Goal: Information Seeking & Learning: Find contact information

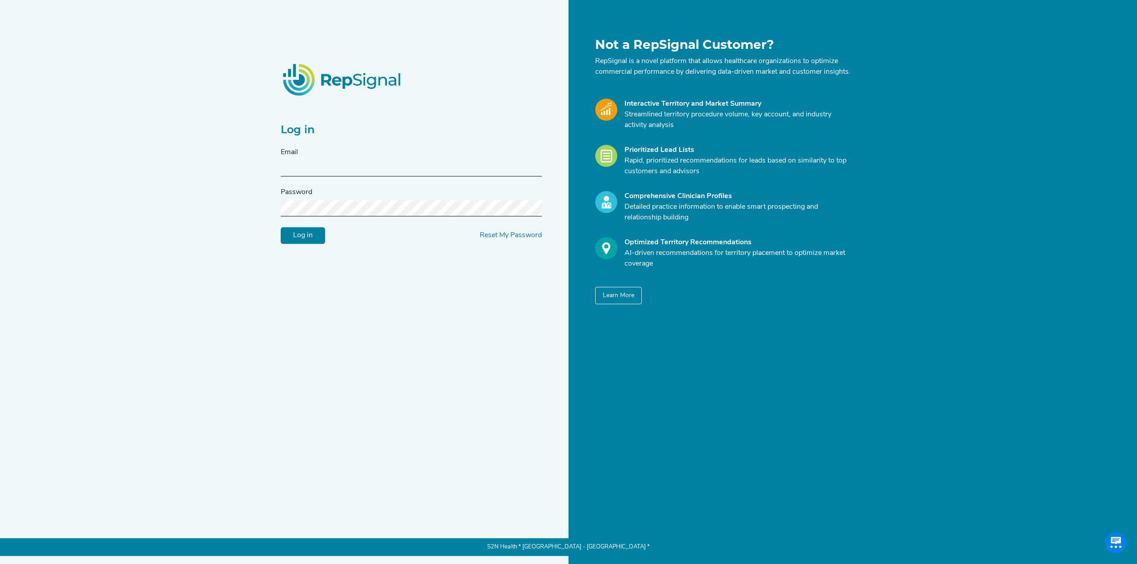
type input "[PERSON_NAME][EMAIL_ADDRESS][DOMAIN_NAME]"
click at [297, 232] on form "Email [PERSON_NAME][EMAIL_ADDRESS][DOMAIN_NAME] Password Log in Reset My Passwo…" at bounding box center [411, 196] width 261 height 97
click at [300, 244] on input "Log in" at bounding box center [303, 235] width 44 height 17
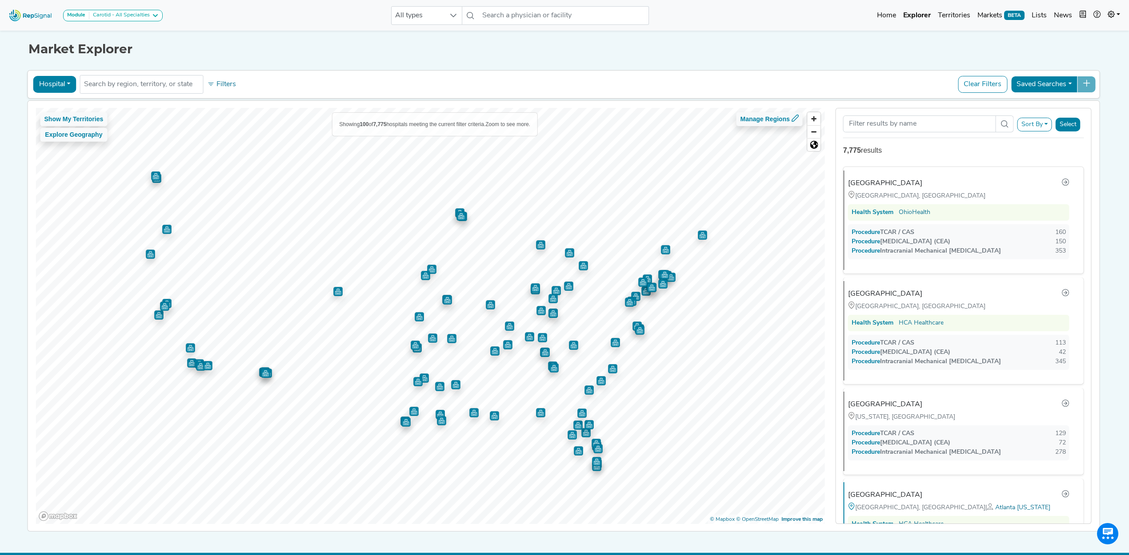
click at [1039, 123] on button "Sort By" at bounding box center [1034, 125] width 35 height 14
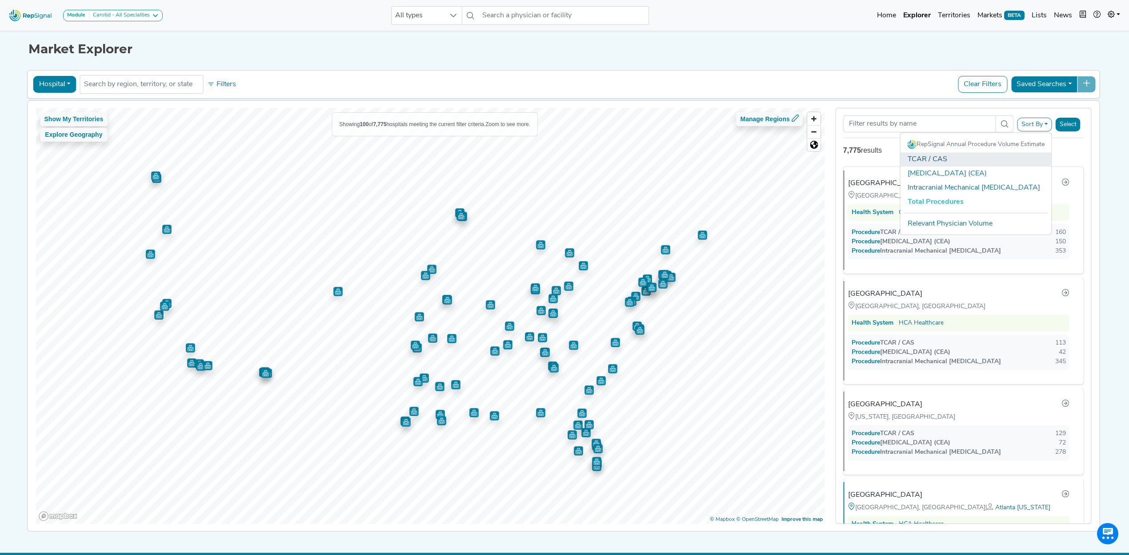
click at [918, 160] on link "TCAR / CAS" at bounding box center [975, 159] width 151 height 14
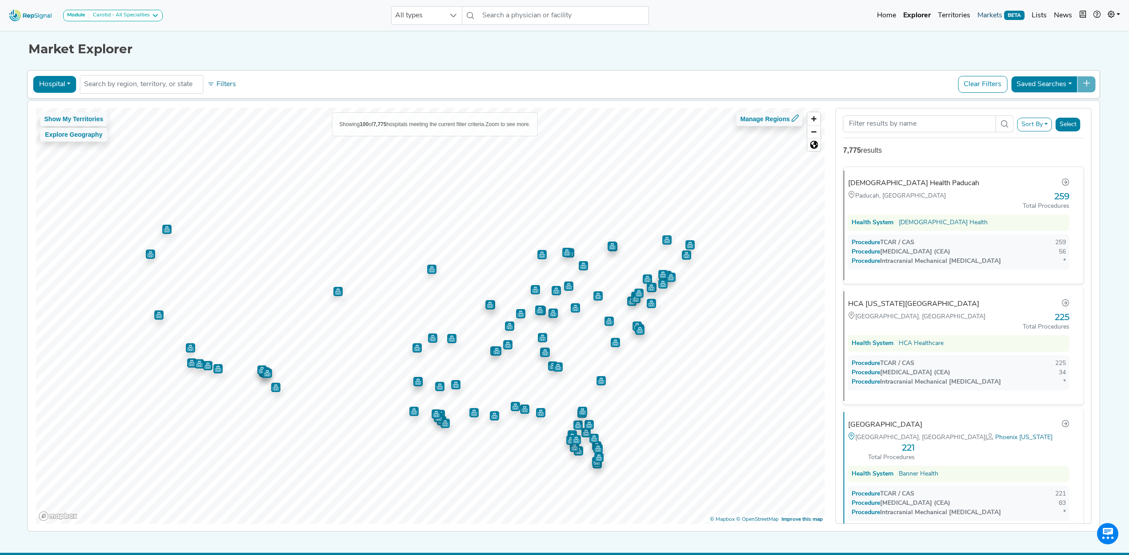
click at [991, 15] on link "Markets BETA" at bounding box center [1000, 16] width 54 height 18
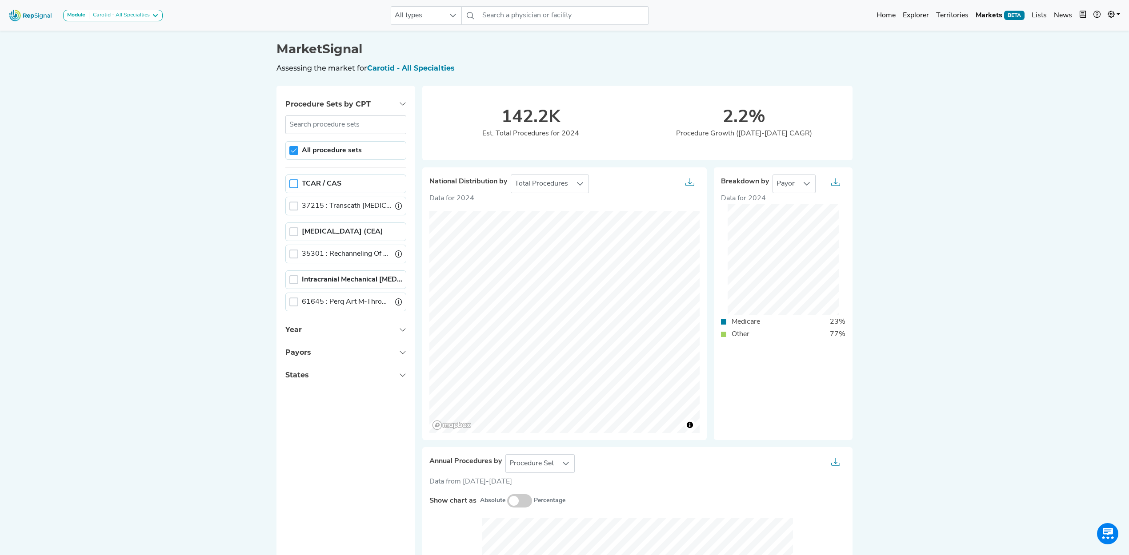
click at [290, 187] on div at bounding box center [293, 183] width 9 height 9
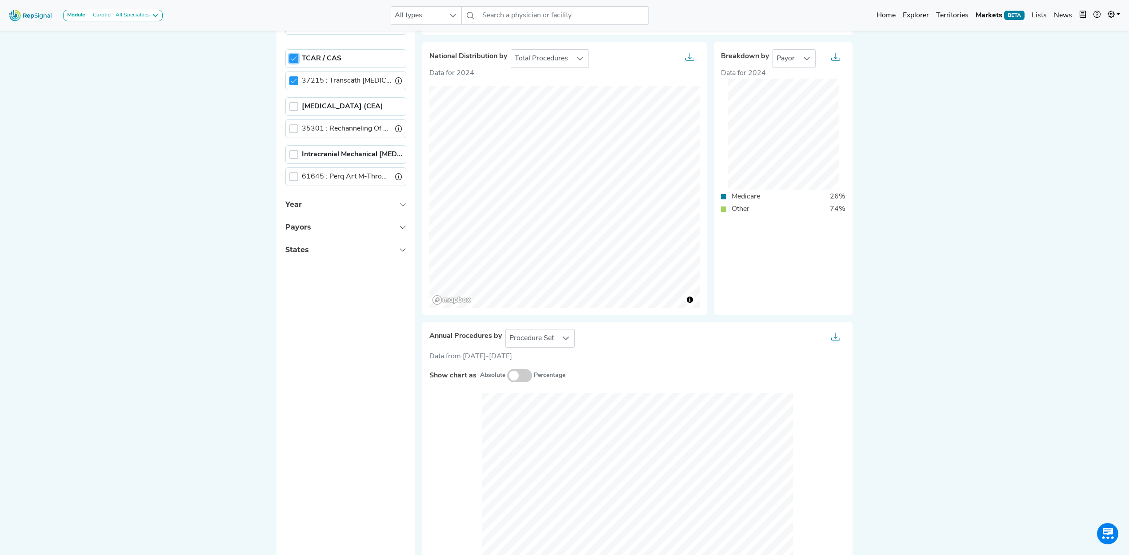
scroll to position [118, 0]
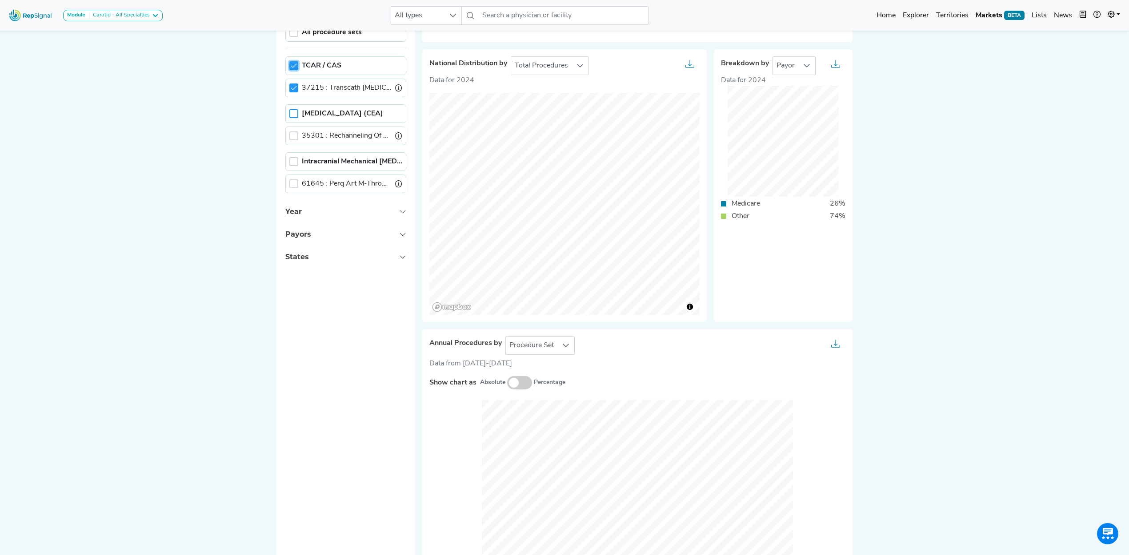
click at [290, 115] on div at bounding box center [293, 113] width 9 height 9
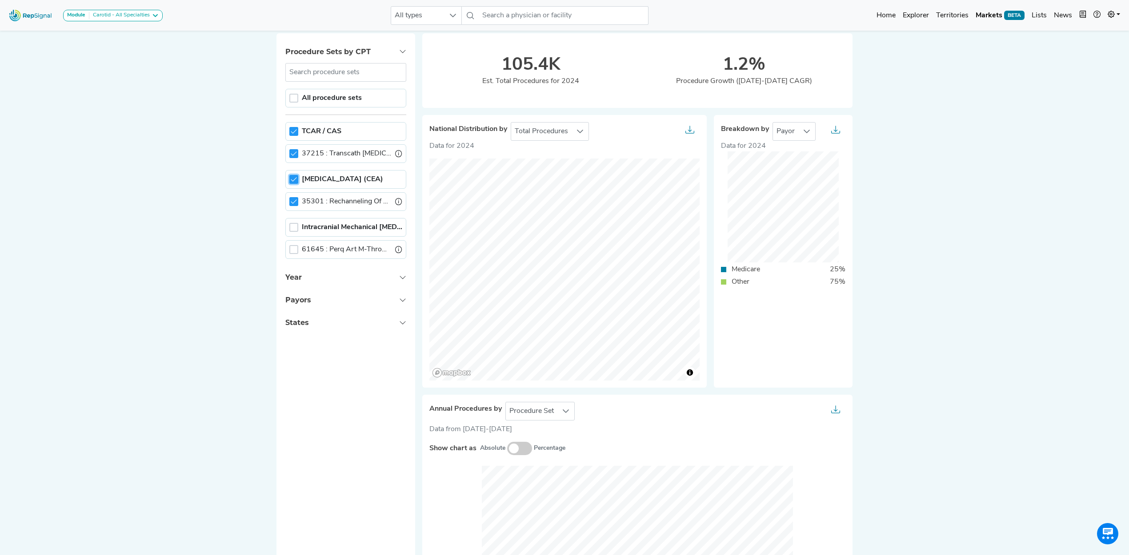
scroll to position [0, 0]
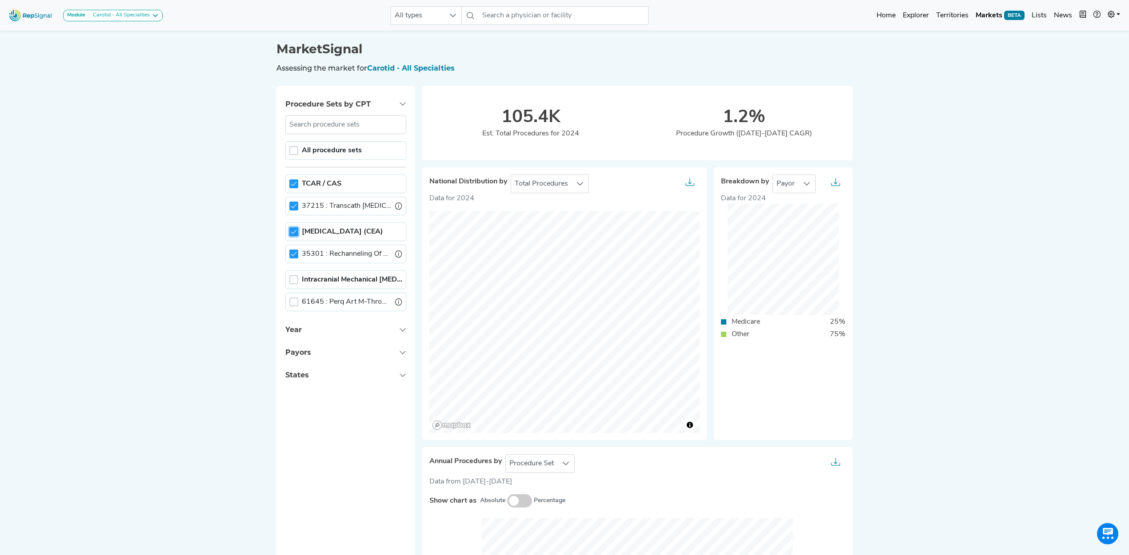
click at [27, 13] on img at bounding box center [30, 15] width 51 height 19
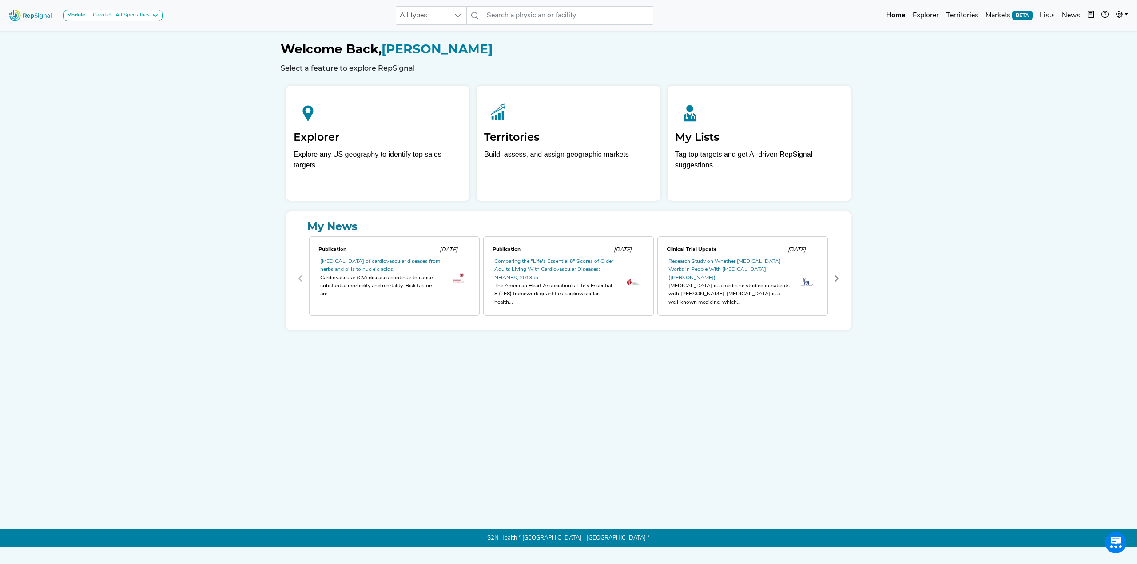
click at [56, 16] on img at bounding box center [30, 15] width 51 height 19
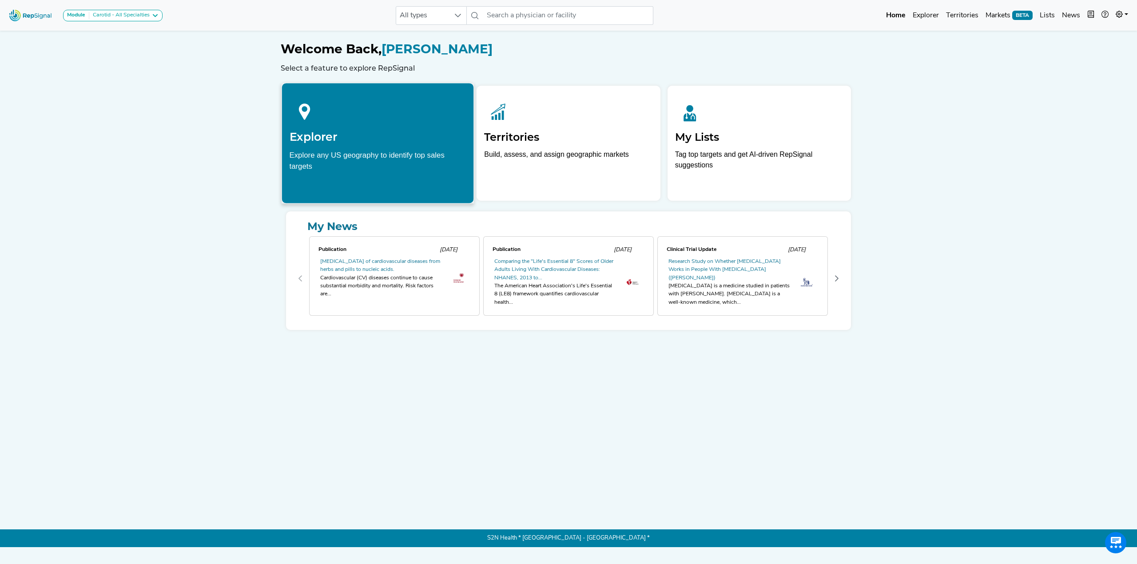
click at [358, 137] on h2 "Explorer" at bounding box center [378, 136] width 177 height 13
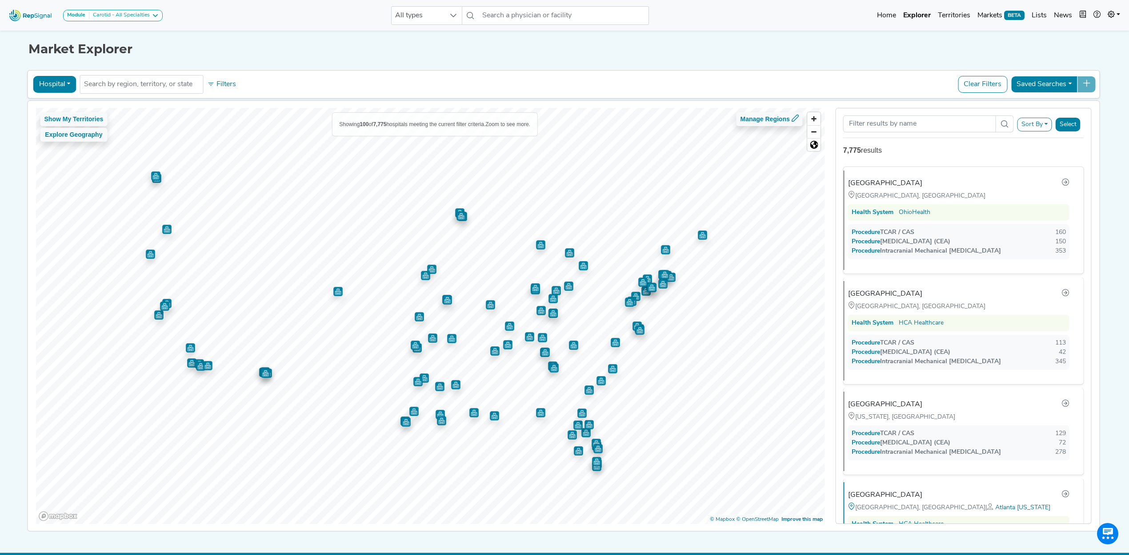
click at [24, 23] on img at bounding box center [30, 15] width 51 height 19
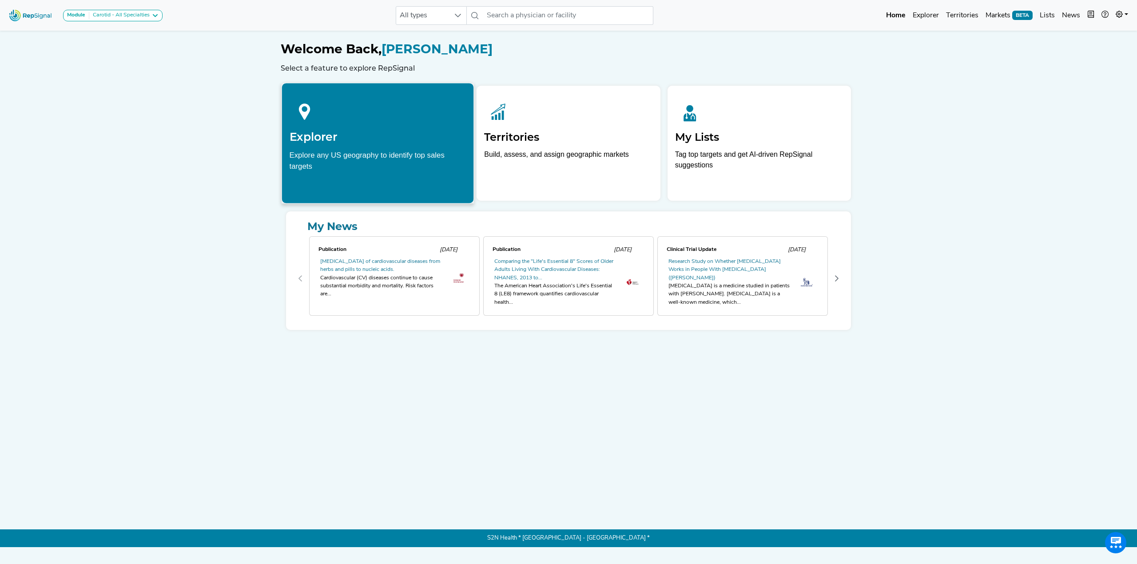
click at [342, 137] on h2 "Explorer" at bounding box center [378, 136] width 177 height 13
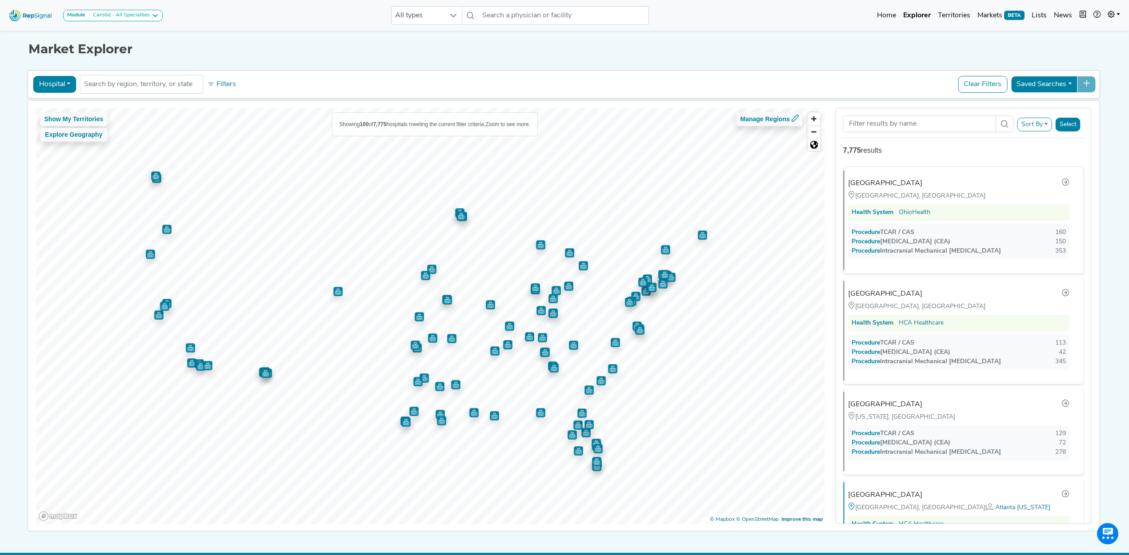
click at [61, 84] on button "Hospital" at bounding box center [54, 84] width 43 height 17
click at [52, 106] on link "Physician" at bounding box center [69, 105] width 70 height 14
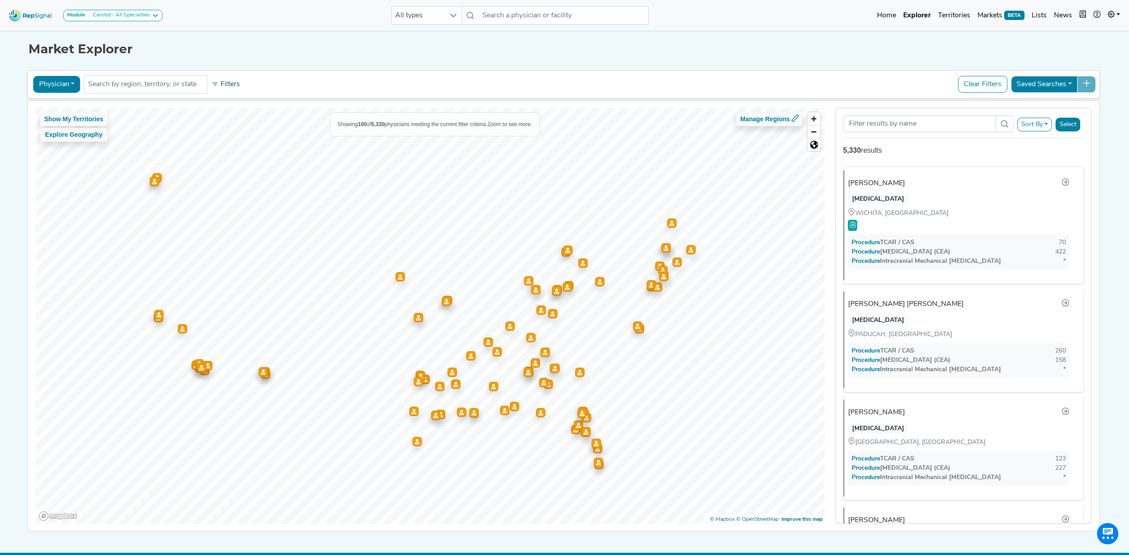
click at [226, 92] on button "Filters" at bounding box center [225, 84] width 33 height 15
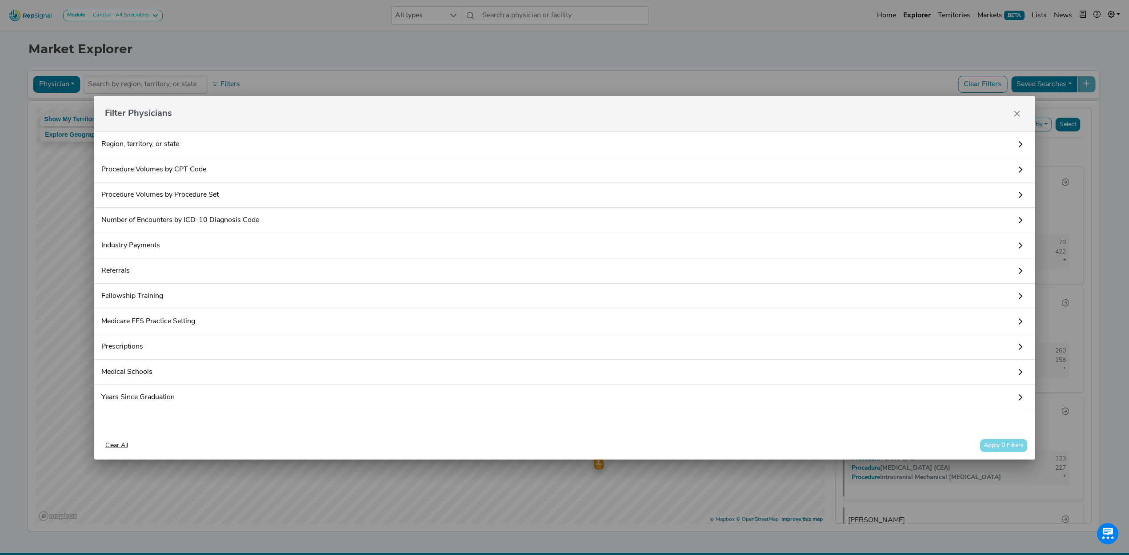
click at [173, 174] on link "Procedure Volumes by CPT Code" at bounding box center [564, 169] width 941 height 25
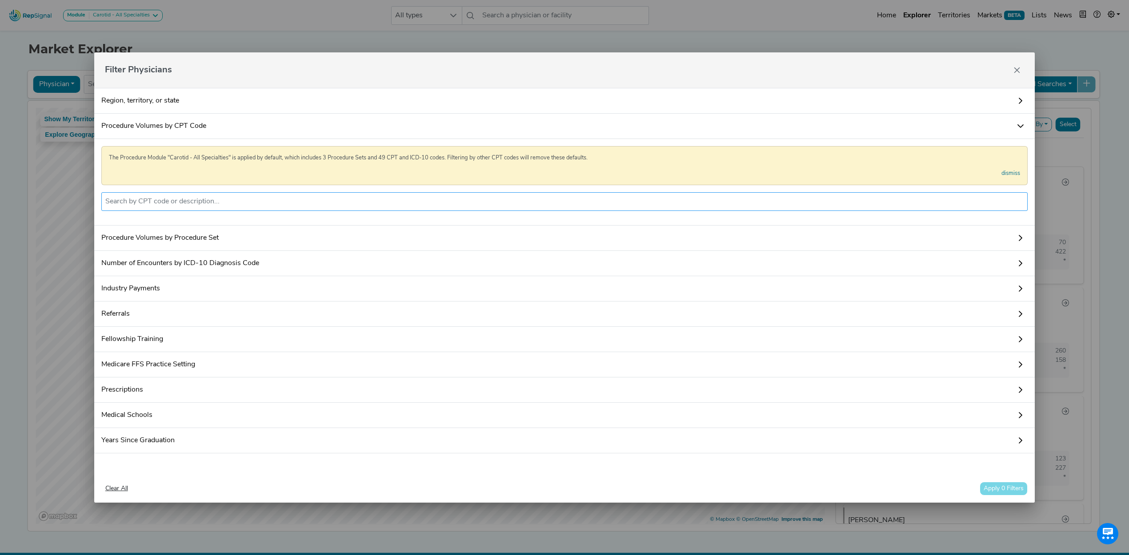
click at [173, 197] on input "text" at bounding box center [564, 201] width 918 height 11
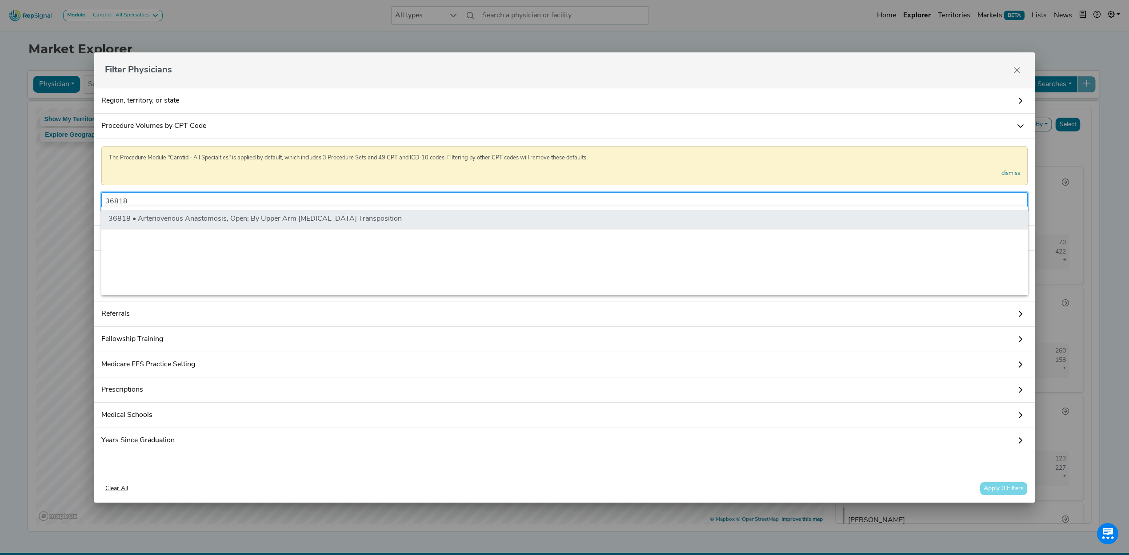
type input "36818"
click at [136, 220] on li "36818 • Arteriovenous Anastomosis, Open; By Upper Arm [MEDICAL_DATA] Transposit…" at bounding box center [564, 220] width 926 height 20
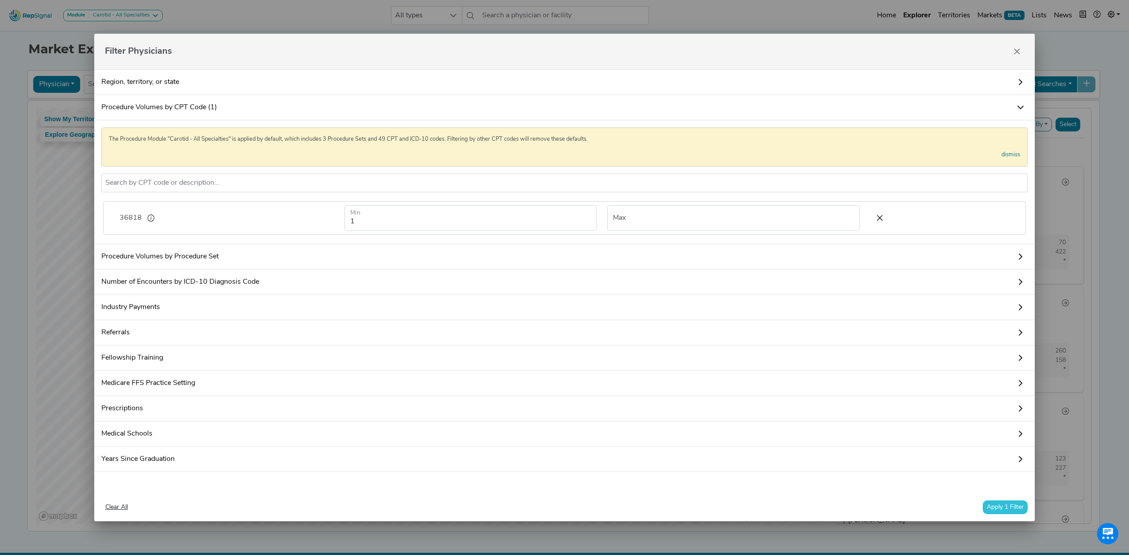
click at [1019, 515] on button "Apply 1 Filter" at bounding box center [1004, 508] width 45 height 14
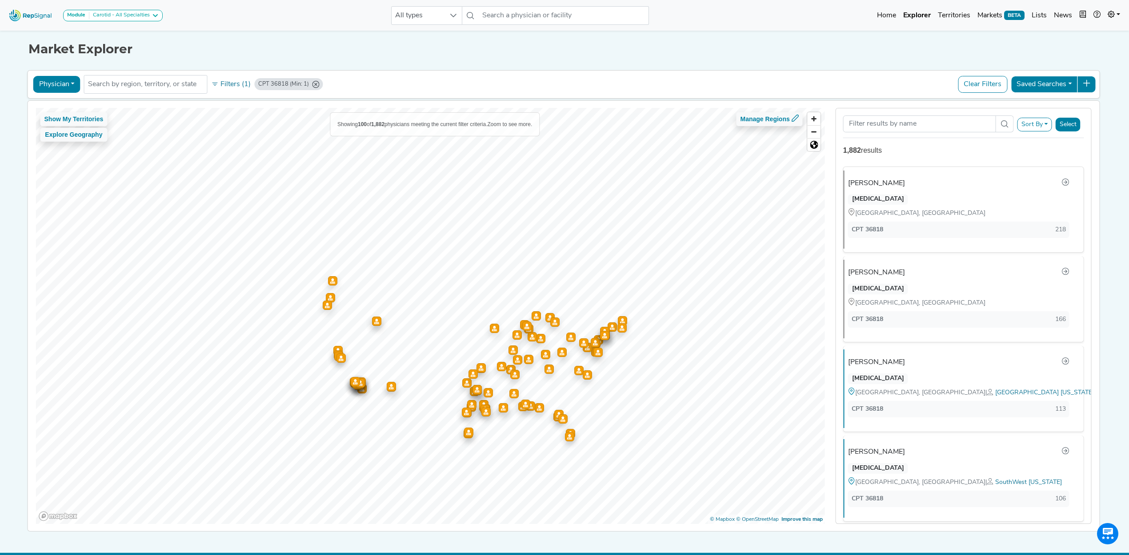
click at [1074, 127] on button "Select" at bounding box center [1067, 125] width 25 height 14
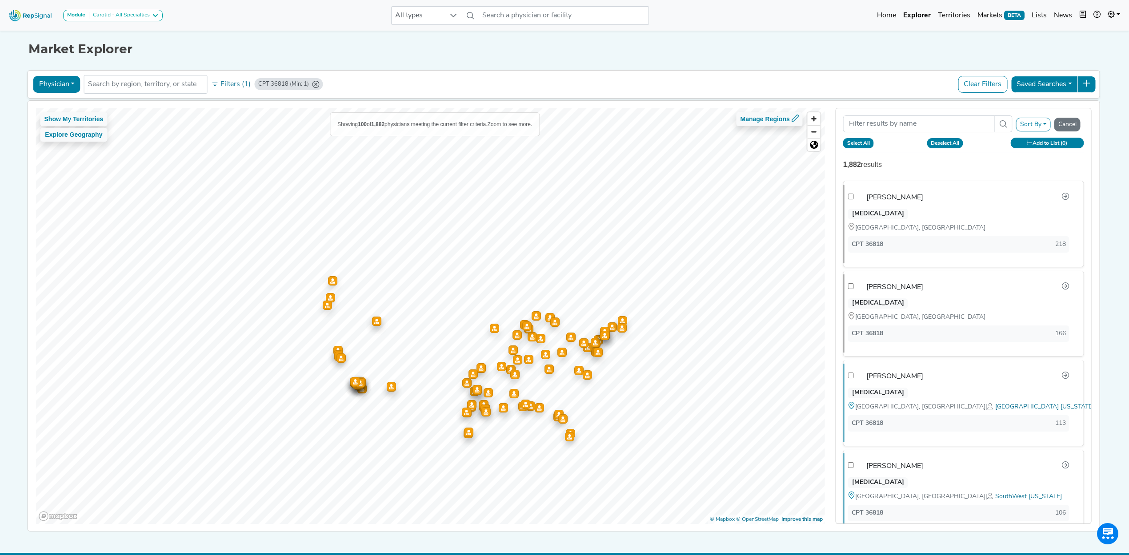
click at [862, 143] on button "Select All" at bounding box center [858, 143] width 31 height 10
checkbox input "true"
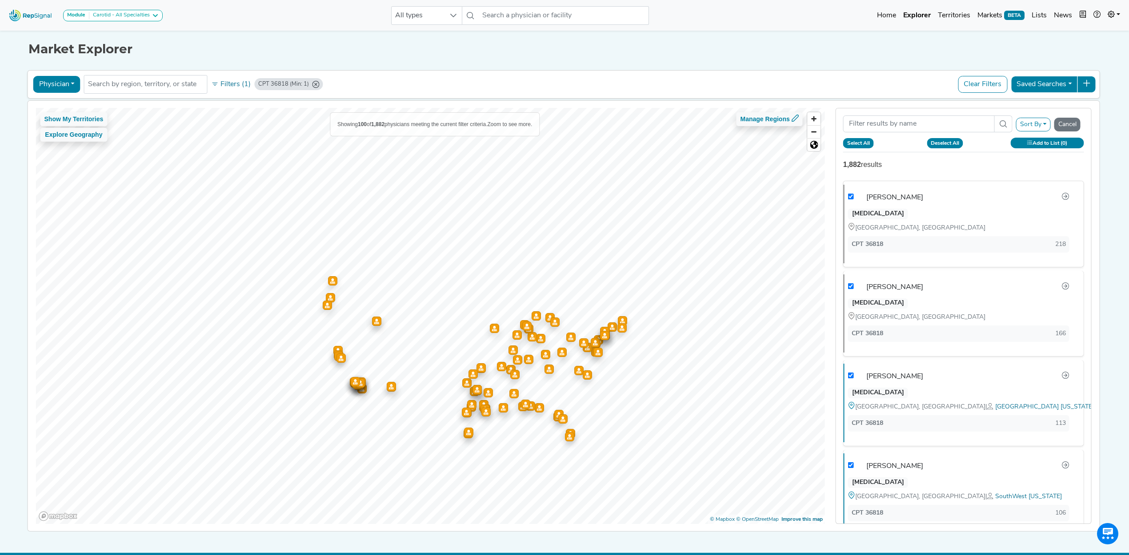
checkbox input "true"
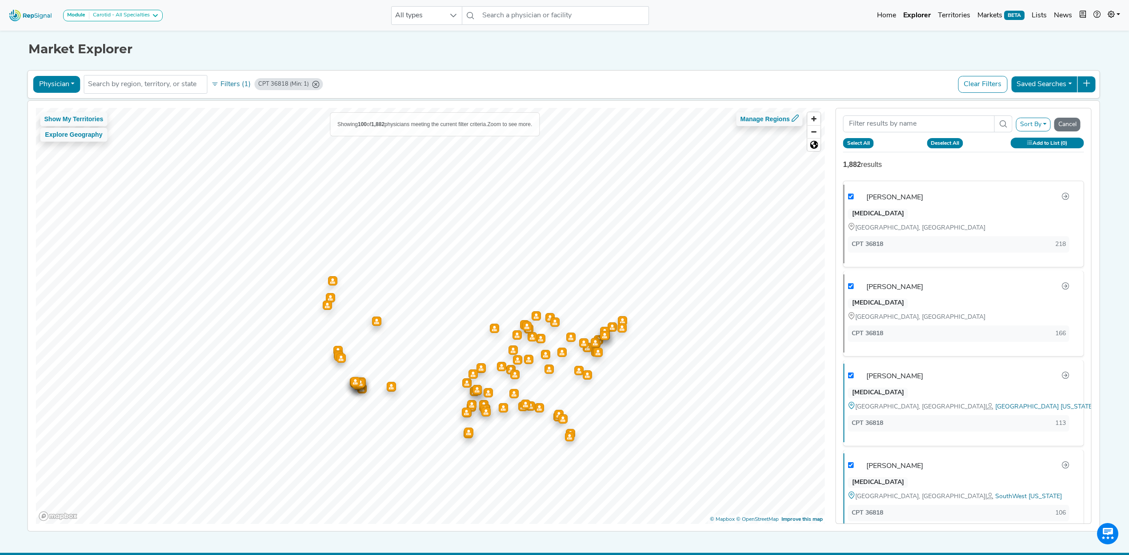
checkbox input "true"
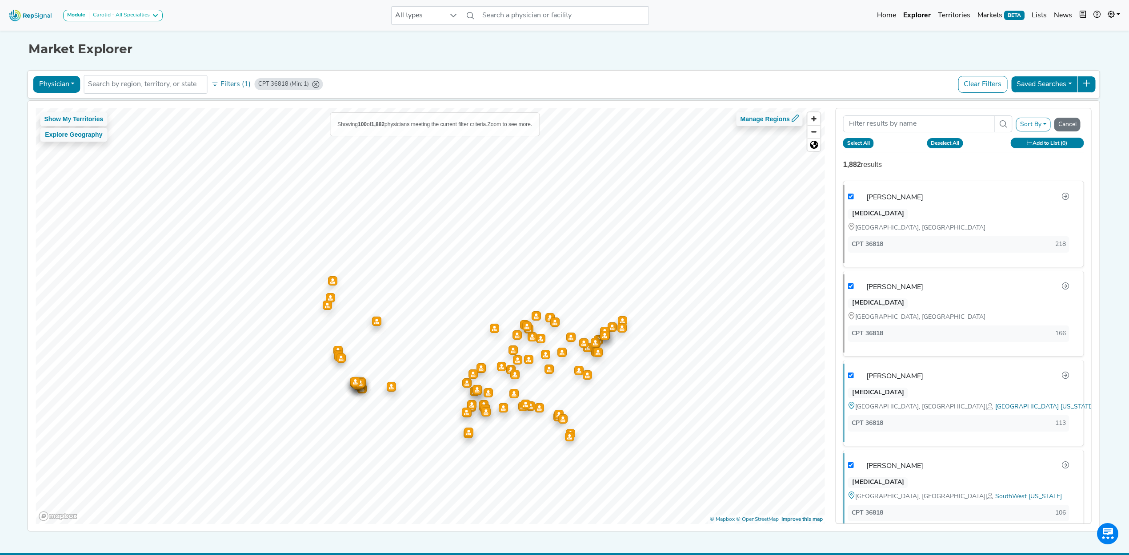
checkbox input "true"
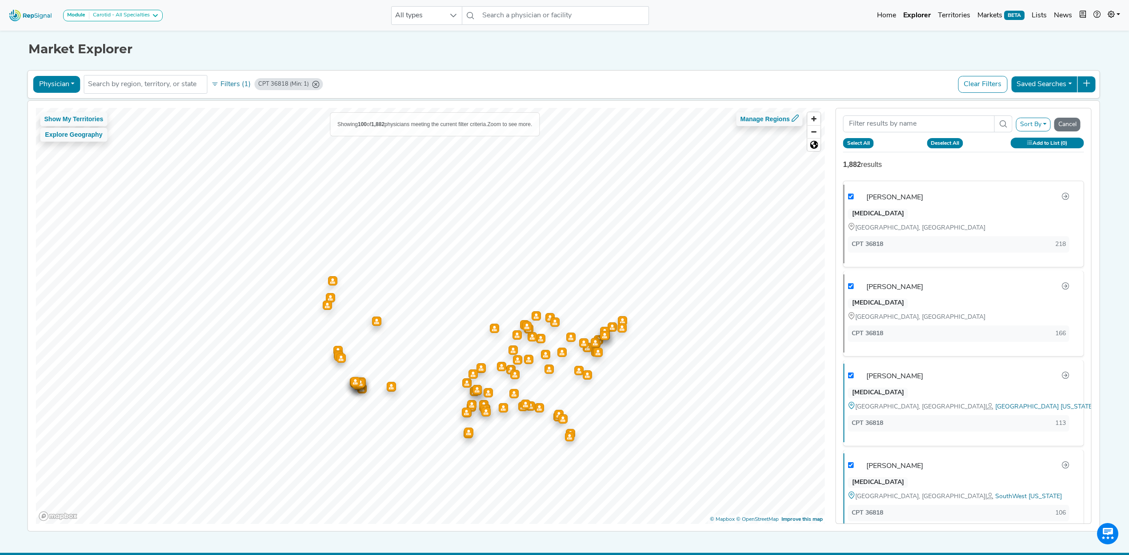
checkbox input "true"
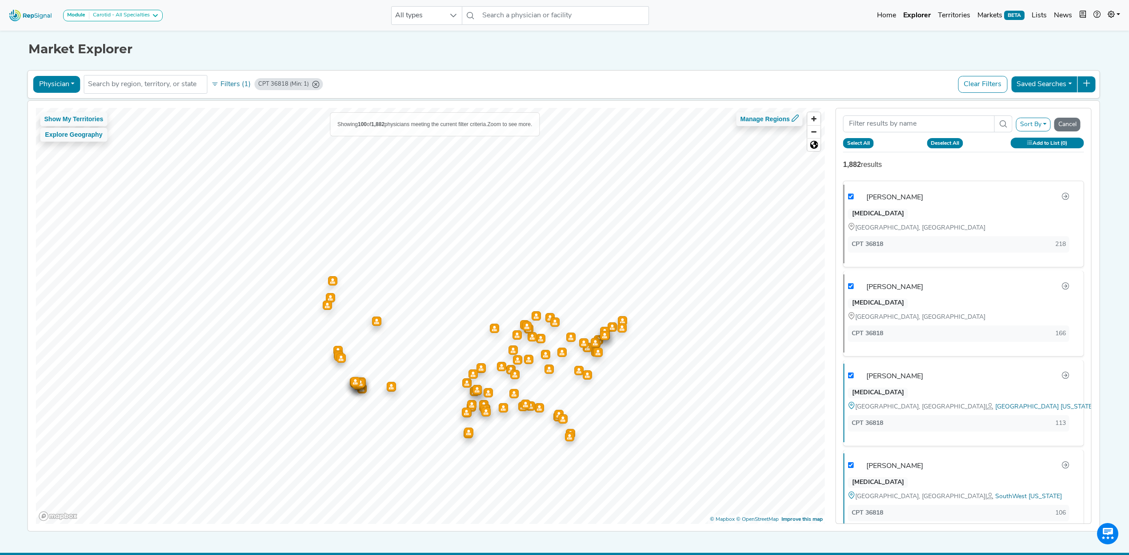
checkbox input "true"
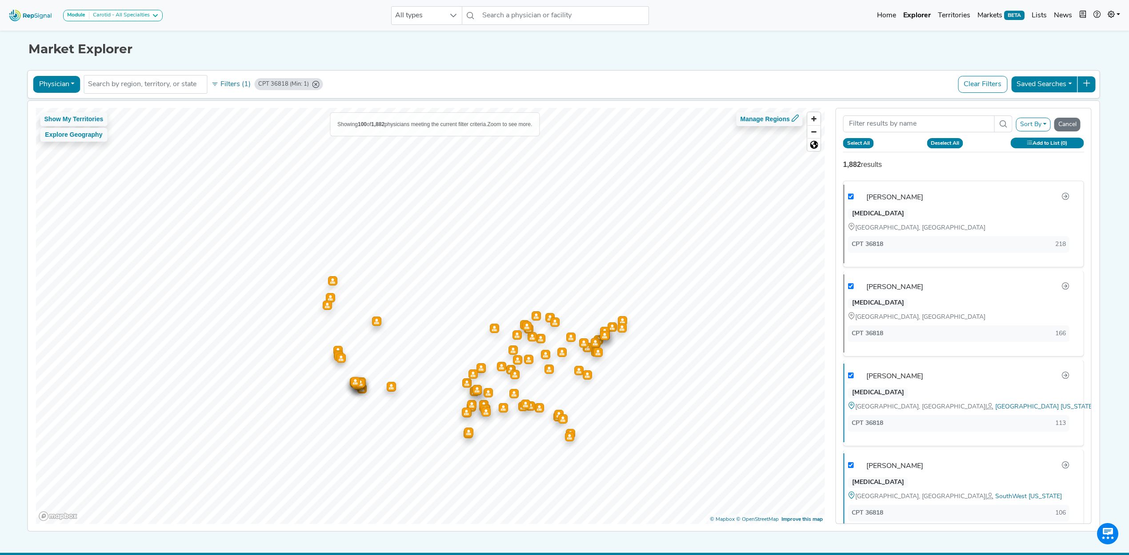
checkbox input "true"
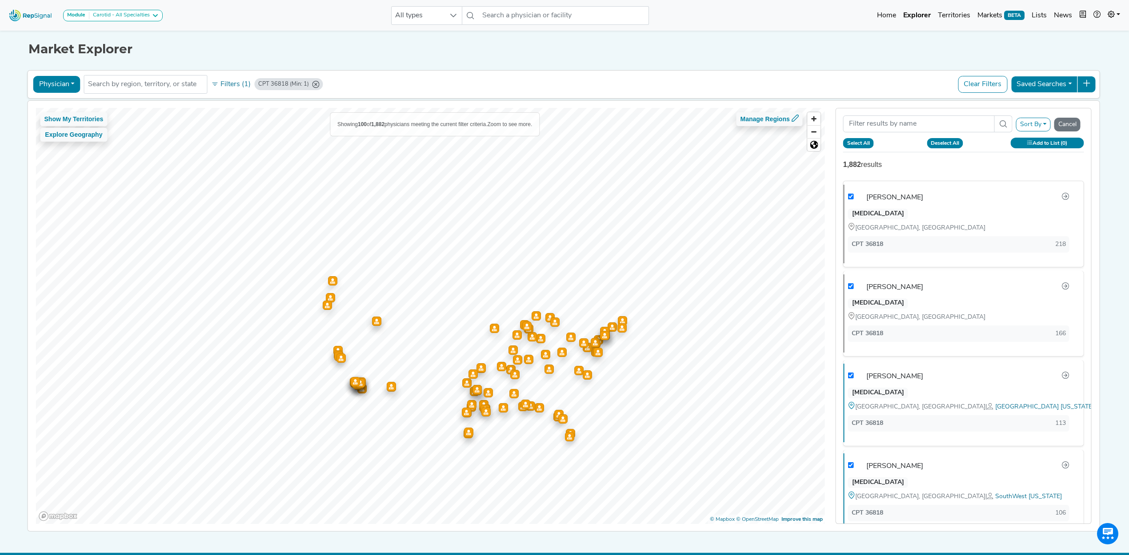
checkbox input "true"
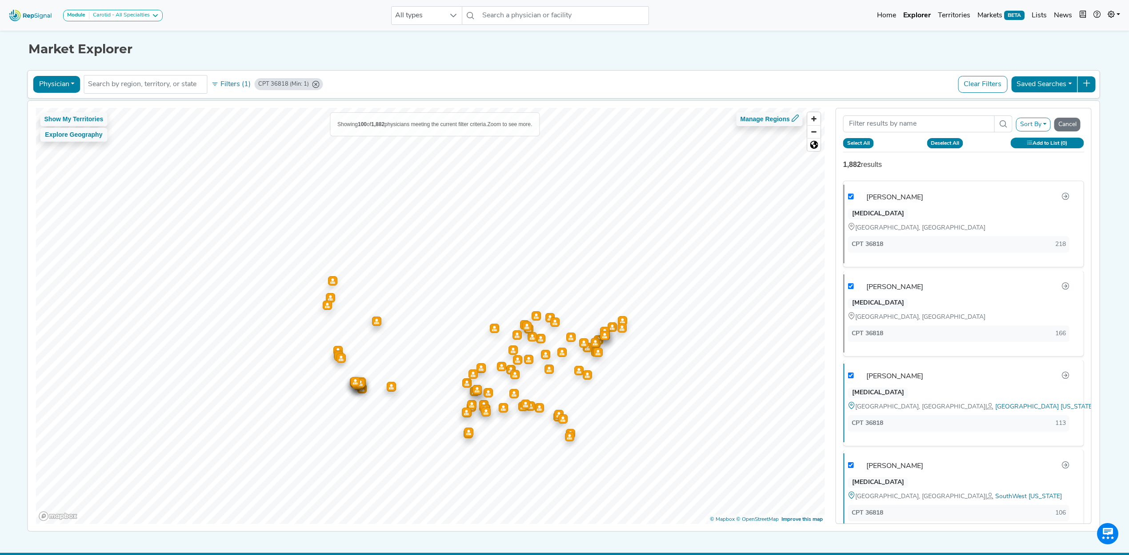
checkbox input "true"
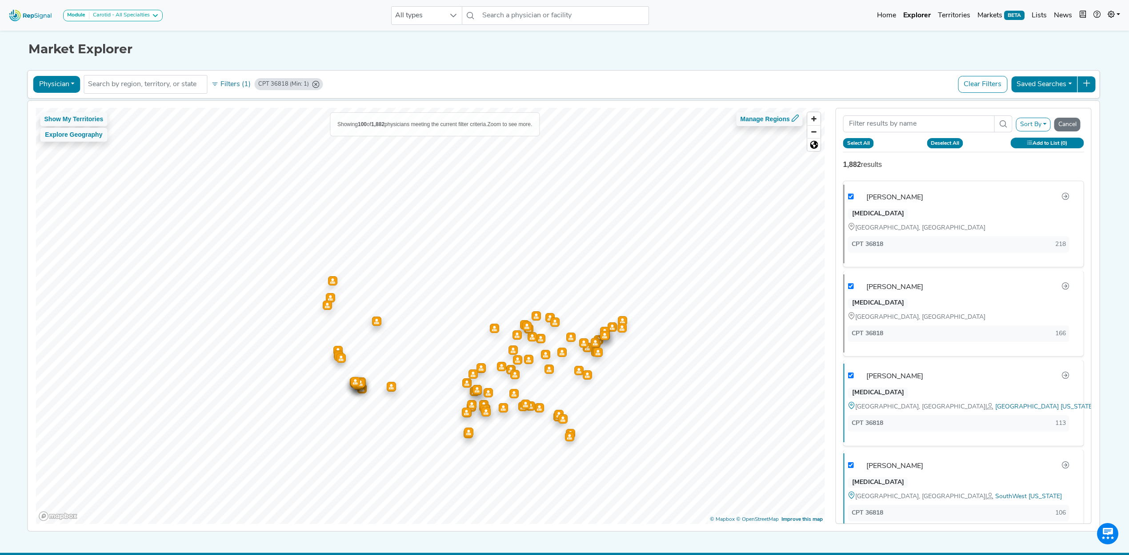
checkbox input "true"
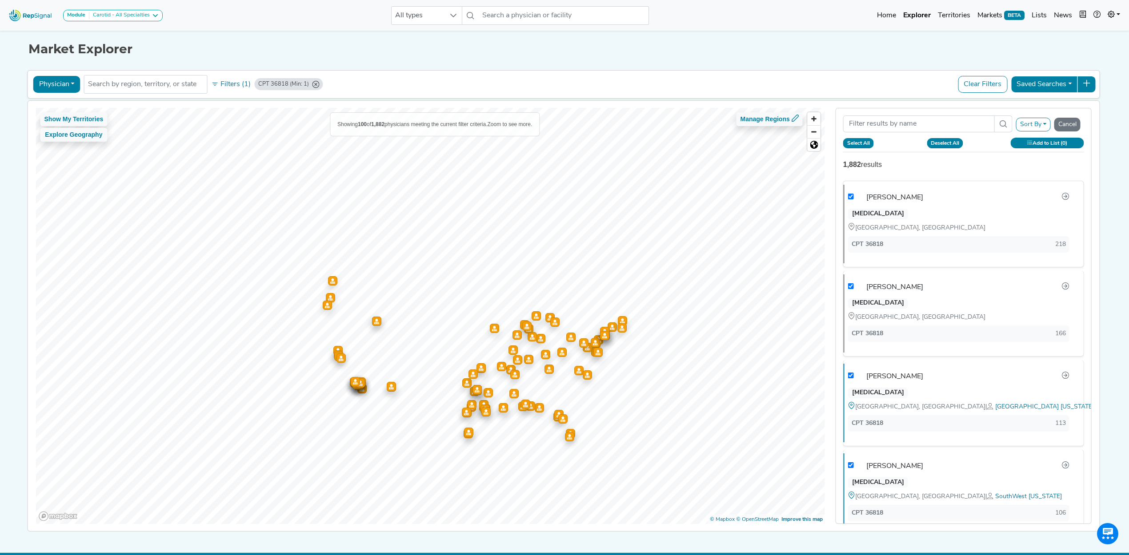
checkbox input "true"
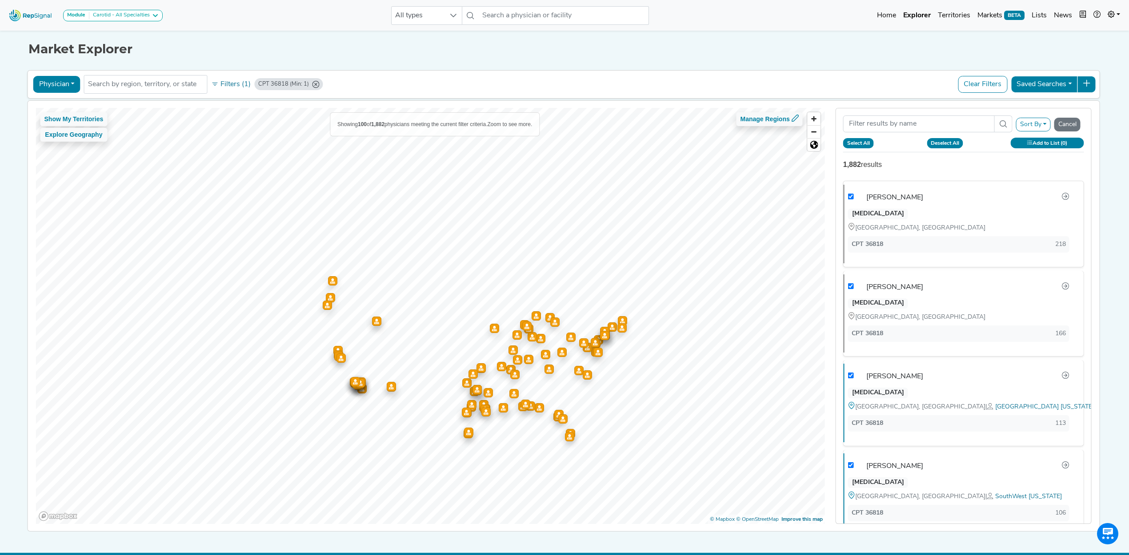
checkbox input "true"
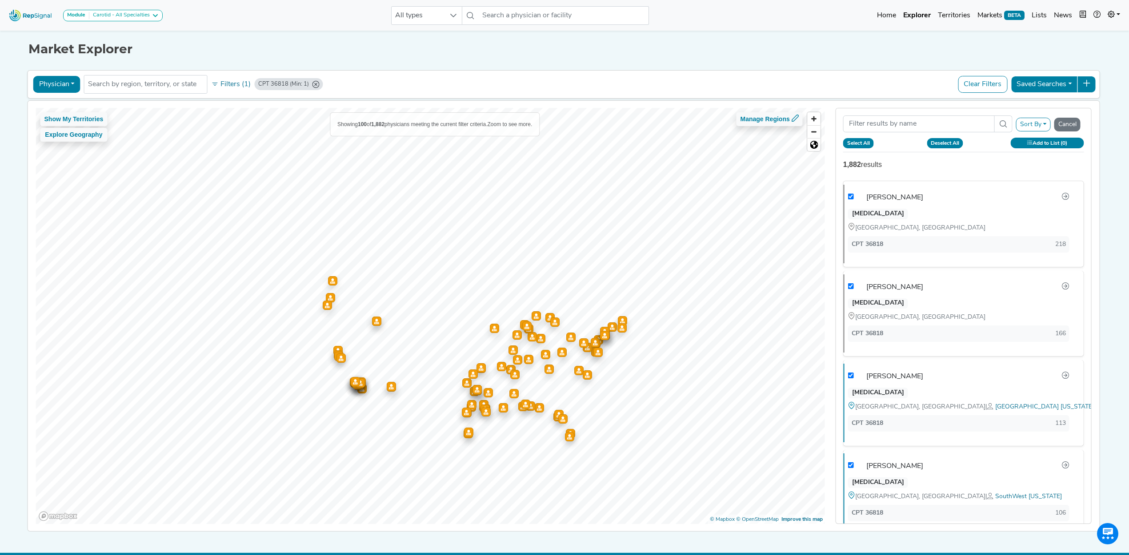
checkbox input "true"
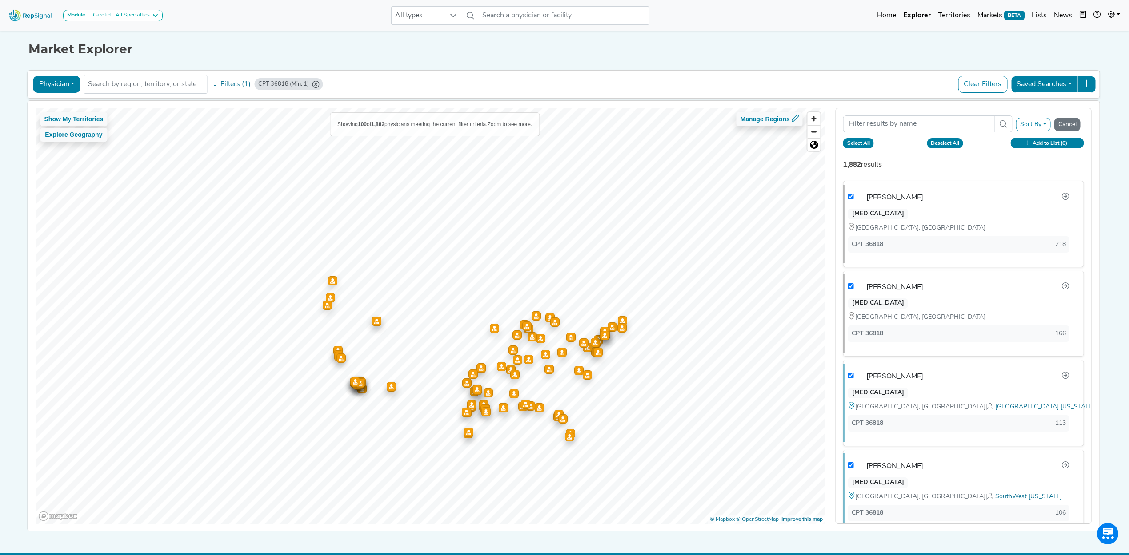
checkbox input "true"
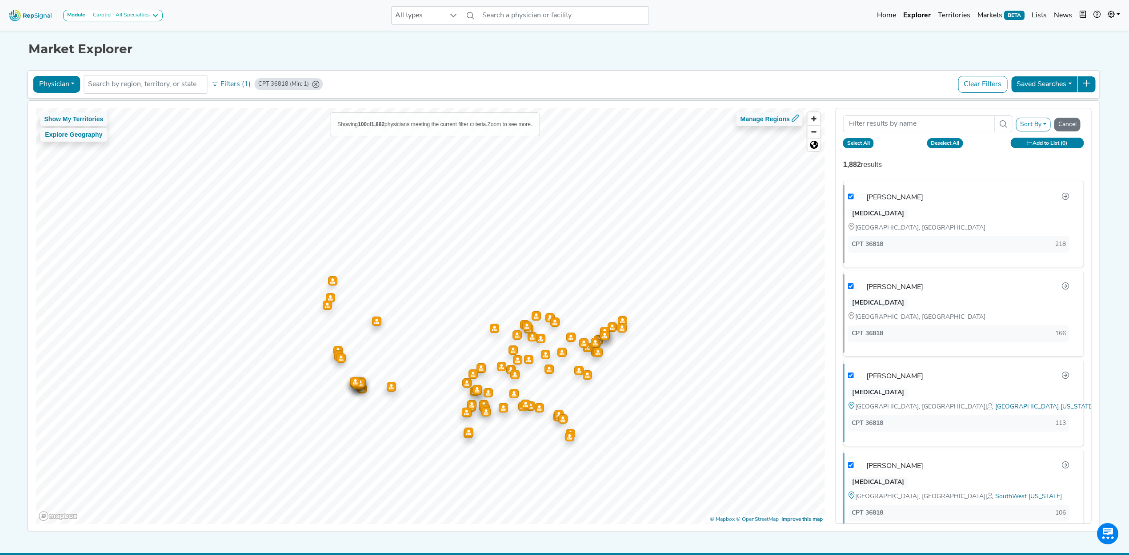
checkbox input "true"
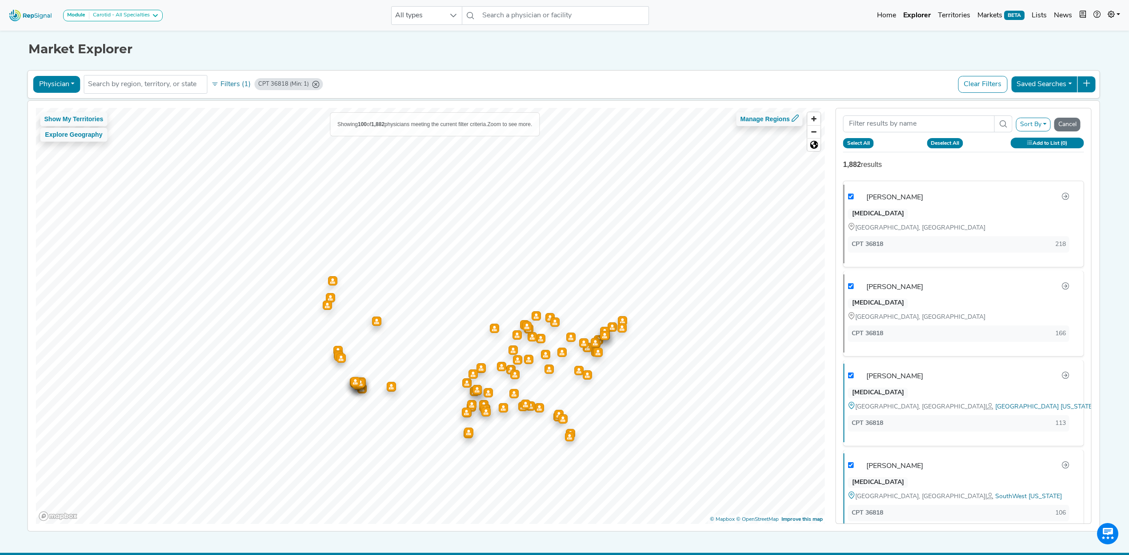
checkbox input "true"
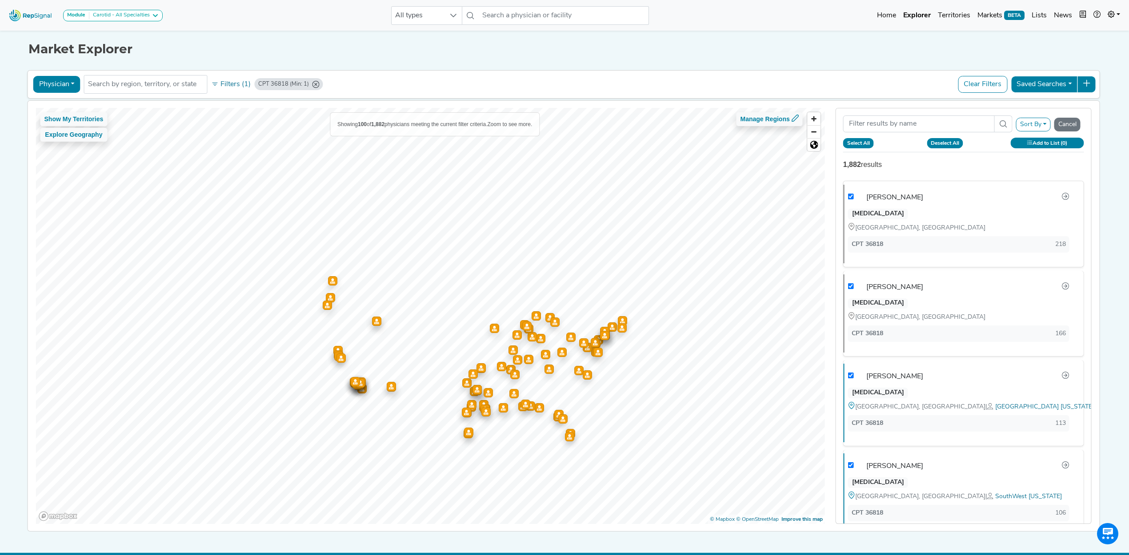
checkbox input "true"
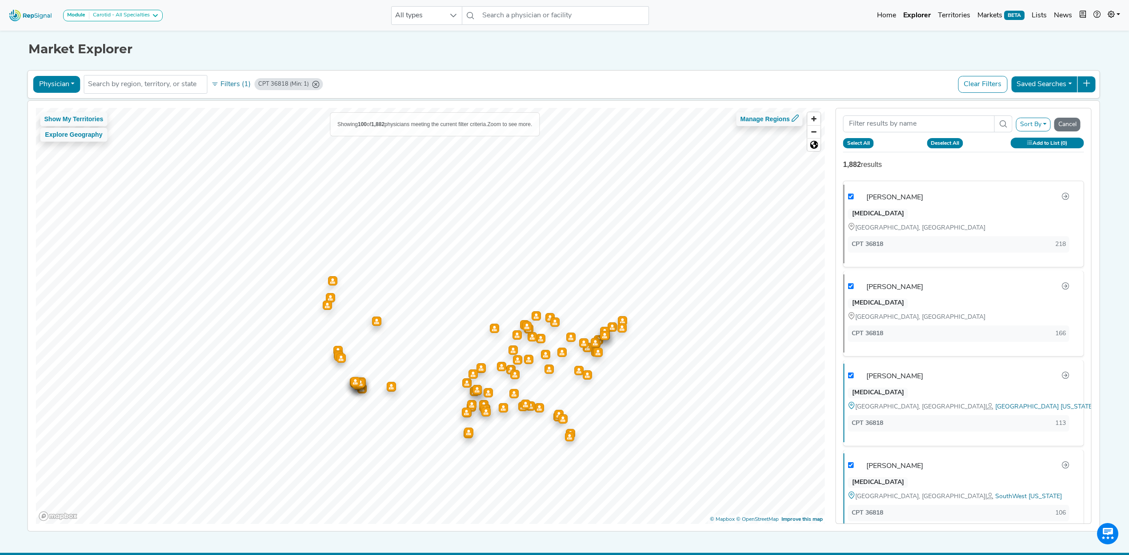
checkbox input "true"
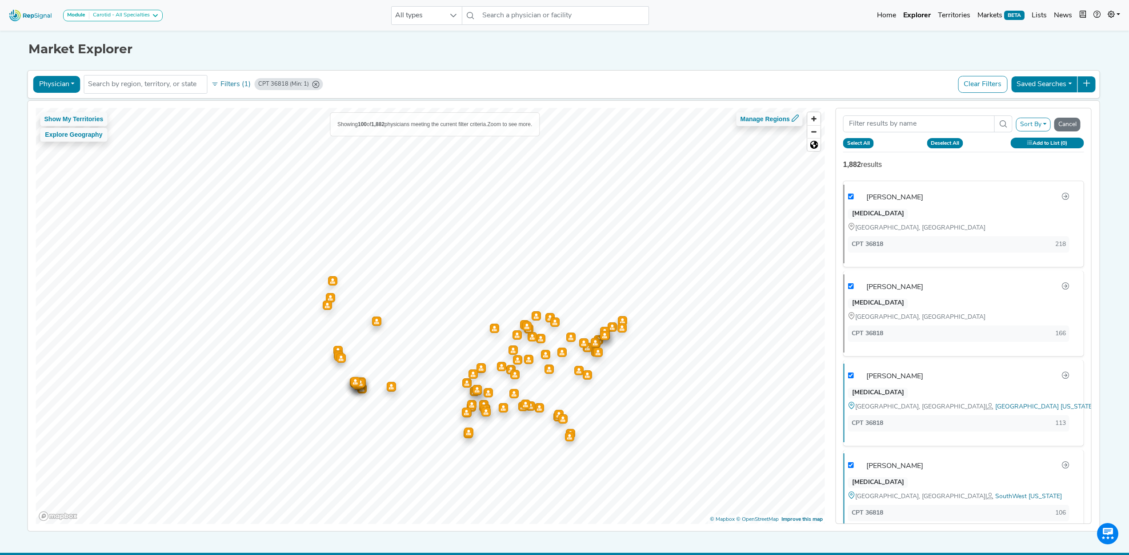
checkbox input "true"
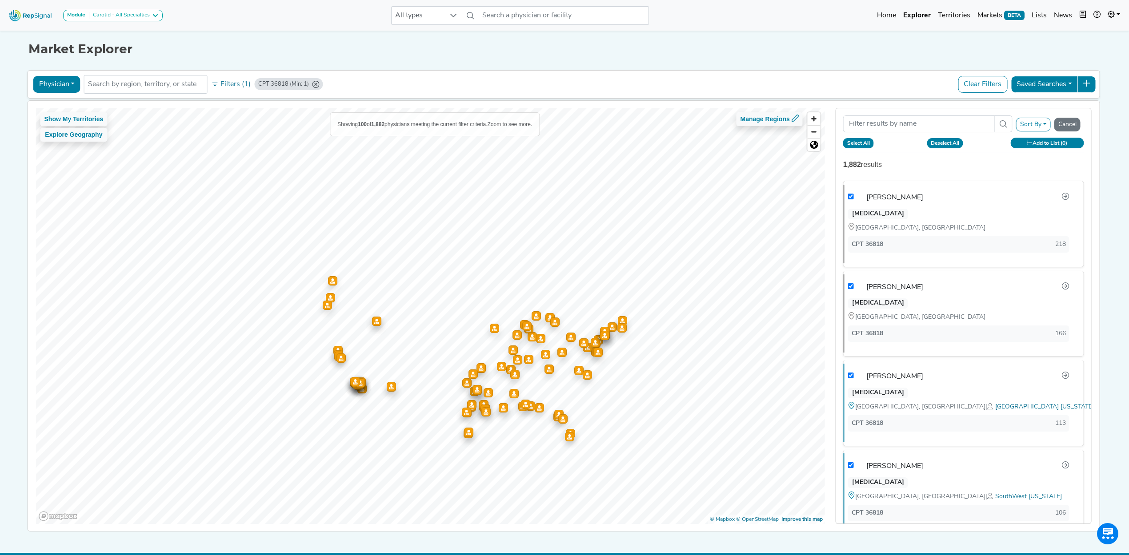
checkbox input "true"
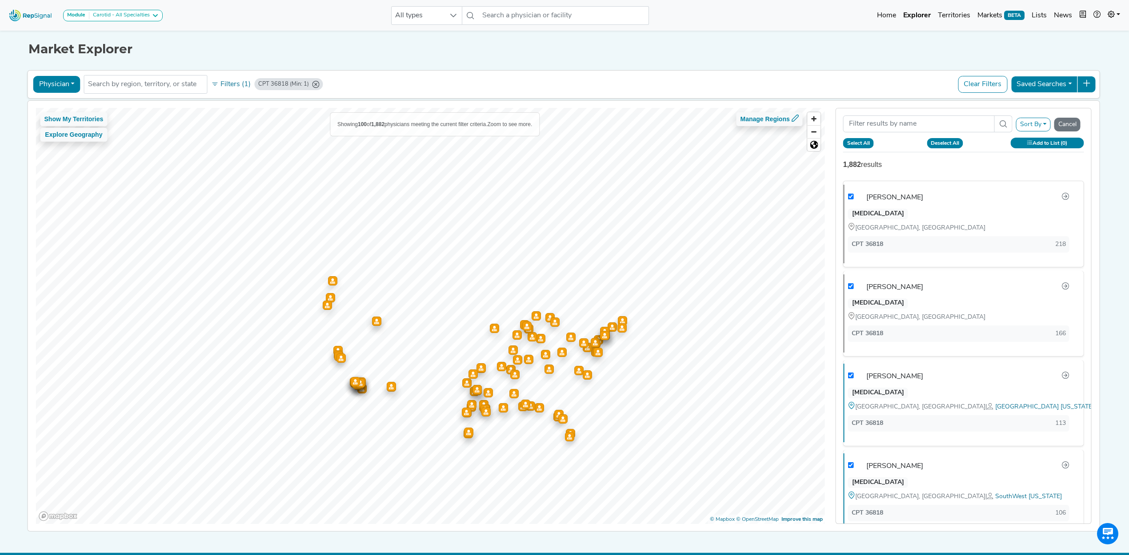
checkbox input "true"
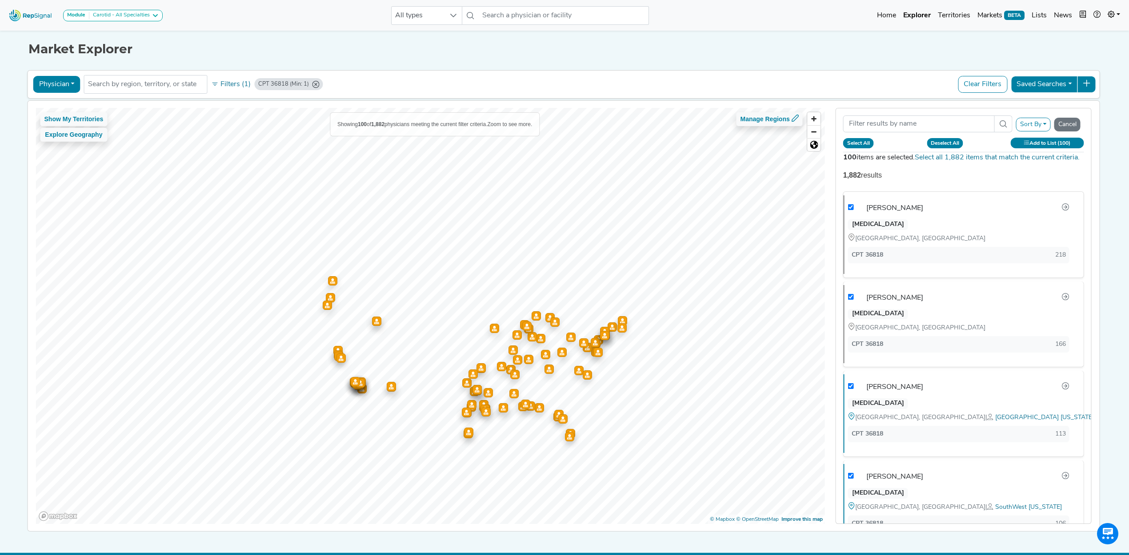
checkbox input "true"
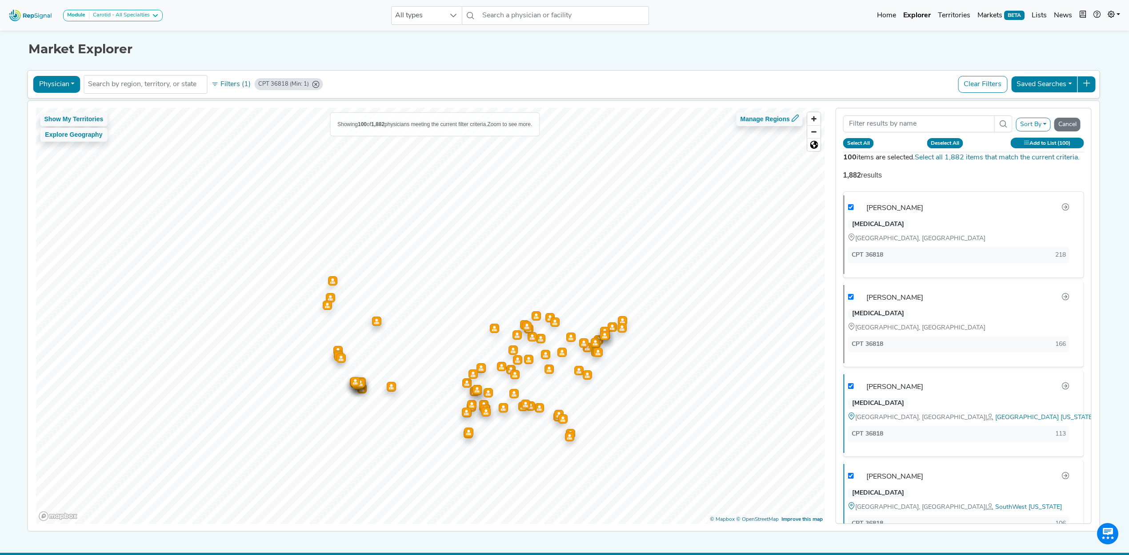
checkbox input "true"
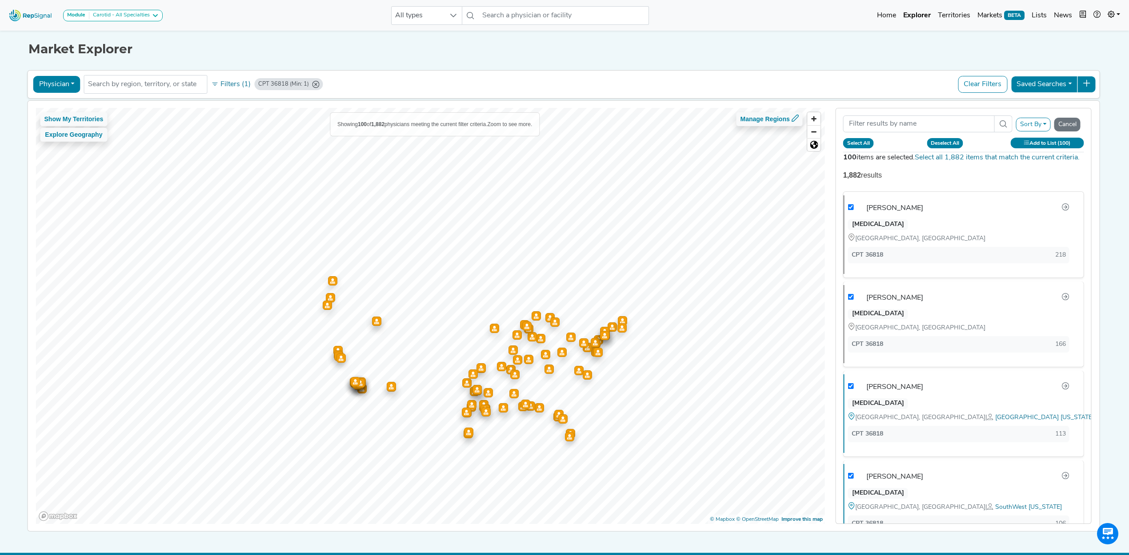
checkbox input "true"
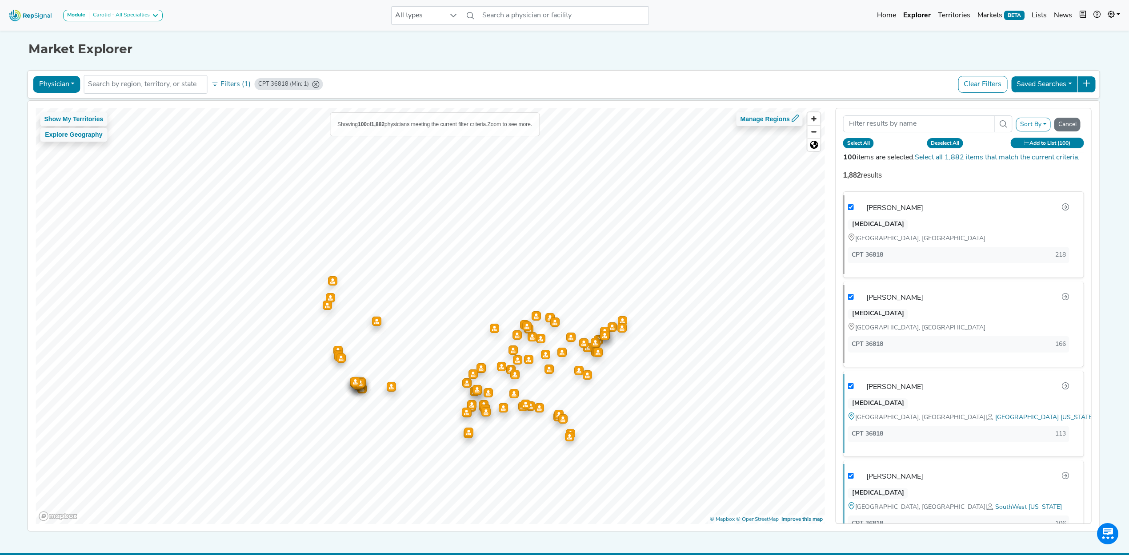
checkbox input "true"
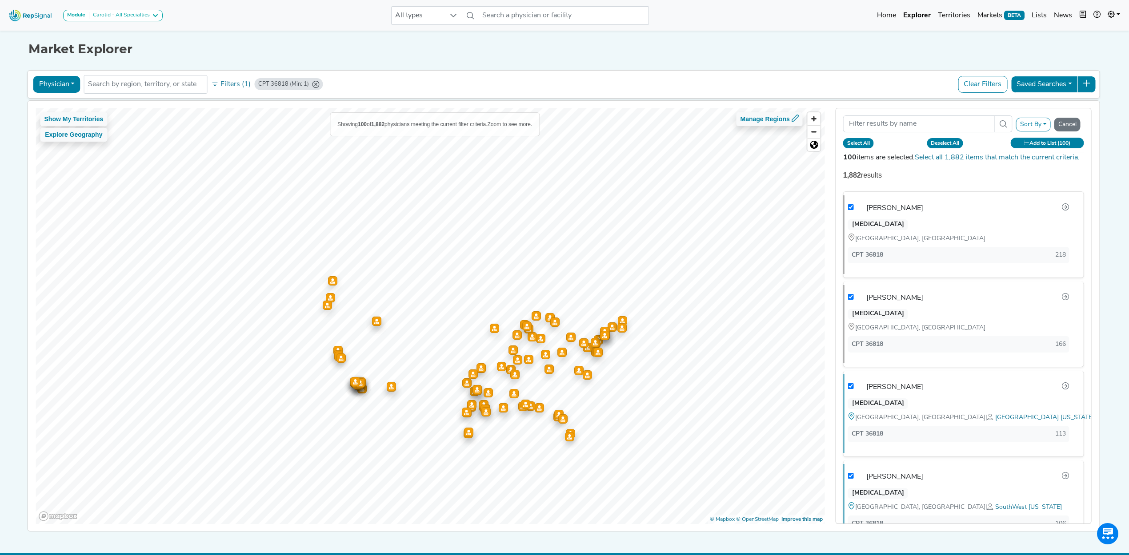
checkbox input "true"
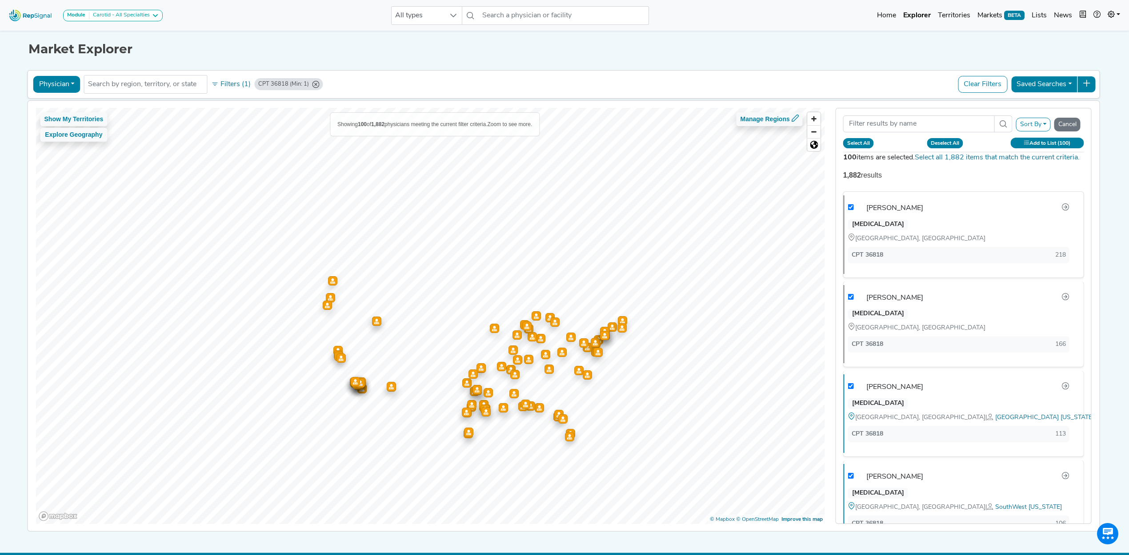
checkbox input "true"
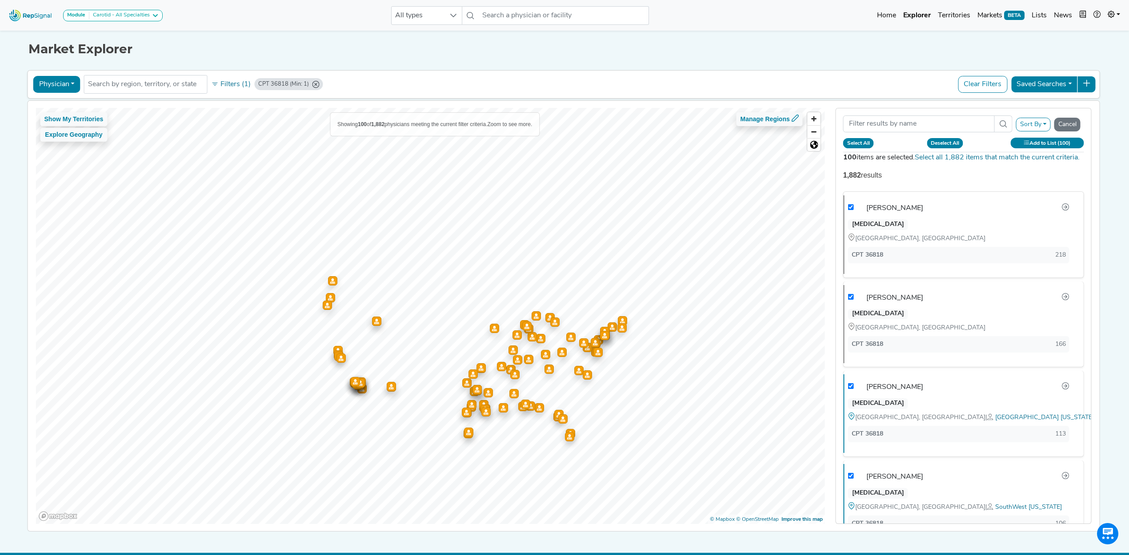
checkbox input "true"
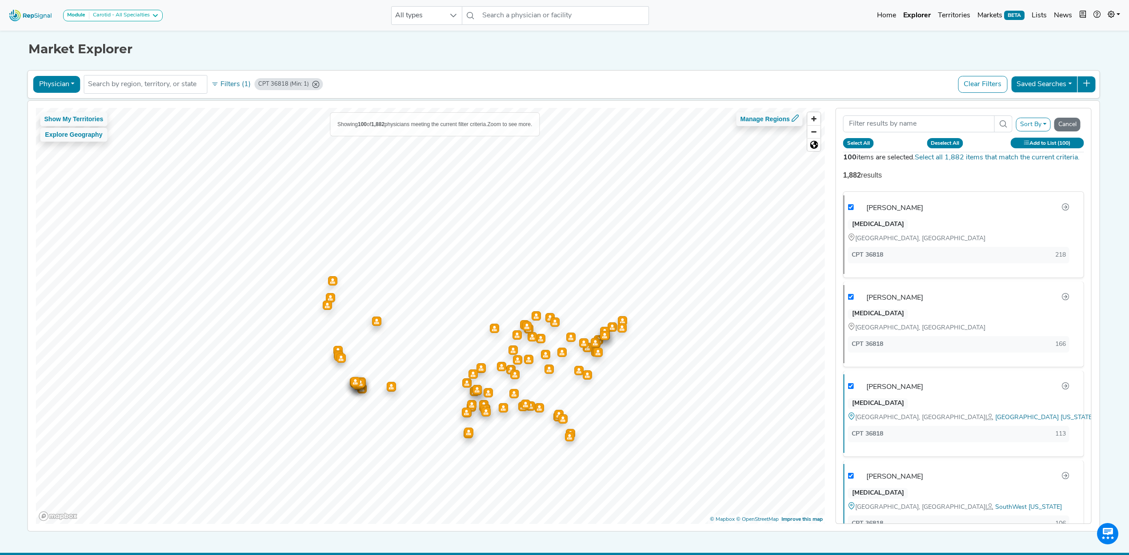
checkbox input "true"
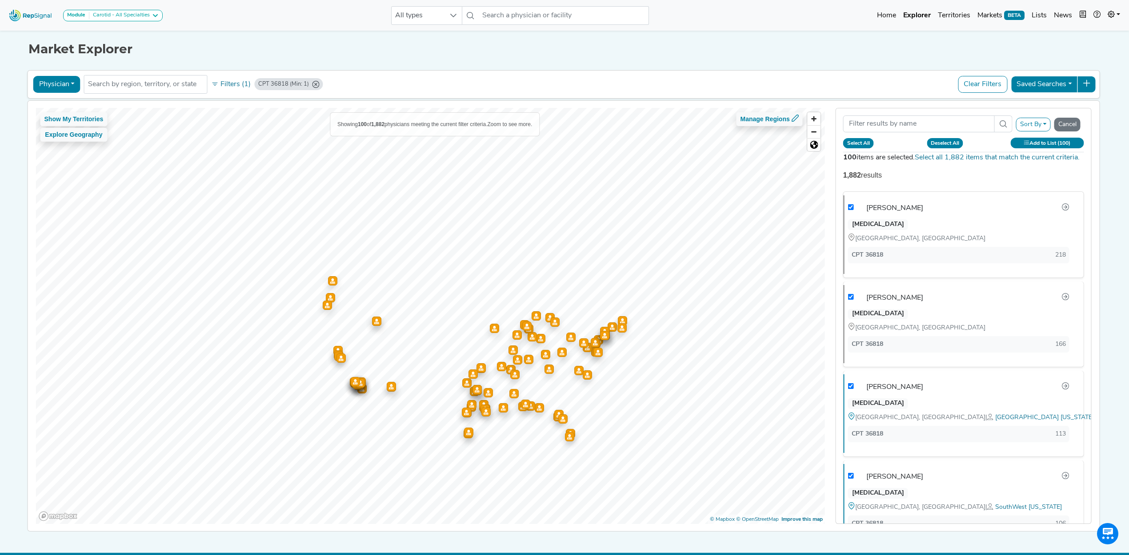
checkbox input "true"
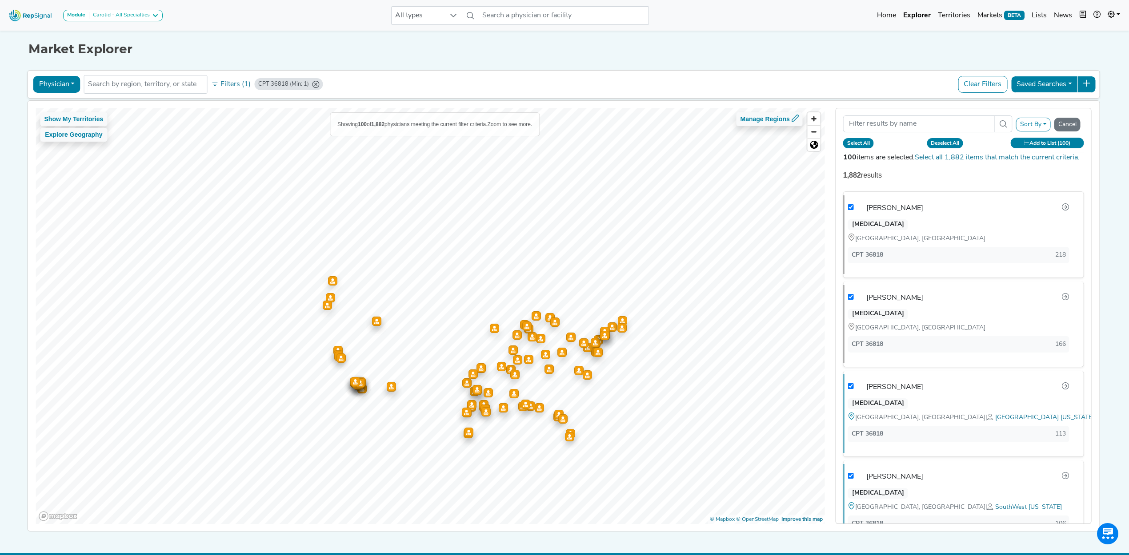
checkbox input "true"
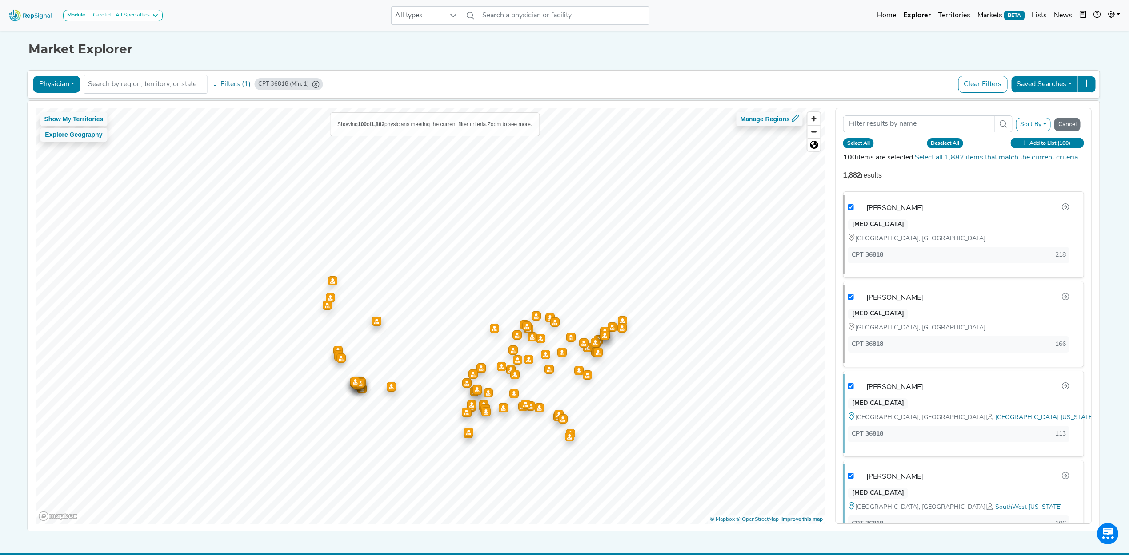
checkbox input "true"
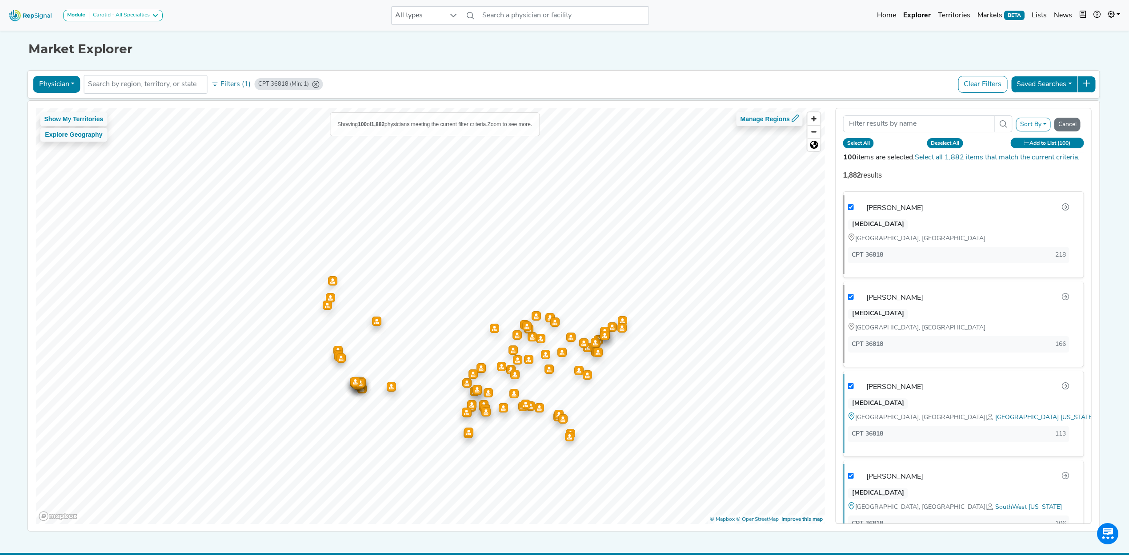
checkbox input "true"
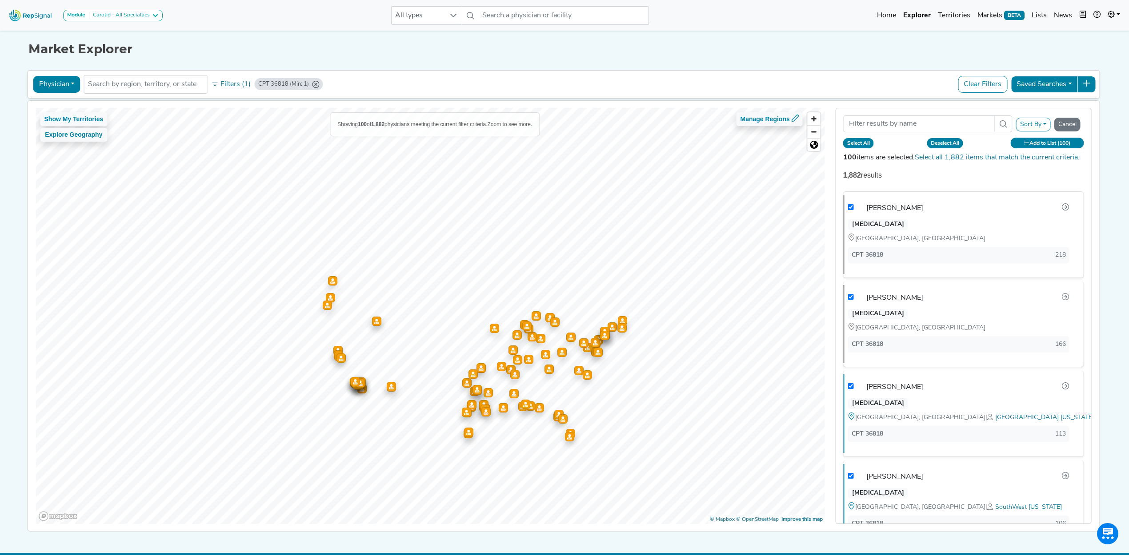
checkbox input "true"
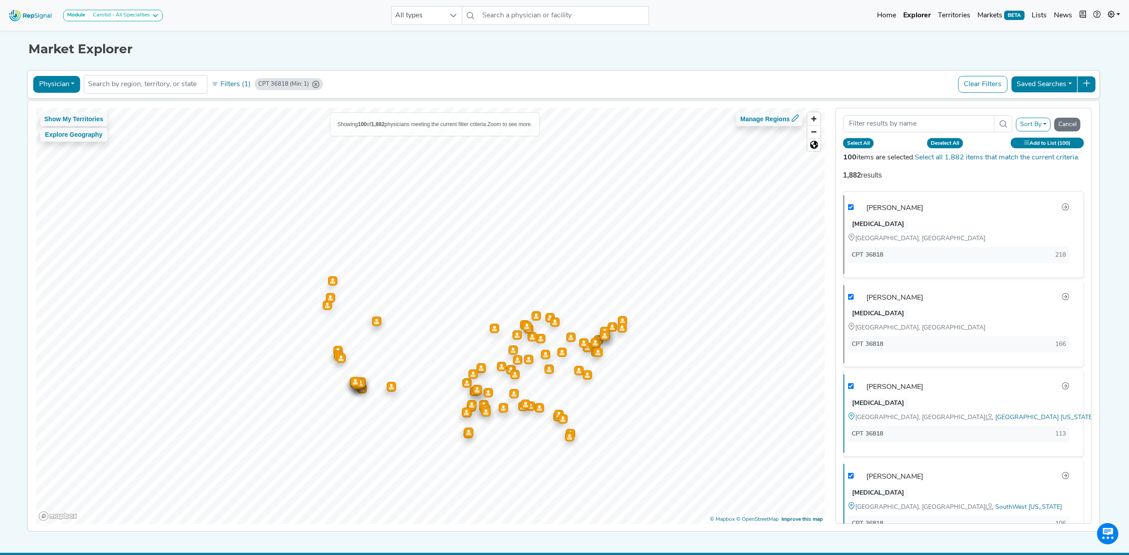
checkbox input "true"
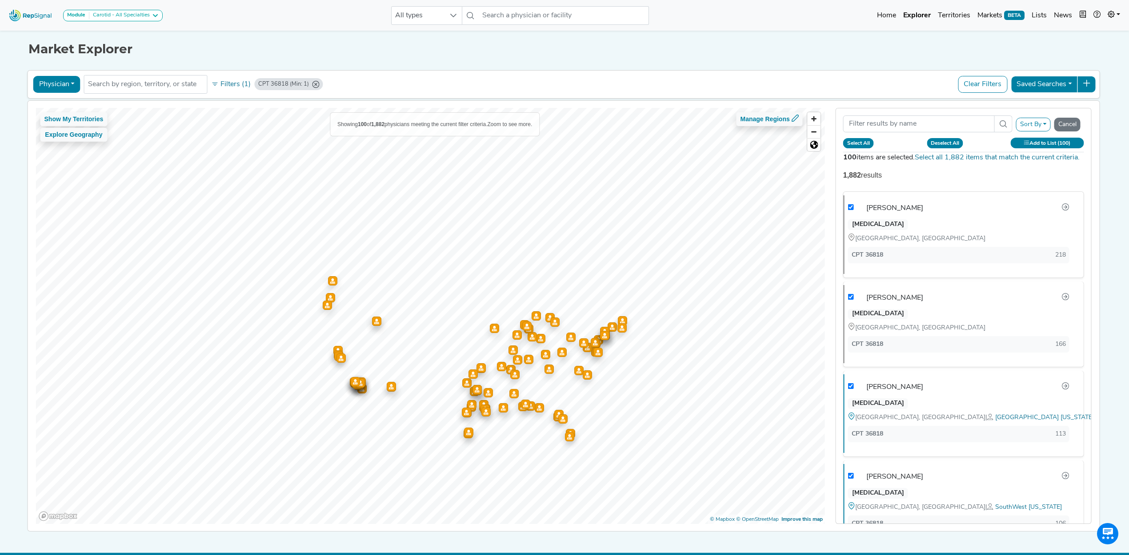
checkbox input "true"
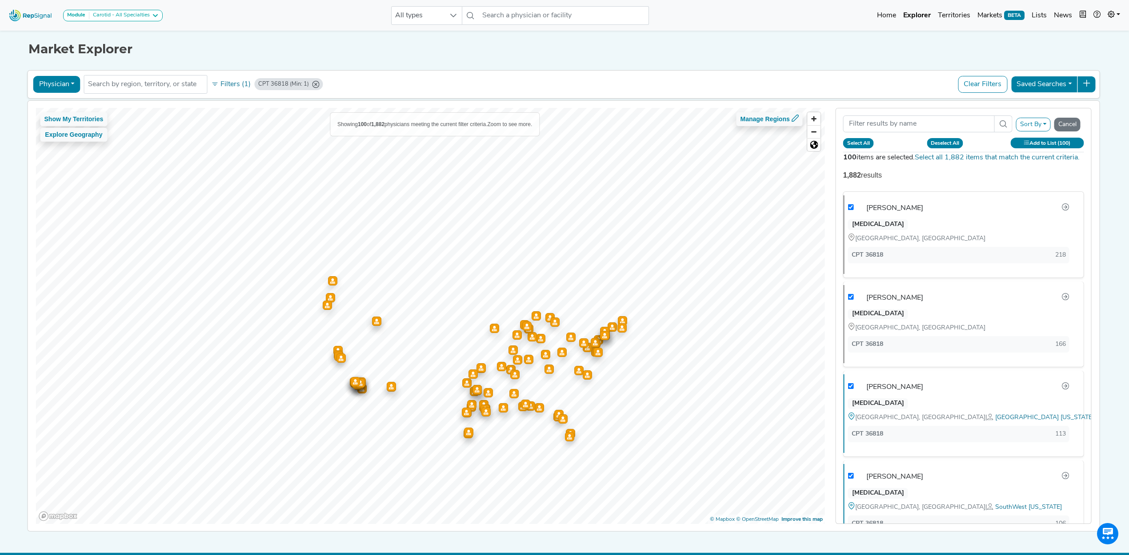
checkbox input "true"
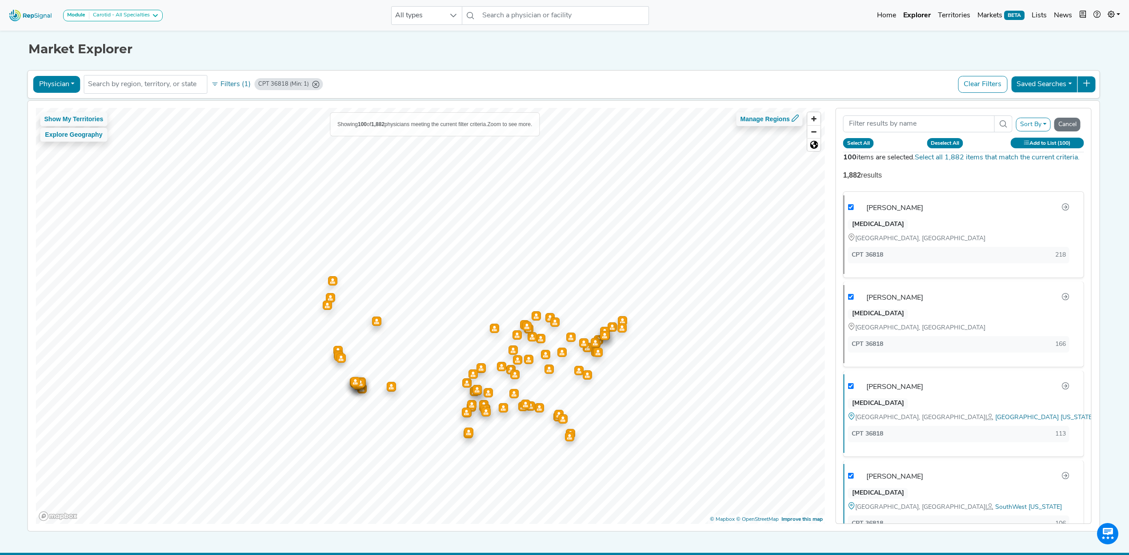
checkbox input "true"
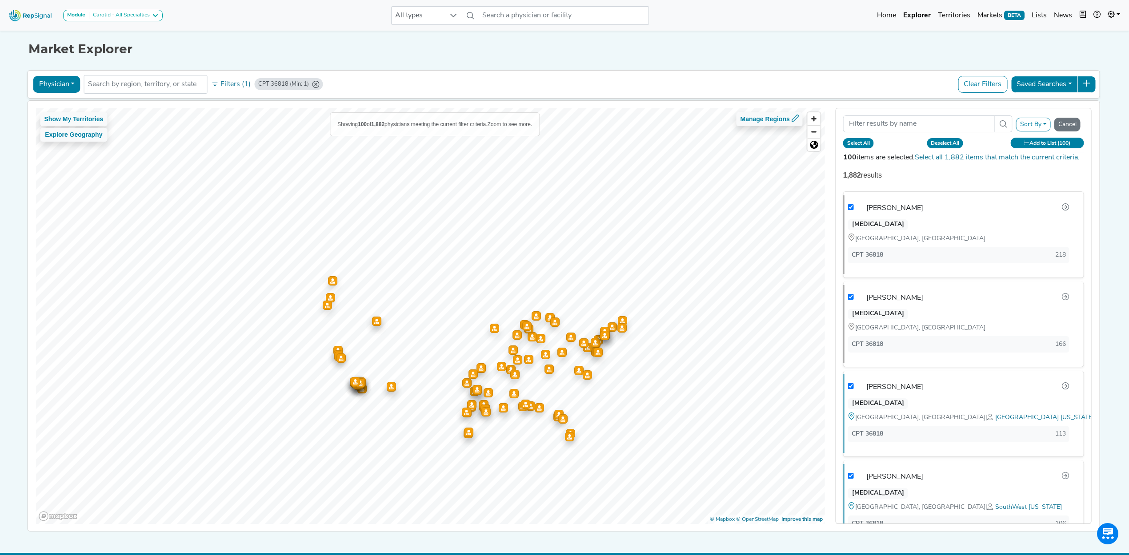
checkbox input "true"
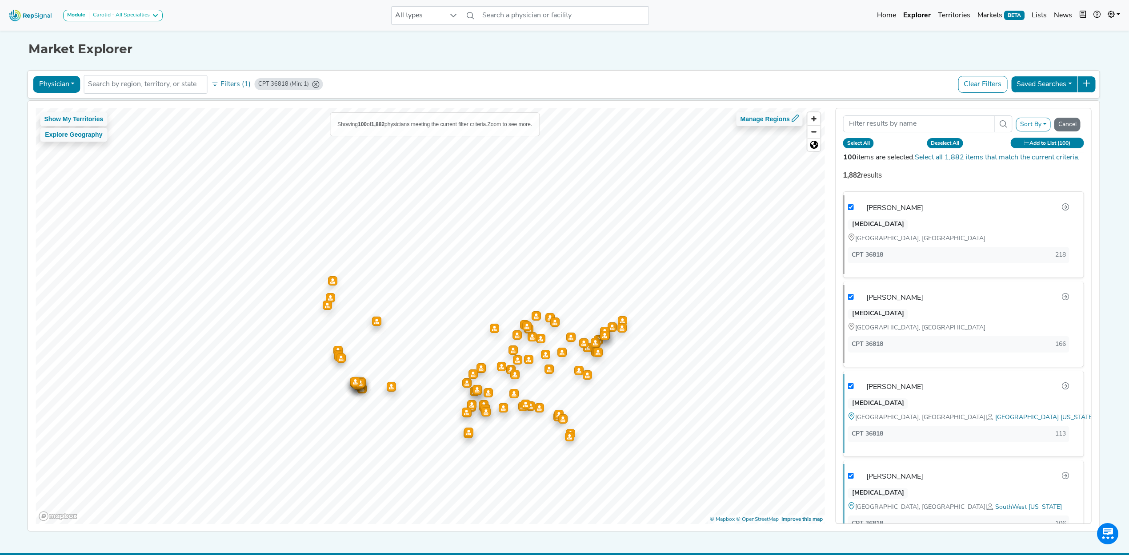
checkbox input "true"
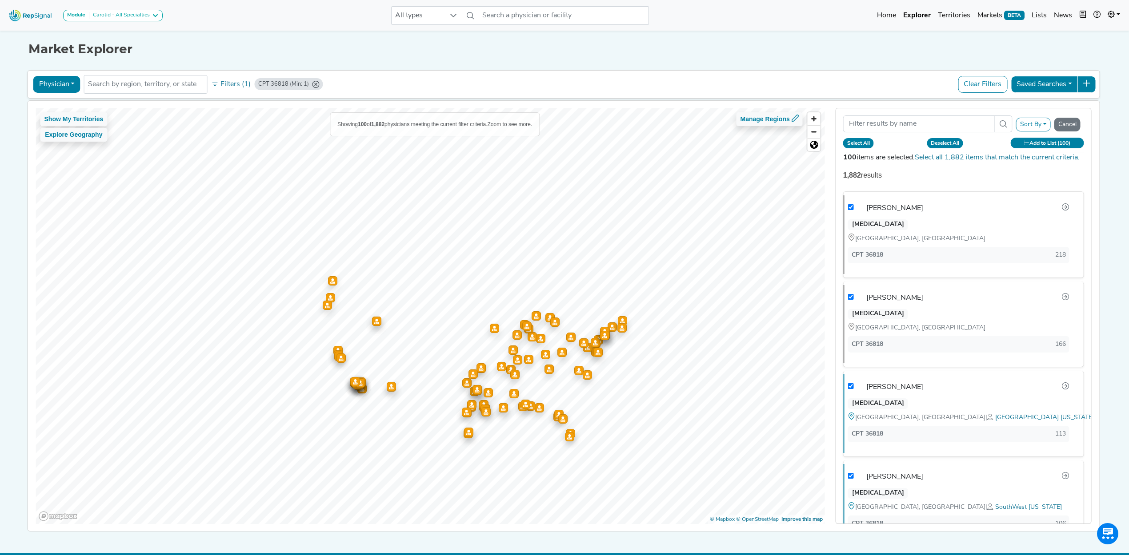
checkbox input "true"
click at [953, 160] on link "Select all 1,882 items that match the current criteria." at bounding box center [996, 157] width 165 height 7
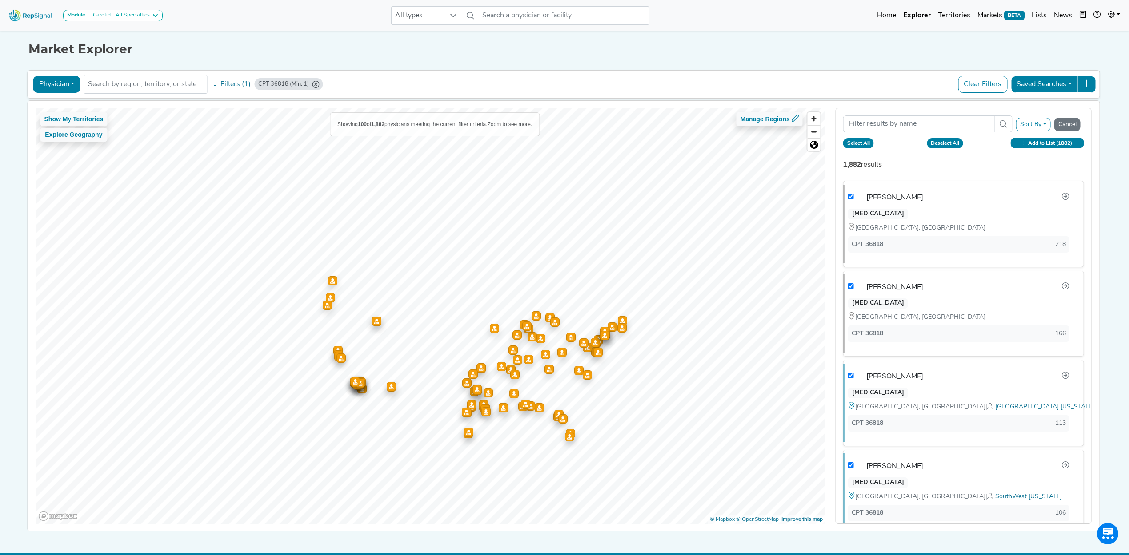
click at [1035, 146] on button "Add to List (1882)" at bounding box center [1046, 143] width 73 height 10
click at [1017, 227] on button "Create New List" at bounding box center [1025, 232] width 64 height 17
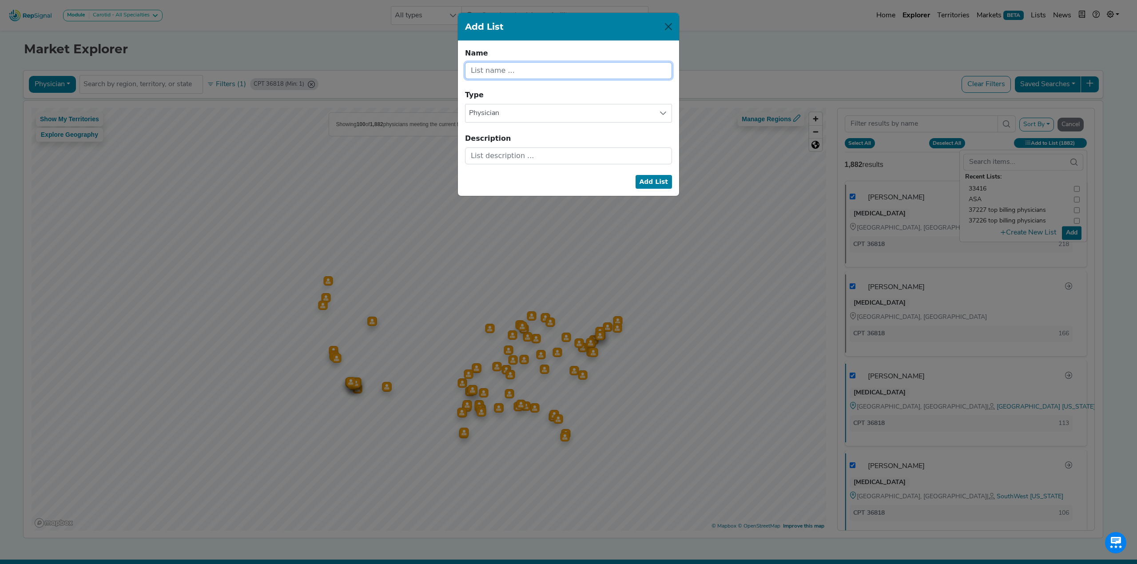
click at [520, 66] on input "text" at bounding box center [568, 70] width 207 height 17
click at [561, 72] on input "cross ref on [MEDICAL_DATA] 36818" at bounding box center [568, 70] width 207 height 17
click at [479, 72] on input "cross ref on [MEDICAL_DATA] for thromb 36818" at bounding box center [568, 70] width 207 height 17
click at [660, 187] on button "Add List" at bounding box center [654, 182] width 37 height 14
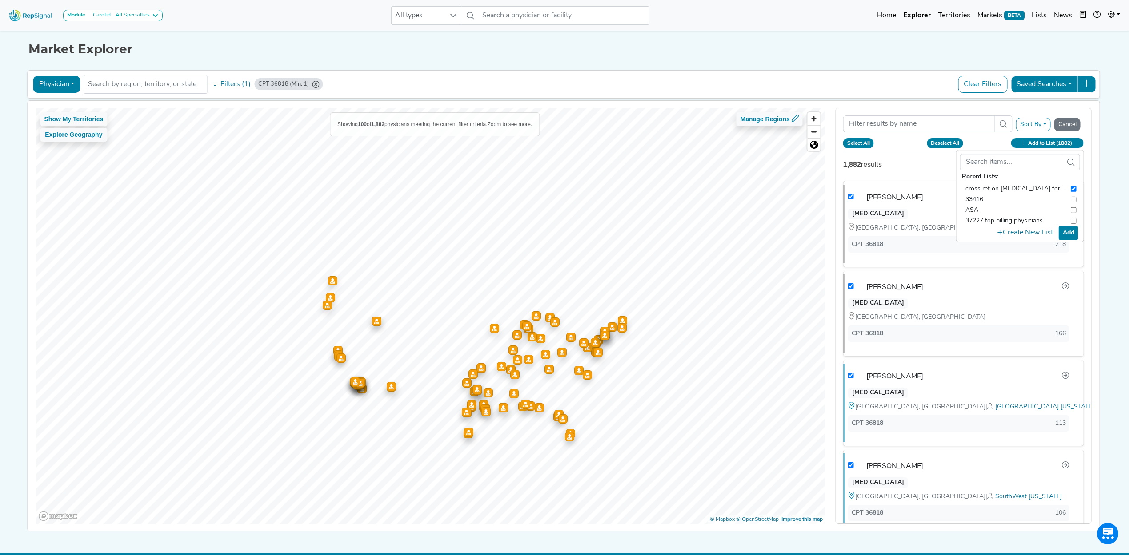
click at [1069, 231] on button "Add" at bounding box center [1068, 233] width 20 height 14
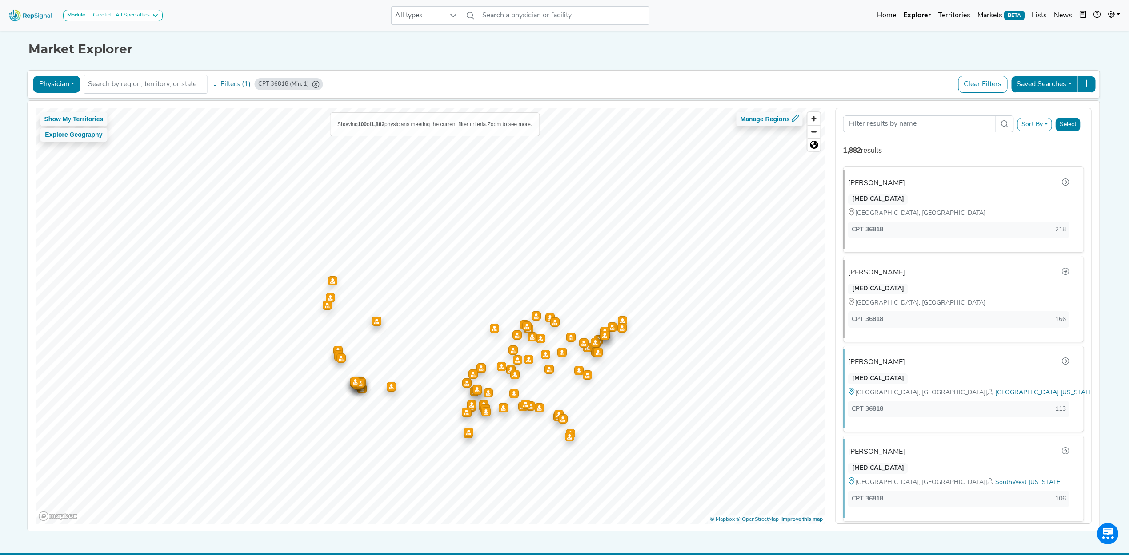
click at [25, 16] on img at bounding box center [30, 15] width 51 height 19
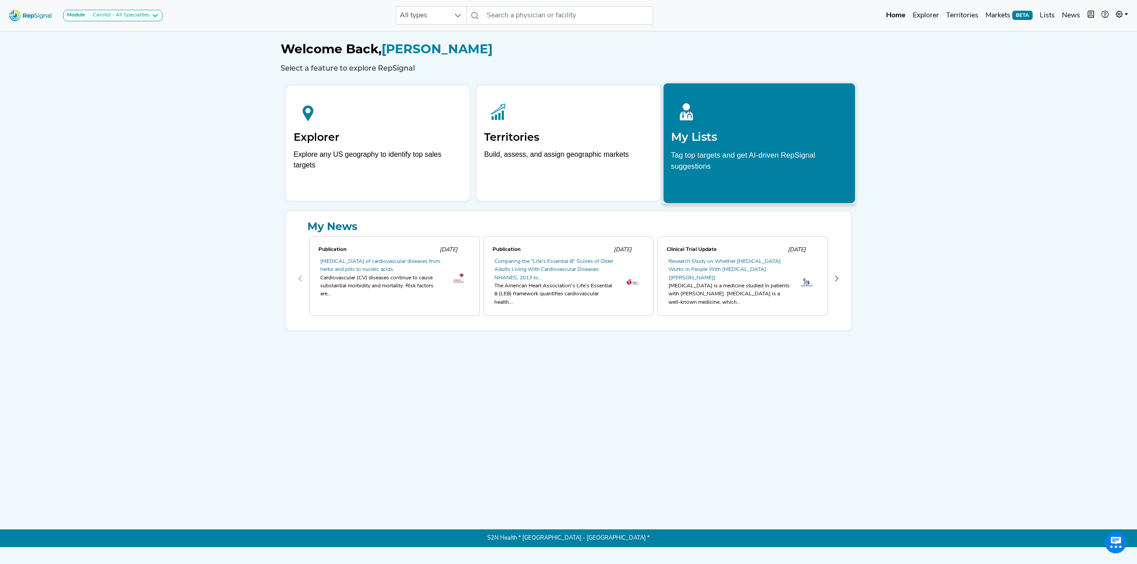
click at [708, 116] on div at bounding box center [759, 111] width 177 height 40
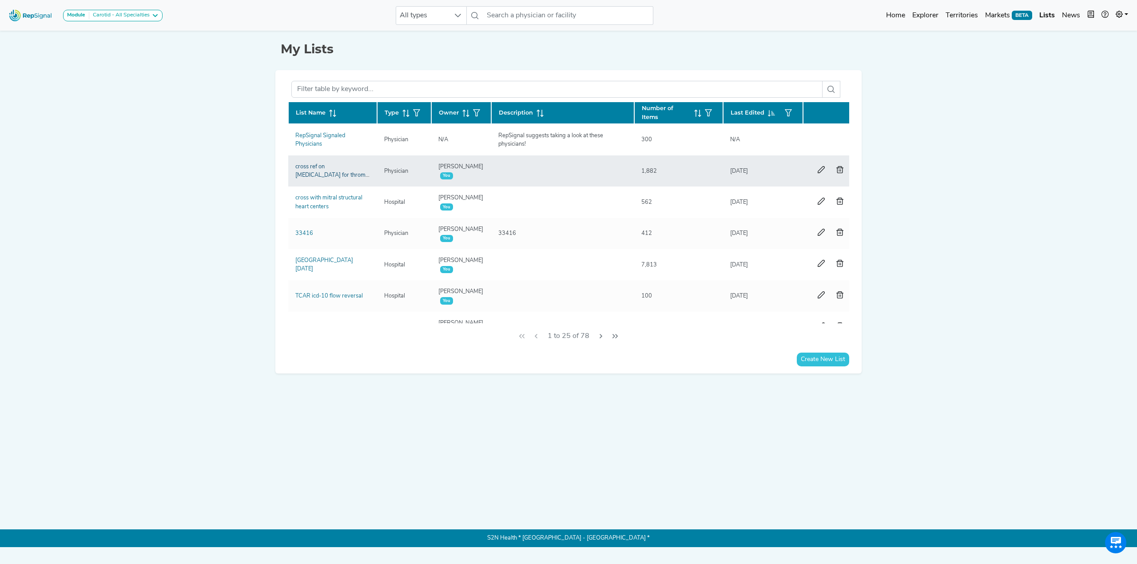
click at [319, 168] on link "cross ref on [MEDICAL_DATA] for thromb 36818" at bounding box center [332, 175] width 74 height 23
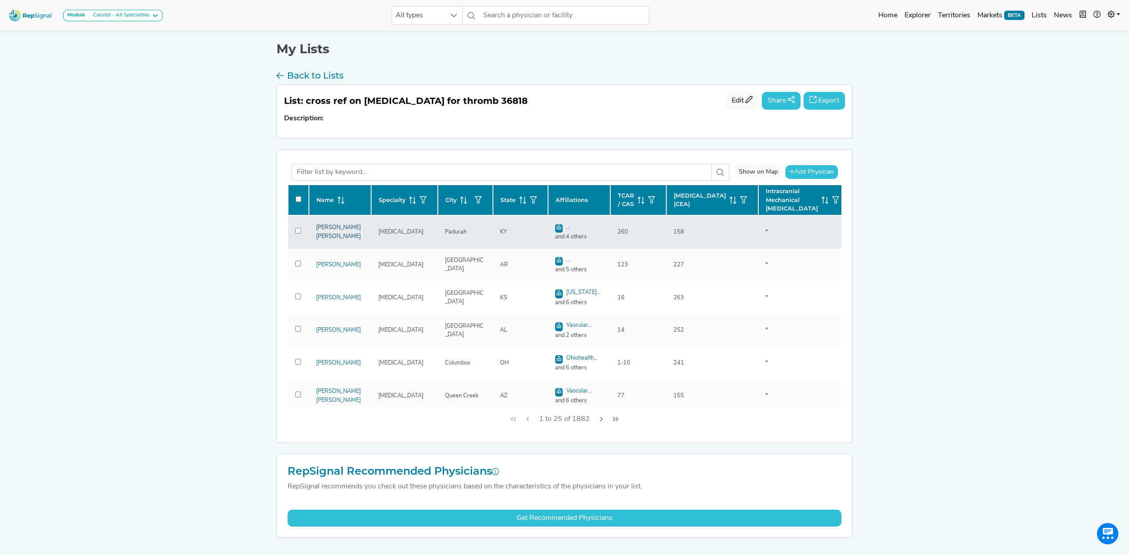
click at [319, 233] on link "[PERSON_NAME] [PERSON_NAME]" at bounding box center [338, 232] width 45 height 14
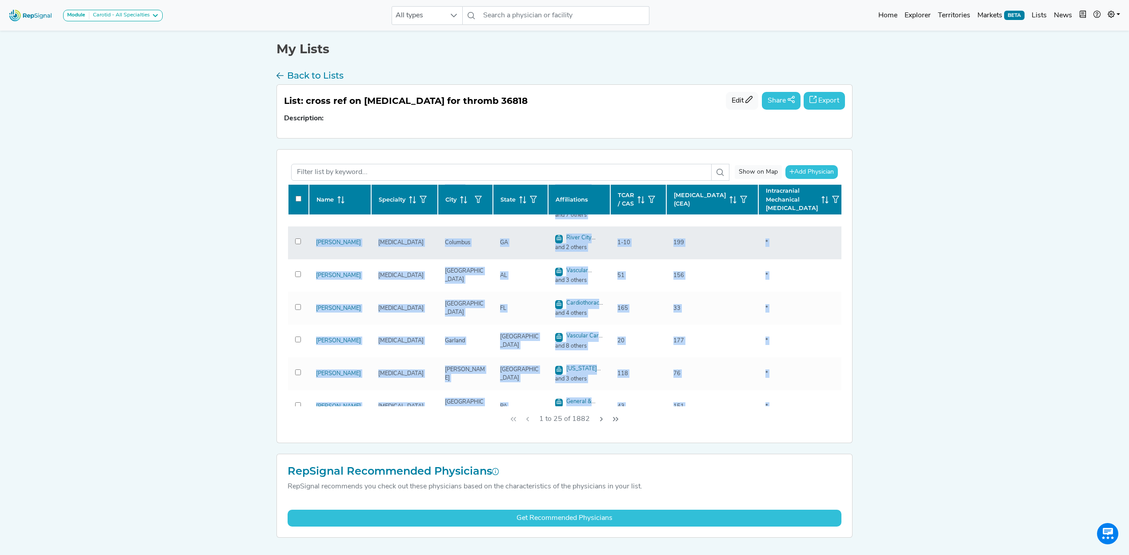
scroll to position [391, 0]
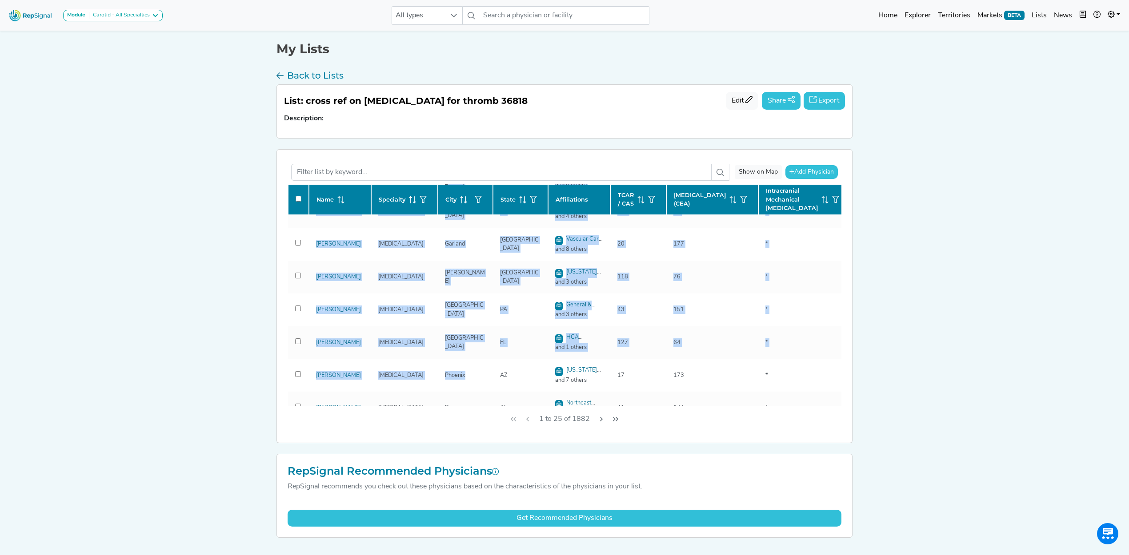
drag, startPoint x: 436, startPoint y: 397, endPoint x: 497, endPoint y: 397, distance: 60.9
click at [497, 397] on tbody "[PERSON_NAME] [PERSON_NAME] [MEDICAL_DATA] Paducah KY Baptist Health Medical Gr…" at bounding box center [635, 244] width 694 height 820
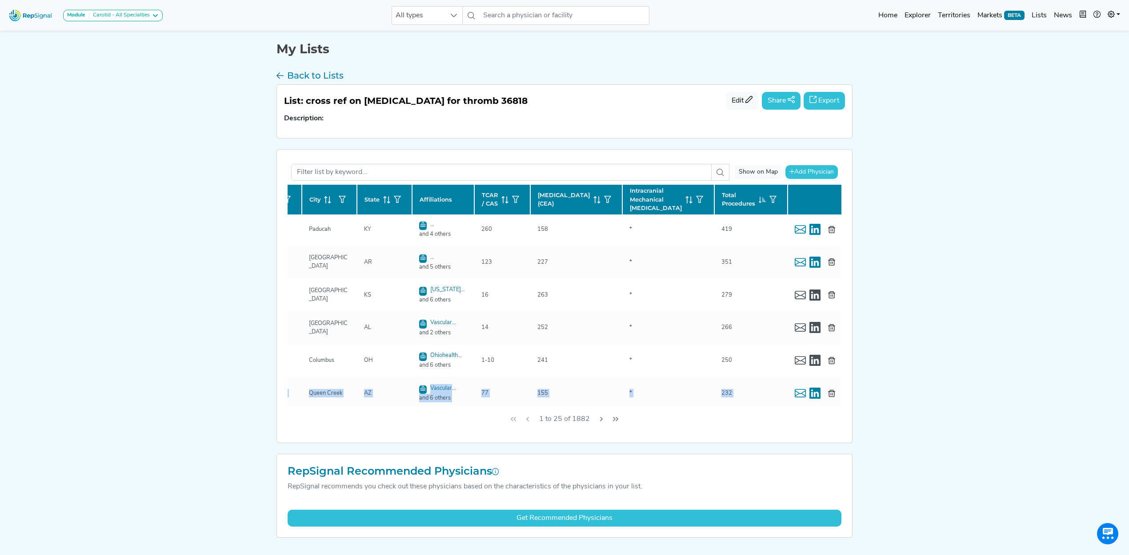
scroll to position [0, 136]
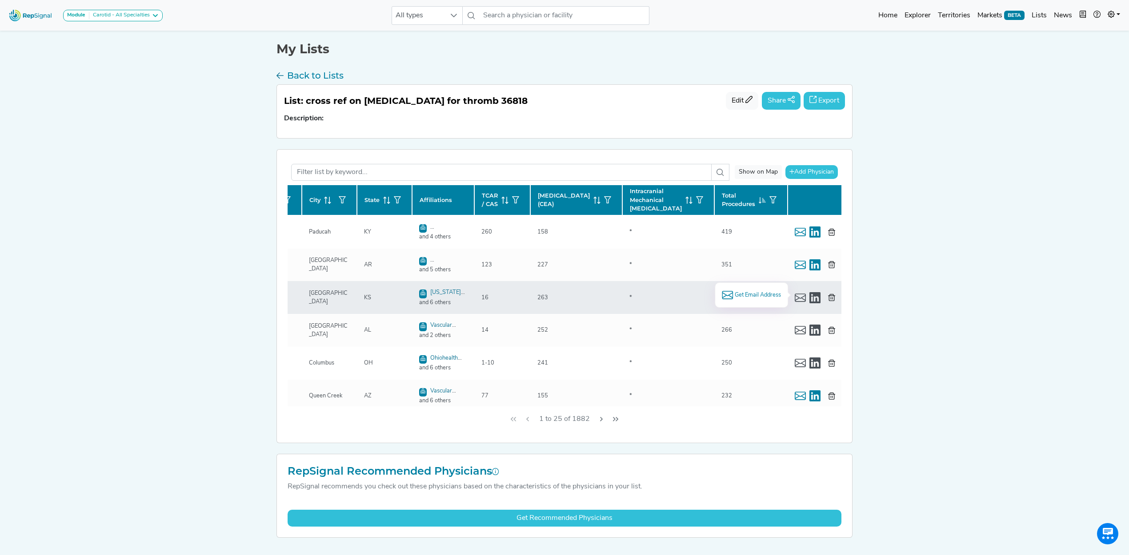
click at [751, 297] on span "Get Email Address" at bounding box center [757, 295] width 46 height 8
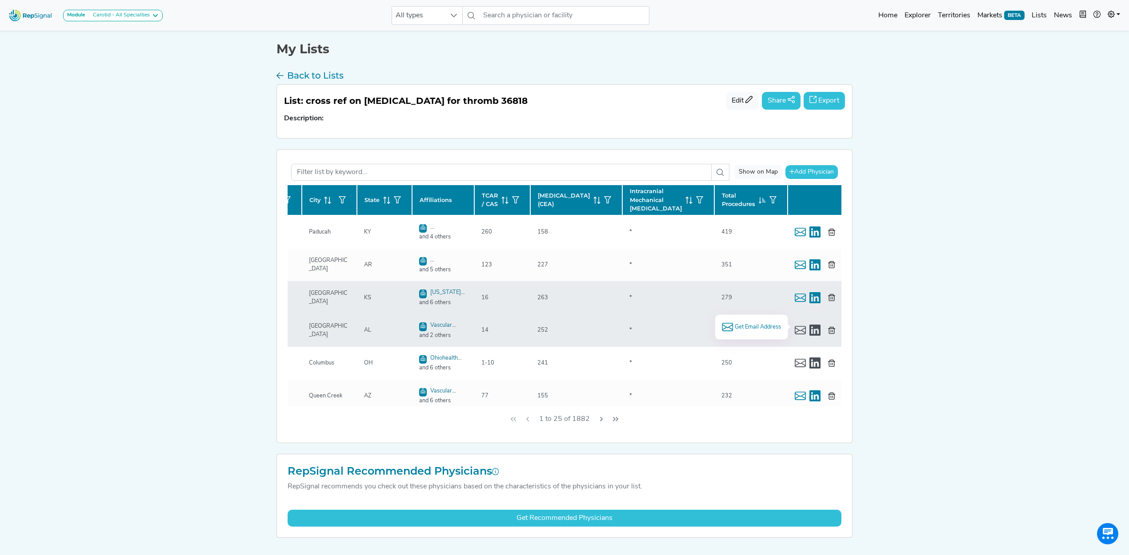
click at [760, 326] on span "Get Email Address" at bounding box center [757, 327] width 46 height 8
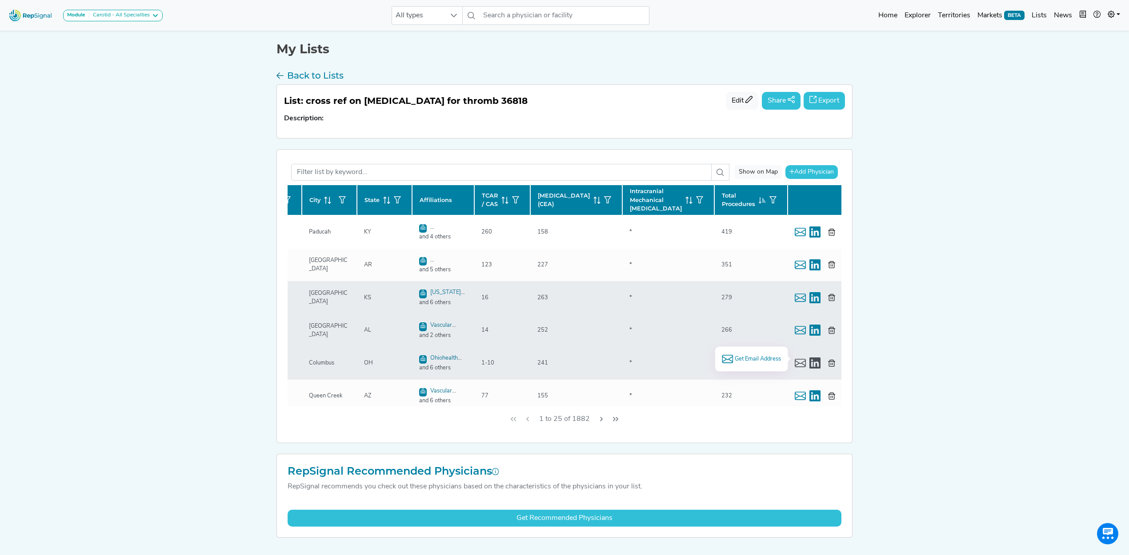
click at [723, 359] on li "Get Email Address" at bounding box center [751, 359] width 59 height 11
click at [736, 360] on span "Get Email Address" at bounding box center [757, 359] width 46 height 8
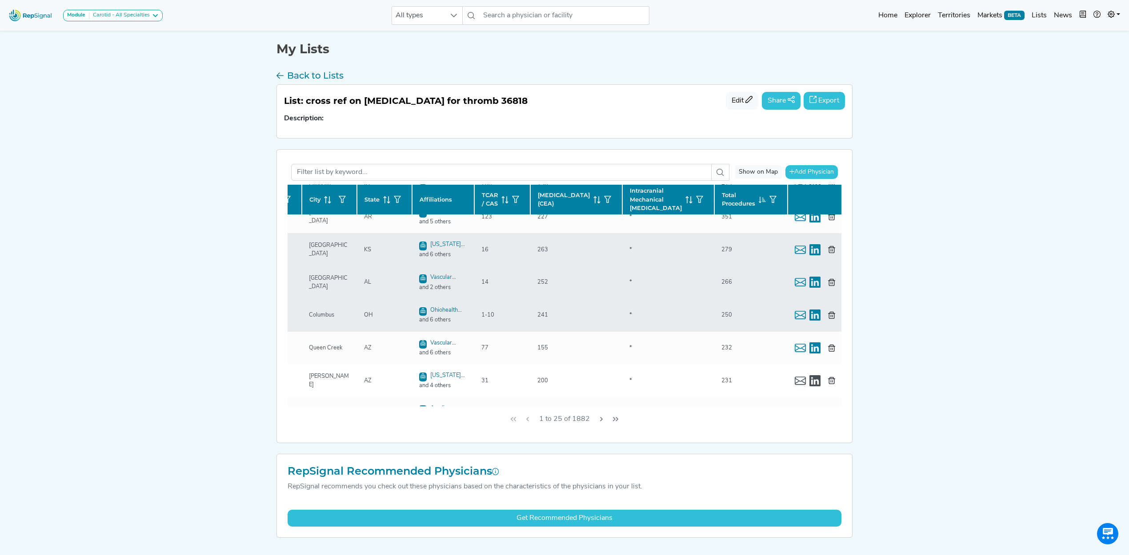
scroll to position [118, 136]
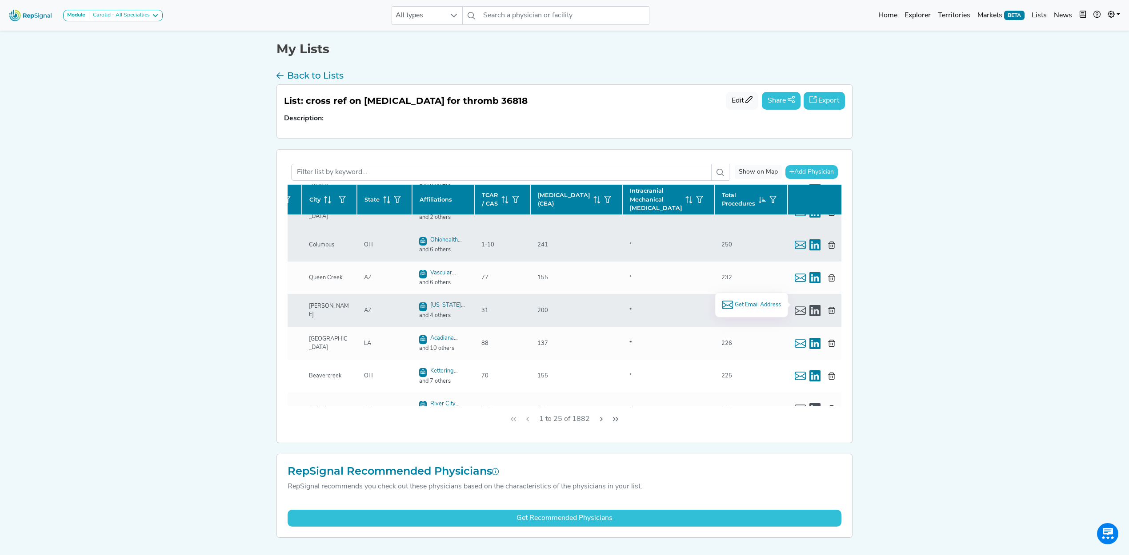
click at [751, 302] on span "Get Email Address" at bounding box center [757, 305] width 46 height 8
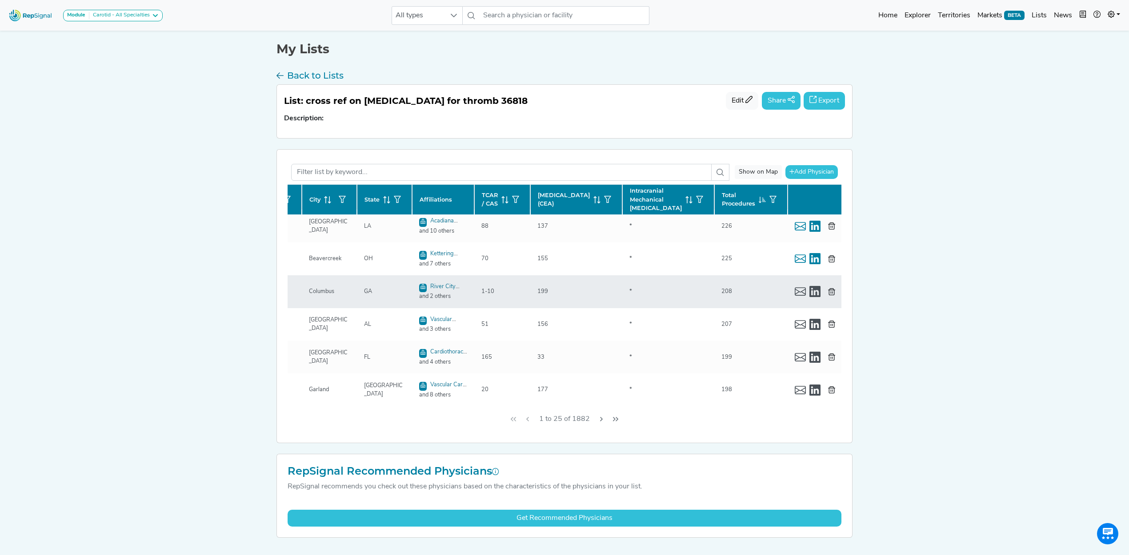
scroll to position [237, 136]
click at [743, 278] on li "Get Email Address" at bounding box center [751, 283] width 59 height 11
click at [745, 286] on span "Get Email Address" at bounding box center [757, 283] width 46 height 8
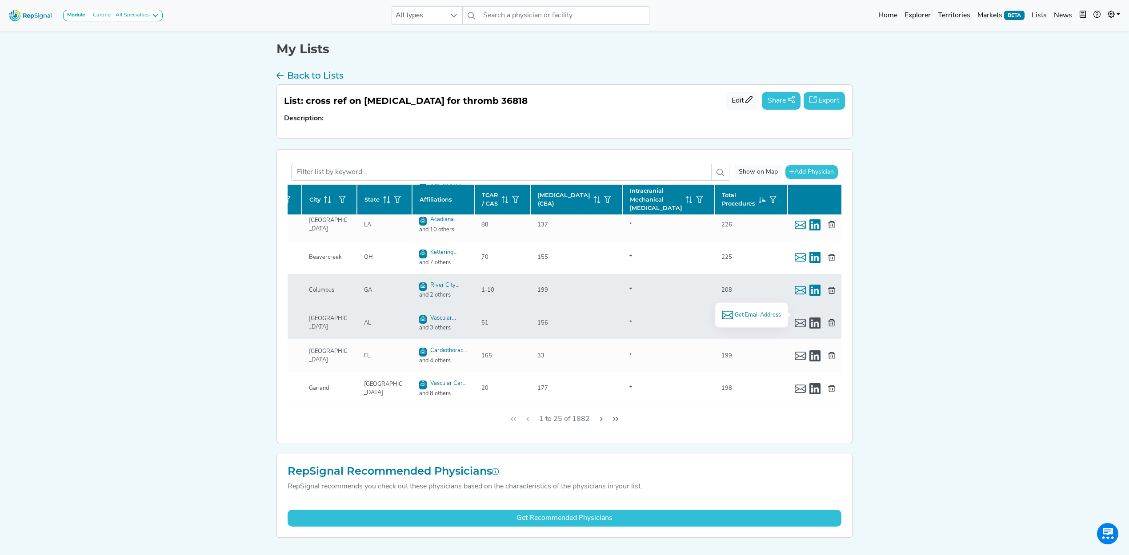
click at [763, 314] on span "Get Email Address" at bounding box center [757, 315] width 46 height 8
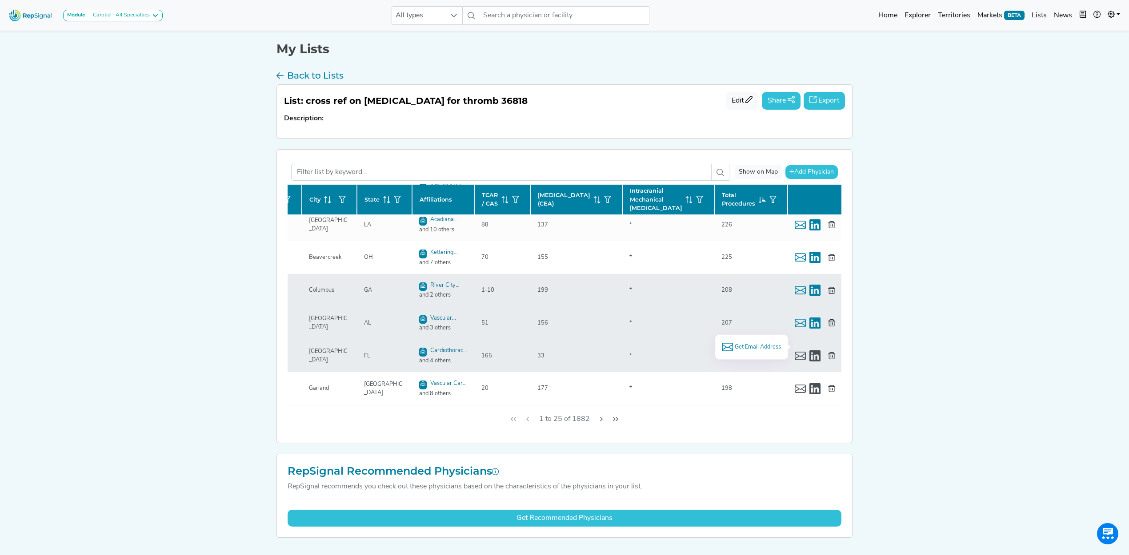
click at [747, 343] on span "Get Email Address" at bounding box center [757, 347] width 46 height 8
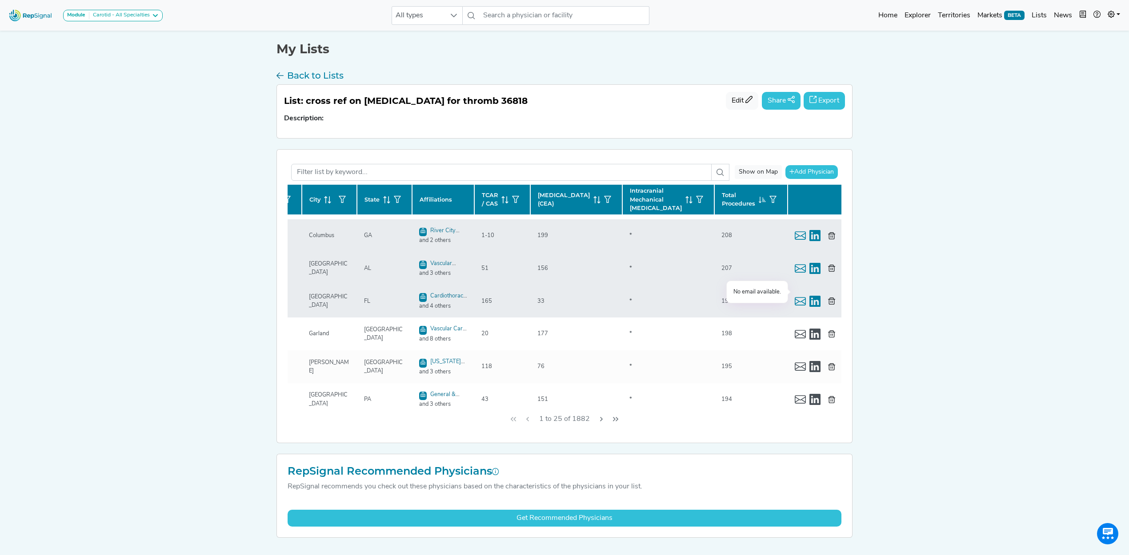
scroll to position [355, 136]
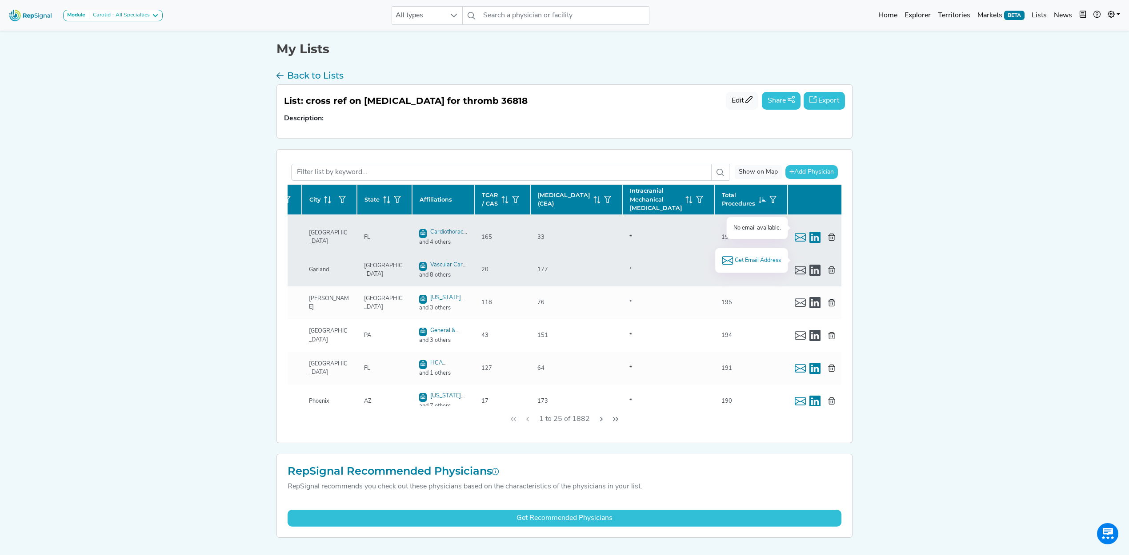
click at [764, 261] on span "Get Email Address" at bounding box center [757, 260] width 46 height 8
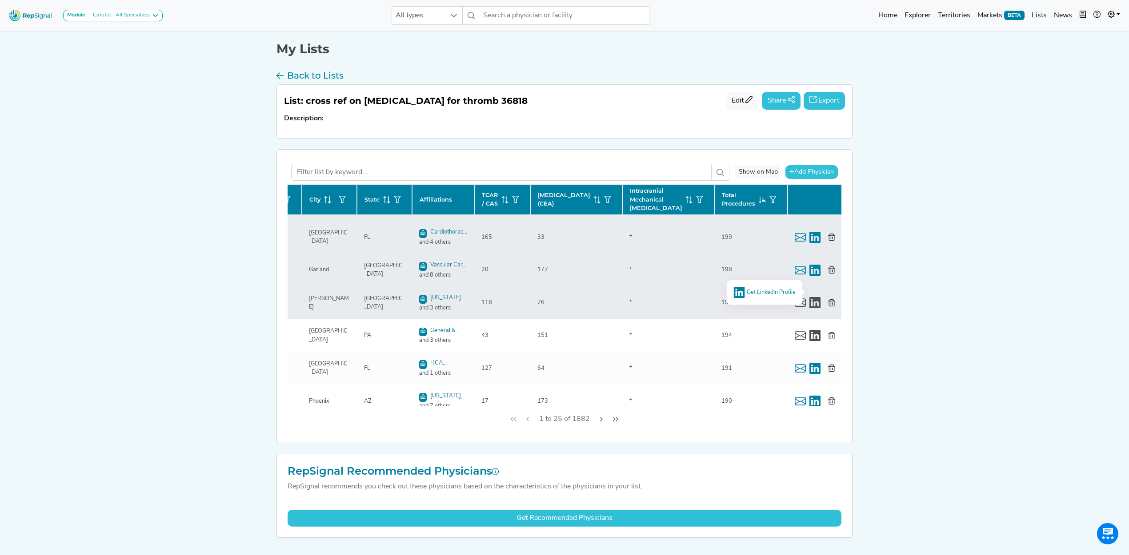
click at [766, 291] on span "Get LinkedIn Profile" at bounding box center [770, 292] width 49 height 6
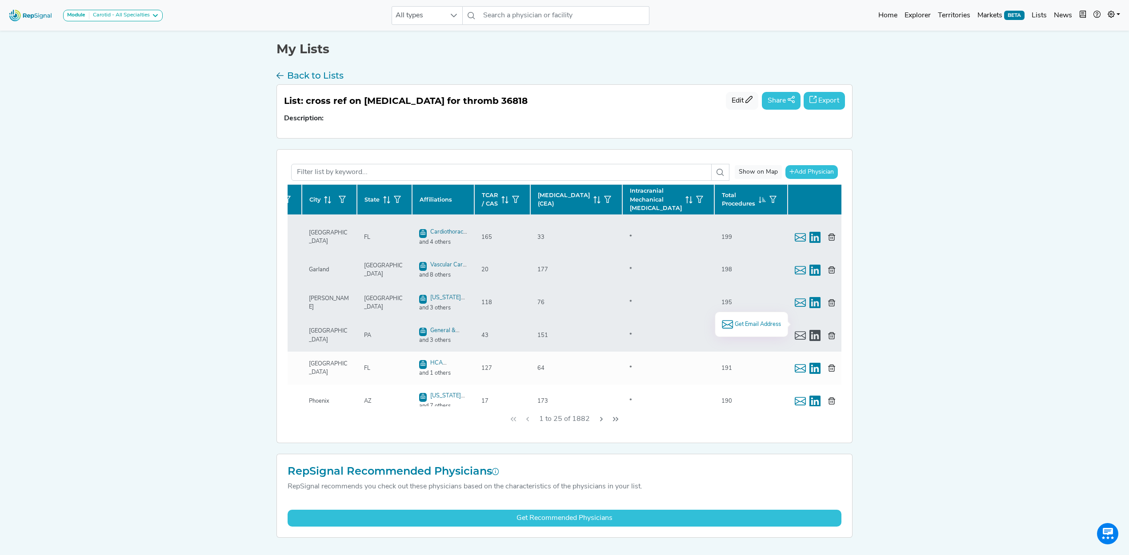
click at [734, 326] on span "Get Email Address" at bounding box center [757, 324] width 46 height 8
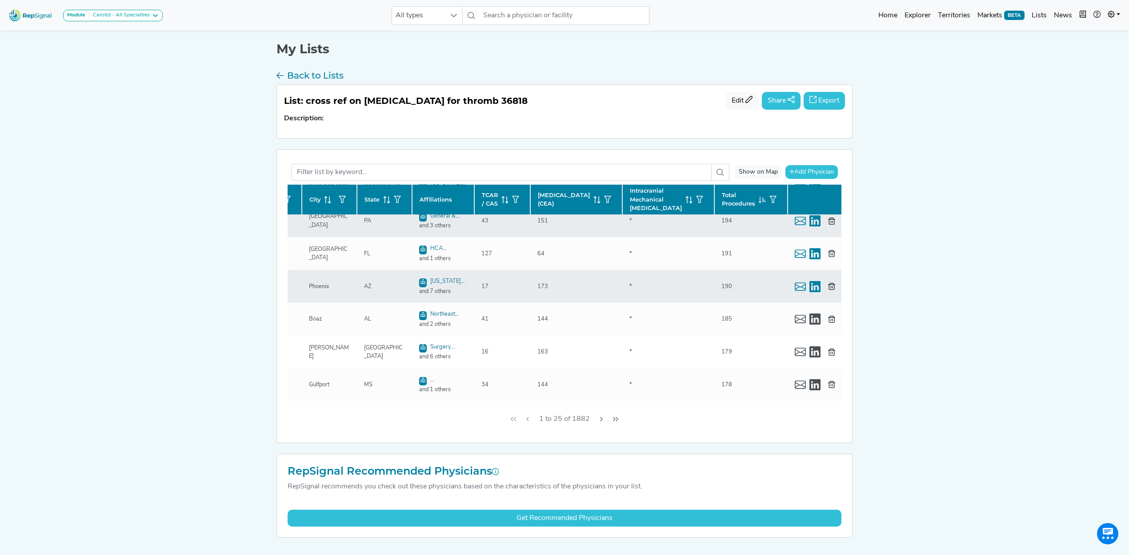
scroll to position [474, 136]
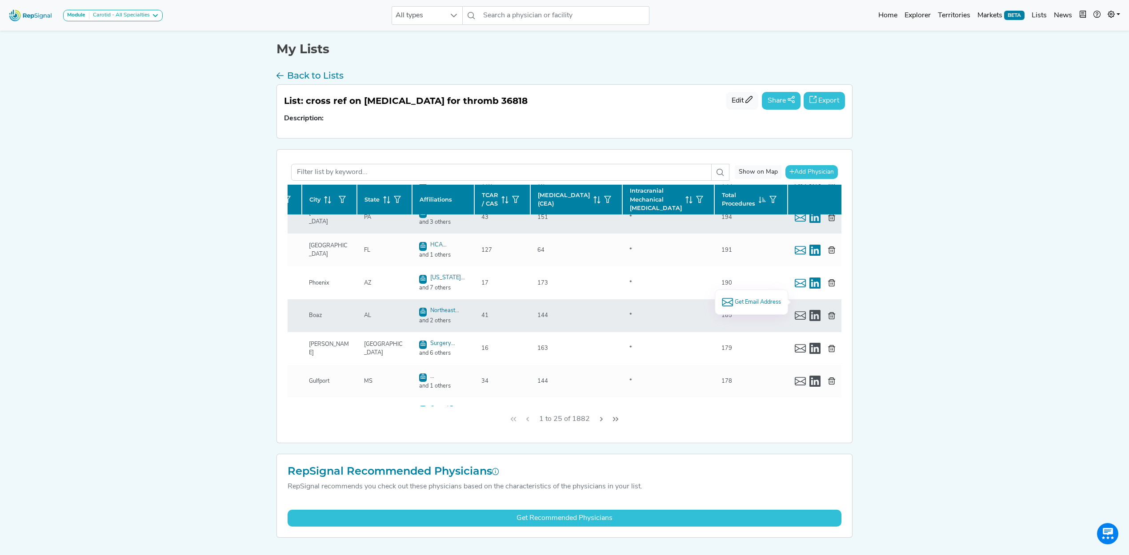
click at [754, 304] on span "Get Email Address" at bounding box center [757, 302] width 46 height 8
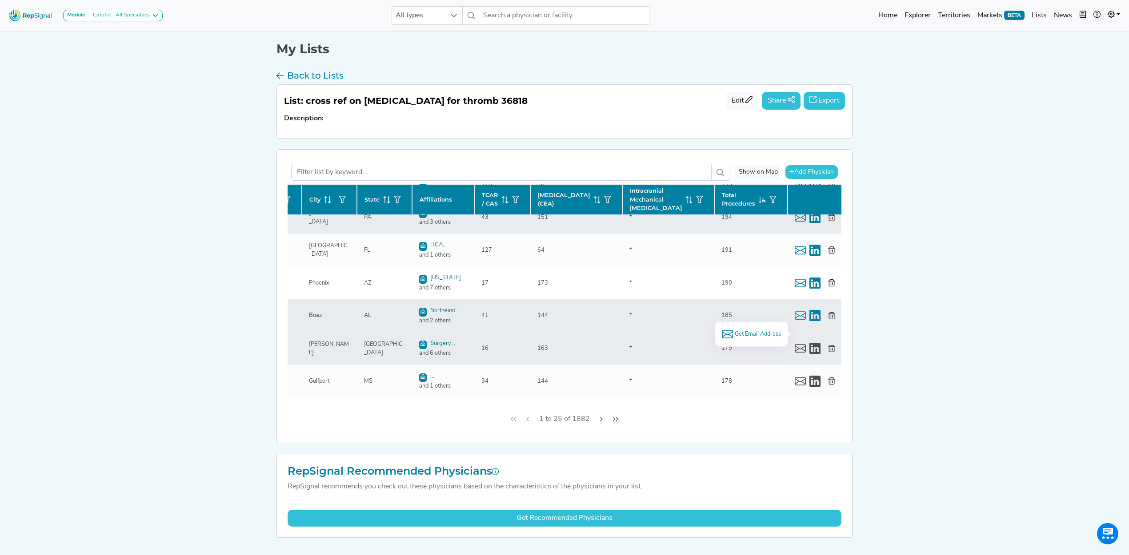
click at [747, 332] on span "Get Email Address" at bounding box center [757, 334] width 46 height 8
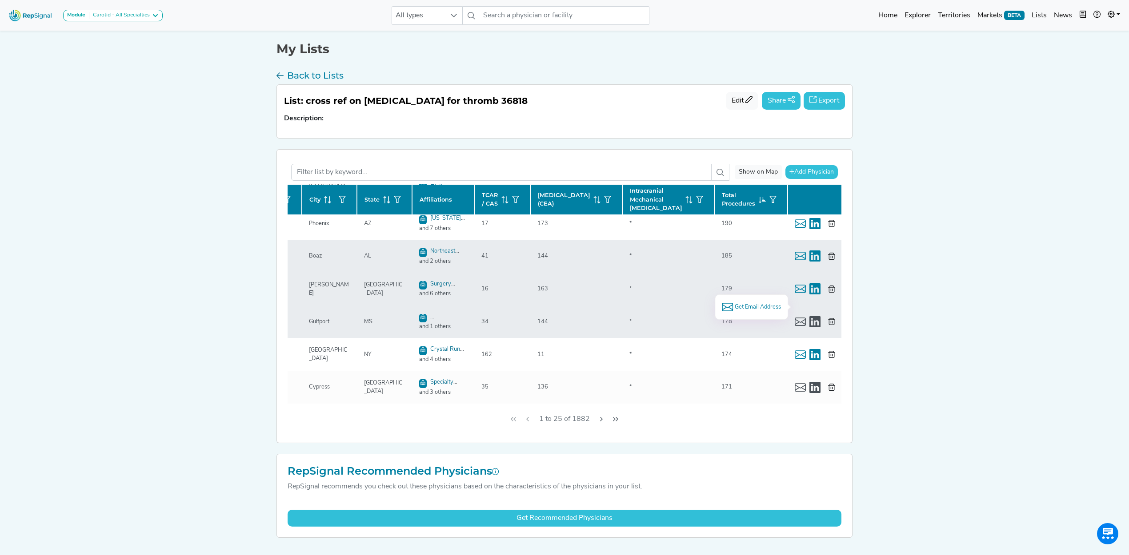
click at [755, 308] on span "Get Email Address" at bounding box center [757, 307] width 46 height 8
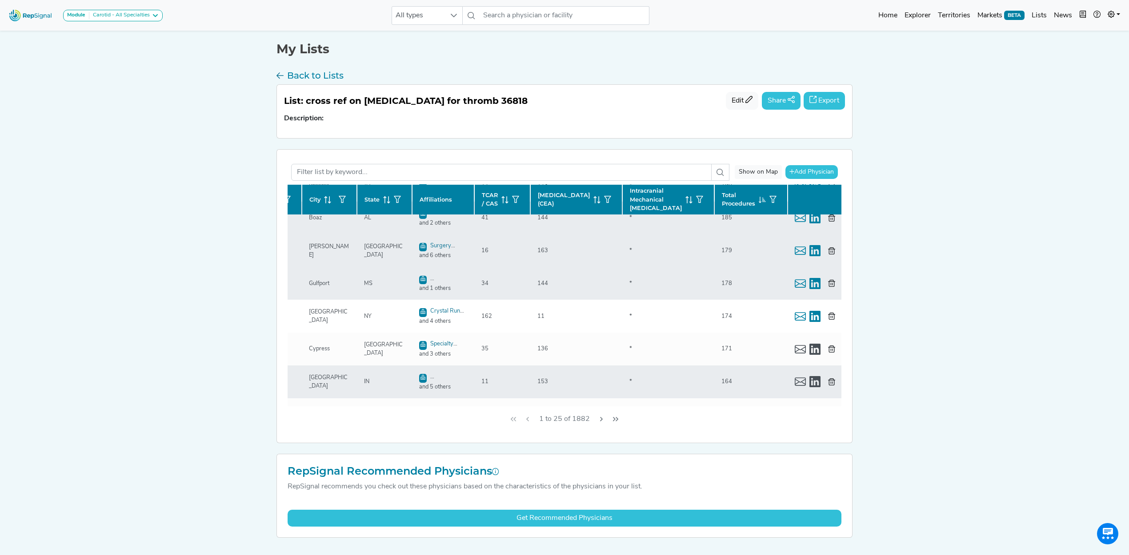
scroll to position [592, 136]
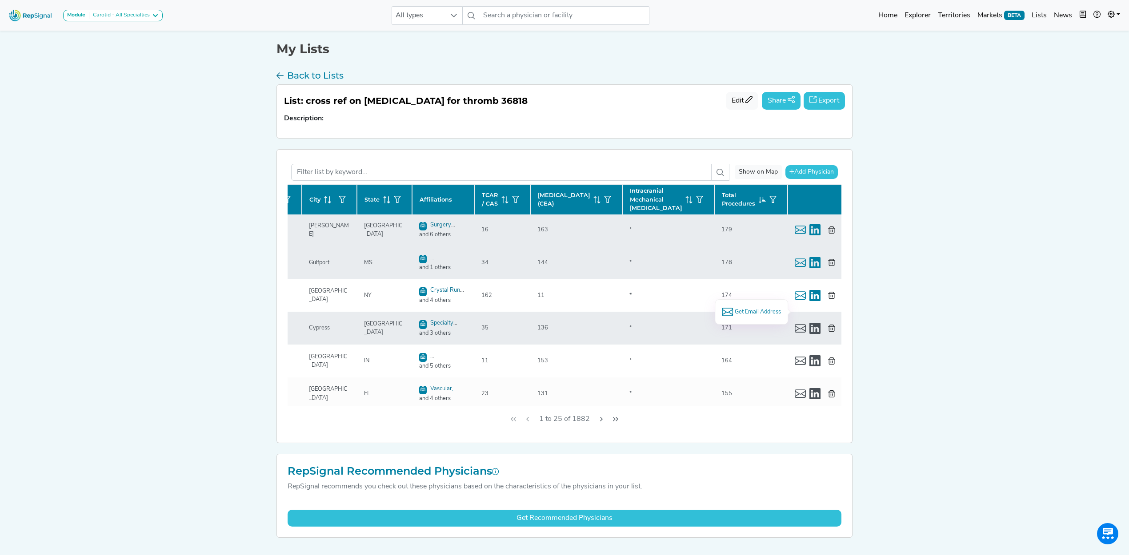
click at [756, 313] on span "Get Email Address" at bounding box center [757, 312] width 46 height 8
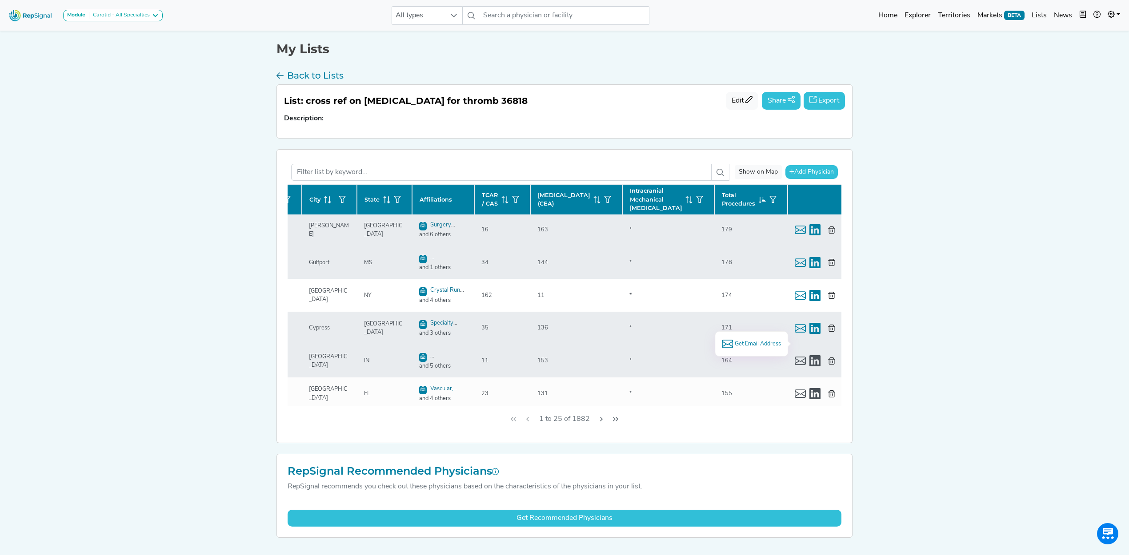
click at [760, 345] on span "Get Email Address" at bounding box center [757, 344] width 46 height 8
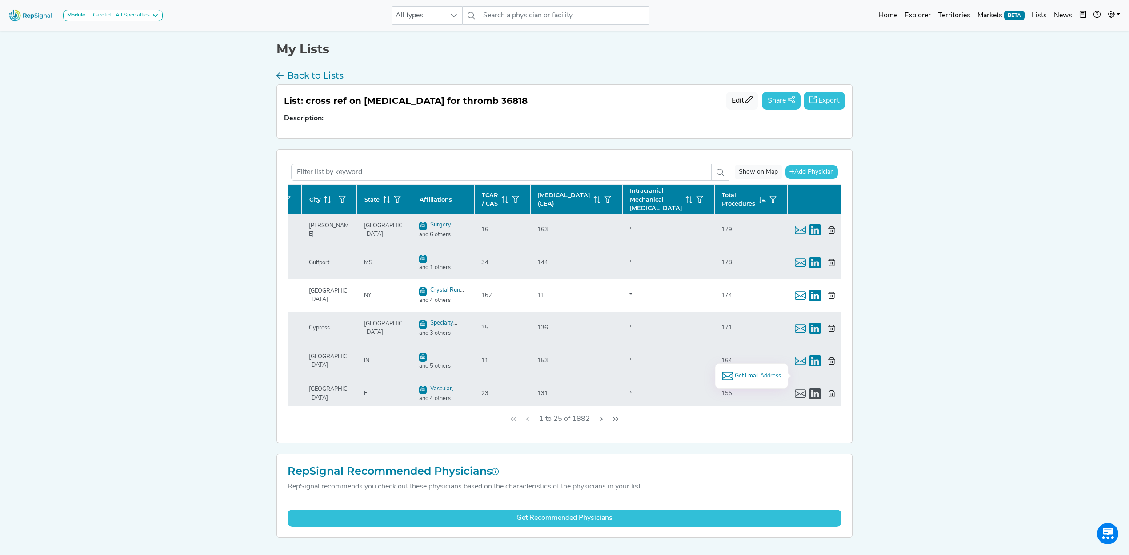
click at [735, 377] on span "Get Email Address" at bounding box center [757, 376] width 46 height 8
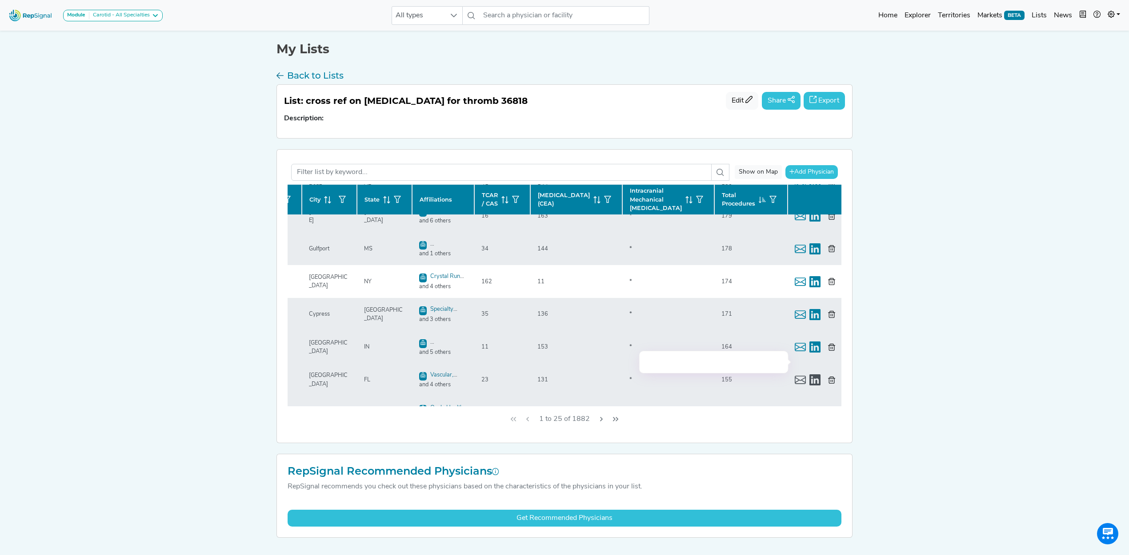
scroll to position [619, 136]
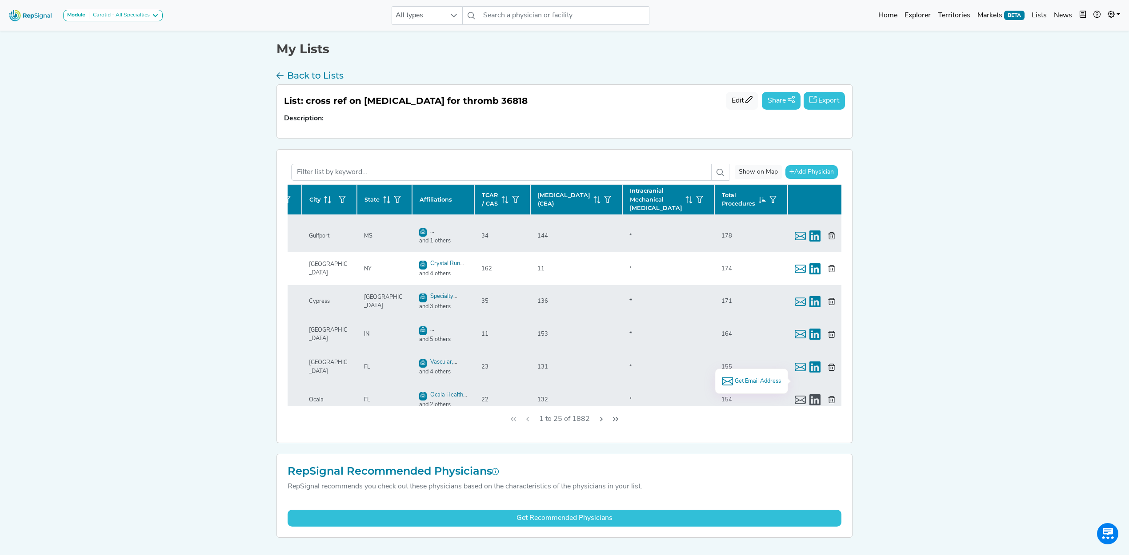
click at [759, 381] on span "Get Email Address" at bounding box center [757, 381] width 46 height 8
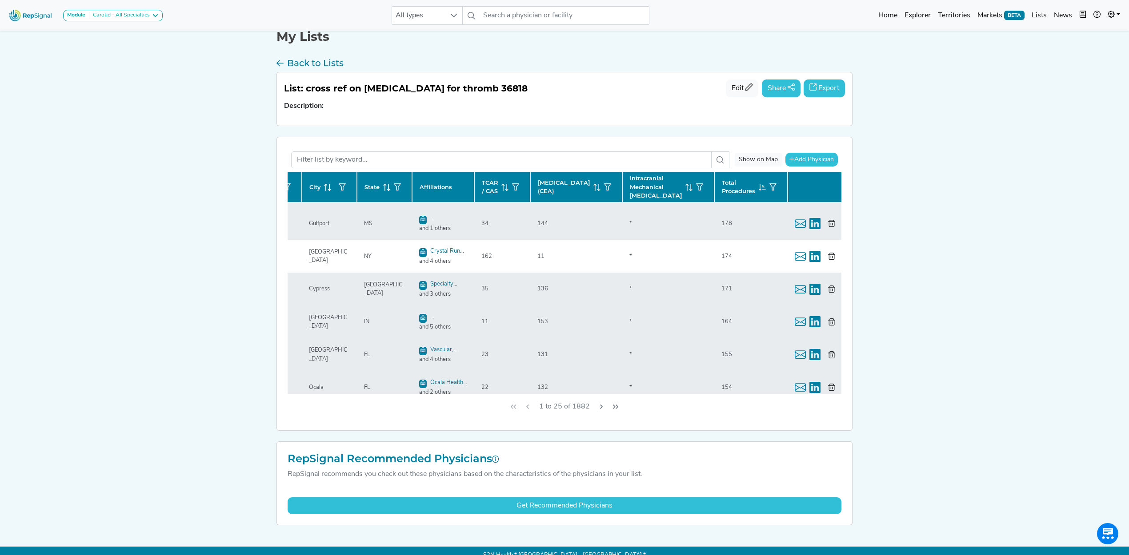
scroll to position [22, 0]
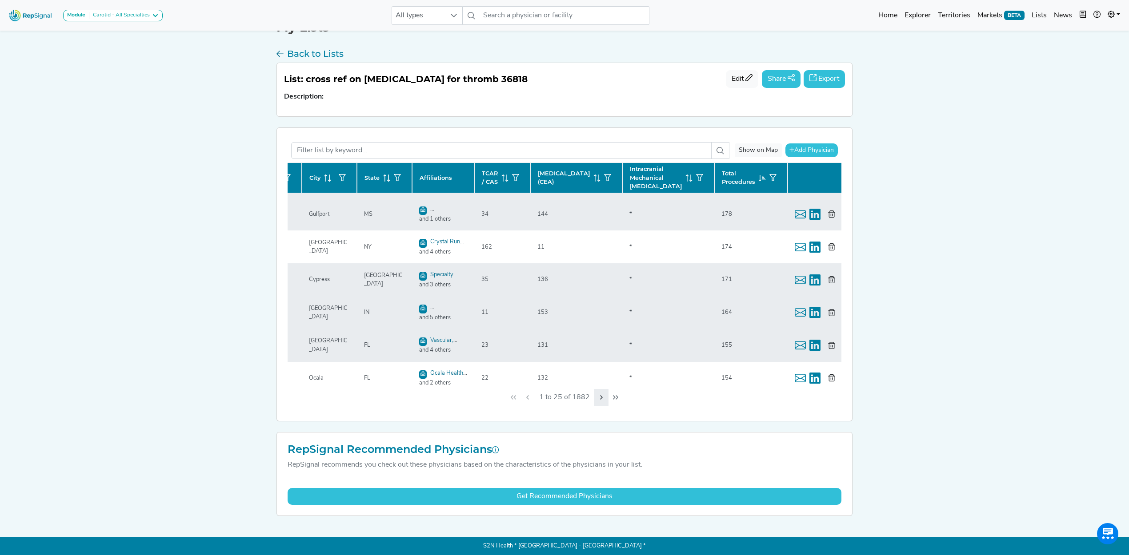
click at [596, 400] on button "Next Page" at bounding box center [601, 397] width 14 height 17
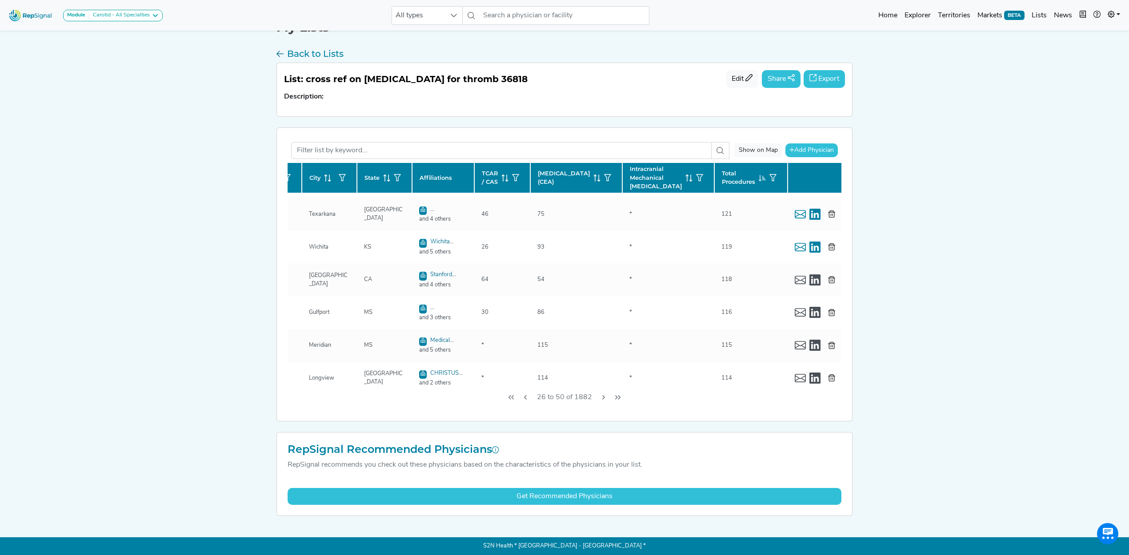
scroll to position [0, 136]
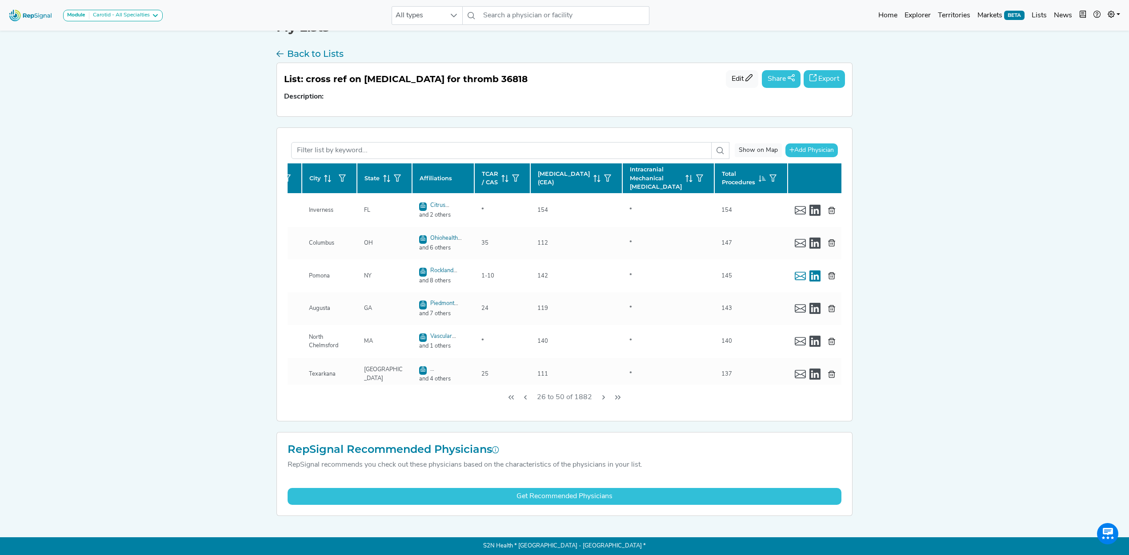
click at [377, 385] on div "26 to 50 of 1882" at bounding box center [564, 398] width 554 height 26
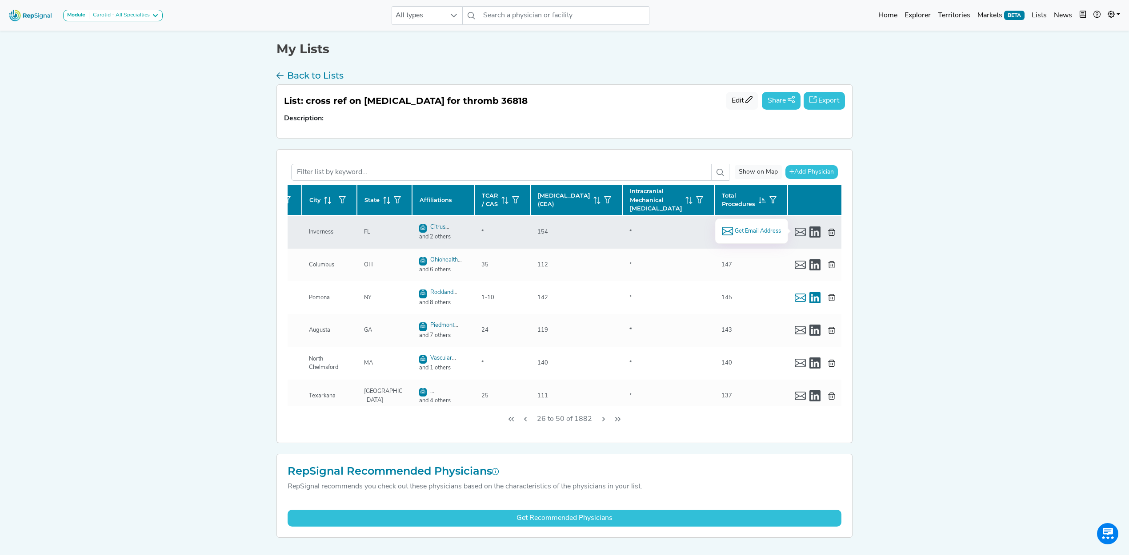
click at [760, 232] on span "Get Email Address" at bounding box center [757, 231] width 46 height 8
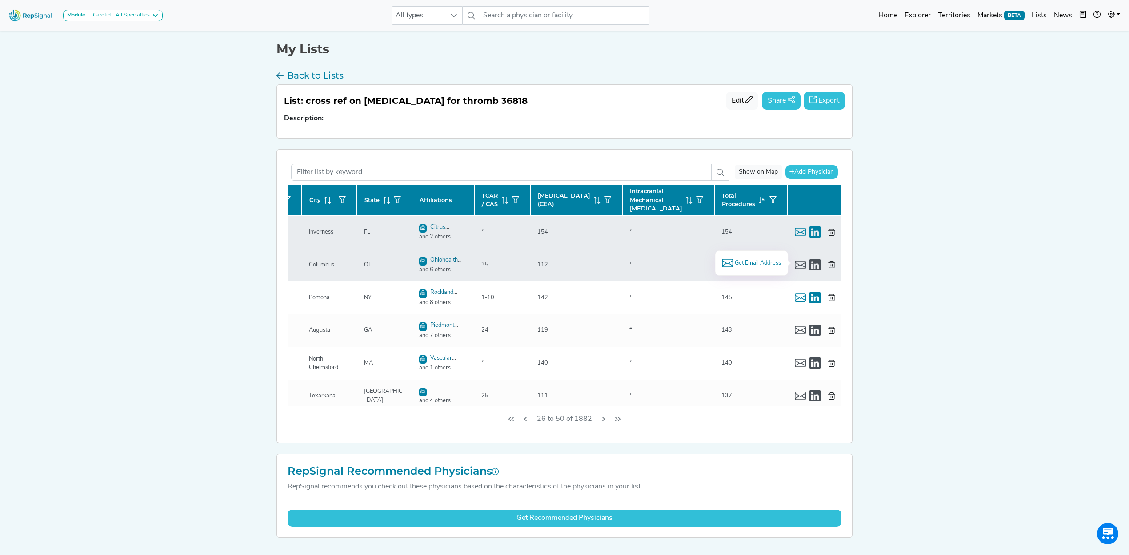
click at [747, 264] on span "Get Email Address" at bounding box center [757, 263] width 46 height 8
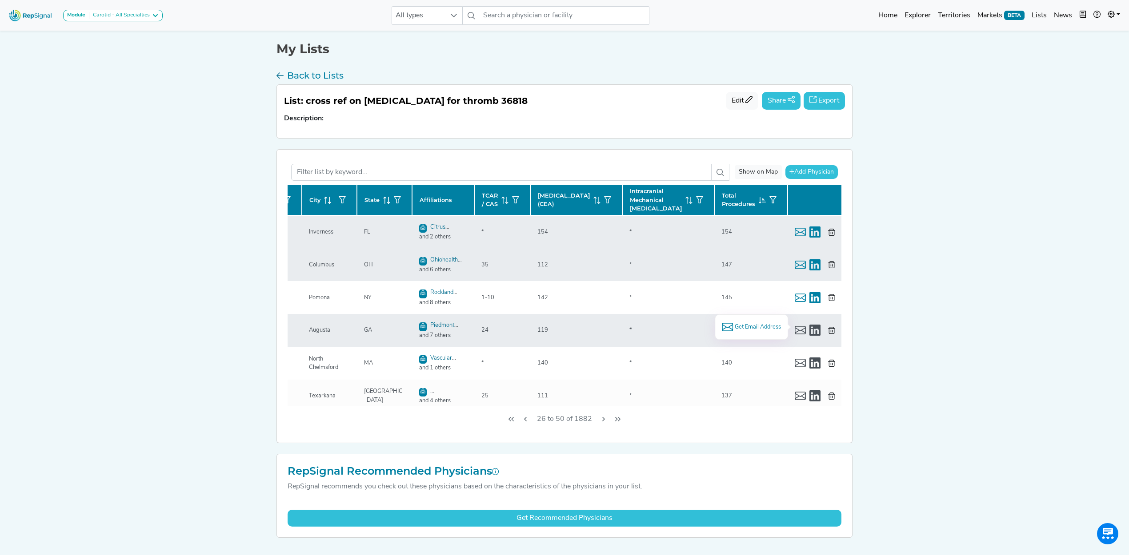
click at [761, 328] on span "Get Email Address" at bounding box center [757, 327] width 46 height 8
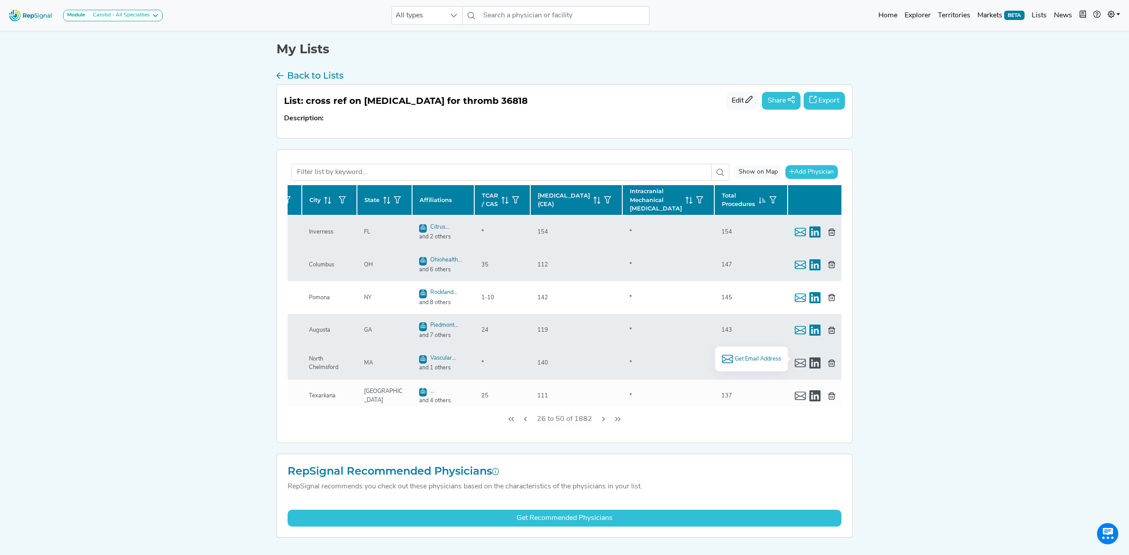
click at [768, 358] on span "Get Email Address" at bounding box center [757, 359] width 46 height 8
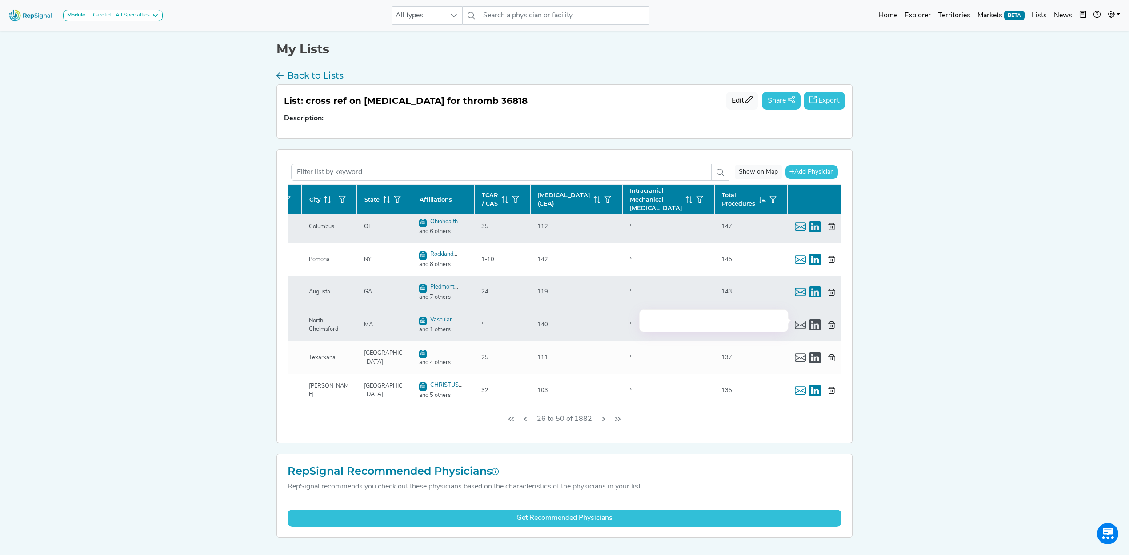
scroll to position [59, 136]
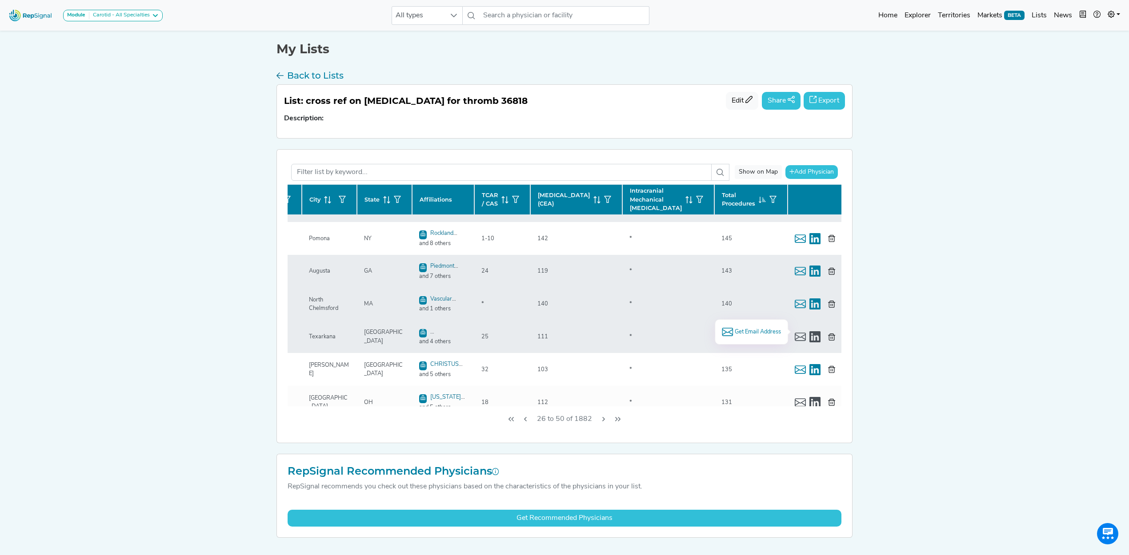
click at [762, 333] on span "Get Email Address" at bounding box center [757, 332] width 46 height 8
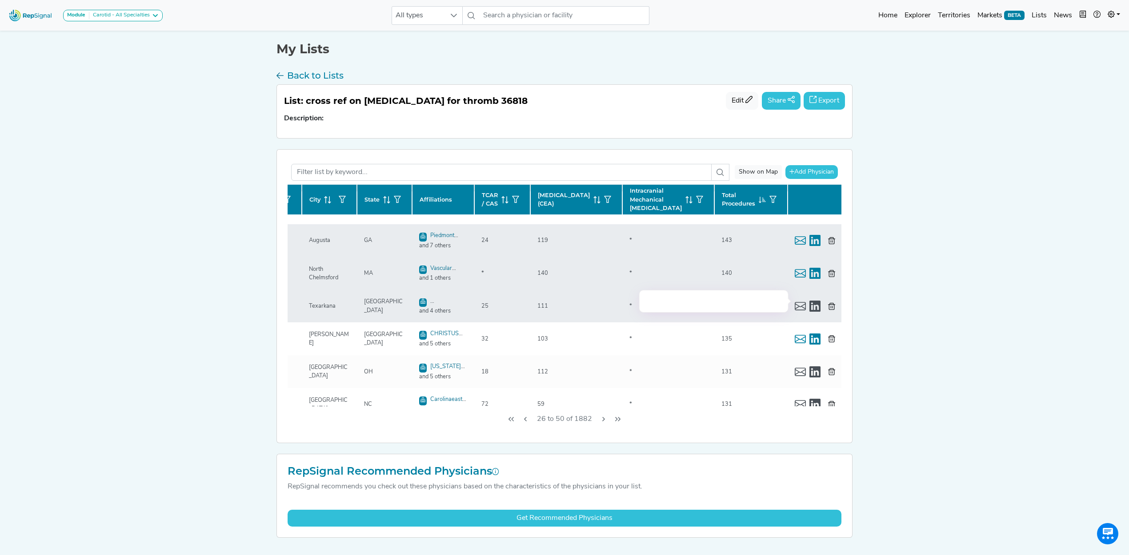
scroll to position [118, 136]
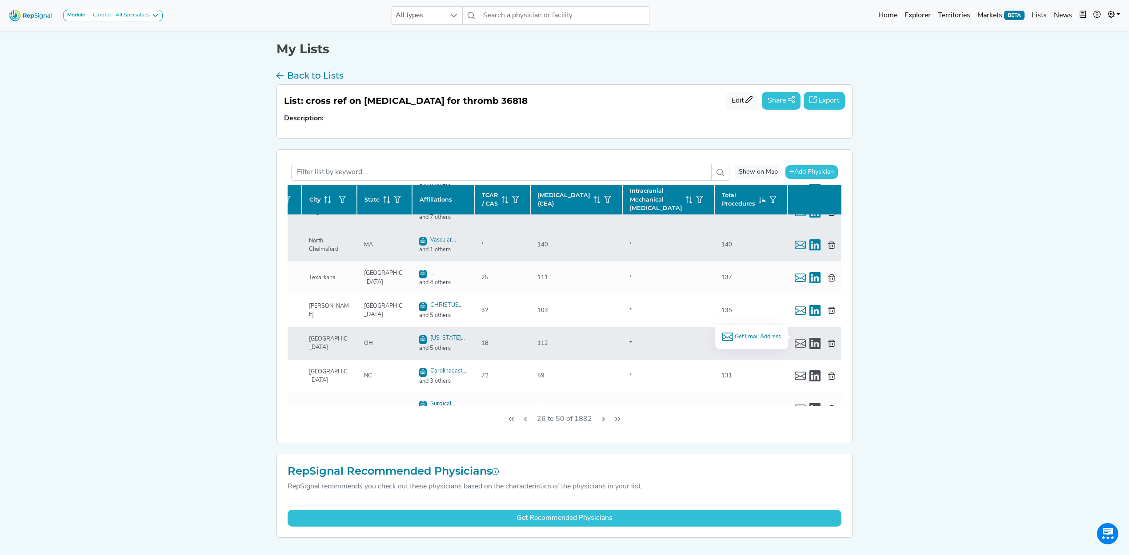
click at [759, 336] on span "Get Email Address" at bounding box center [757, 337] width 46 height 8
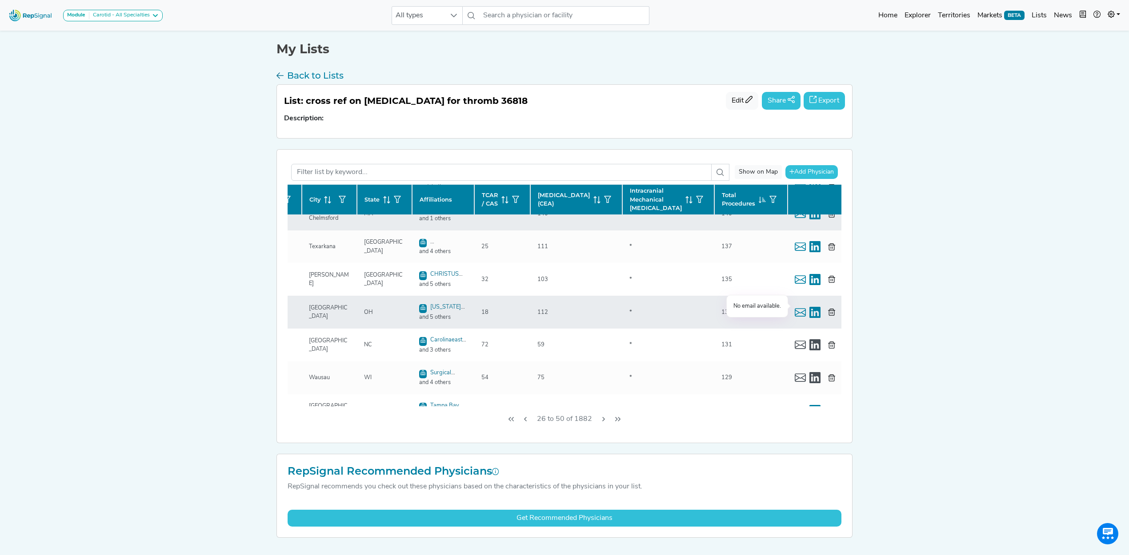
scroll to position [178, 136]
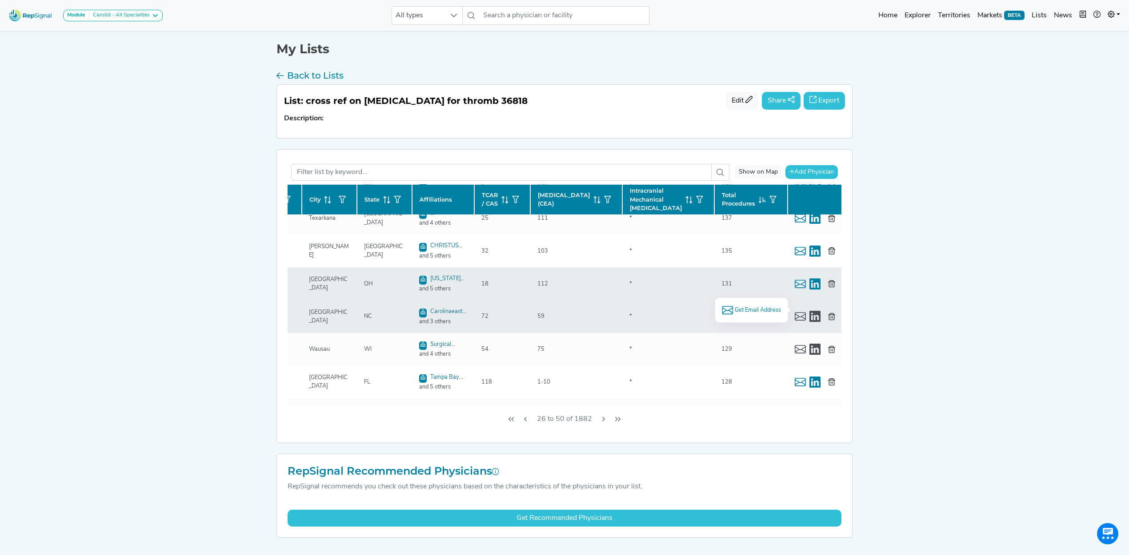
click at [767, 311] on span "Get Email Address" at bounding box center [757, 310] width 46 height 8
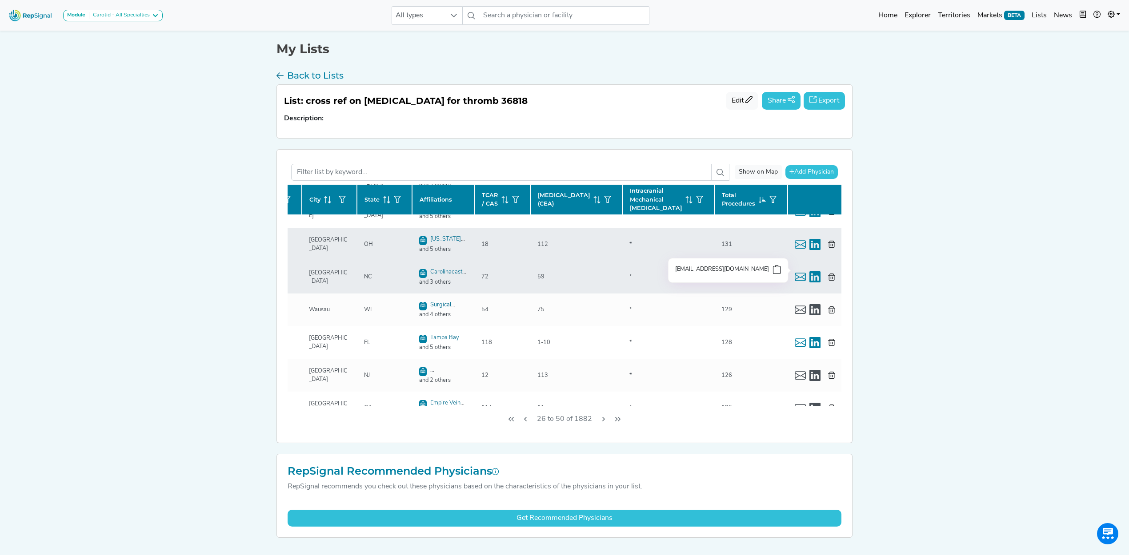
scroll to position [237, 136]
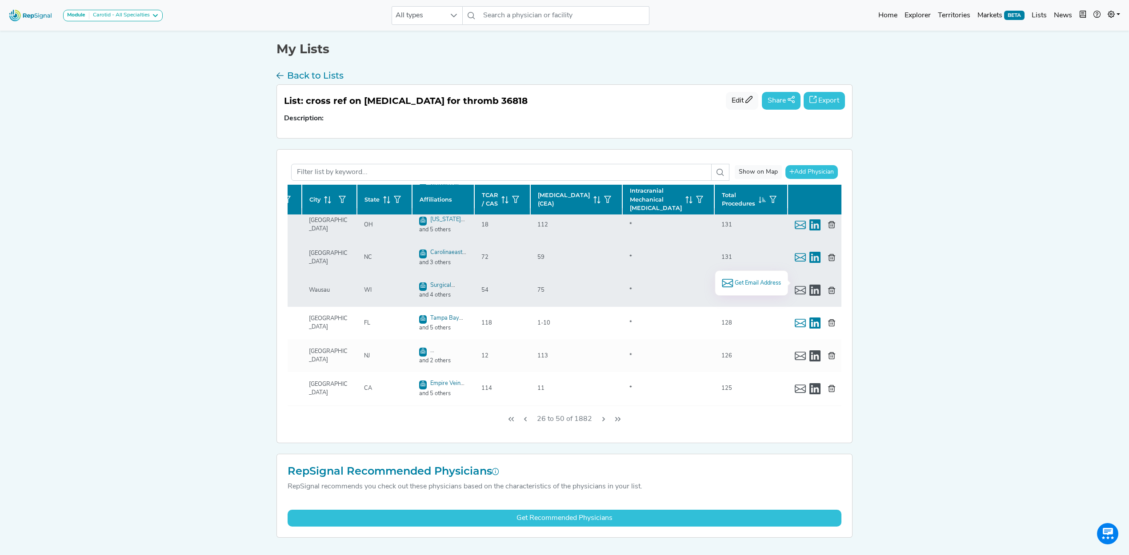
click at [758, 283] on span "Get Email Address" at bounding box center [757, 283] width 46 height 8
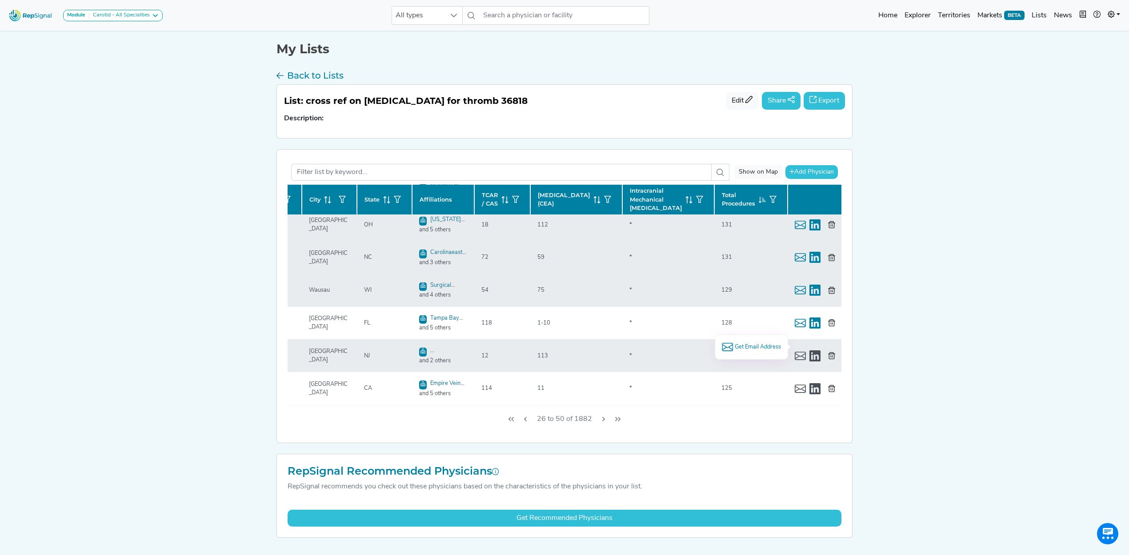
click at [766, 343] on span "Get Email Address" at bounding box center [757, 347] width 46 height 8
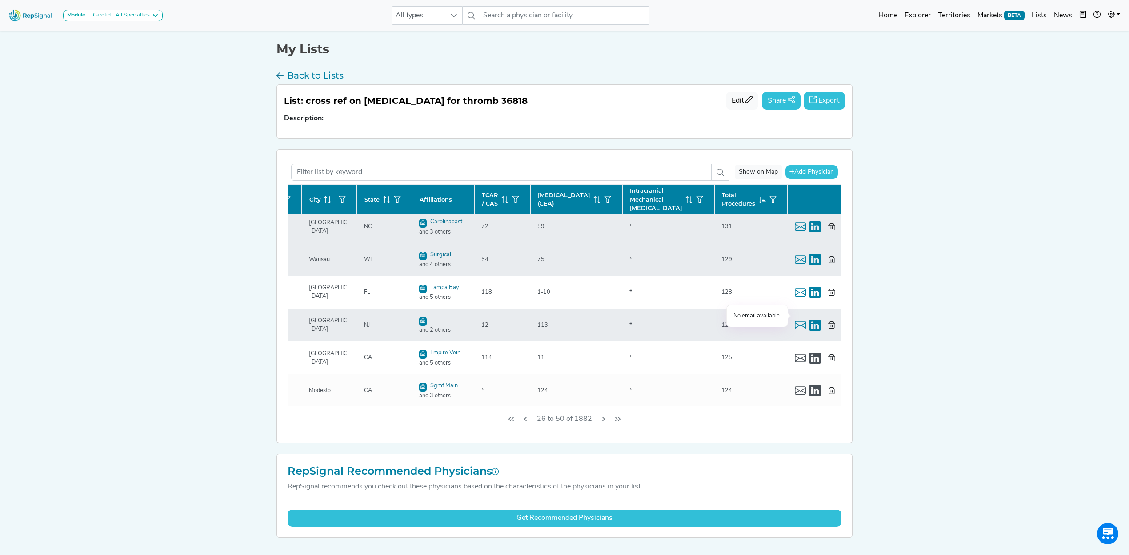
scroll to position [296, 136]
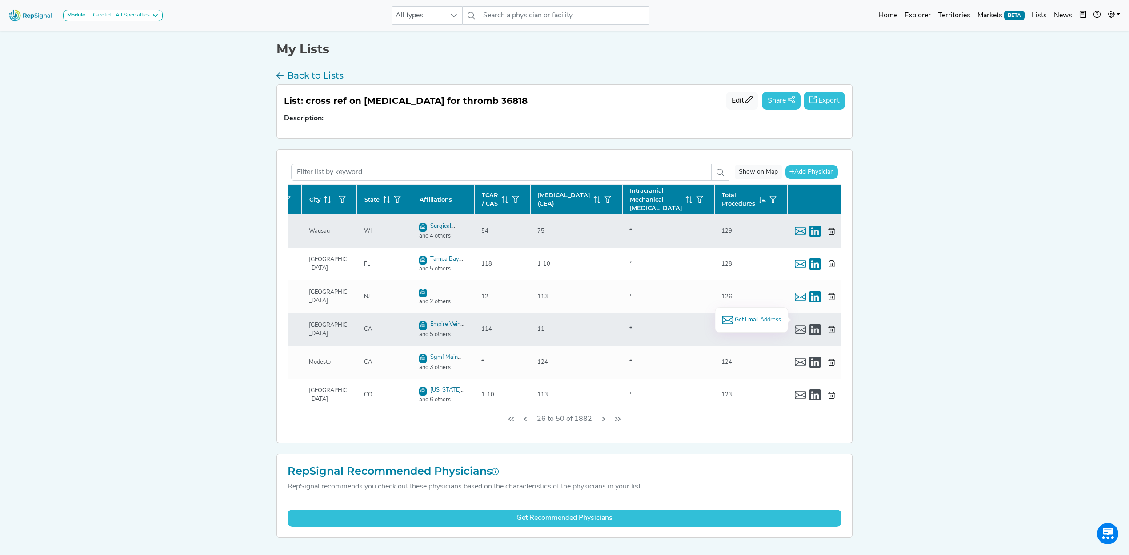
click at [754, 316] on span "Get Email Address" at bounding box center [757, 320] width 46 height 8
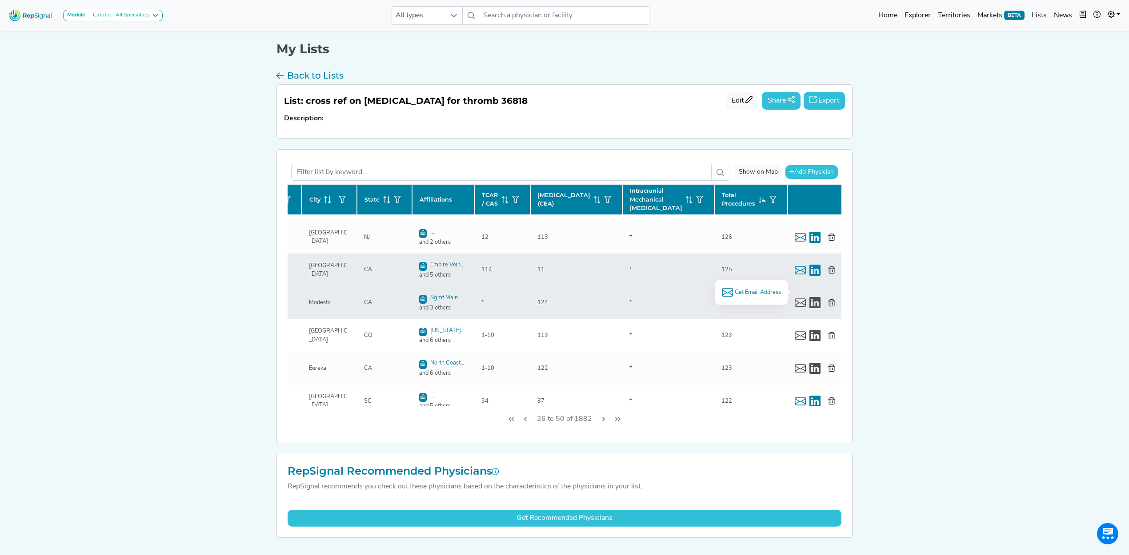
click at [761, 294] on span "Get Email Address" at bounding box center [757, 292] width 46 height 8
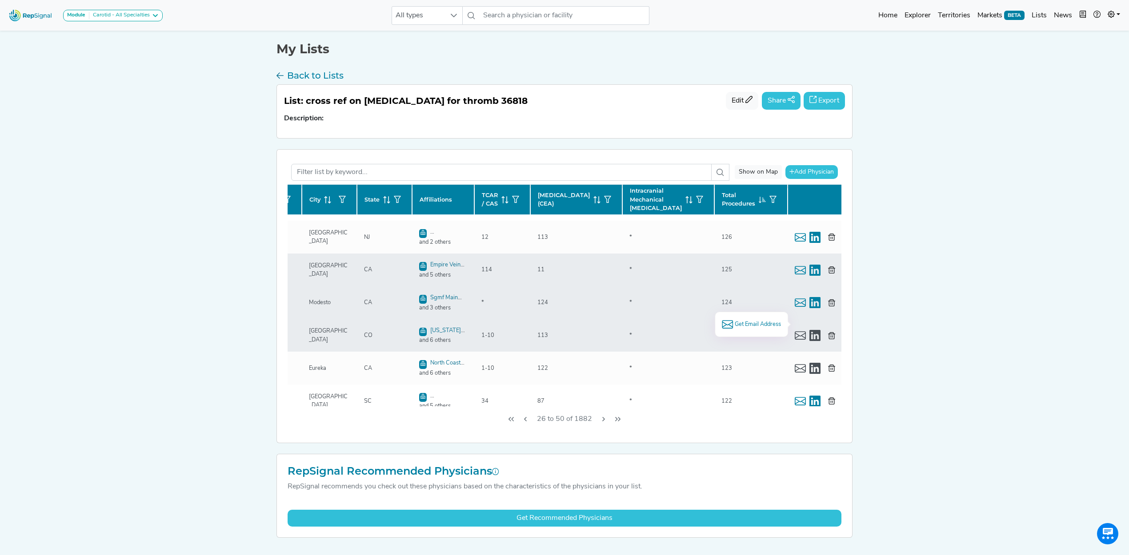
click at [767, 327] on span "Get Email Address" at bounding box center [757, 324] width 46 height 8
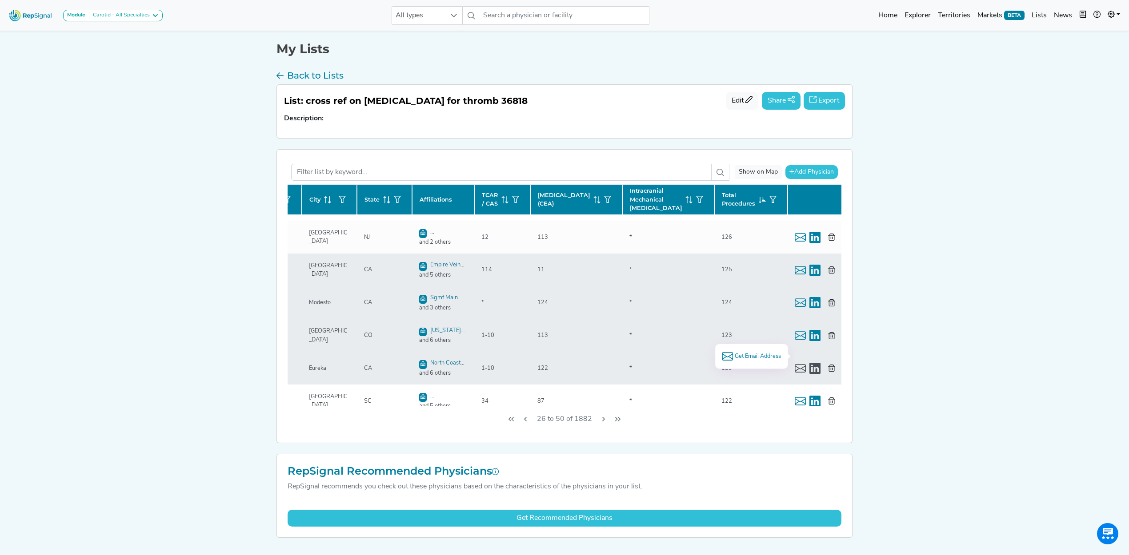
click at [766, 354] on span "Get Email Address" at bounding box center [757, 356] width 46 height 8
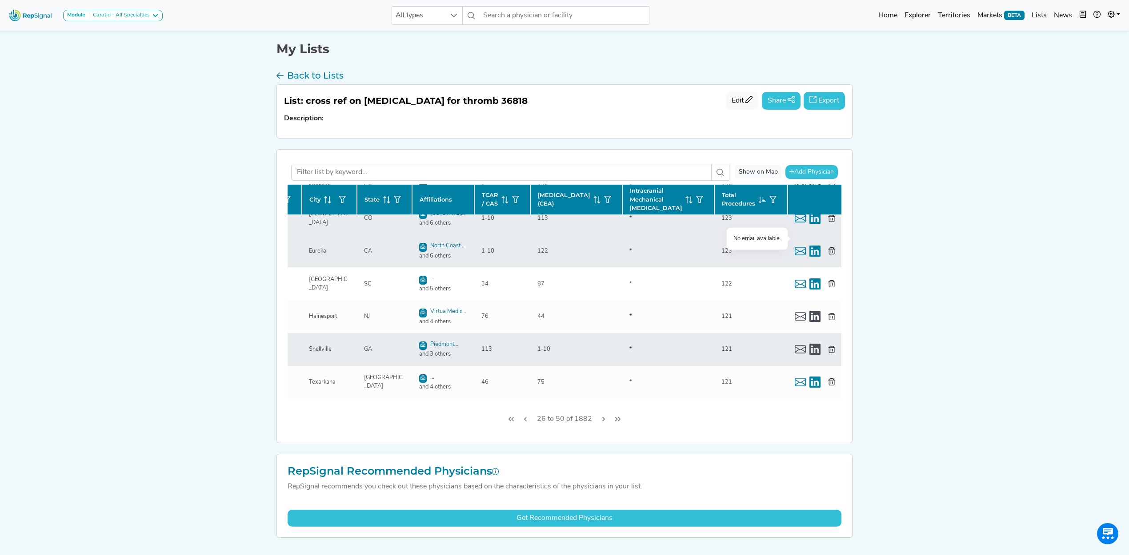
scroll to position [474, 136]
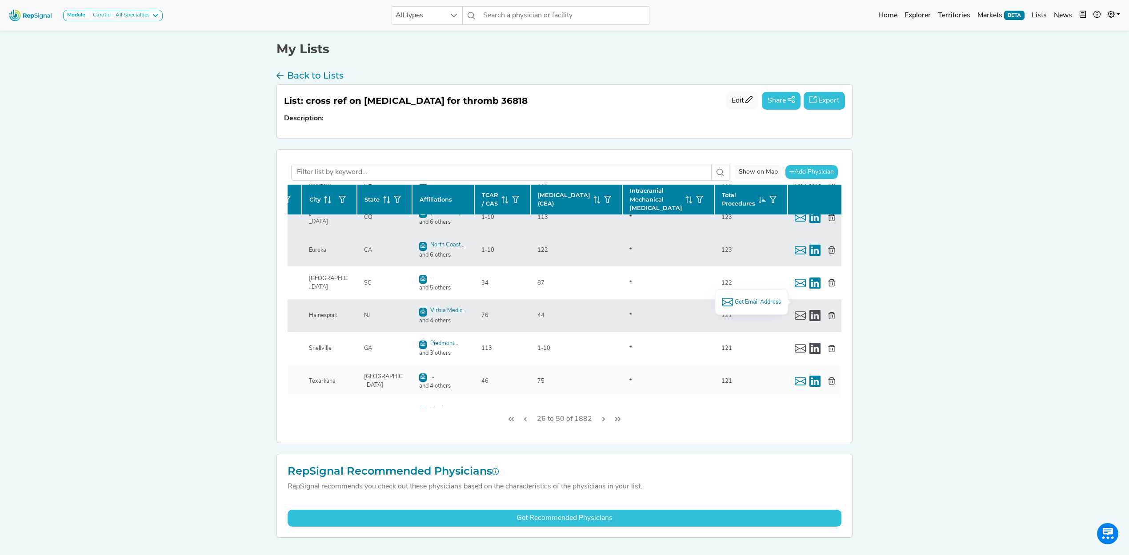
click at [739, 300] on span "Get Email Address" at bounding box center [757, 302] width 46 height 8
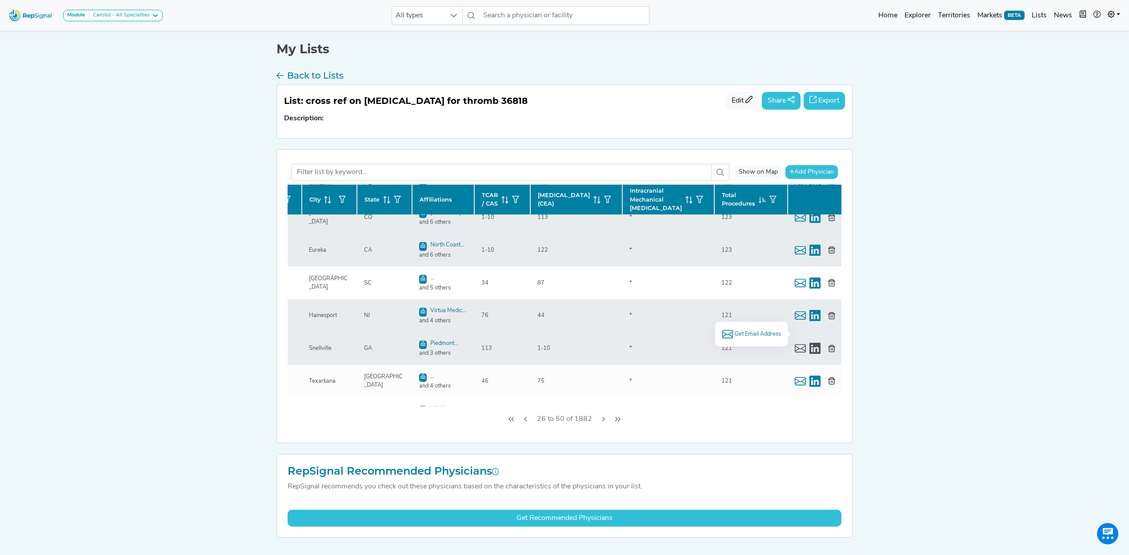
click at [758, 335] on span "Get Email Address" at bounding box center [757, 334] width 46 height 8
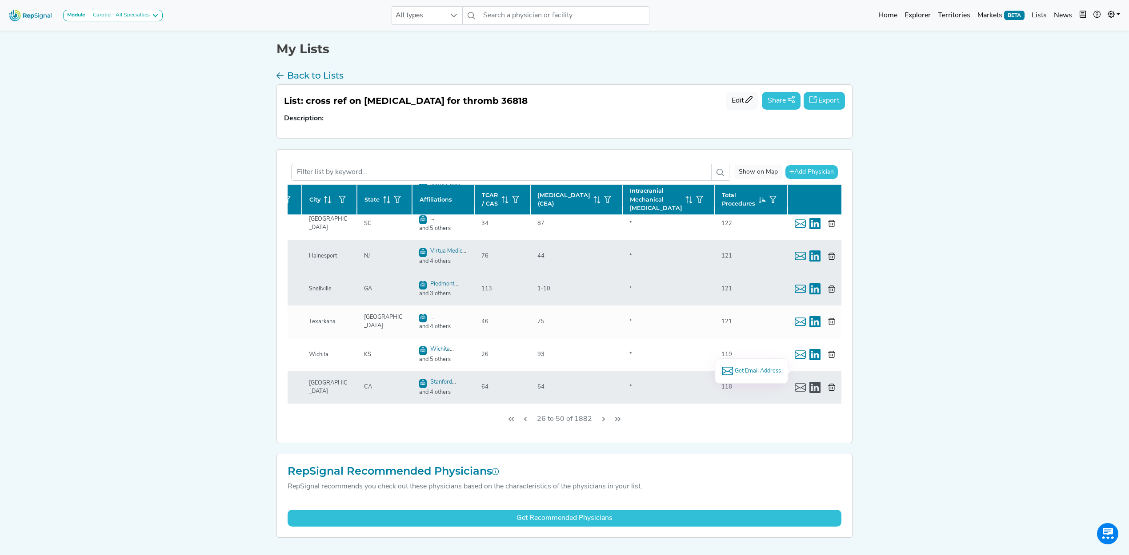
click at [759, 373] on span "Get Email Address" at bounding box center [757, 371] width 46 height 8
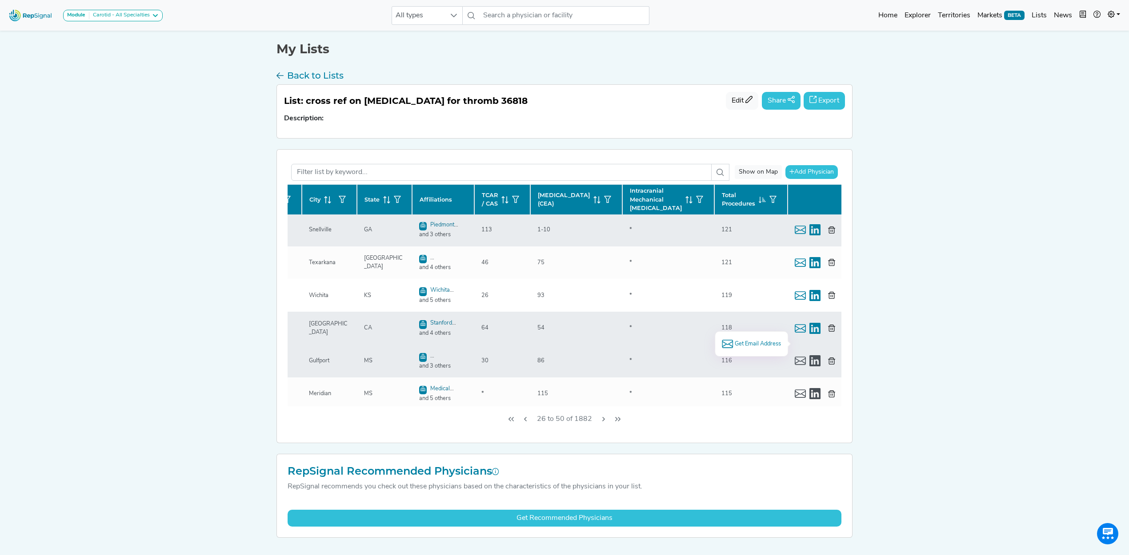
click at [752, 343] on span "Get Email Address" at bounding box center [757, 344] width 46 height 8
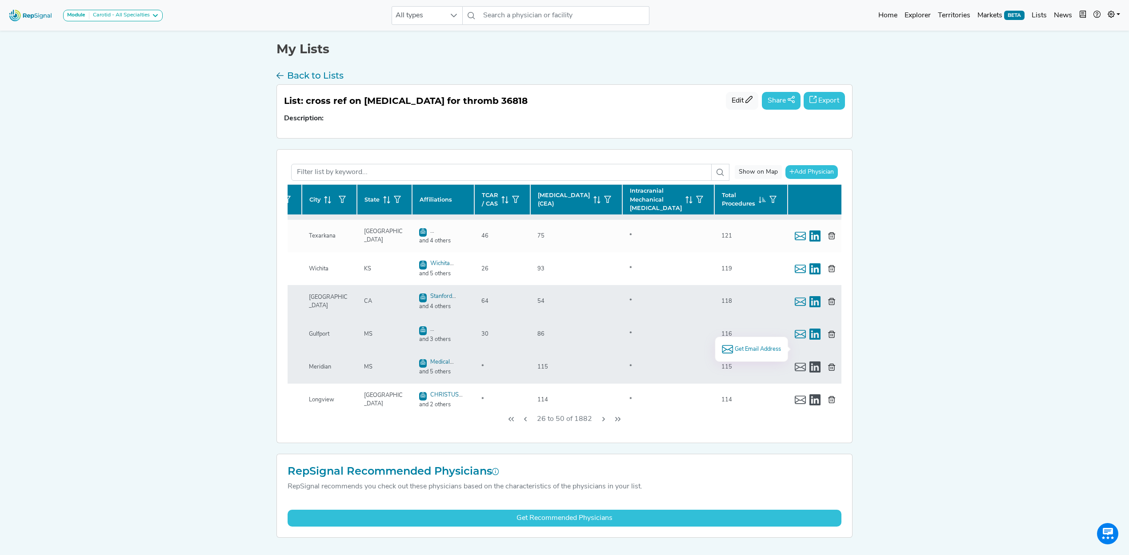
click at [754, 349] on span "Get Email Address" at bounding box center [757, 349] width 46 height 8
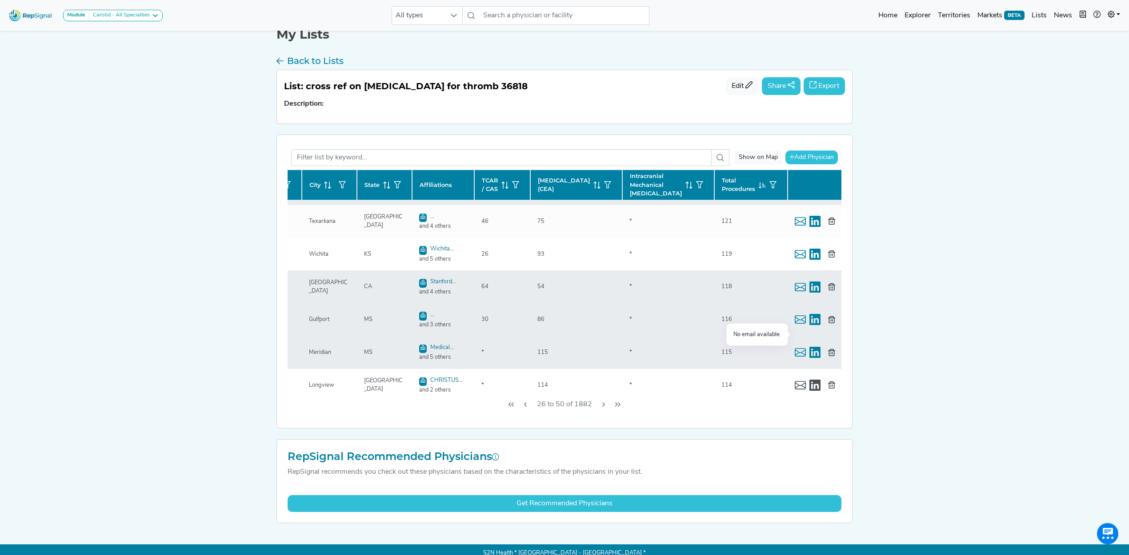
scroll to position [22, 0]
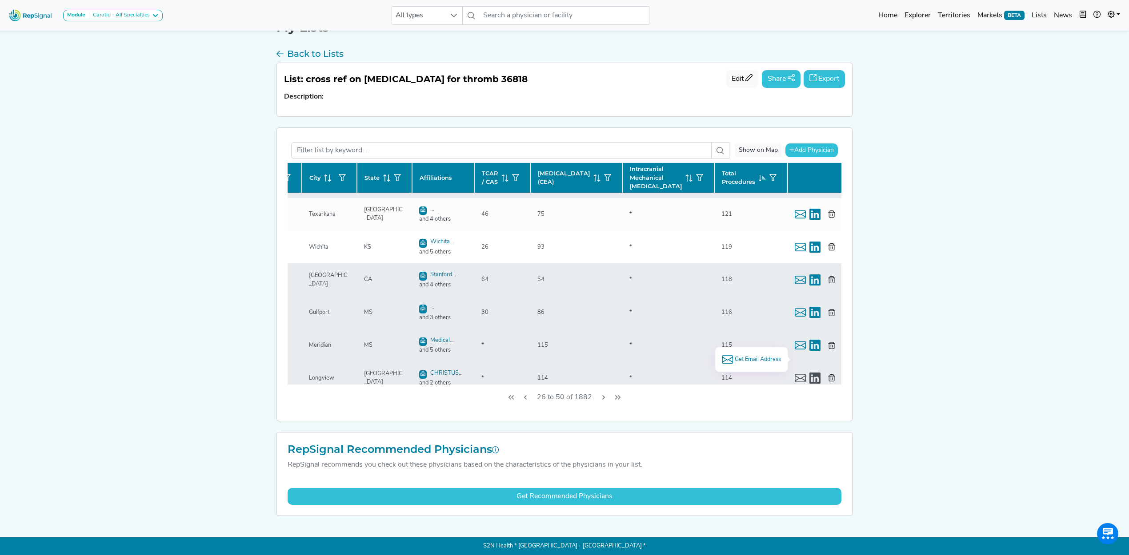
click at [756, 359] on span "Get Email Address" at bounding box center [757, 359] width 46 height 8
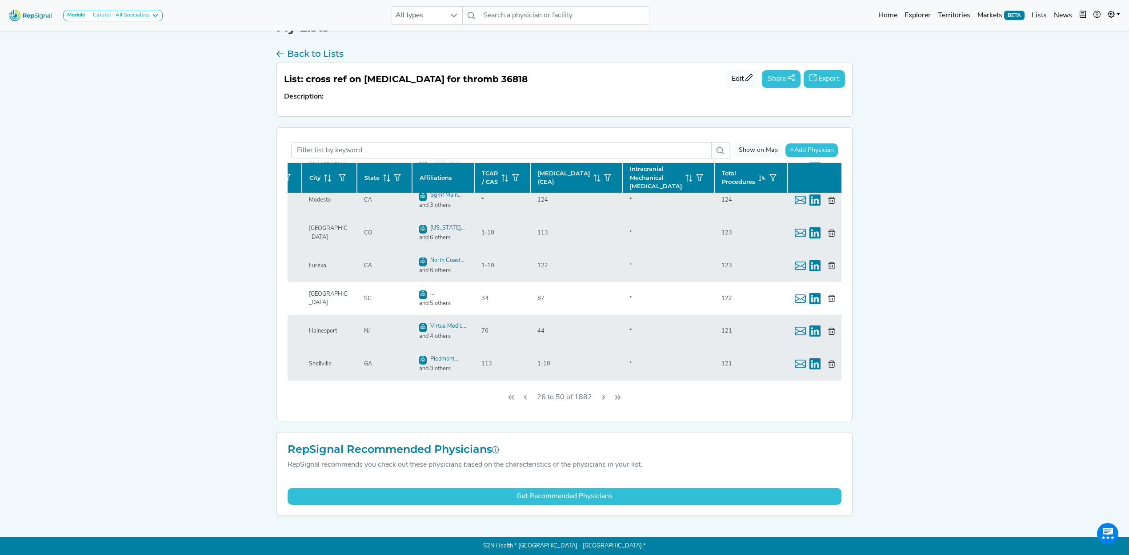
scroll to position [519, 136]
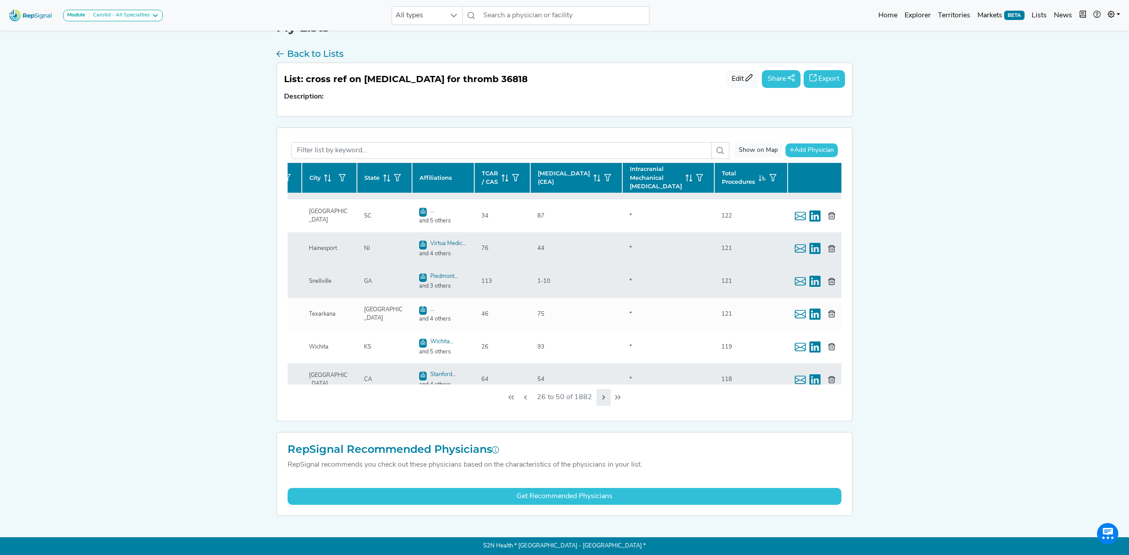
click at [604, 395] on icon "Next Page" at bounding box center [603, 397] width 7 height 7
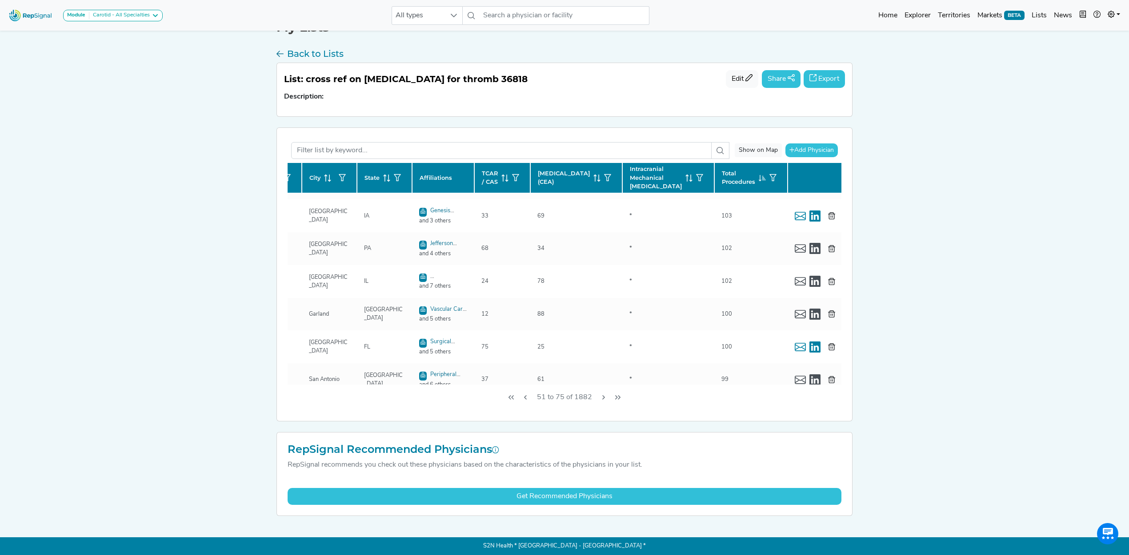
scroll to position [0, 136]
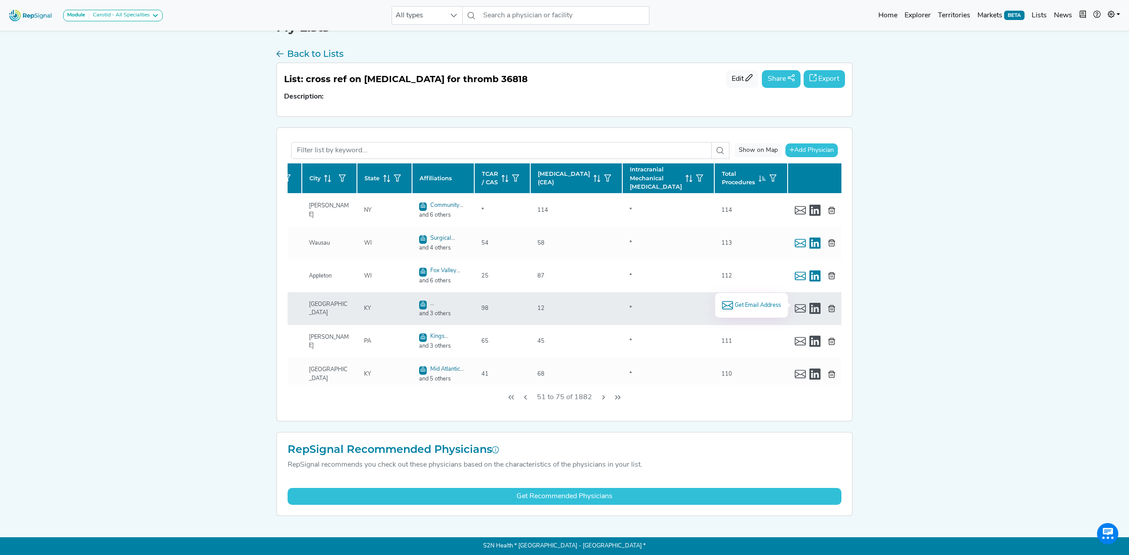
click at [742, 302] on span "Get Email Address" at bounding box center [757, 305] width 46 height 8
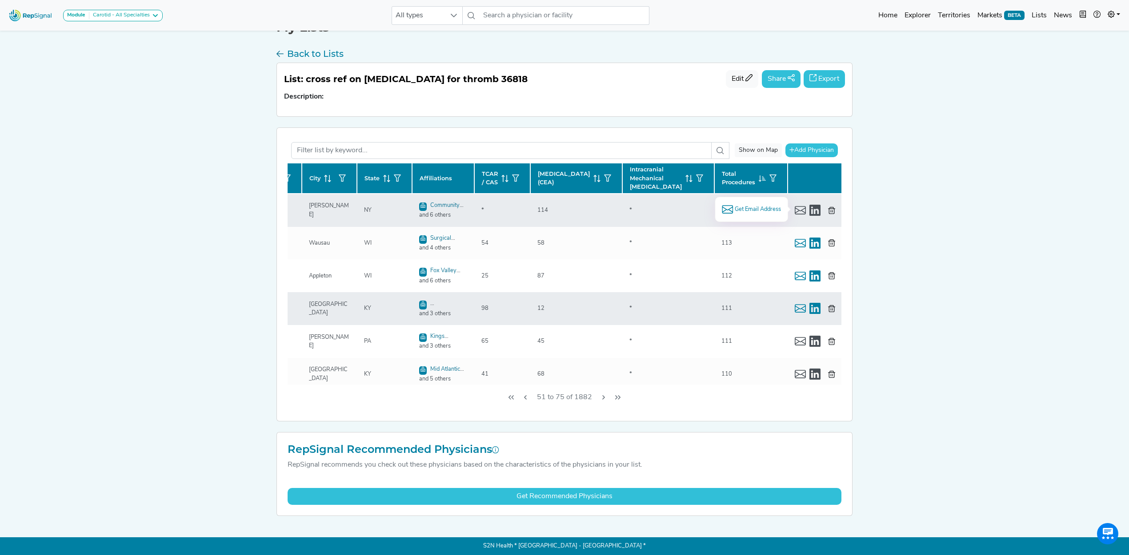
click at [753, 211] on span "Get Email Address" at bounding box center [757, 209] width 46 height 8
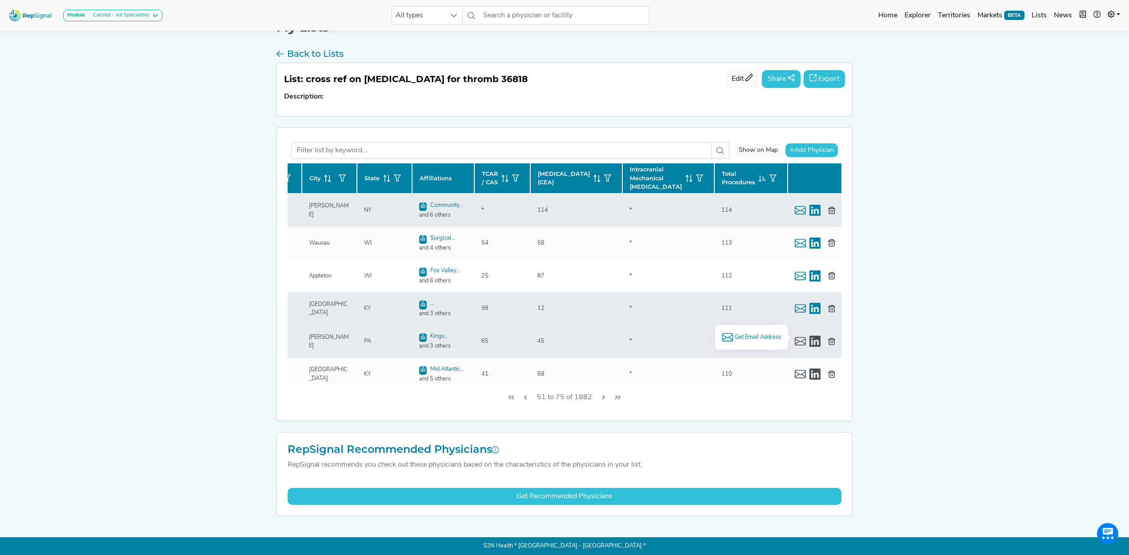
click at [760, 338] on span "Get Email Address" at bounding box center [757, 337] width 46 height 8
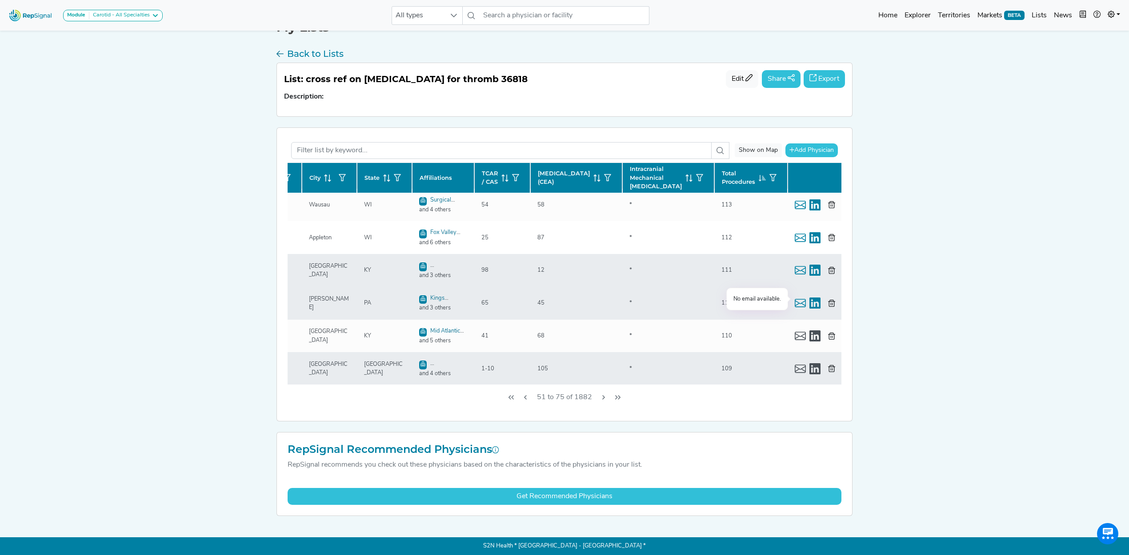
scroll to position [59, 136]
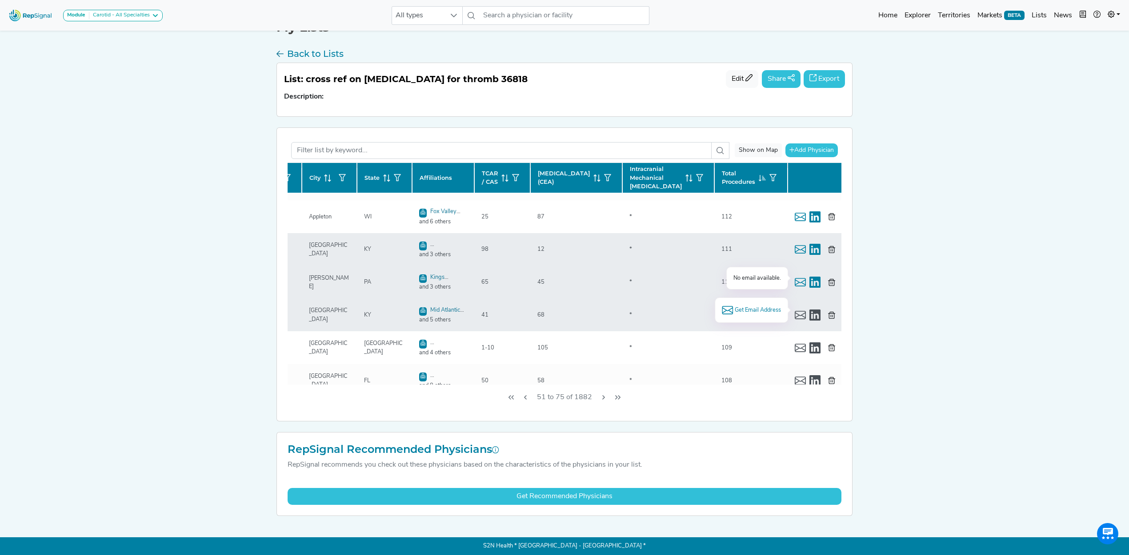
click at [764, 312] on span "Get Email Address" at bounding box center [757, 310] width 46 height 8
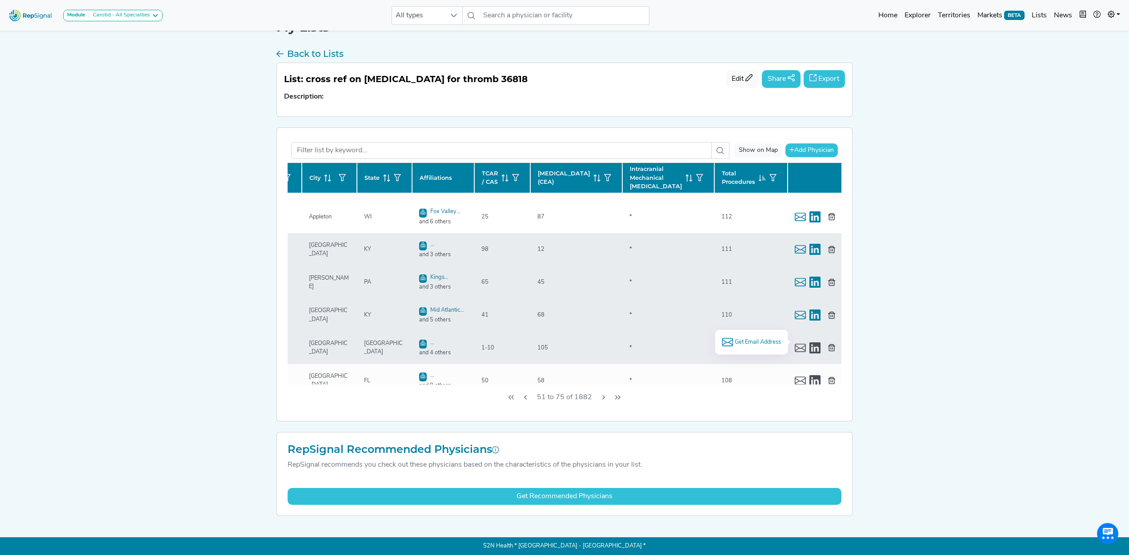
click at [760, 342] on span "Get Email Address" at bounding box center [757, 342] width 46 height 8
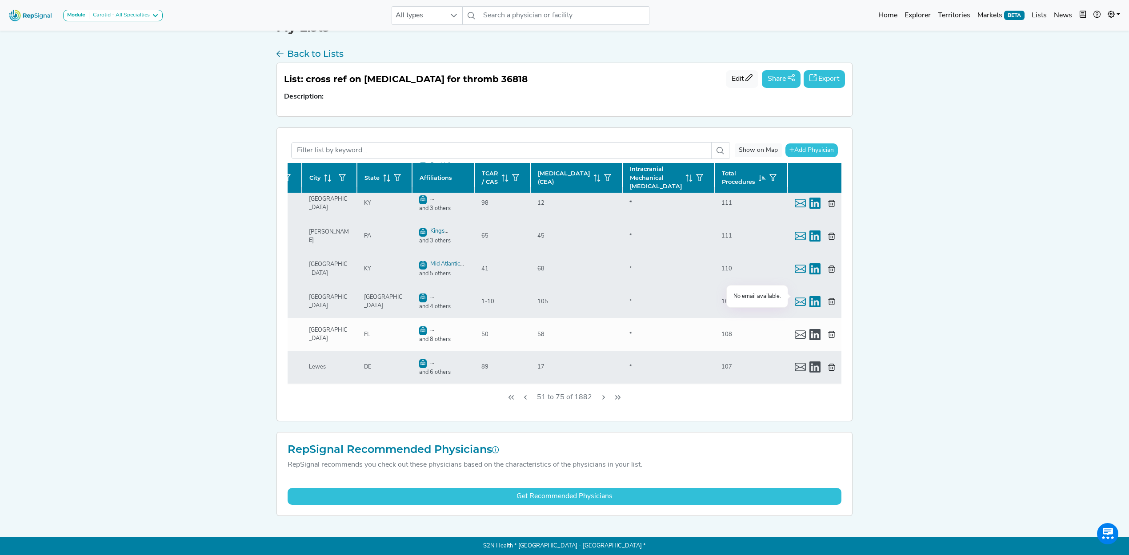
scroll to position [118, 136]
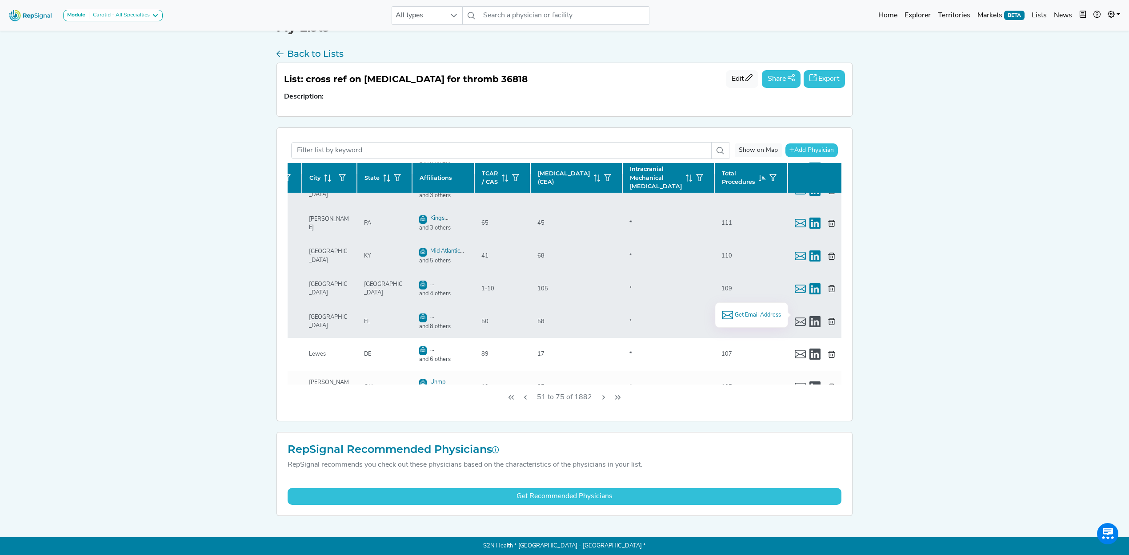
click at [760, 316] on span "Get Email Address" at bounding box center [757, 315] width 46 height 8
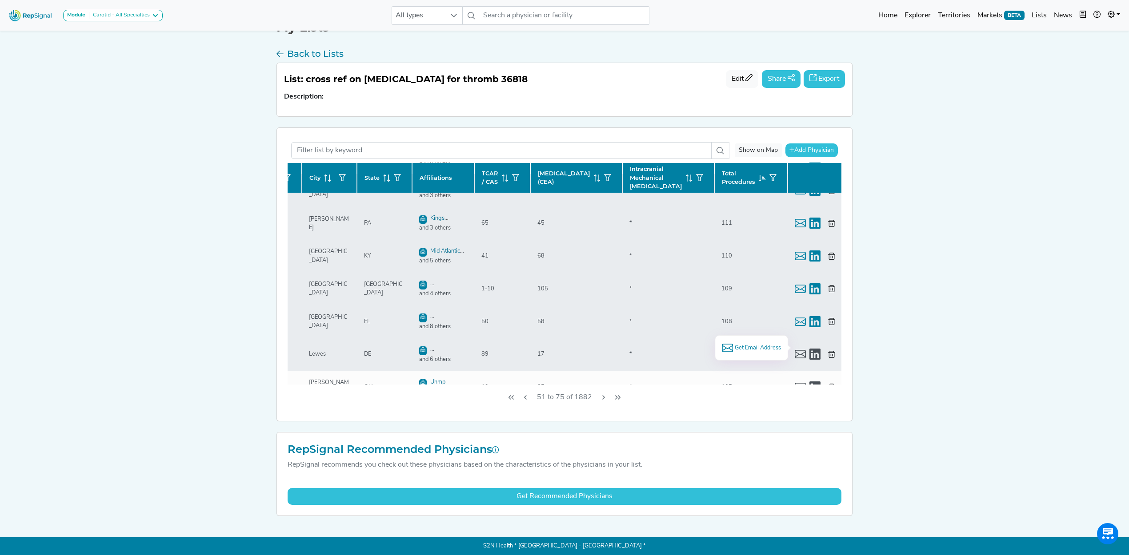
click at [765, 343] on li "Get Email Address" at bounding box center [751, 348] width 59 height 11
click at [765, 344] on span "Get Email Address" at bounding box center [757, 348] width 46 height 8
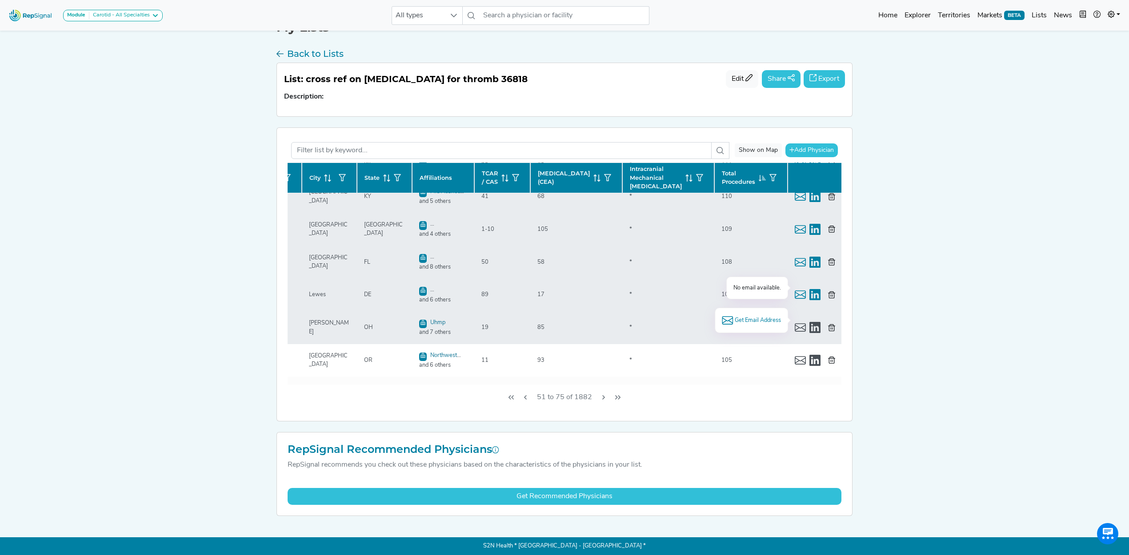
click at [765, 320] on span "Get Email Address" at bounding box center [757, 320] width 46 height 8
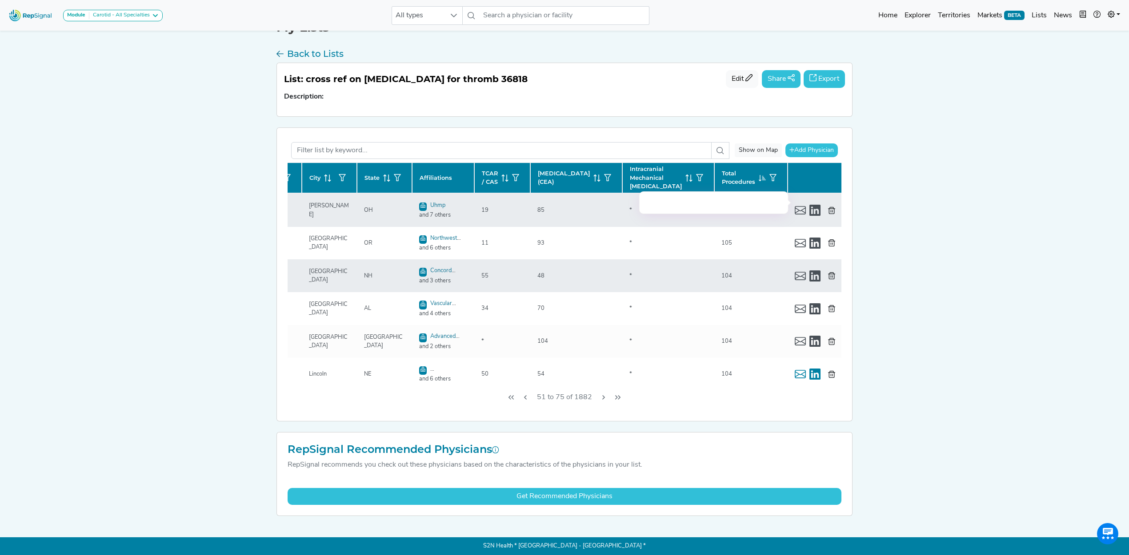
scroll to position [296, 136]
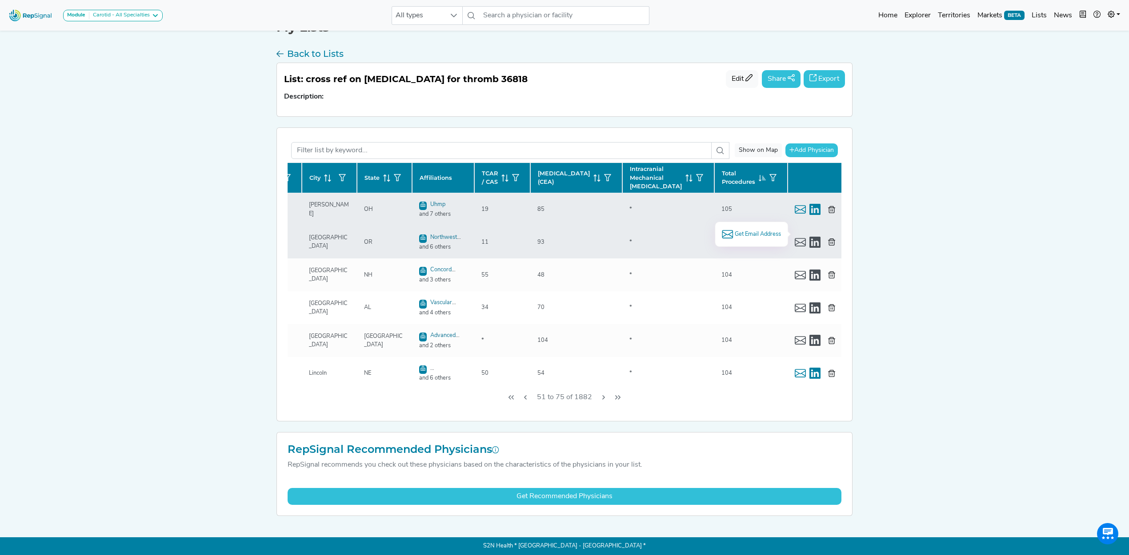
click at [752, 230] on span "Get Email Address" at bounding box center [757, 234] width 46 height 8
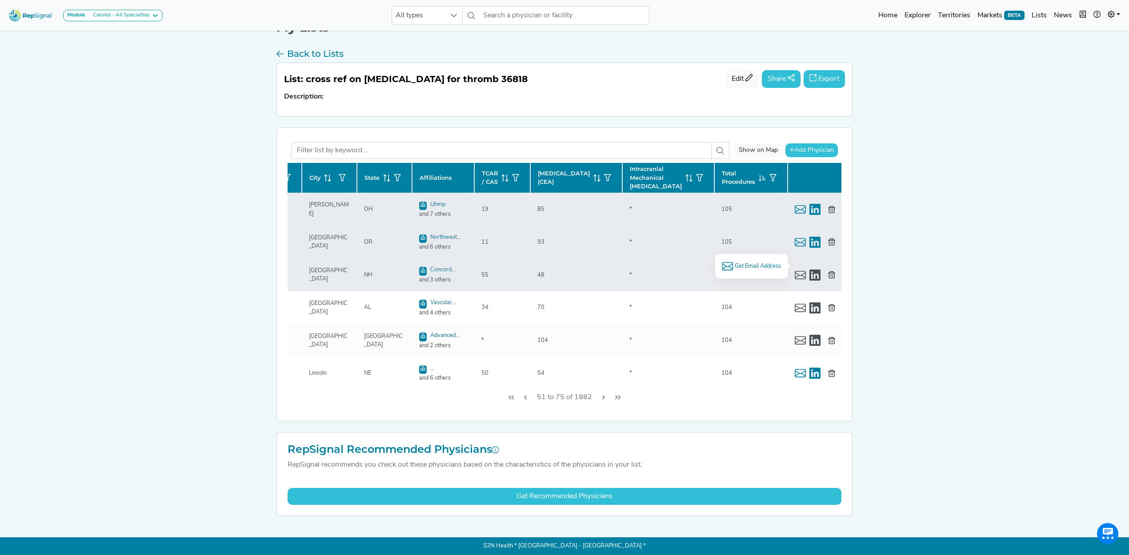
click at [747, 267] on span "Get Email Address" at bounding box center [757, 266] width 46 height 8
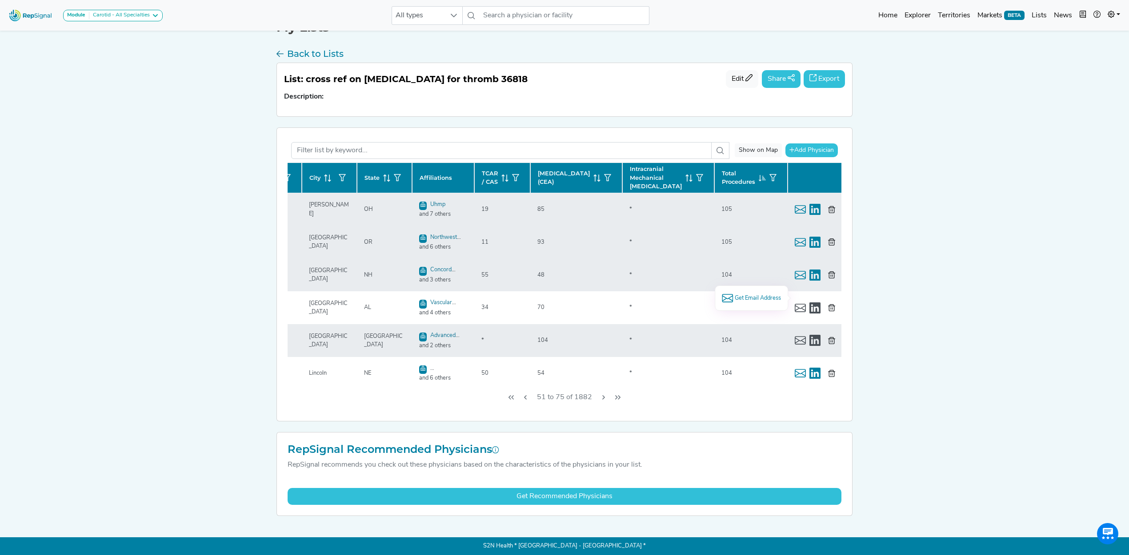
drag, startPoint x: 766, startPoint y: 297, endPoint x: 795, endPoint y: 319, distance: 36.2
click at [767, 299] on span "Get Email Address" at bounding box center [757, 298] width 46 height 8
click at [759, 326] on span "Get Email Address" at bounding box center [757, 330] width 46 height 8
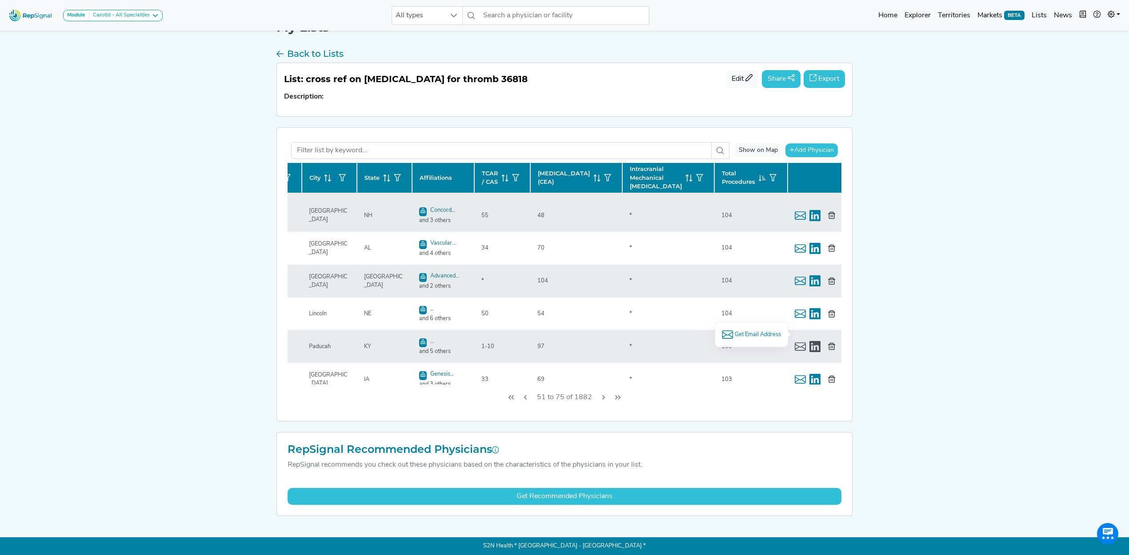
click at [763, 333] on span "Get Email Address" at bounding box center [757, 335] width 46 height 8
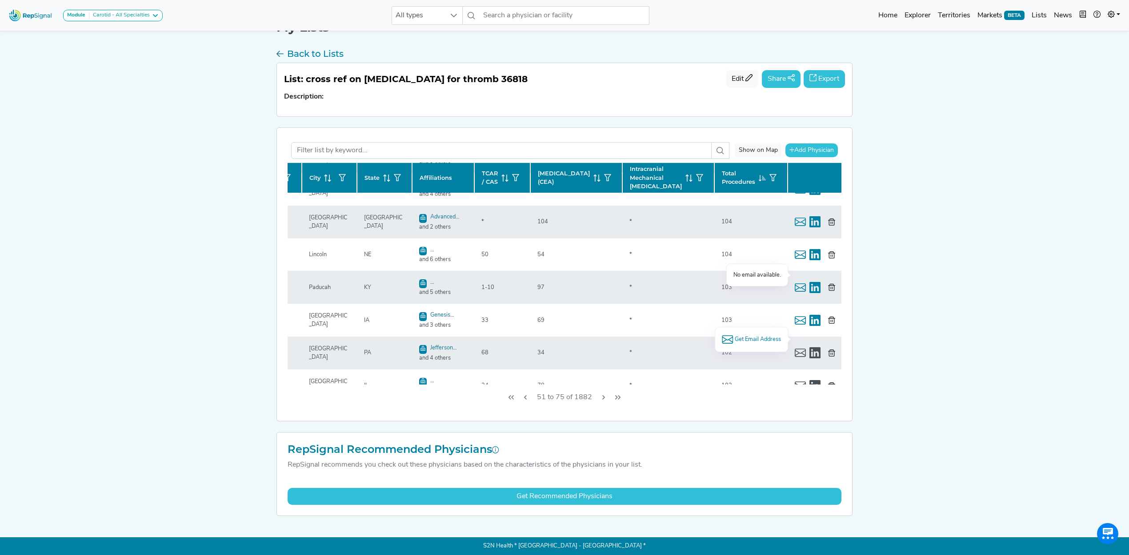
click at [762, 340] on span "Get Email Address" at bounding box center [757, 339] width 46 height 8
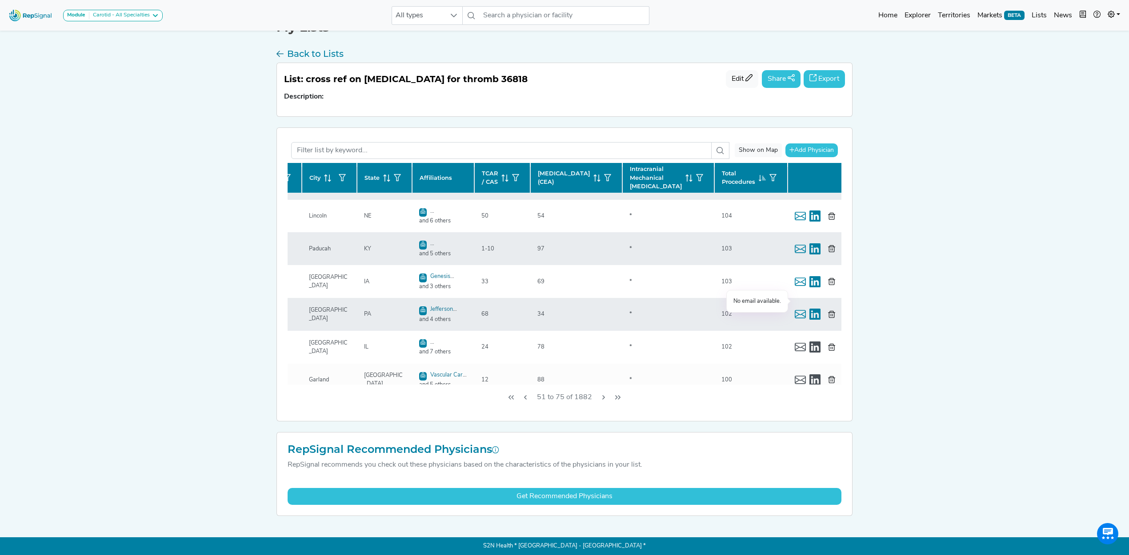
scroll to position [474, 136]
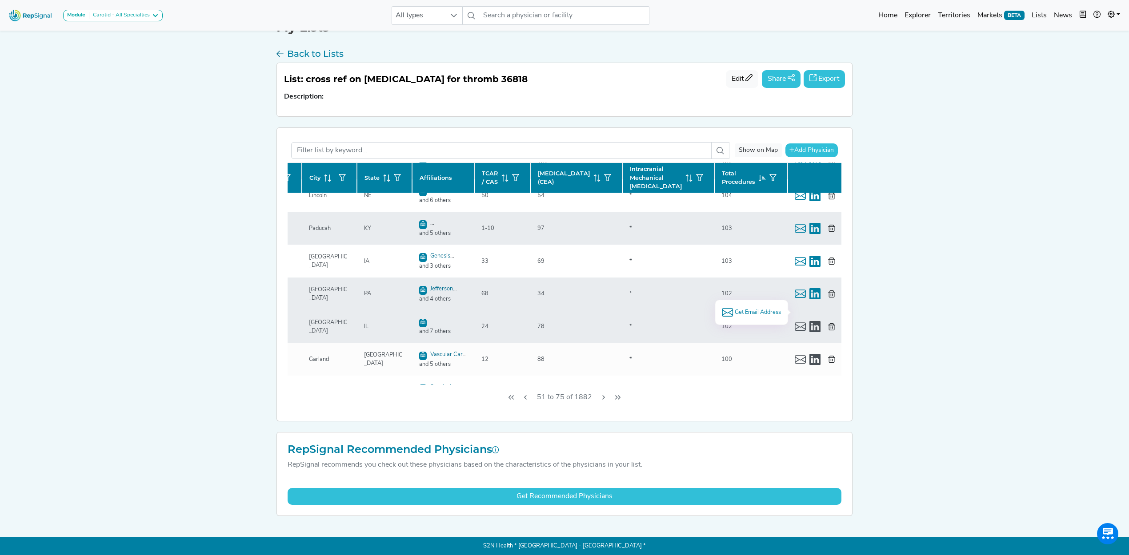
click at [762, 313] on span "Get Email Address" at bounding box center [757, 312] width 46 height 8
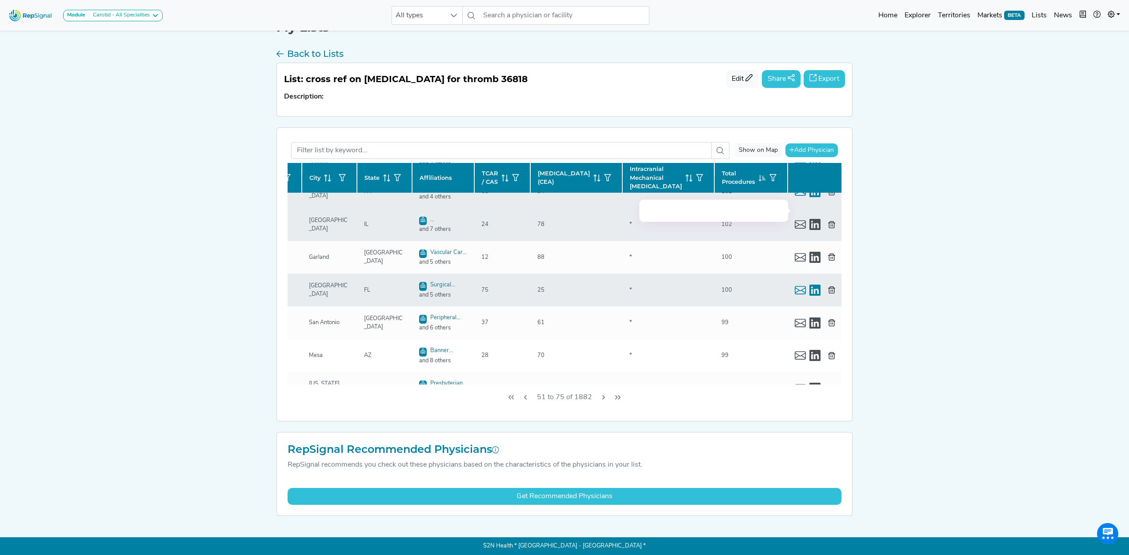
scroll to position [592, 136]
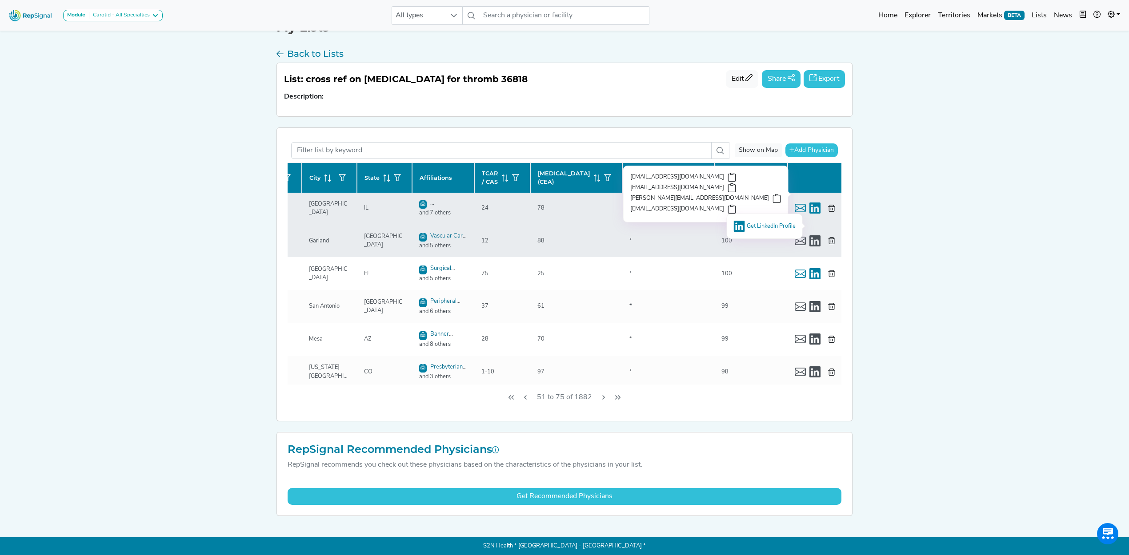
click at [762, 223] on span "Get LinkedIn Profile" at bounding box center [770, 226] width 49 height 6
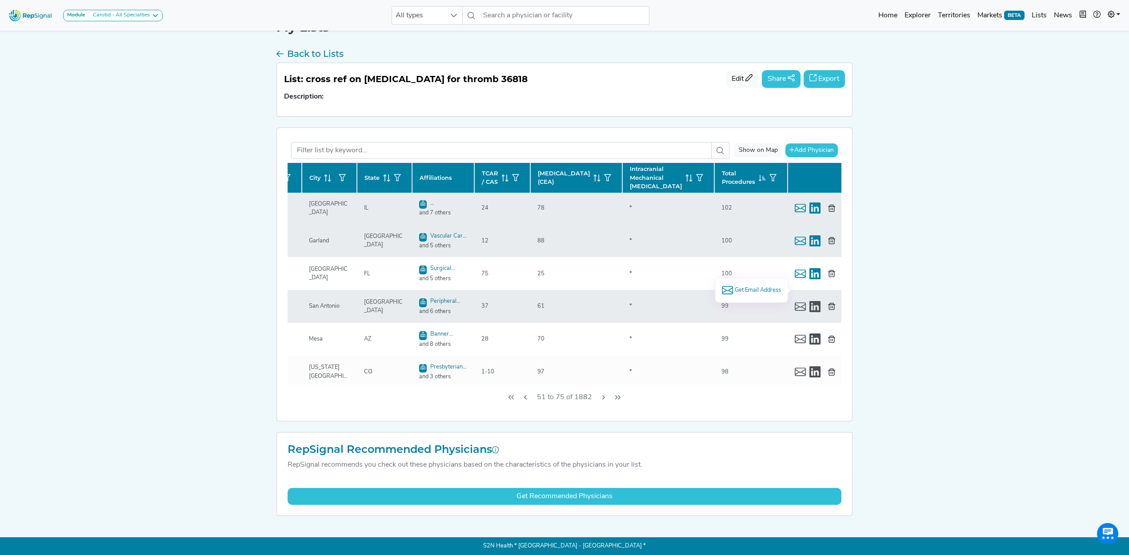
click at [737, 287] on span "Get Email Address" at bounding box center [757, 290] width 46 height 8
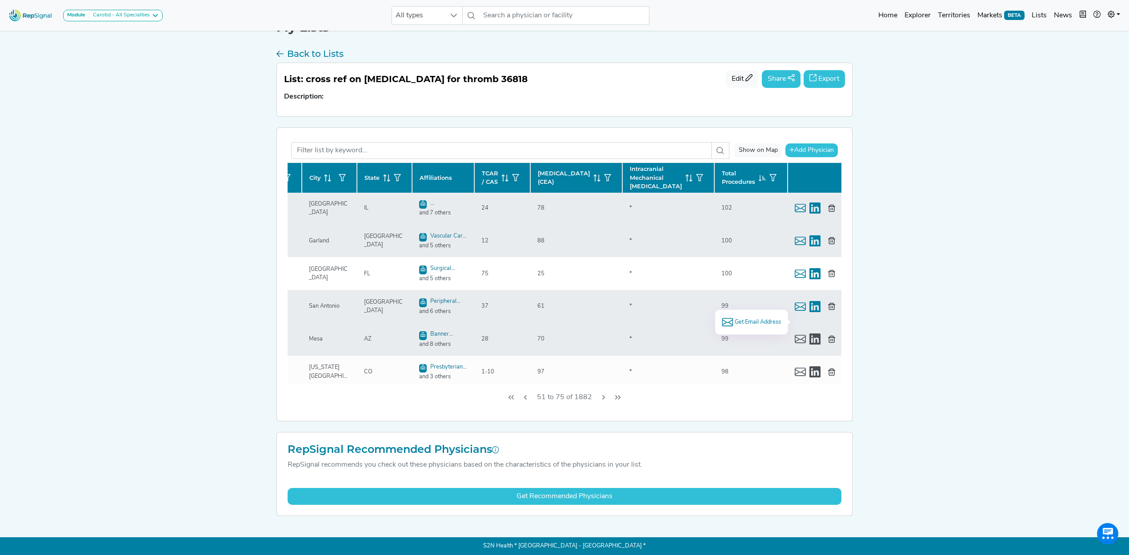
click at [765, 320] on span "Get Email Address" at bounding box center [757, 322] width 46 height 8
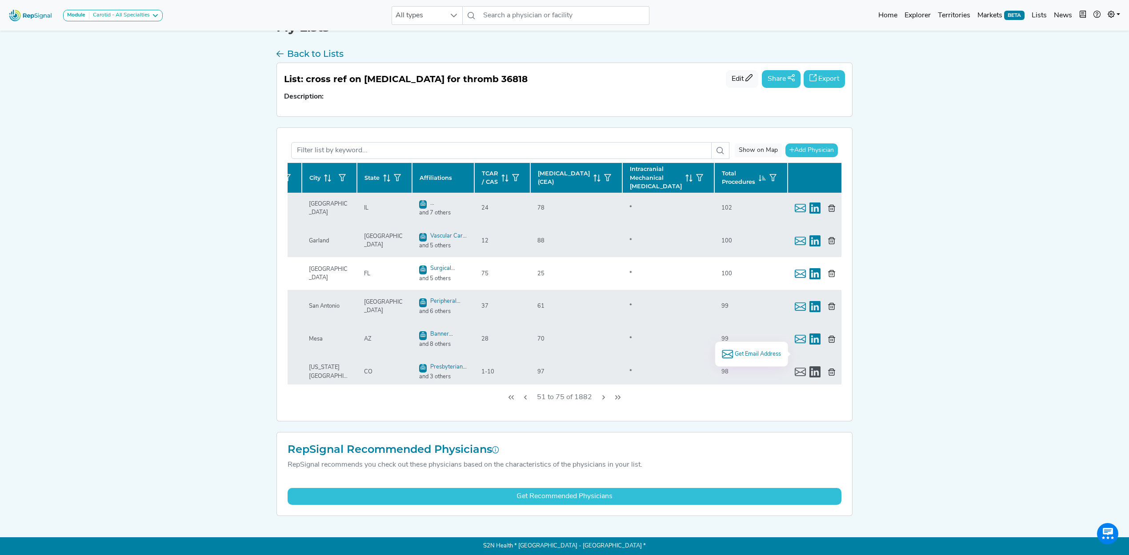
click at [766, 354] on span "Get Email Address" at bounding box center [757, 354] width 46 height 8
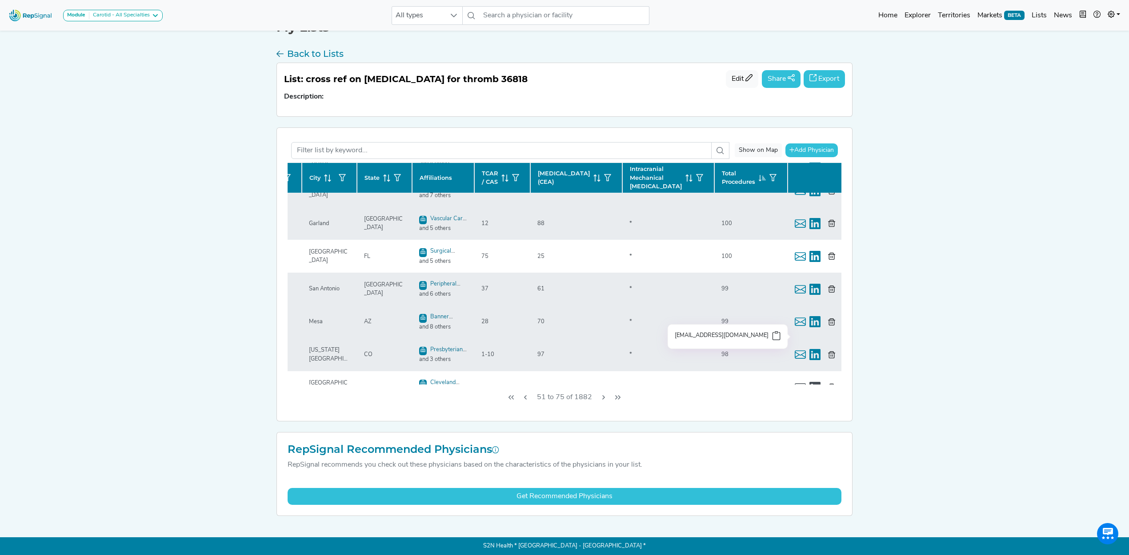
scroll to position [619, 136]
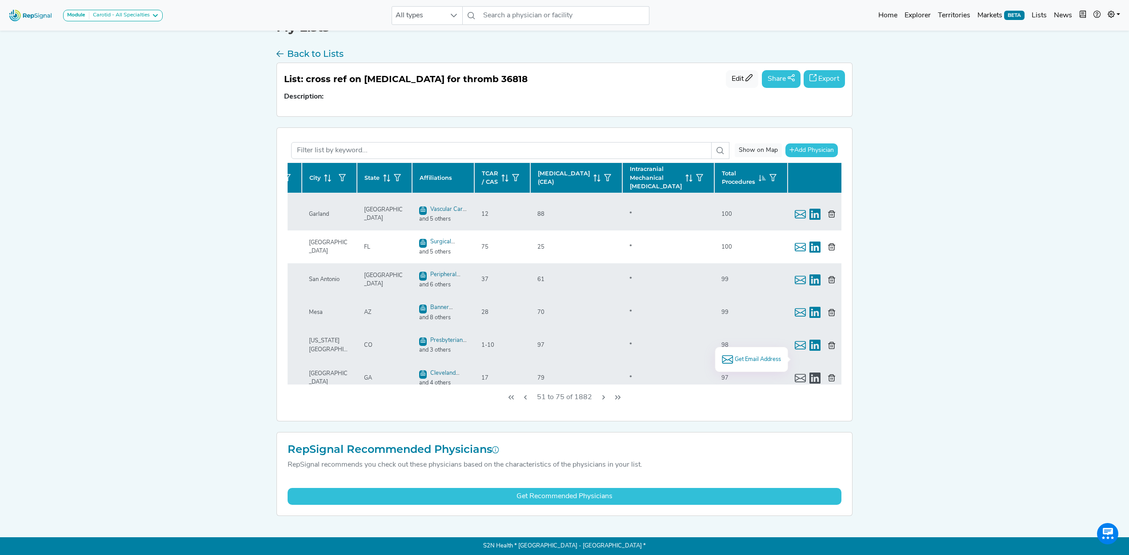
click at [767, 360] on span "Get Email Address" at bounding box center [757, 359] width 46 height 8
click at [605, 399] on icon "Next Page" at bounding box center [603, 397] width 7 height 7
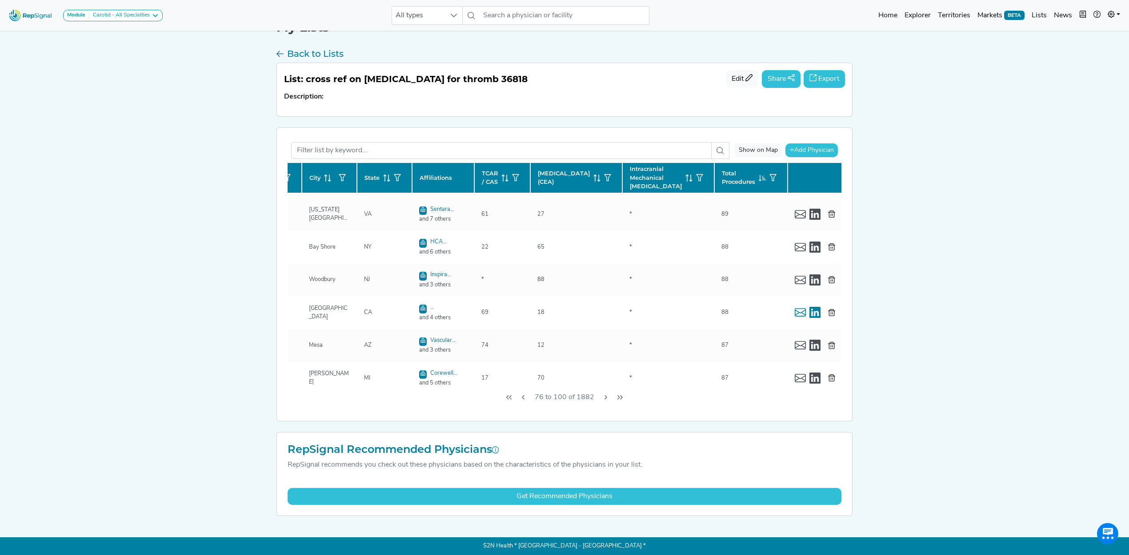
scroll to position [0, 136]
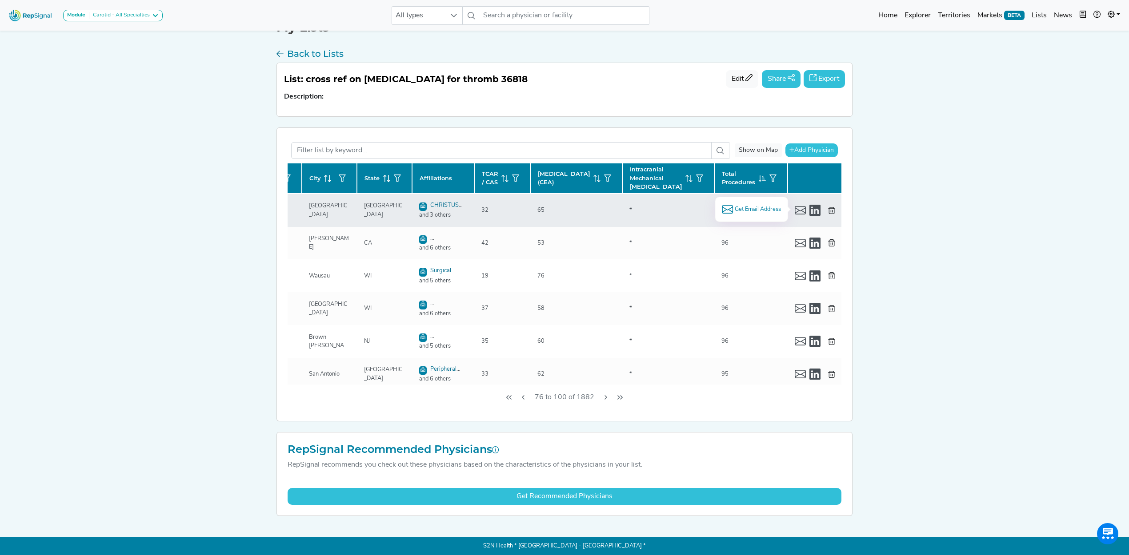
click at [753, 211] on span "Get Email Address" at bounding box center [757, 209] width 46 height 8
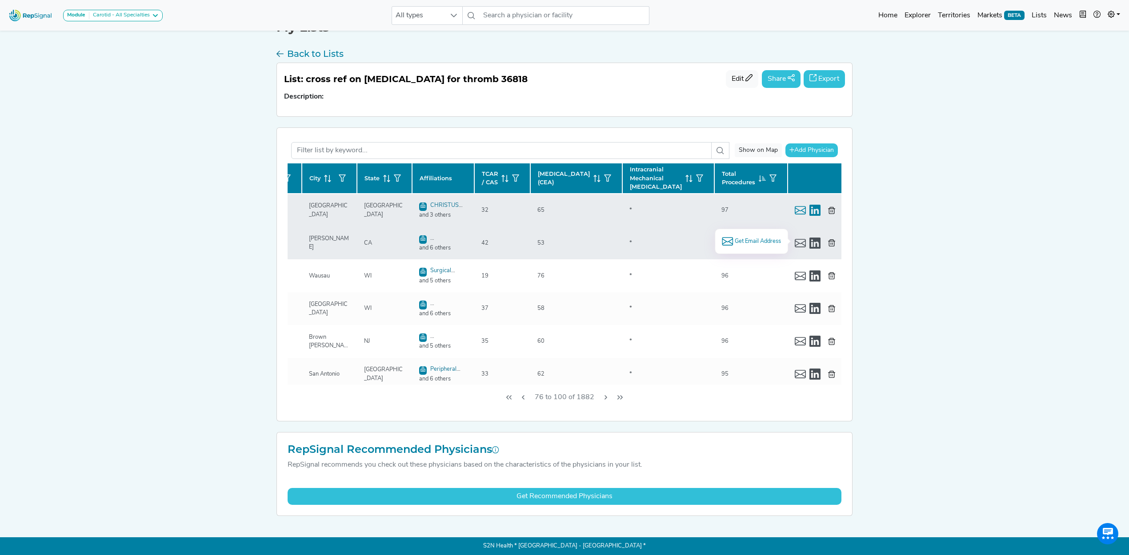
click at [734, 239] on span "Get Email Address" at bounding box center [757, 241] width 46 height 8
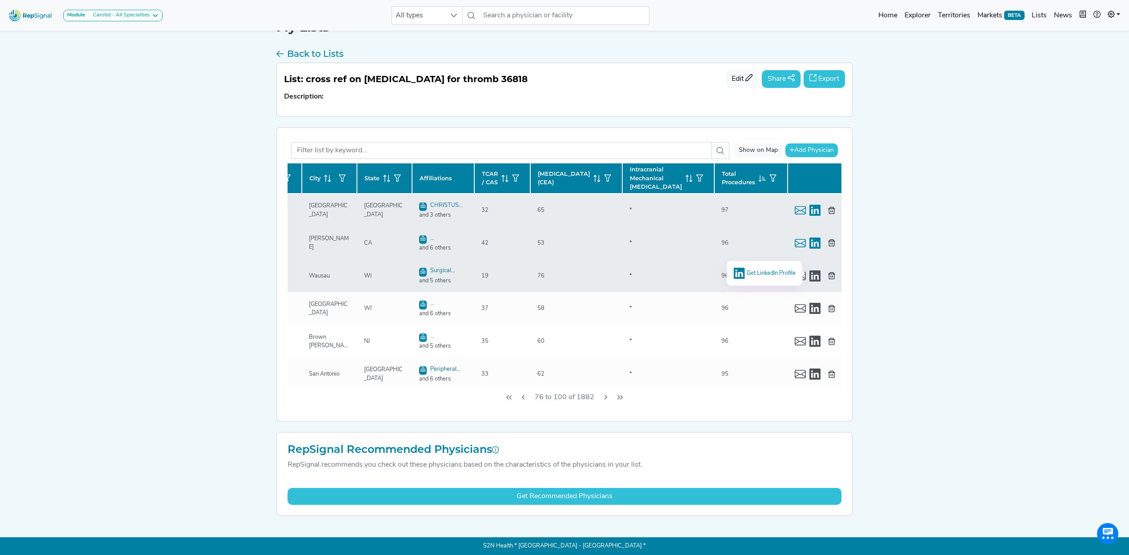
click at [757, 268] on div "Get LinkedIn Profile" at bounding box center [765, 273] width 62 height 11
click at [763, 272] on span "Get Email Address" at bounding box center [757, 273] width 46 height 8
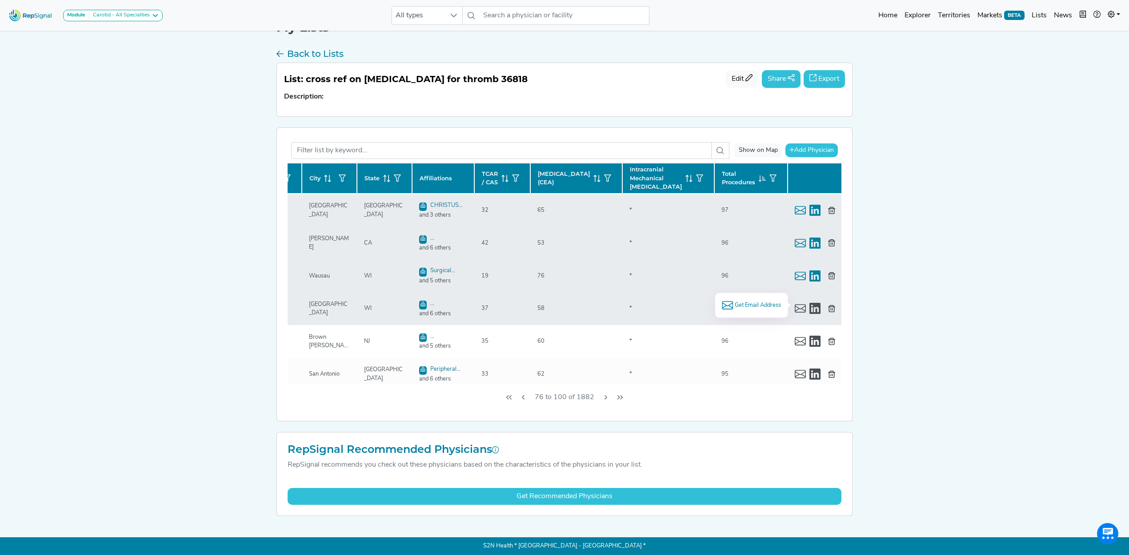
click at [767, 303] on span "Get Email Address" at bounding box center [757, 305] width 46 height 8
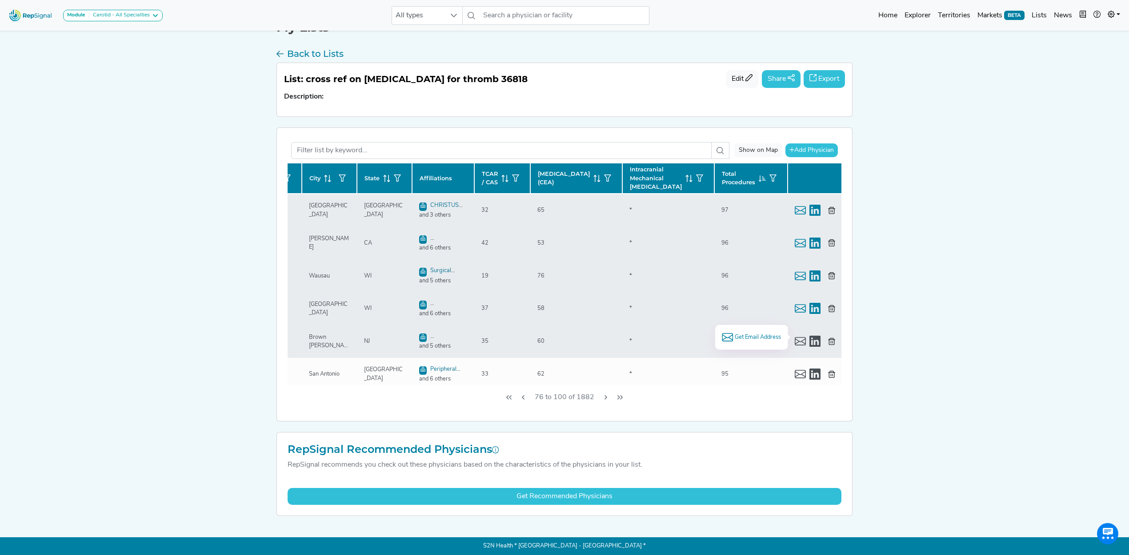
click at [767, 338] on span "Get Email Address" at bounding box center [757, 337] width 46 height 8
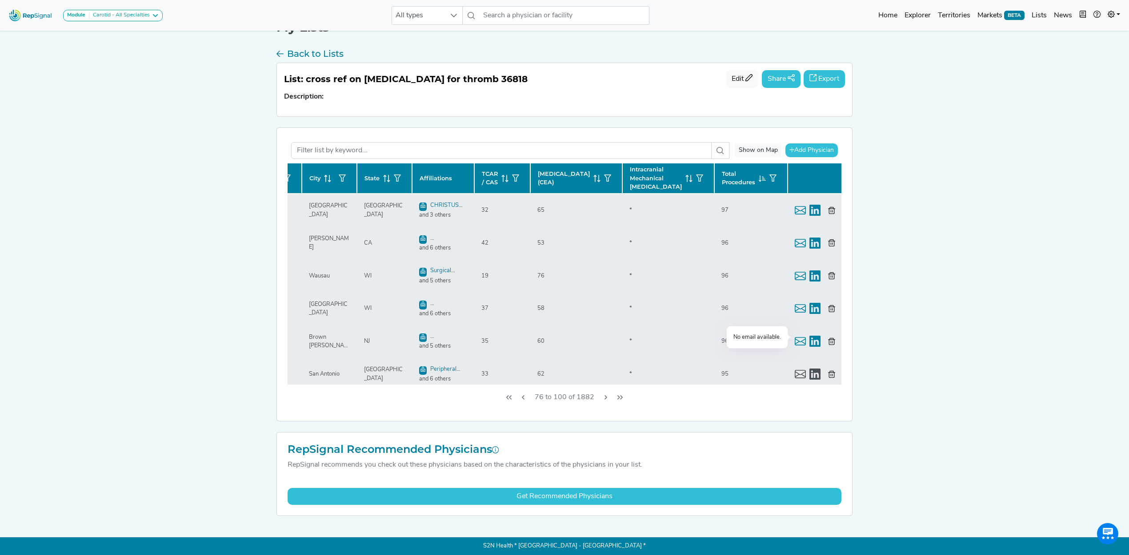
scroll to position [59, 136]
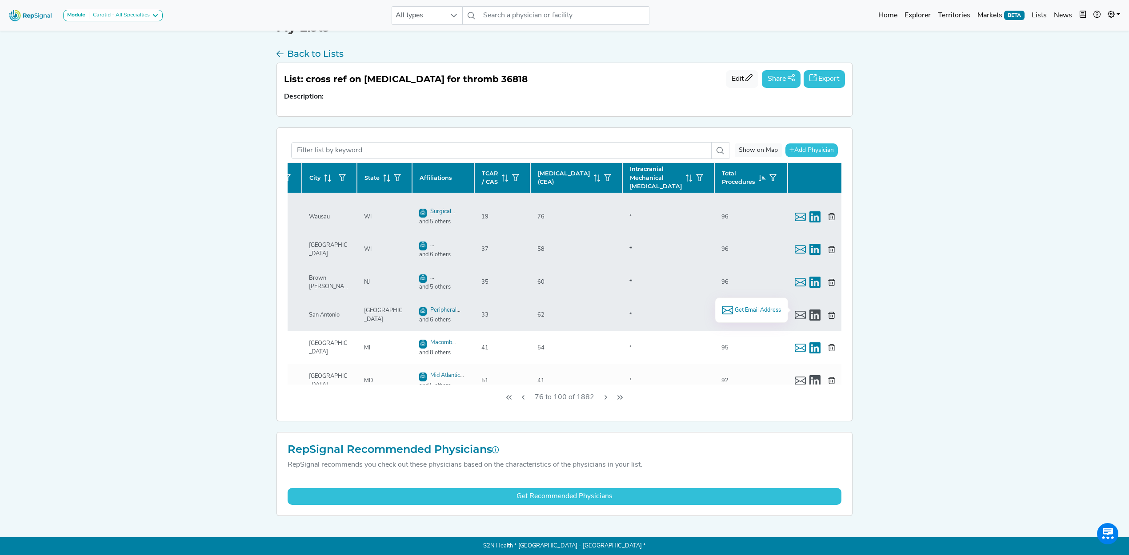
click at [755, 310] on span "Get Email Address" at bounding box center [757, 310] width 46 height 8
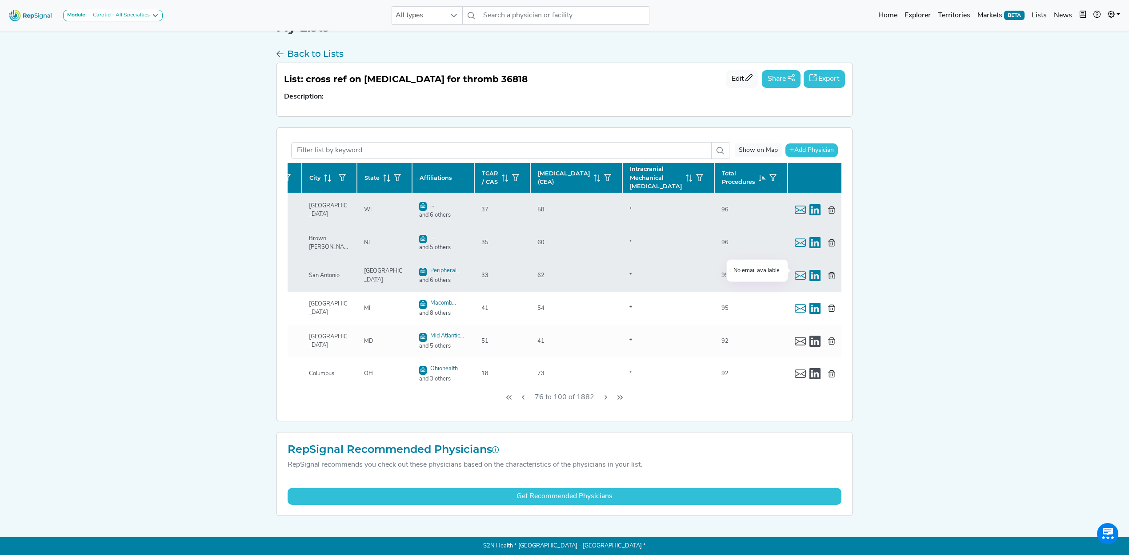
scroll to position [118, 136]
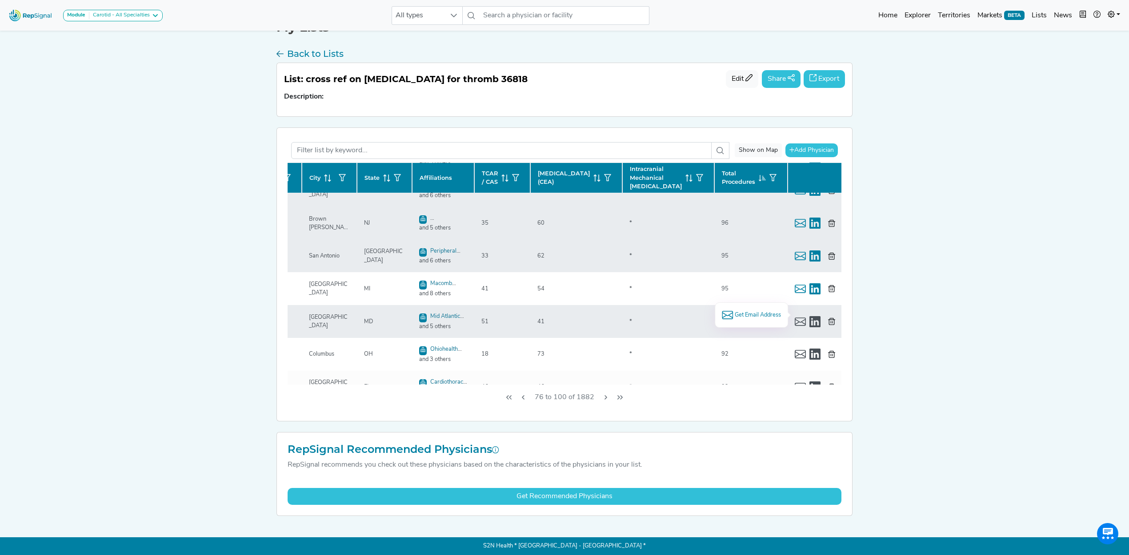
click at [754, 315] on span "Get Email Address" at bounding box center [757, 315] width 46 height 8
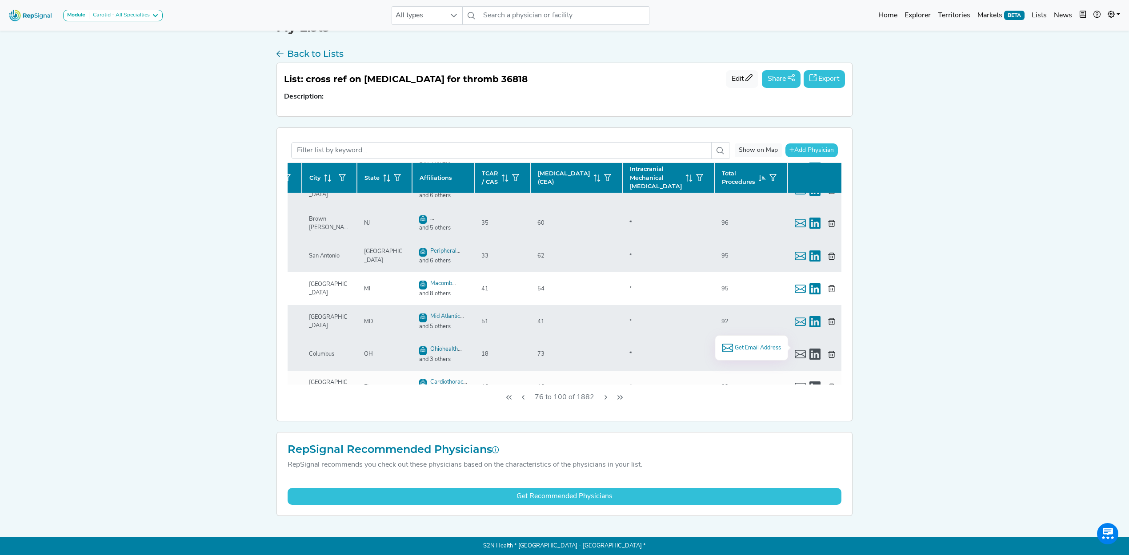
click at [758, 349] on span "Get Email Address" at bounding box center [757, 348] width 46 height 8
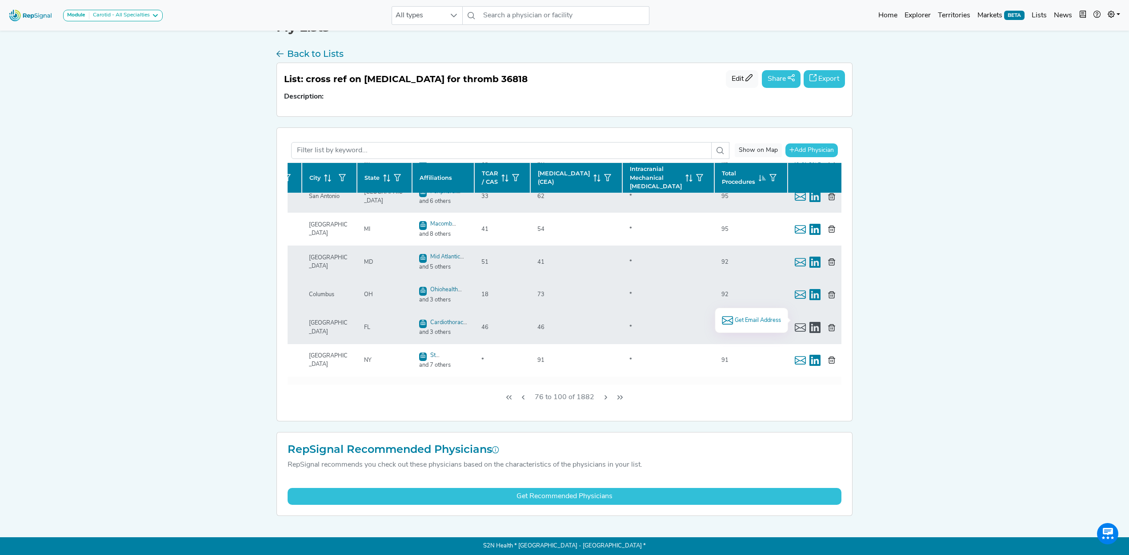
click at [752, 319] on span "Get Email Address" at bounding box center [757, 320] width 46 height 8
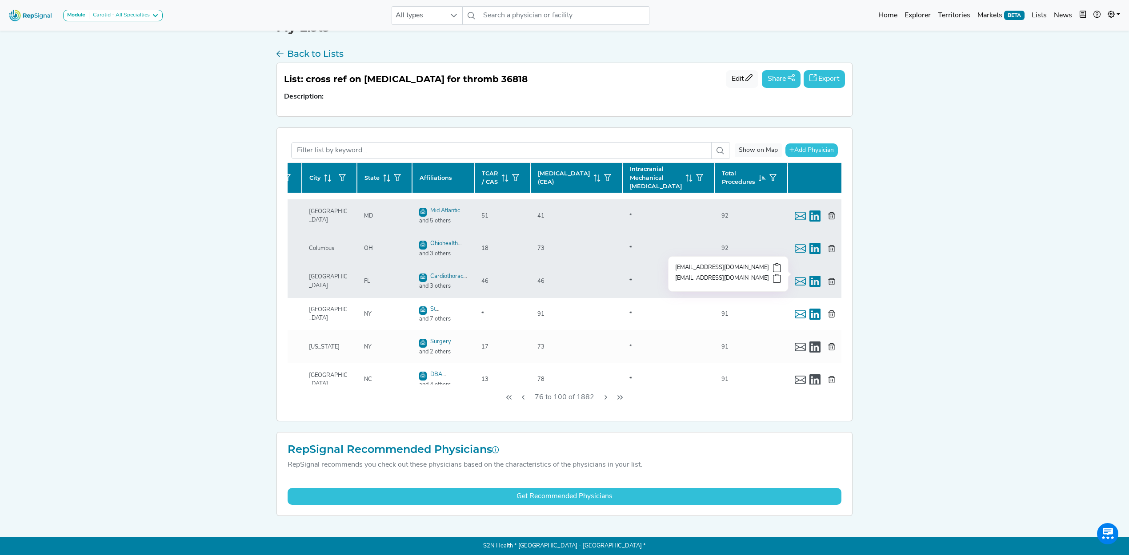
scroll to position [237, 136]
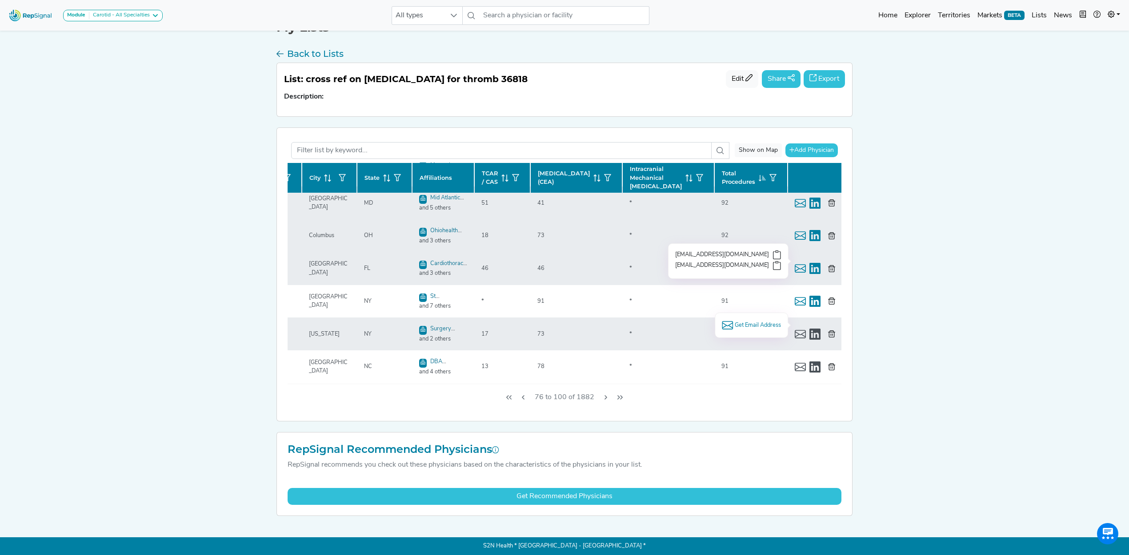
click at [752, 325] on span "Get Email Address" at bounding box center [757, 325] width 46 height 8
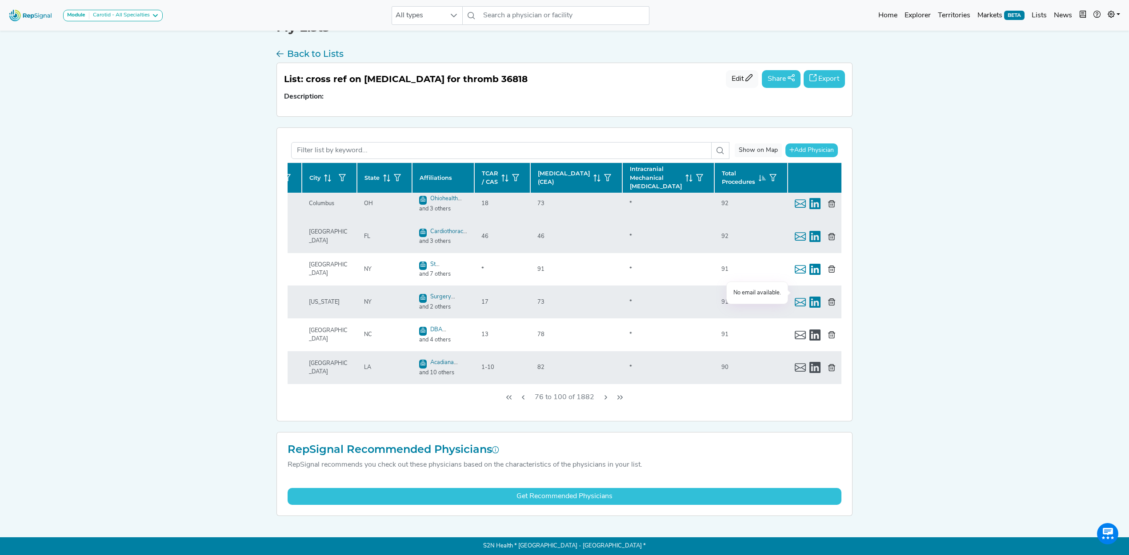
scroll to position [296, 136]
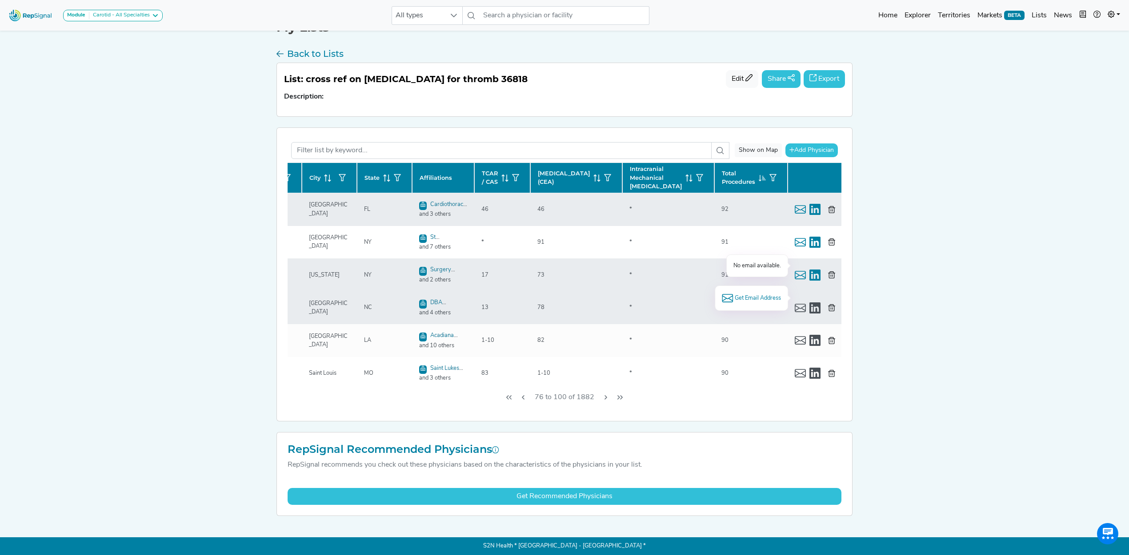
click at [760, 299] on span "Get Email Address" at bounding box center [757, 298] width 46 height 8
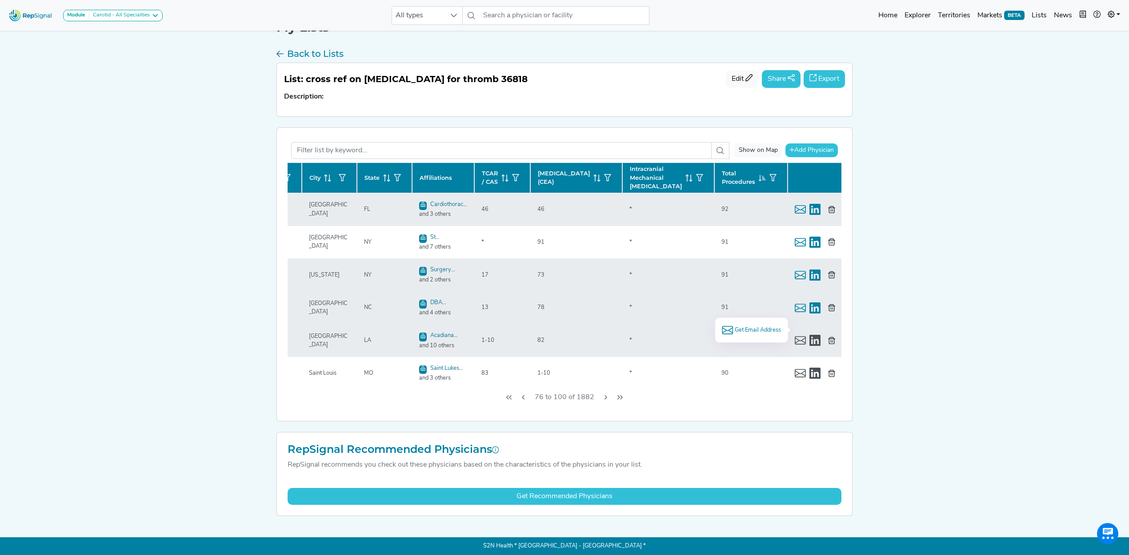
click at [757, 329] on span "Get Email Address" at bounding box center [757, 330] width 46 height 8
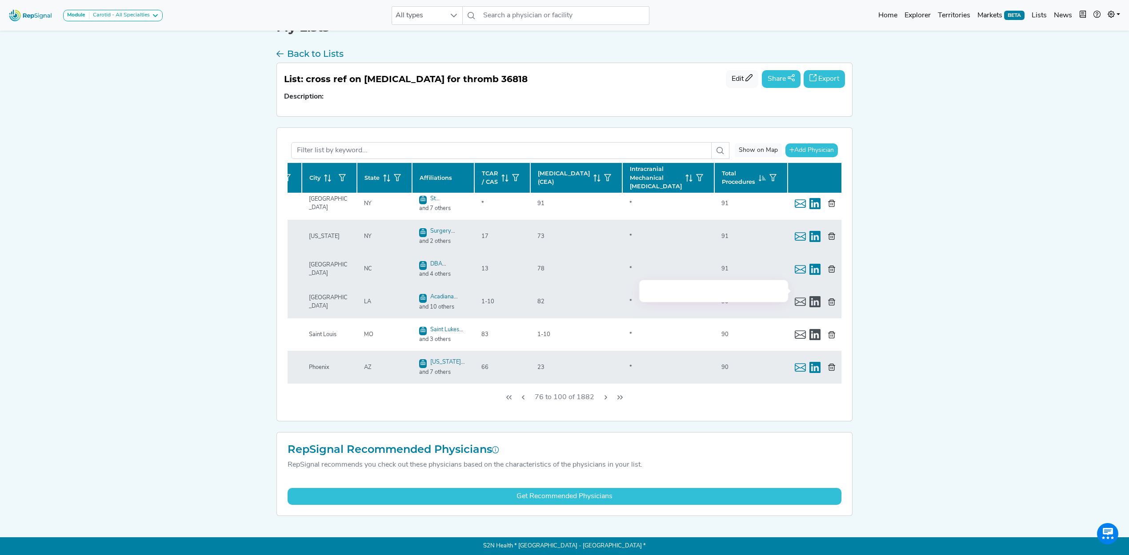
scroll to position [355, 136]
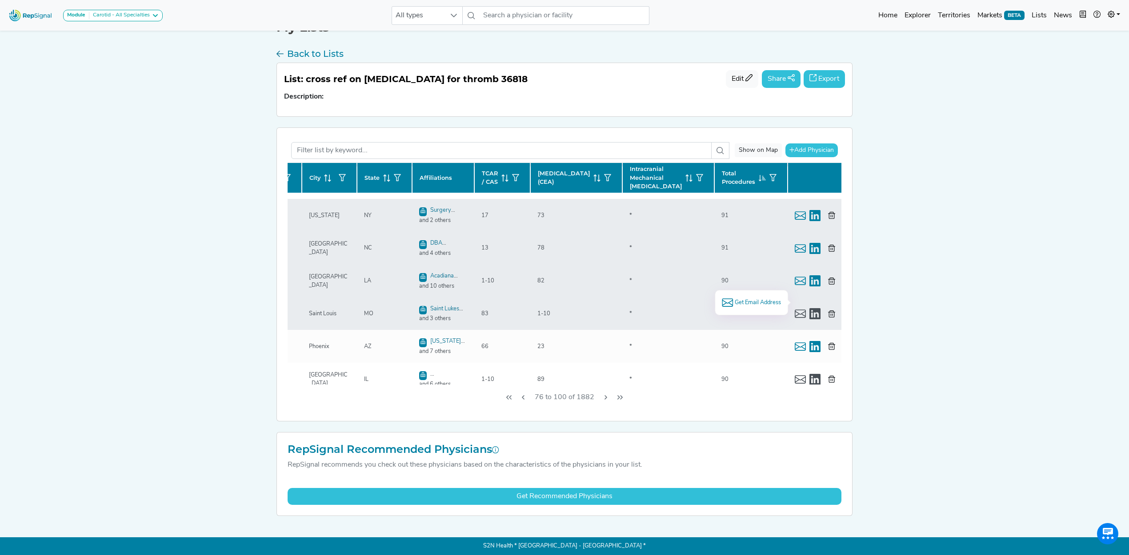
click at [759, 303] on span "Get Email Address" at bounding box center [757, 303] width 46 height 8
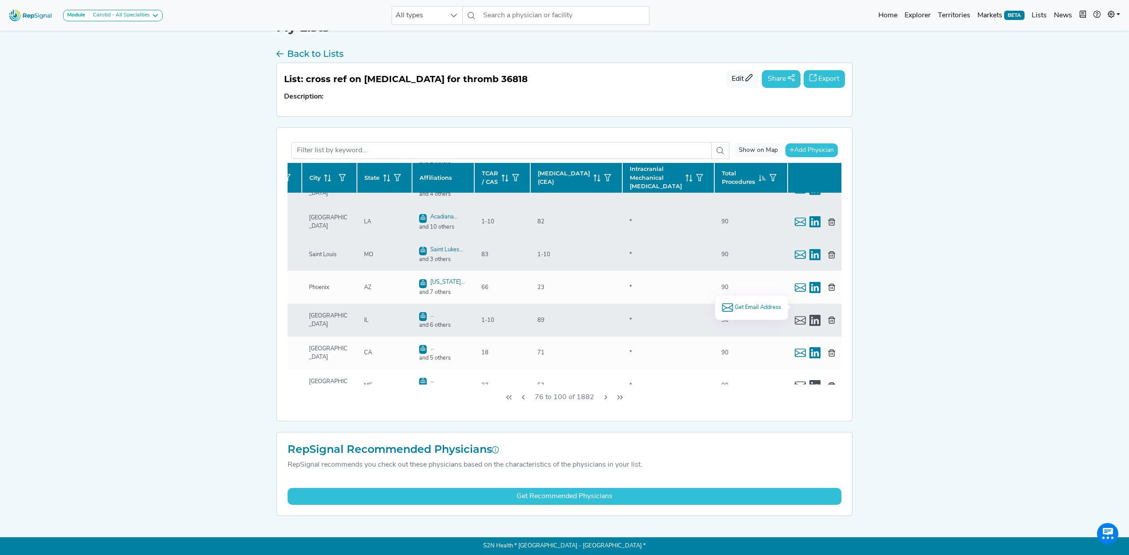
click at [757, 307] on span "Get Email Address" at bounding box center [757, 307] width 46 height 8
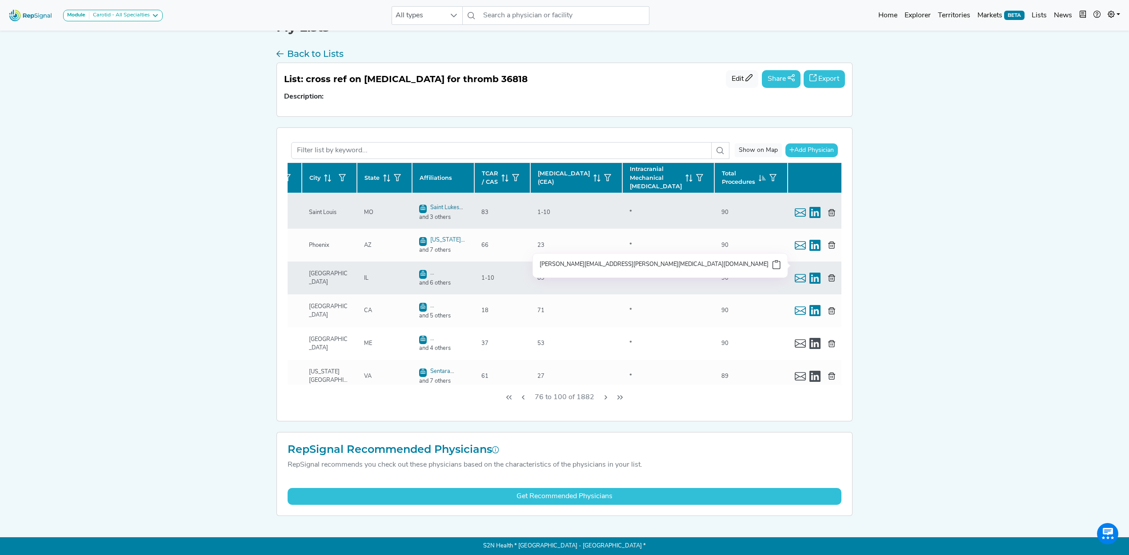
scroll to position [474, 136]
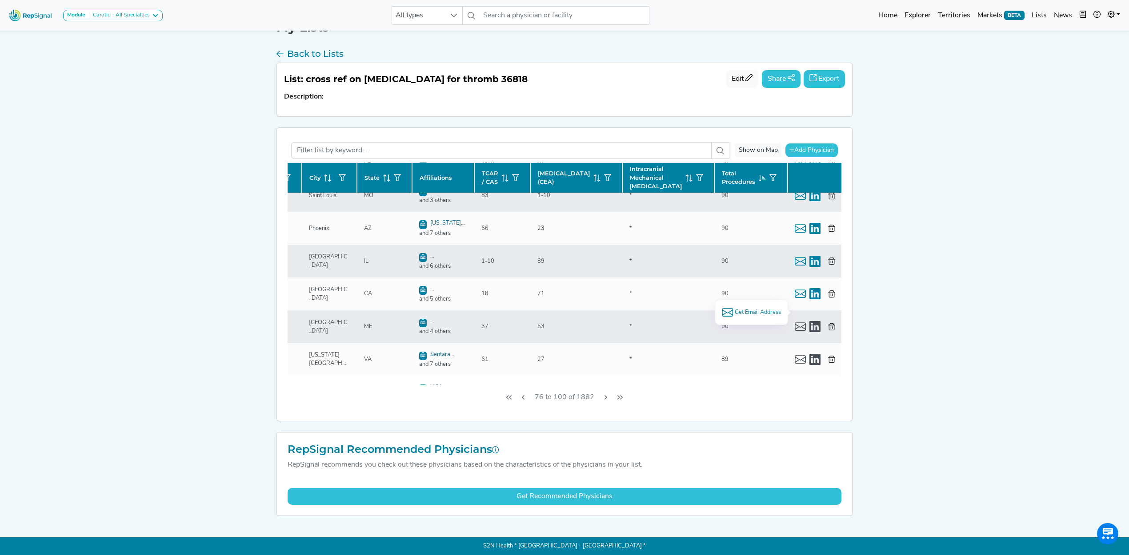
click at [749, 313] on span "Get Email Address" at bounding box center [757, 312] width 46 height 8
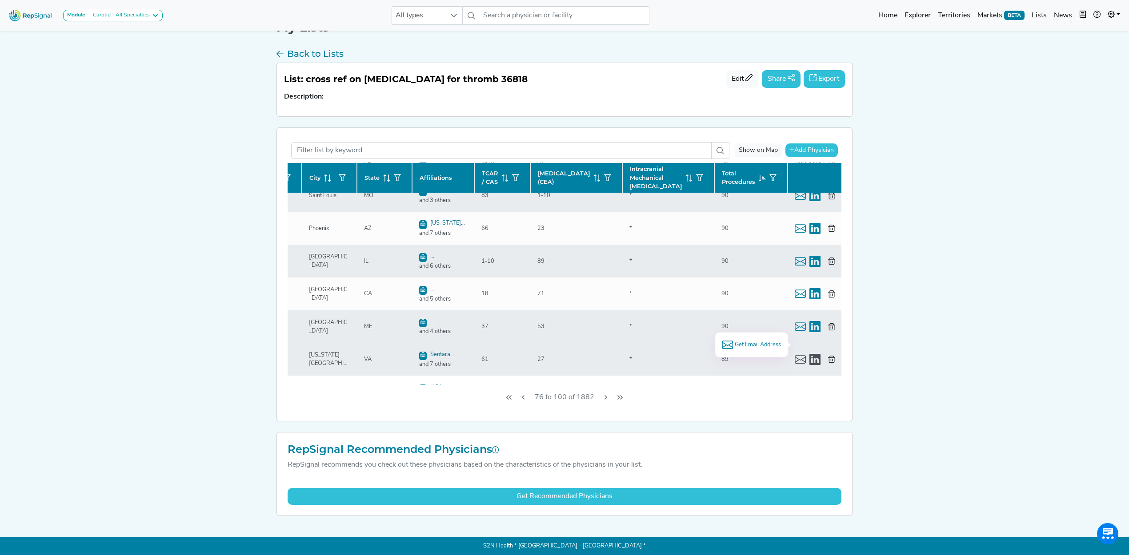
click at [740, 342] on span "Get Email Address" at bounding box center [757, 345] width 46 height 8
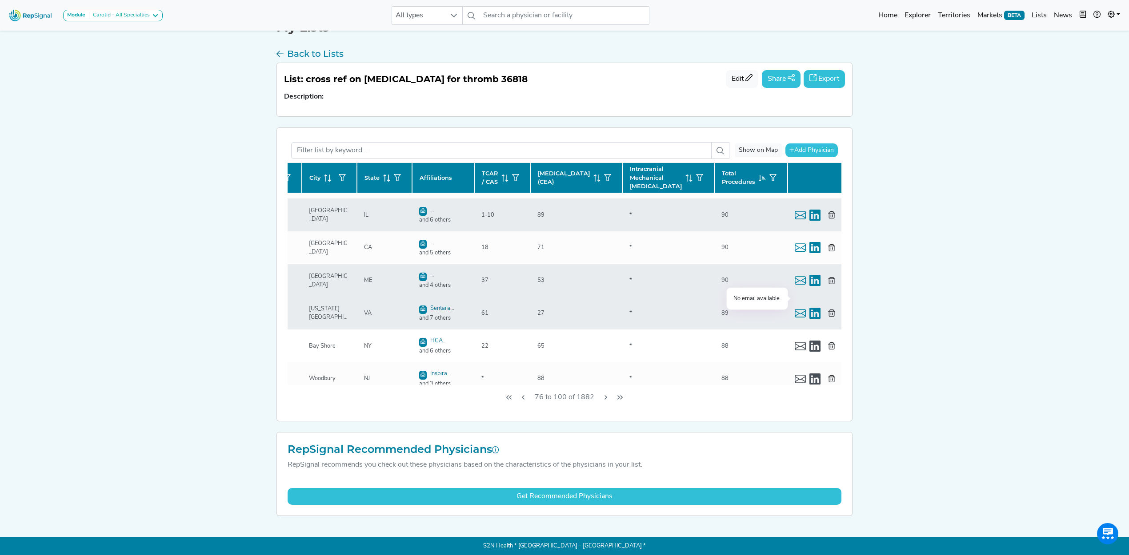
scroll to position [592, 136]
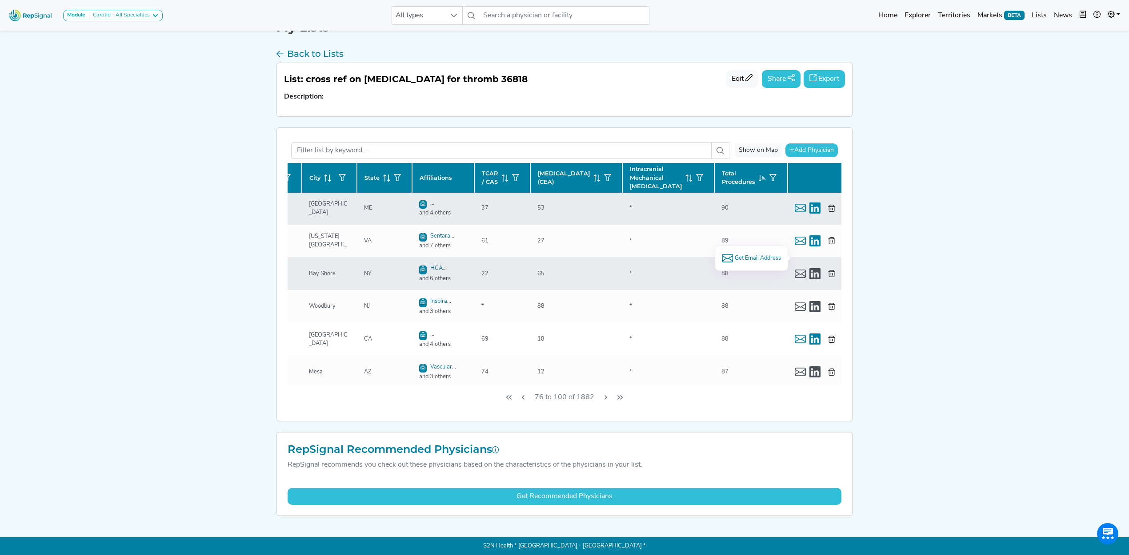
click at [754, 256] on span "Get Email Address" at bounding box center [757, 258] width 46 height 8
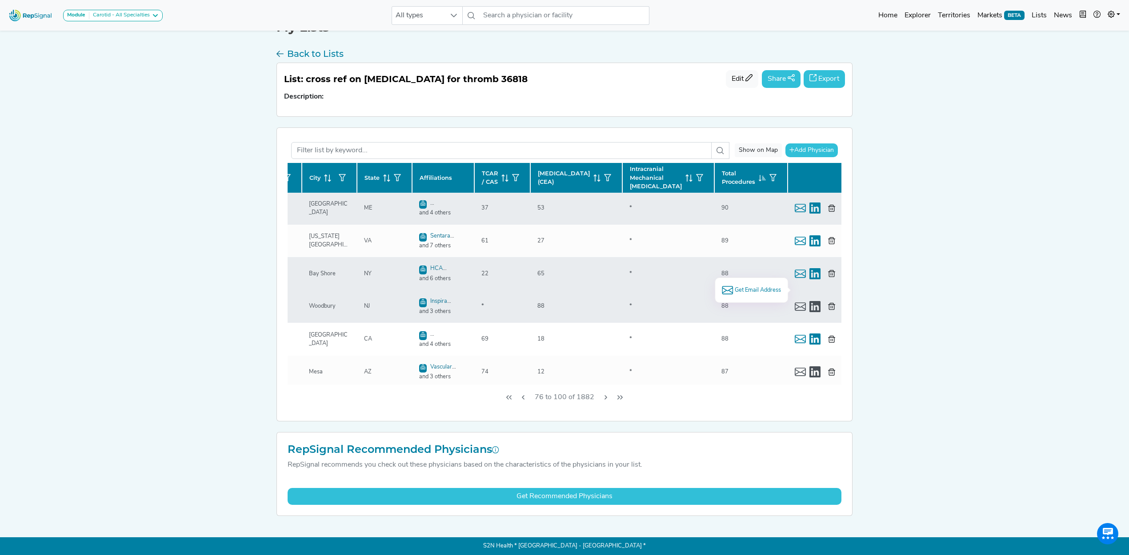
click at [741, 290] on span "Get Email Address" at bounding box center [757, 290] width 46 height 8
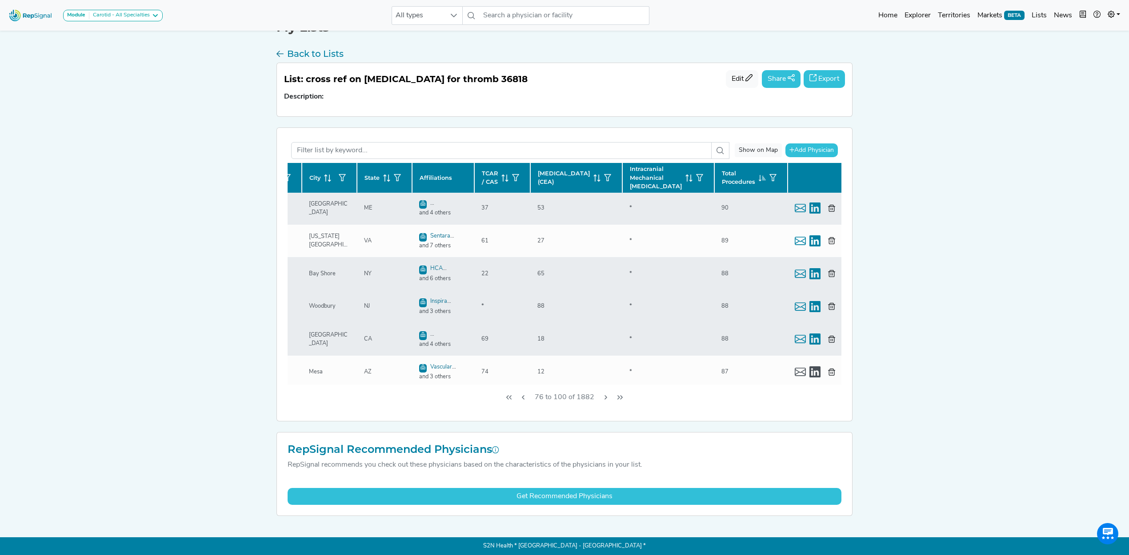
scroll to position [619, 136]
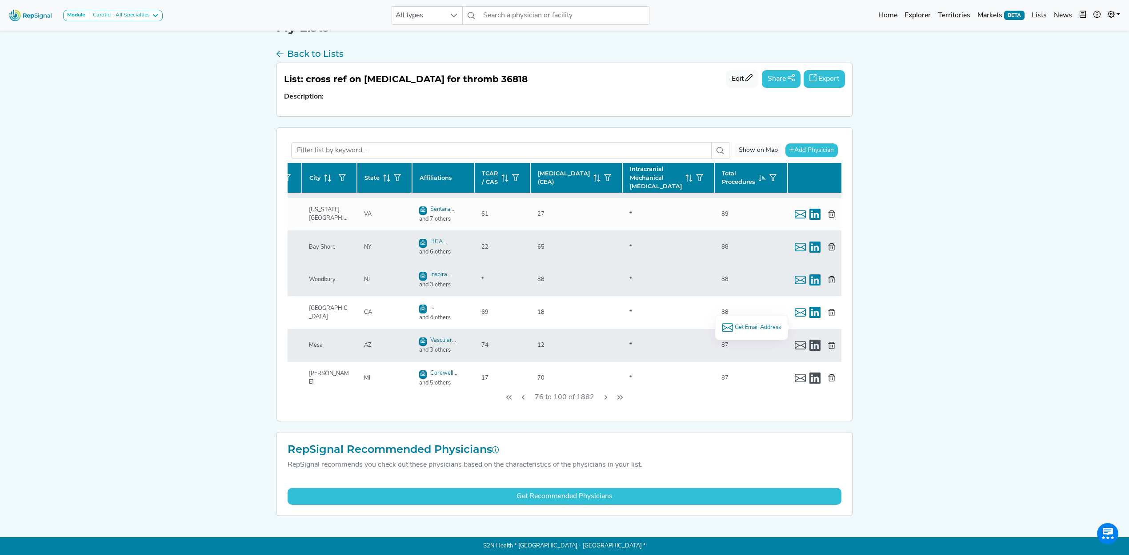
click at [742, 326] on span "Get Email Address" at bounding box center [757, 327] width 46 height 8
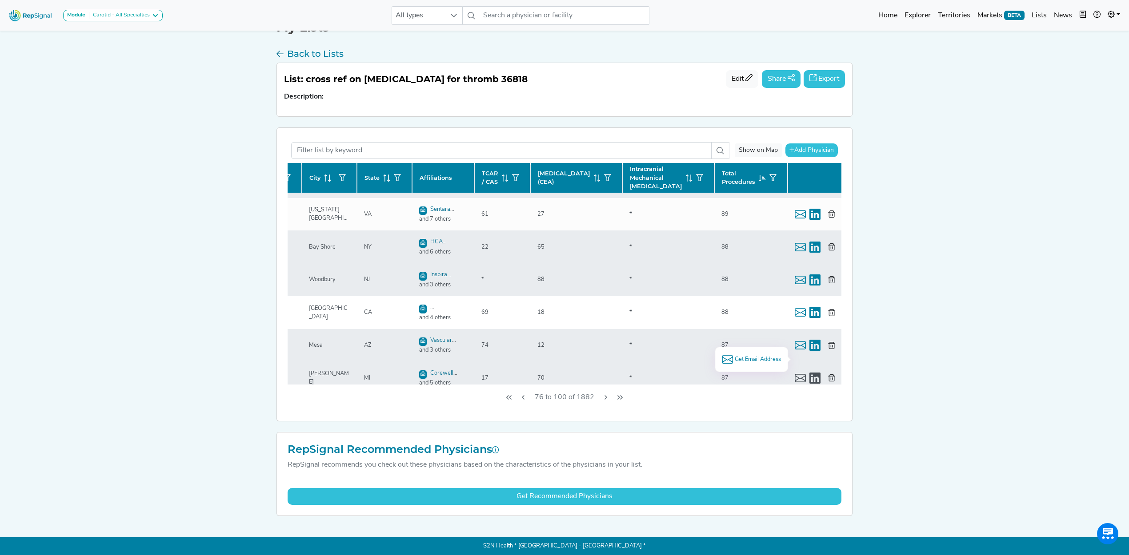
click at [749, 359] on span "Get Email Address" at bounding box center [757, 359] width 46 height 8
click at [602, 395] on icon "Next Page" at bounding box center [605, 397] width 7 height 7
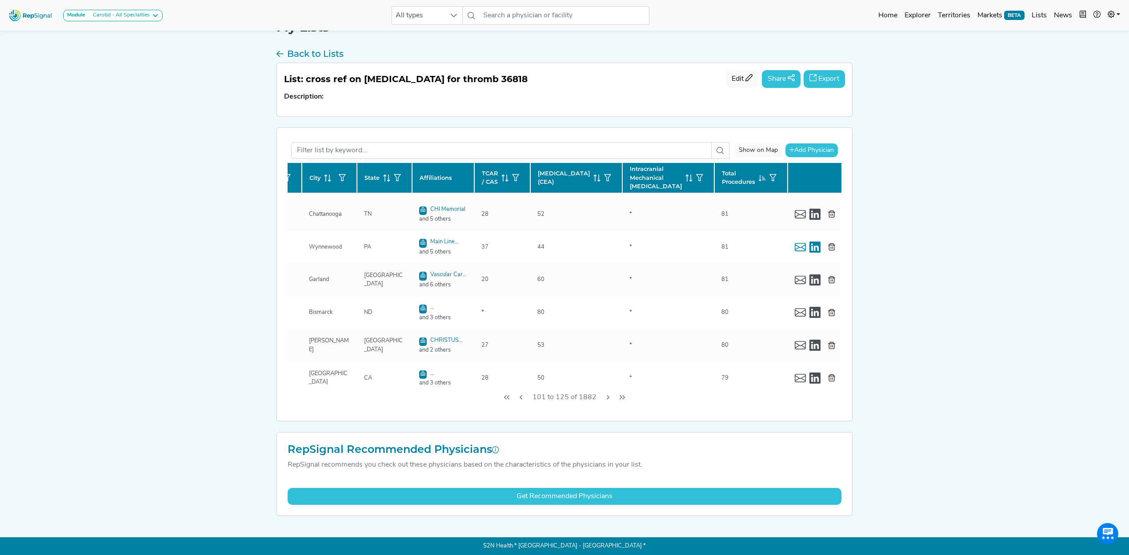
scroll to position [0, 136]
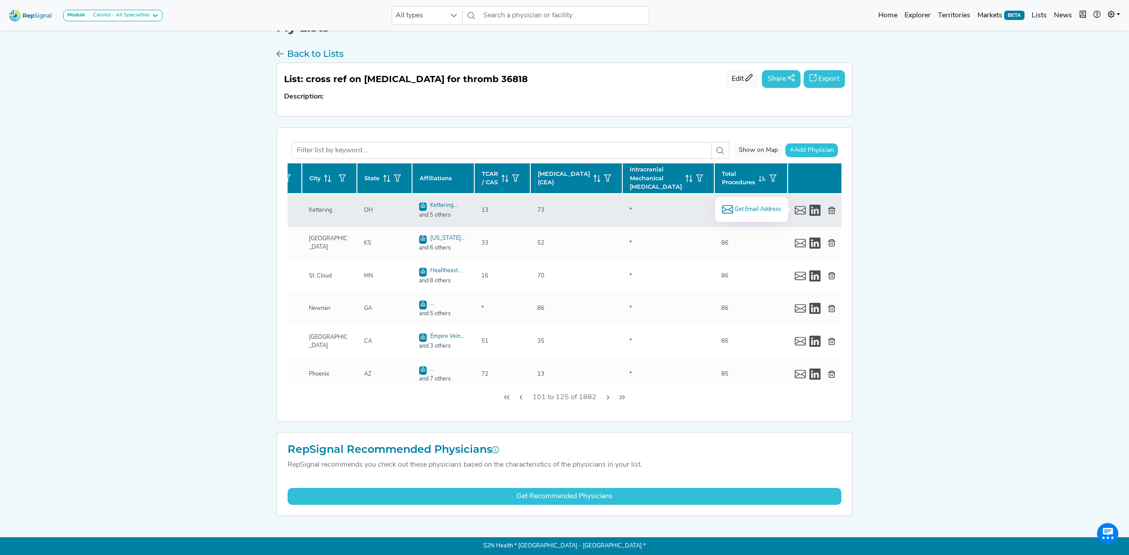
click at [754, 210] on span "Get Email Address" at bounding box center [757, 209] width 46 height 8
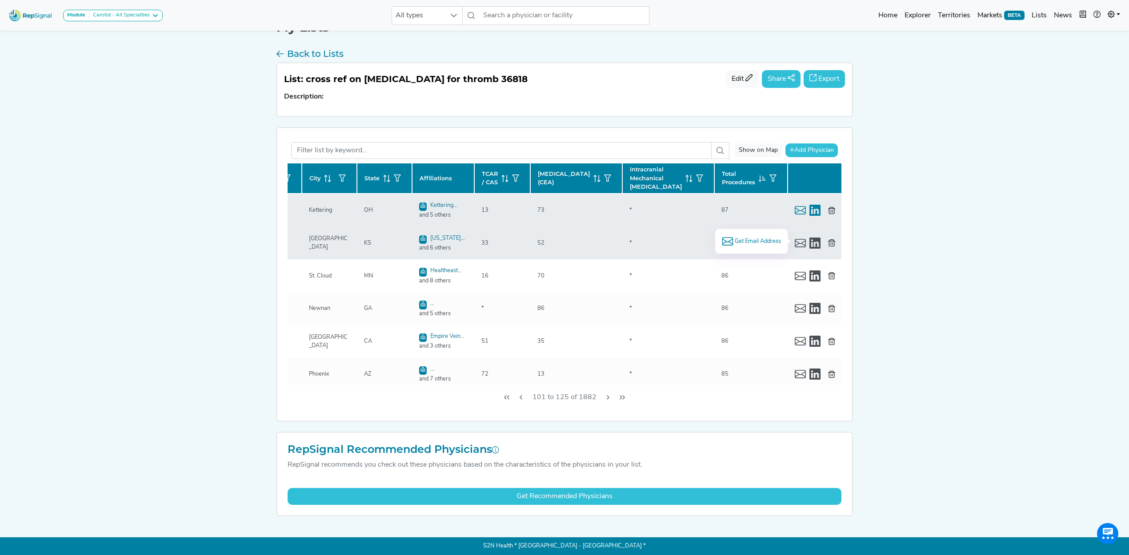
click at [754, 239] on span "Get Email Address" at bounding box center [757, 241] width 46 height 8
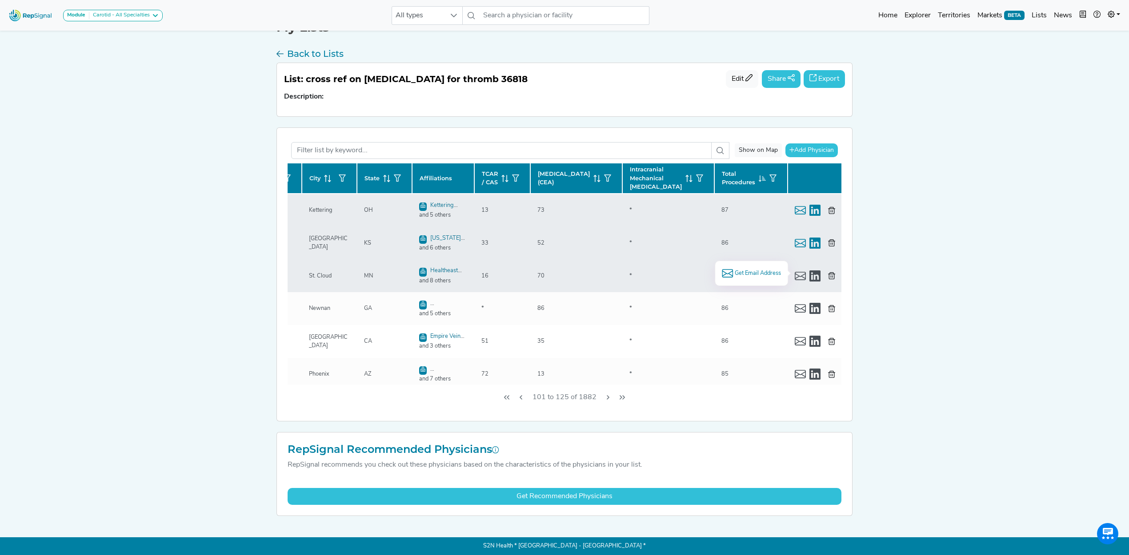
click at [734, 273] on span "Get Email Address" at bounding box center [757, 273] width 46 height 8
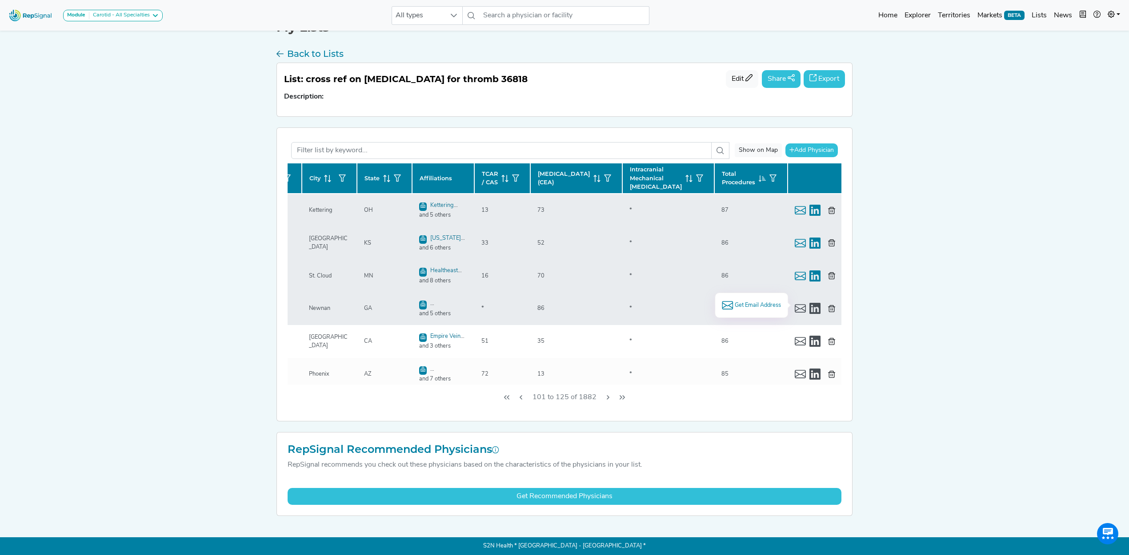
click at [748, 304] on span "Get Email Address" at bounding box center [757, 305] width 46 height 8
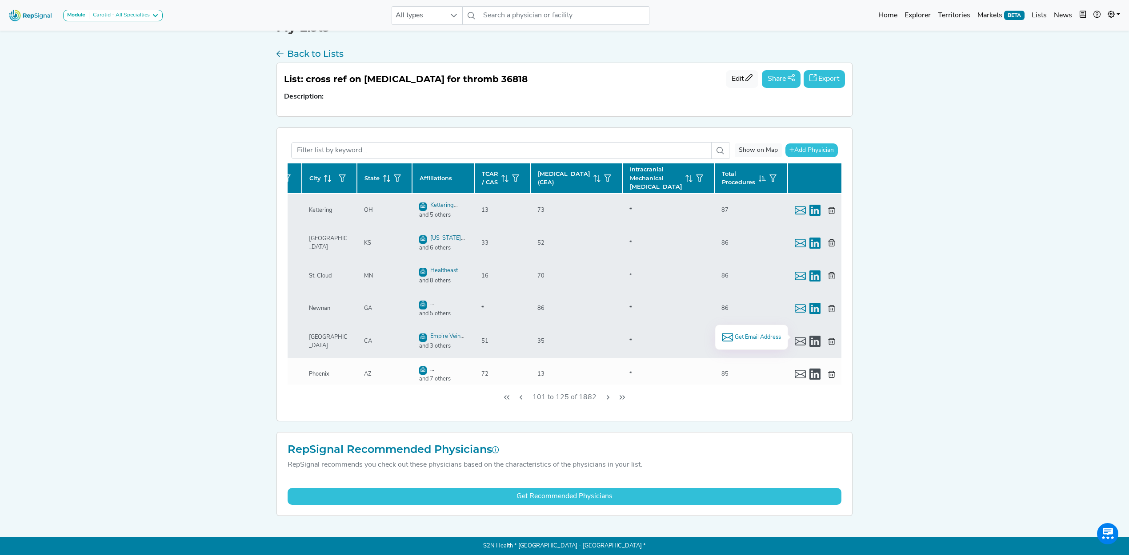
click at [763, 338] on span "Get Email Address" at bounding box center [757, 337] width 46 height 8
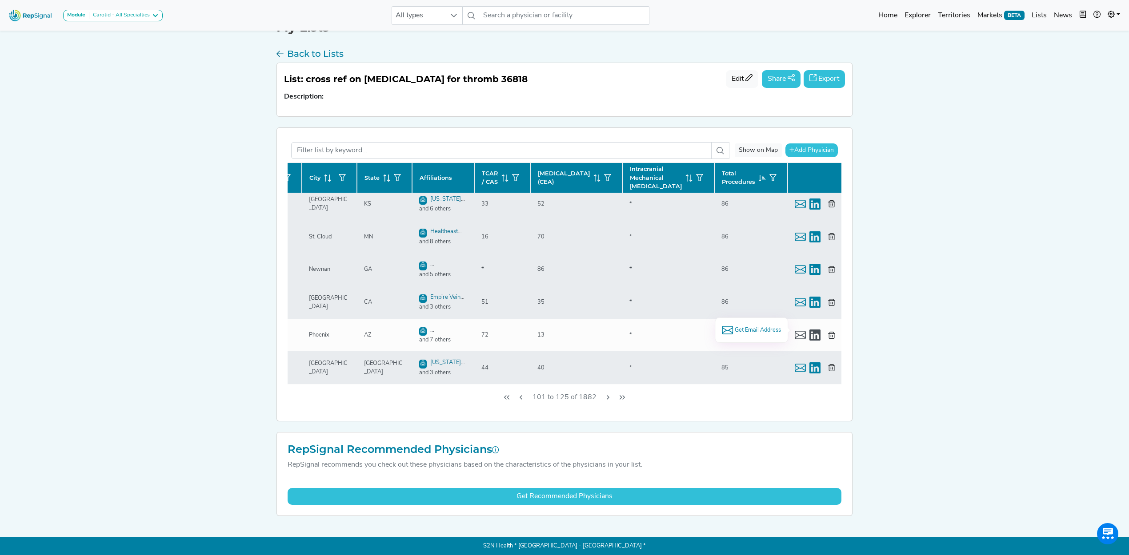
scroll to position [59, 136]
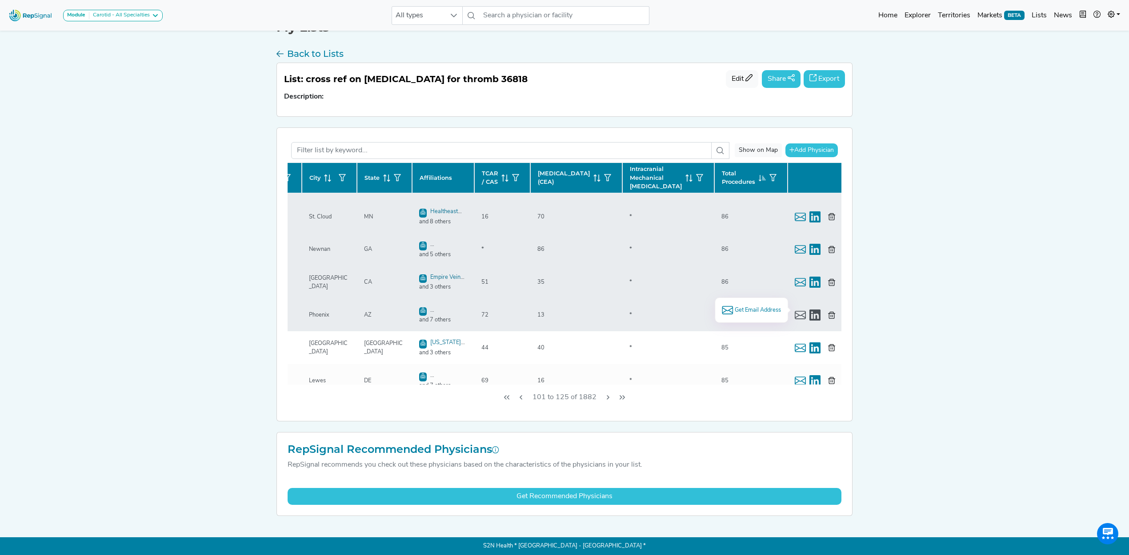
click at [750, 311] on span "Get Email Address" at bounding box center [757, 310] width 46 height 8
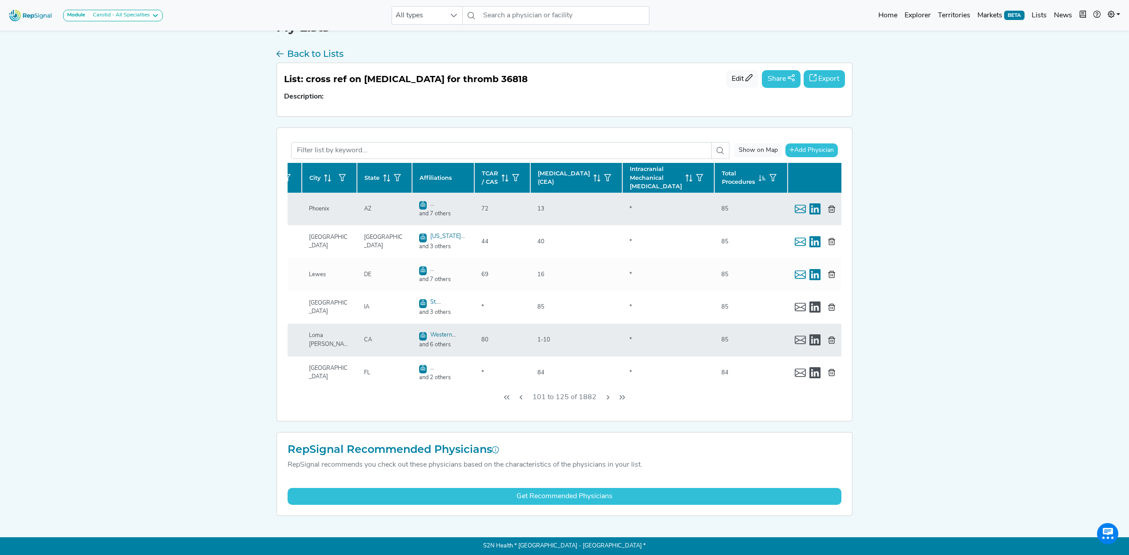
scroll to position [178, 136]
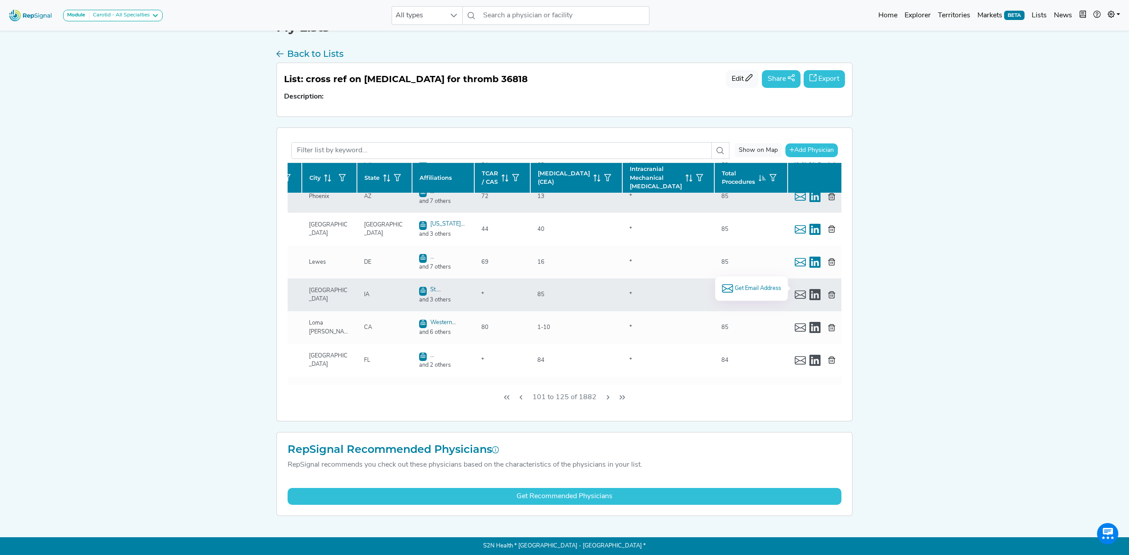
click at [742, 284] on span "Get Email Address" at bounding box center [757, 288] width 46 height 8
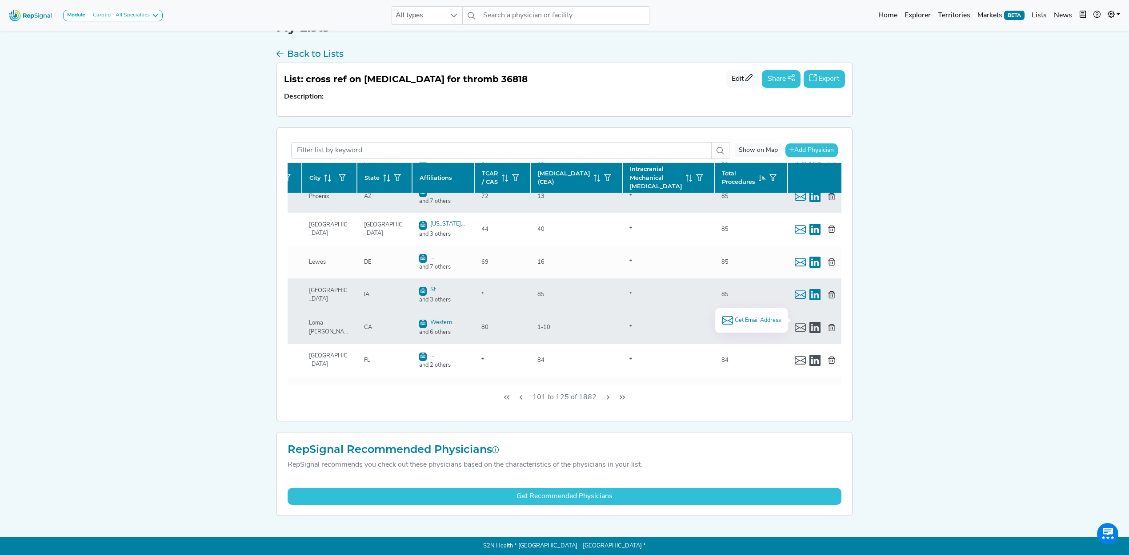
click at [754, 320] on span "Get Email Address" at bounding box center [757, 320] width 46 height 8
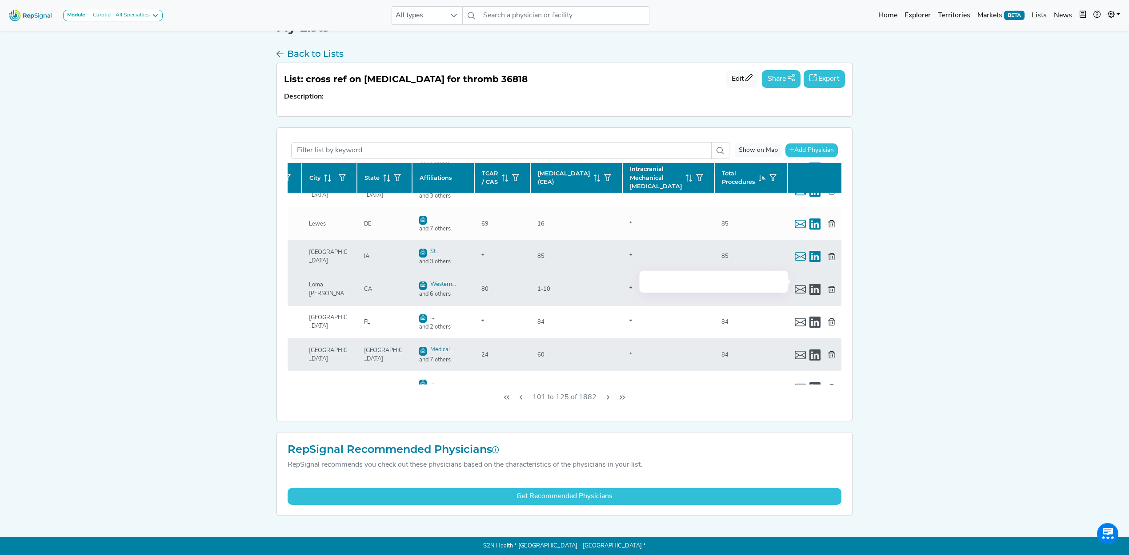
scroll to position [237, 136]
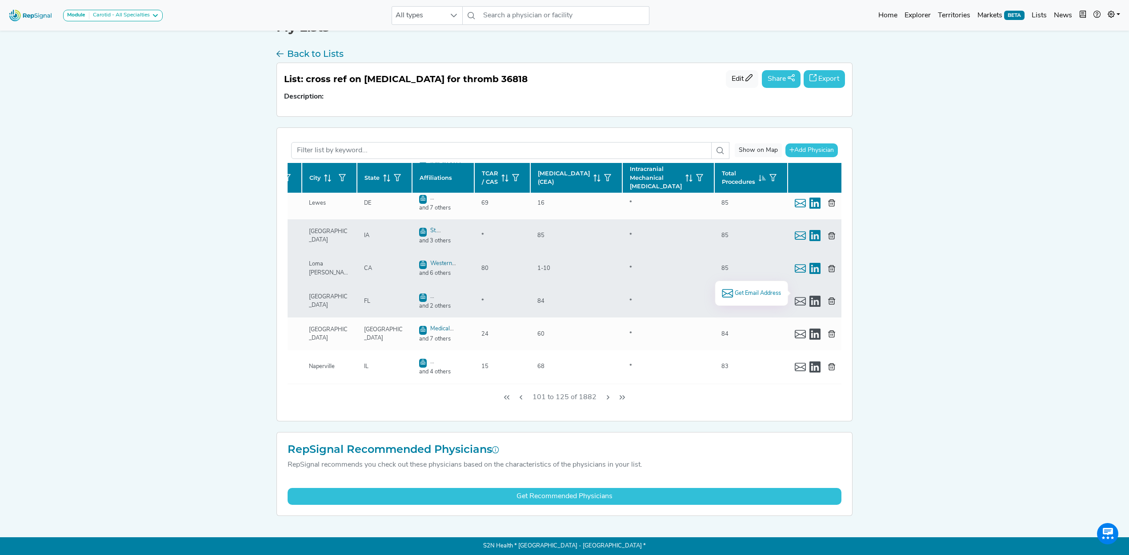
click at [757, 293] on span "Get Email Address" at bounding box center [757, 293] width 46 height 8
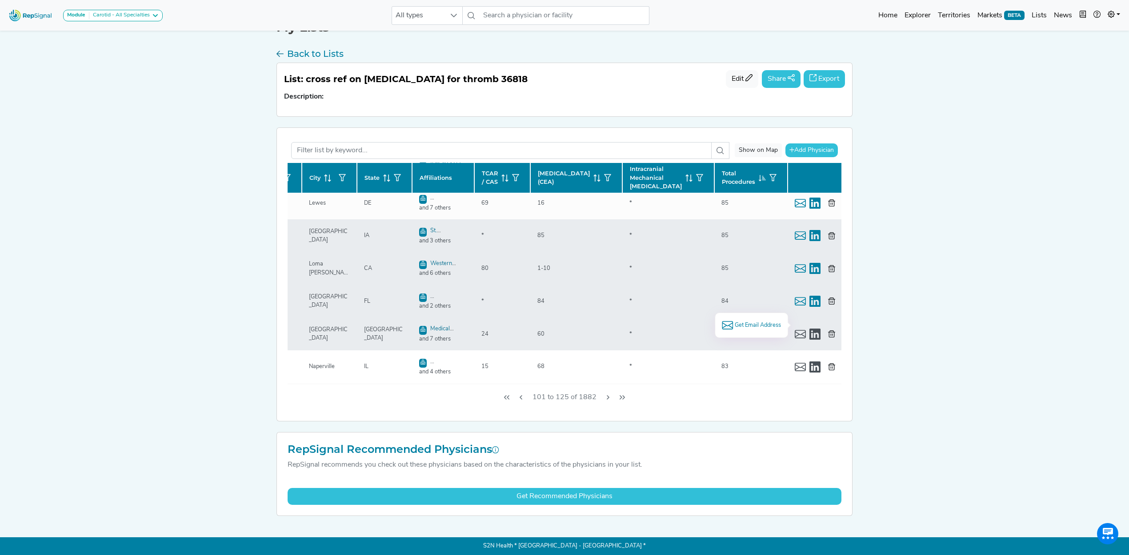
click at [754, 323] on span "Get Email Address" at bounding box center [757, 325] width 46 height 8
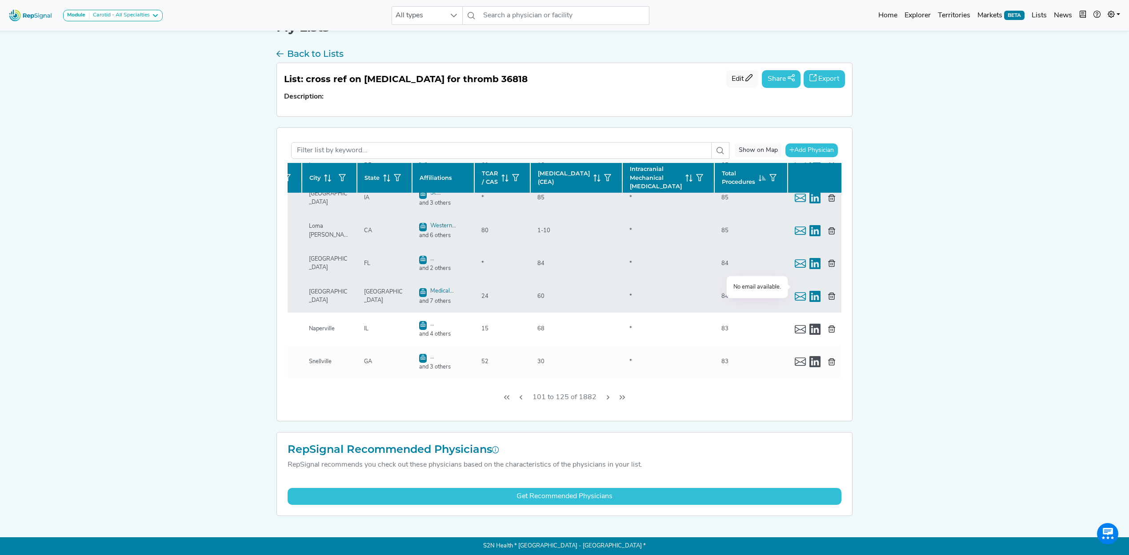
scroll to position [296, 136]
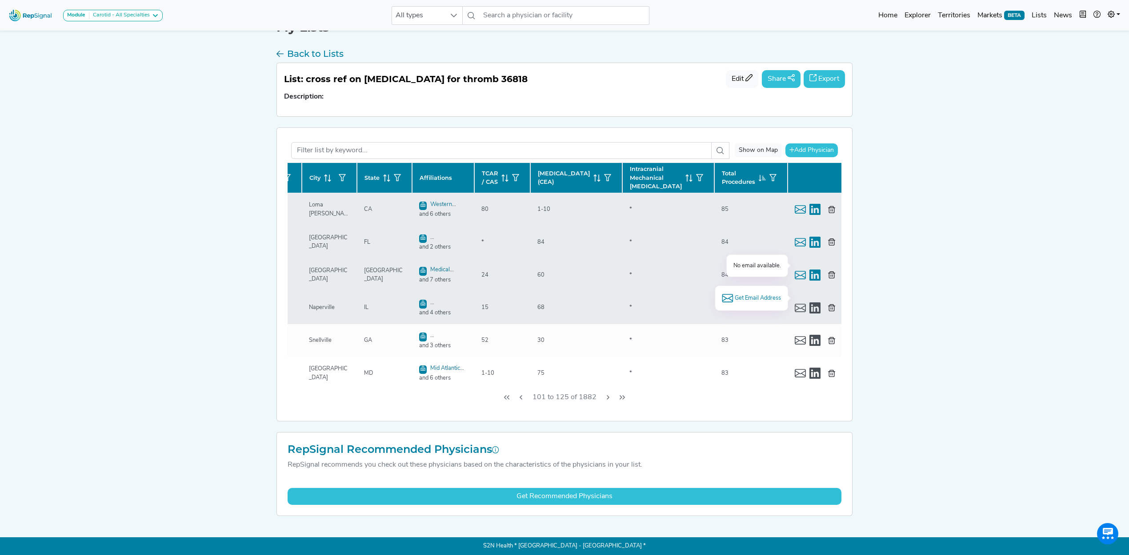
click at [738, 297] on span "Get Email Address" at bounding box center [757, 298] width 46 height 8
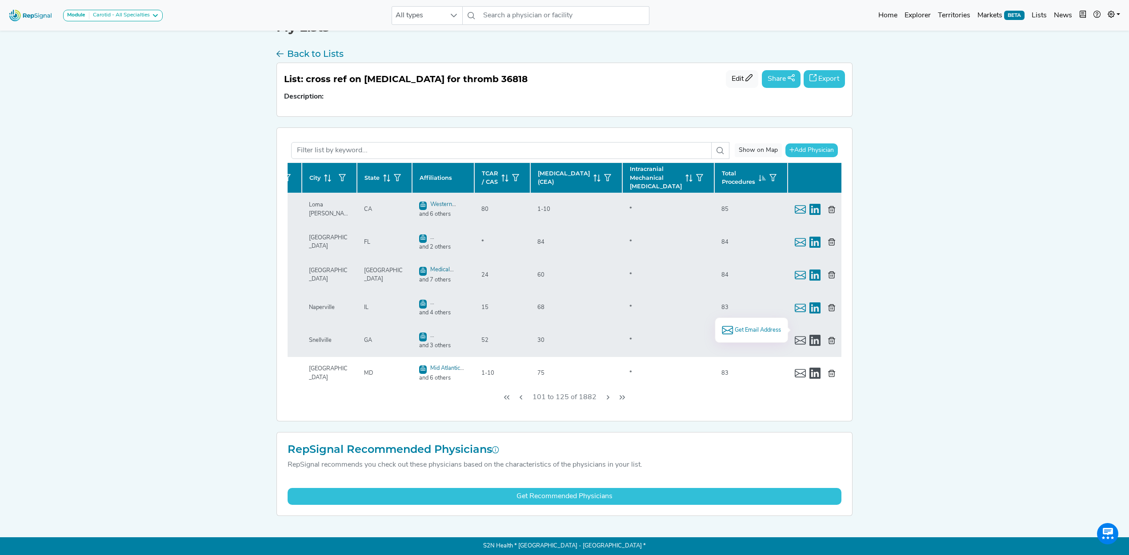
click at [736, 331] on span "Get Email Address" at bounding box center [757, 330] width 46 height 8
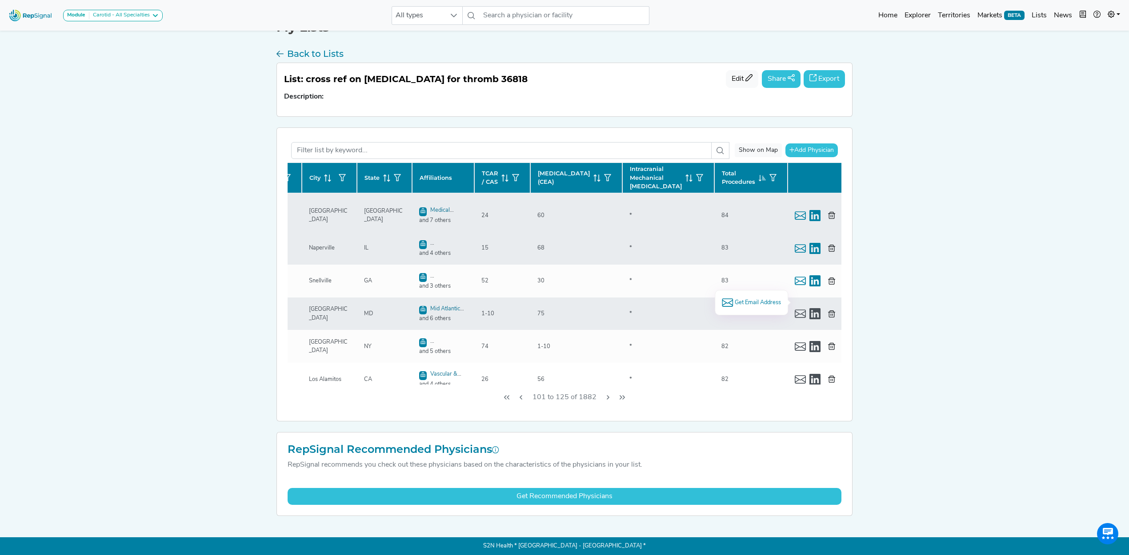
click at [736, 302] on span "Get Email Address" at bounding box center [757, 303] width 46 height 8
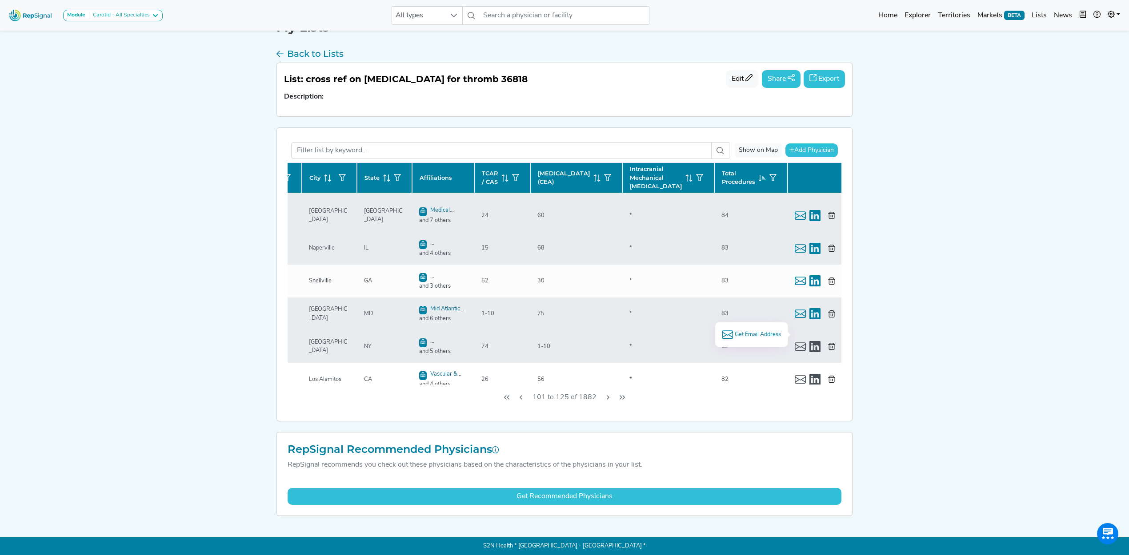
click at [759, 331] on span "Get Email Address" at bounding box center [757, 335] width 46 height 8
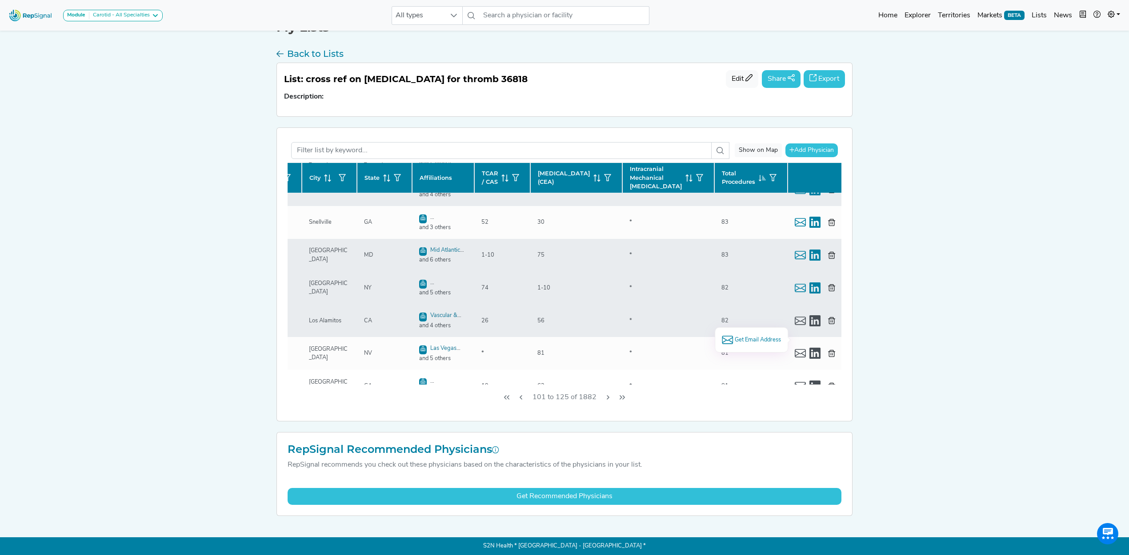
scroll to position [415, 136]
click at [750, 308] on span "Get Email Address" at bounding box center [757, 307] width 46 height 8
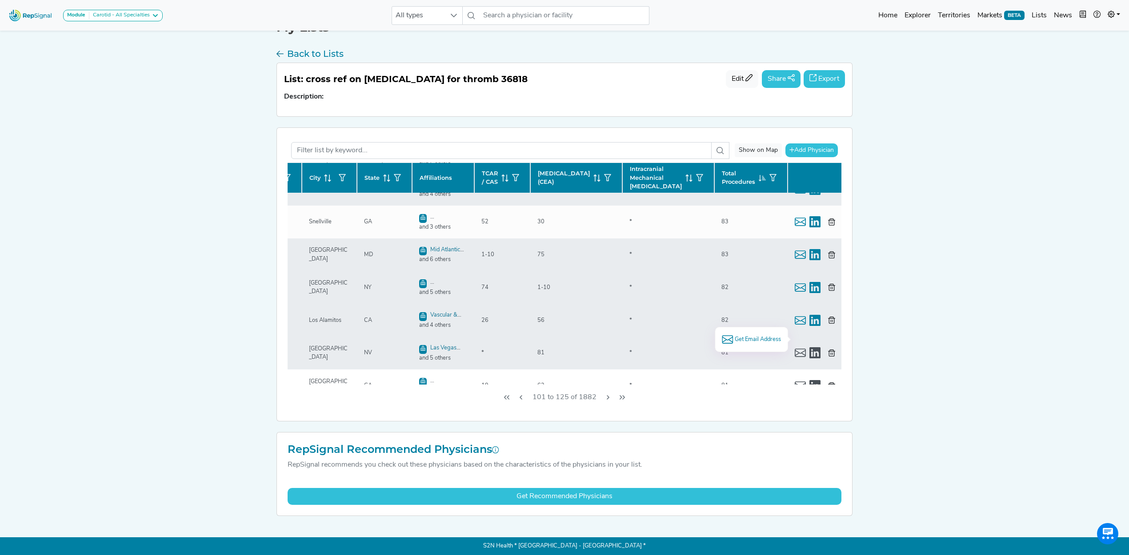
click at [744, 339] on span "Get Email Address" at bounding box center [757, 339] width 46 height 8
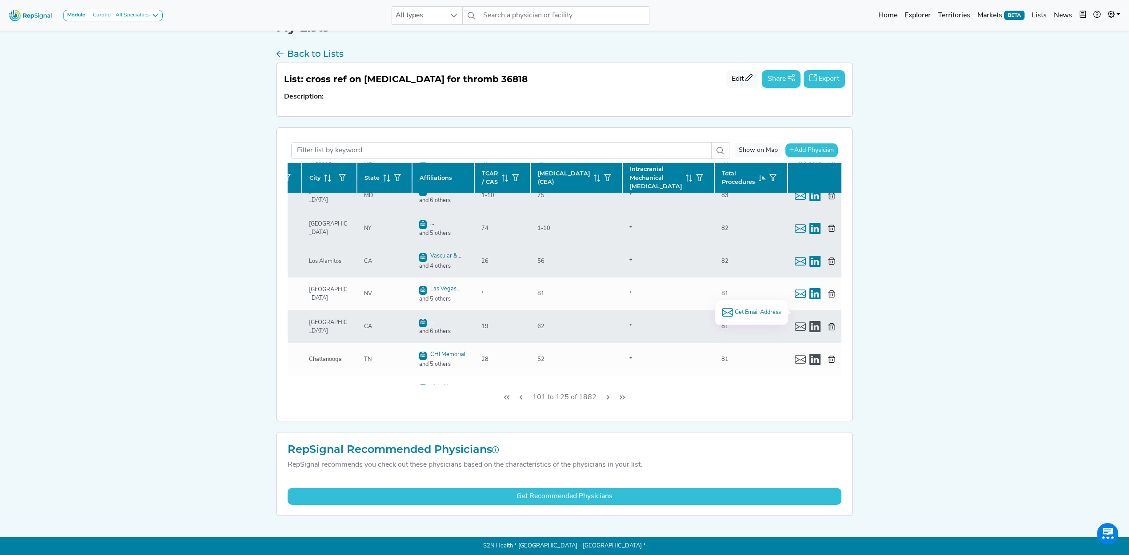
click at [763, 313] on span "Get Email Address" at bounding box center [757, 312] width 46 height 8
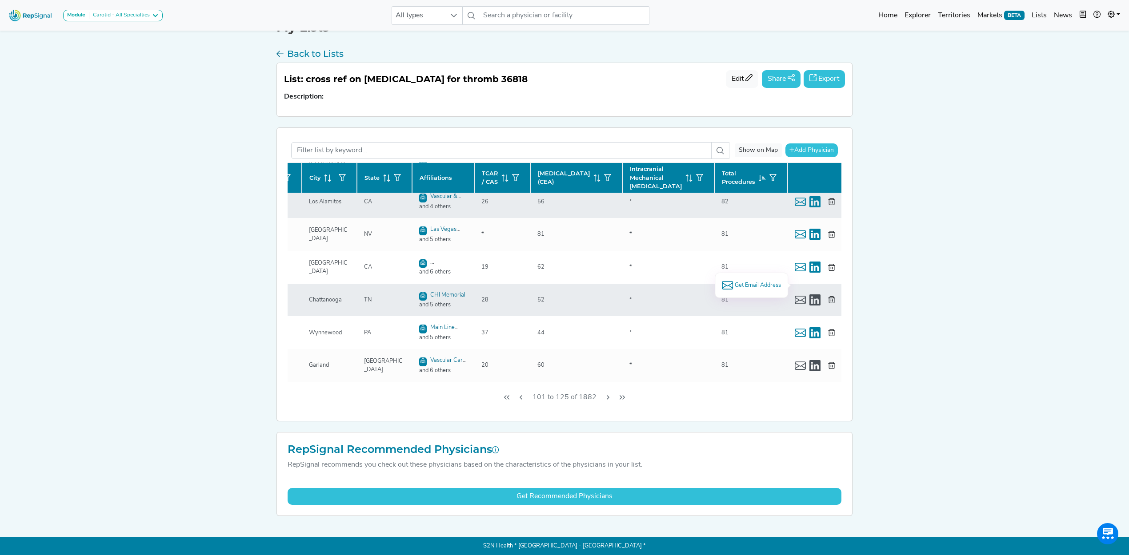
click at [760, 285] on span "Get Email Address" at bounding box center [757, 285] width 46 height 8
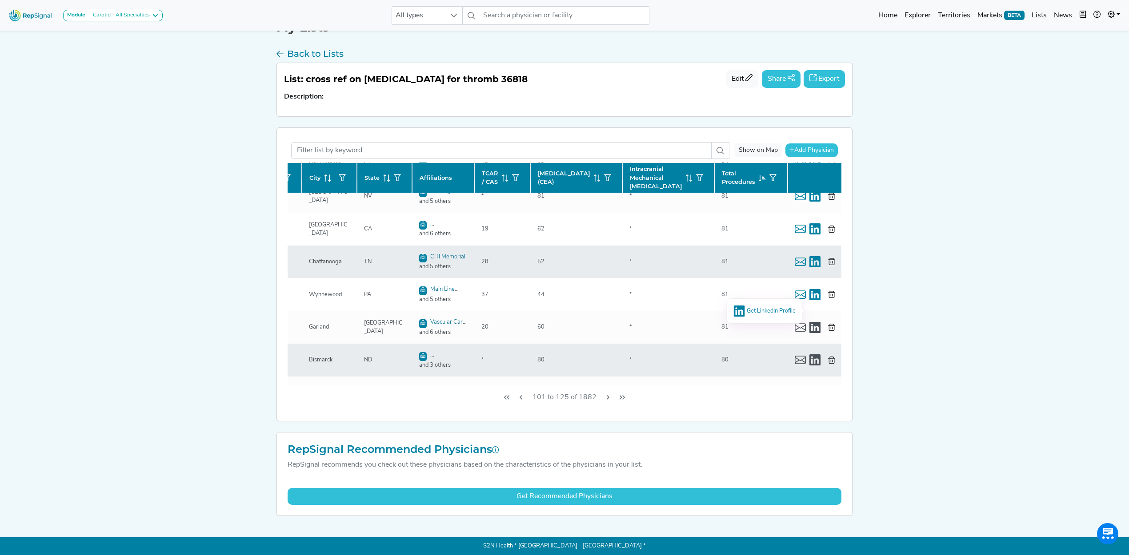
scroll to position [592, 136]
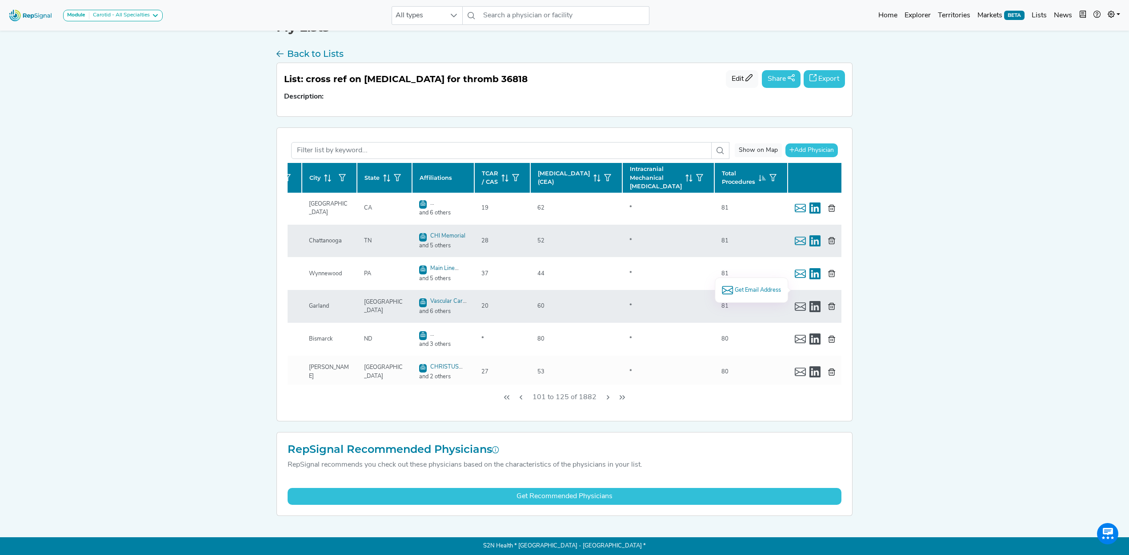
click at [756, 288] on span "Get Email Address" at bounding box center [757, 290] width 46 height 8
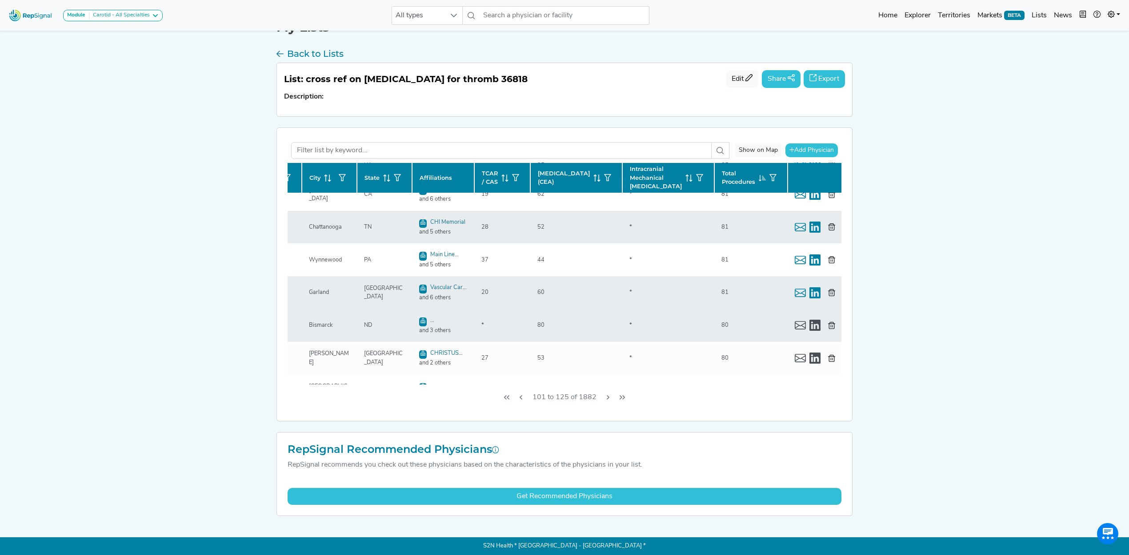
scroll to position [619, 136]
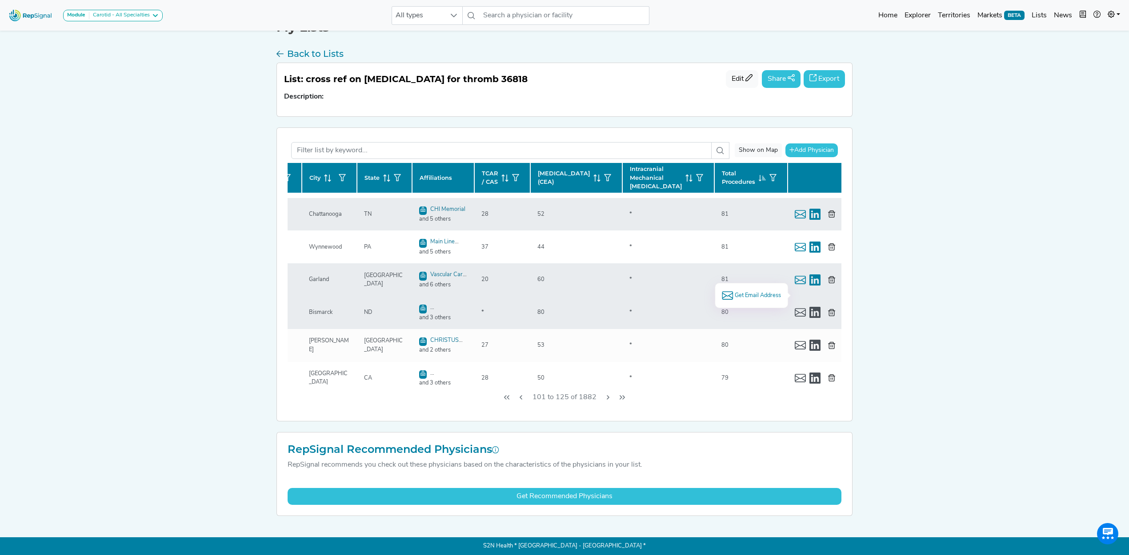
click at [765, 295] on span "Get Email Address" at bounding box center [757, 295] width 46 height 8
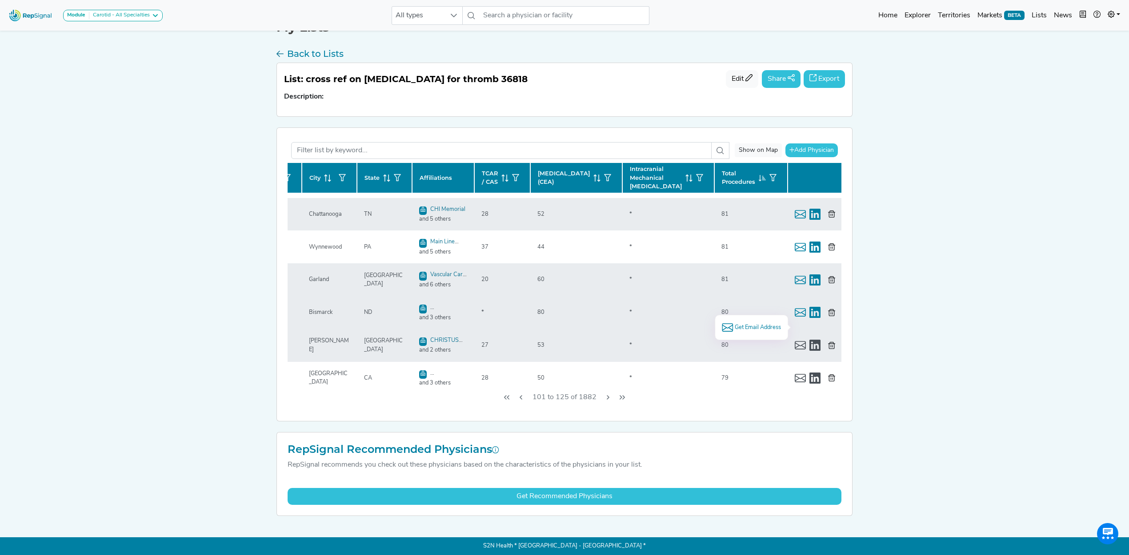
click at [740, 328] on span "Get Email Address" at bounding box center [757, 327] width 46 height 8
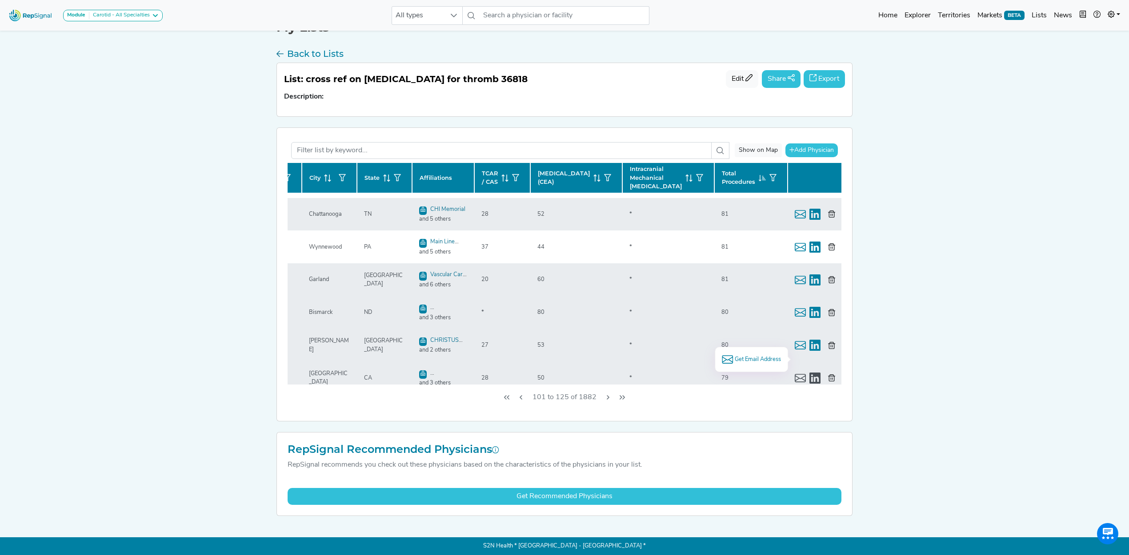
click at [748, 360] on span "Get Email Address" at bounding box center [757, 359] width 46 height 8
click at [608, 397] on icon "Next Page" at bounding box center [607, 397] width 3 height 4
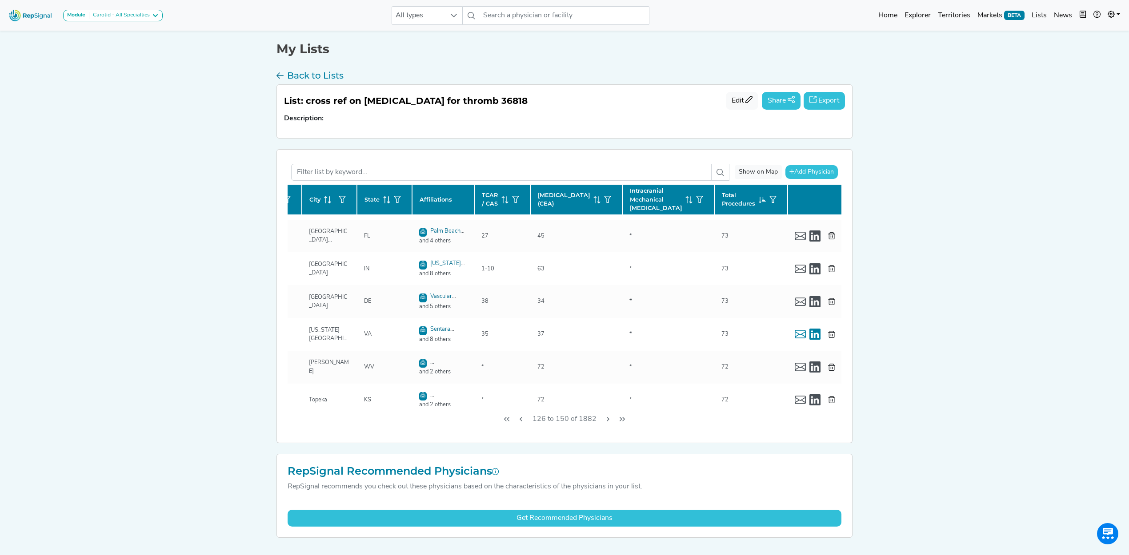
scroll to position [0, 136]
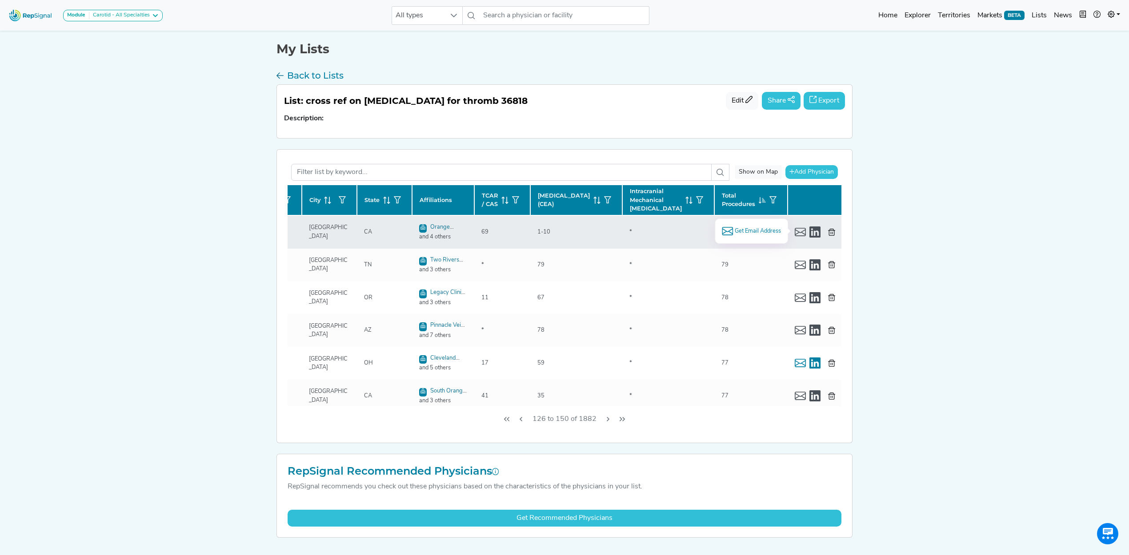
click at [748, 234] on span "Get Email Address" at bounding box center [757, 231] width 46 height 8
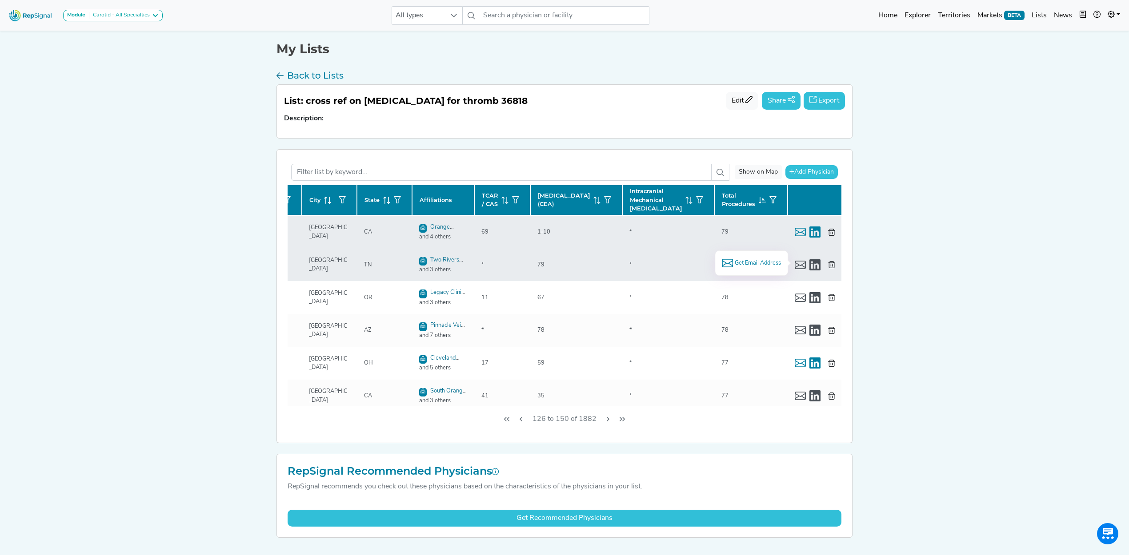
click at [754, 262] on span "Get Email Address" at bounding box center [757, 263] width 46 height 8
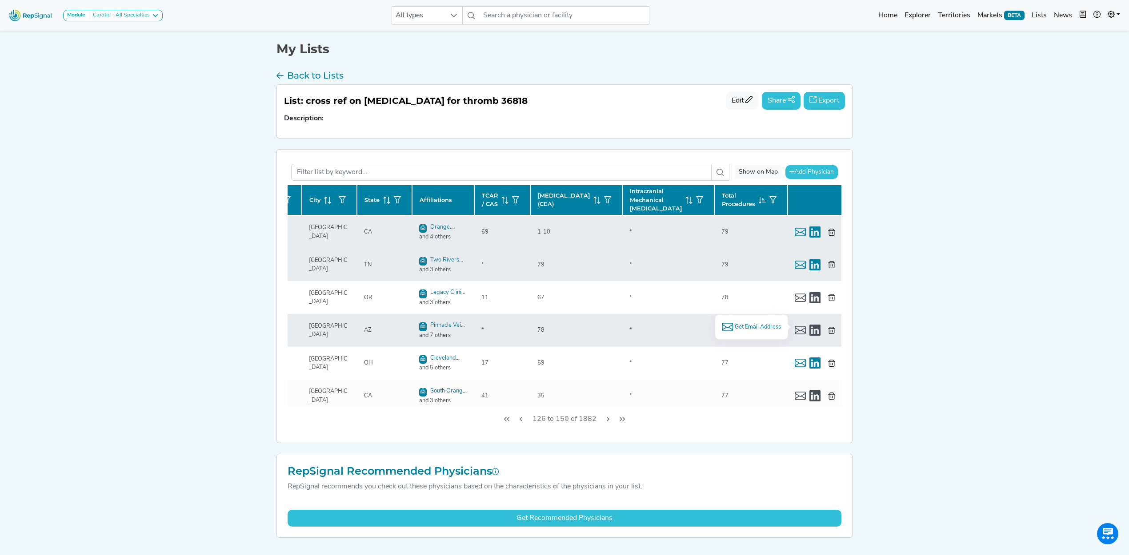
click at [763, 328] on span "Get Email Address" at bounding box center [757, 327] width 46 height 8
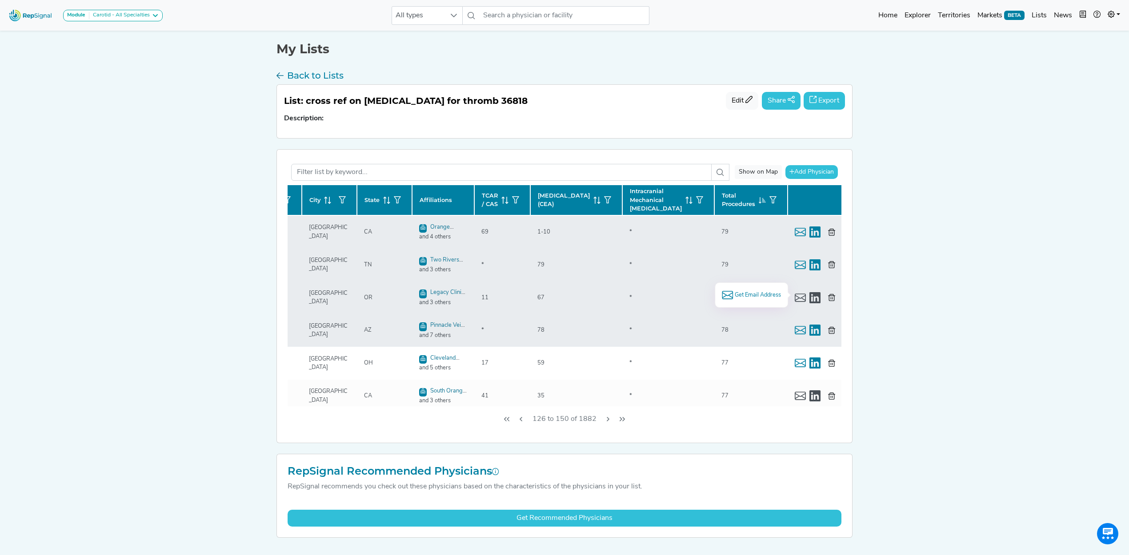
click at [754, 294] on span "Get Email Address" at bounding box center [757, 295] width 46 height 8
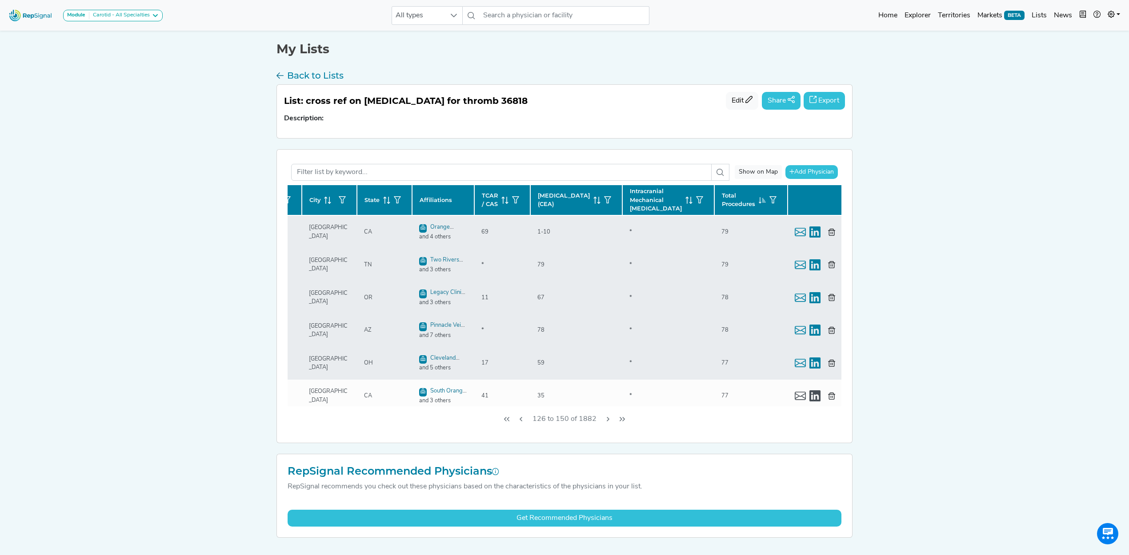
scroll to position [59, 136]
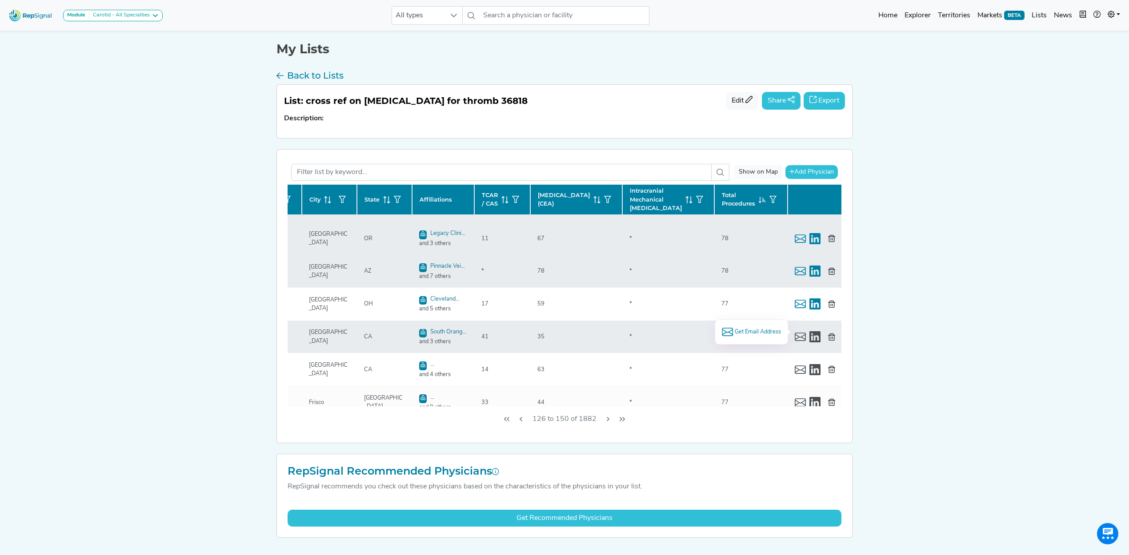
click at [755, 333] on span "Get Email Address" at bounding box center [757, 332] width 46 height 8
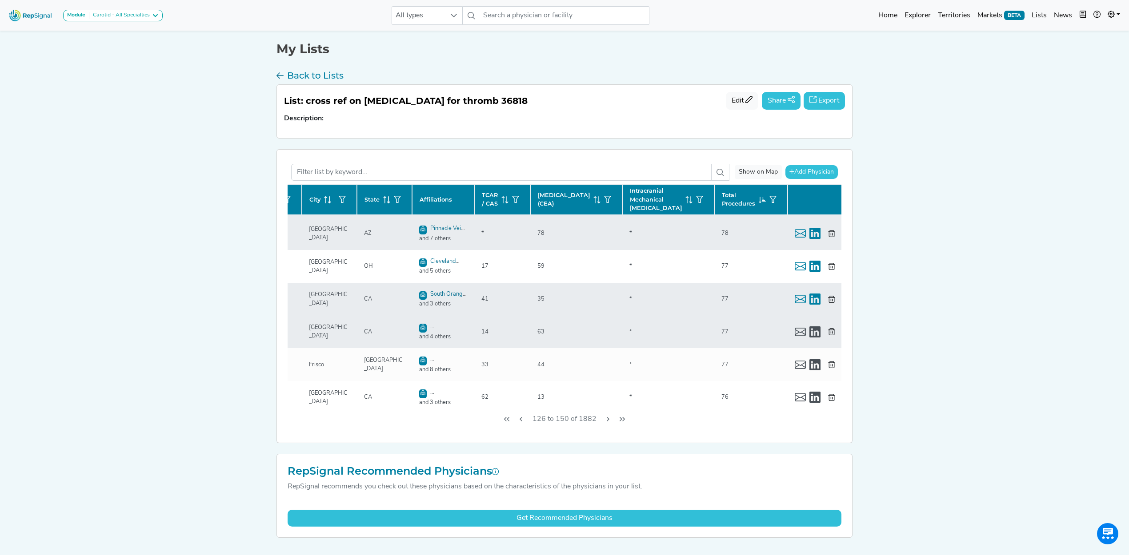
scroll to position [118, 136]
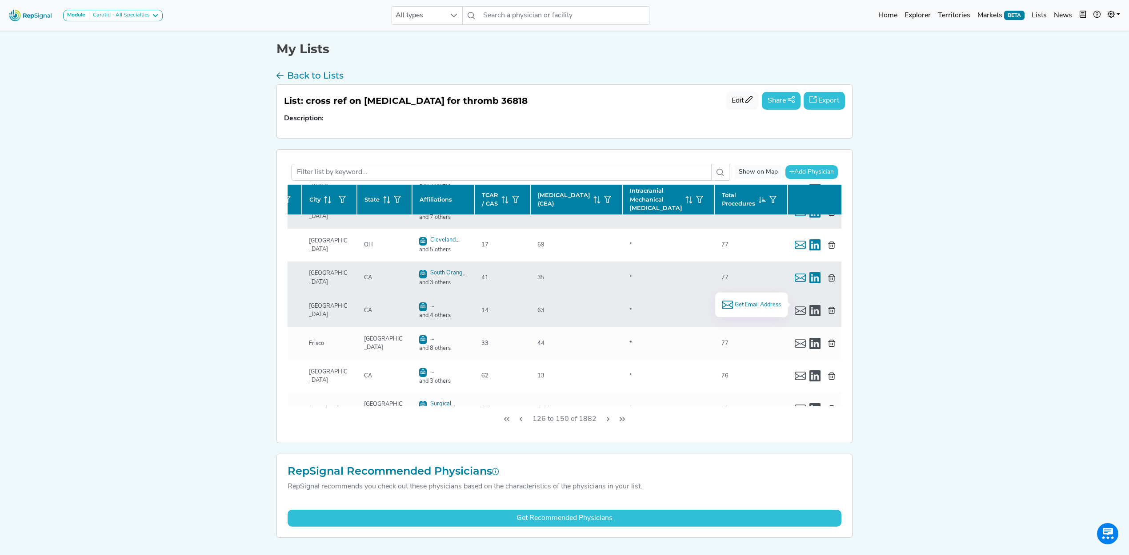
click at [747, 304] on span "Get Email Address" at bounding box center [757, 305] width 46 height 8
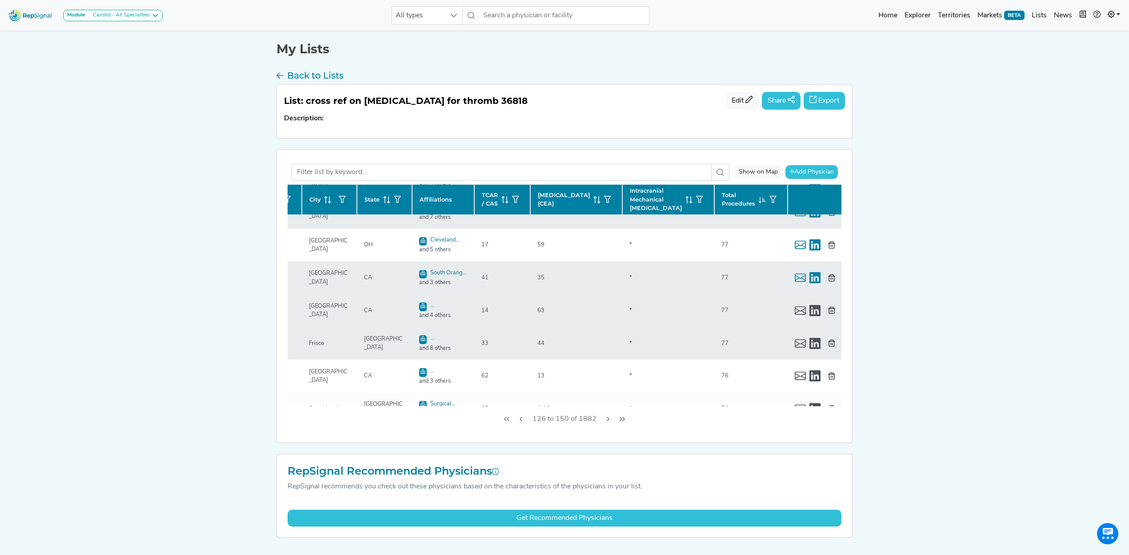
scroll to position [178, 136]
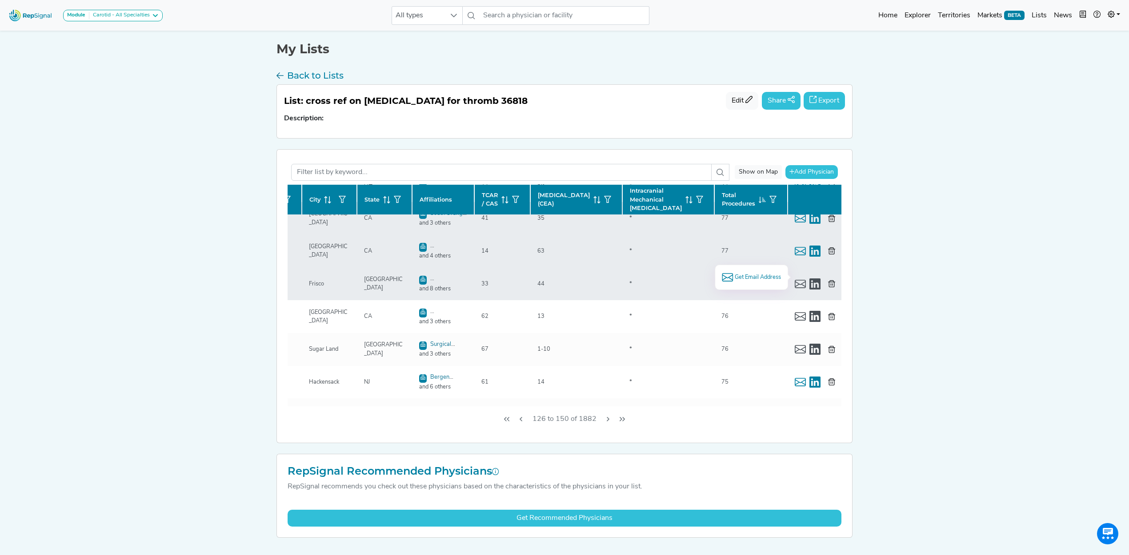
click at [758, 279] on span "Get Email Address" at bounding box center [757, 277] width 46 height 8
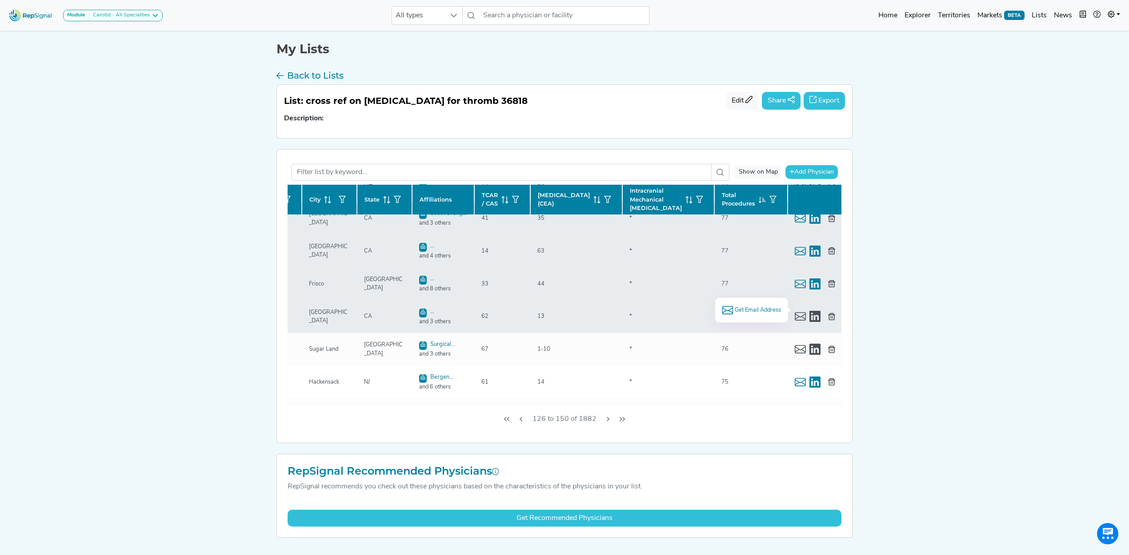
click at [765, 308] on span "Get Email Address" at bounding box center [757, 310] width 46 height 8
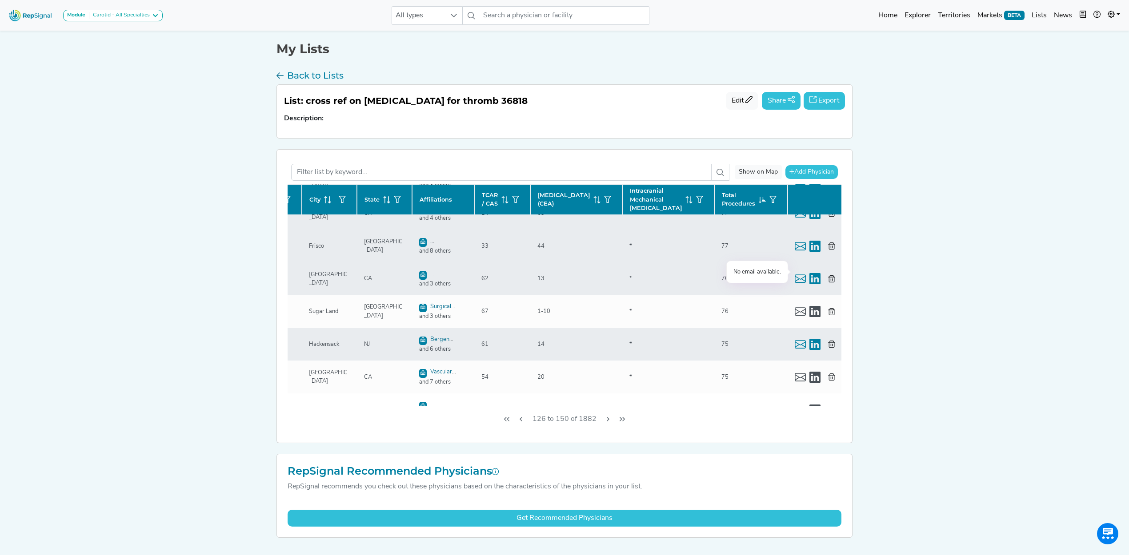
scroll to position [237, 136]
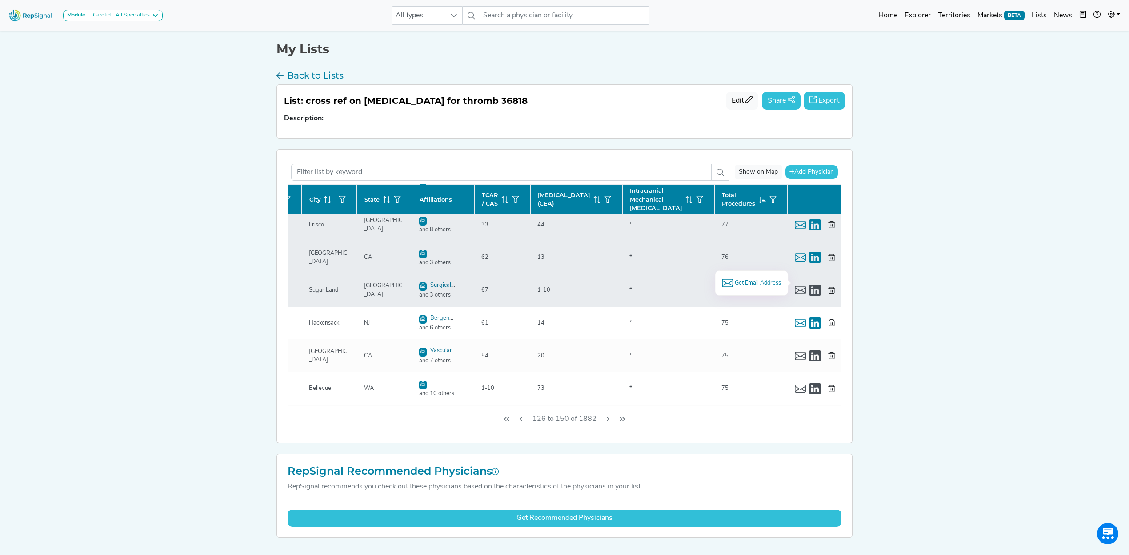
click at [762, 284] on span "Get Email Address" at bounding box center [757, 283] width 46 height 8
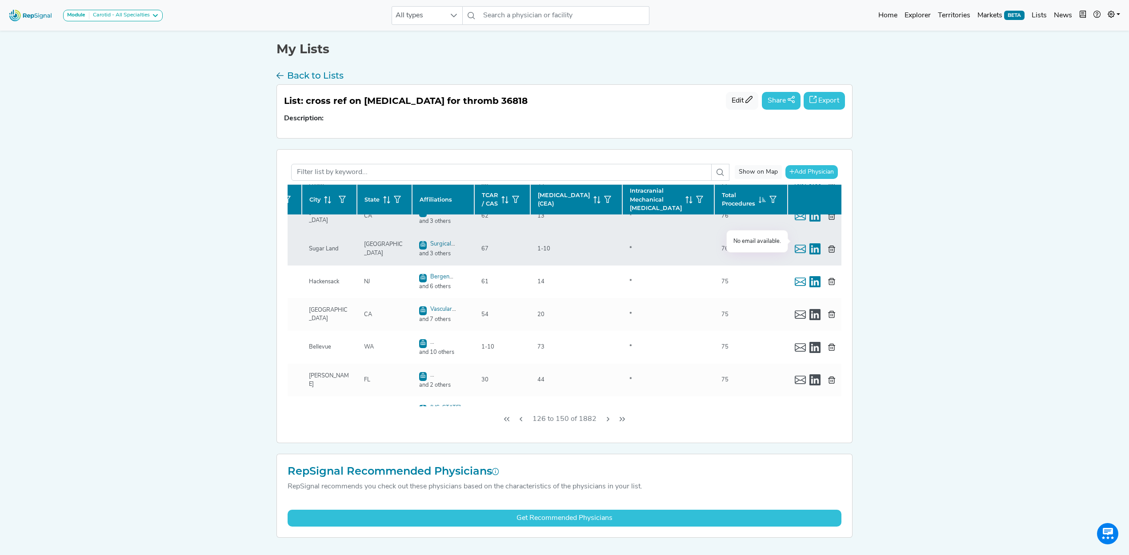
scroll to position [296, 136]
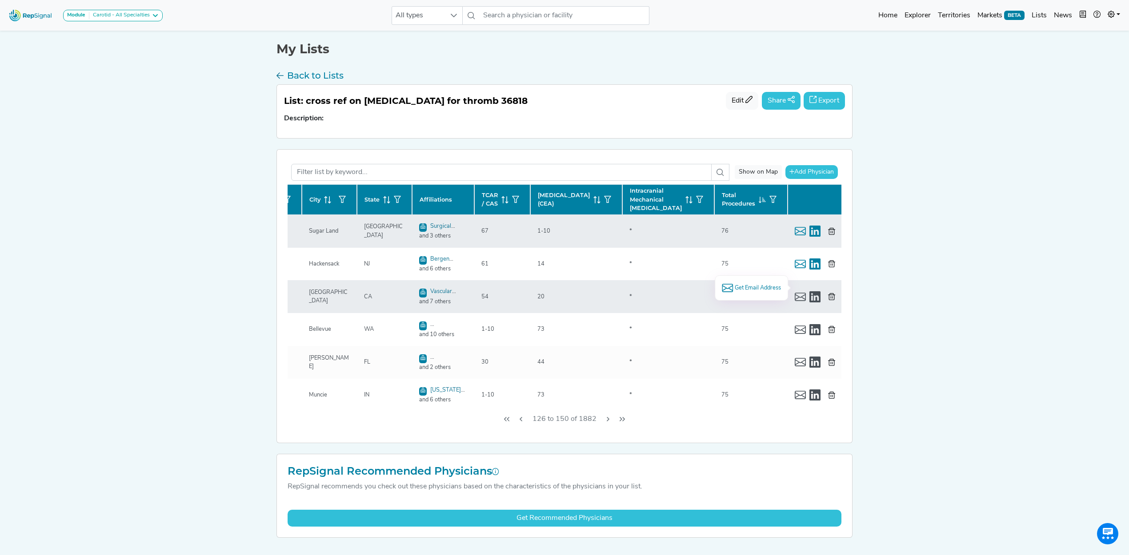
click at [755, 284] on span "Get Email Address" at bounding box center [757, 288] width 46 height 8
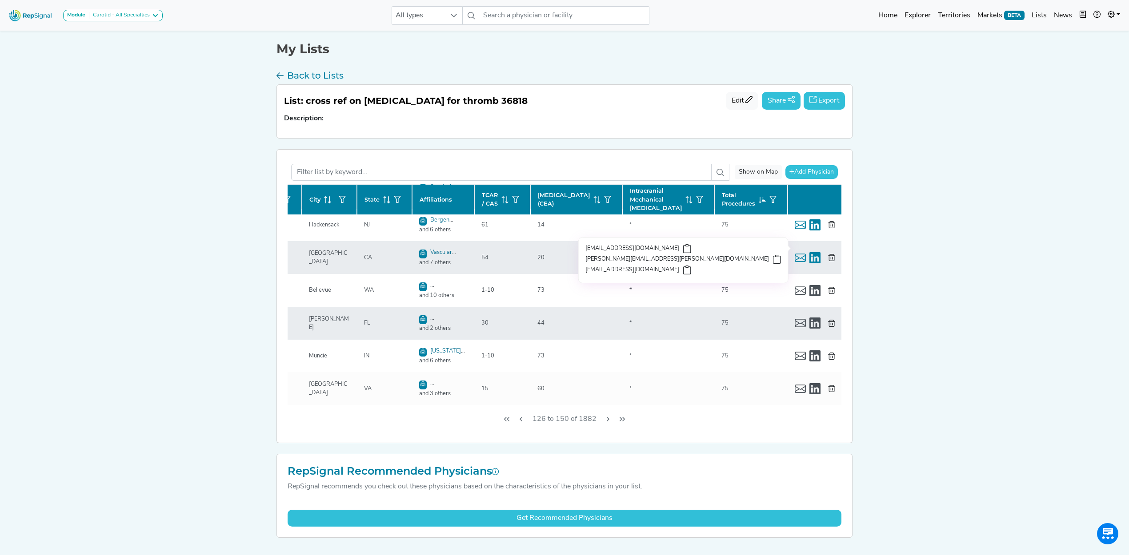
scroll to position [355, 136]
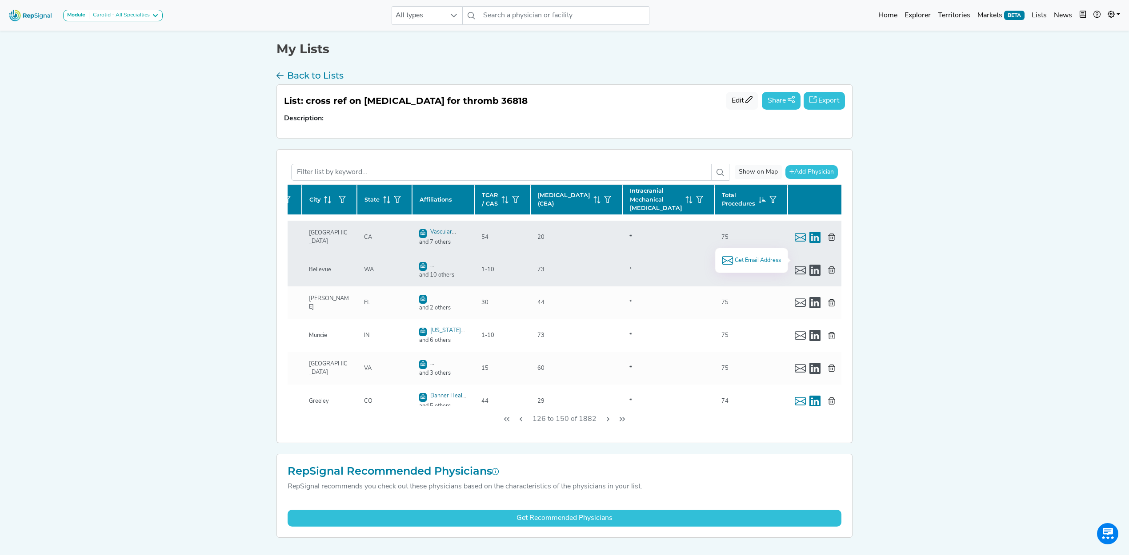
click at [747, 261] on span "Get Email Address" at bounding box center [757, 260] width 46 height 8
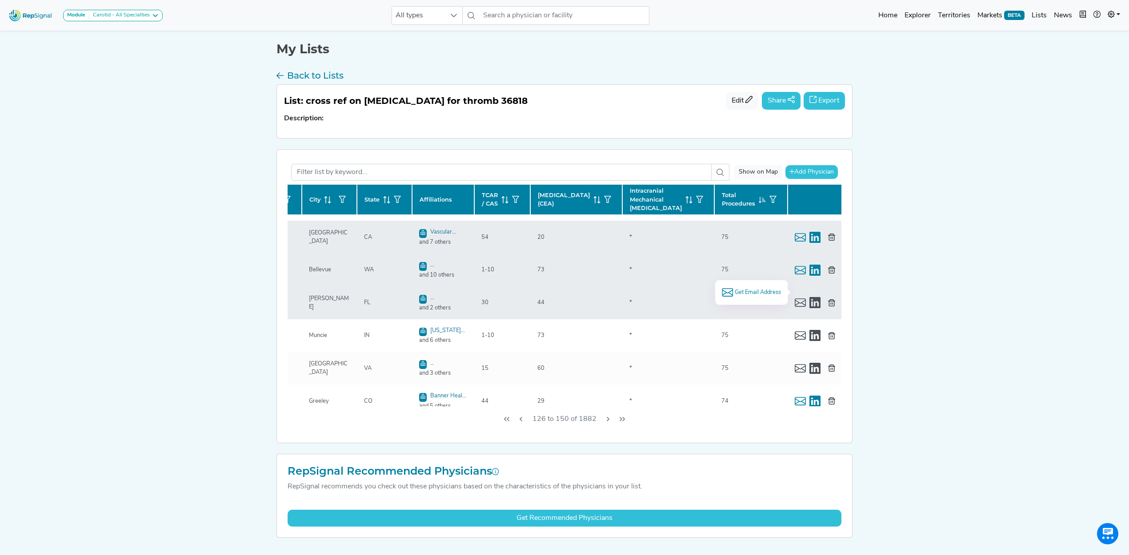
click at [761, 290] on span "Get Email Address" at bounding box center [757, 292] width 46 height 8
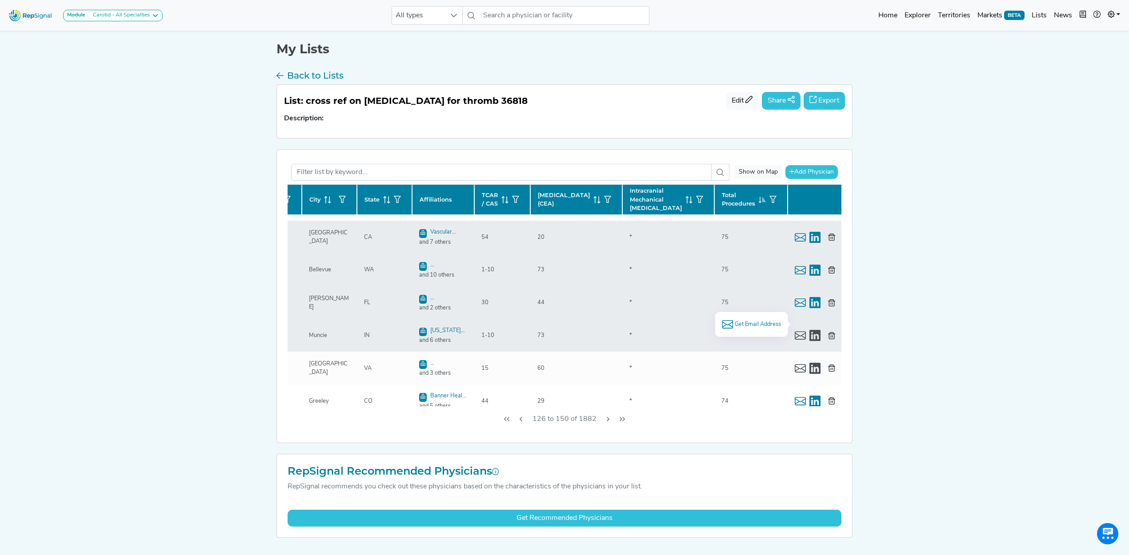
click at [759, 322] on span "Get Email Address" at bounding box center [757, 324] width 46 height 8
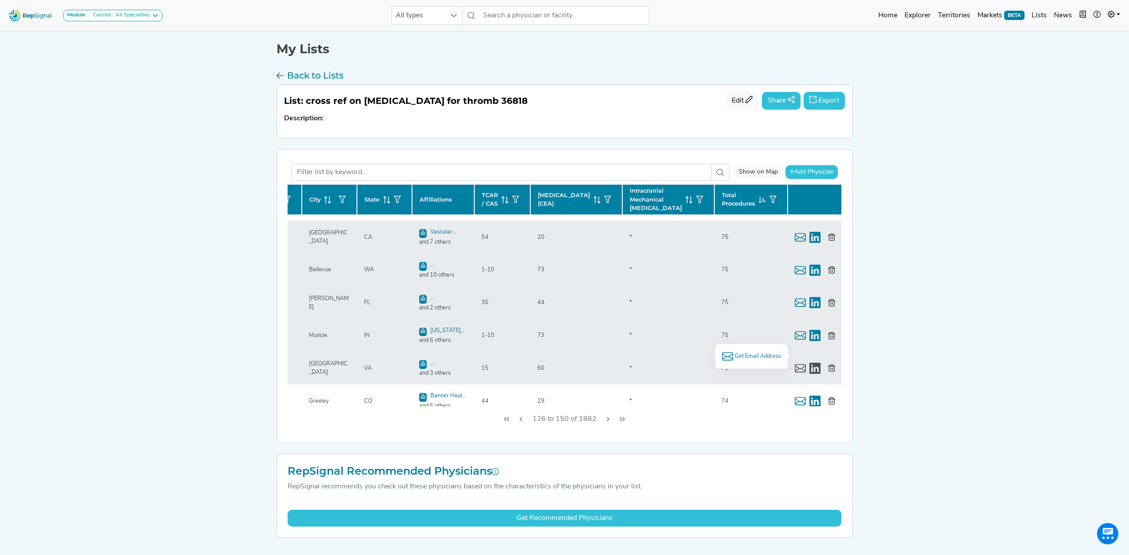
click at [770, 355] on span "Get Email Address" at bounding box center [757, 356] width 46 height 8
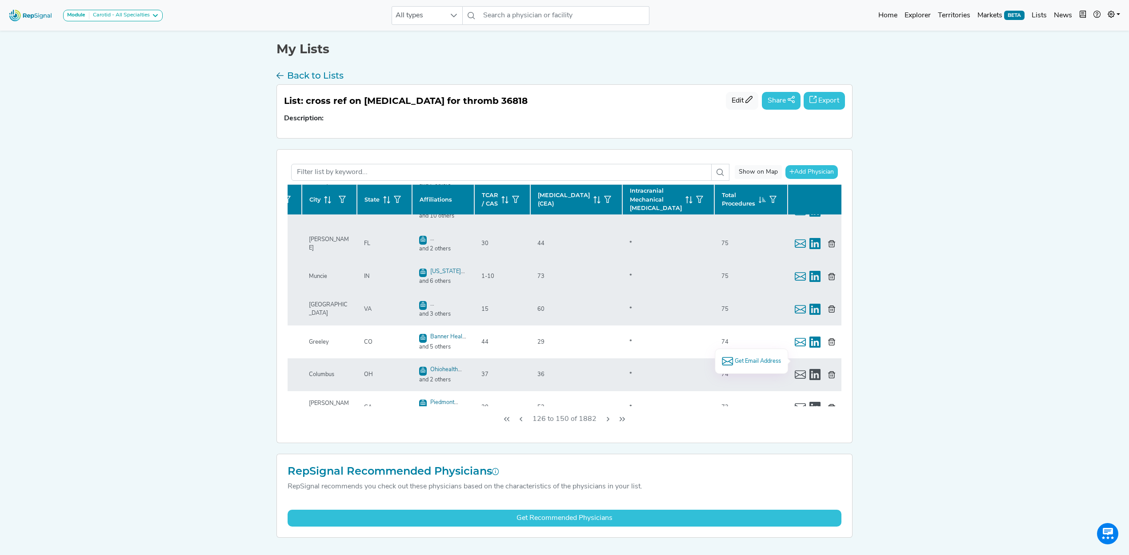
click at [761, 359] on span "Get Email Address" at bounding box center [757, 361] width 46 height 8
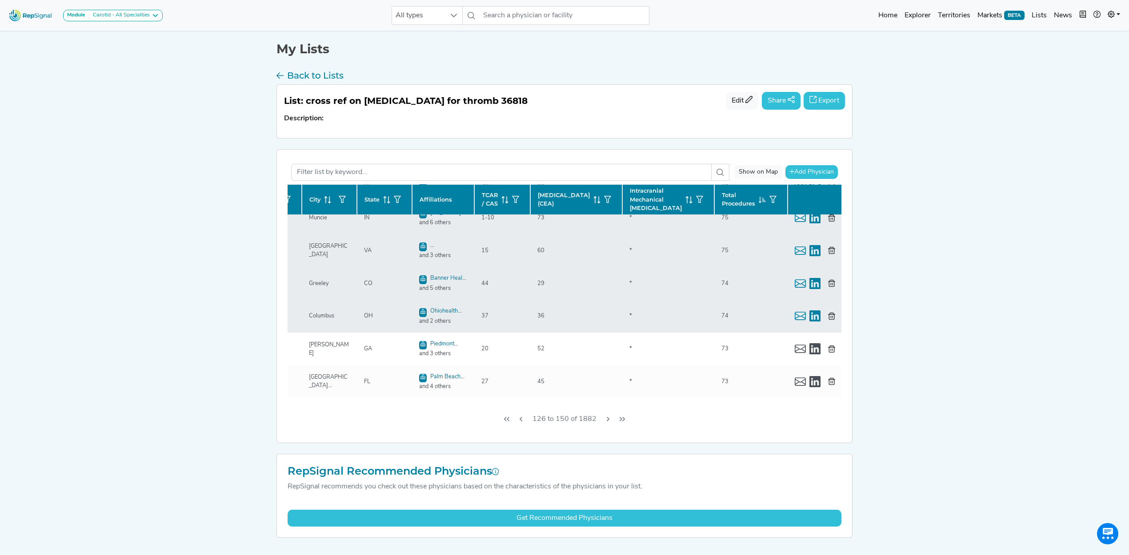
scroll to position [474, 136]
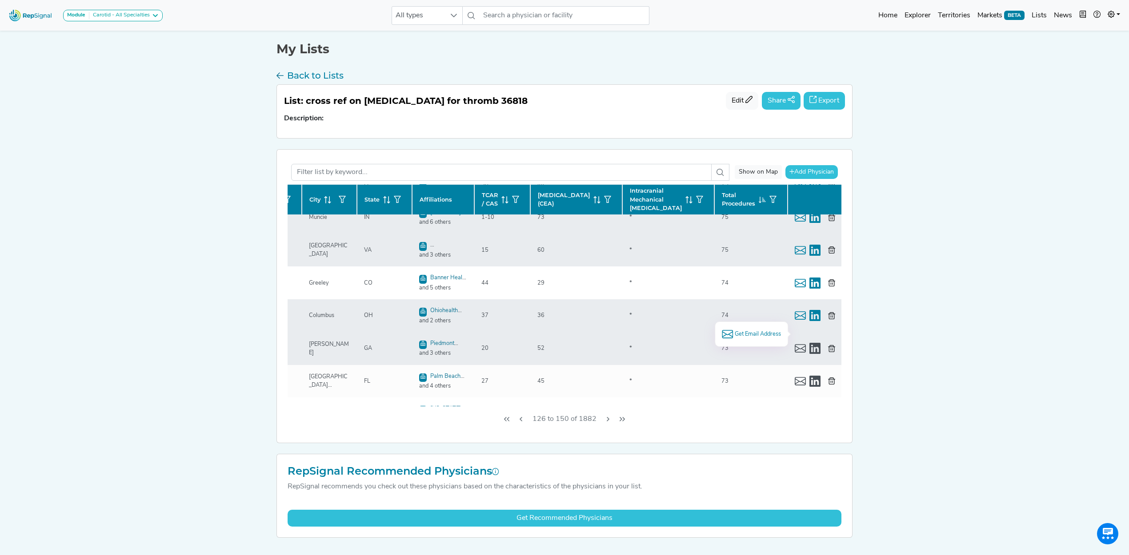
click at [744, 331] on span "Get Email Address" at bounding box center [757, 334] width 46 height 8
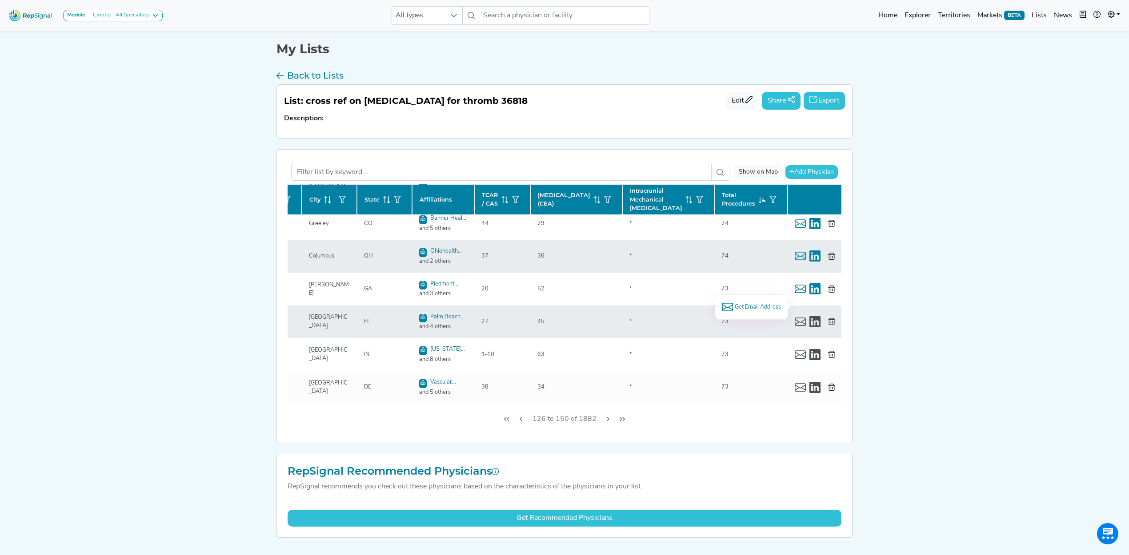
click at [765, 304] on span "Get Email Address" at bounding box center [757, 307] width 46 height 8
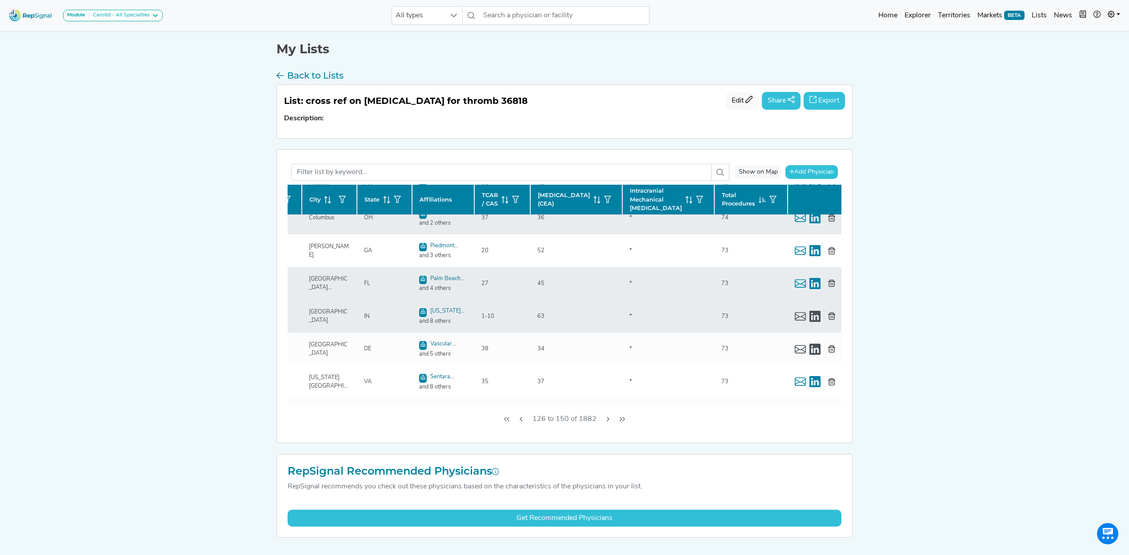
scroll to position [592, 136]
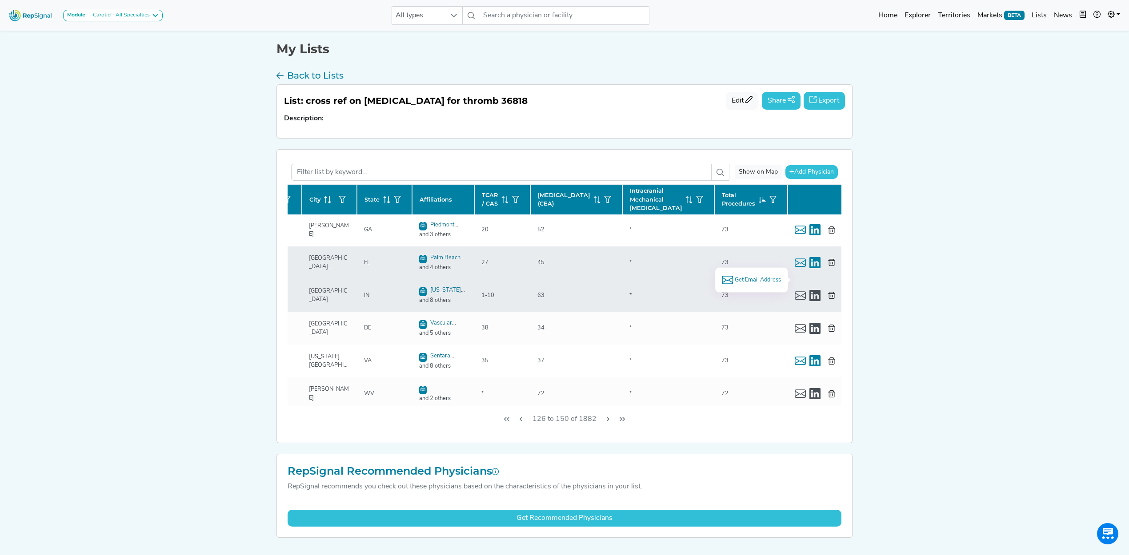
click at [757, 280] on span "Get Email Address" at bounding box center [757, 280] width 46 height 8
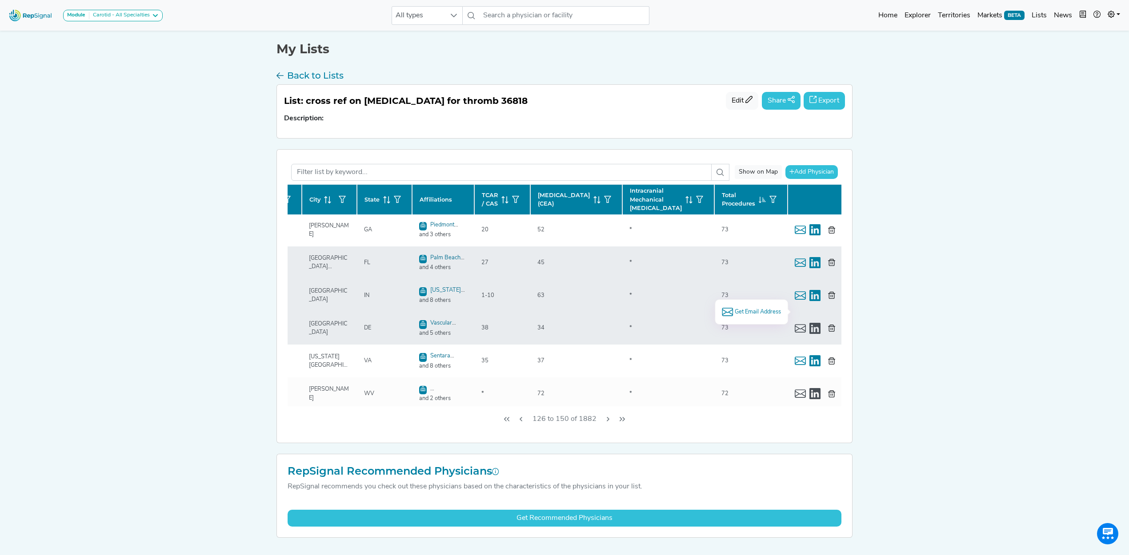
click at [765, 311] on span "Get Email Address" at bounding box center [757, 312] width 46 height 8
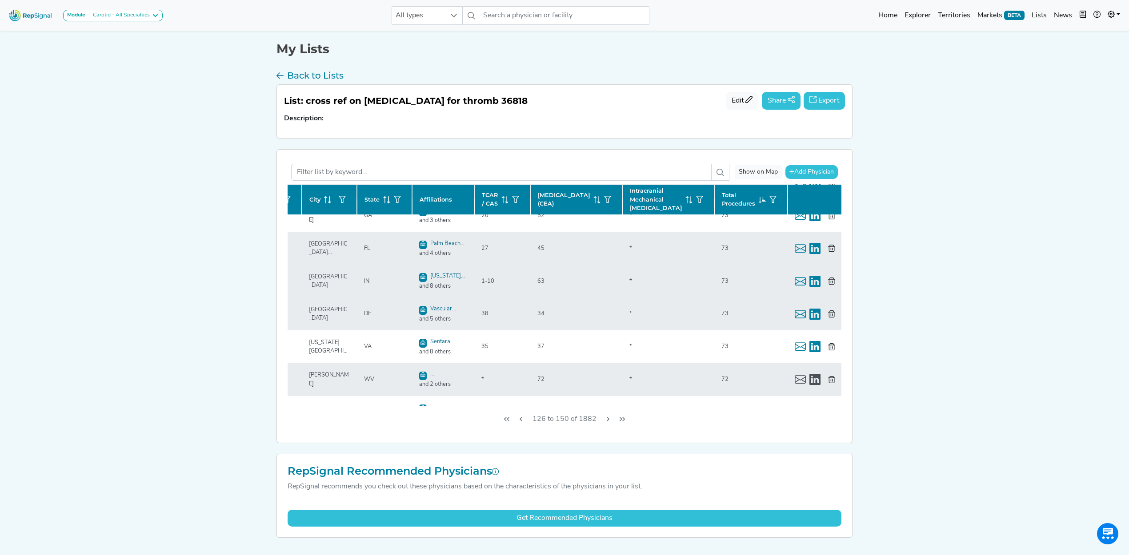
scroll to position [619, 136]
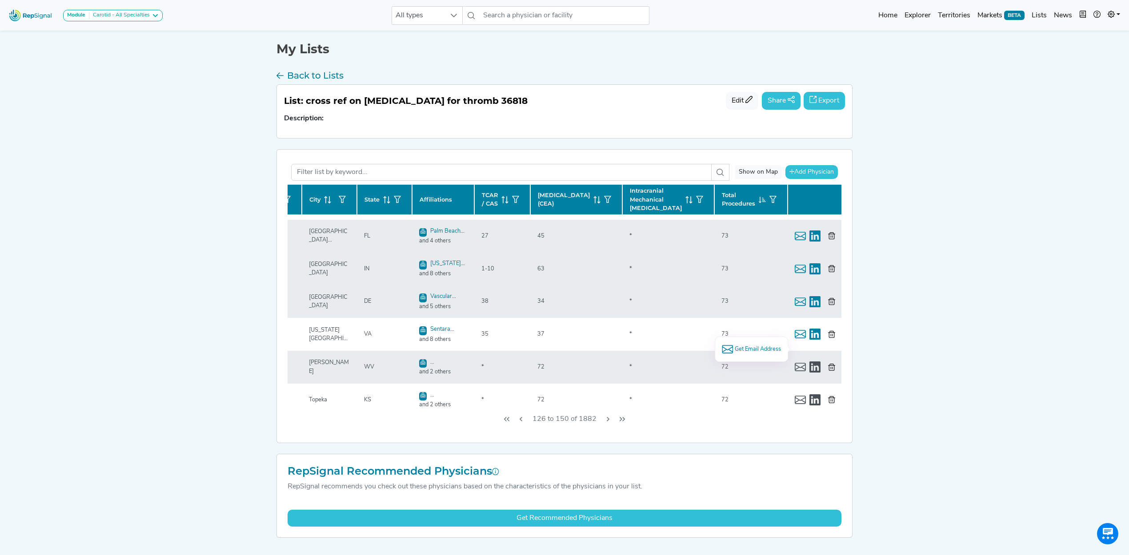
click at [769, 350] on span "Get Email Address" at bounding box center [757, 349] width 46 height 8
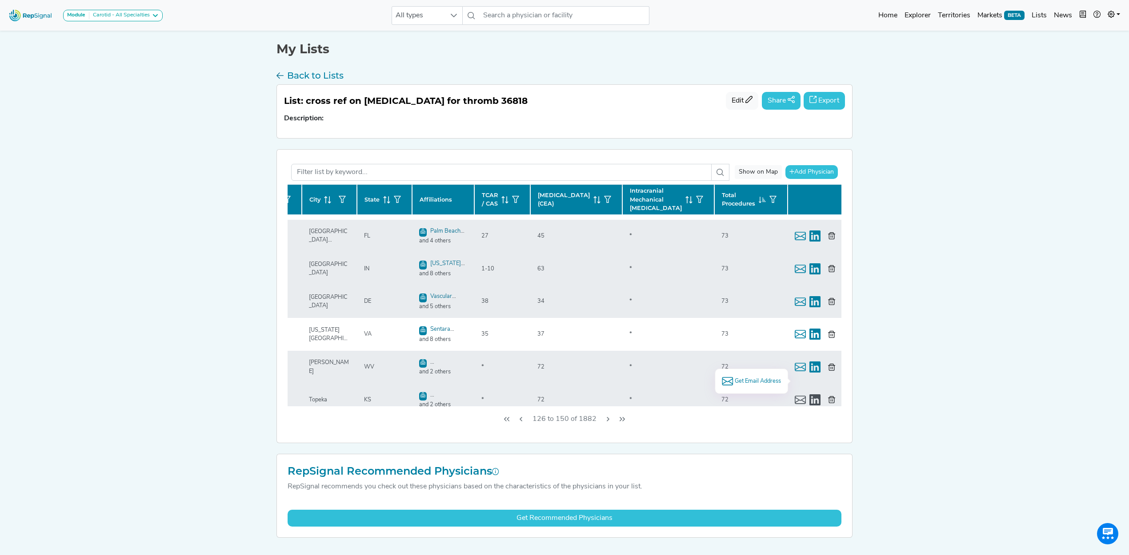
click at [764, 383] on span "Get Email Address" at bounding box center [757, 381] width 46 height 8
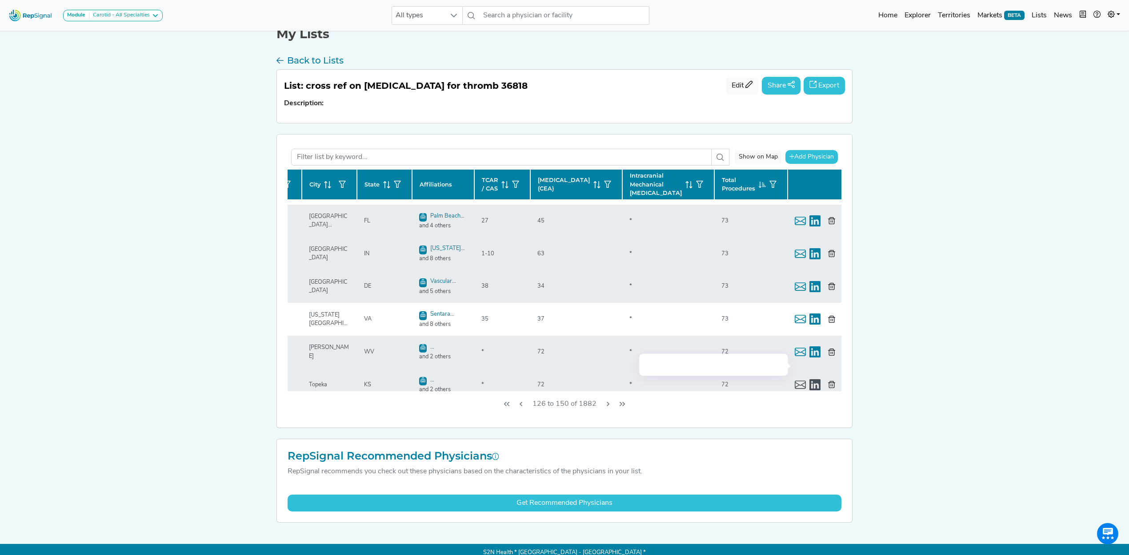
scroll to position [22, 0]
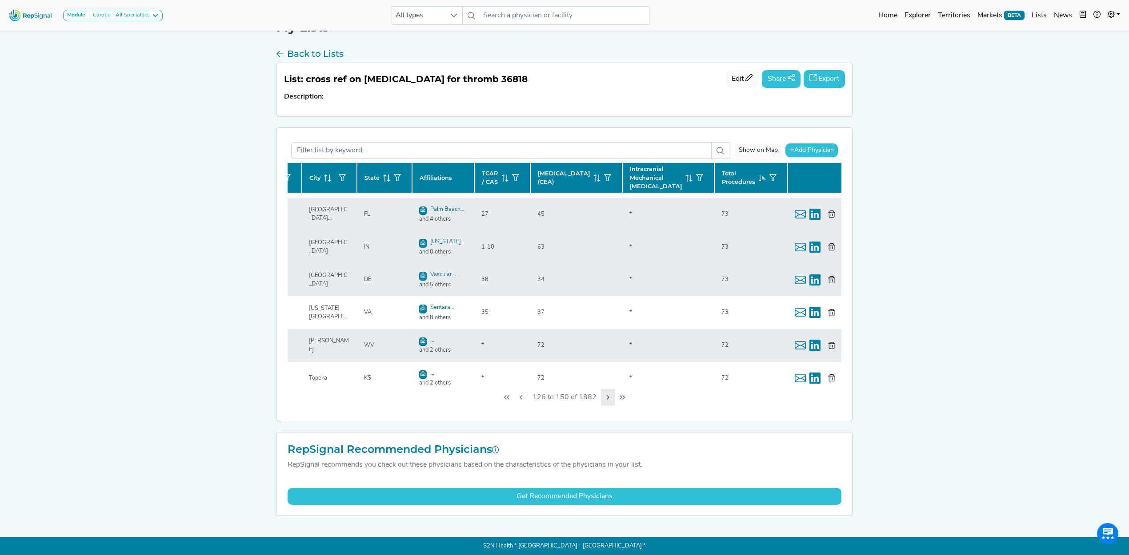
click at [605, 400] on icon "Next Page" at bounding box center [607, 397] width 7 height 7
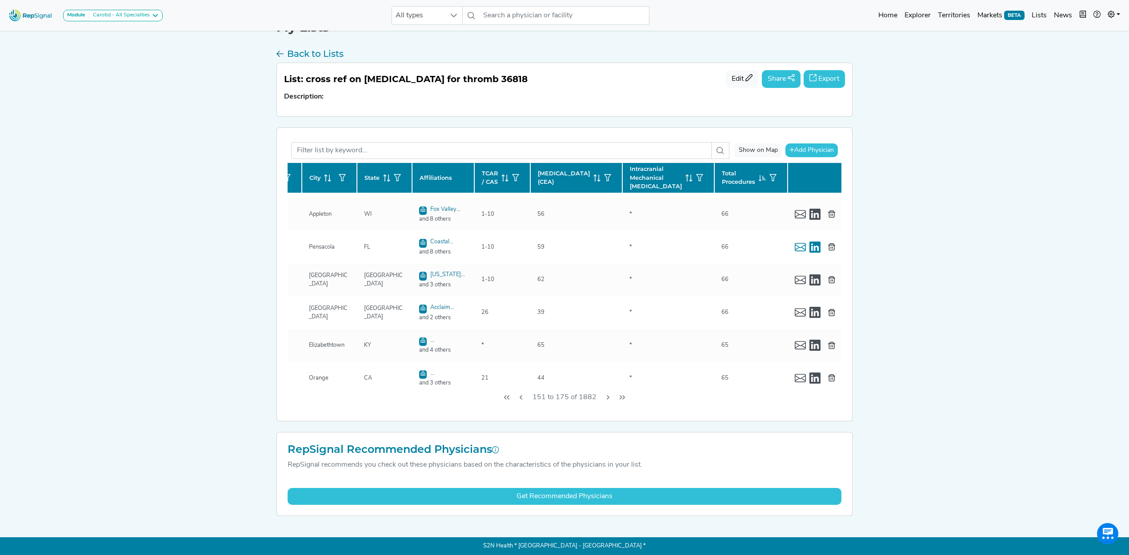
scroll to position [0, 136]
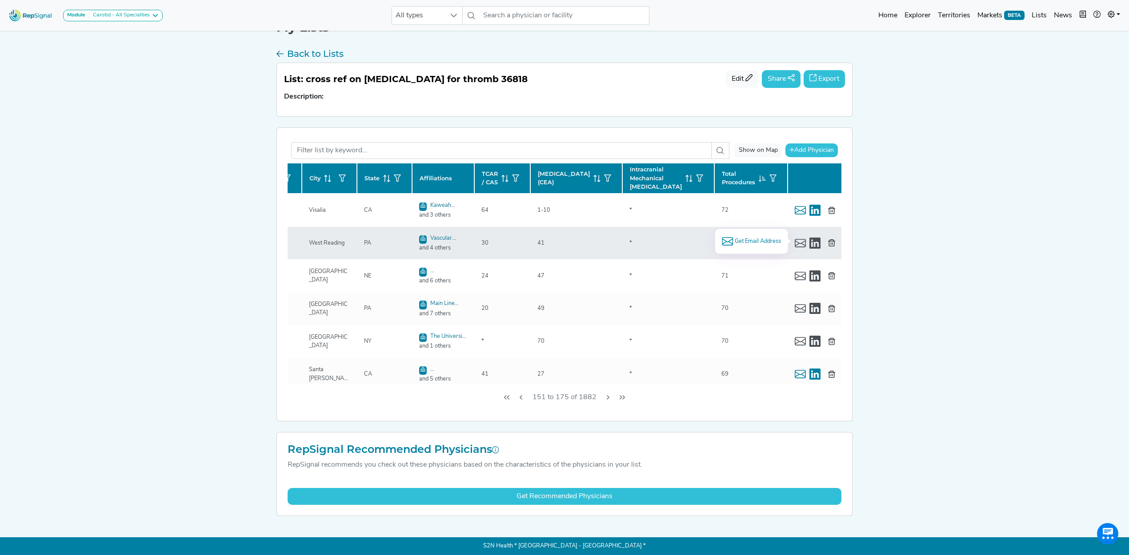
click at [753, 243] on span "Get Email Address" at bounding box center [757, 241] width 46 height 8
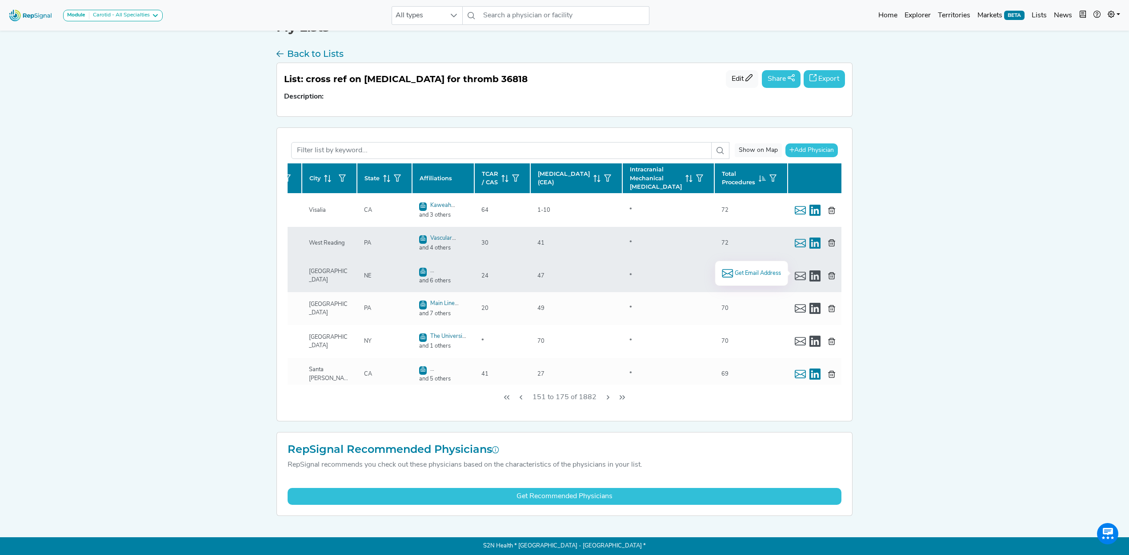
click at [740, 269] on span "Get Email Address" at bounding box center [757, 273] width 46 height 8
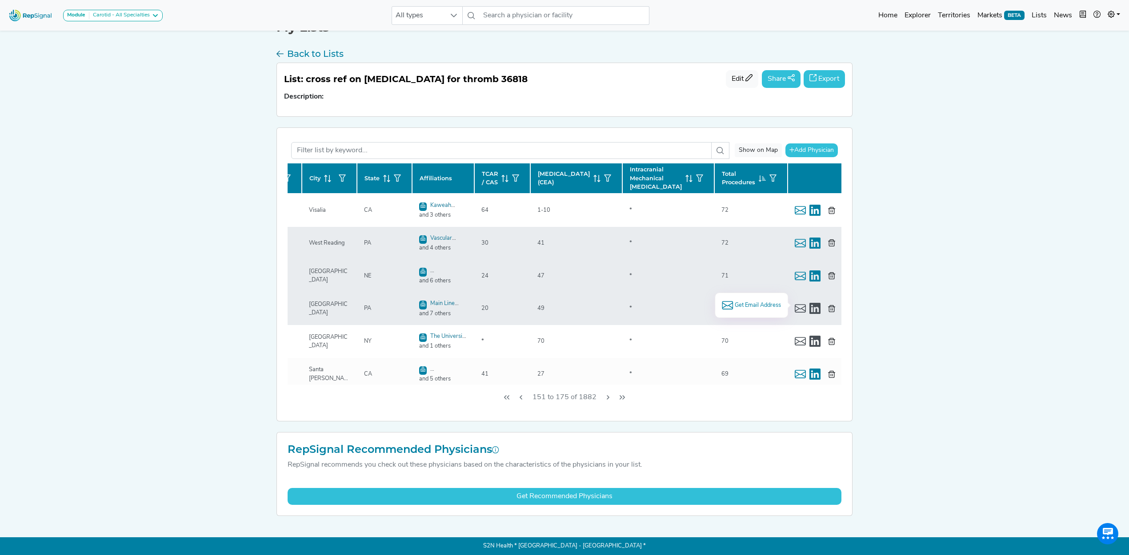
click at [766, 306] on span "Get Email Address" at bounding box center [757, 305] width 46 height 8
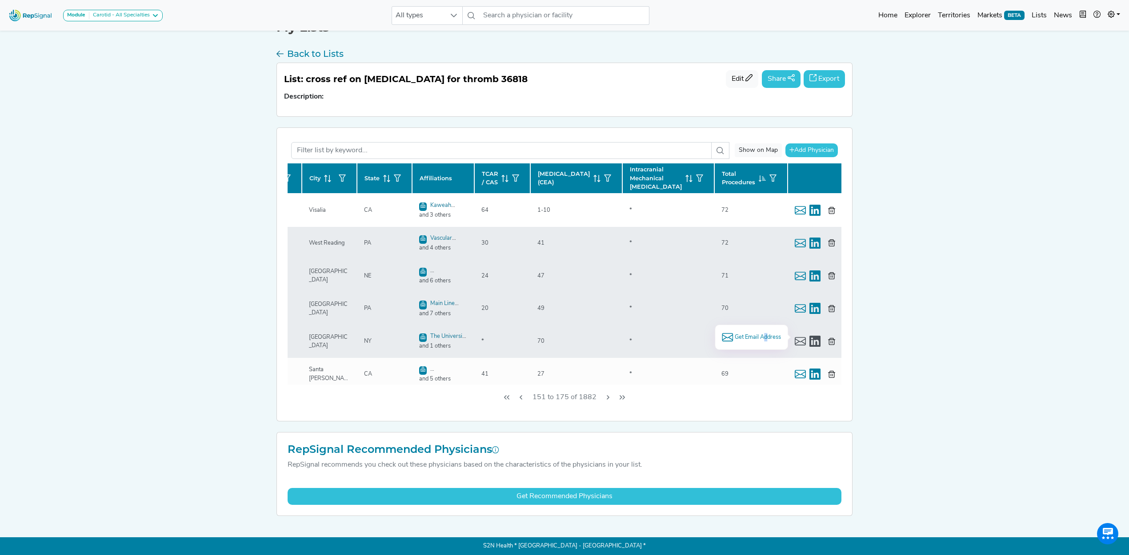
click at [752, 337] on span "Get Email Address" at bounding box center [757, 337] width 46 height 8
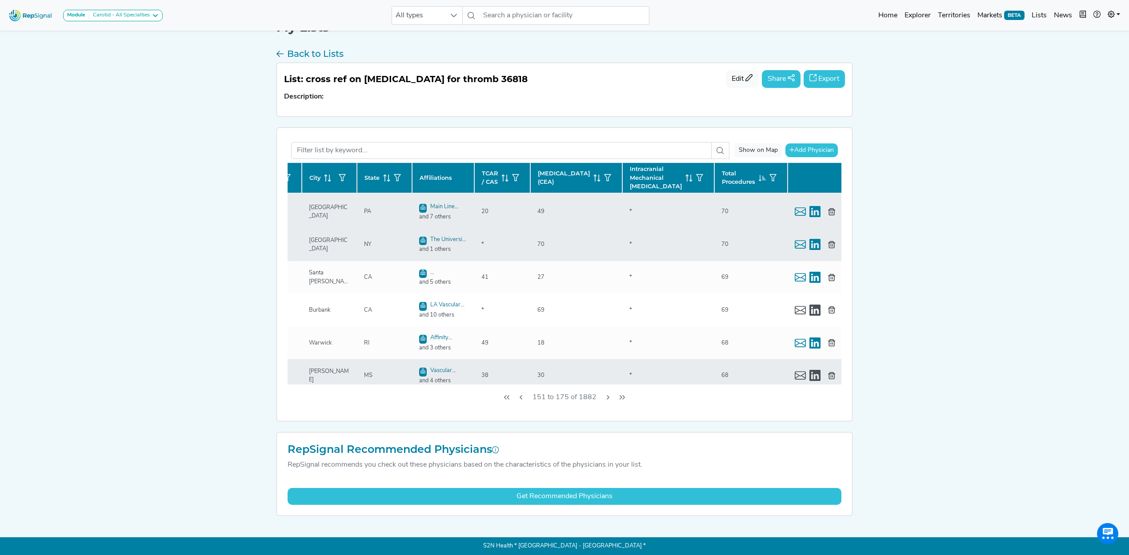
scroll to position [118, 136]
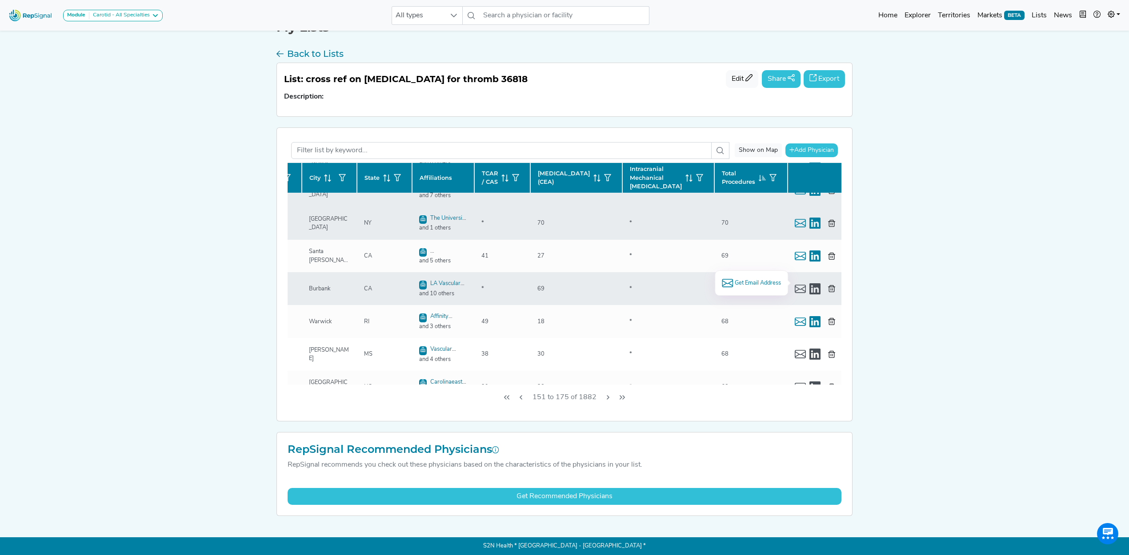
click at [758, 281] on span "Get Email Address" at bounding box center [757, 283] width 46 height 8
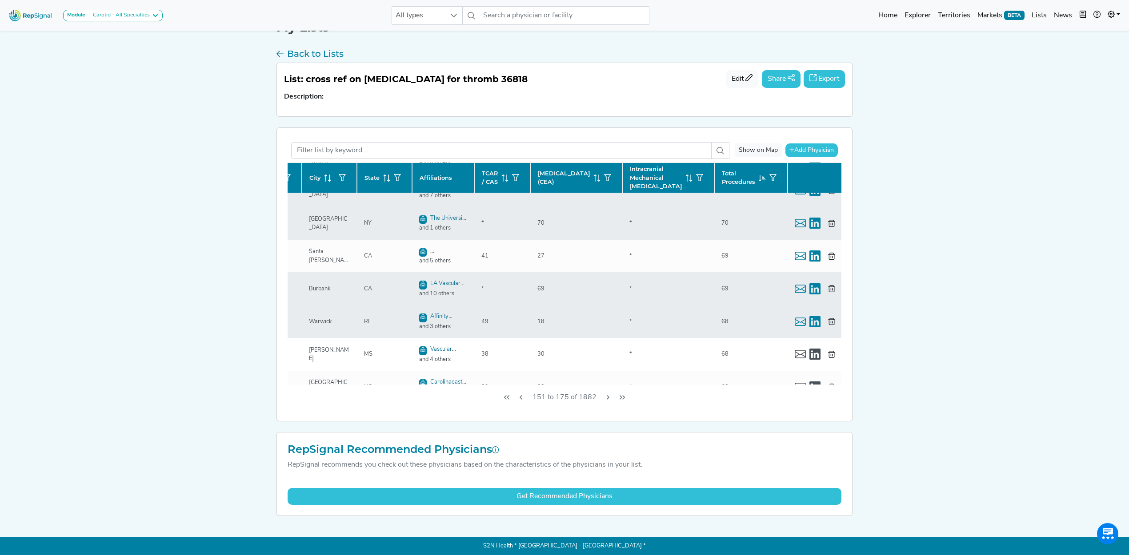
scroll to position [178, 136]
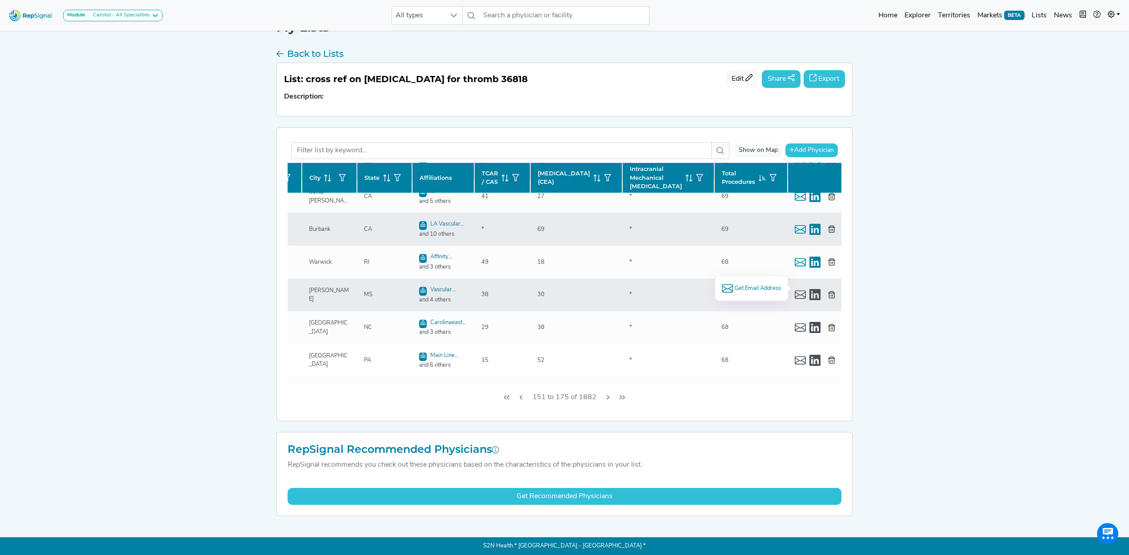
click at [751, 288] on span "Get Email Address" at bounding box center [757, 288] width 46 height 8
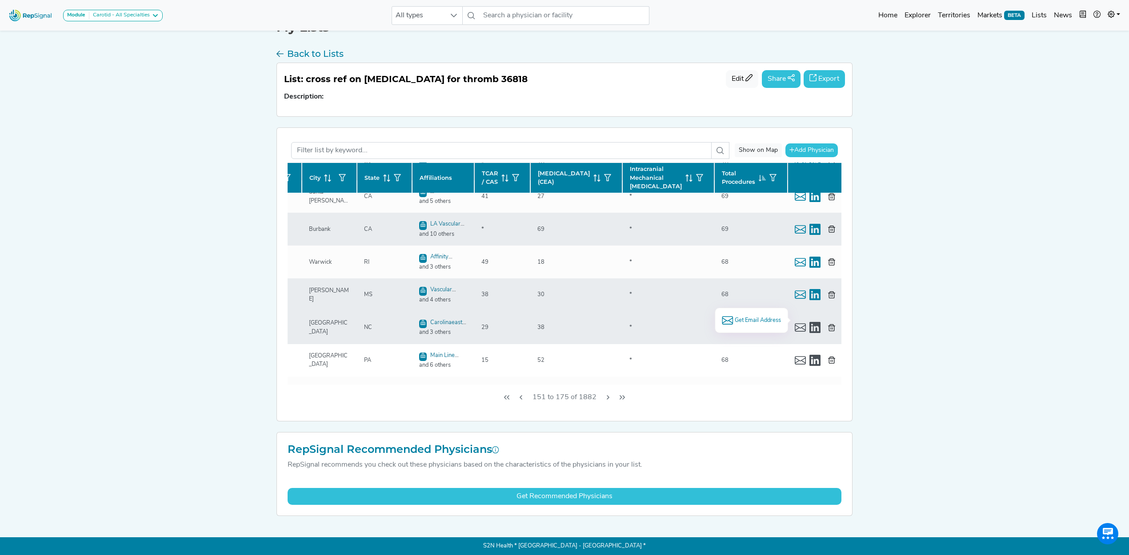
click at [759, 320] on span "Get Email Address" at bounding box center [757, 320] width 46 height 8
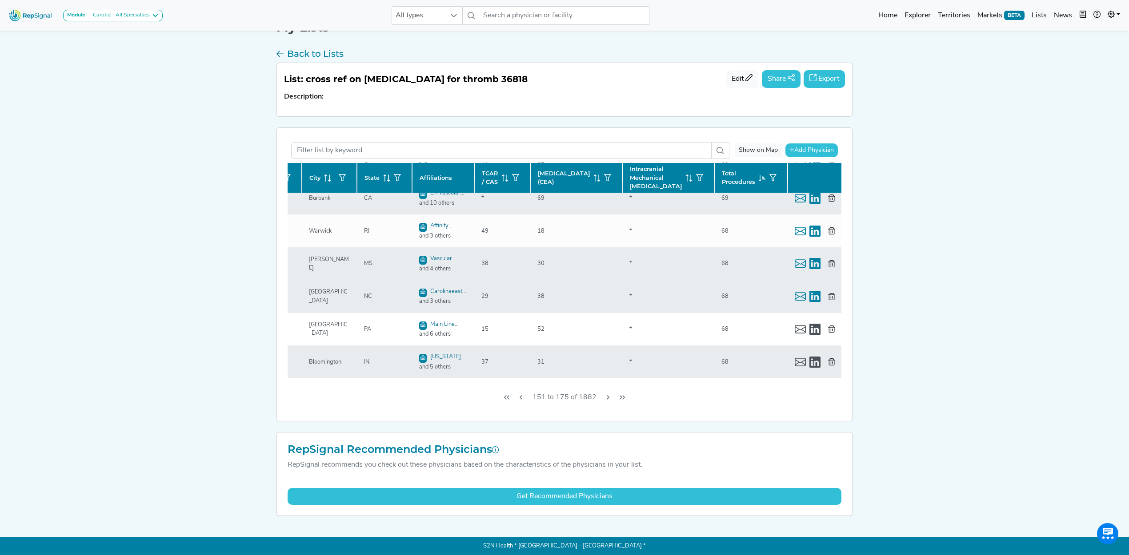
scroll to position [237, 136]
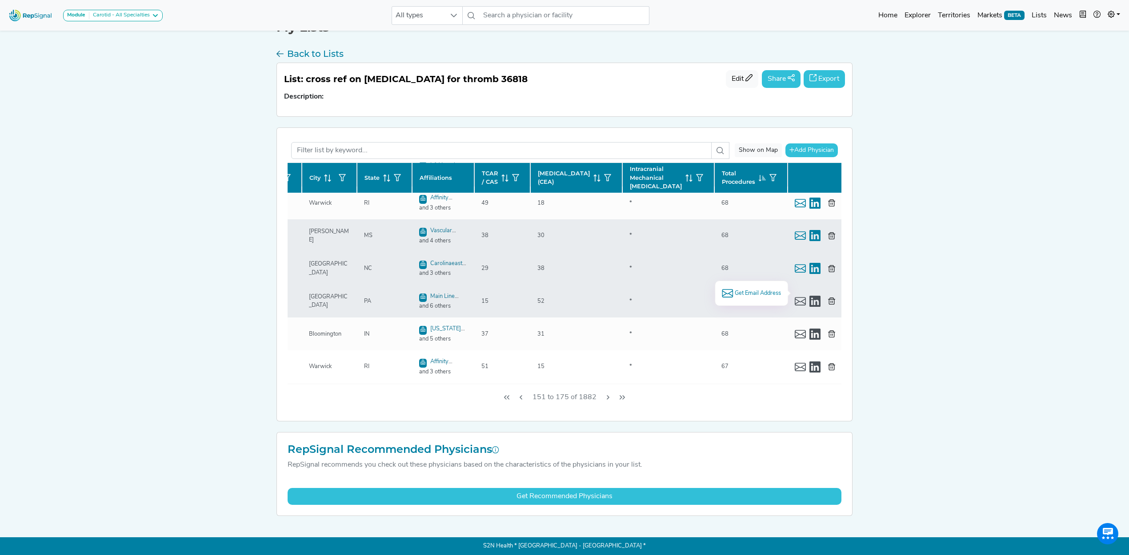
click at [765, 292] on span "Get Email Address" at bounding box center [757, 293] width 46 height 8
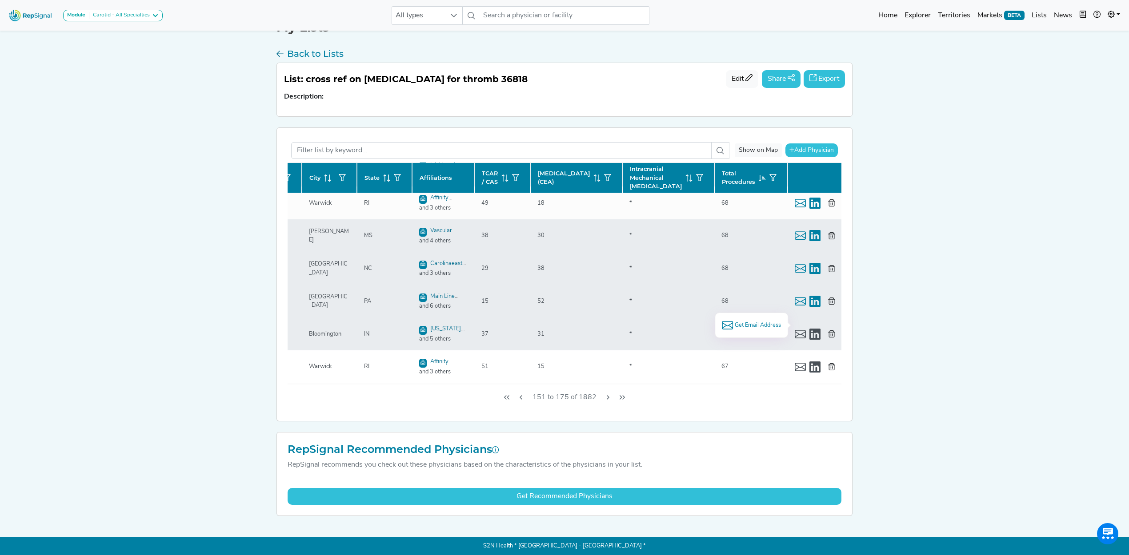
drag, startPoint x: 741, startPoint y: 321, endPoint x: 777, endPoint y: 322, distance: 36.0
click at [742, 321] on span "Get Email Address" at bounding box center [757, 325] width 46 height 8
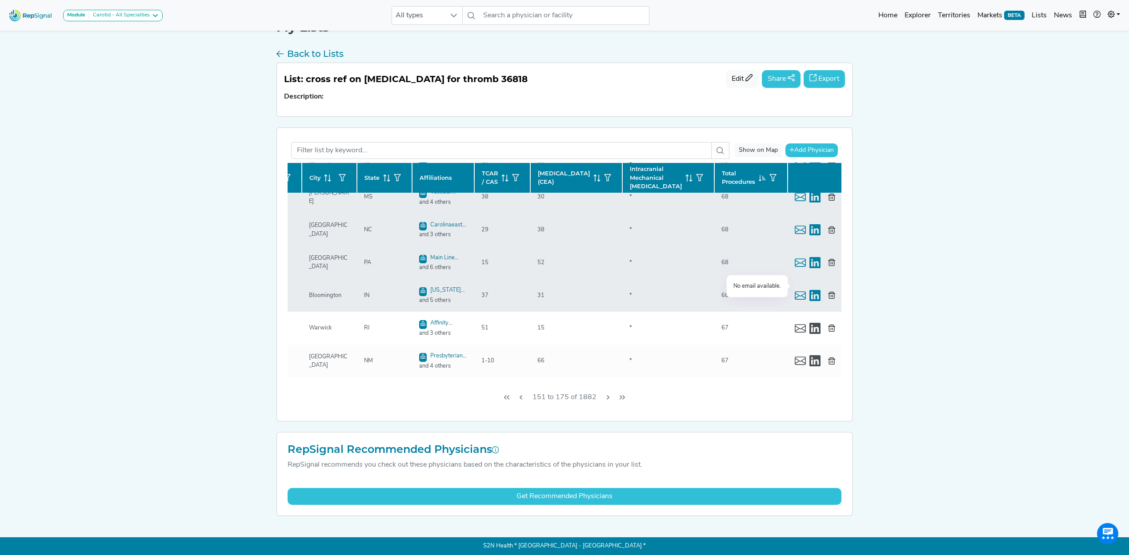
scroll to position [296, 136]
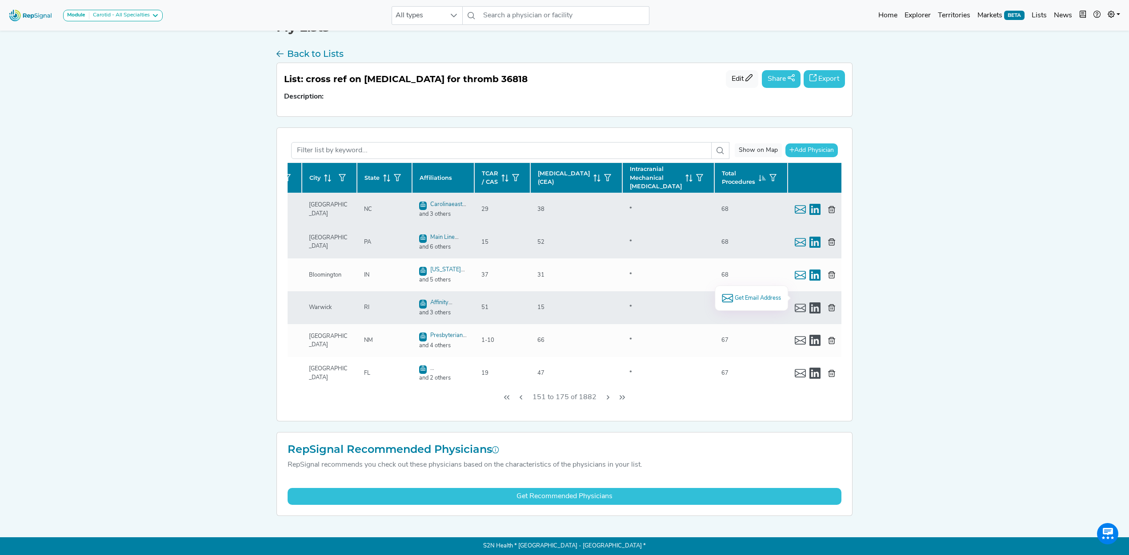
click at [752, 296] on span "Get Email Address" at bounding box center [757, 298] width 46 height 8
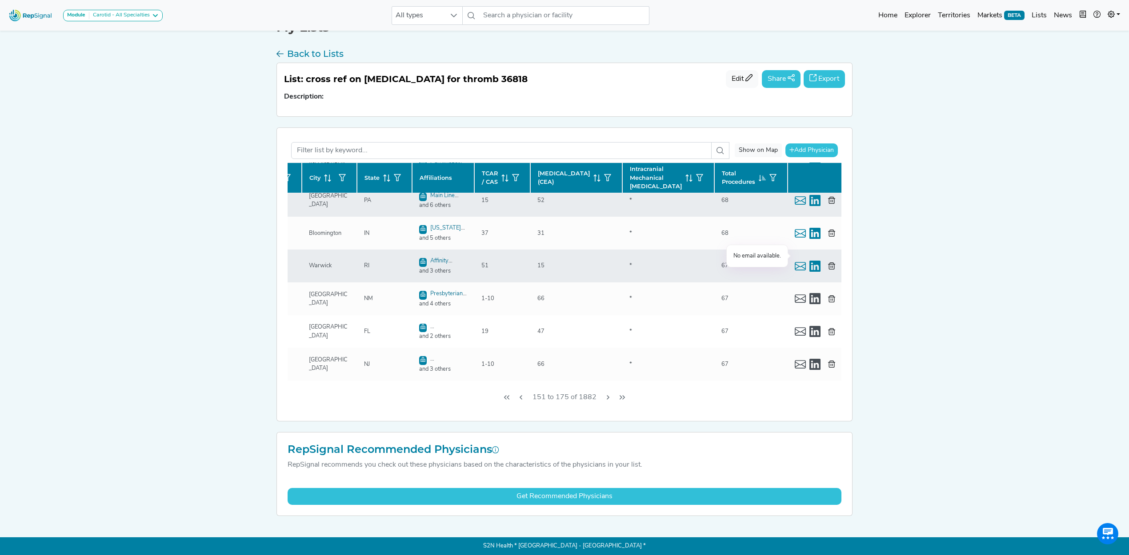
scroll to position [355, 136]
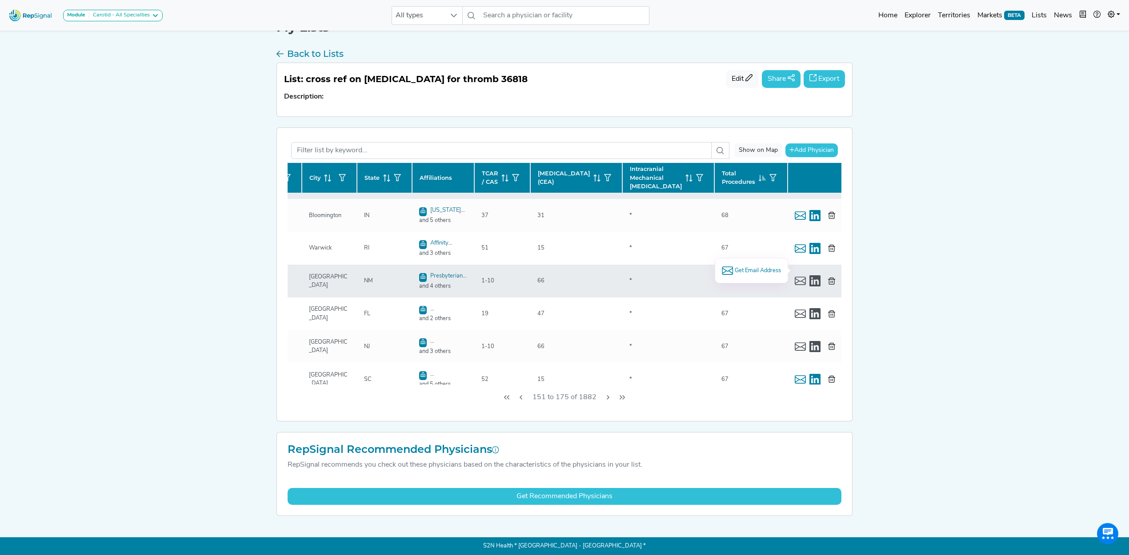
click at [761, 271] on span "Get Email Address" at bounding box center [757, 271] width 46 height 8
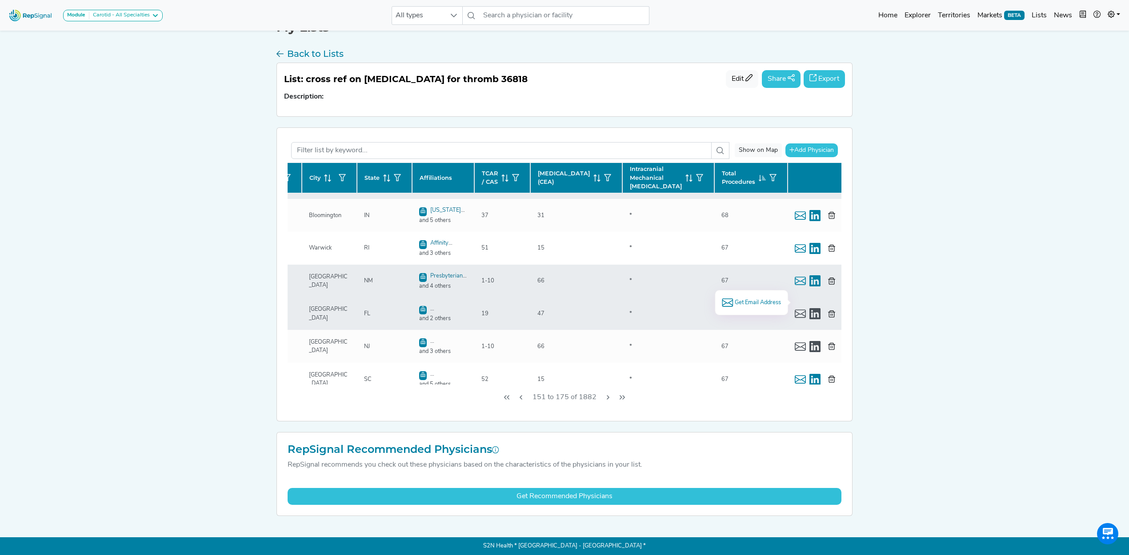
click at [756, 299] on span "Get Email Address" at bounding box center [757, 303] width 46 height 8
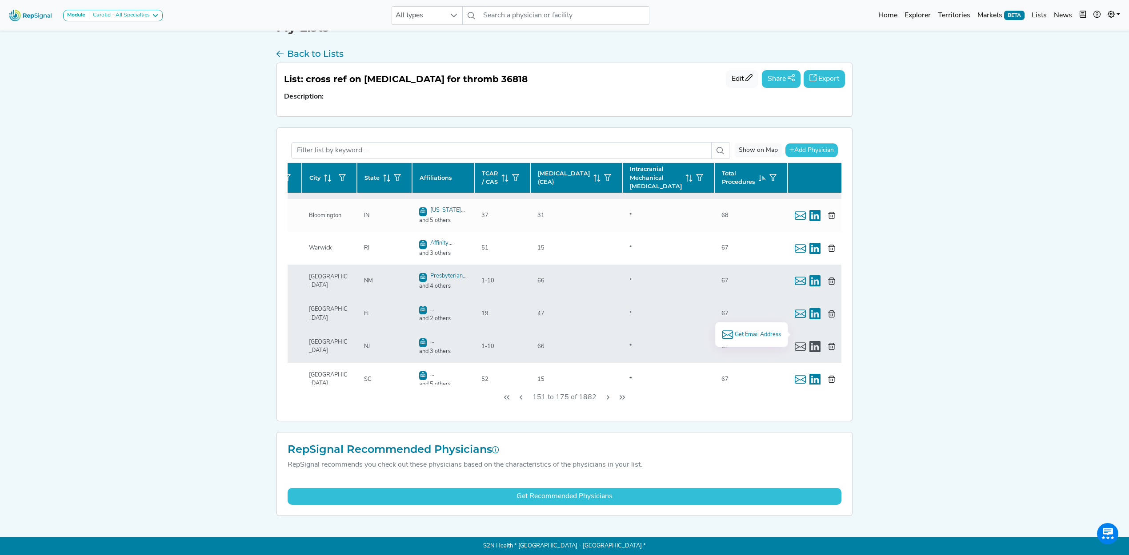
click at [748, 333] on span "Get Email Address" at bounding box center [757, 335] width 46 height 8
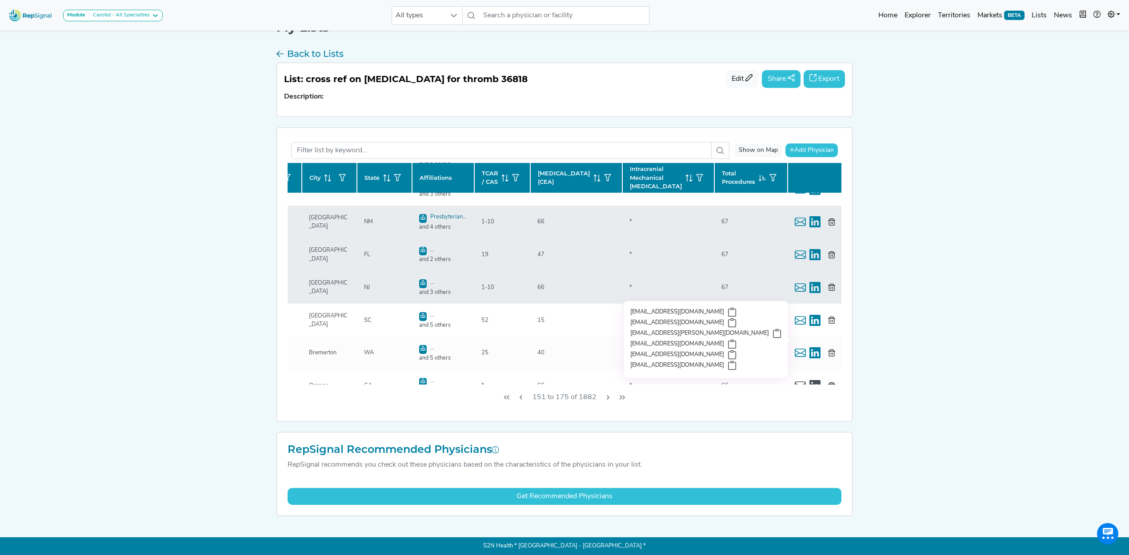
scroll to position [474, 136]
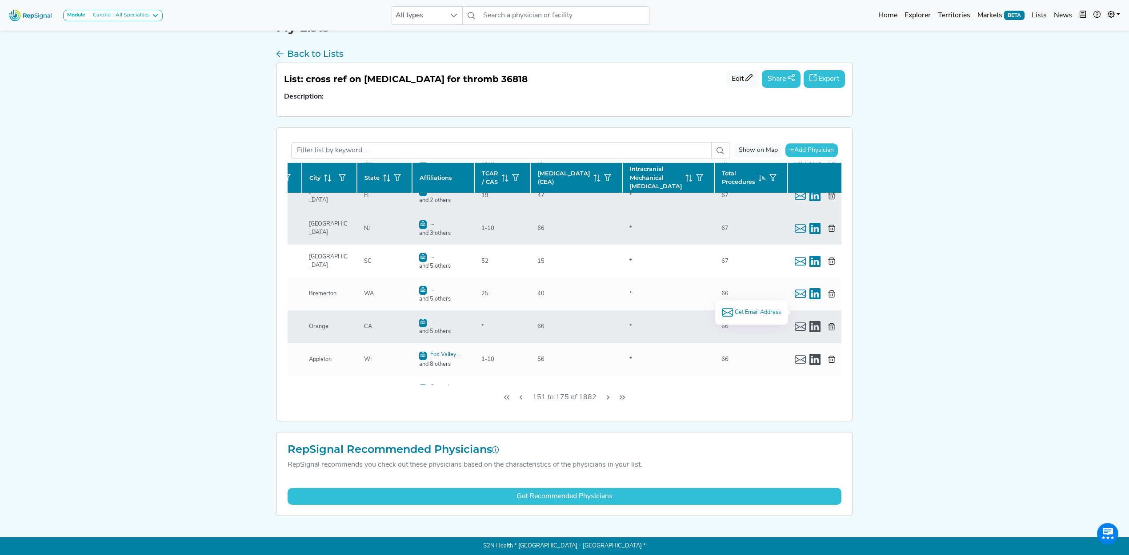
click at [754, 312] on span "Get Email Address" at bounding box center [757, 312] width 46 height 8
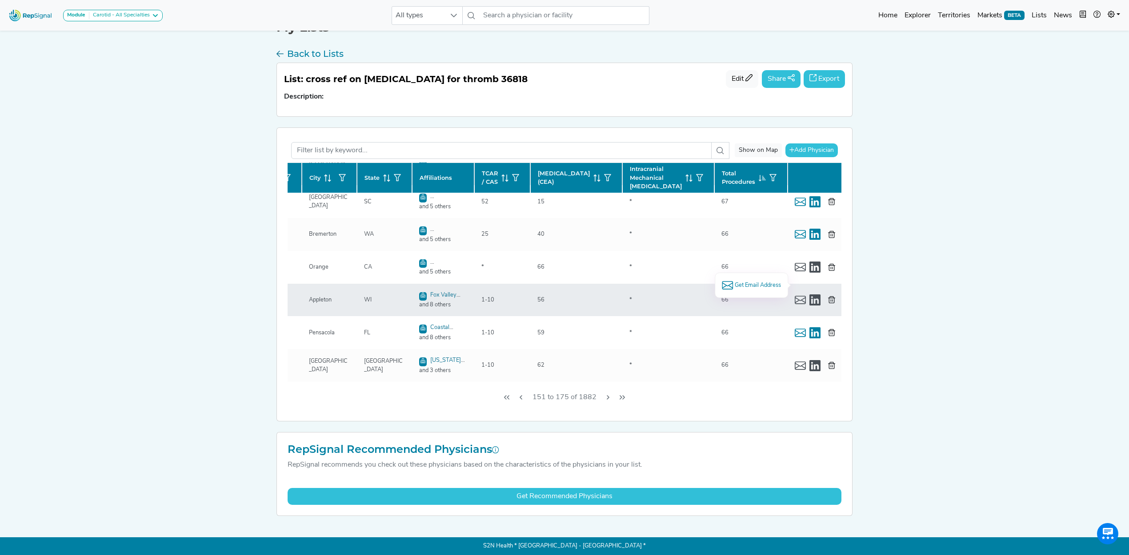
click at [757, 285] on span "Get Email Address" at bounding box center [757, 285] width 46 height 8
click at [759, 252] on li "No email available." at bounding box center [757, 253] width 48 height 8
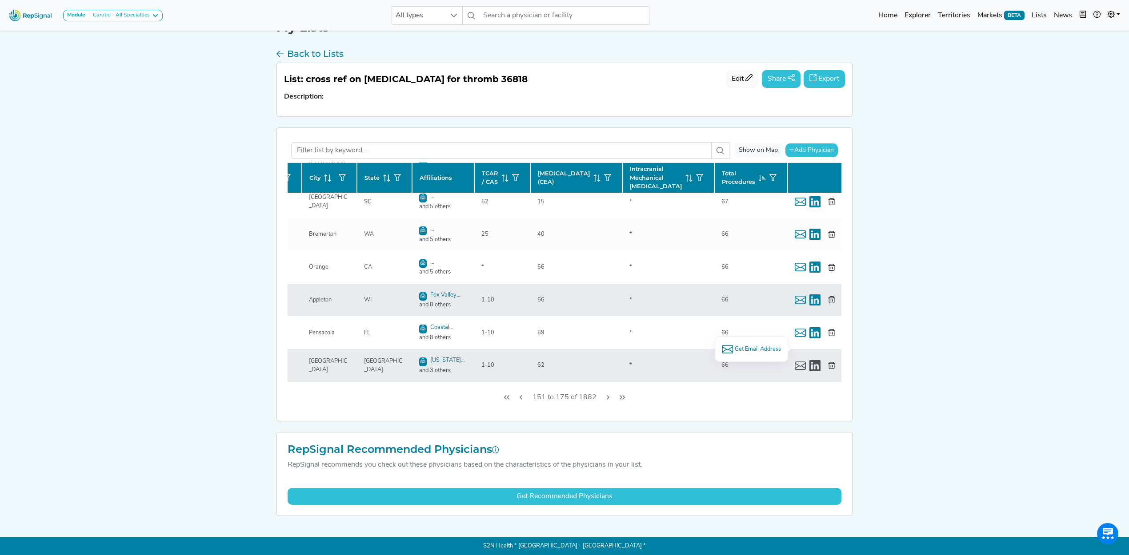
click at [743, 347] on span "Get Email Address" at bounding box center [757, 349] width 46 height 8
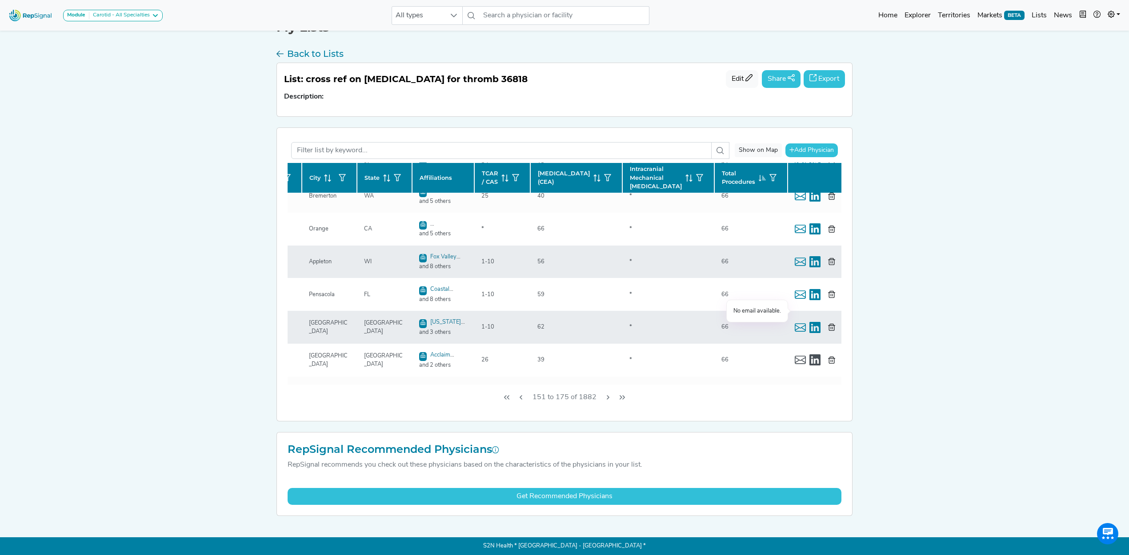
scroll to position [592, 136]
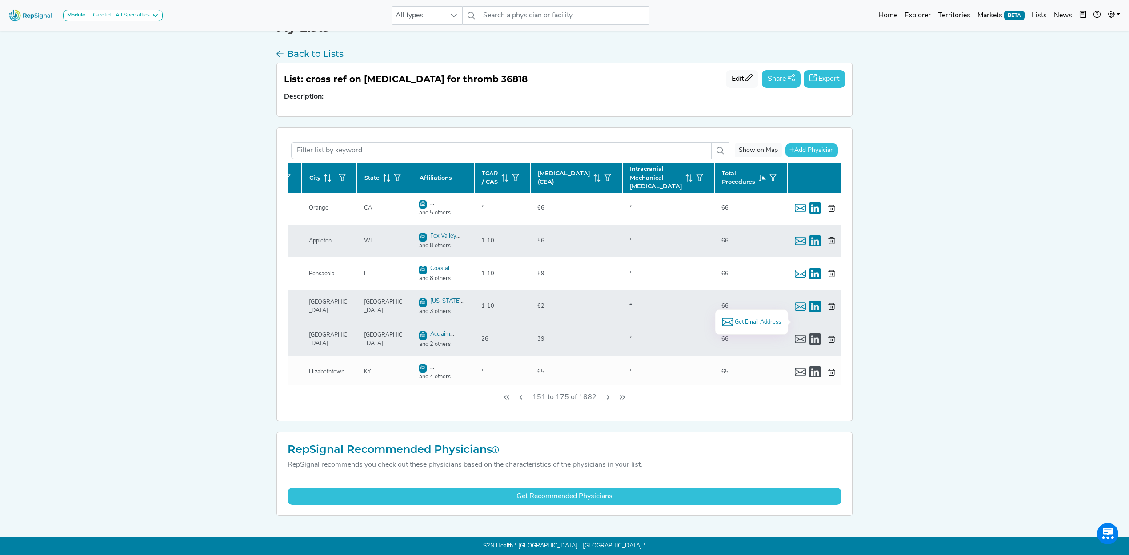
click at [758, 319] on span "Get Email Address" at bounding box center [757, 322] width 46 height 8
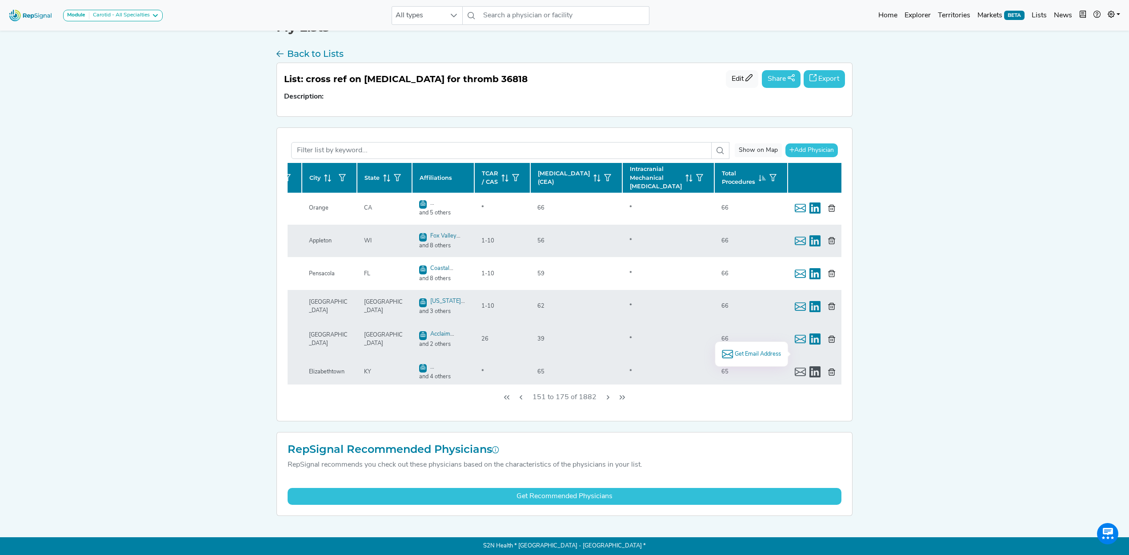
click at [752, 351] on span "Get Email Address" at bounding box center [757, 354] width 46 height 8
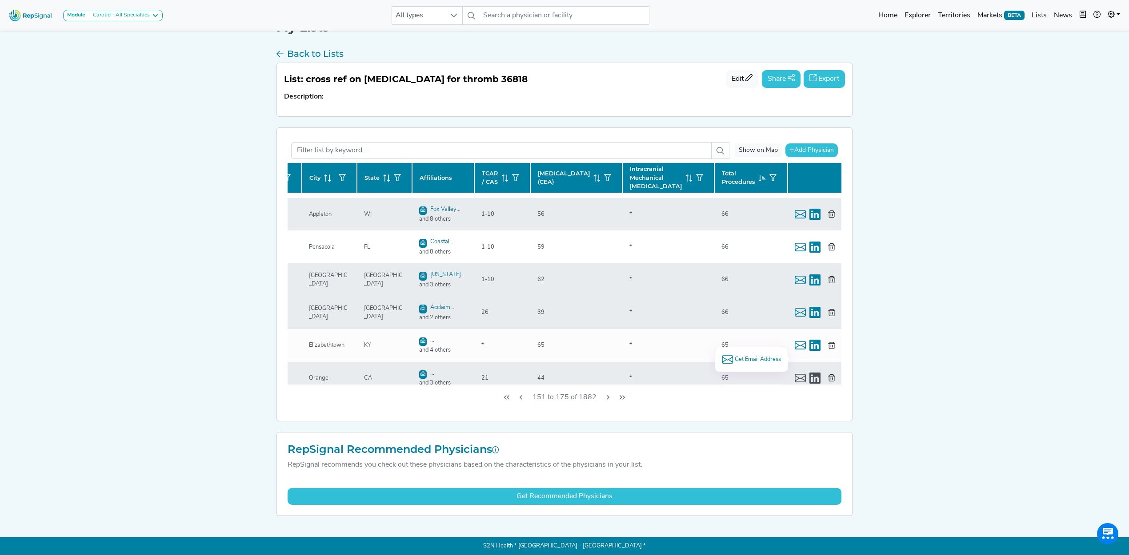
click at [763, 358] on span "Get Email Address" at bounding box center [757, 359] width 46 height 8
click at [605, 399] on icon "Next Page" at bounding box center [607, 397] width 7 height 7
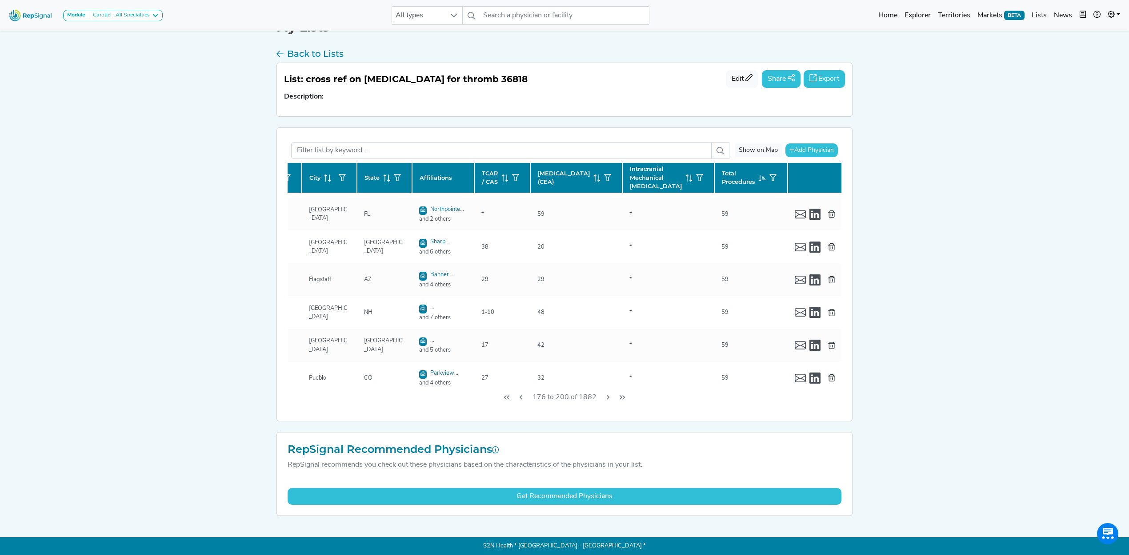
scroll to position [0, 136]
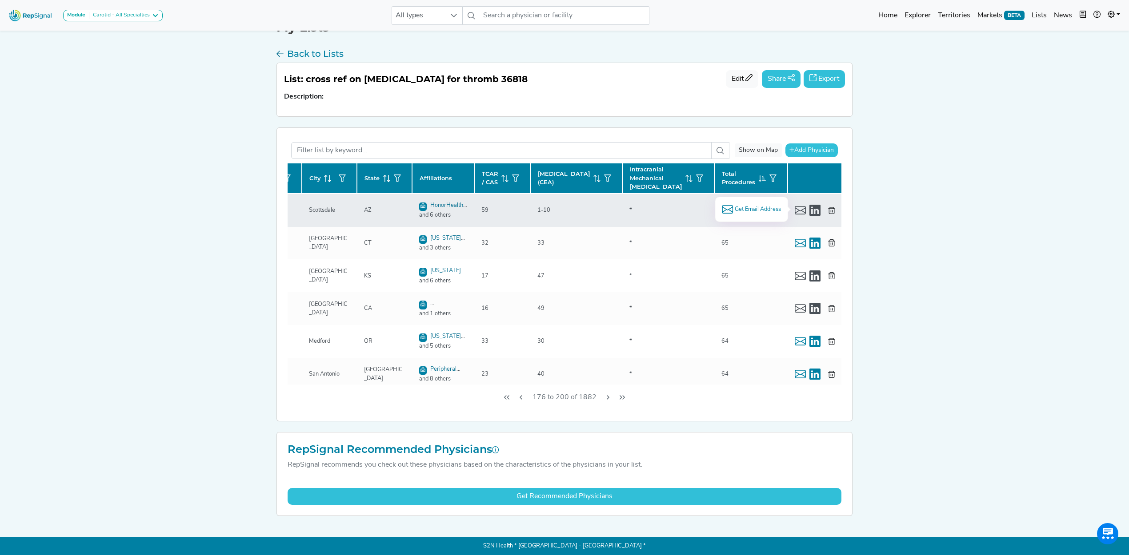
click at [754, 209] on span "Get Email Address" at bounding box center [757, 209] width 46 height 8
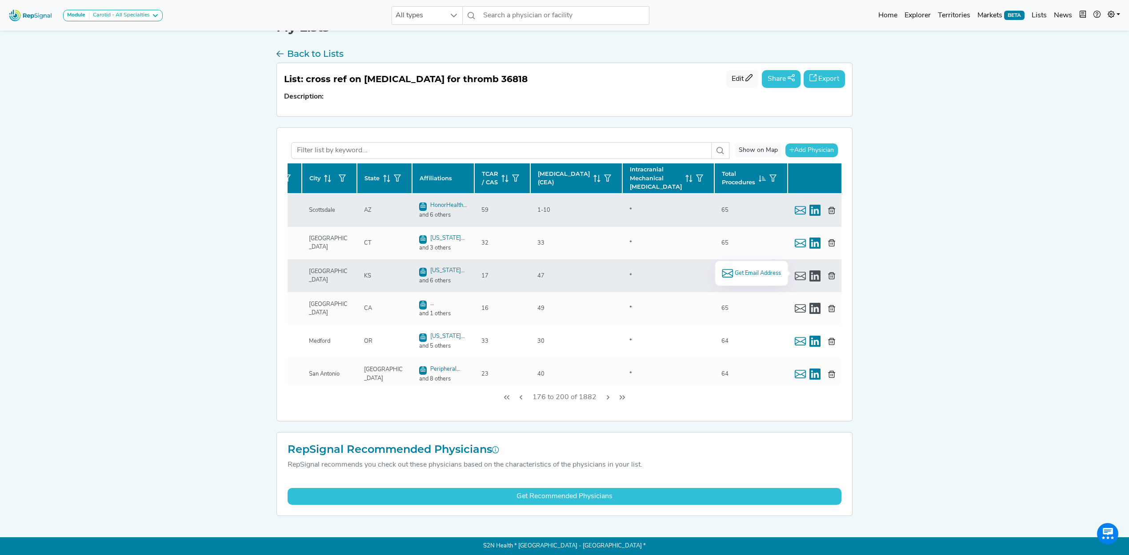
click at [758, 270] on span "Get Email Address" at bounding box center [757, 273] width 46 height 8
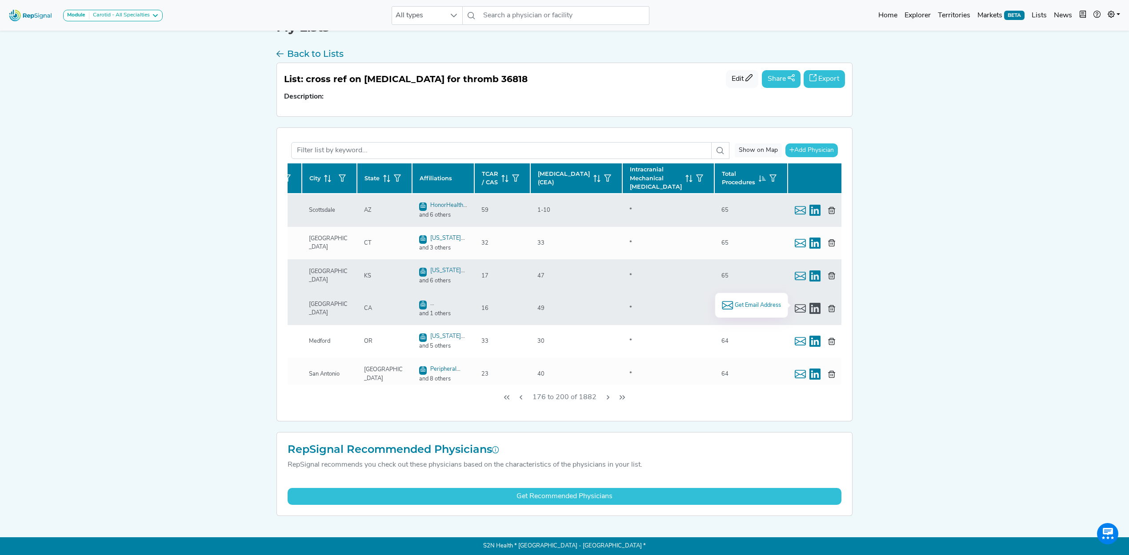
click at [754, 305] on li "Get Email Address" at bounding box center [751, 305] width 59 height 11
click at [756, 303] on span "Get Email Address" at bounding box center [757, 305] width 46 height 8
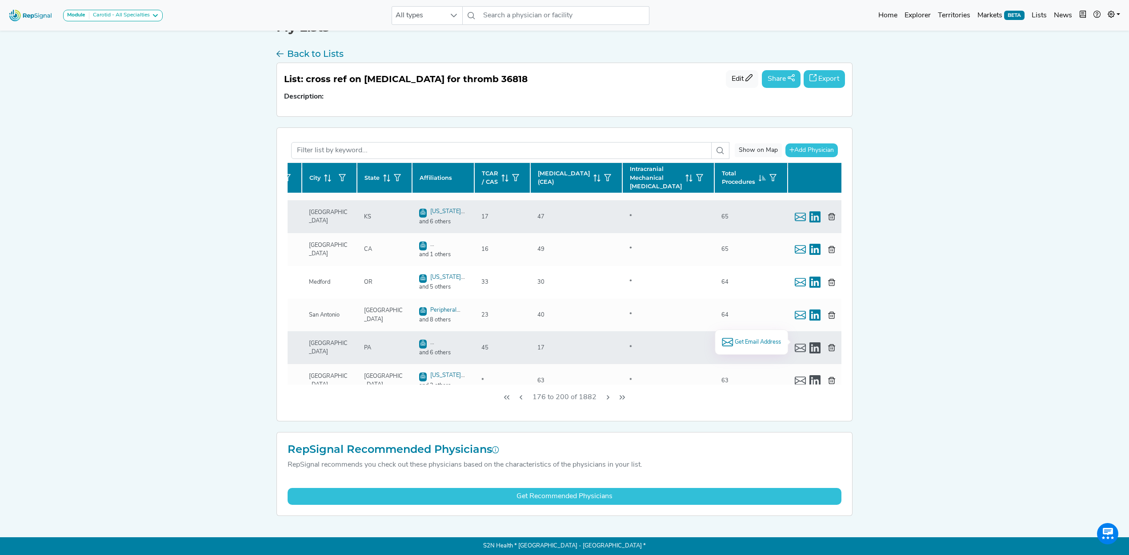
click at [750, 338] on span "Get Email Address" at bounding box center [757, 342] width 46 height 8
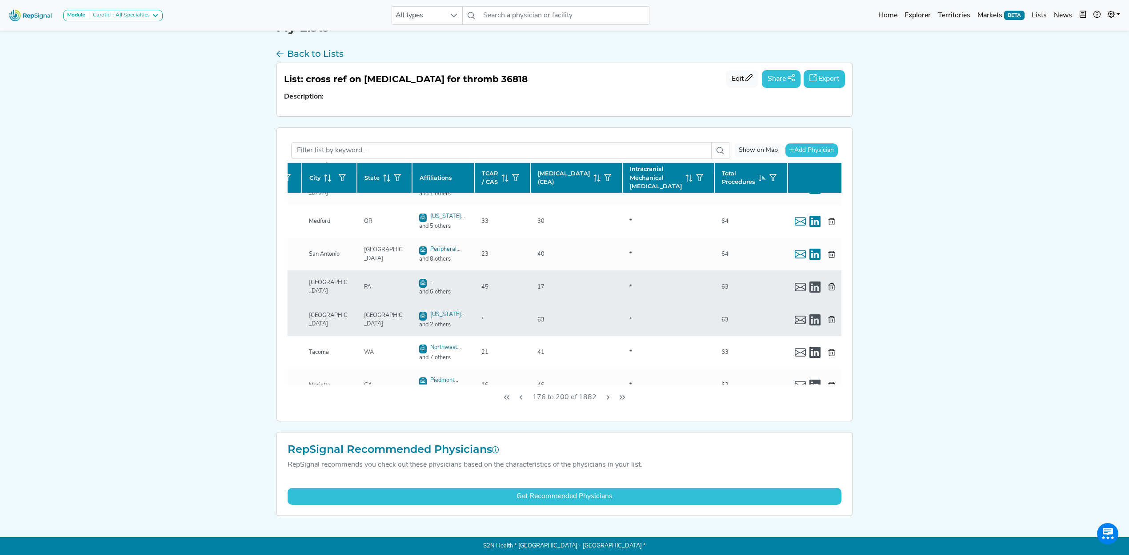
scroll to position [178, 136]
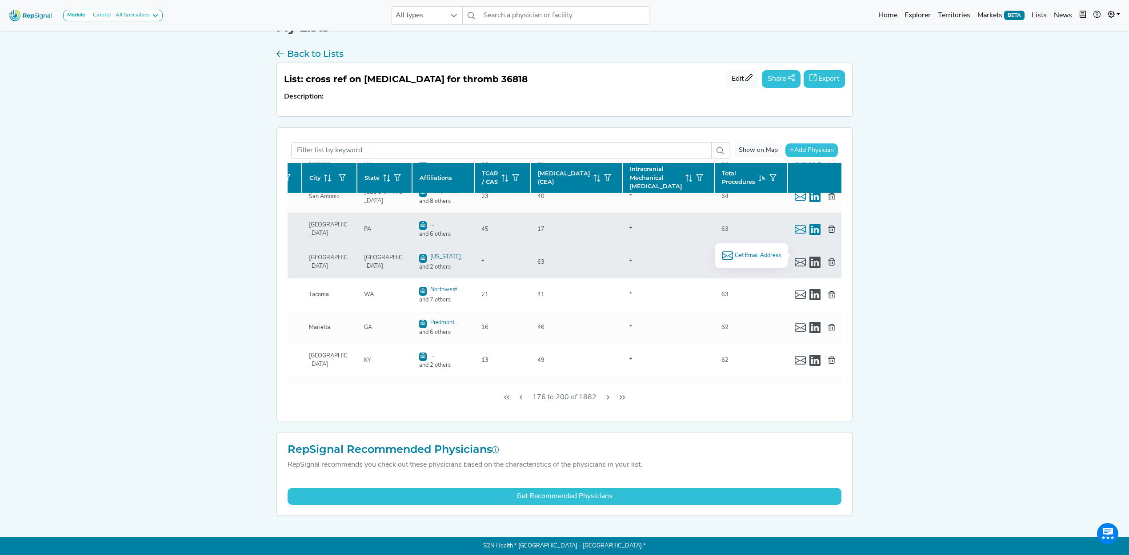
click at [765, 253] on span "Get Email Address" at bounding box center [757, 255] width 46 height 8
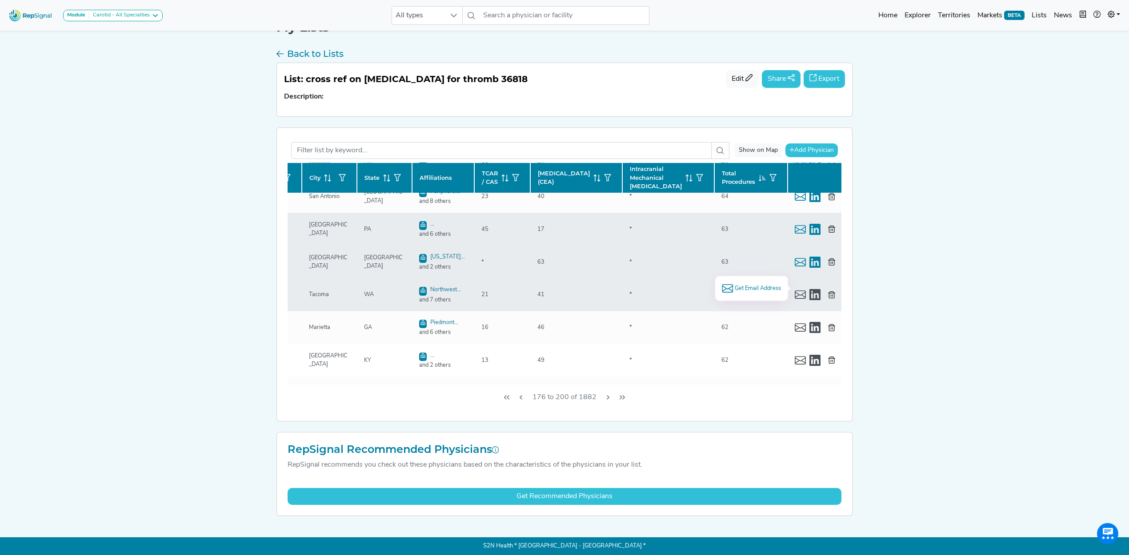
click at [734, 285] on span "Get Email Address" at bounding box center [757, 288] width 46 height 8
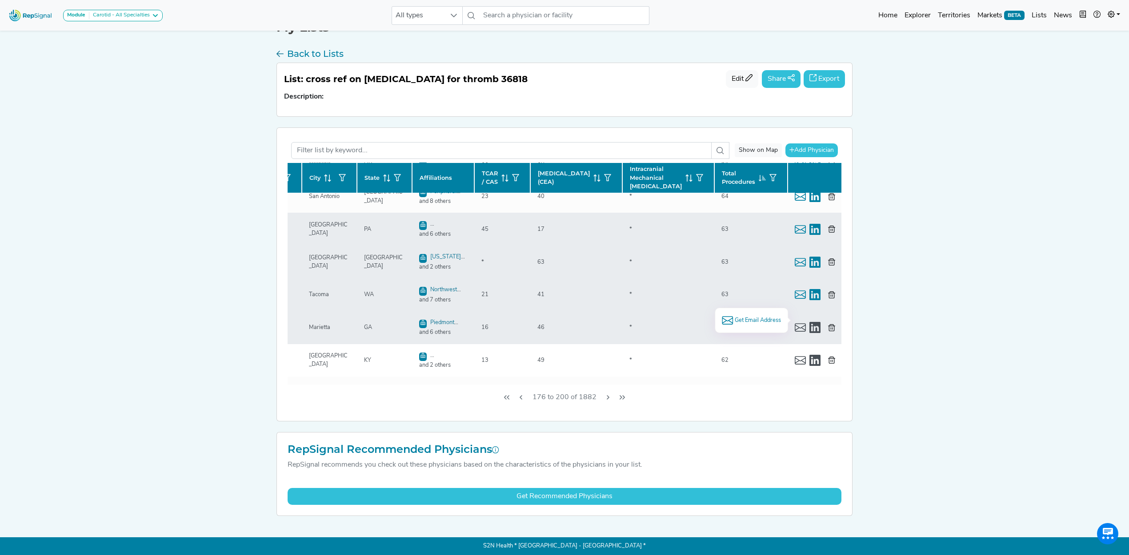
click at [752, 317] on span "Get Email Address" at bounding box center [757, 320] width 46 height 8
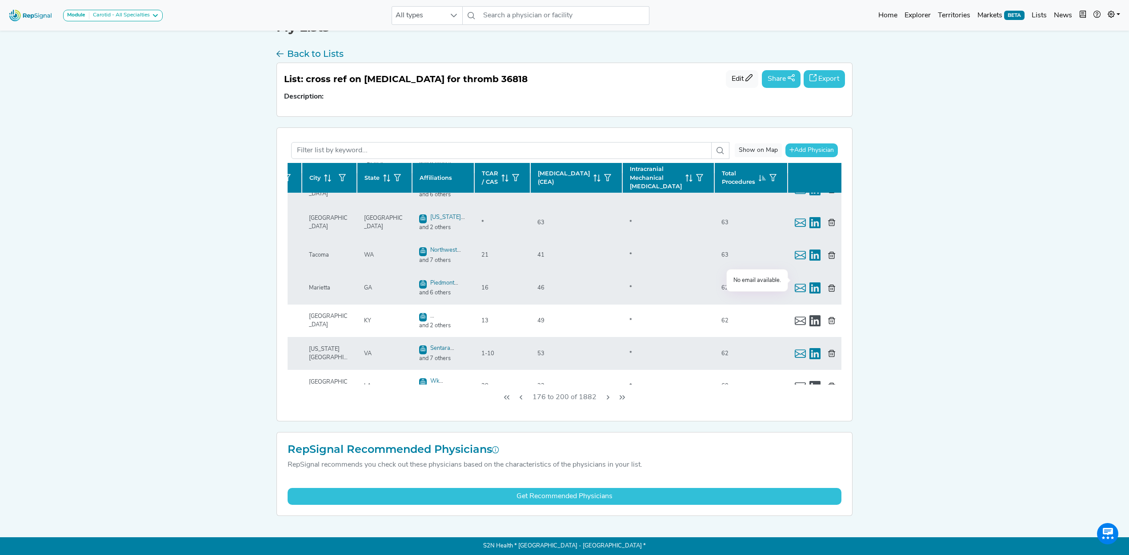
scroll to position [237, 136]
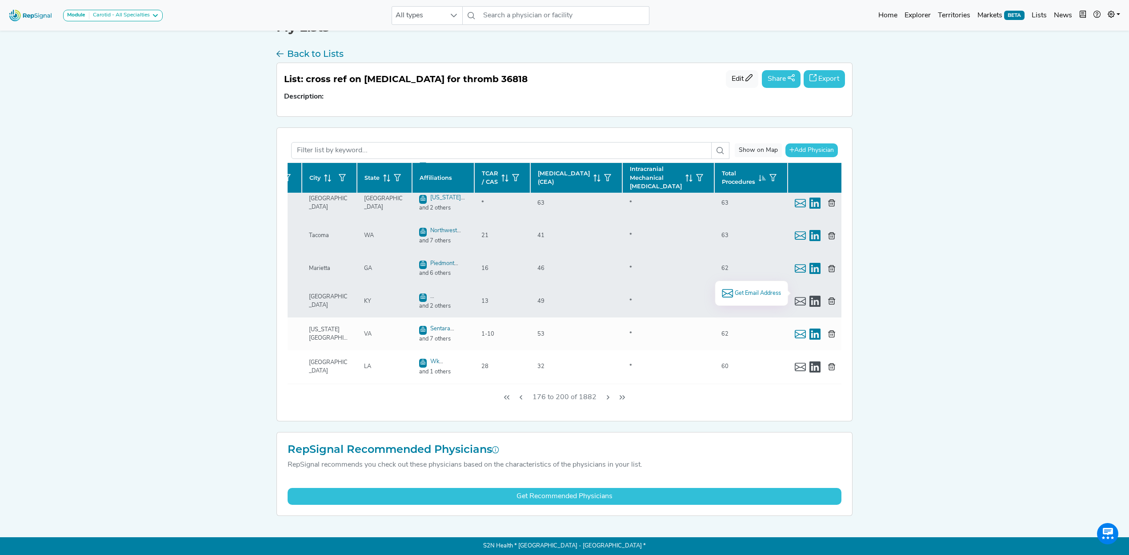
click at [755, 291] on span "Get Email Address" at bounding box center [757, 293] width 46 height 8
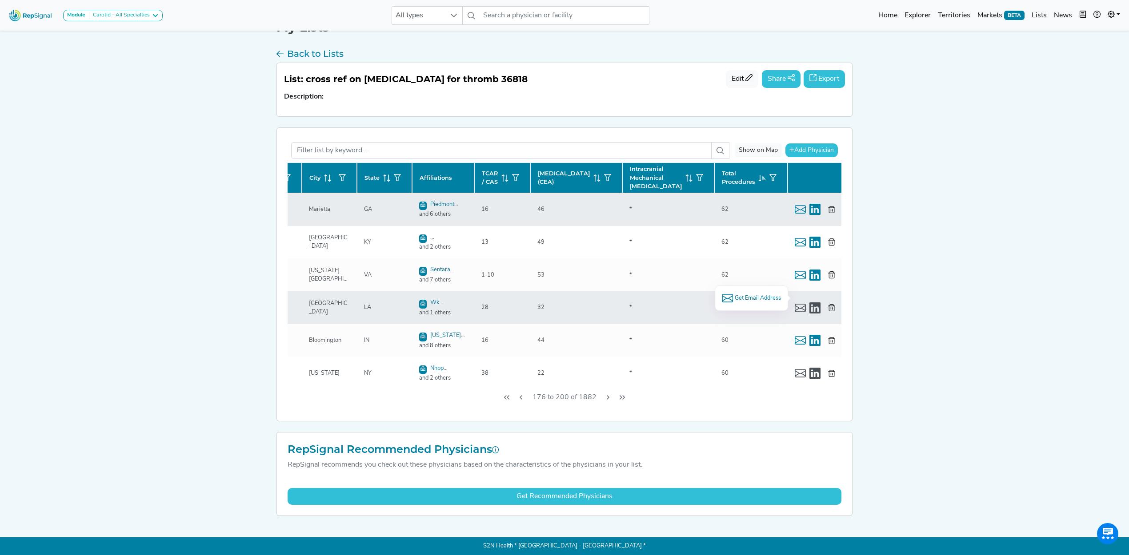
click at [755, 298] on span "Get Email Address" at bounding box center [757, 298] width 46 height 8
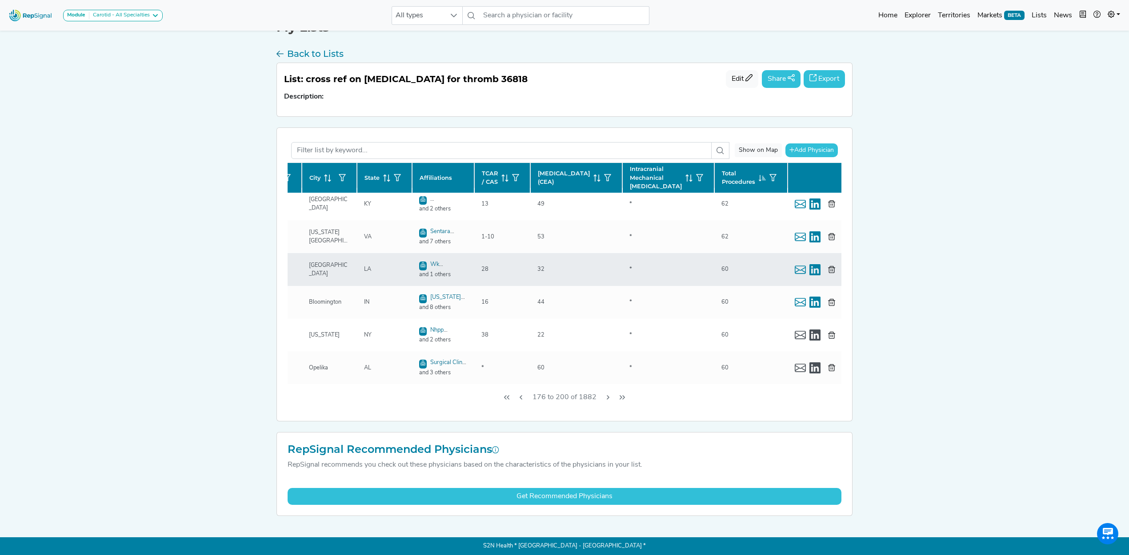
scroll to position [355, 136]
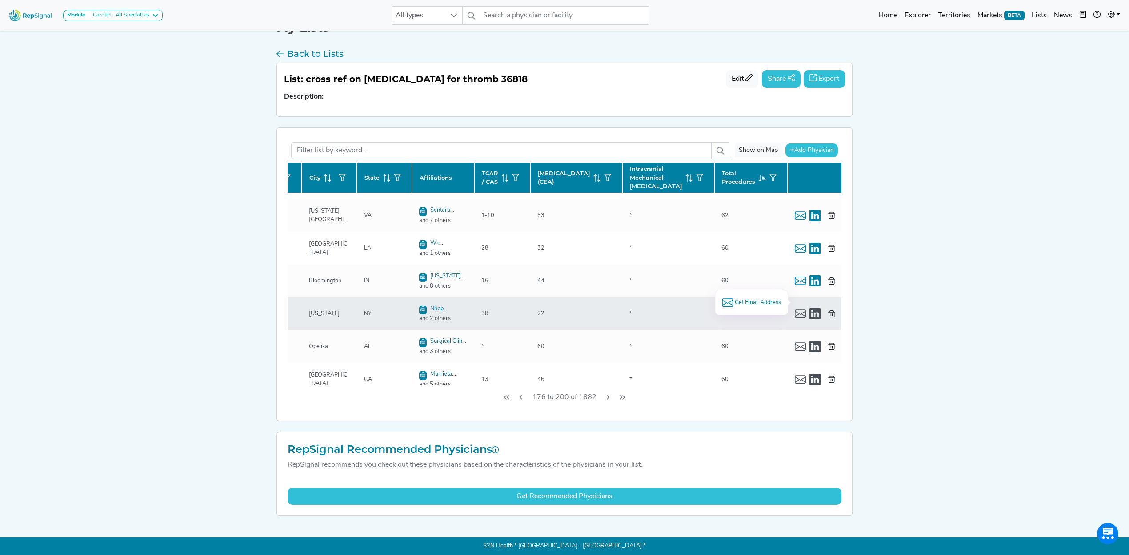
click at [743, 302] on span "Get Email Address" at bounding box center [757, 303] width 46 height 8
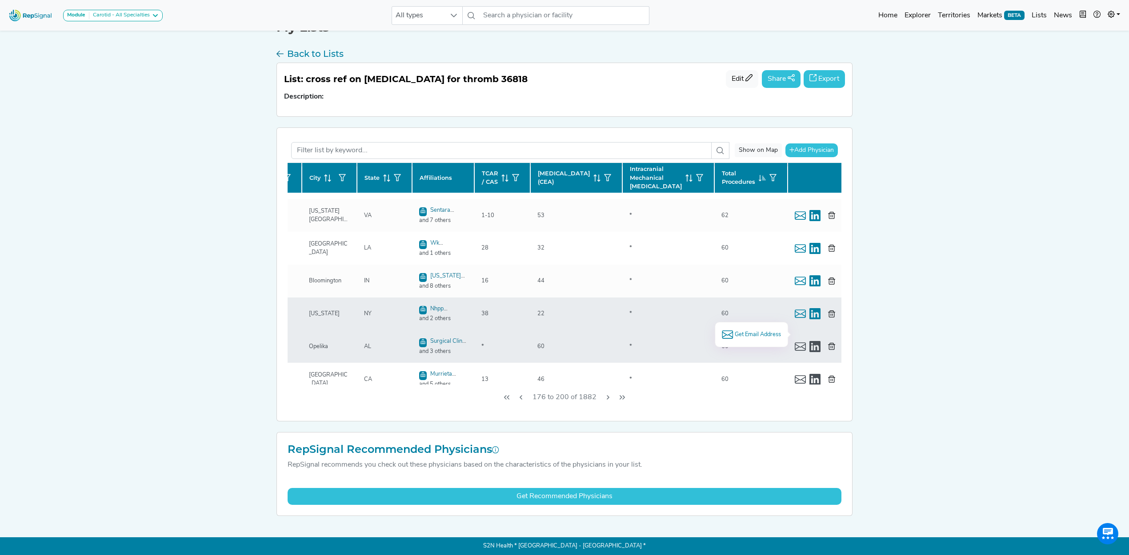
click at [760, 333] on span "Get Email Address" at bounding box center [757, 335] width 46 height 8
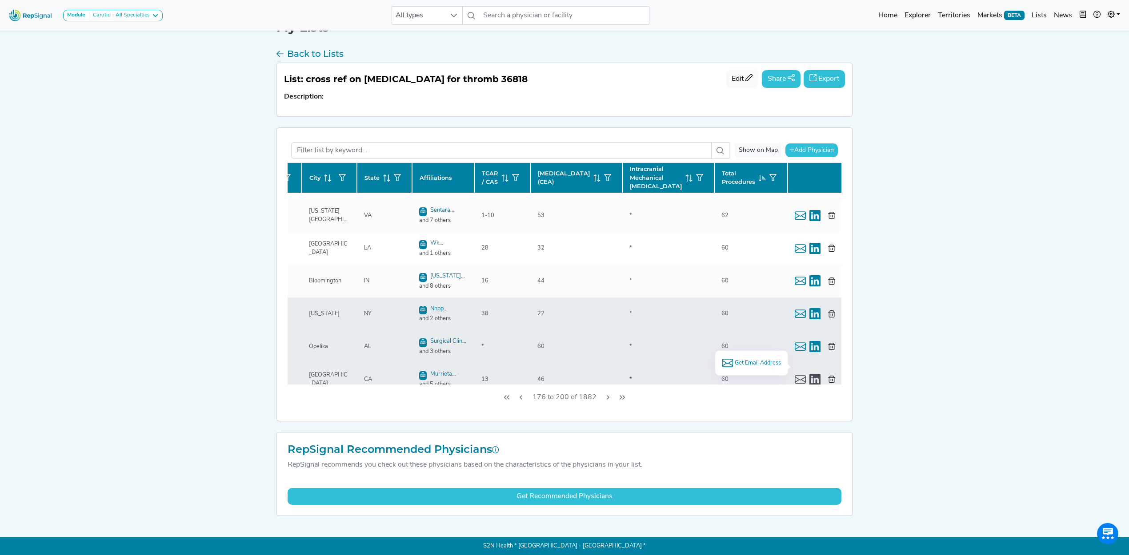
click at [754, 362] on span "Get Email Address" at bounding box center [757, 363] width 46 height 8
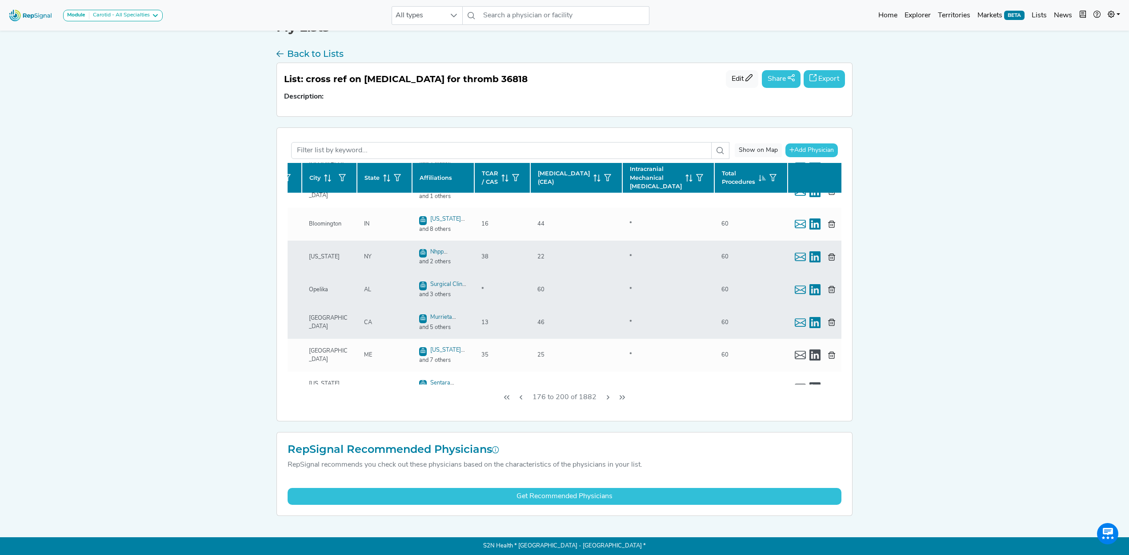
scroll to position [415, 136]
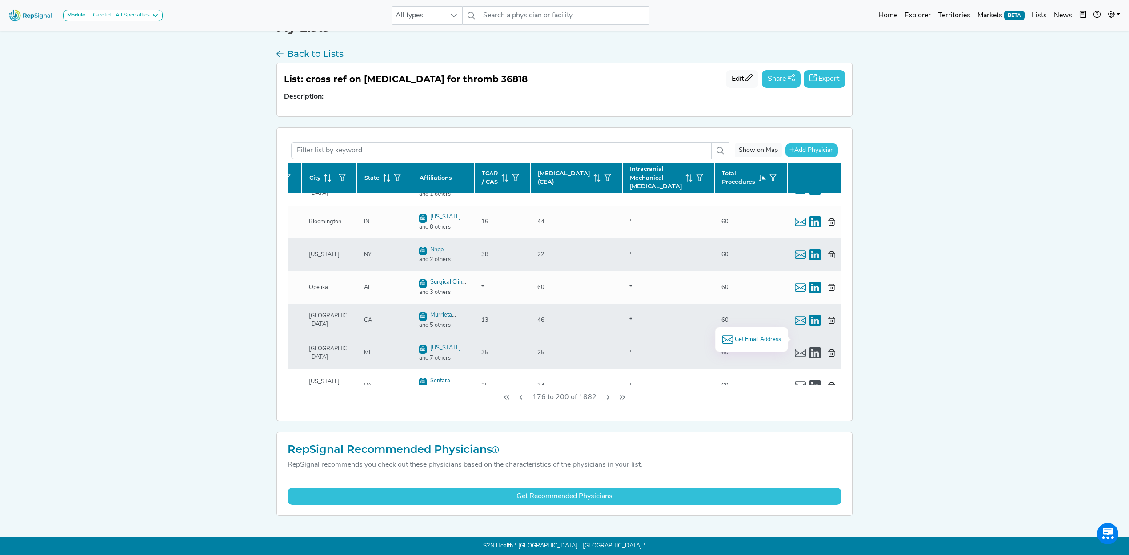
drag, startPoint x: 761, startPoint y: 339, endPoint x: 795, endPoint y: 339, distance: 34.2
click at [761, 338] on span "Get Email Address" at bounding box center [757, 339] width 46 height 8
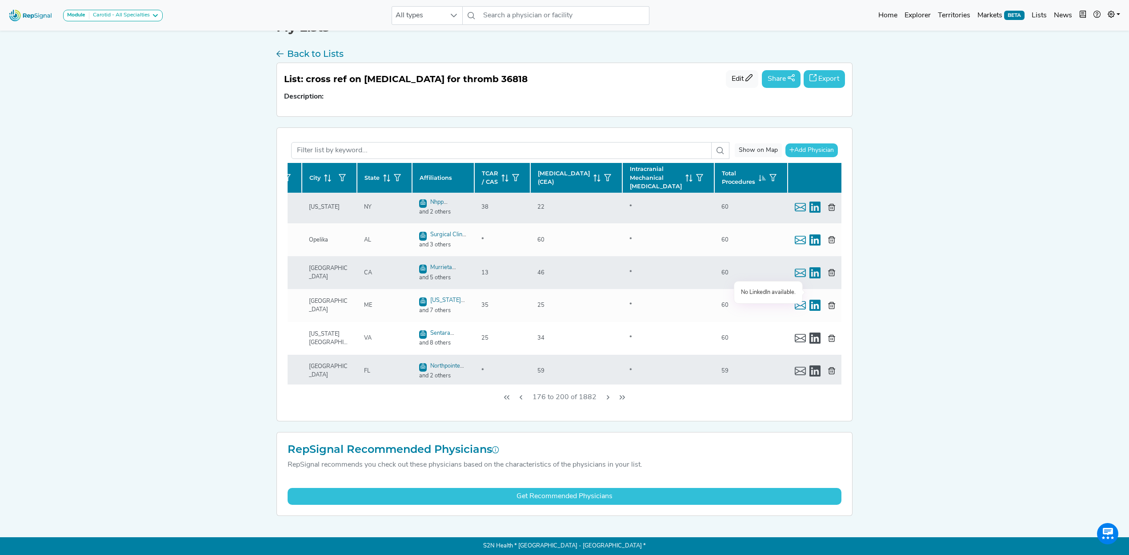
scroll to position [474, 136]
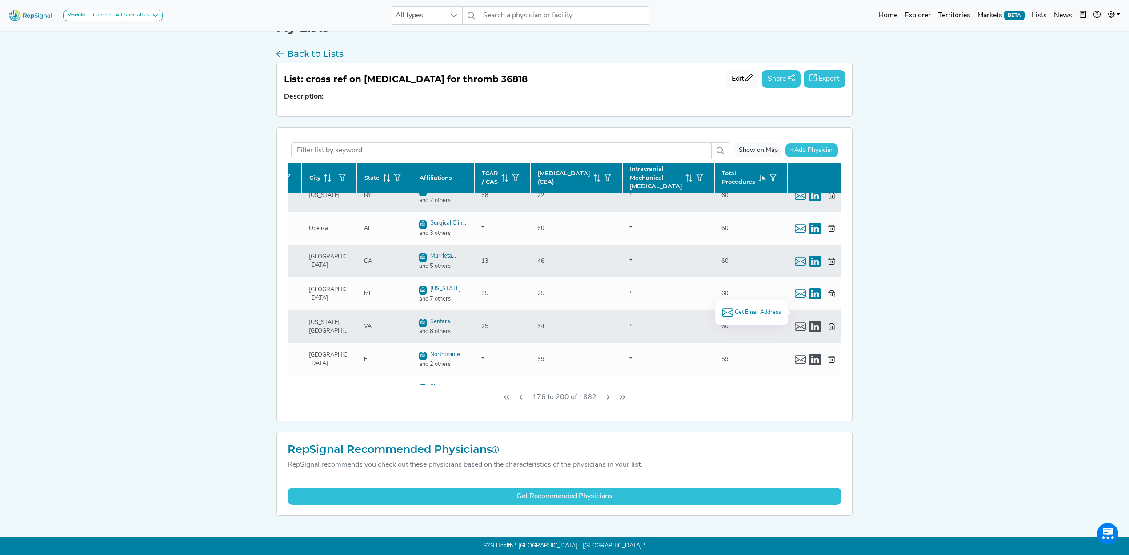
click at [761, 312] on span "Get Email Address" at bounding box center [757, 312] width 46 height 8
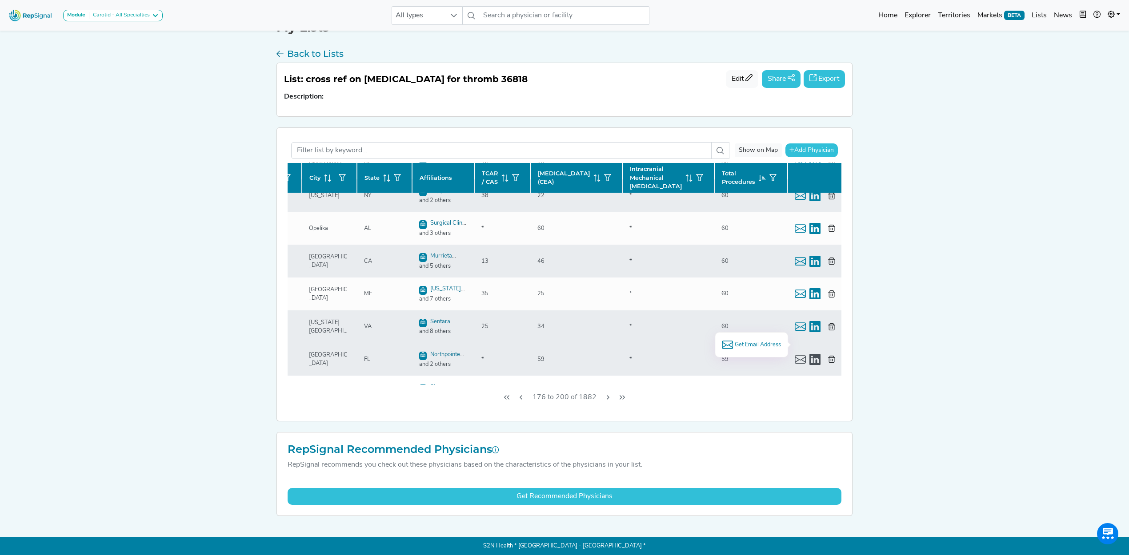
click at [743, 339] on li "Get Email Address" at bounding box center [751, 344] width 59 height 11
click at [743, 342] on span "Get Email Address" at bounding box center [757, 345] width 46 height 8
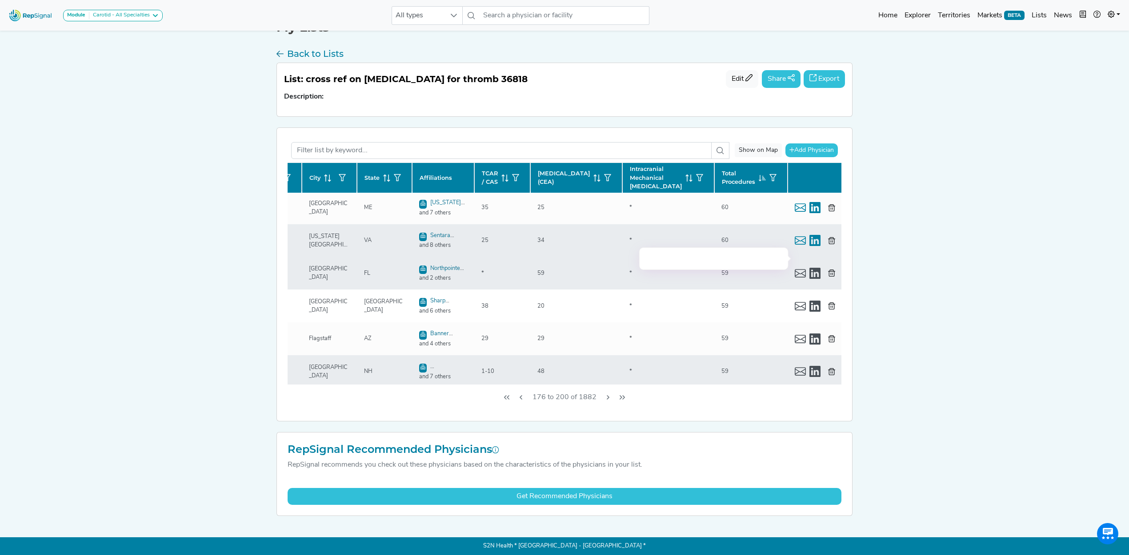
scroll to position [592, 136]
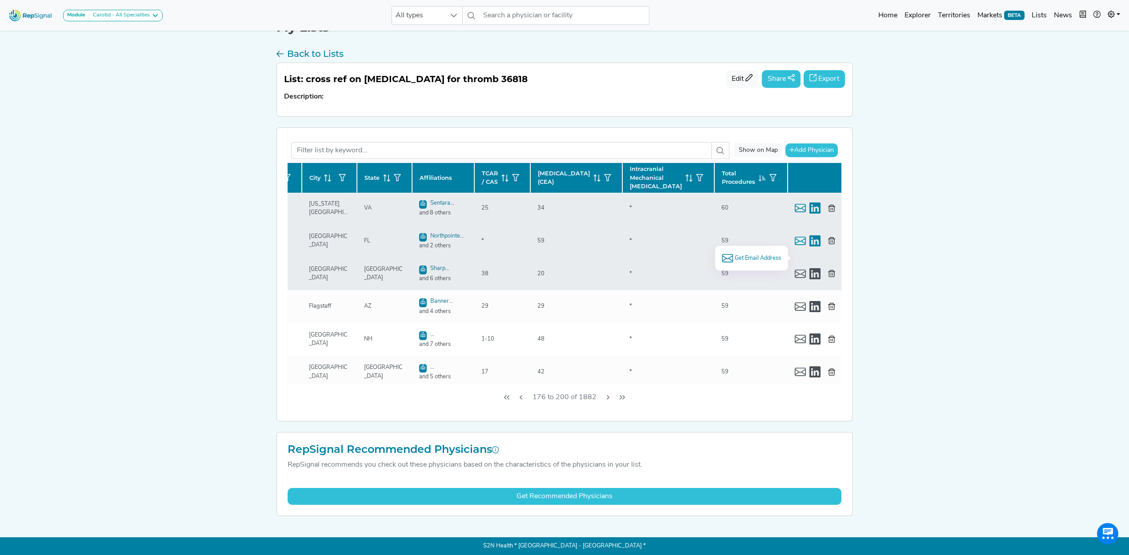
click at [743, 256] on span "Get Email Address" at bounding box center [757, 258] width 46 height 8
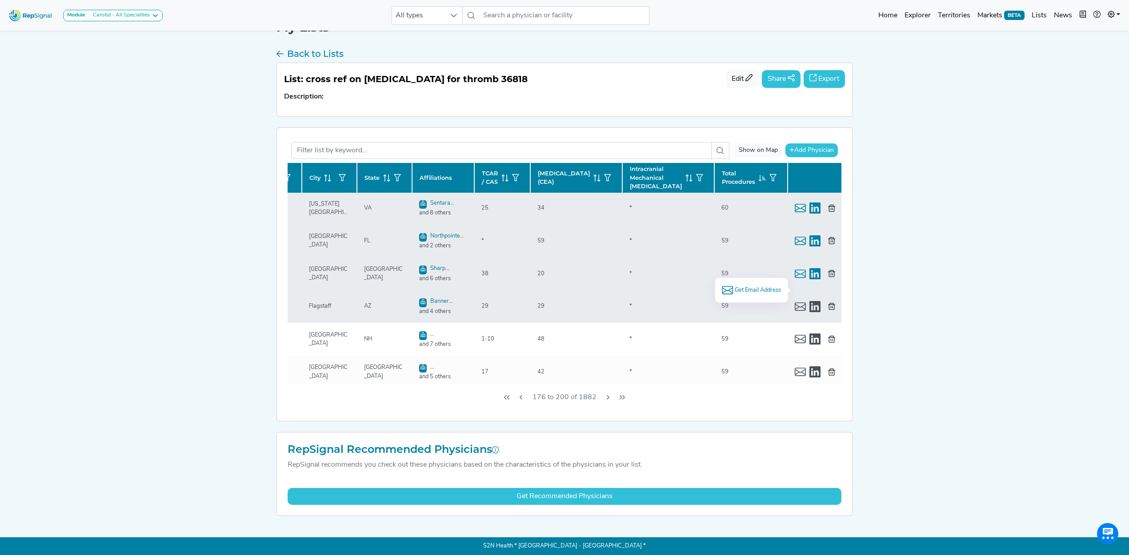
click at [751, 286] on span "Get Email Address" at bounding box center [757, 290] width 46 height 8
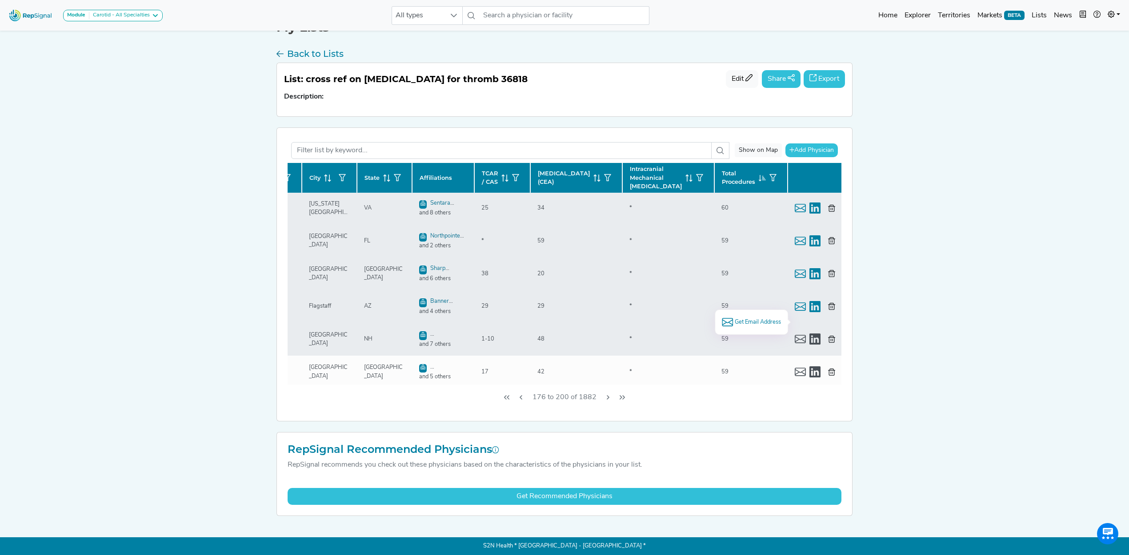
click at [749, 320] on span "Get Email Address" at bounding box center [757, 322] width 46 height 8
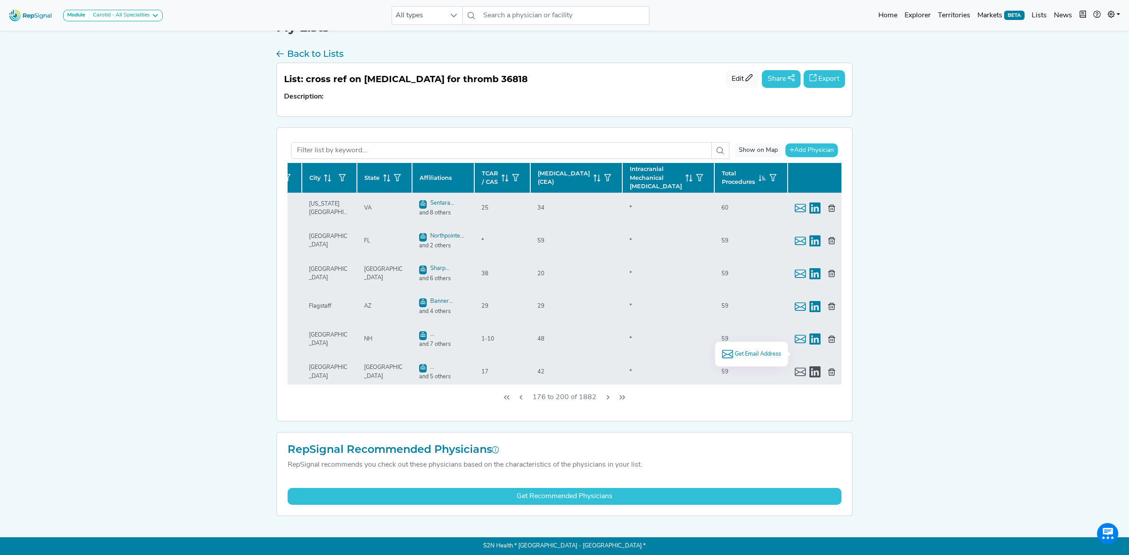
click at [753, 352] on span "Get Email Address" at bounding box center [757, 354] width 46 height 8
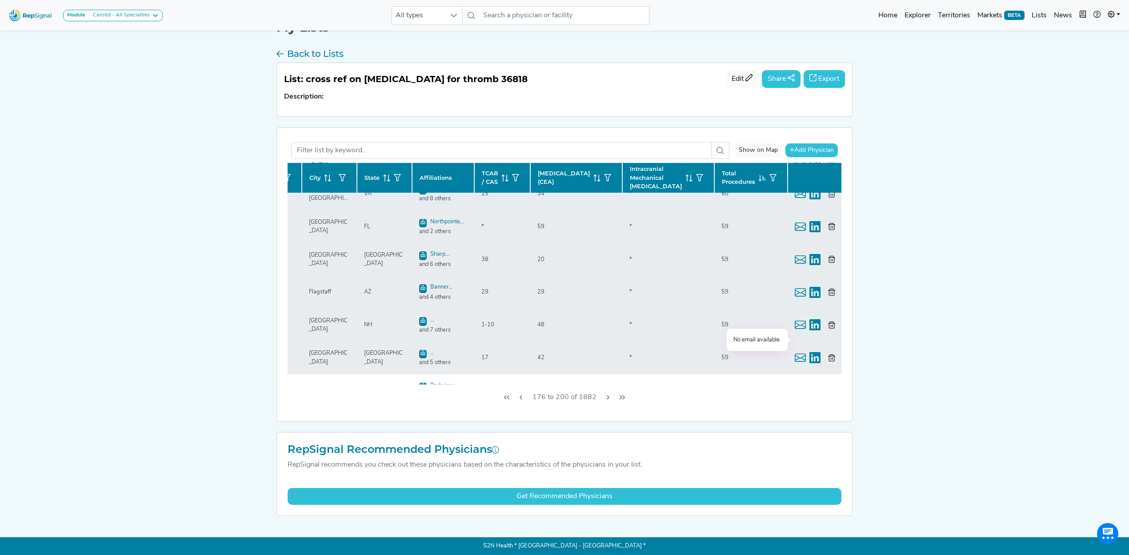
scroll to position [619, 136]
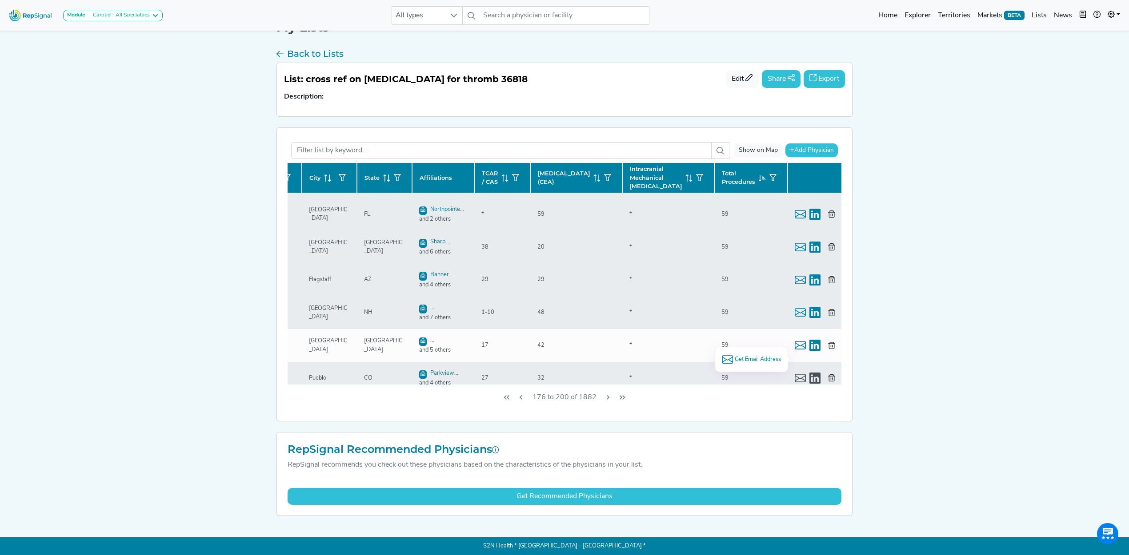
click at [749, 353] on div "Get Email Address" at bounding box center [750, 359] width 73 height 25
click at [750, 356] on span "Get Email Address" at bounding box center [757, 359] width 46 height 8
drag, startPoint x: 607, startPoint y: 399, endPoint x: 143, endPoint y: 8, distance: 606.7
click at [608, 399] on icon "Next Page" at bounding box center [607, 397] width 7 height 7
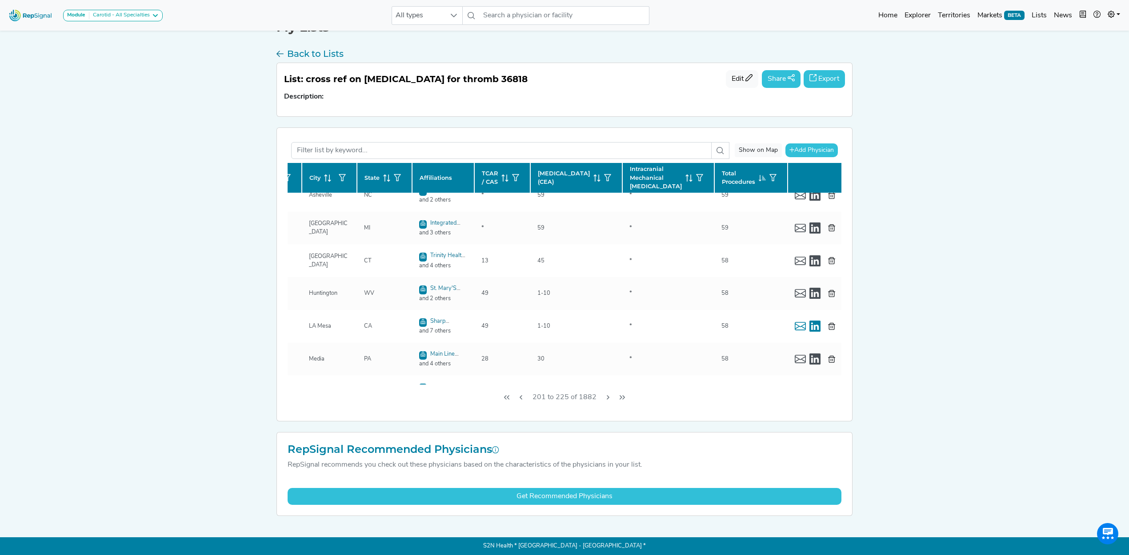
scroll to position [0, 136]
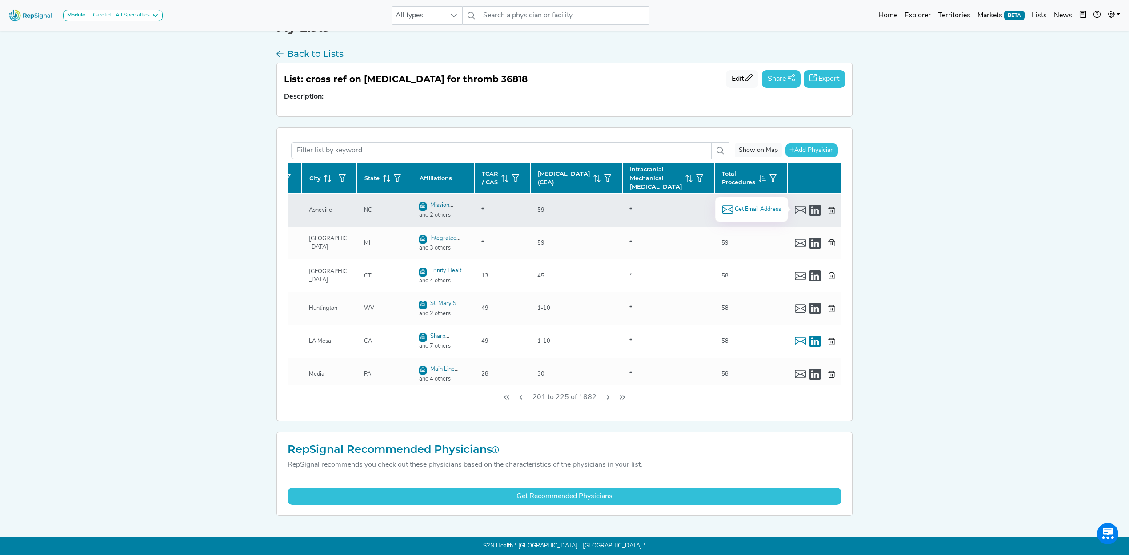
click at [750, 210] on span "Get Email Address" at bounding box center [757, 209] width 46 height 8
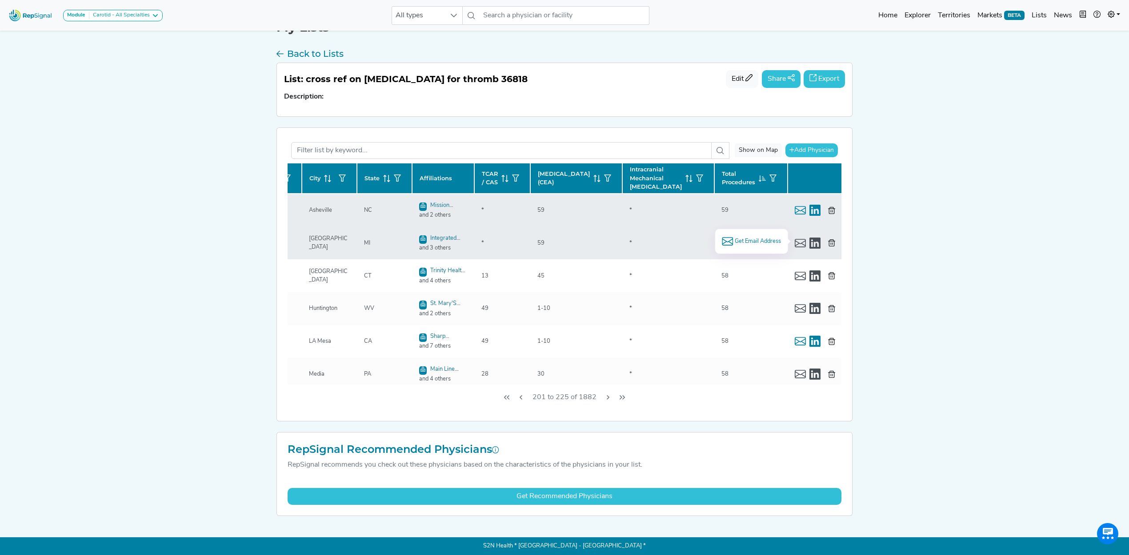
click at [741, 239] on span "Get Email Address" at bounding box center [757, 241] width 46 height 8
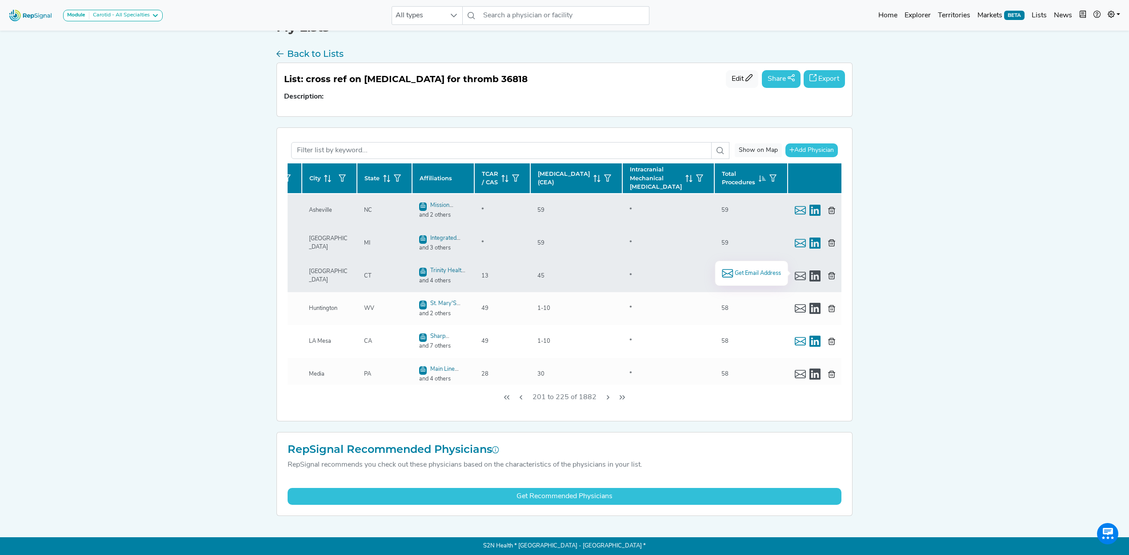
click at [752, 269] on span "Get Email Address" at bounding box center [757, 273] width 46 height 8
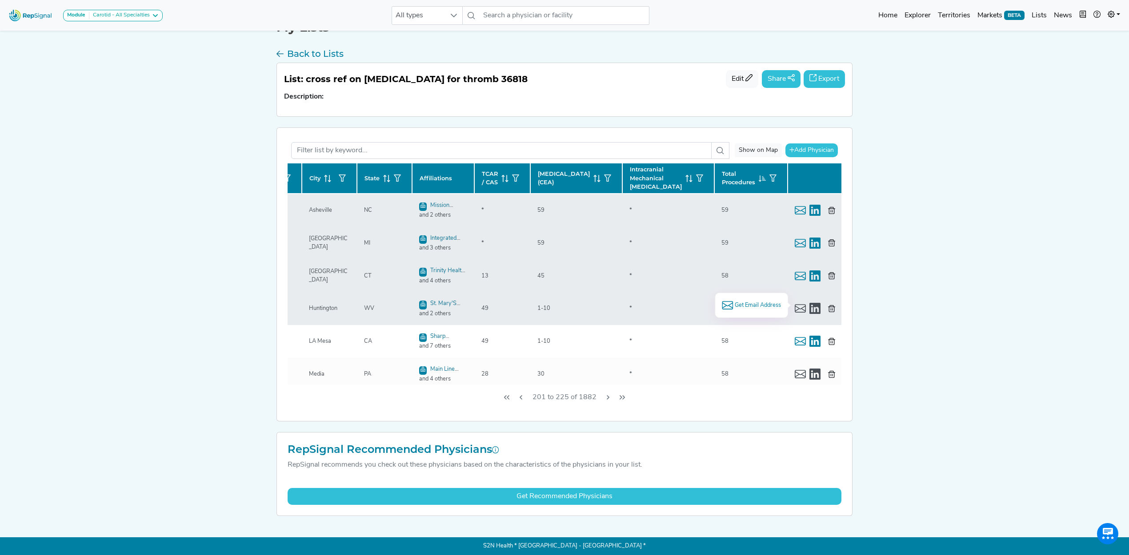
click at [741, 306] on span "Get Email Address" at bounding box center [757, 305] width 46 height 8
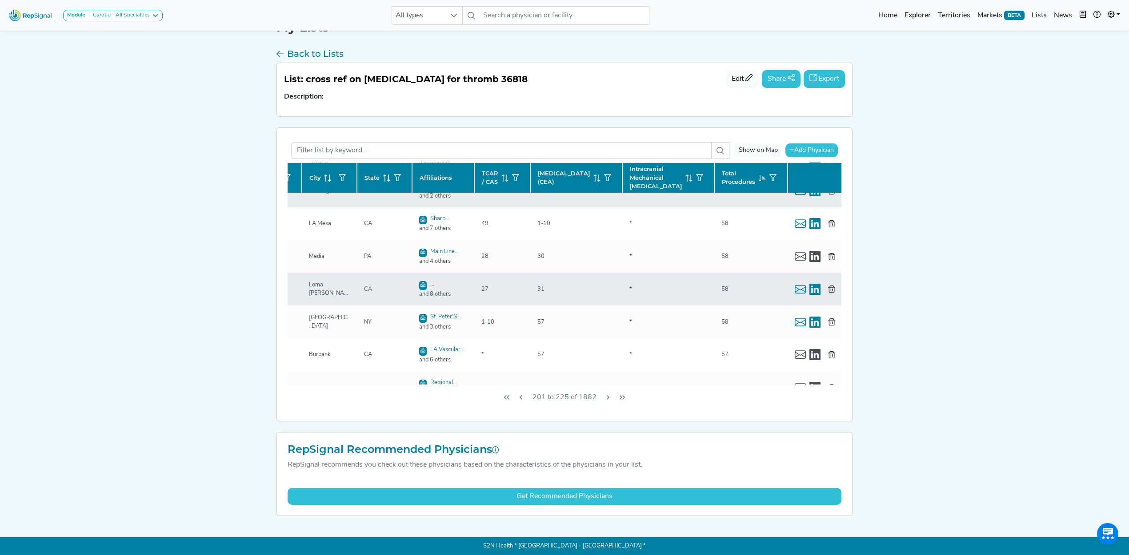
scroll to position [118, 136]
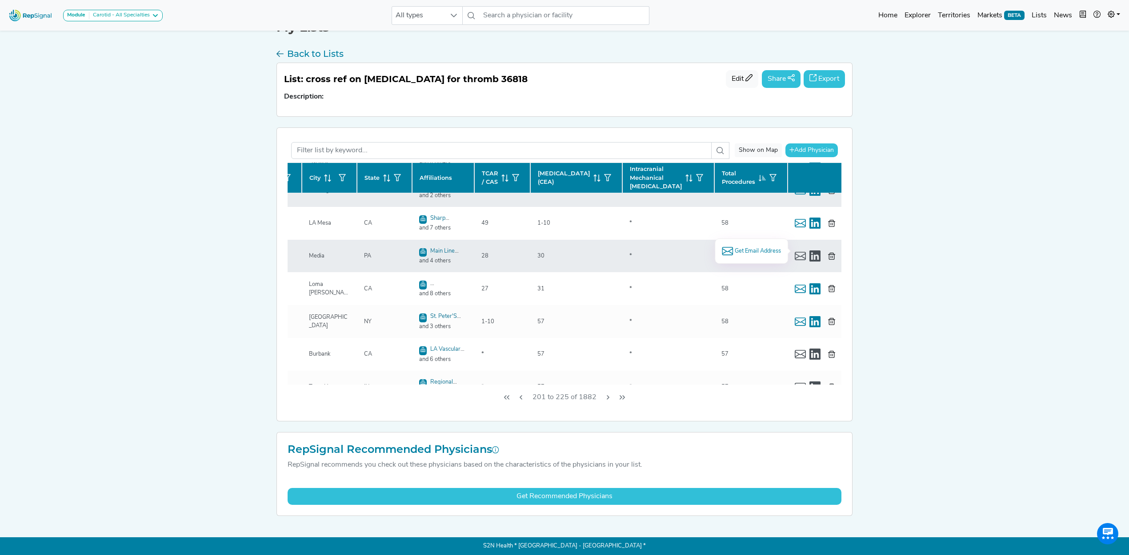
click at [758, 251] on span "Get Email Address" at bounding box center [757, 251] width 46 height 8
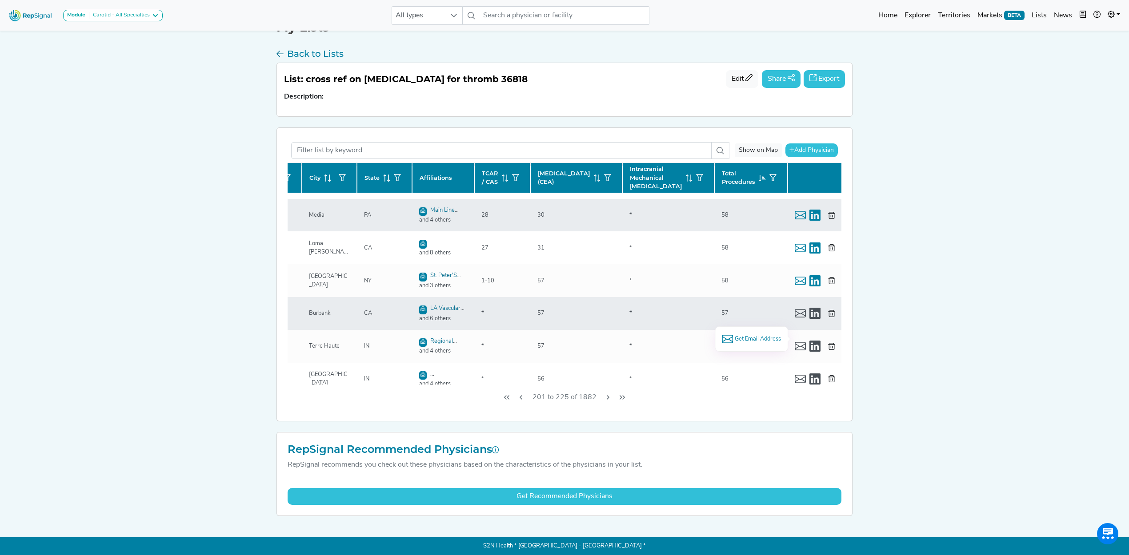
scroll to position [178, 136]
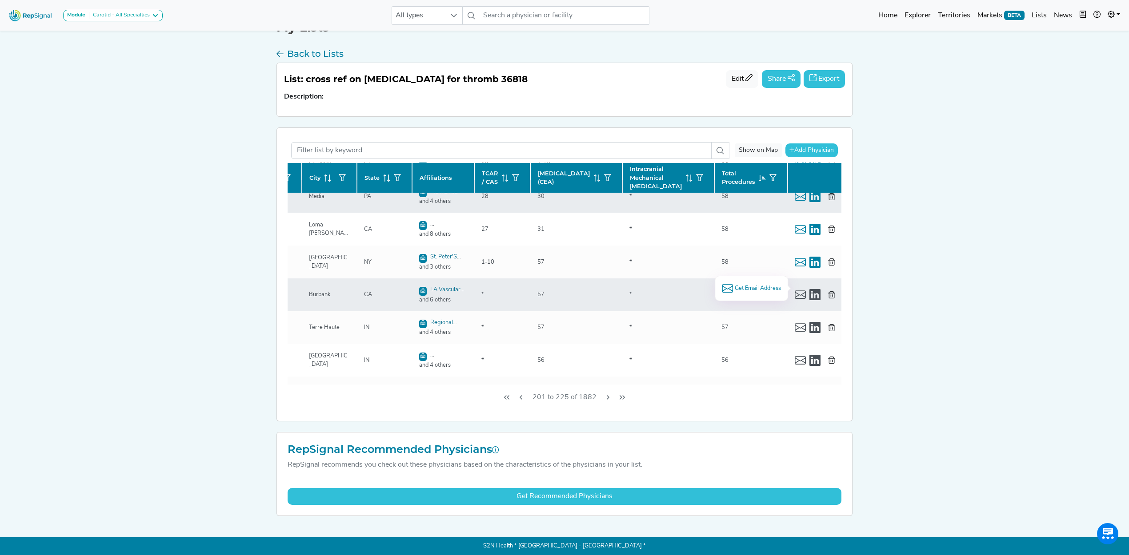
click at [751, 285] on span "Get Email Address" at bounding box center [757, 288] width 46 height 8
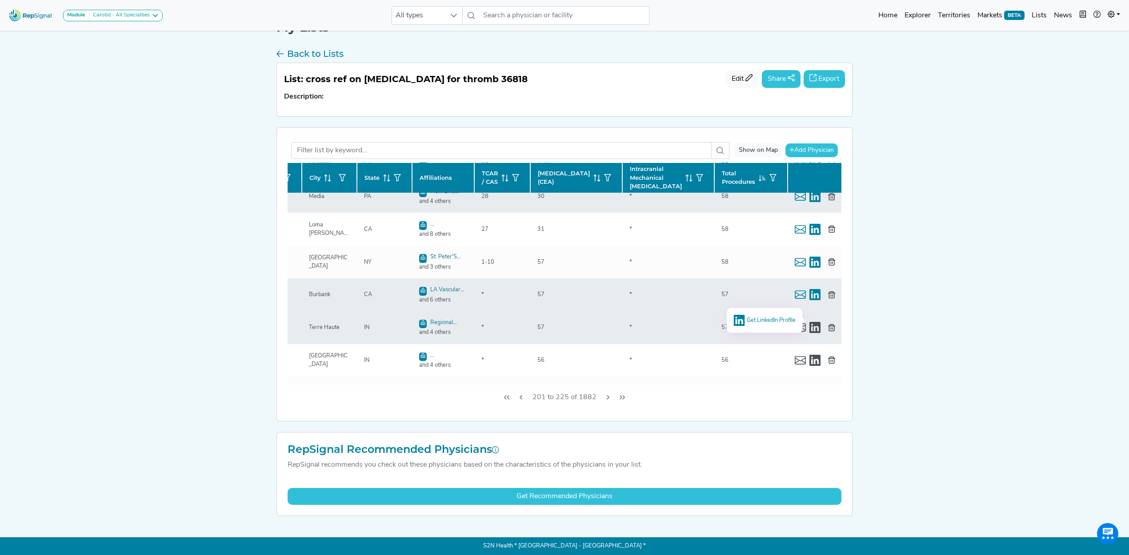
scroll to position [237, 136]
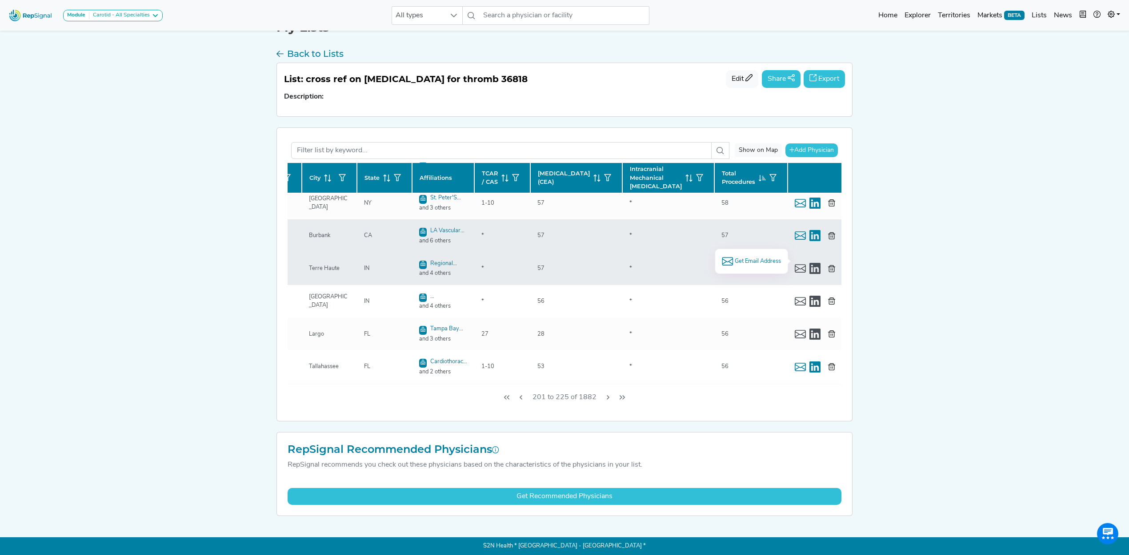
click at [736, 260] on span "Get Email Address" at bounding box center [757, 261] width 46 height 8
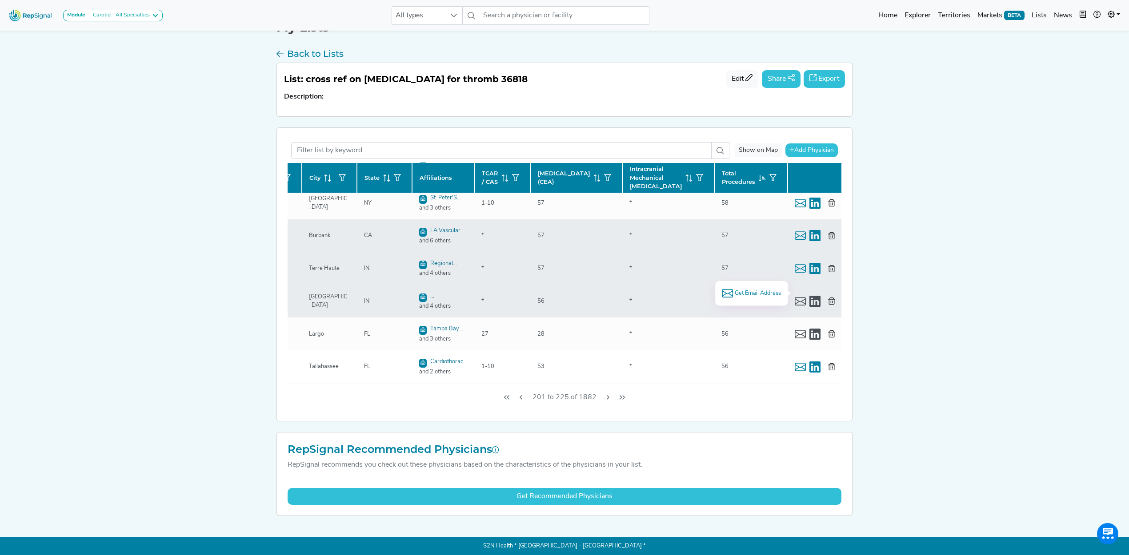
click at [760, 291] on span "Get Email Address" at bounding box center [757, 293] width 46 height 8
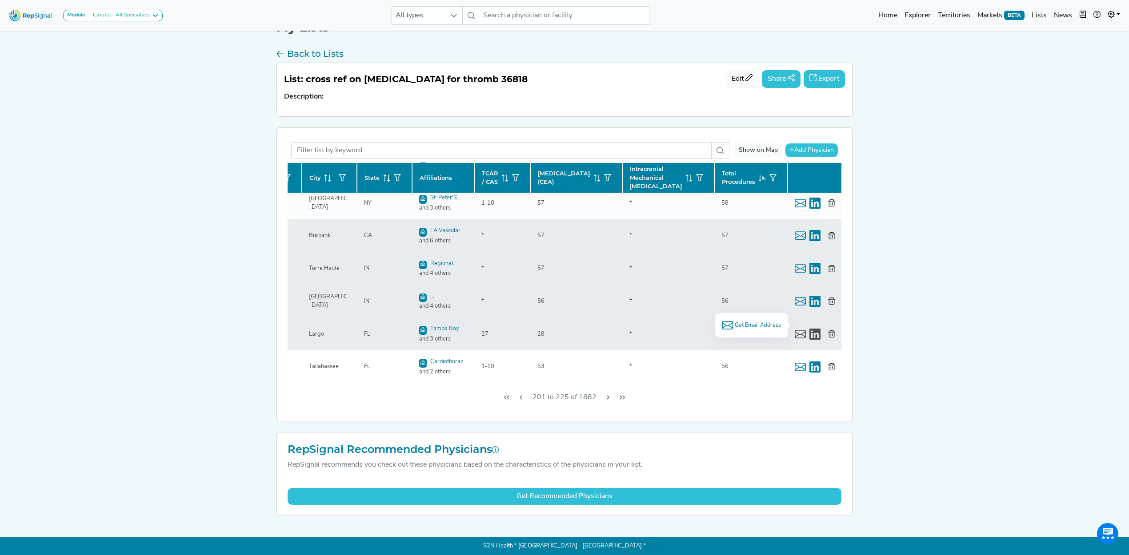
click at [756, 325] on span "Get Email Address" at bounding box center [757, 325] width 46 height 8
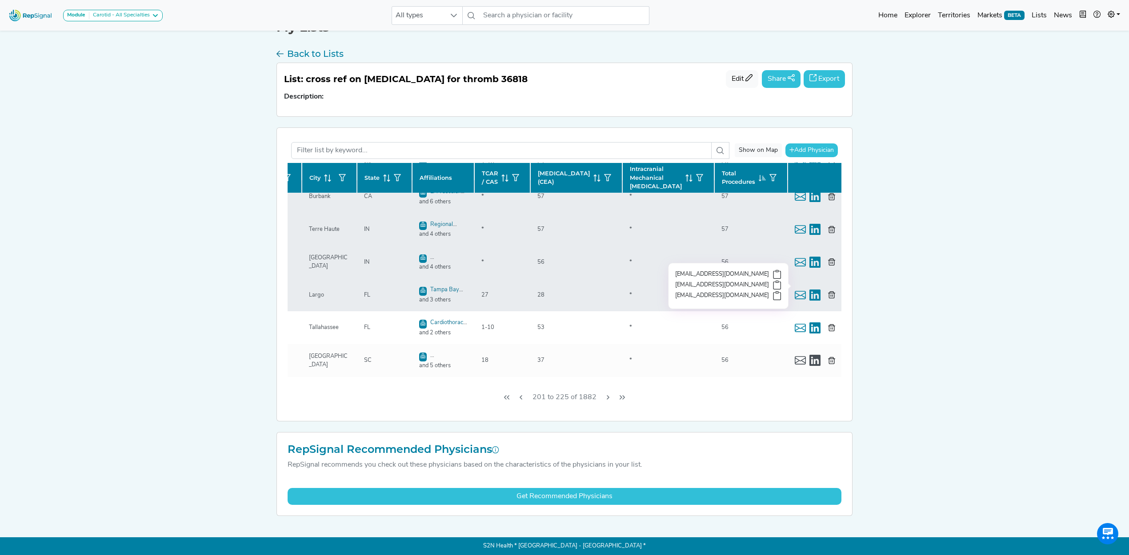
scroll to position [296, 136]
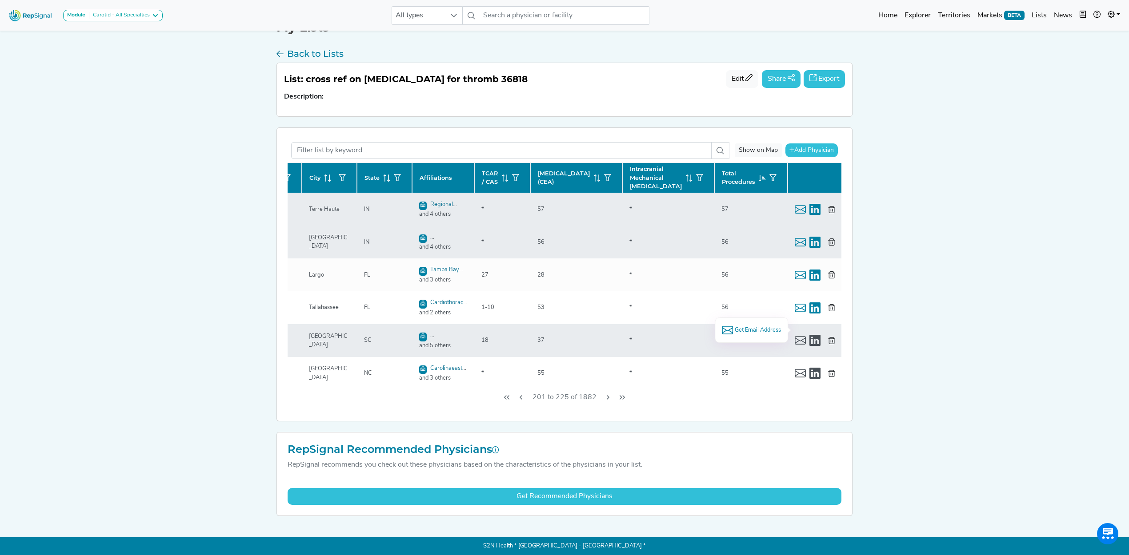
click at [742, 331] on span "Get Email Address" at bounding box center [757, 330] width 46 height 8
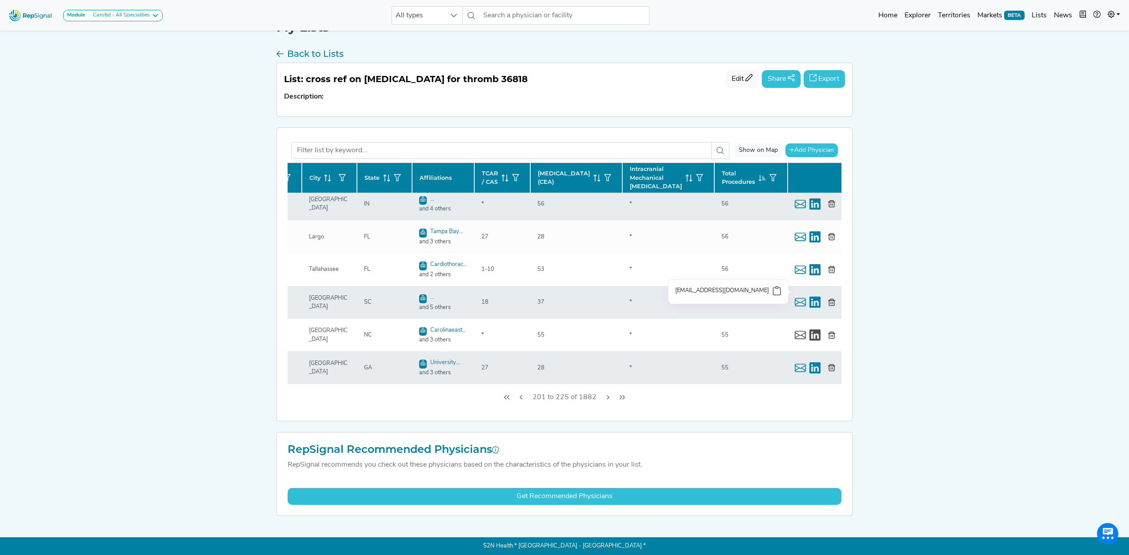
scroll to position [355, 136]
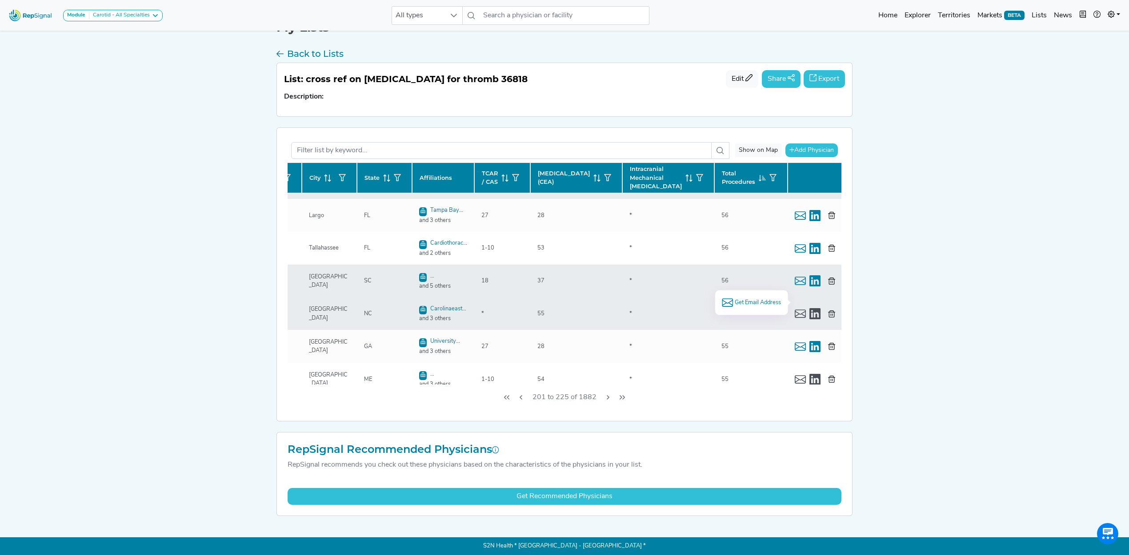
click at [754, 301] on span "Get Email Address" at bounding box center [757, 303] width 46 height 8
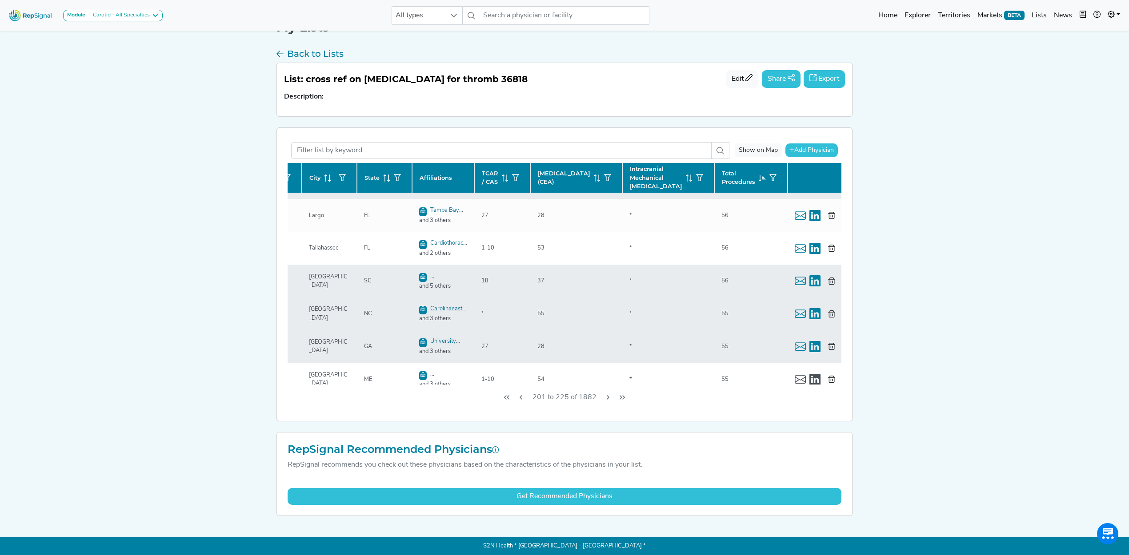
scroll to position [415, 136]
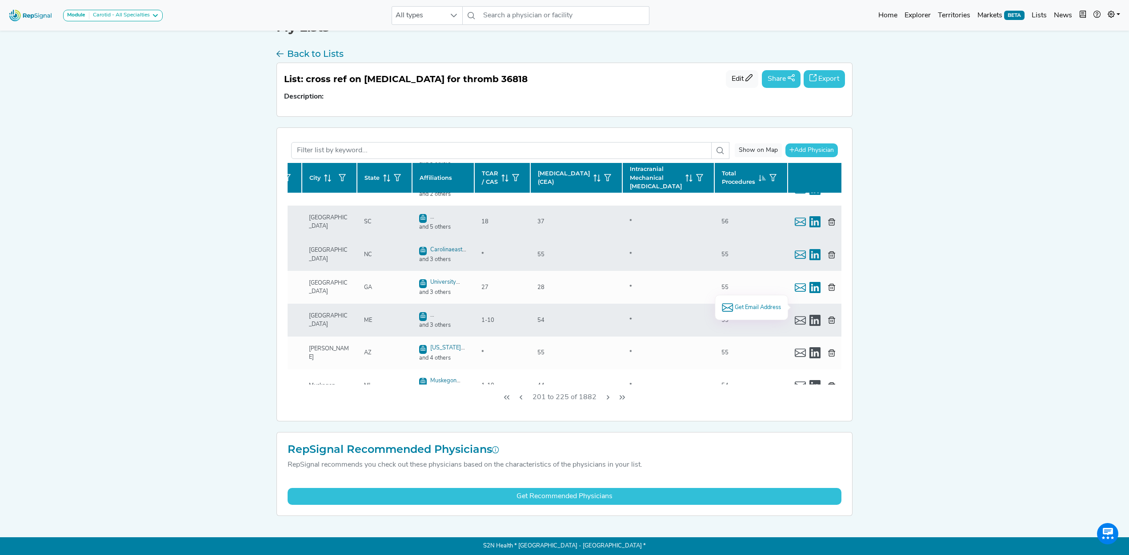
click at [762, 304] on span "Get Email Address" at bounding box center [757, 307] width 46 height 8
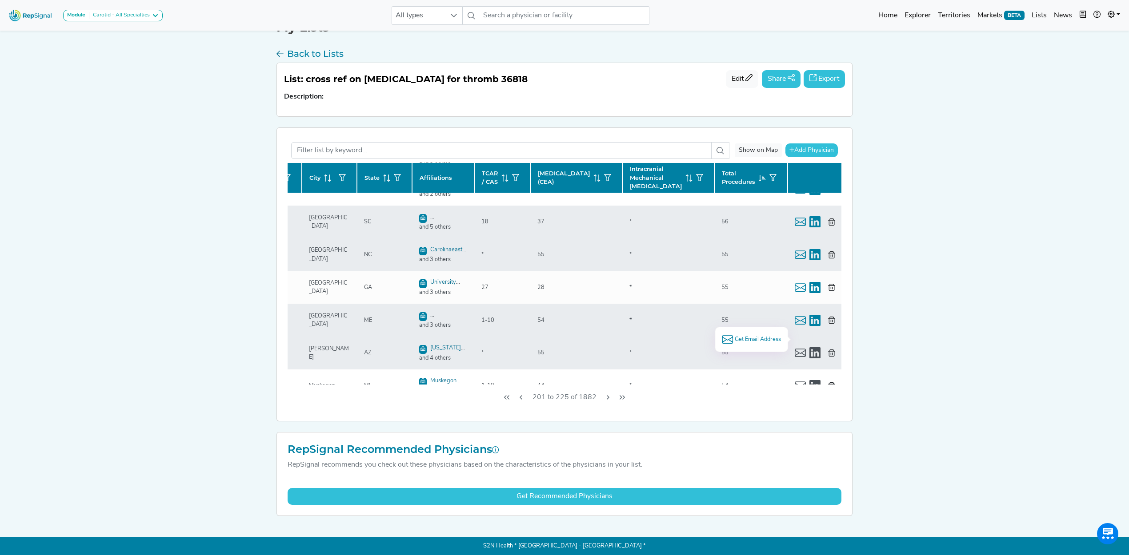
click at [739, 336] on span "Get Email Address" at bounding box center [757, 339] width 46 height 8
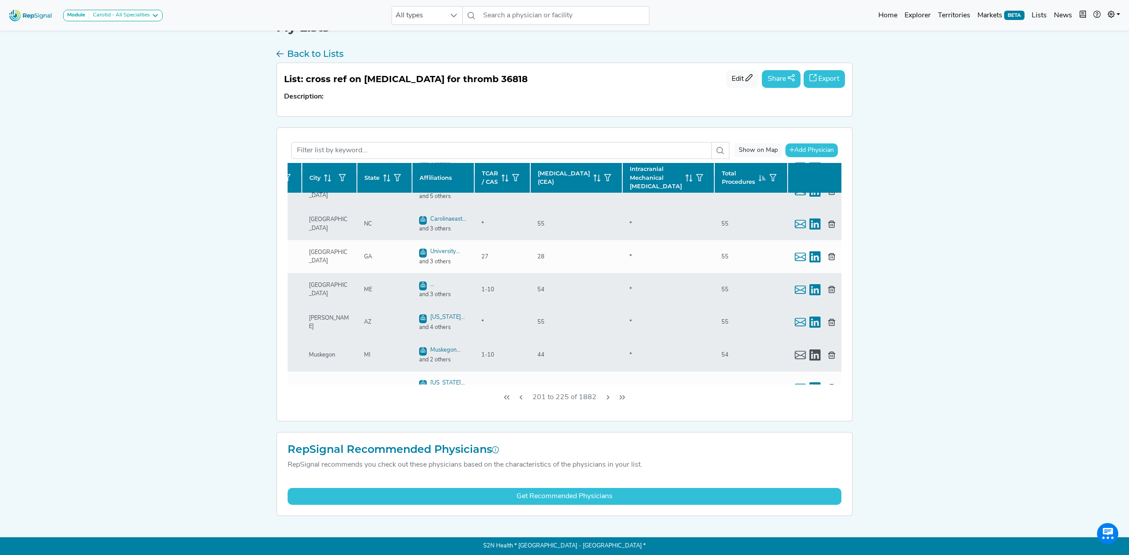
scroll to position [474, 136]
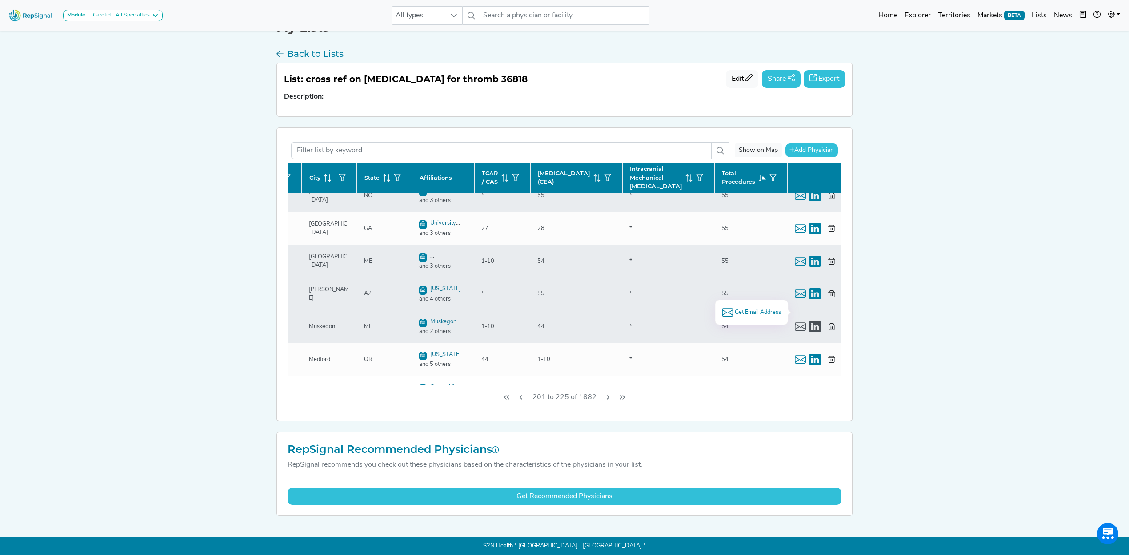
click at [763, 311] on span "Get Email Address" at bounding box center [757, 312] width 46 height 8
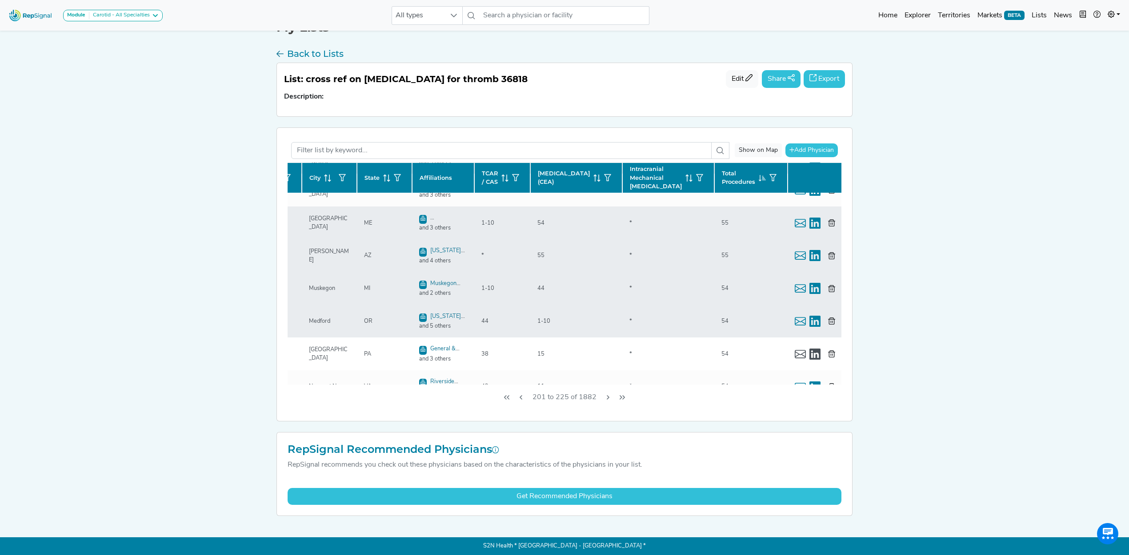
scroll to position [533, 136]
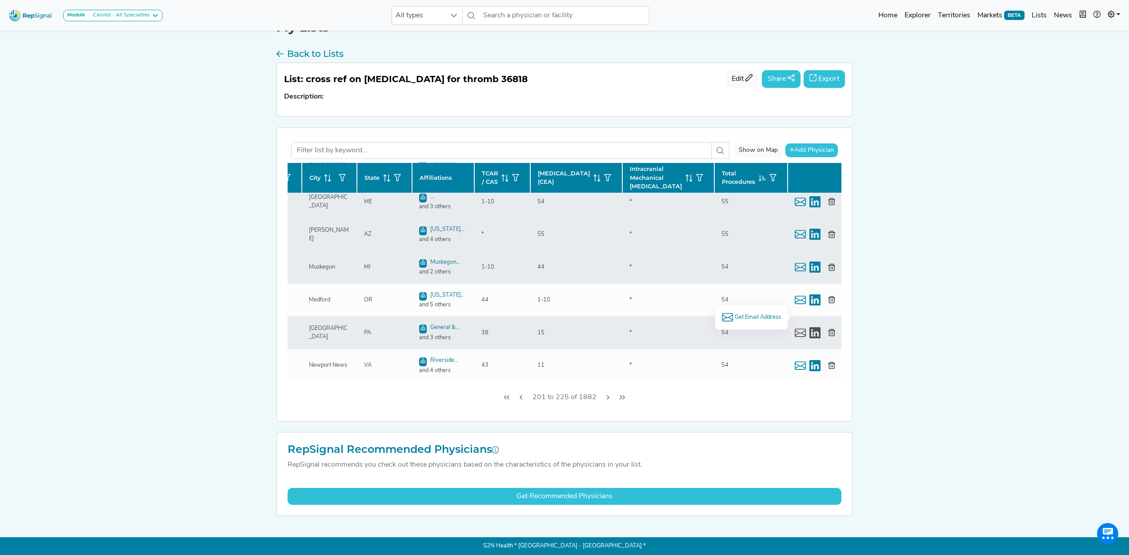
click at [748, 316] on span "Get Email Address" at bounding box center [757, 317] width 46 height 8
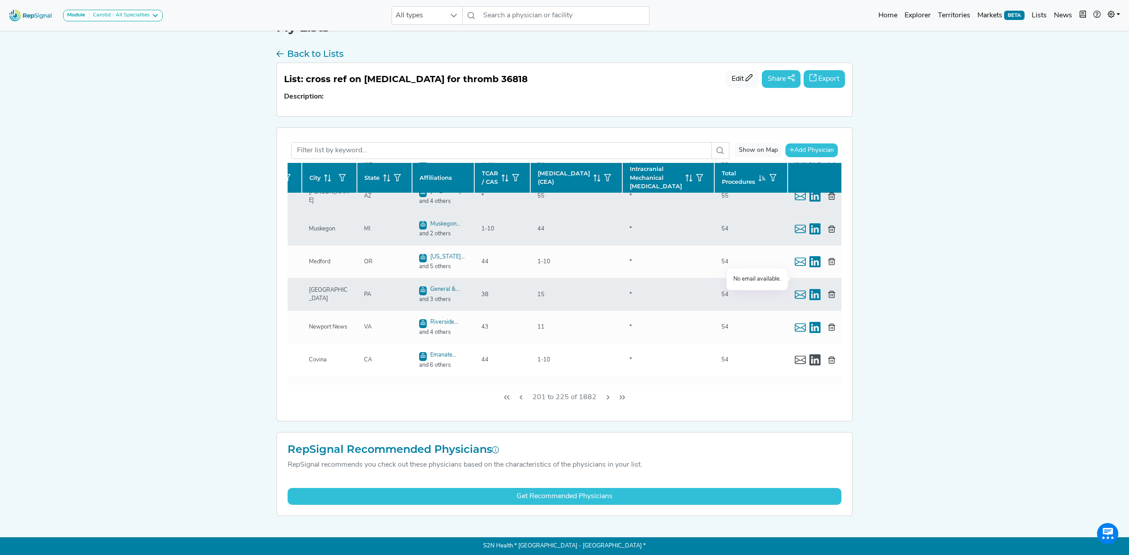
scroll to position [592, 136]
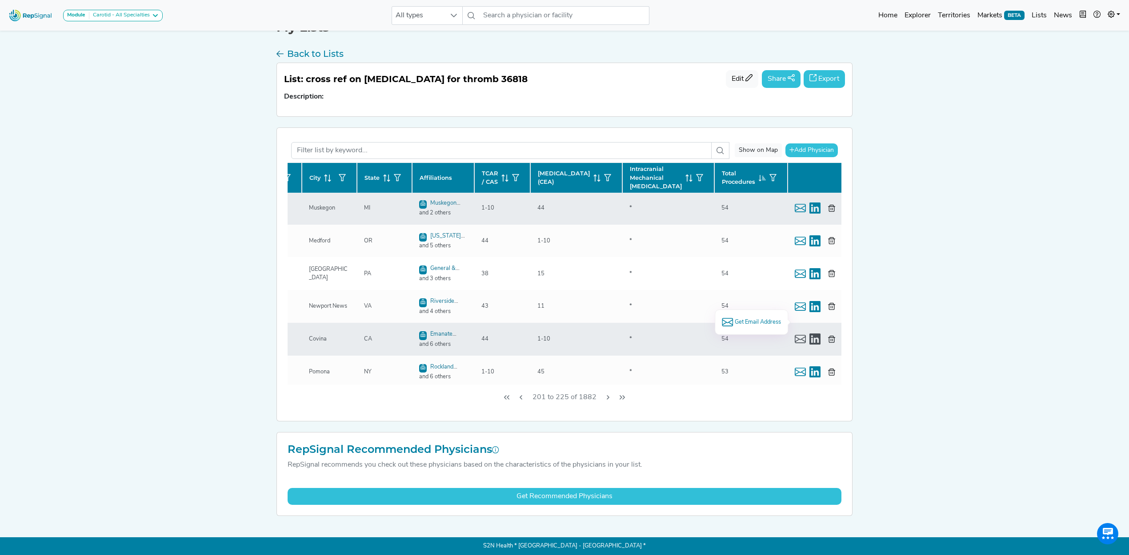
click at [748, 323] on span "Get Email Address" at bounding box center [757, 322] width 46 height 8
click at [606, 402] on button "Next Page" at bounding box center [608, 397] width 14 height 17
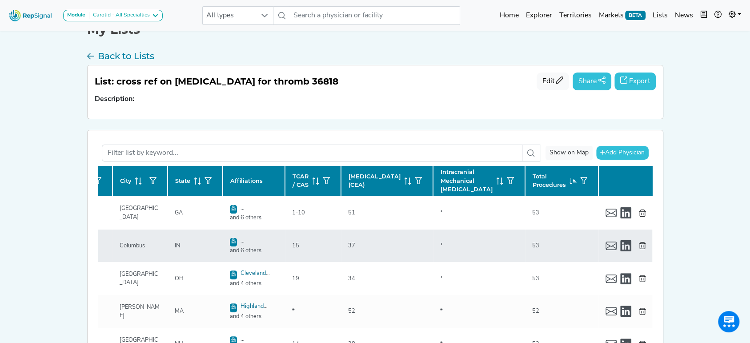
scroll to position [0, 0]
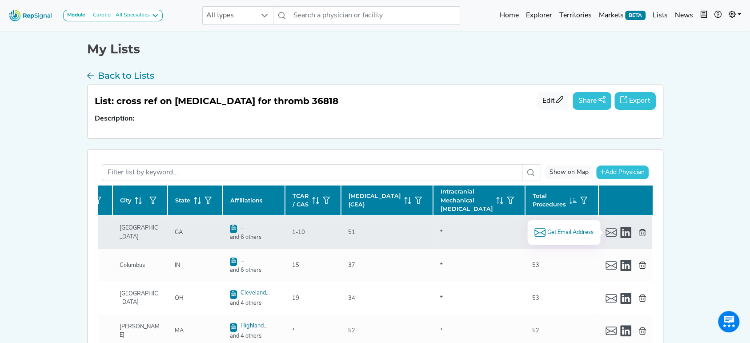
click at [558, 231] on span "Get Email Address" at bounding box center [569, 232] width 46 height 8
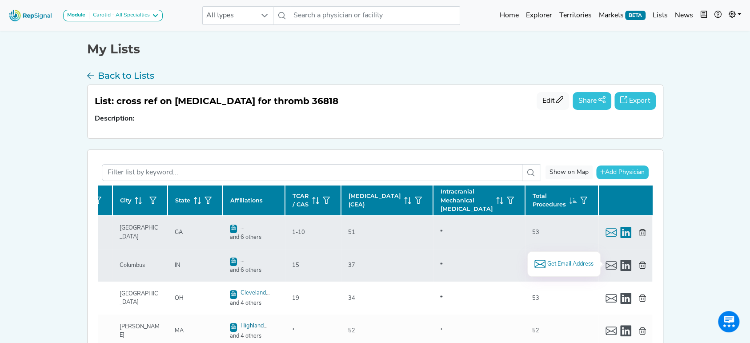
click at [572, 263] on span "Get Email Address" at bounding box center [569, 263] width 46 height 8
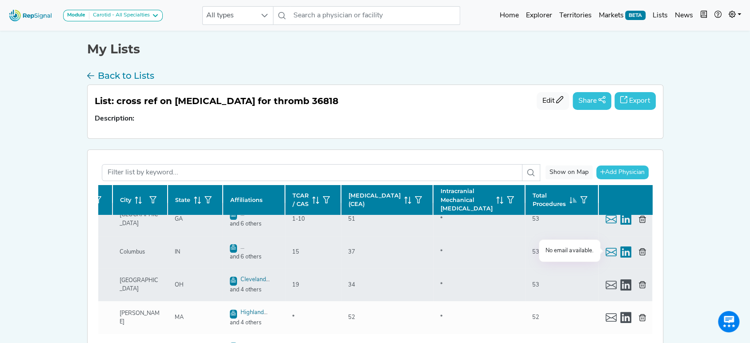
scroll to position [0, 136]
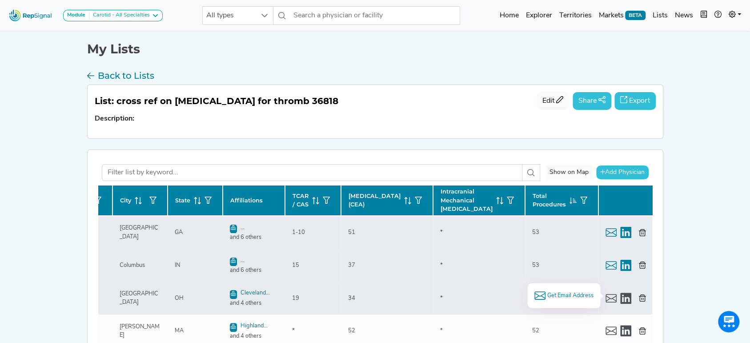
click at [577, 291] on span "Get Email Address" at bounding box center [569, 295] width 46 height 8
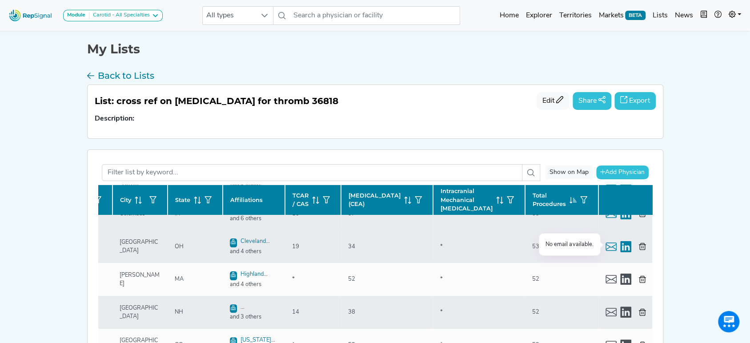
scroll to position [59, 136]
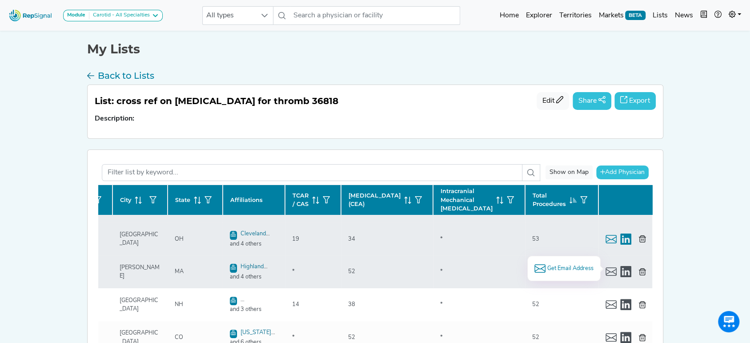
click at [577, 267] on span "Get Email Address" at bounding box center [569, 268] width 46 height 8
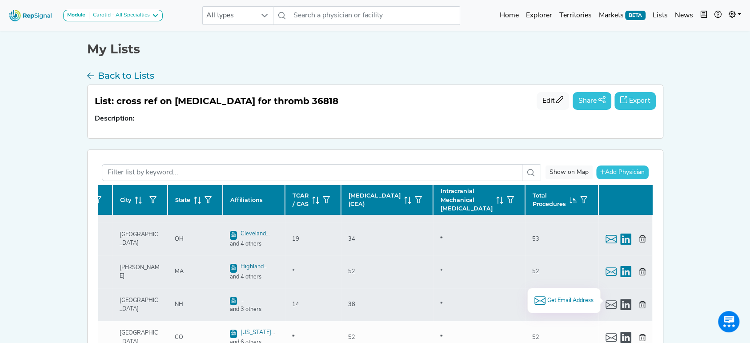
click at [571, 298] on span "Get Email Address" at bounding box center [569, 300] width 46 height 8
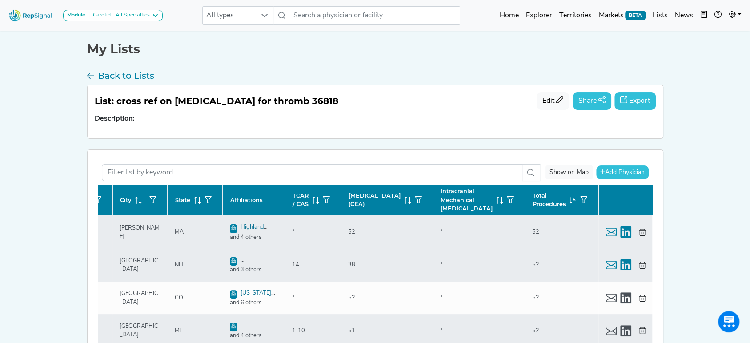
scroll to position [118, 136]
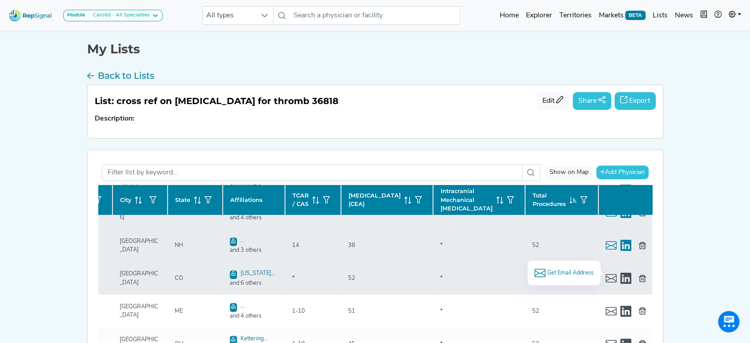
click at [565, 274] on span "Get Email Address" at bounding box center [569, 272] width 46 height 8
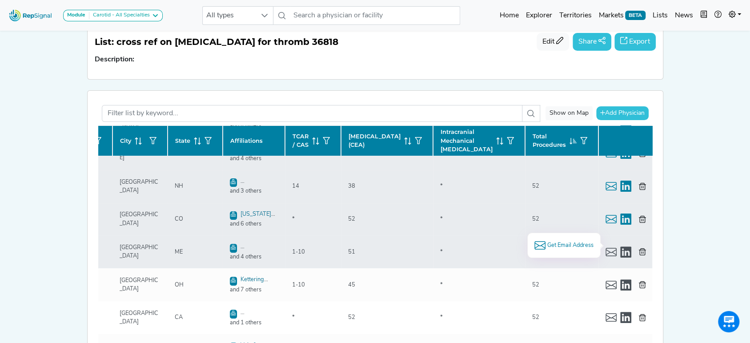
click at [566, 241] on span "Get Email Address" at bounding box center [569, 245] width 46 height 8
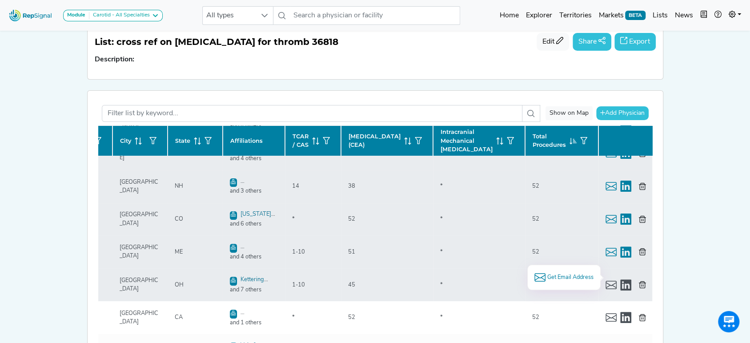
click at [572, 273] on span "Get Email Address" at bounding box center [569, 277] width 46 height 8
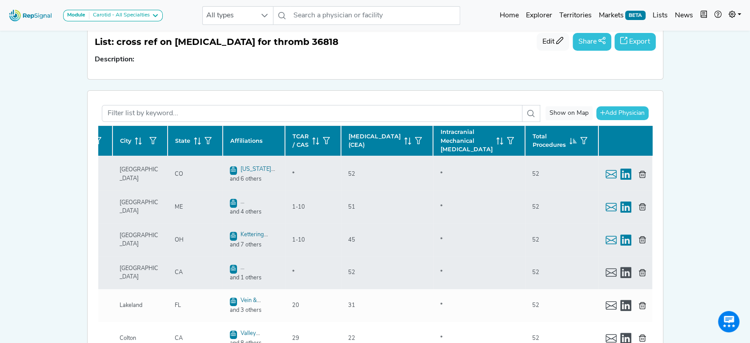
scroll to position [178, 136]
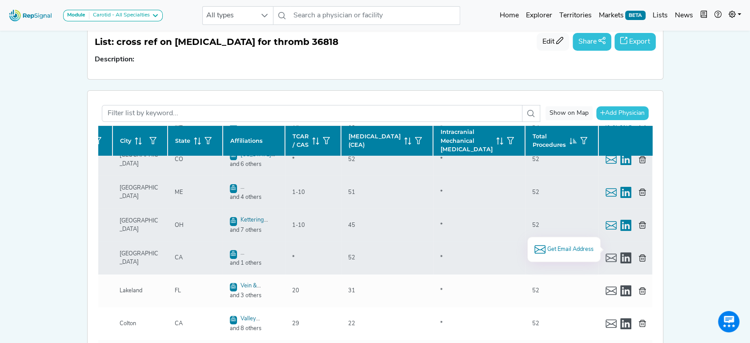
click at [565, 248] on span "Get Email Address" at bounding box center [569, 249] width 46 height 8
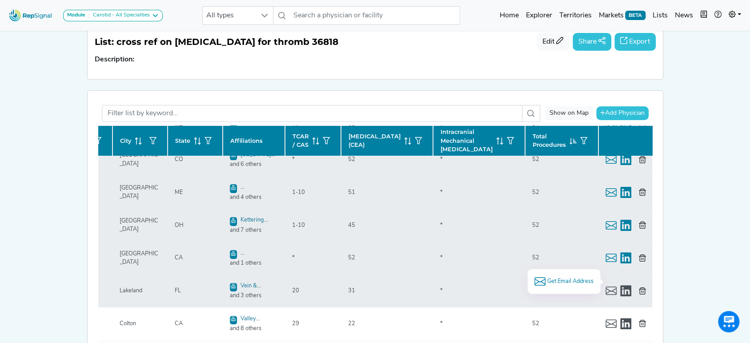
click at [573, 279] on span "Get Email Address" at bounding box center [569, 281] width 46 height 8
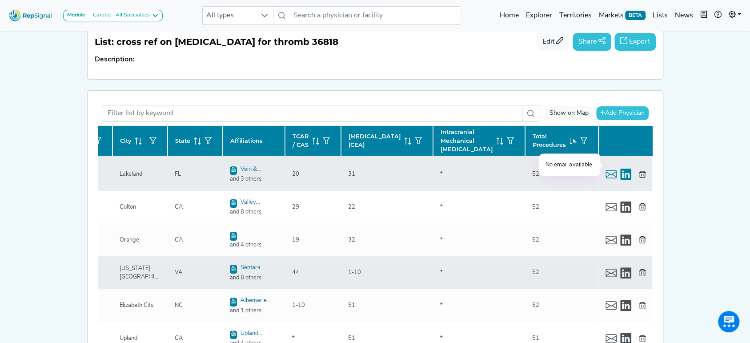
scroll to position [296, 136]
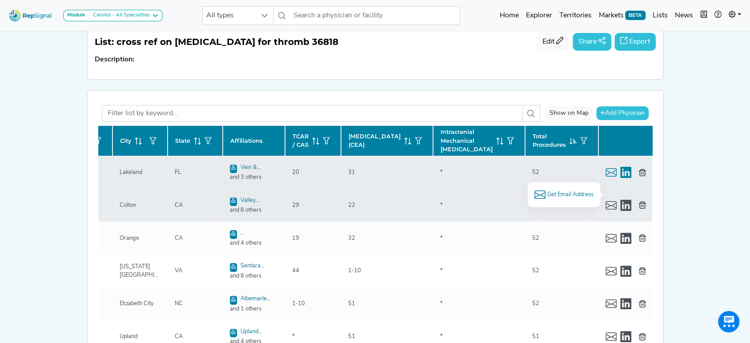
click at [565, 193] on span "Get Email Address" at bounding box center [569, 194] width 46 height 8
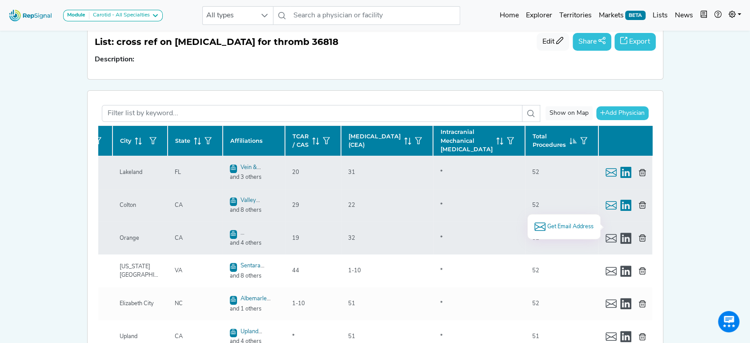
click at [570, 224] on span "Get Email Address" at bounding box center [569, 226] width 46 height 8
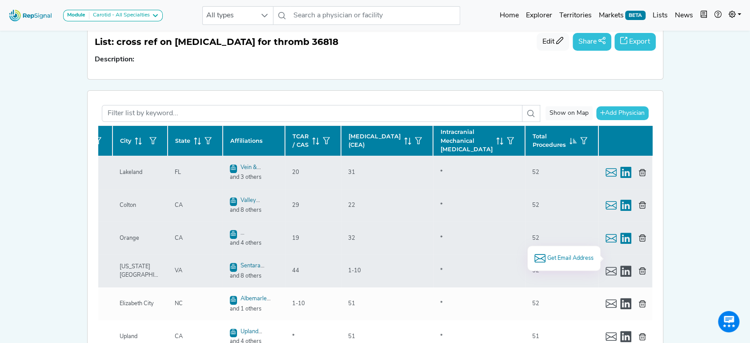
click at [555, 254] on span "Get Email Address" at bounding box center [569, 258] width 46 height 8
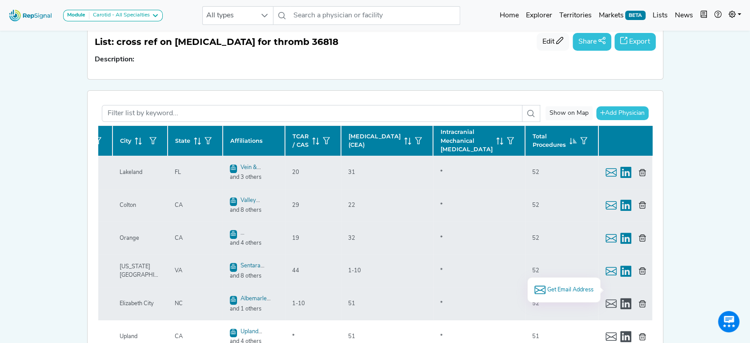
click at [570, 288] on span "Get Email Address" at bounding box center [569, 289] width 46 height 8
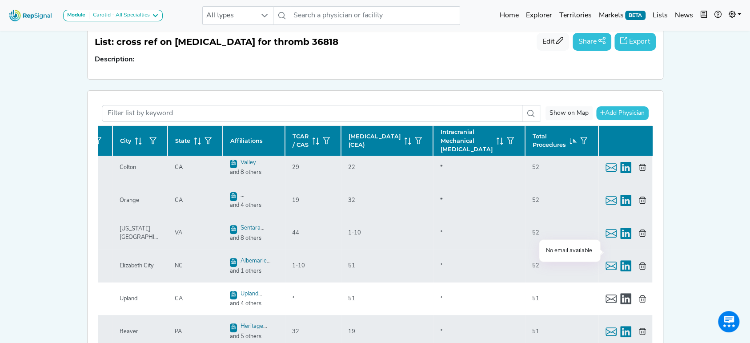
scroll to position [355, 136]
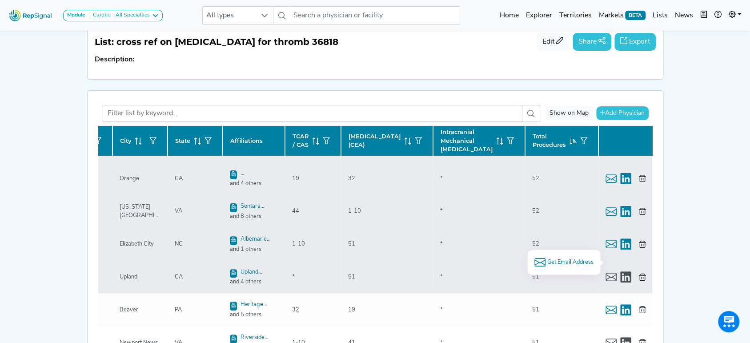
click at [571, 262] on span "Get Email Address" at bounding box center [569, 262] width 46 height 8
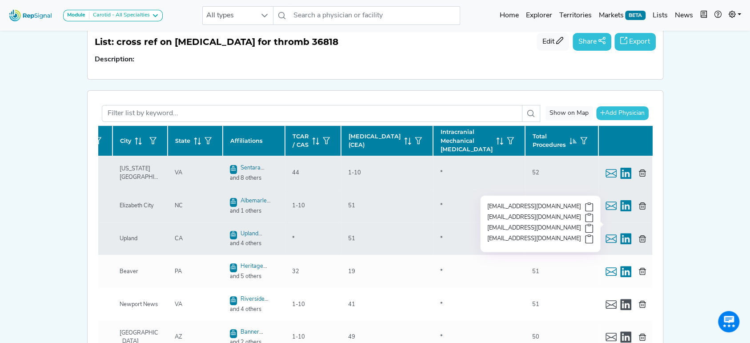
scroll to position [415, 136]
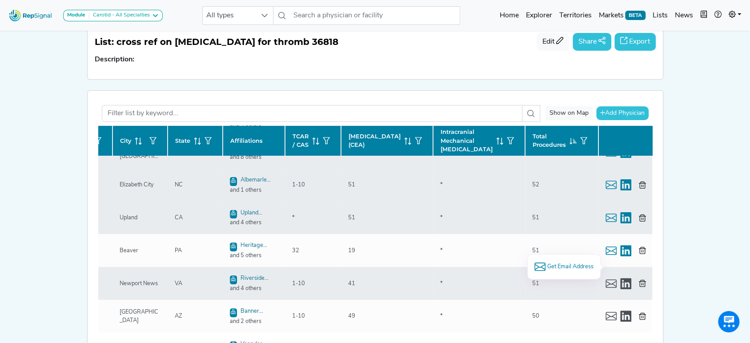
click at [570, 264] on span "Get Email Address" at bounding box center [569, 266] width 46 height 8
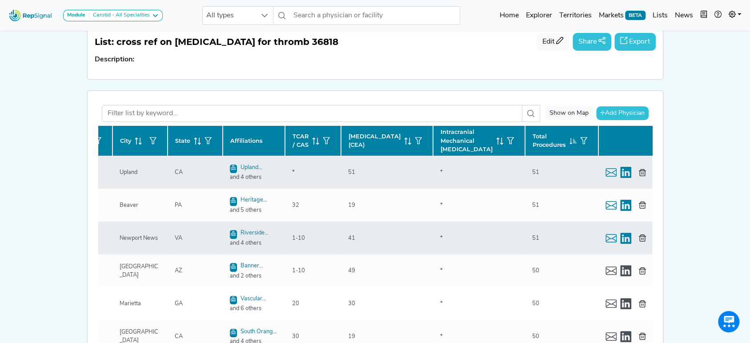
scroll to position [474, 136]
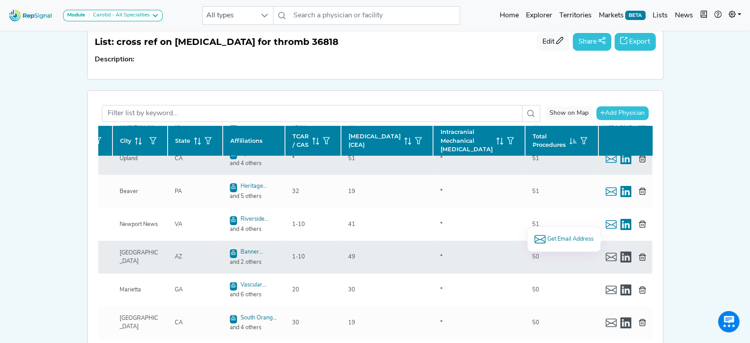
click at [560, 235] on span "Get Email Address" at bounding box center [569, 239] width 46 height 8
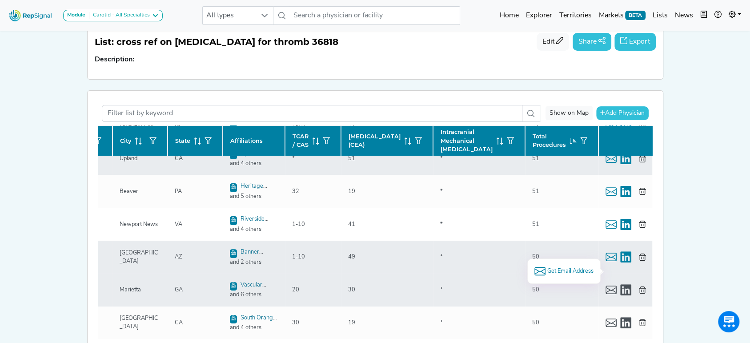
click at [576, 267] on span "Get Email Address" at bounding box center [569, 271] width 46 height 8
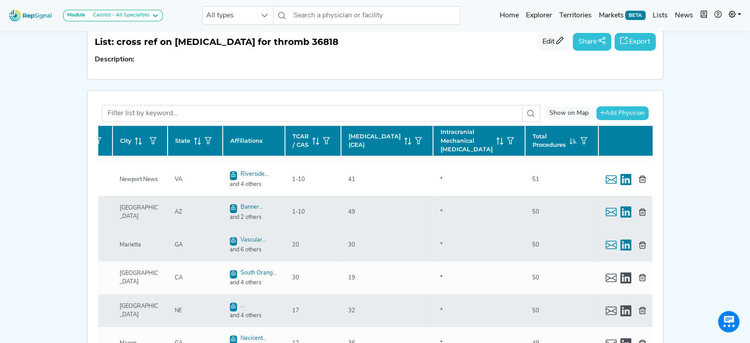
scroll to position [533, 136]
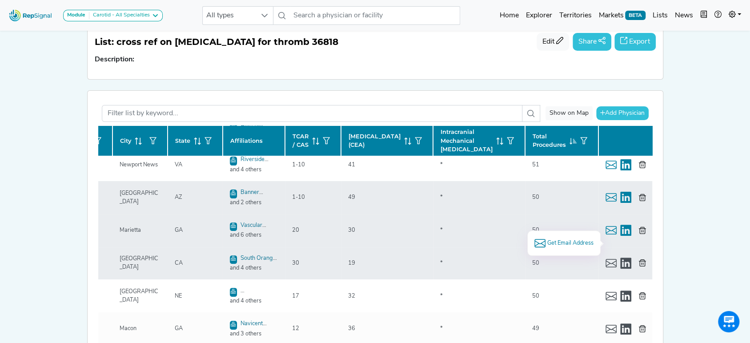
click at [559, 241] on span "Get Email Address" at bounding box center [569, 243] width 46 height 8
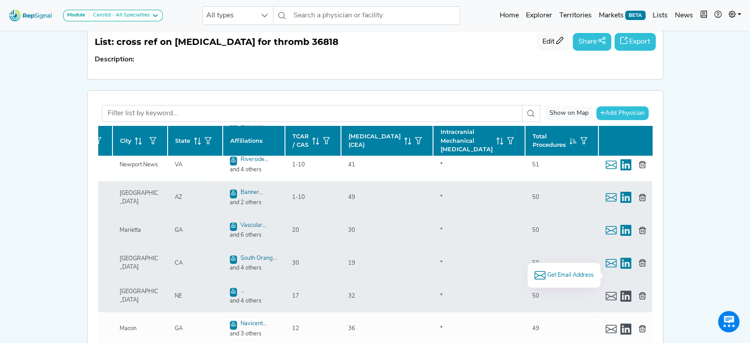
click at [555, 271] on span "Get Email Address" at bounding box center [569, 275] width 46 height 8
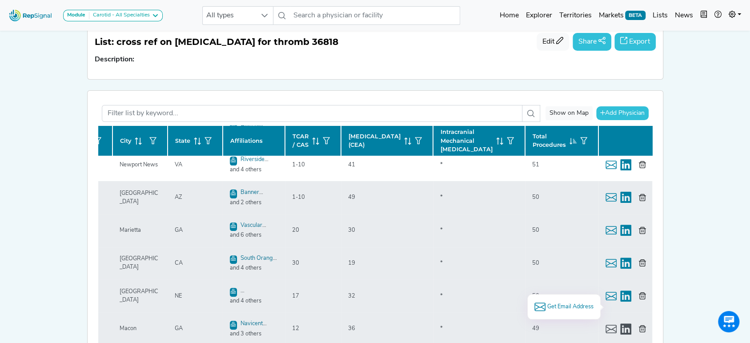
click at [566, 307] on span "Get Email Address" at bounding box center [569, 306] width 46 height 8
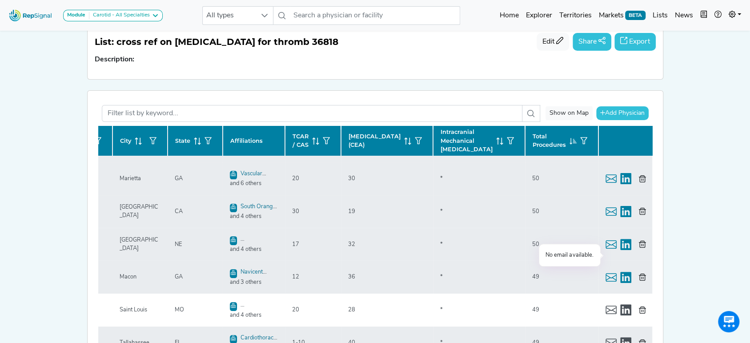
scroll to position [592, 136]
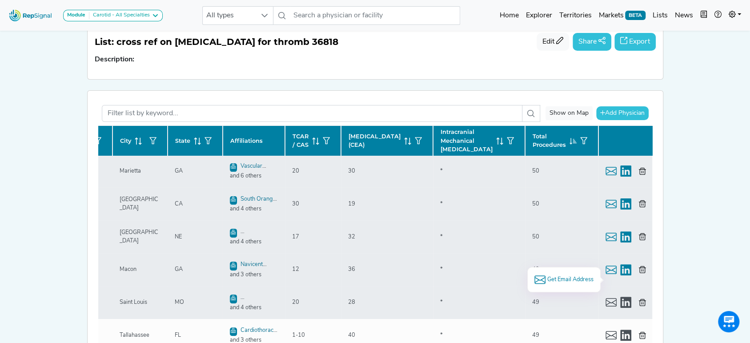
click at [548, 276] on span "Get Email Address" at bounding box center [569, 279] width 46 height 8
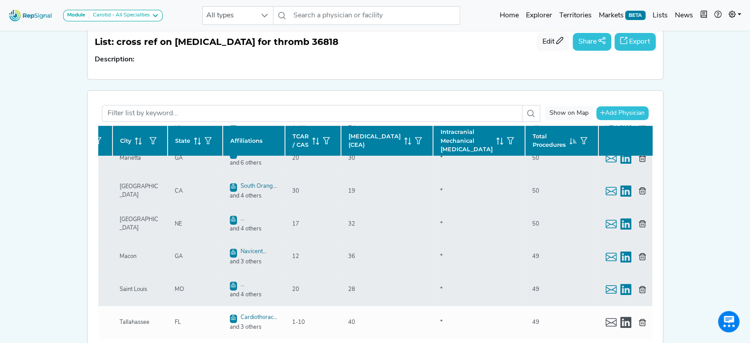
scroll to position [612, 136]
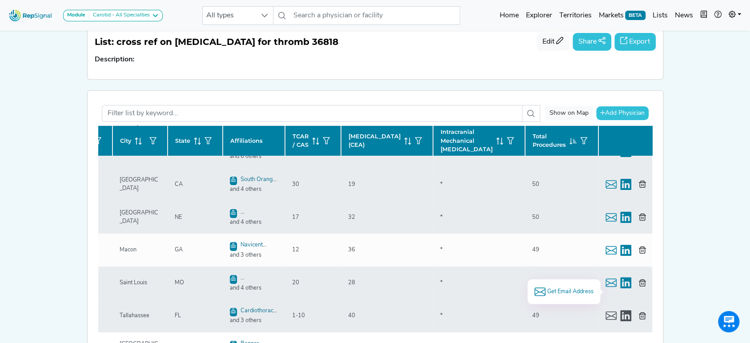
click at [566, 289] on span "Get Email Address" at bounding box center [569, 291] width 46 height 8
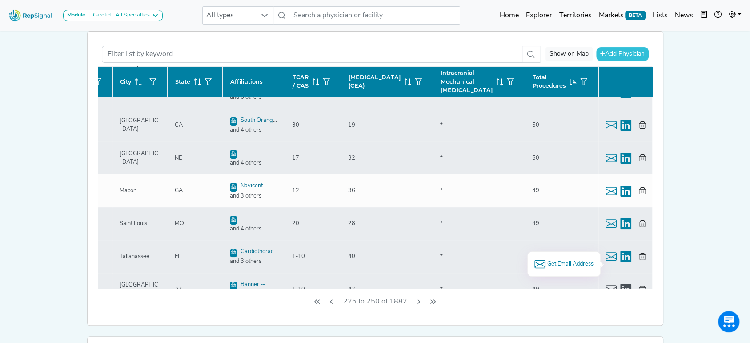
click at [559, 266] on span "Get Email Address" at bounding box center [569, 263] width 46 height 8
click at [416, 300] on icon "Next Page" at bounding box center [418, 301] width 7 height 7
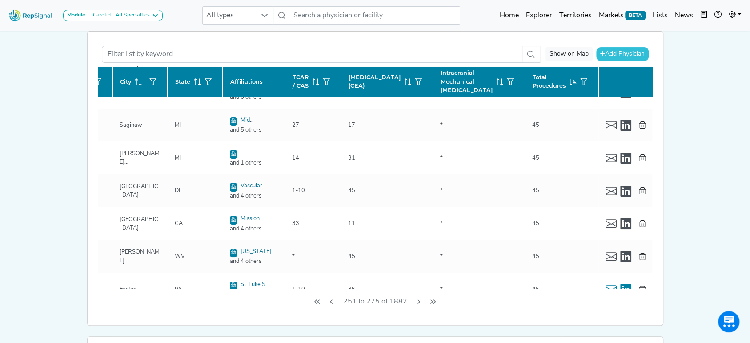
scroll to position [0, 136]
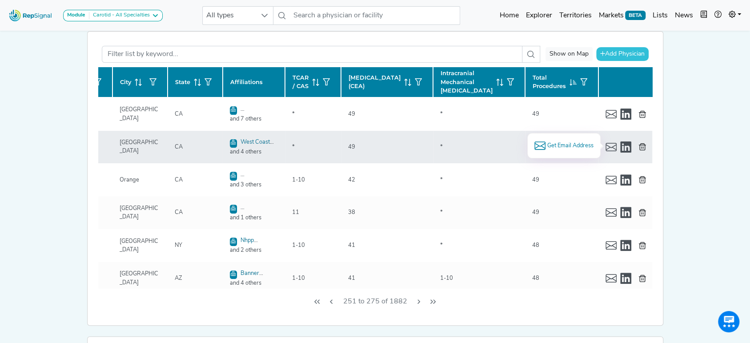
click at [569, 144] on span "Get Email Address" at bounding box center [569, 145] width 46 height 8
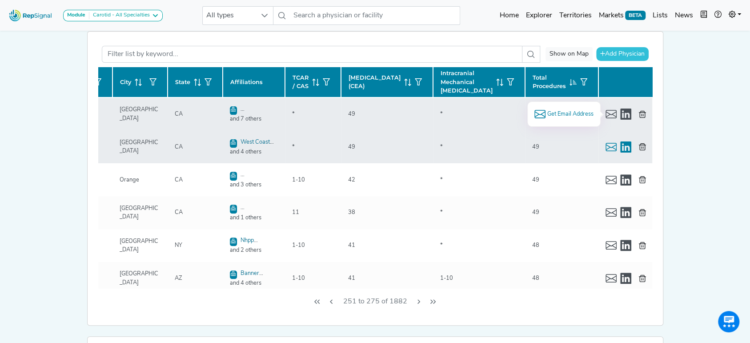
click at [552, 110] on span "Get Email Address" at bounding box center [569, 114] width 46 height 8
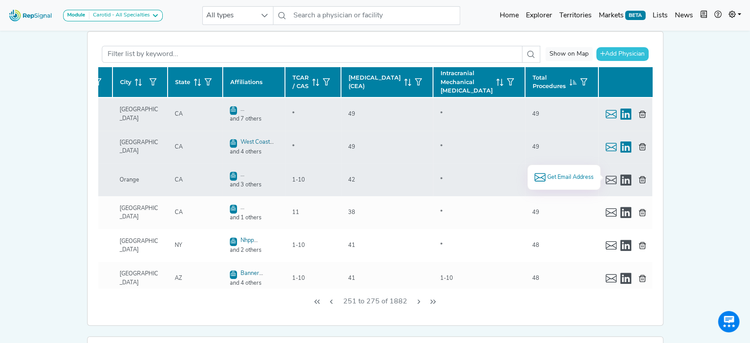
click at [561, 177] on span "Get Email Address" at bounding box center [569, 177] width 46 height 8
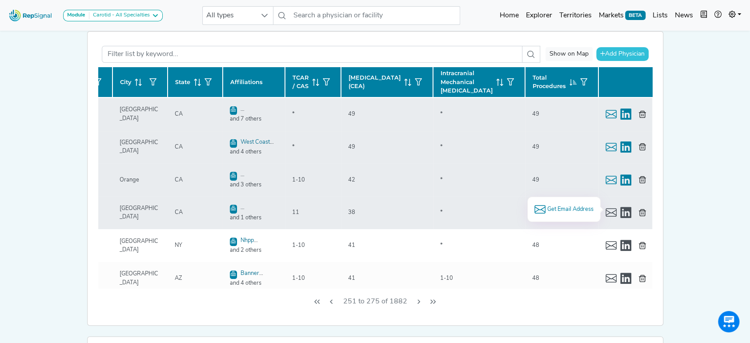
click at [553, 207] on span "Get Email Address" at bounding box center [569, 209] width 46 height 8
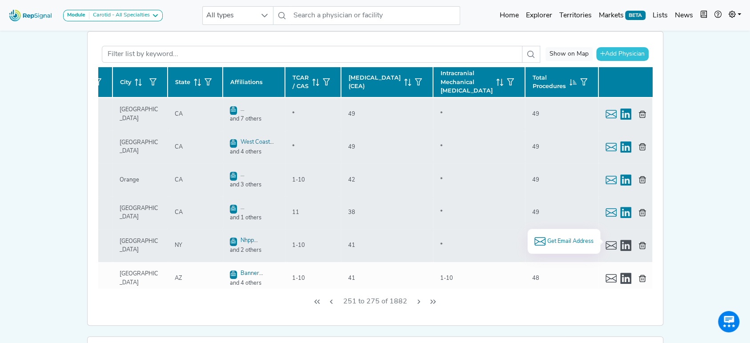
click at [579, 238] on span "Get Email Address" at bounding box center [569, 241] width 46 height 8
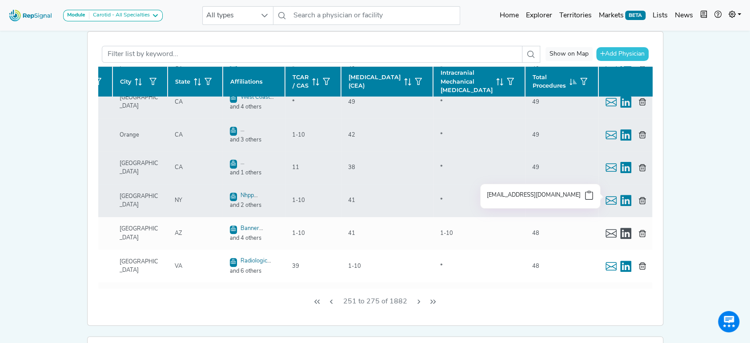
scroll to position [59, 136]
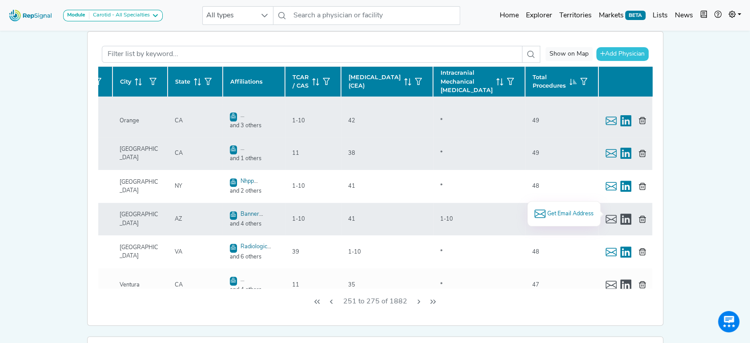
click at [553, 211] on span "Get Email Address" at bounding box center [569, 213] width 46 height 8
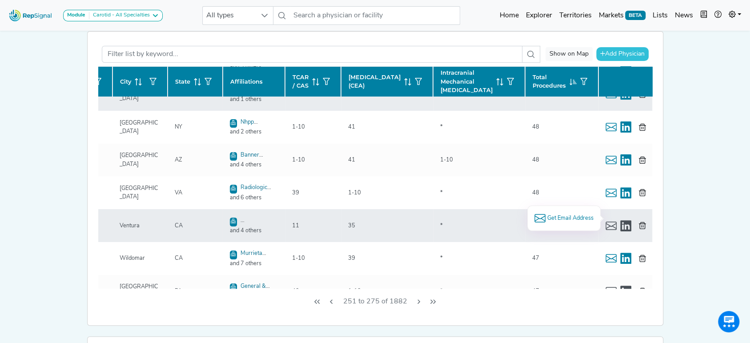
click at [555, 215] on span "Get Email Address" at bounding box center [569, 218] width 46 height 8
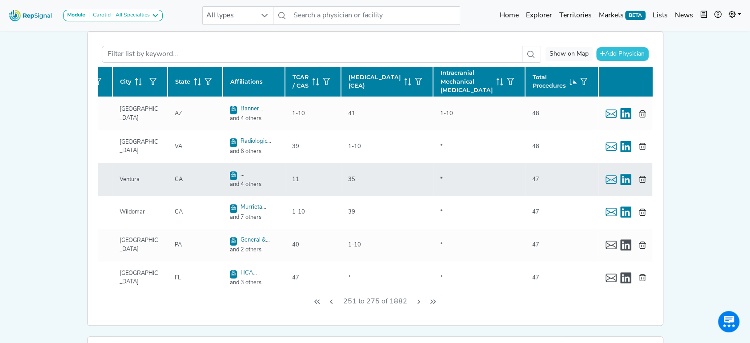
scroll to position [178, 136]
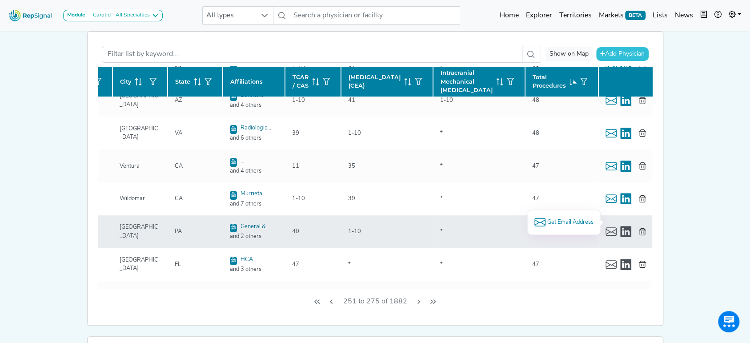
click at [569, 219] on span "Get Email Address" at bounding box center [569, 222] width 46 height 8
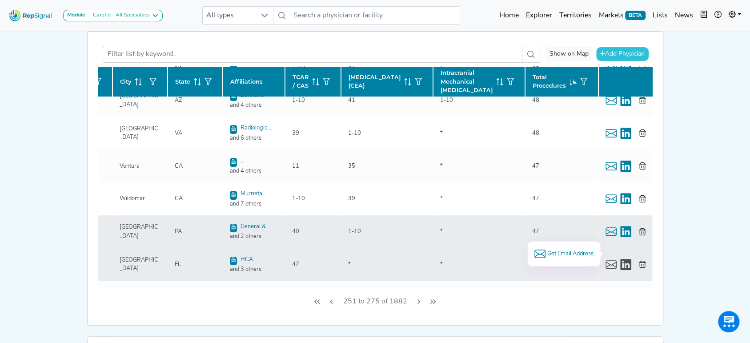
click at [555, 253] on span "Get Email Address" at bounding box center [569, 253] width 46 height 8
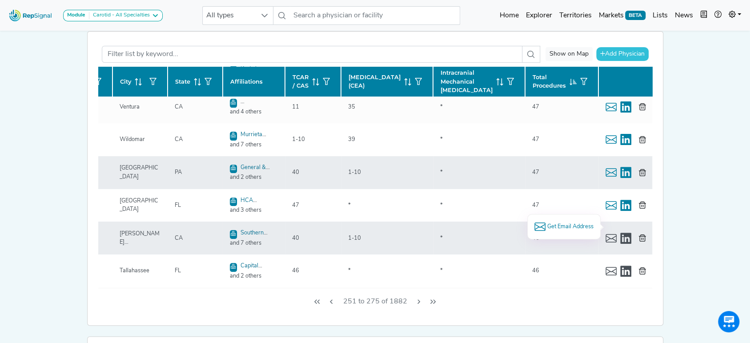
click at [568, 225] on span "Get Email Address" at bounding box center [569, 226] width 46 height 8
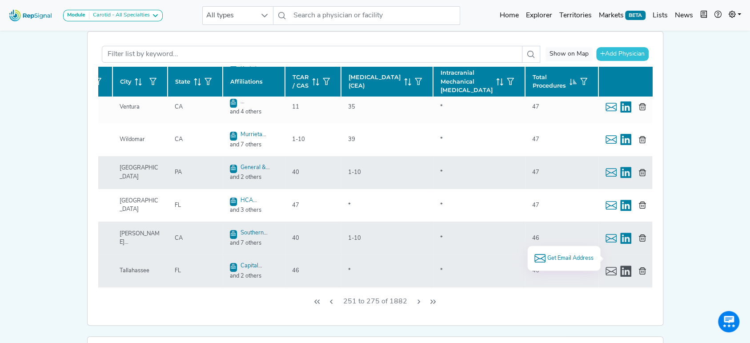
click at [567, 255] on span "Get Email Address" at bounding box center [569, 258] width 46 height 8
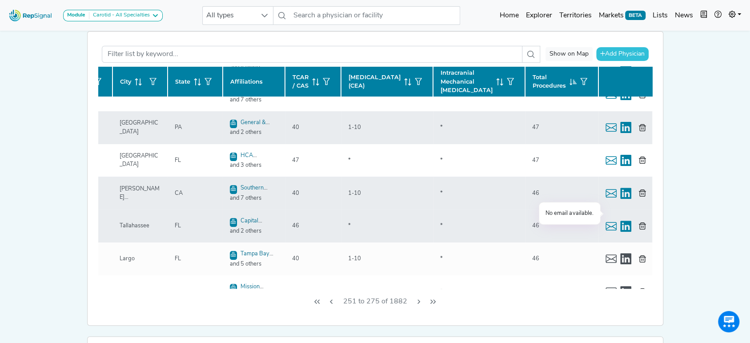
scroll to position [296, 136]
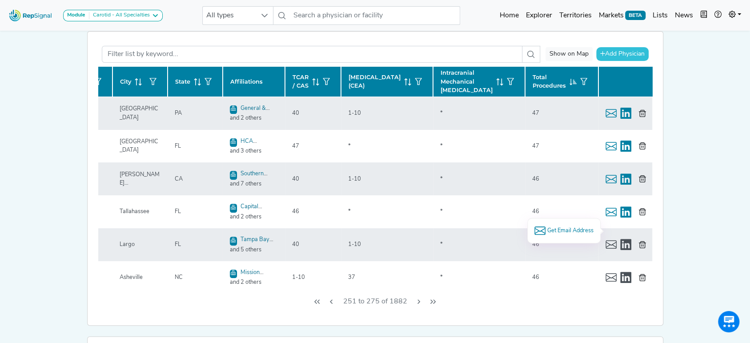
click at [563, 230] on span "Get Email Address" at bounding box center [569, 230] width 46 height 8
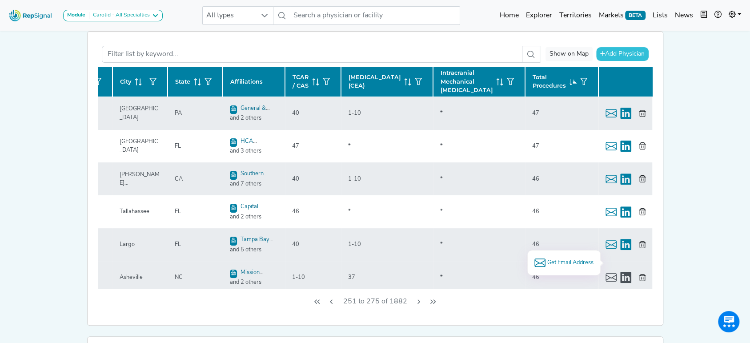
click at [563, 260] on span "Get Email Address" at bounding box center [569, 262] width 46 height 8
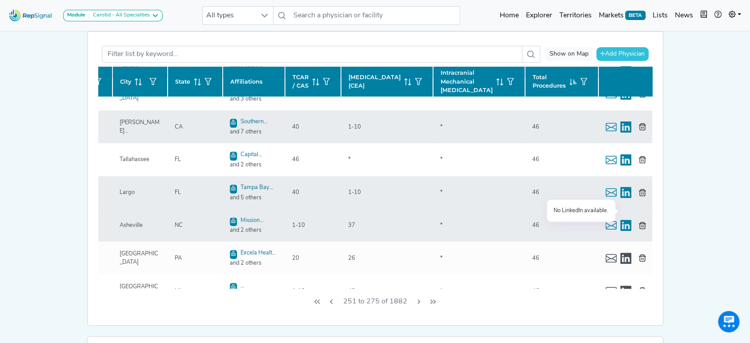
scroll to position [355, 136]
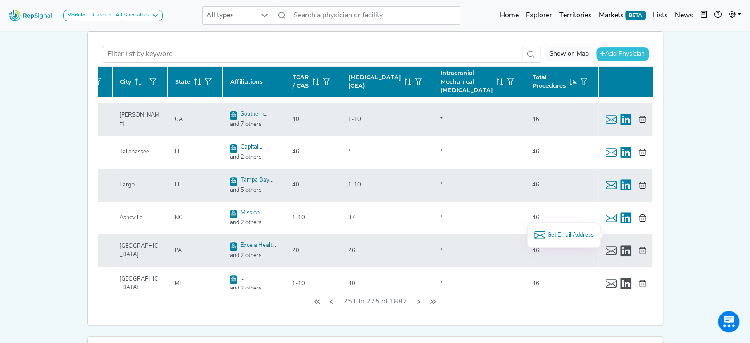
click at [557, 233] on span "Get Email Address" at bounding box center [569, 235] width 46 height 8
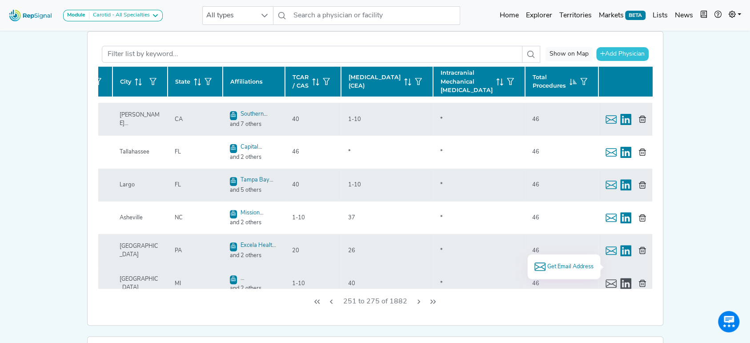
click at [566, 264] on span "Get Email Address" at bounding box center [569, 266] width 46 height 8
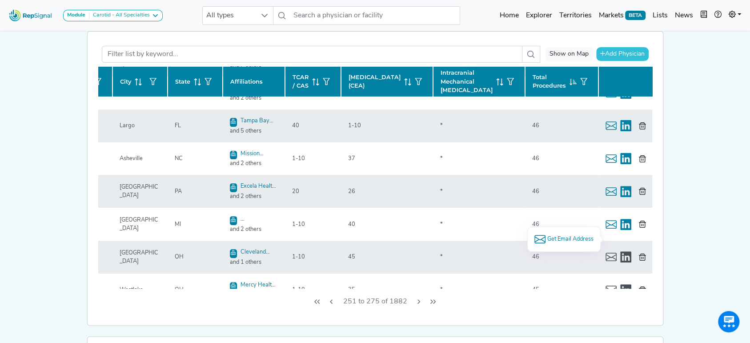
click at [554, 235] on span "Get Email Address" at bounding box center [569, 239] width 46 height 8
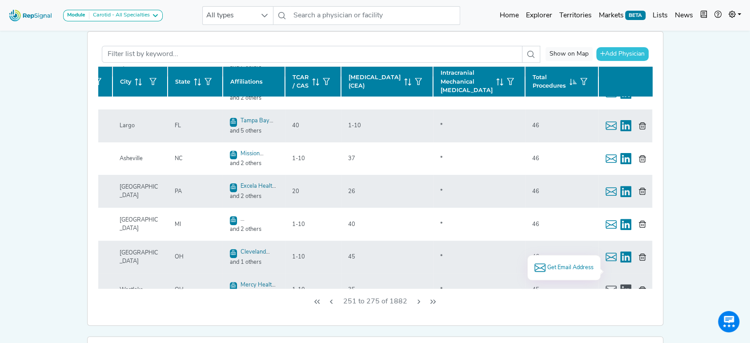
click at [569, 267] on span "Get Email Address" at bounding box center [569, 267] width 46 height 8
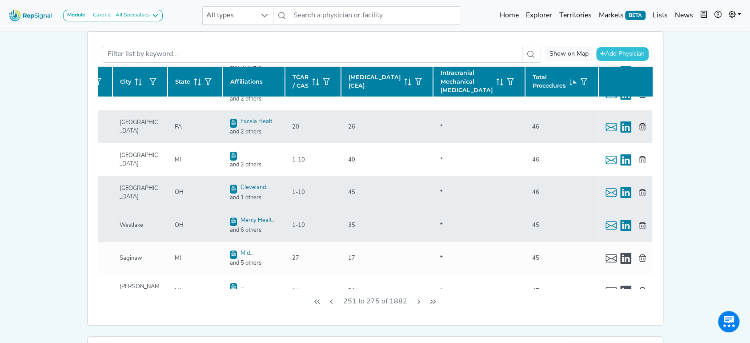
scroll to position [493, 136]
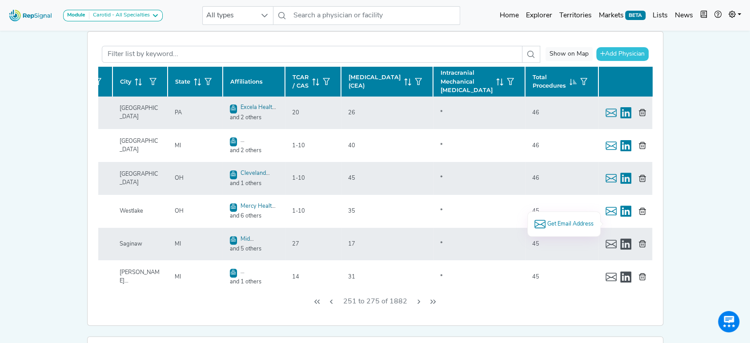
click at [546, 222] on span "Get Email Address" at bounding box center [569, 223] width 46 height 8
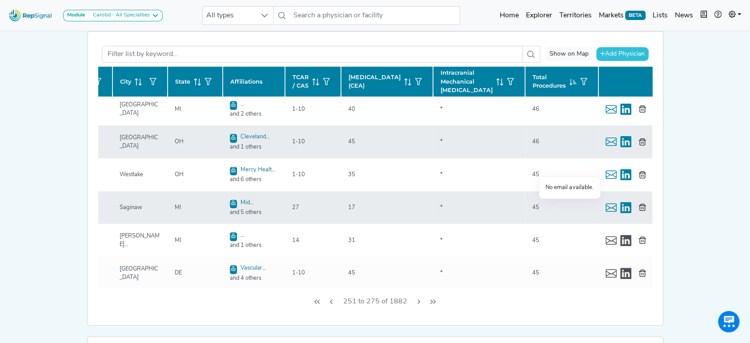
scroll to position [553, 136]
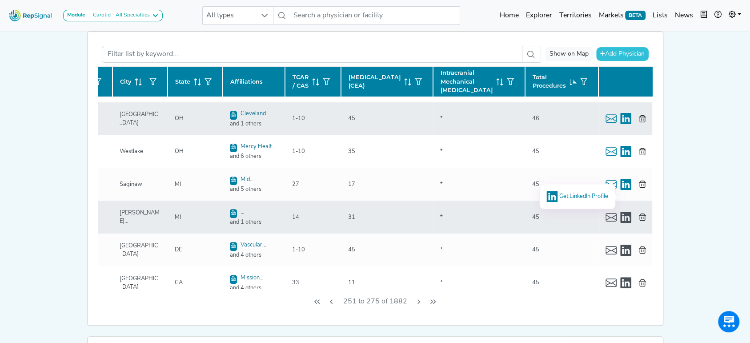
click at [584, 194] on span "Get LinkedIn Profile" at bounding box center [583, 196] width 49 height 6
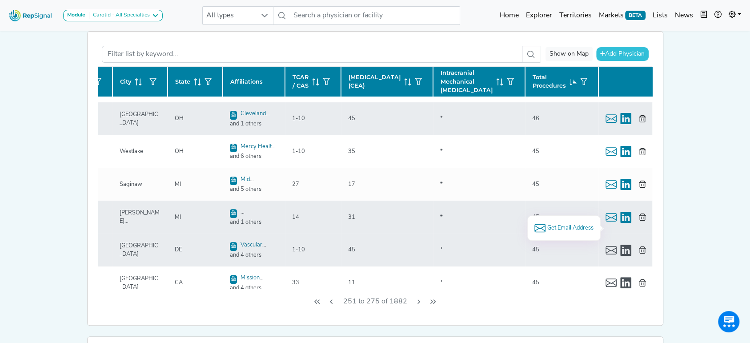
click at [569, 225] on span "Get Email Address" at bounding box center [569, 227] width 46 height 8
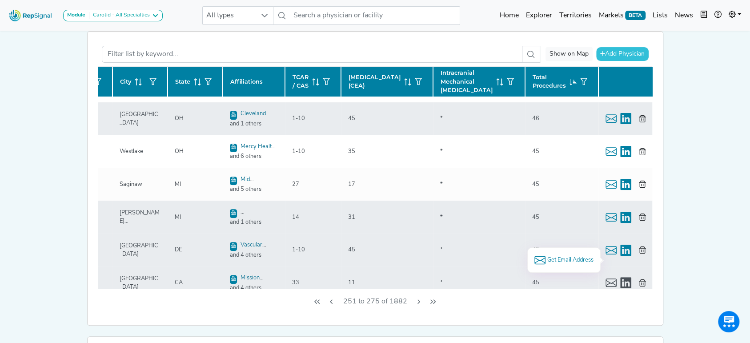
click at [550, 256] on span "Get Email Address" at bounding box center [569, 259] width 46 height 8
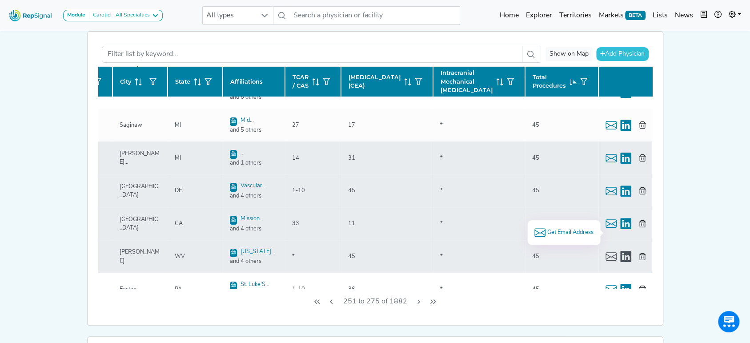
click at [565, 231] on span "Get Email Address" at bounding box center [569, 232] width 46 height 8
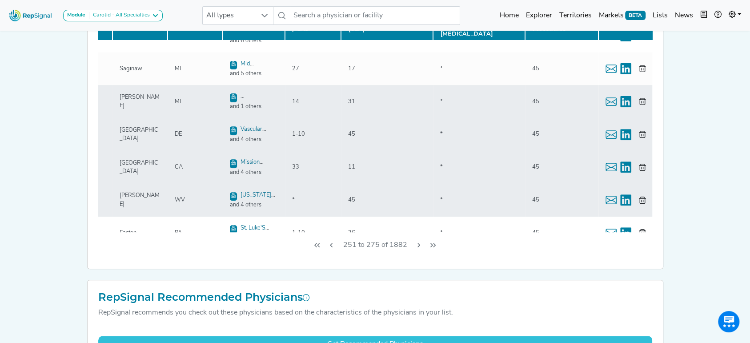
scroll to position [233, 0]
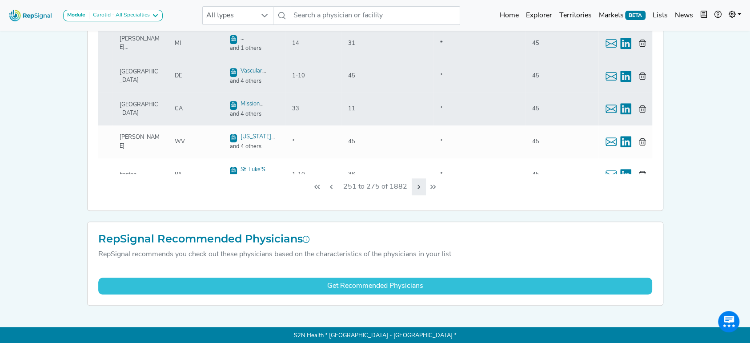
click at [416, 183] on icon "Next Page" at bounding box center [418, 186] width 7 height 7
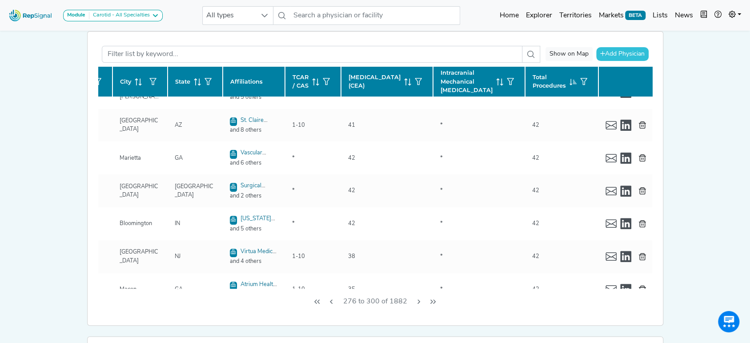
scroll to position [0, 136]
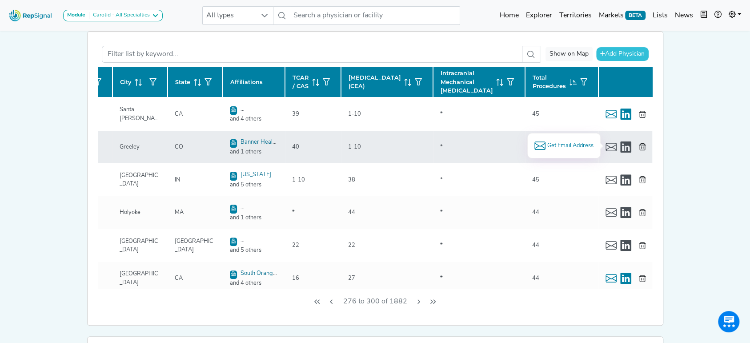
click at [566, 145] on span "Get Email Address" at bounding box center [569, 145] width 46 height 8
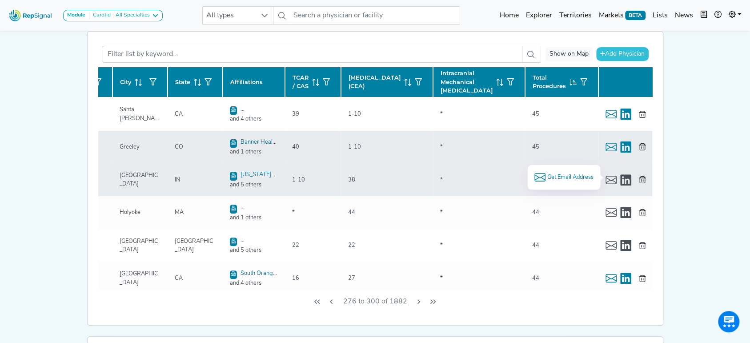
click at [560, 176] on span "Get Email Address" at bounding box center [569, 177] width 46 height 8
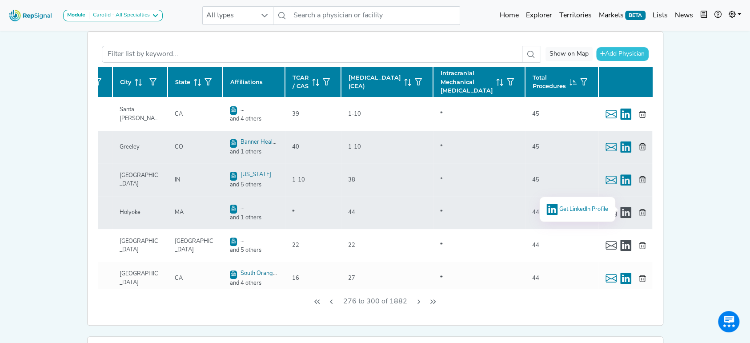
click at [567, 206] on span "Get LinkedIn Profile" at bounding box center [583, 209] width 49 height 6
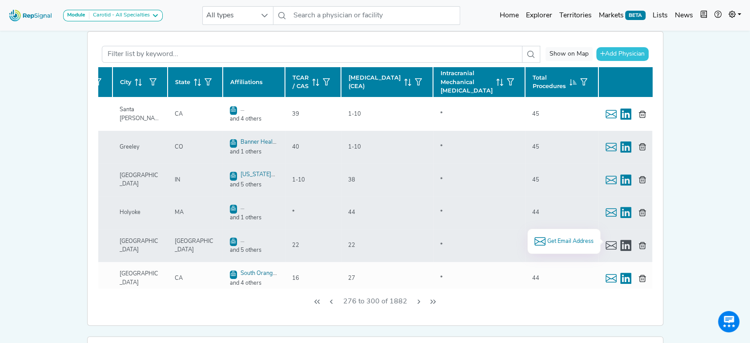
click at [576, 240] on span "Get Email Address" at bounding box center [569, 241] width 46 height 8
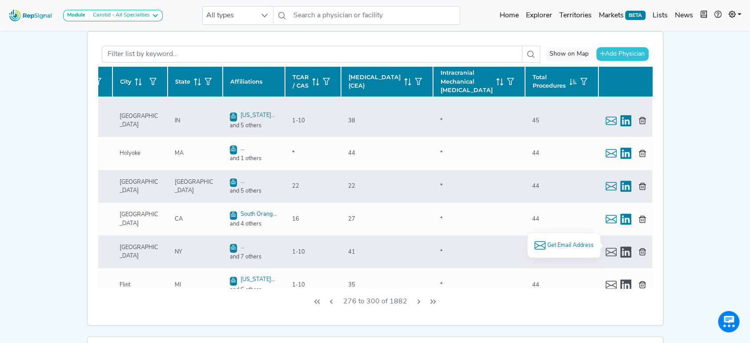
click at [572, 242] on span "Get Email Address" at bounding box center [569, 245] width 46 height 8
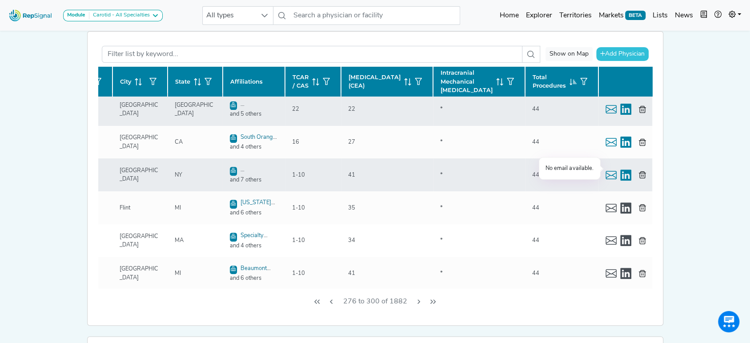
scroll to position [178, 136]
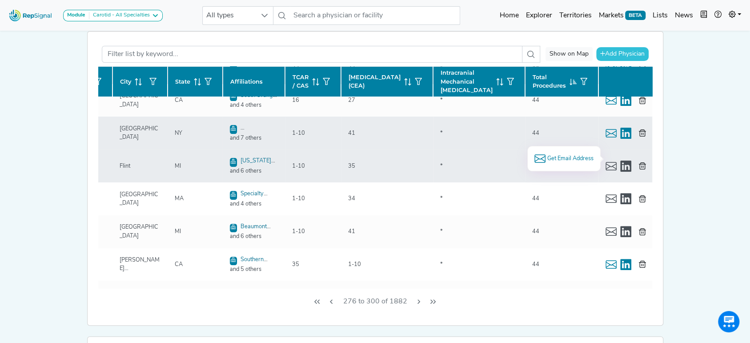
click at [575, 159] on span "Get Email Address" at bounding box center [569, 158] width 46 height 8
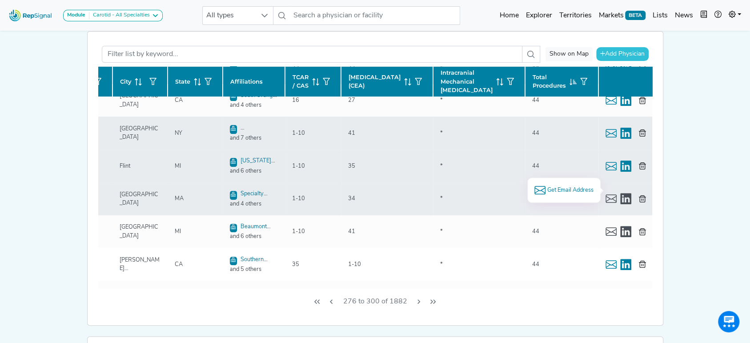
click at [566, 187] on span "Get Email Address" at bounding box center [569, 190] width 46 height 8
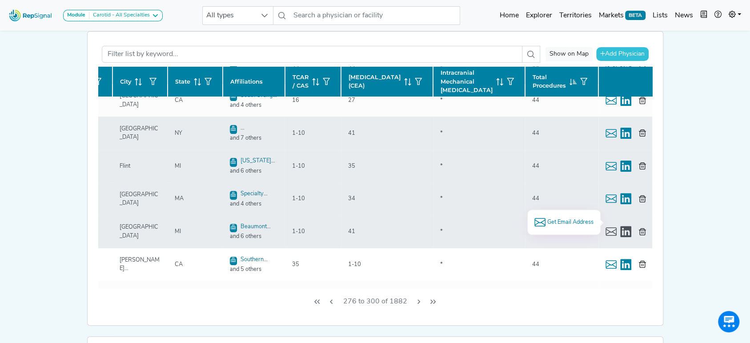
click at [570, 222] on span "Get Email Address" at bounding box center [569, 222] width 46 height 8
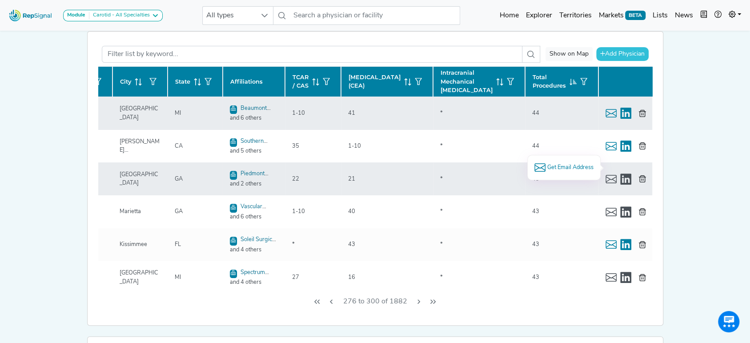
click at [577, 166] on span "Get Email Address" at bounding box center [569, 167] width 46 height 8
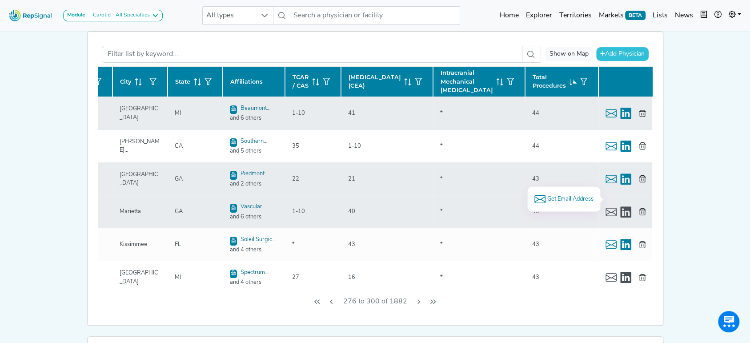
click at [570, 198] on span "Get Email Address" at bounding box center [569, 199] width 46 height 8
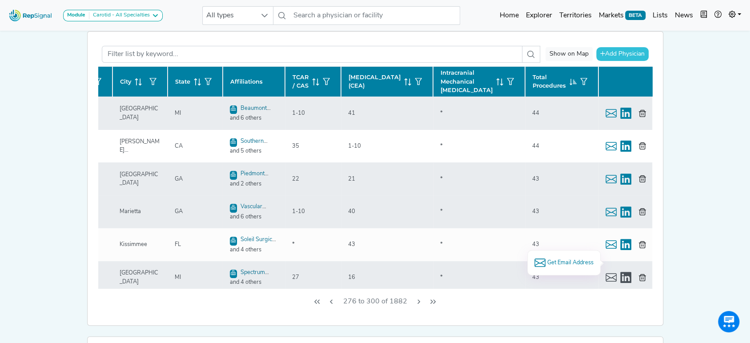
click at [557, 262] on span "Get Email Address" at bounding box center [569, 262] width 46 height 8
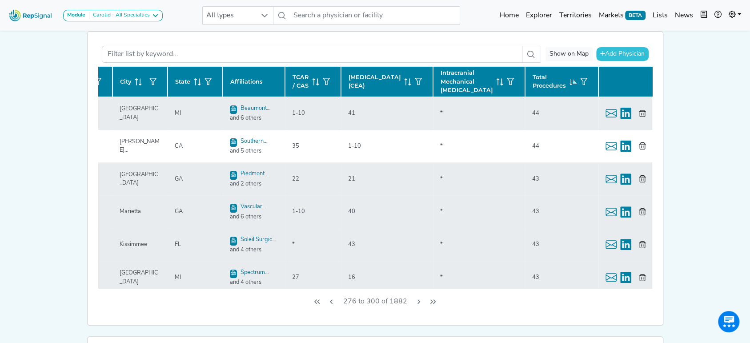
scroll to position [355, 136]
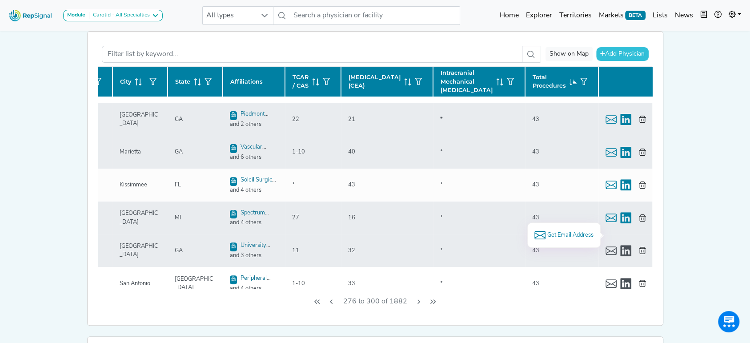
click at [562, 236] on span "Get Email Address" at bounding box center [569, 235] width 46 height 8
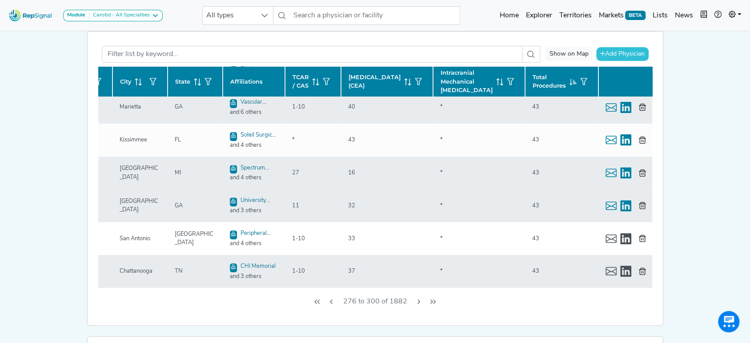
scroll to position [415, 136]
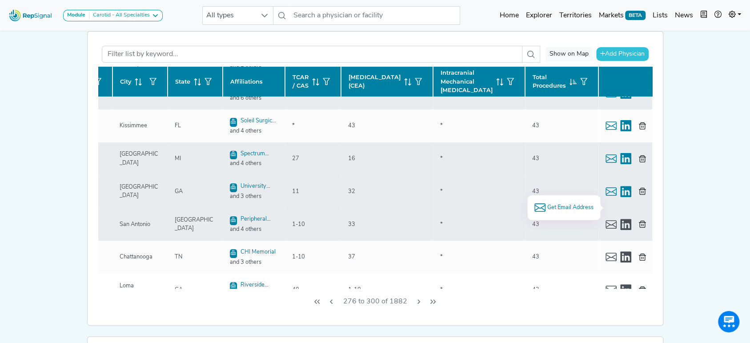
click at [576, 203] on span "Get Email Address" at bounding box center [569, 207] width 46 height 8
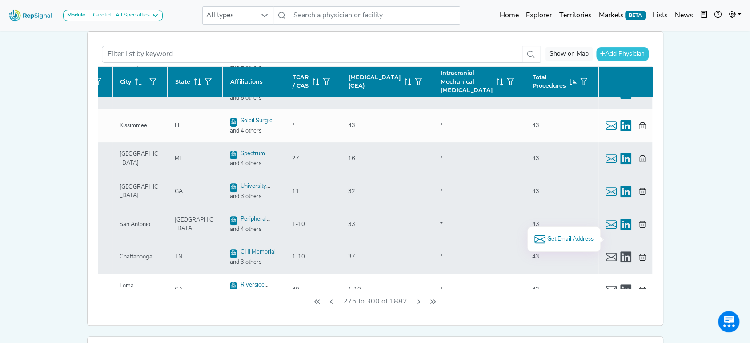
click at [562, 237] on span "Get Email Address" at bounding box center [569, 239] width 46 height 8
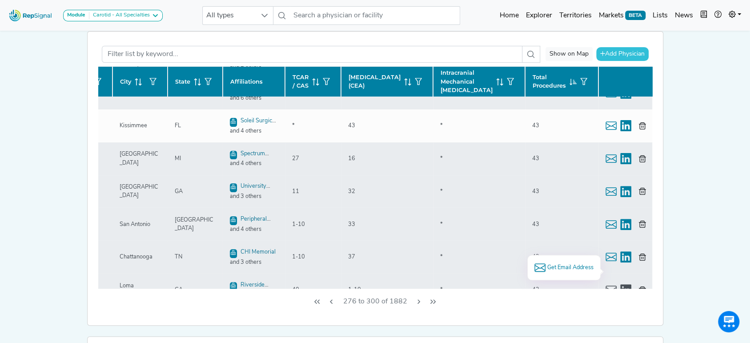
click at [577, 267] on span "Get Email Address" at bounding box center [569, 267] width 46 height 8
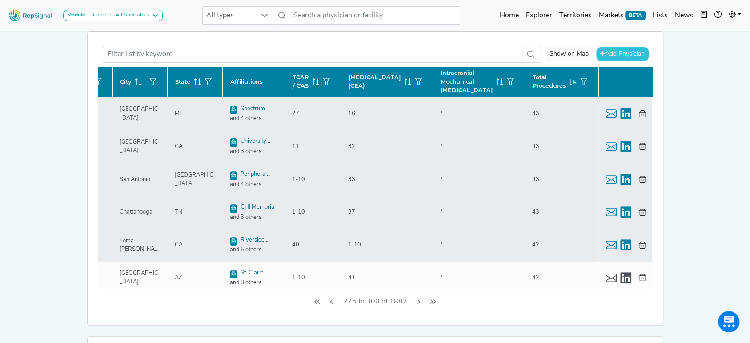
scroll to position [474, 136]
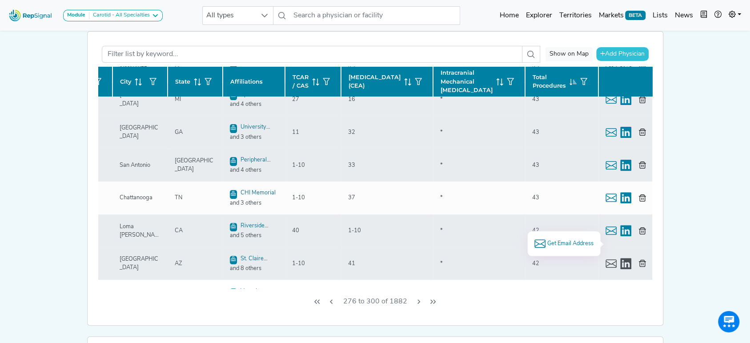
click at [569, 243] on span "Get Email Address" at bounding box center [569, 243] width 46 height 8
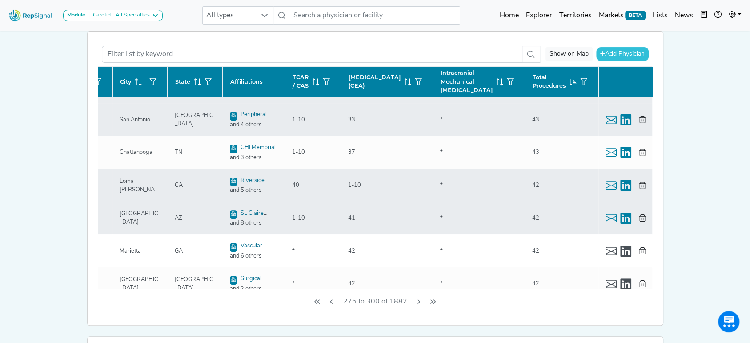
scroll to position [533, 136]
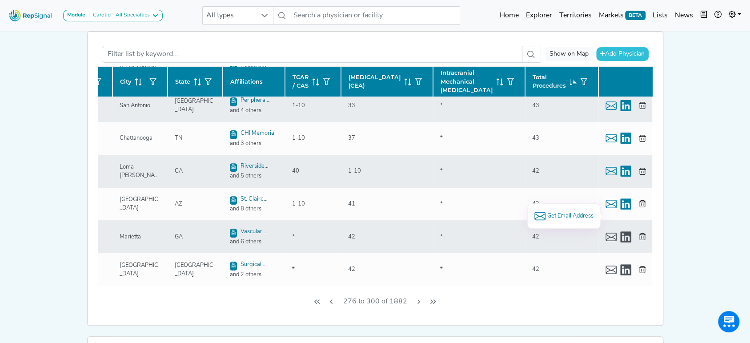
click at [577, 211] on span "Get Email Address" at bounding box center [569, 215] width 46 height 8
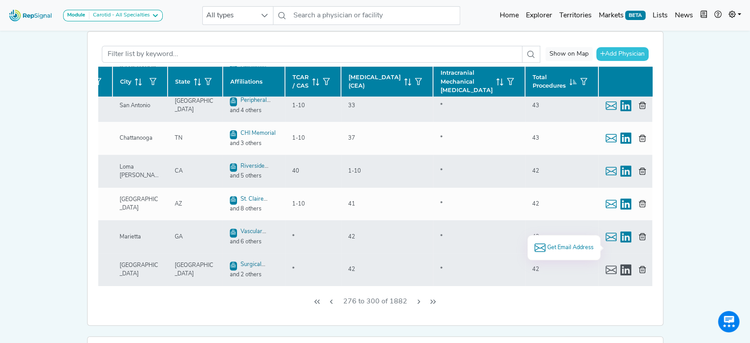
click at [564, 244] on span "Get Email Address" at bounding box center [569, 247] width 46 height 8
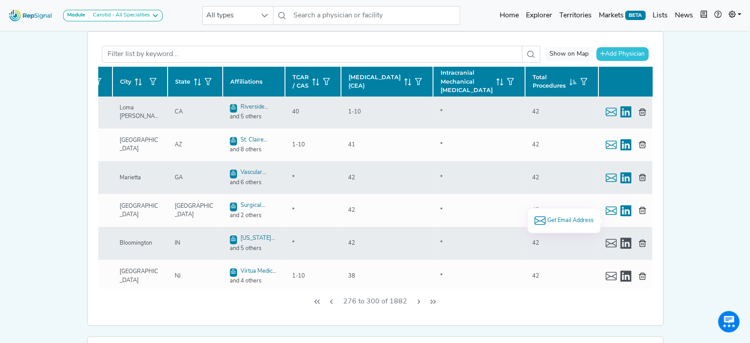
click at [550, 216] on span "Get Email Address" at bounding box center [569, 220] width 46 height 8
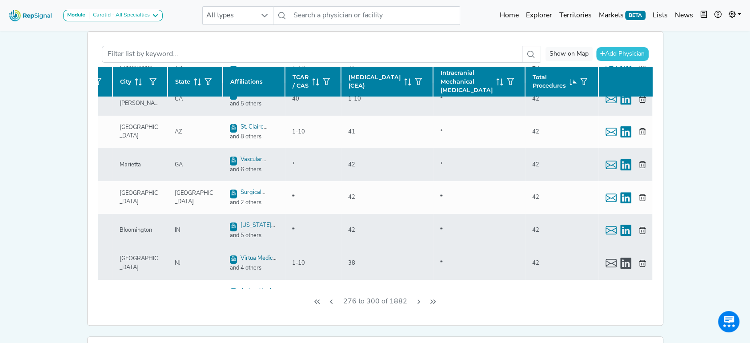
scroll to position [612, 136]
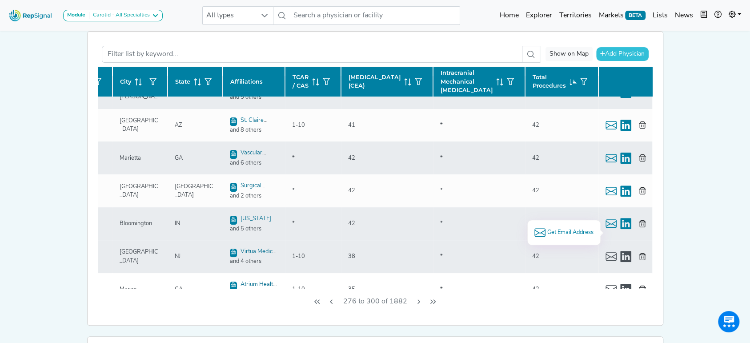
click at [571, 230] on span "Get Email Address" at bounding box center [569, 232] width 46 height 8
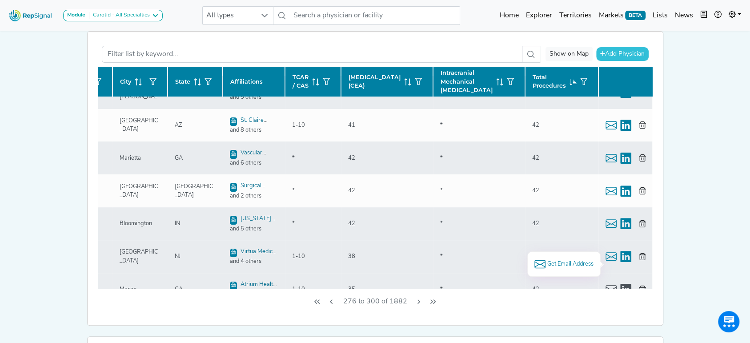
click at [571, 260] on span "Get Email Address" at bounding box center [569, 263] width 46 height 8
click at [417, 304] on button "Next Page" at bounding box center [418, 301] width 14 height 17
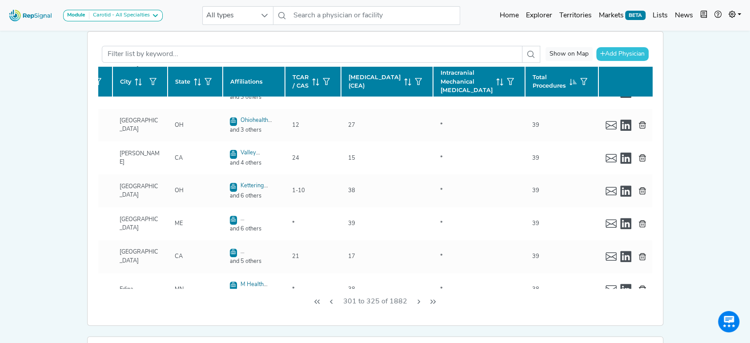
scroll to position [3, 136]
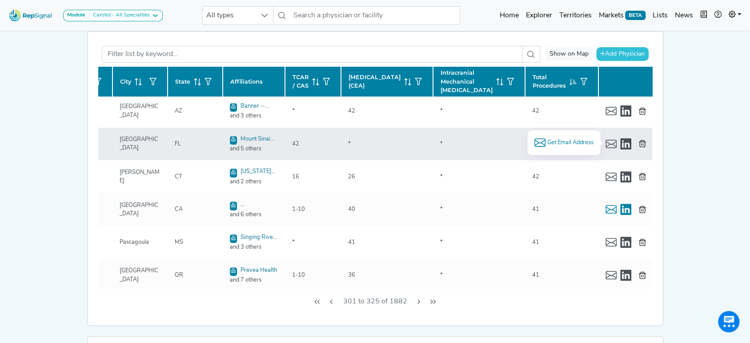
click at [558, 142] on span "Get Email Address" at bounding box center [569, 142] width 46 height 8
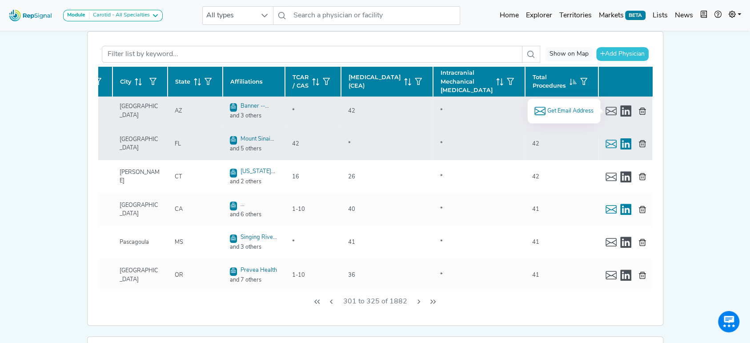
click at [560, 107] on span "Get Email Address" at bounding box center [569, 111] width 46 height 8
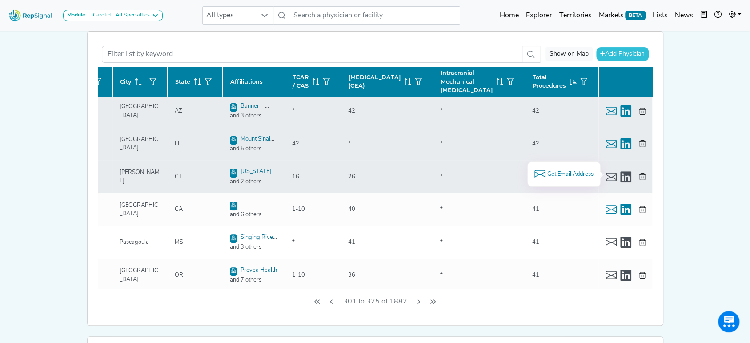
click at [560, 174] on span "Get Email Address" at bounding box center [569, 174] width 46 height 8
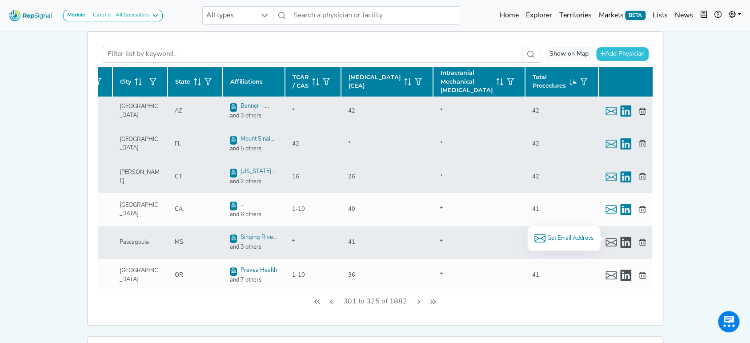
click at [571, 237] on span "Get Email Address" at bounding box center [569, 238] width 46 height 8
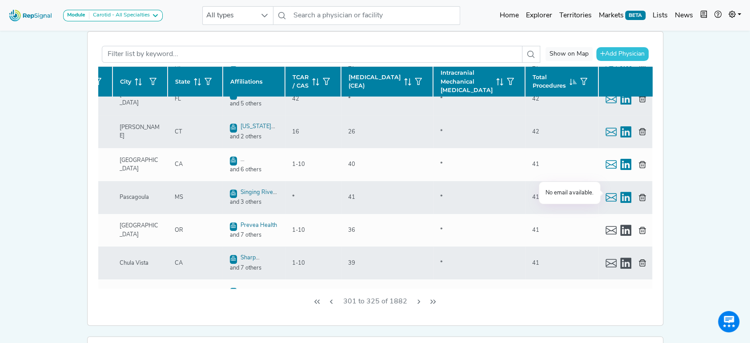
scroll to position [62, 136]
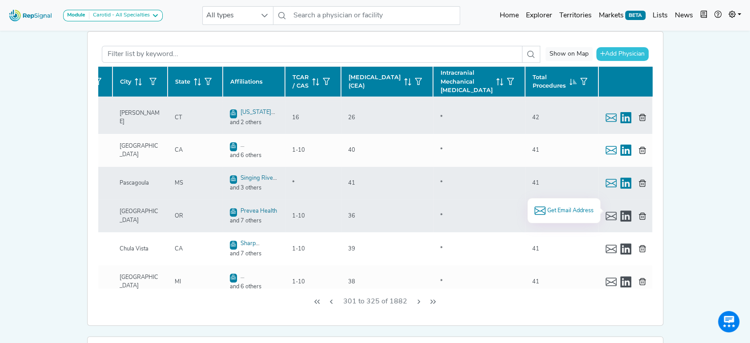
click at [571, 207] on span "Get Email Address" at bounding box center [569, 210] width 46 height 8
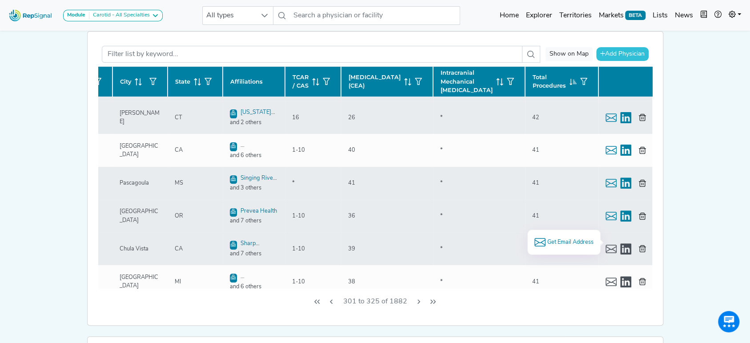
click at [563, 242] on span "Get Email Address" at bounding box center [569, 242] width 46 height 8
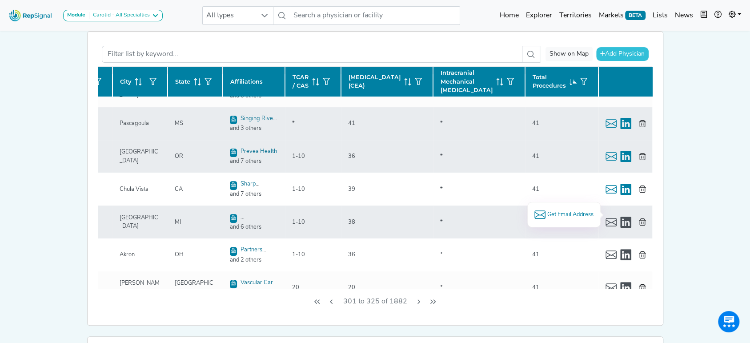
click at [572, 211] on span "Get Email Address" at bounding box center [569, 214] width 46 height 8
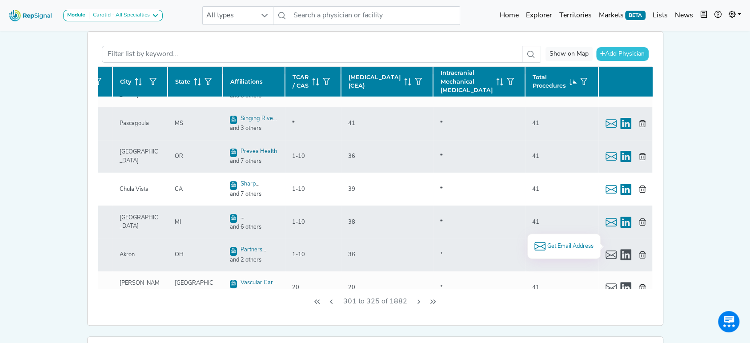
click at [570, 247] on span "Get Email Address" at bounding box center [569, 246] width 46 height 8
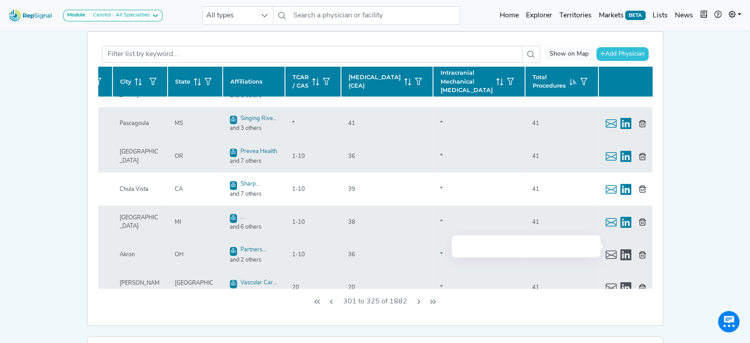
scroll to position [181, 136]
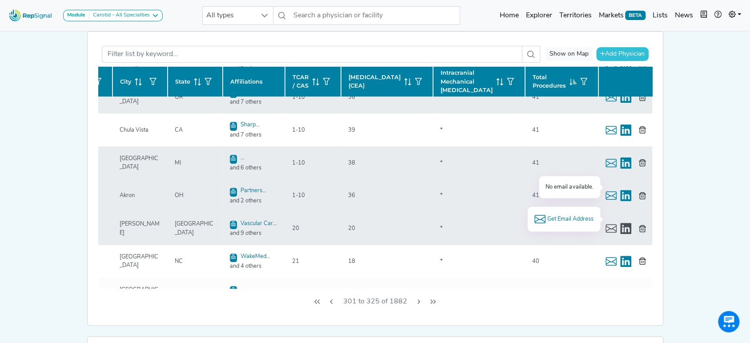
click at [572, 215] on span "Get Email Address" at bounding box center [569, 219] width 46 height 8
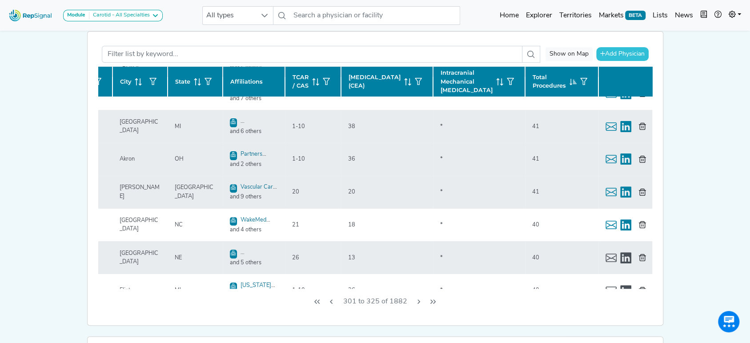
scroll to position [240, 136]
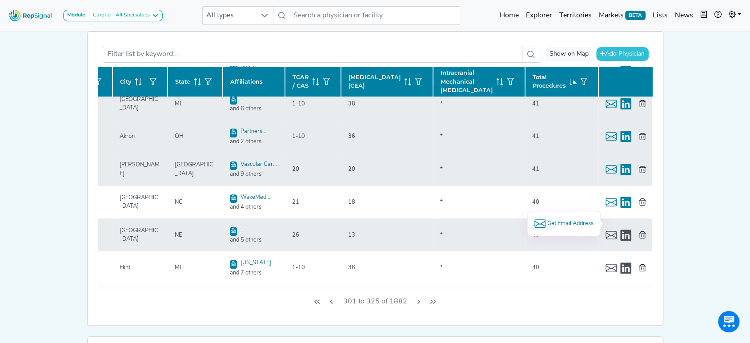
click at [570, 220] on span "Get Email Address" at bounding box center [569, 223] width 46 height 8
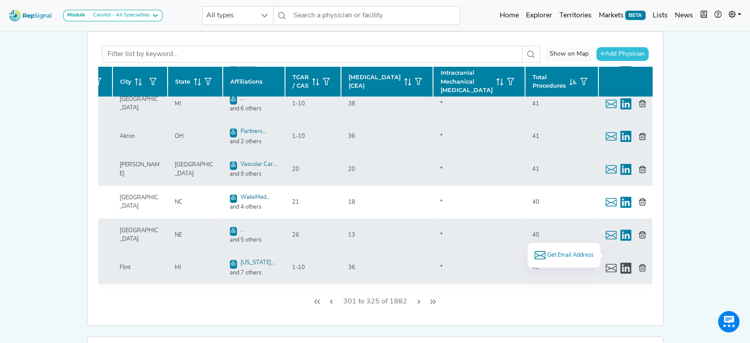
click at [554, 251] on span "Get Email Address" at bounding box center [569, 255] width 46 height 8
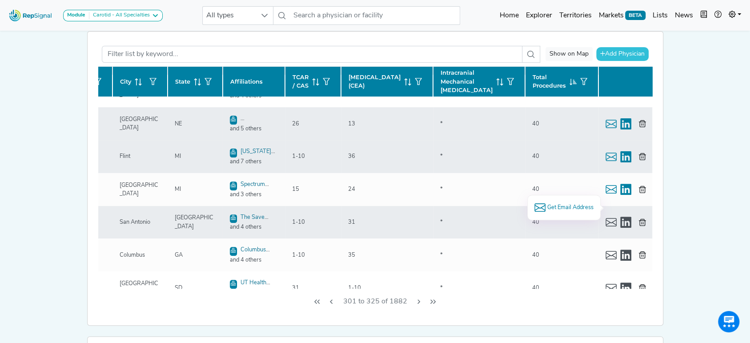
scroll to position [359, 136]
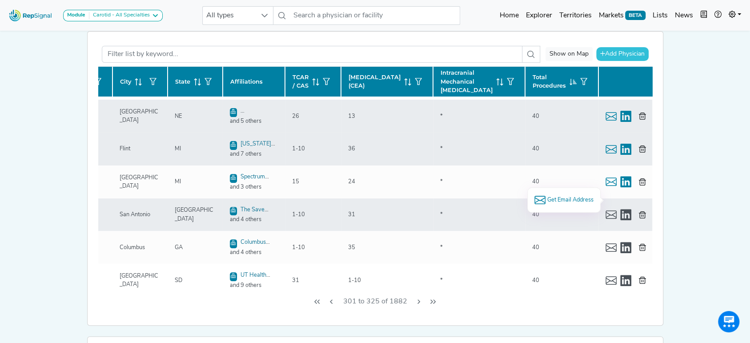
click at [561, 195] on span "Get Email Address" at bounding box center [569, 199] width 46 height 8
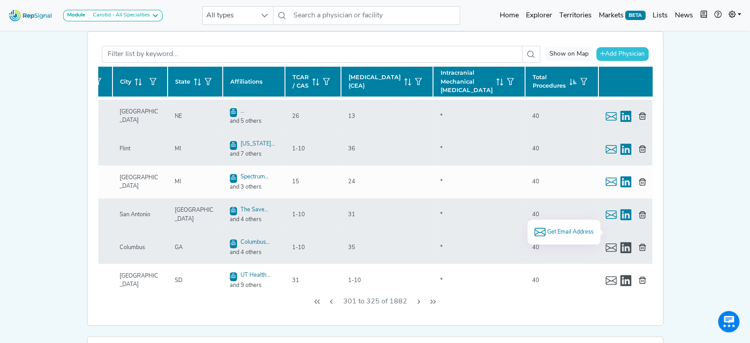
click at [562, 230] on span "Get Email Address" at bounding box center [569, 231] width 46 height 8
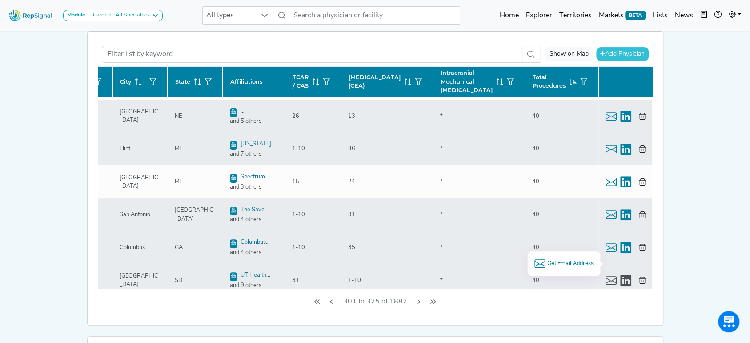
click at [569, 259] on span "Get Email Address" at bounding box center [569, 263] width 46 height 8
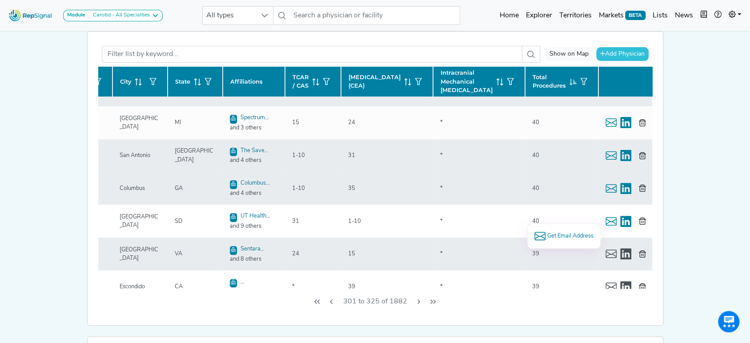
click at [568, 232] on span "Get Email Address" at bounding box center [569, 235] width 46 height 8
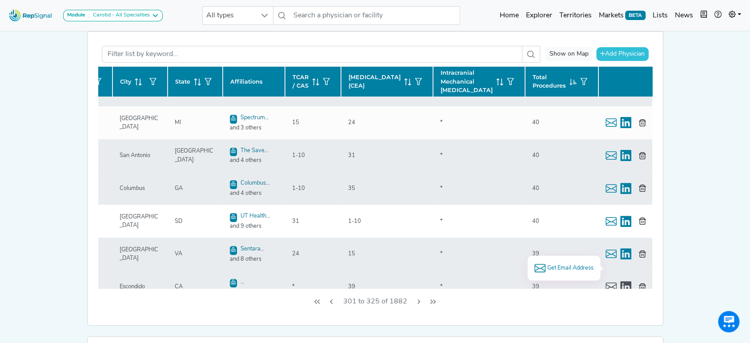
click at [569, 265] on span "Get Email Address" at bounding box center [569, 267] width 46 height 8
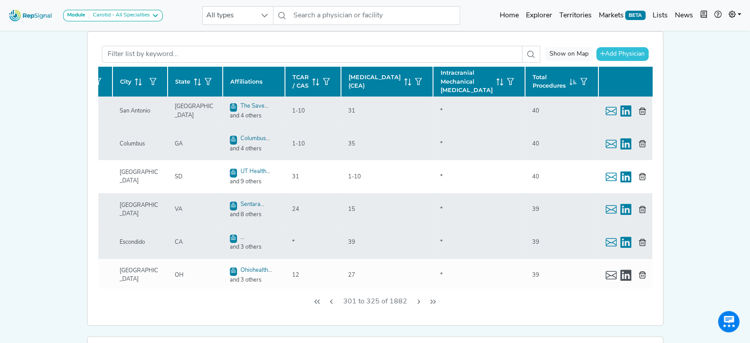
scroll to position [477, 136]
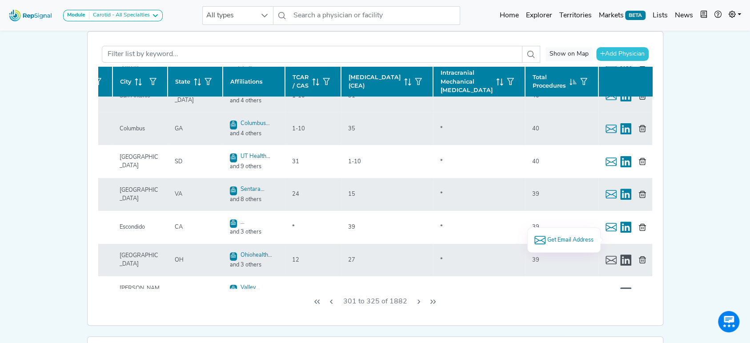
click at [558, 238] on span "Get Email Address" at bounding box center [569, 239] width 46 height 8
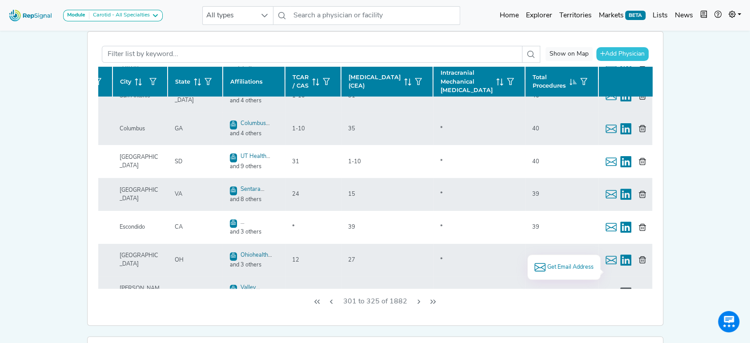
click at [564, 267] on span "Get Email Address" at bounding box center [569, 267] width 46 height 8
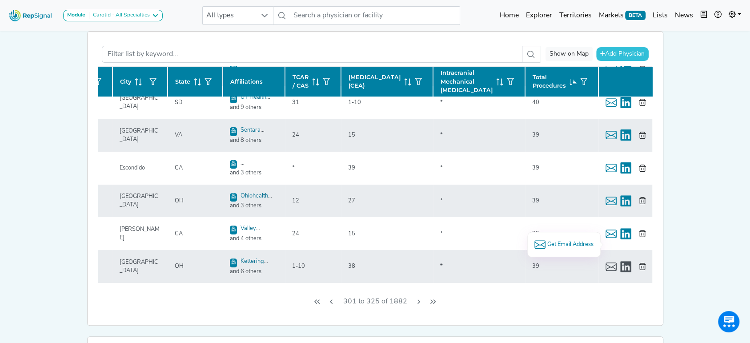
click at [570, 242] on span "Get Email Address" at bounding box center [569, 244] width 46 height 8
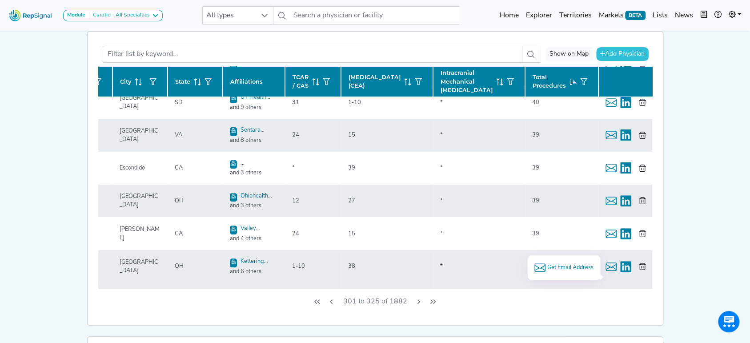
click at [564, 264] on span "Get Email Address" at bounding box center [569, 267] width 46 height 8
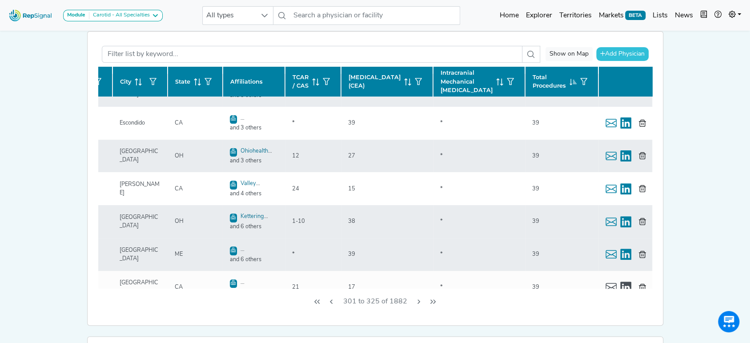
scroll to position [595, 136]
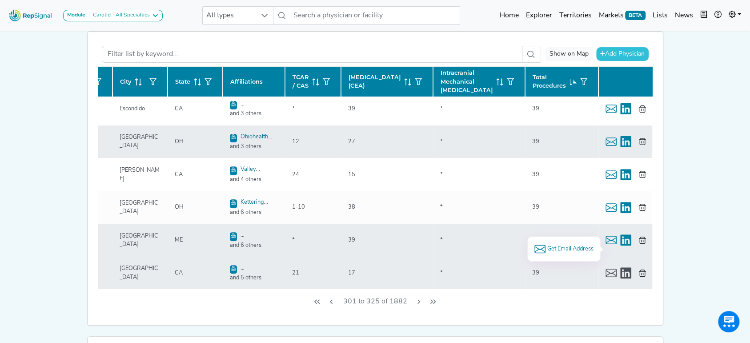
click at [578, 246] on span "Get Email Address" at bounding box center [569, 248] width 46 height 8
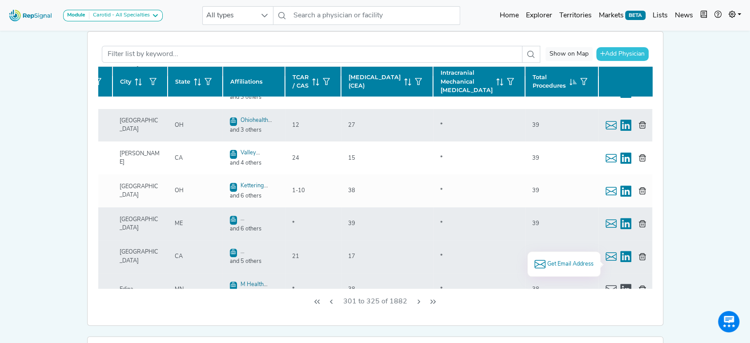
click at [573, 259] on span "Get Email Address" at bounding box center [569, 263] width 46 height 8
click at [415, 298] on icon "Next Page" at bounding box center [418, 301] width 7 height 7
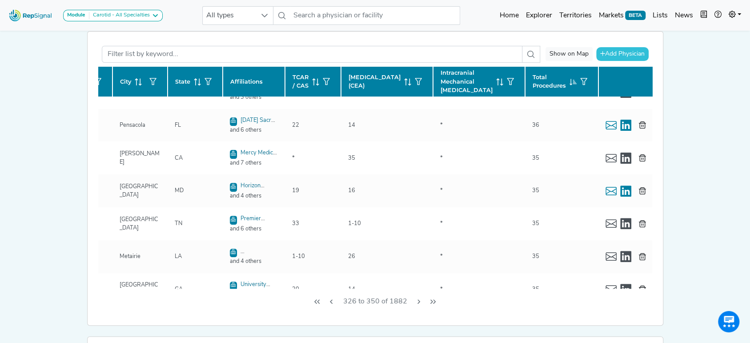
scroll to position [0, 136]
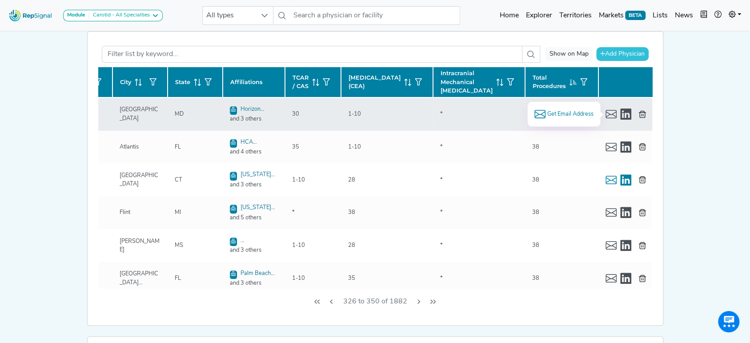
click at [546, 110] on span "Get Email Address" at bounding box center [569, 114] width 46 height 8
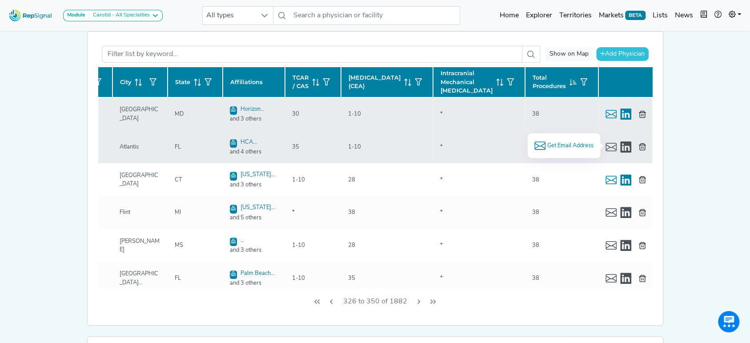
click at [571, 143] on span "Get Email Address" at bounding box center [569, 145] width 46 height 8
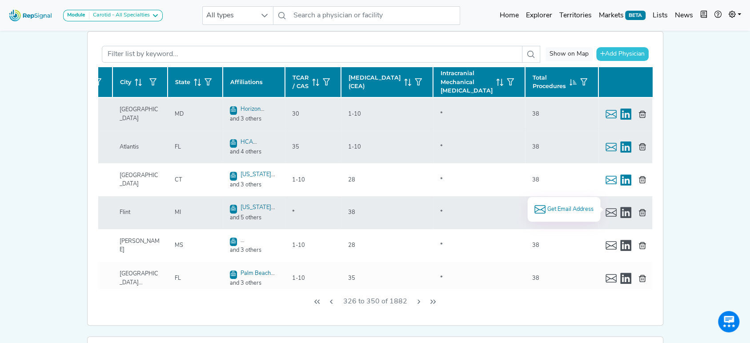
click at [568, 210] on span "Get Email Address" at bounding box center [569, 209] width 46 height 8
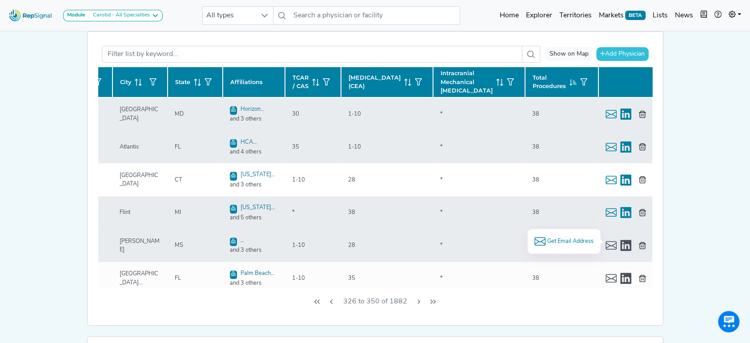
click at [556, 239] on span "Get Email Address" at bounding box center [569, 241] width 46 height 8
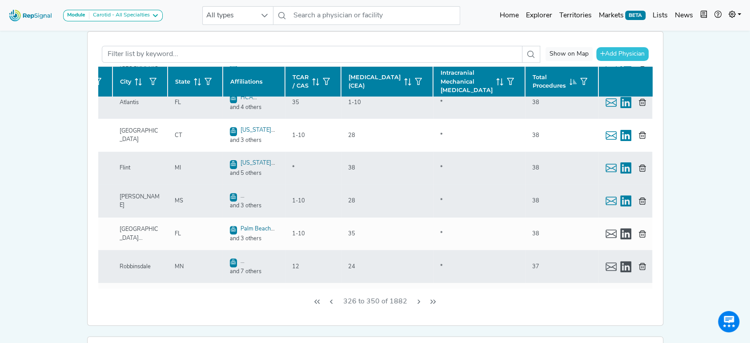
scroll to position [59, 136]
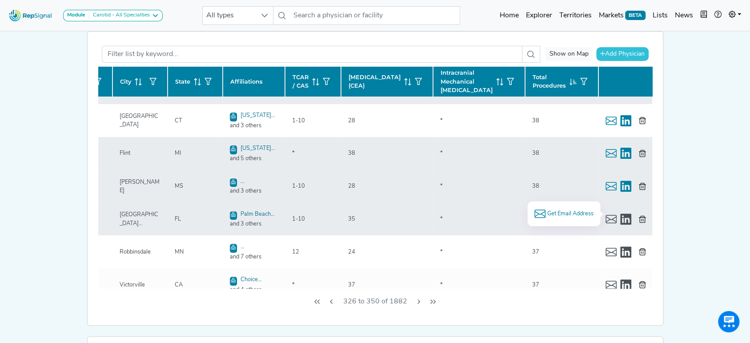
click at [546, 212] on span "Get Email Address" at bounding box center [569, 213] width 46 height 8
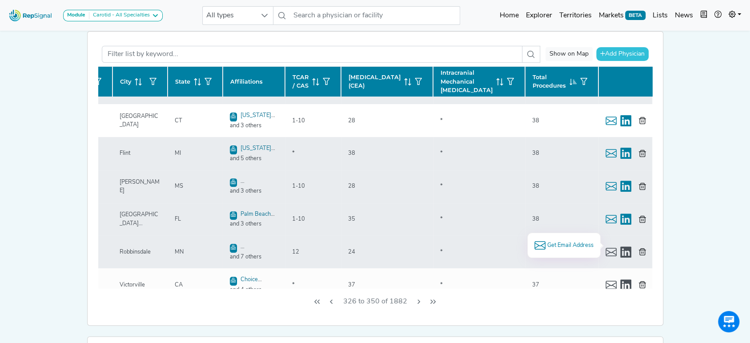
click at [568, 243] on span "Get Email Address" at bounding box center [569, 245] width 46 height 8
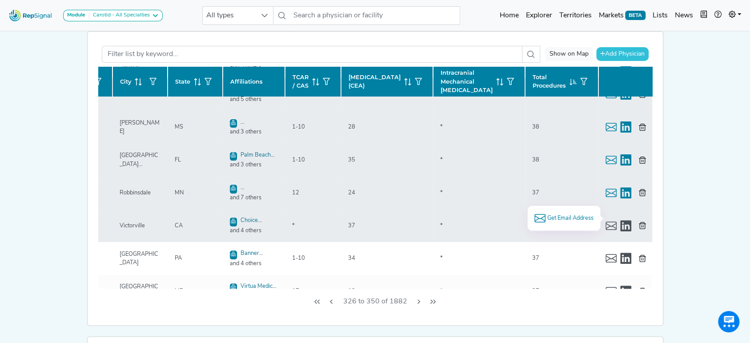
click at [569, 214] on span "Get Email Address" at bounding box center [569, 218] width 46 height 8
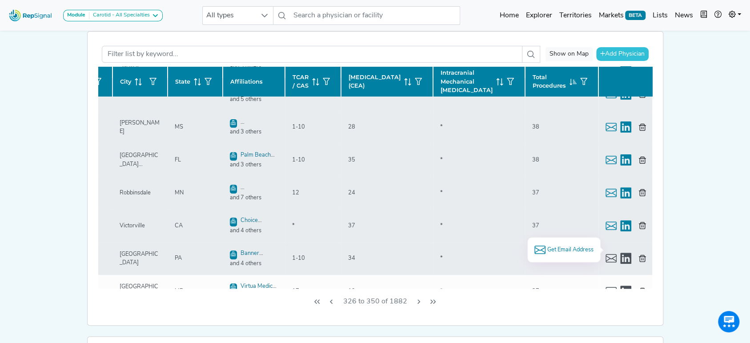
click at [563, 245] on span "Get Email Address" at bounding box center [569, 249] width 46 height 8
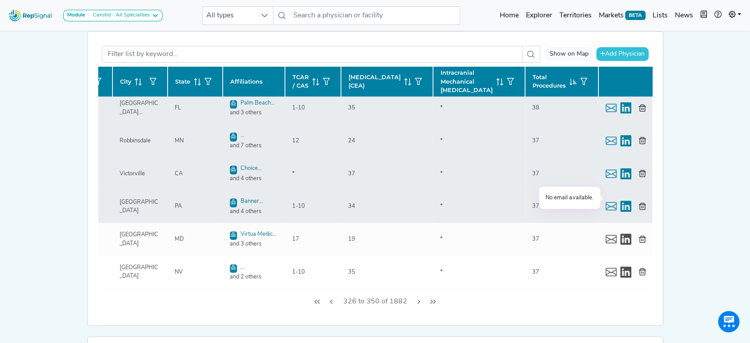
scroll to position [178, 136]
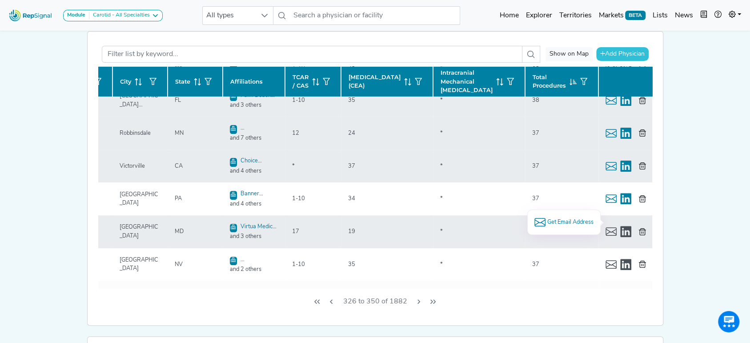
click at [571, 222] on span "Get Email Address" at bounding box center [569, 222] width 46 height 8
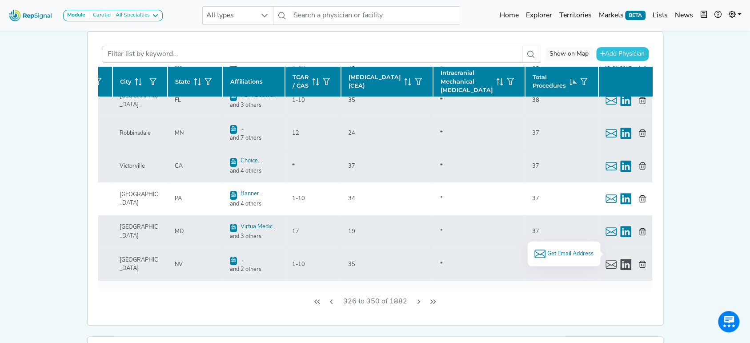
click at [558, 249] on span "Get Email Address" at bounding box center [569, 253] width 46 height 8
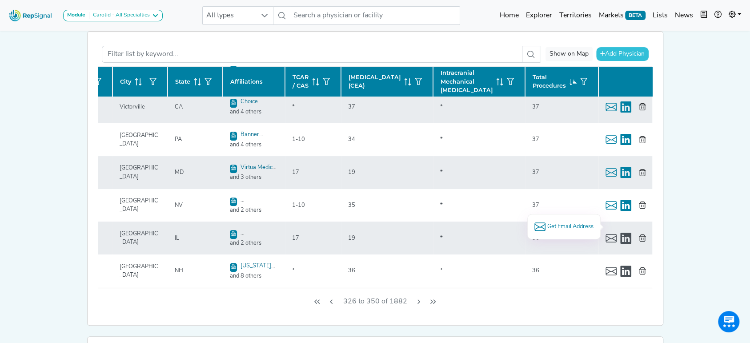
click at [560, 224] on span "Get Email Address" at bounding box center [569, 226] width 46 height 8
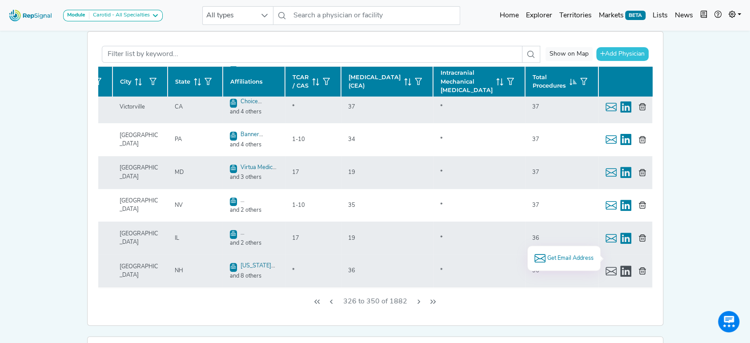
click at [567, 255] on span "Get Email Address" at bounding box center [569, 258] width 46 height 8
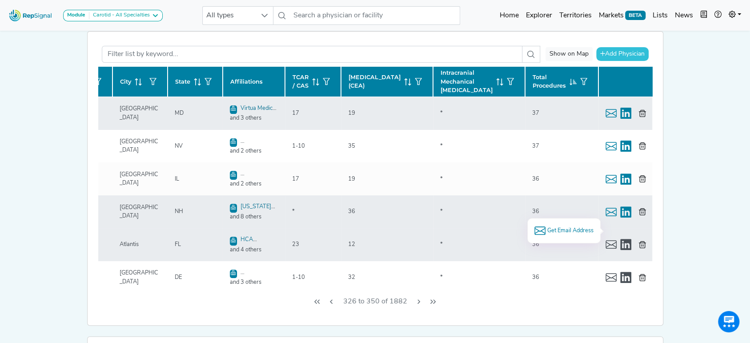
click at [557, 230] on span "Get Email Address" at bounding box center [569, 230] width 46 height 8
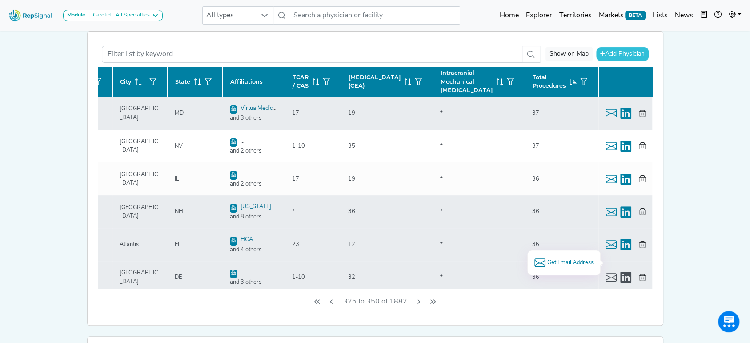
click at [570, 266] on li "Get Email Address" at bounding box center [563, 262] width 59 height 11
click at [569, 262] on span "Get Email Address" at bounding box center [569, 262] width 46 height 8
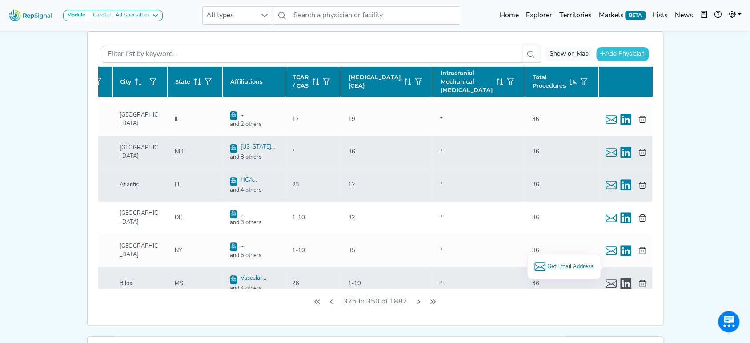
click at [551, 264] on span "Get Email Address" at bounding box center [569, 266] width 46 height 8
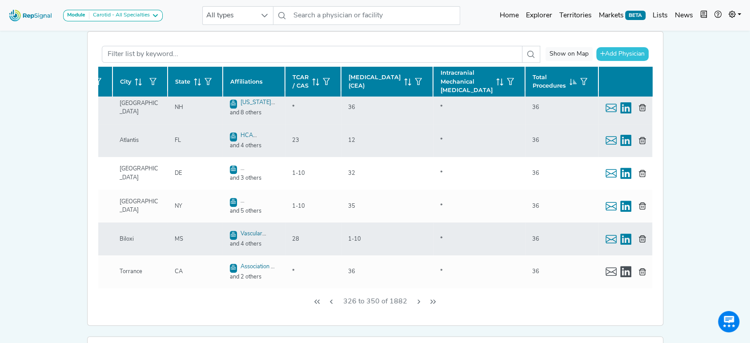
scroll to position [415, 136]
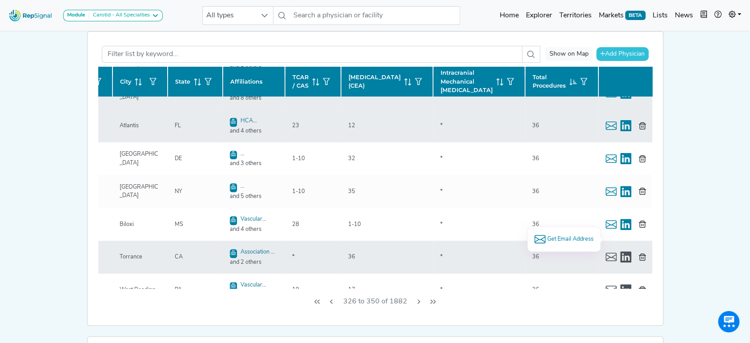
click at [556, 237] on span "Get Email Address" at bounding box center [569, 239] width 46 height 8
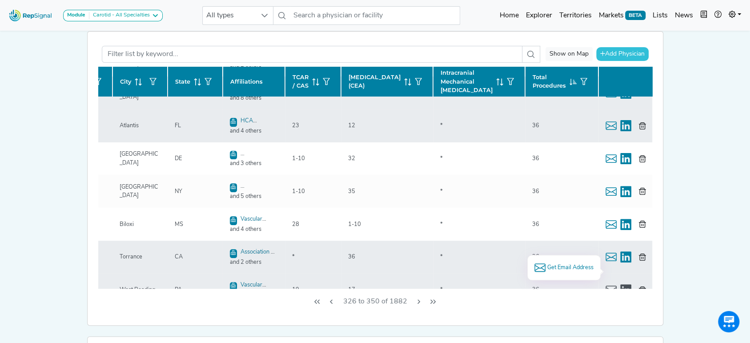
click at [570, 266] on span "Get Email Address" at bounding box center [569, 267] width 46 height 8
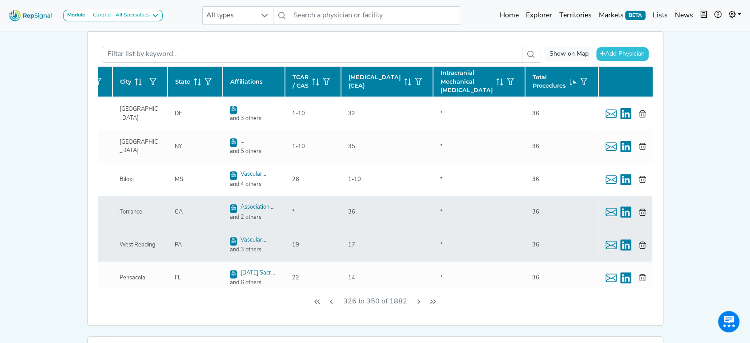
scroll to position [474, 136]
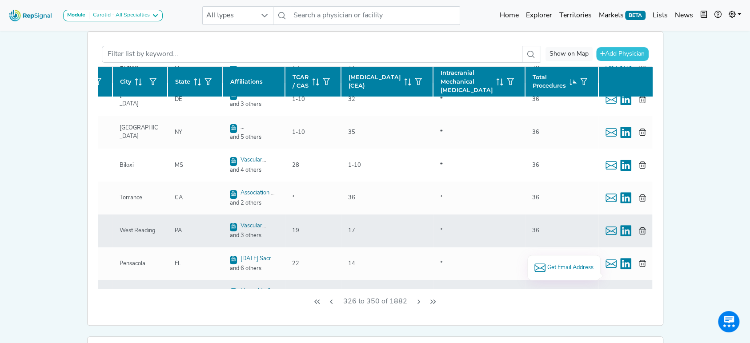
click at [557, 266] on span "Get Email Address" at bounding box center [569, 267] width 46 height 8
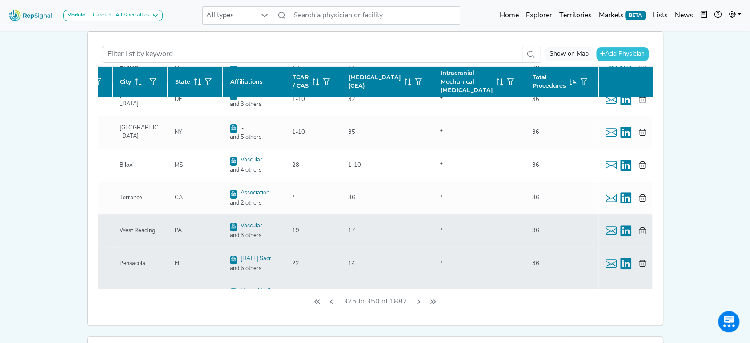
scroll to position [592, 136]
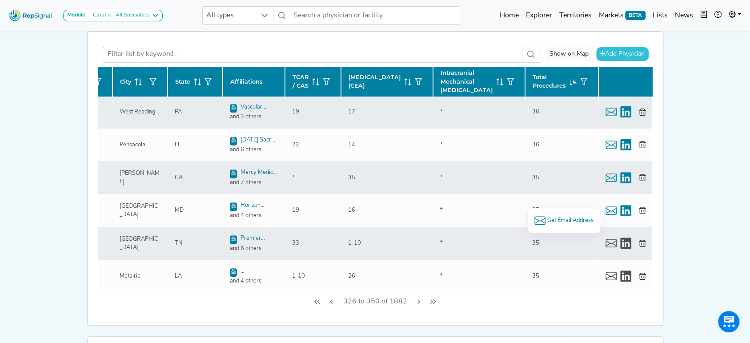
click at [560, 216] on span "Get Email Address" at bounding box center [569, 220] width 46 height 8
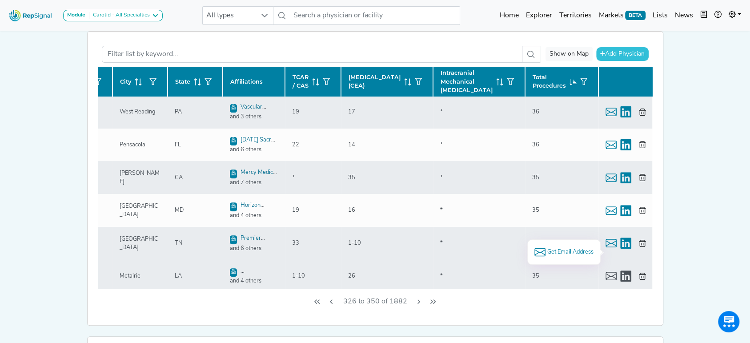
click at [568, 249] on span "Get Email Address" at bounding box center [569, 251] width 46 height 8
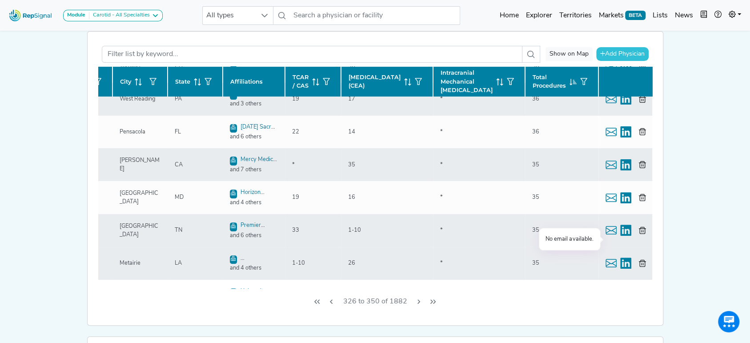
scroll to position [612, 136]
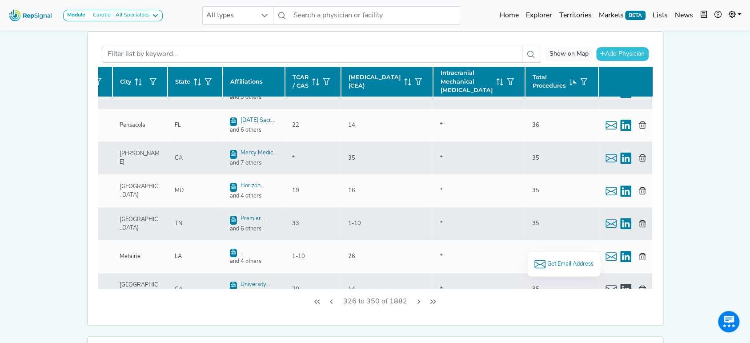
click at [570, 260] on span "Get Email Address" at bounding box center [569, 263] width 46 height 8
click at [416, 301] on icon "Next Page" at bounding box center [418, 301] width 7 height 7
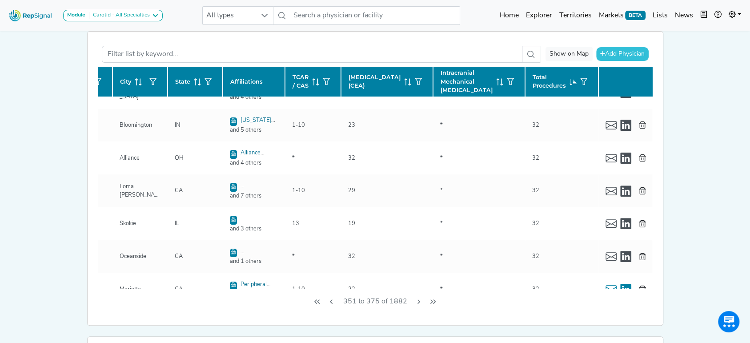
scroll to position [0, 136]
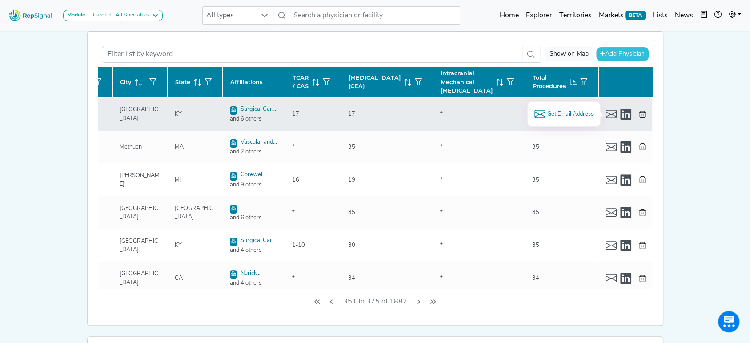
click at [560, 112] on span "Get Email Address" at bounding box center [569, 114] width 46 height 8
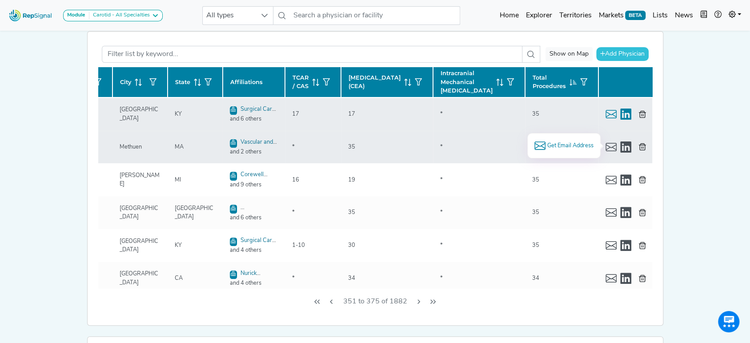
click at [575, 145] on span "Get Email Address" at bounding box center [569, 145] width 46 height 8
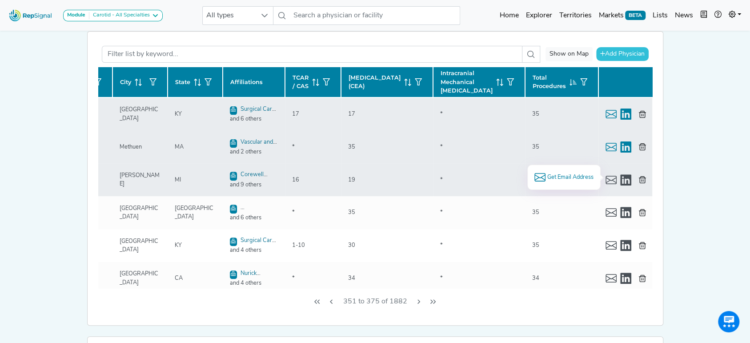
click at [563, 177] on span "Get Email Address" at bounding box center [569, 177] width 46 height 8
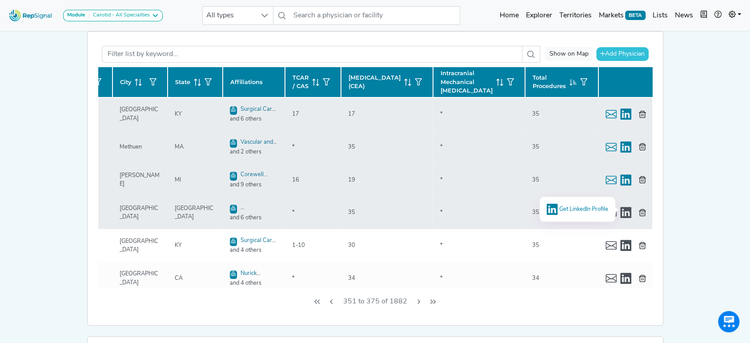
click at [578, 209] on span "Get LinkedIn Profile" at bounding box center [583, 209] width 49 height 6
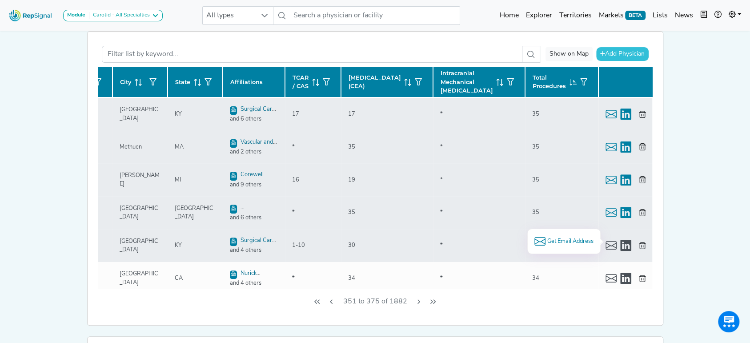
click at [580, 238] on span "Get Email Address" at bounding box center [569, 241] width 46 height 8
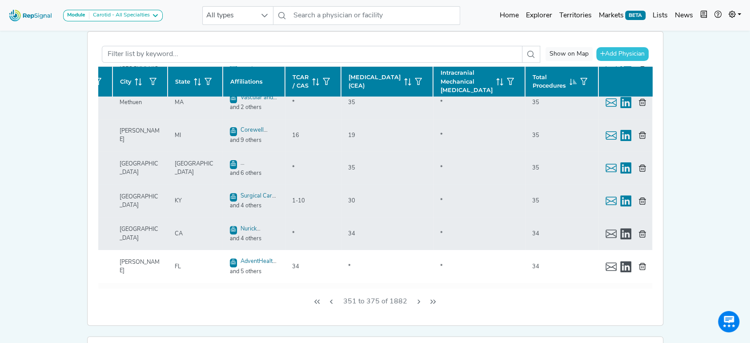
scroll to position [59, 136]
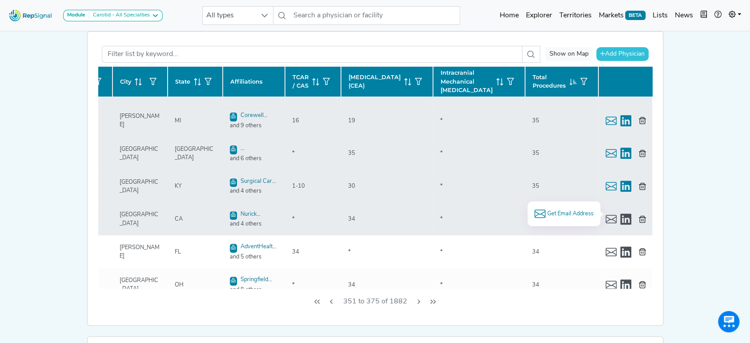
click at [574, 211] on span "Get Email Address" at bounding box center [569, 213] width 46 height 8
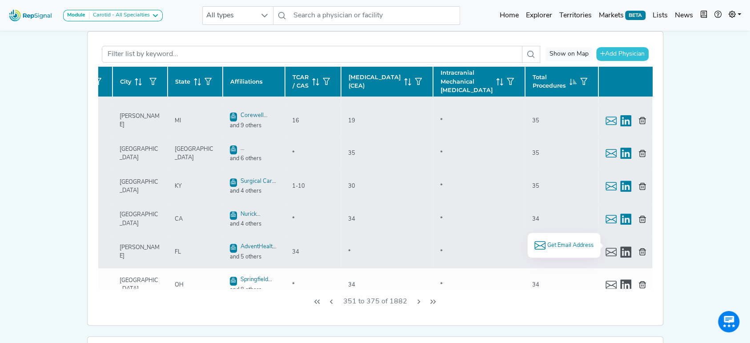
click at [570, 245] on span "Get Email Address" at bounding box center [569, 245] width 46 height 8
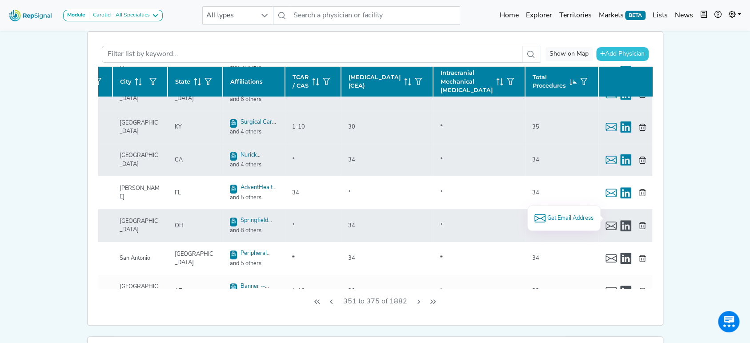
click at [570, 212] on li "Get Email Address" at bounding box center [563, 217] width 59 height 11
click at [570, 216] on span "Get Email Address" at bounding box center [569, 218] width 46 height 8
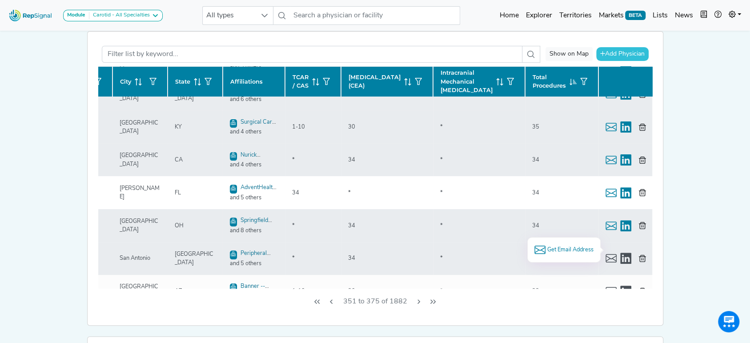
click at [568, 246] on span "Get Email Address" at bounding box center [569, 249] width 46 height 8
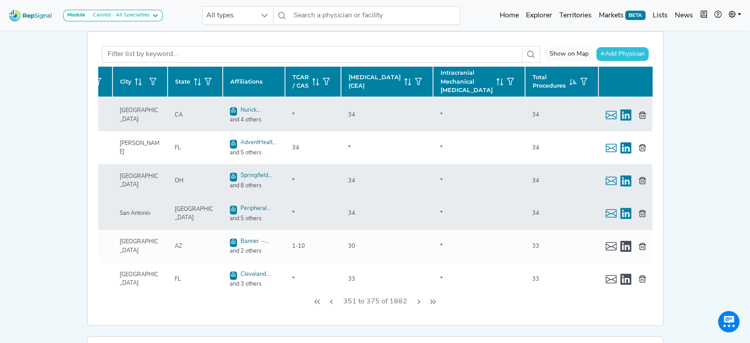
scroll to position [178, 136]
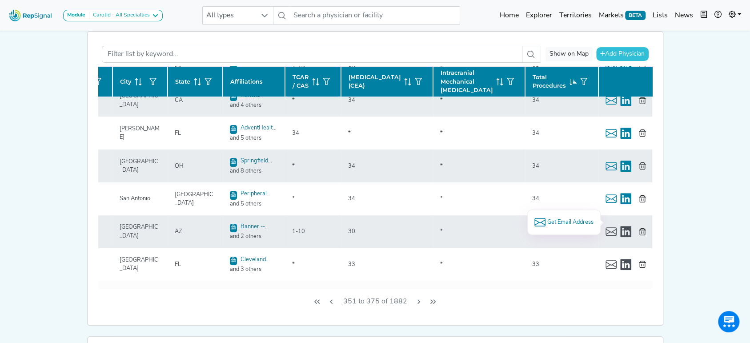
click at [572, 218] on span "Get Email Address" at bounding box center [569, 222] width 46 height 8
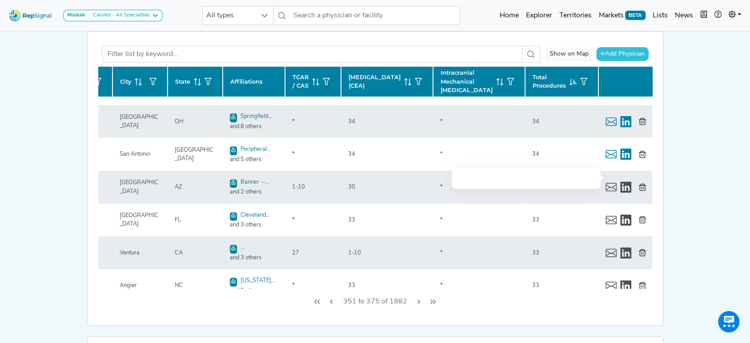
scroll to position [237, 136]
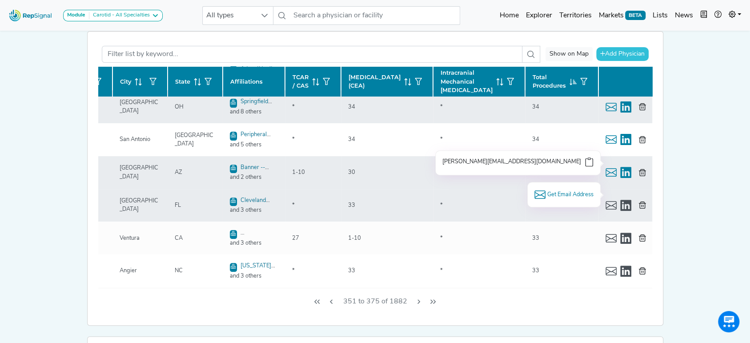
click at [570, 195] on span "Get Email Address" at bounding box center [569, 194] width 46 height 8
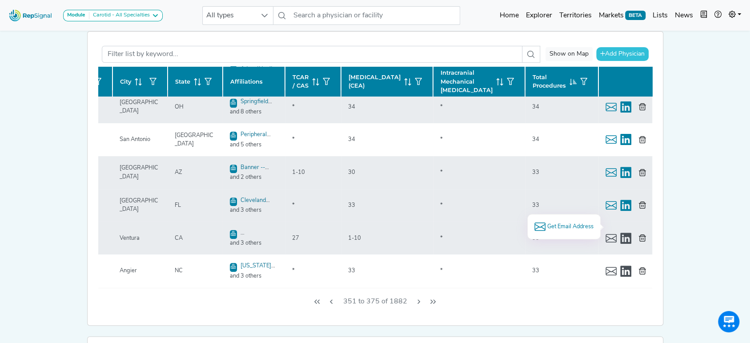
click at [570, 222] on span "Get Email Address" at bounding box center [569, 226] width 46 height 8
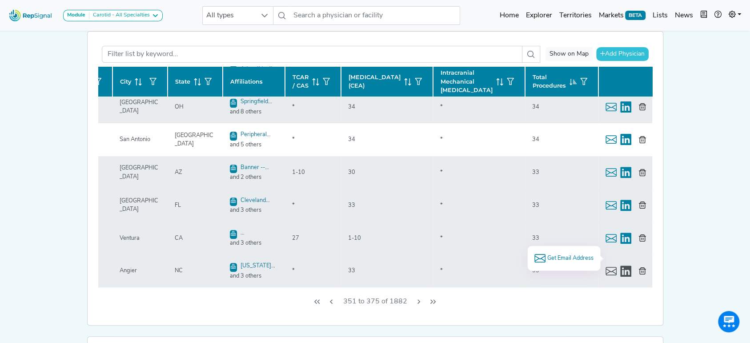
click at [563, 254] on span "Get Email Address" at bounding box center [569, 258] width 46 height 8
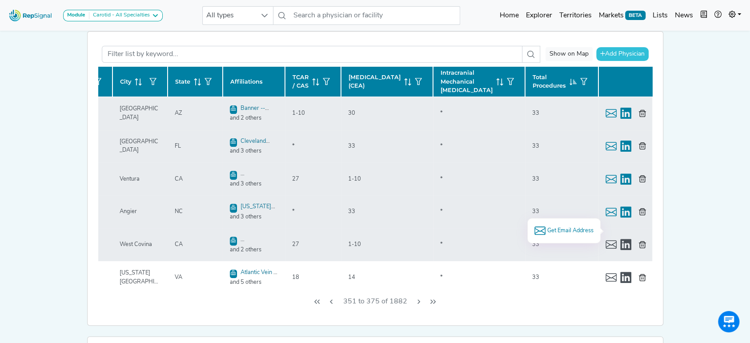
click at [566, 231] on span "Get Email Address" at bounding box center [569, 230] width 46 height 8
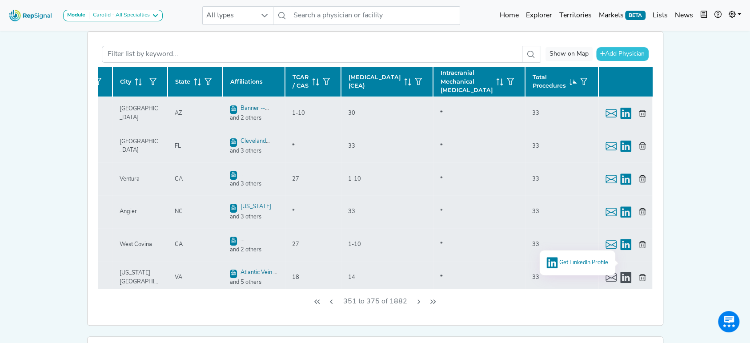
click at [576, 259] on span "Get LinkedIn Profile" at bounding box center [583, 262] width 49 height 6
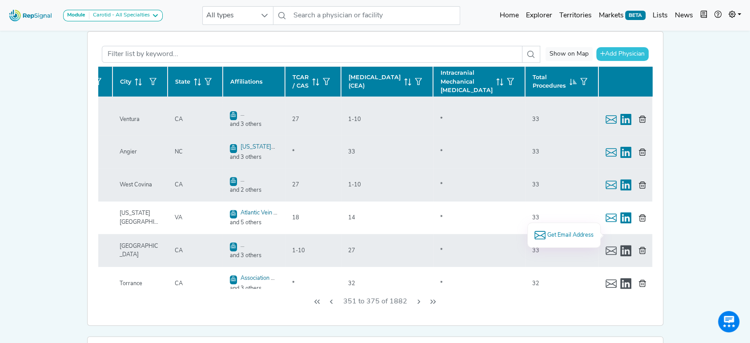
click at [579, 234] on span "Get Email Address" at bounding box center [569, 235] width 46 height 8
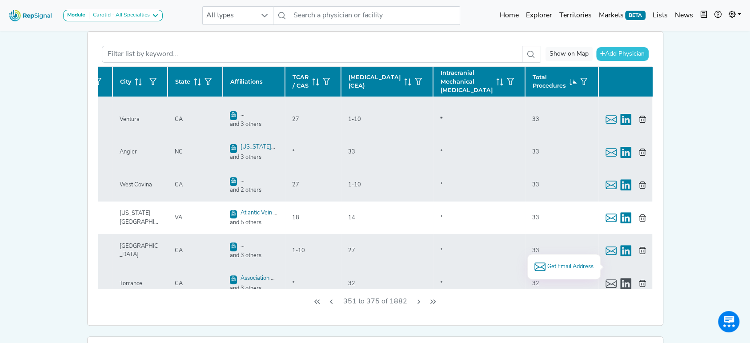
click at [575, 262] on span "Get Email Address" at bounding box center [569, 266] width 46 height 8
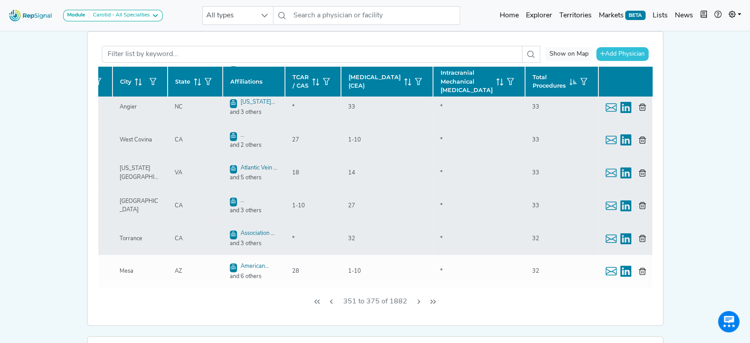
scroll to position [415, 136]
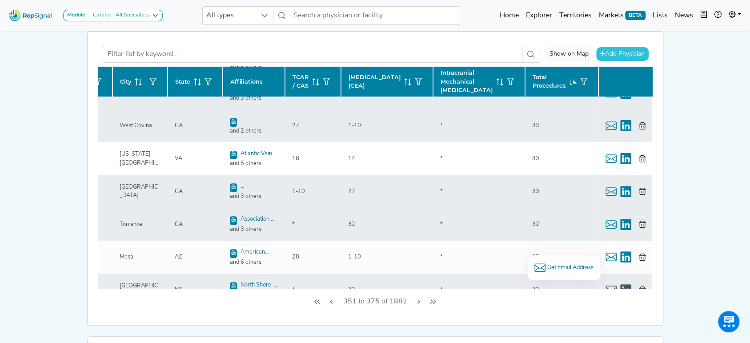
click at [562, 265] on span "Get Email Address" at bounding box center [569, 267] width 46 height 8
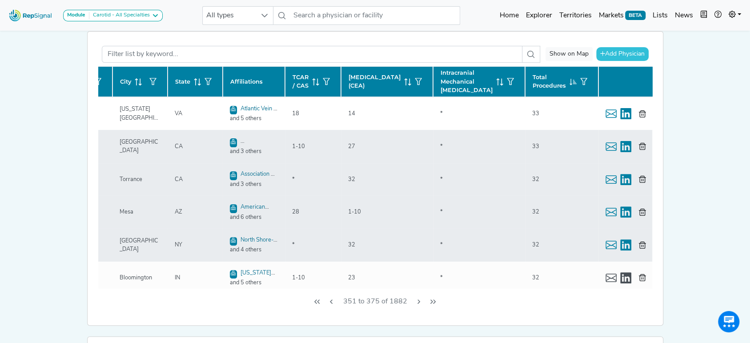
scroll to position [474, 136]
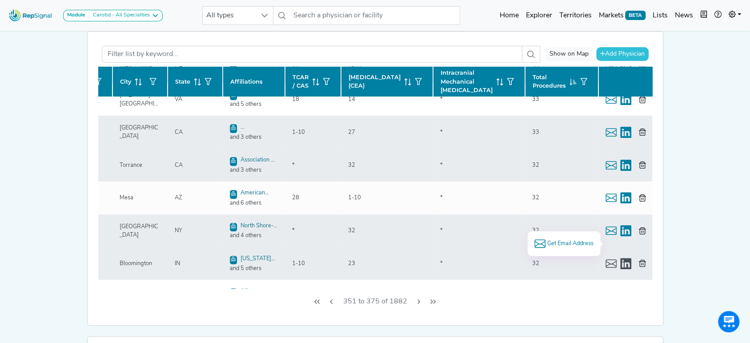
click at [575, 240] on span "Get Email Address" at bounding box center [569, 243] width 46 height 8
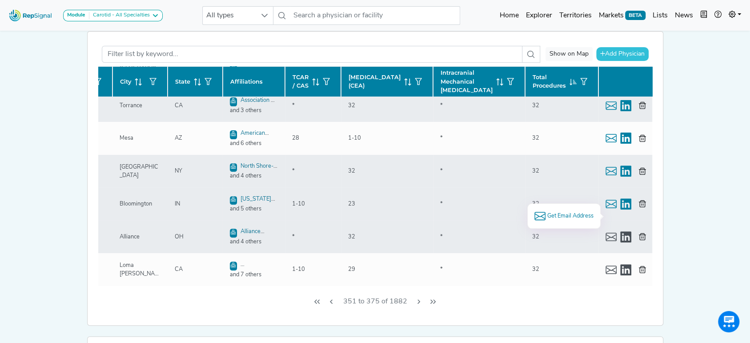
click at [552, 213] on span "Get Email Address" at bounding box center [569, 215] width 46 height 8
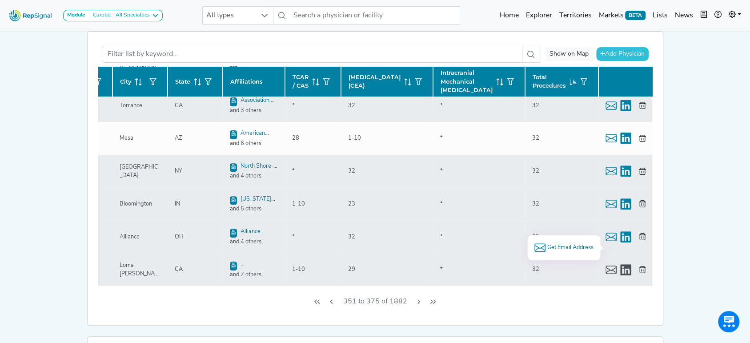
click at [570, 247] on span "Get Email Address" at bounding box center [569, 247] width 46 height 8
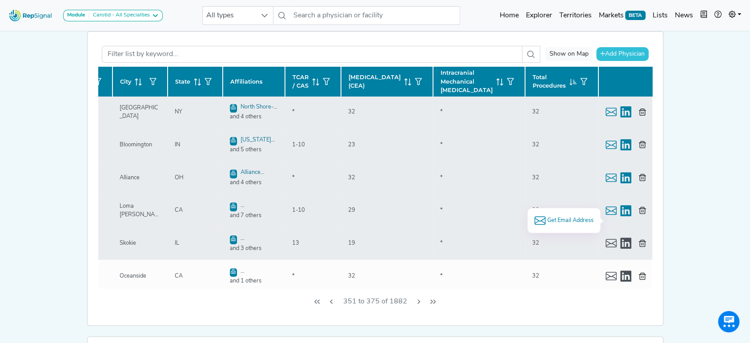
click at [565, 216] on span "Get Email Address" at bounding box center [569, 220] width 46 height 8
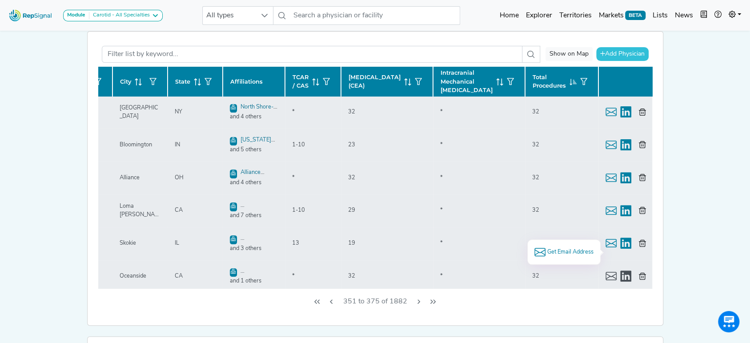
click at [567, 248] on span "Get Email Address" at bounding box center [569, 251] width 46 height 8
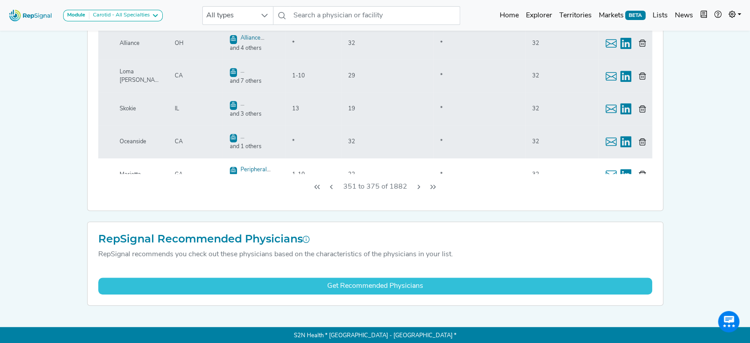
scroll to position [233, 0]
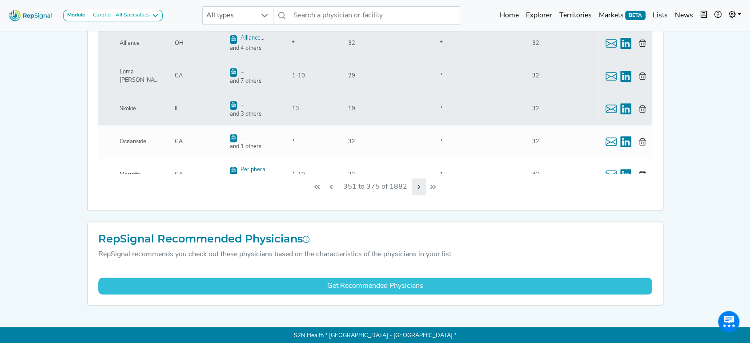
click at [421, 191] on button "Next Page" at bounding box center [418, 186] width 14 height 17
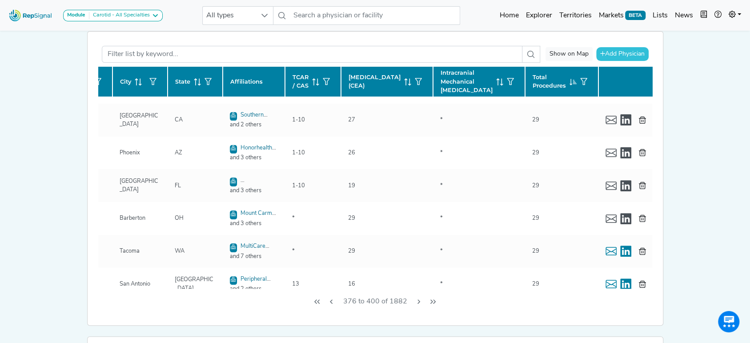
scroll to position [0, 136]
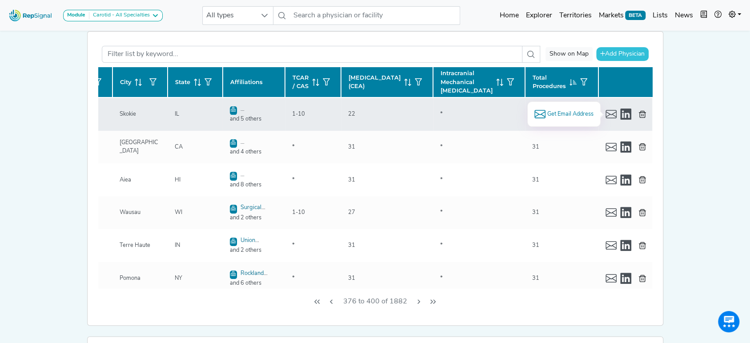
click at [546, 112] on span "Get Email Address" at bounding box center [569, 114] width 46 height 8
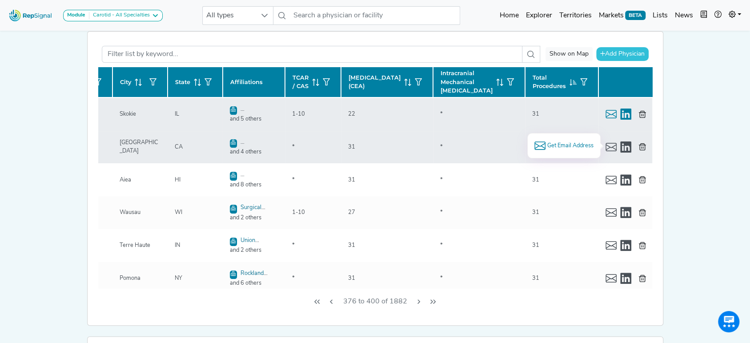
click at [571, 144] on span "Get Email Address" at bounding box center [569, 145] width 46 height 8
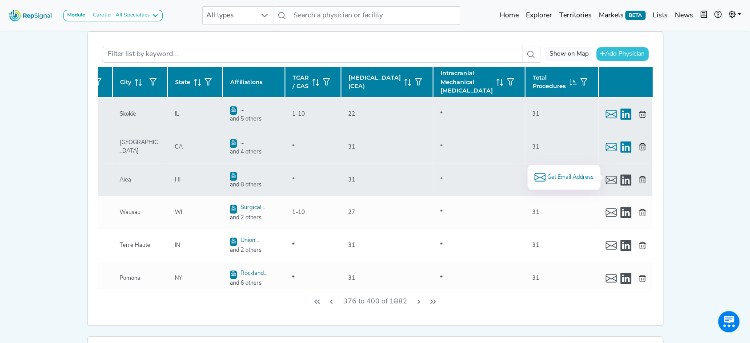
click at [576, 174] on span "Get Email Address" at bounding box center [569, 177] width 46 height 8
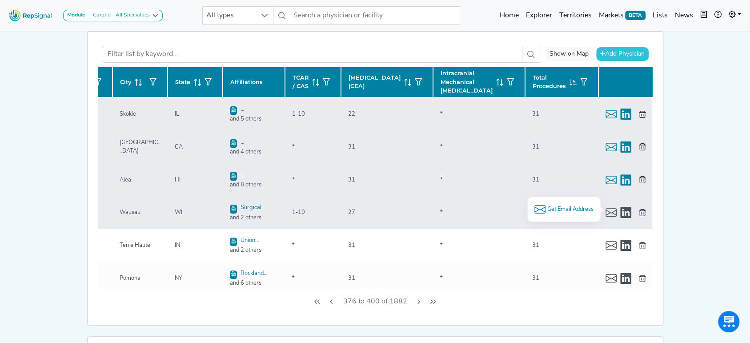
click at [557, 203] on li "Get Email Address" at bounding box center [563, 208] width 59 height 11
click at [557, 205] on span "Get Email Address" at bounding box center [569, 209] width 46 height 8
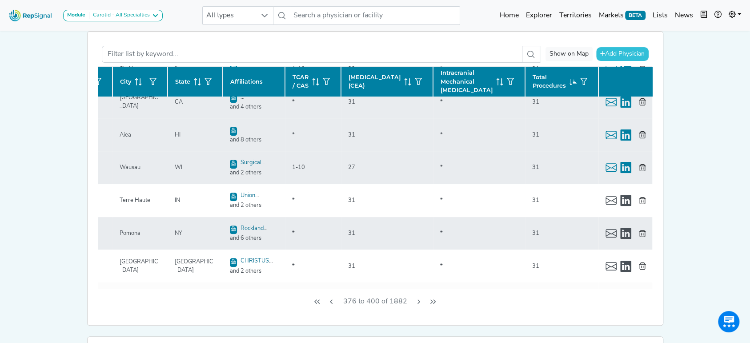
scroll to position [59, 136]
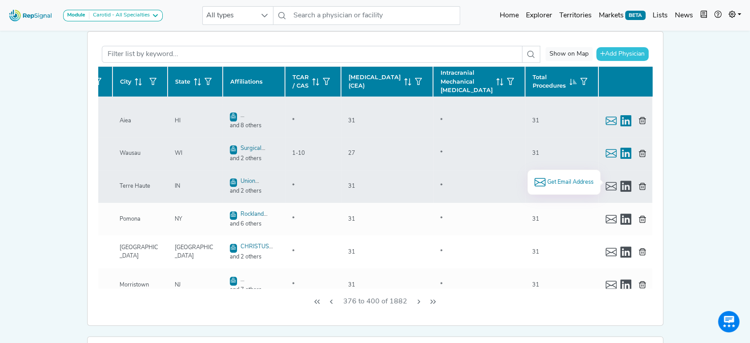
click at [570, 182] on span "Get Email Address" at bounding box center [569, 182] width 46 height 8
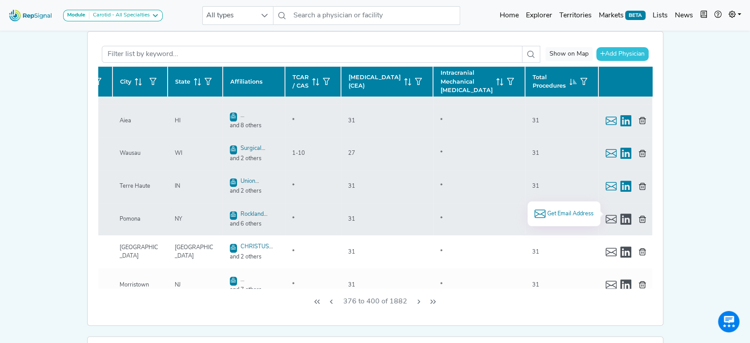
click at [574, 209] on span "Get Email Address" at bounding box center [569, 213] width 46 height 8
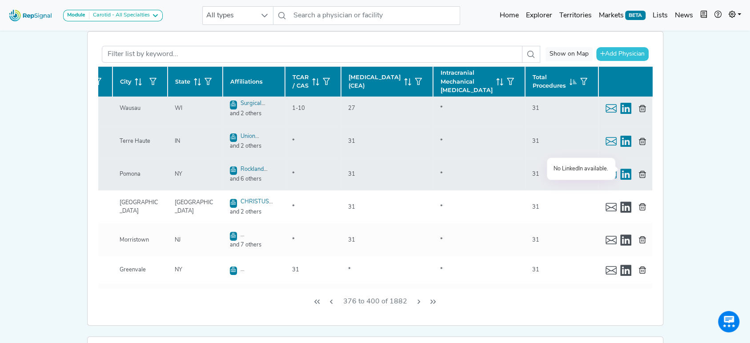
scroll to position [118, 136]
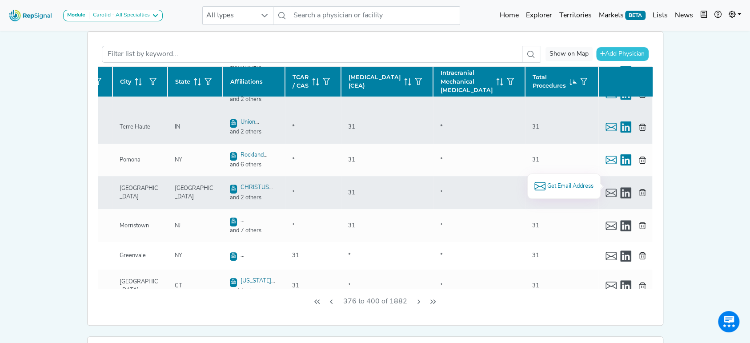
click at [570, 184] on span "Get Email Address" at bounding box center [569, 186] width 46 height 8
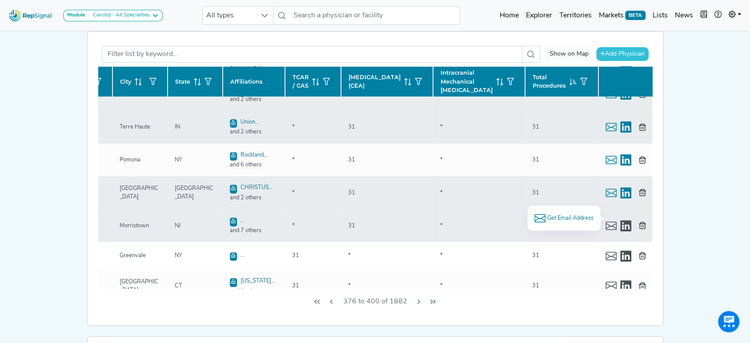
click at [574, 215] on span "Get Email Address" at bounding box center [569, 218] width 46 height 8
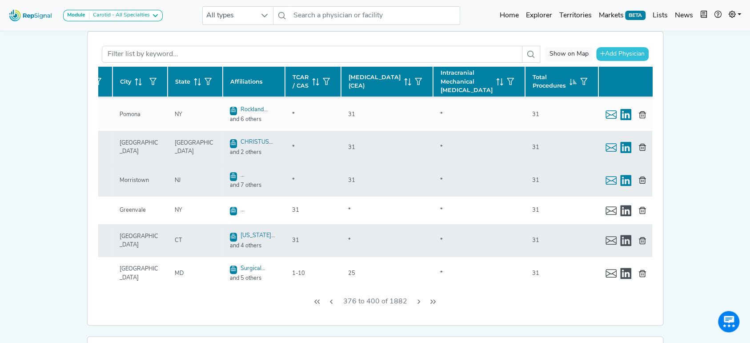
scroll to position [178, 136]
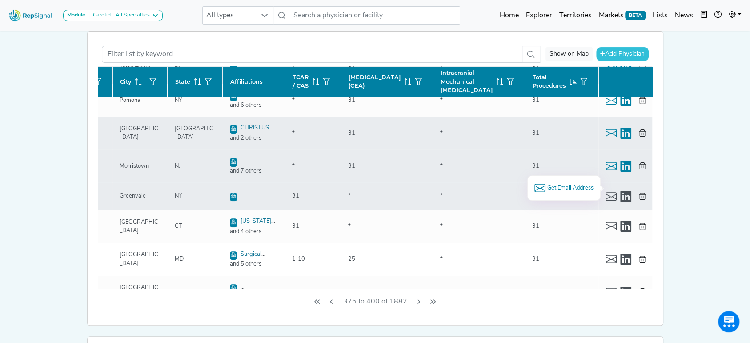
click at [553, 187] on span "Get Email Address" at bounding box center [569, 187] width 46 height 8
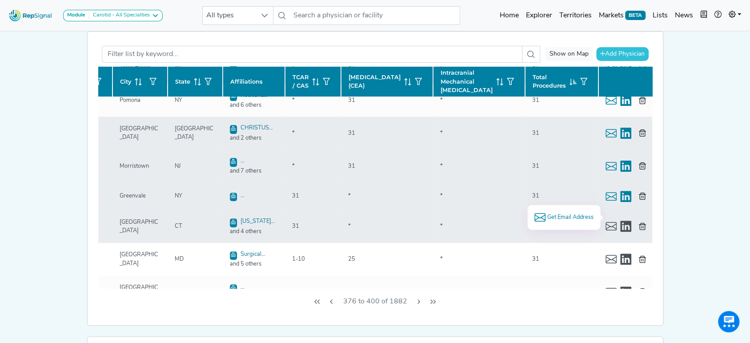
click at [556, 213] on span "Get Email Address" at bounding box center [569, 217] width 46 height 8
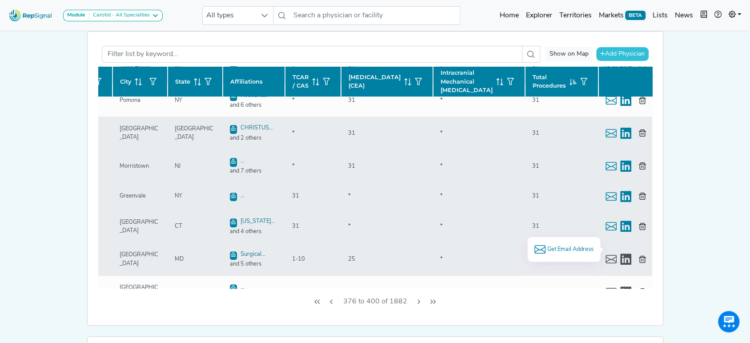
click at [578, 247] on span "Get Email Address" at bounding box center [569, 249] width 46 height 8
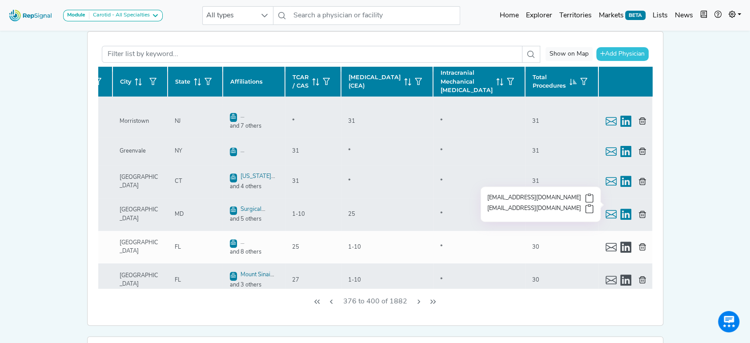
scroll to position [237, 136]
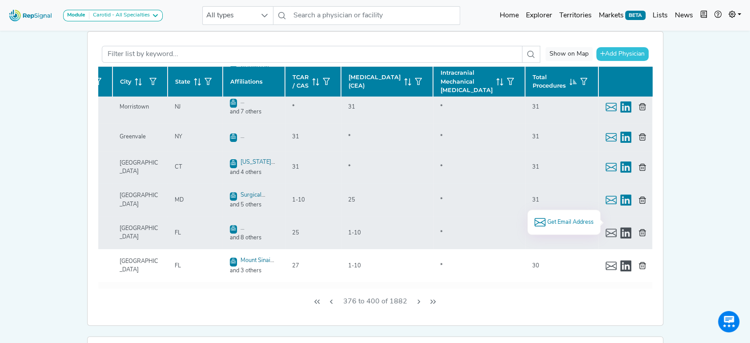
click at [561, 219] on span "Get Email Address" at bounding box center [569, 222] width 46 height 8
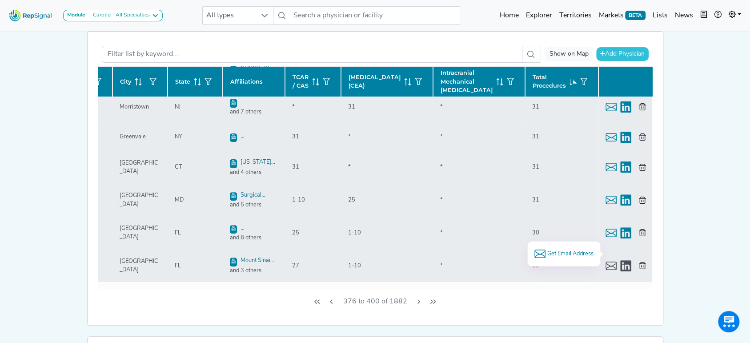
click at [573, 251] on span "Get Email Address" at bounding box center [569, 253] width 46 height 8
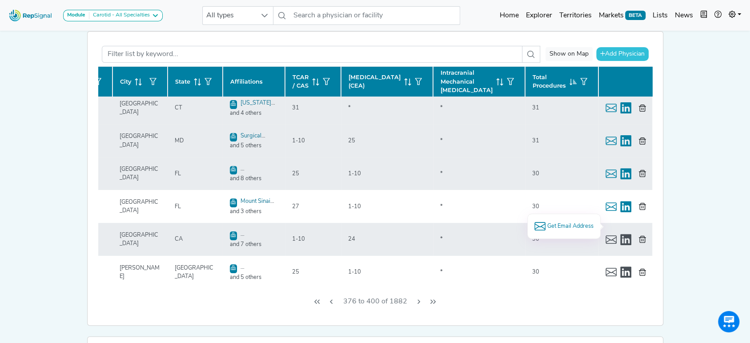
click at [554, 222] on span "Get Email Address" at bounding box center [569, 226] width 46 height 8
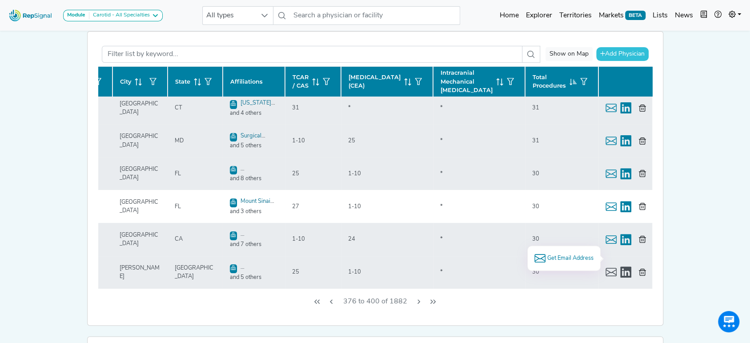
click at [569, 255] on span "Get Email Address" at bounding box center [569, 258] width 46 height 8
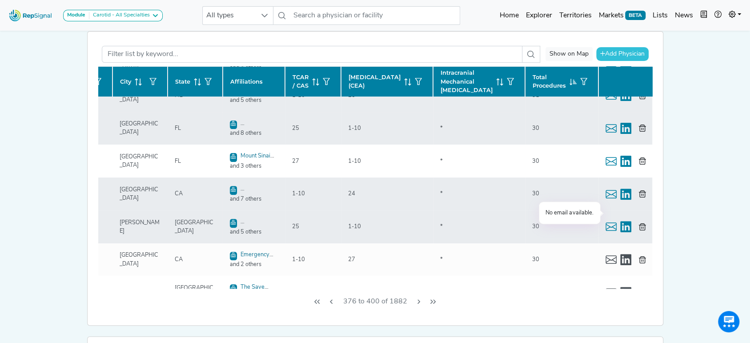
scroll to position [355, 136]
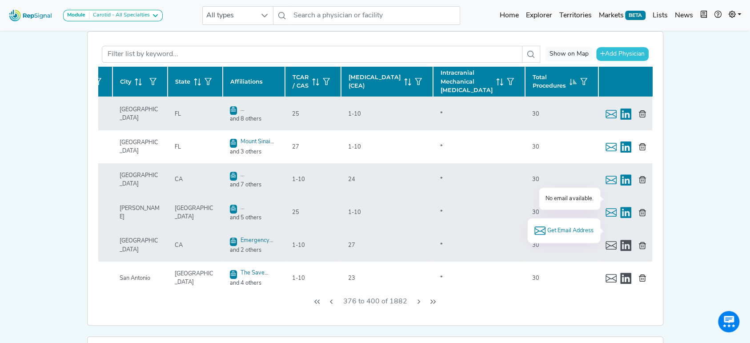
click at [567, 228] on span "Get Email Address" at bounding box center [569, 230] width 46 height 8
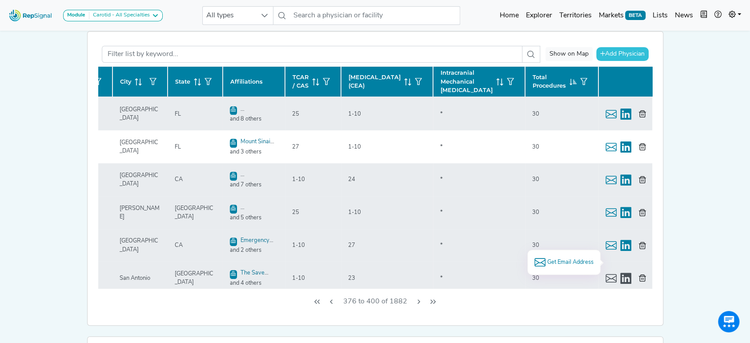
click at [552, 261] on span "Get Email Address" at bounding box center [569, 262] width 46 height 8
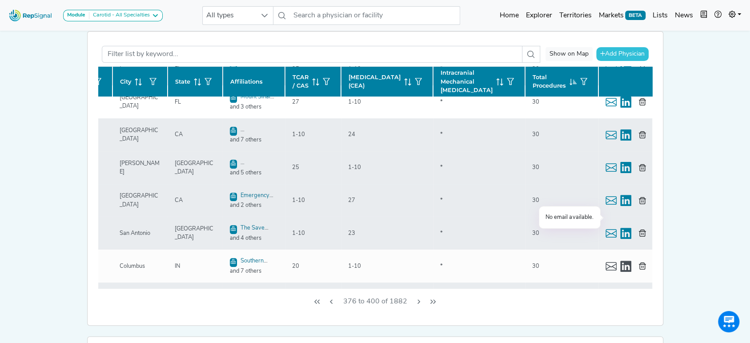
scroll to position [415, 136]
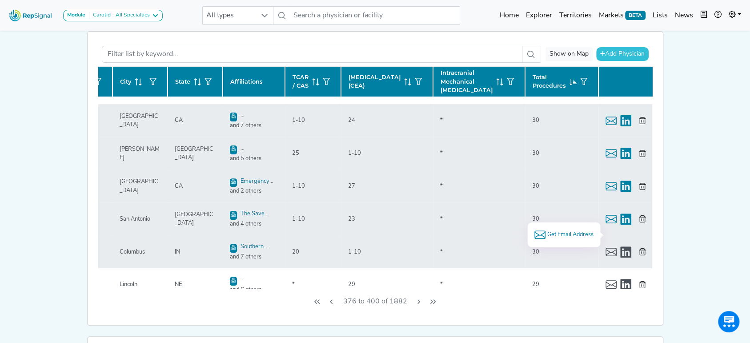
click at [581, 230] on span "Get Email Address" at bounding box center [569, 234] width 46 height 8
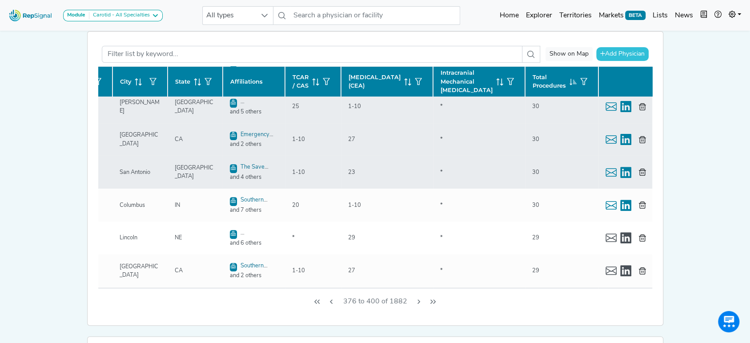
scroll to position [474, 136]
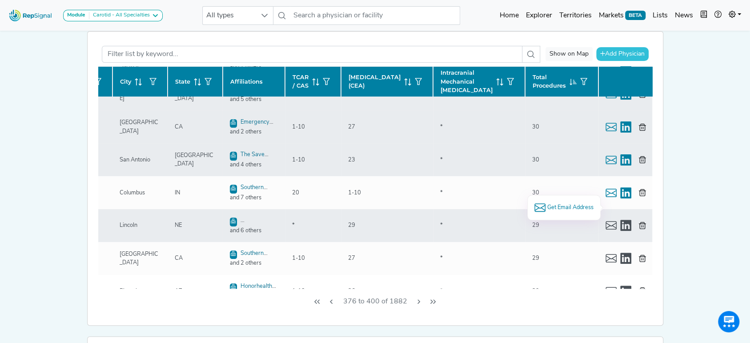
click at [549, 204] on span "Get Email Address" at bounding box center [569, 207] width 46 height 8
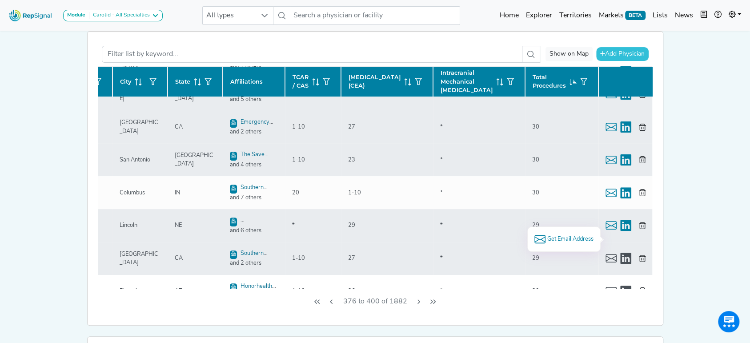
click at [567, 237] on span "Get Email Address" at bounding box center [569, 239] width 46 height 8
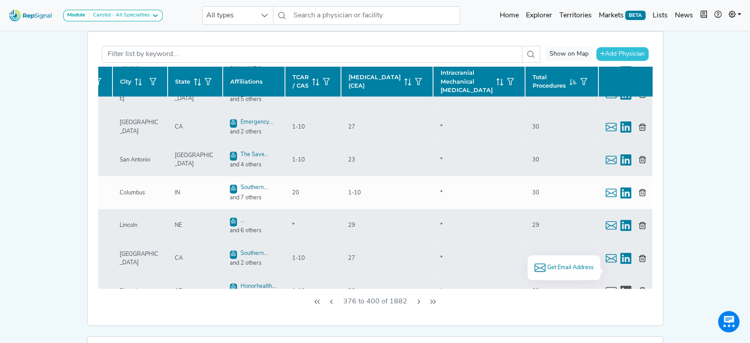
click at [574, 263] on span "Get Email Address" at bounding box center [569, 267] width 46 height 8
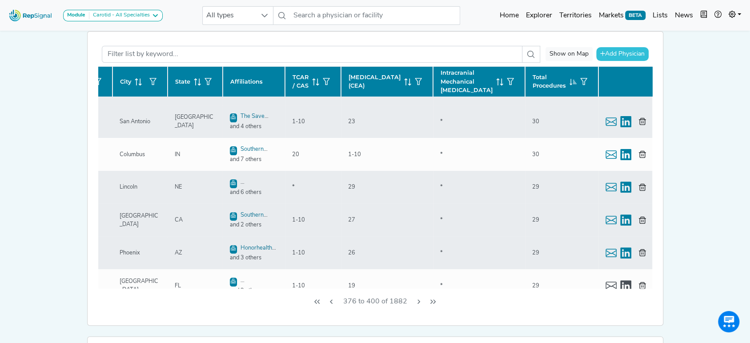
scroll to position [533, 136]
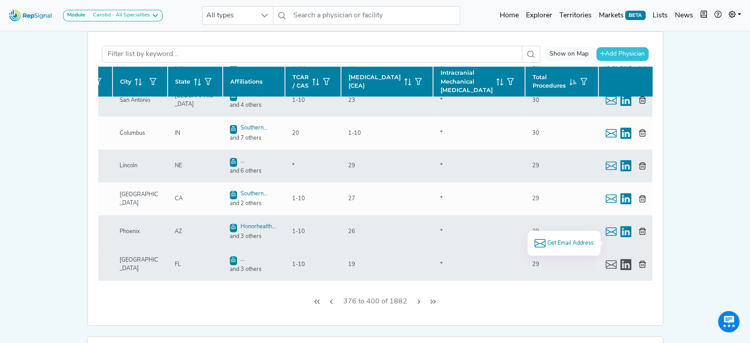
click at [580, 239] on span "Get Email Address" at bounding box center [569, 243] width 46 height 8
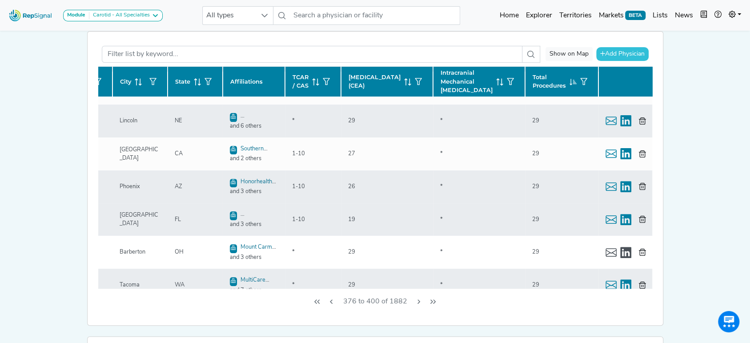
scroll to position [592, 136]
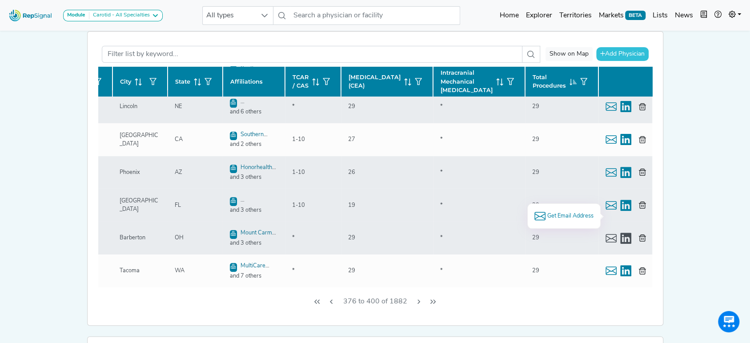
click at [567, 211] on span "Get Email Address" at bounding box center [569, 215] width 46 height 8
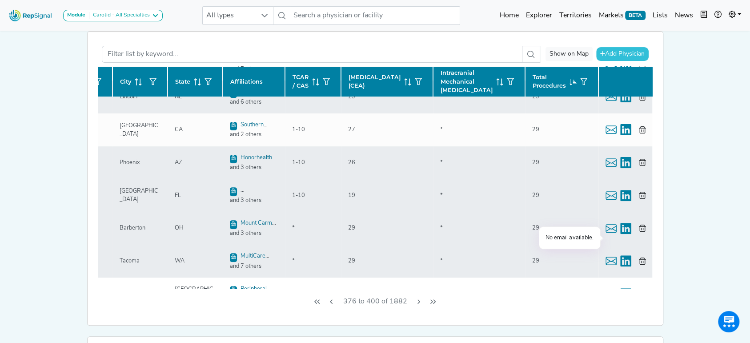
scroll to position [607, 136]
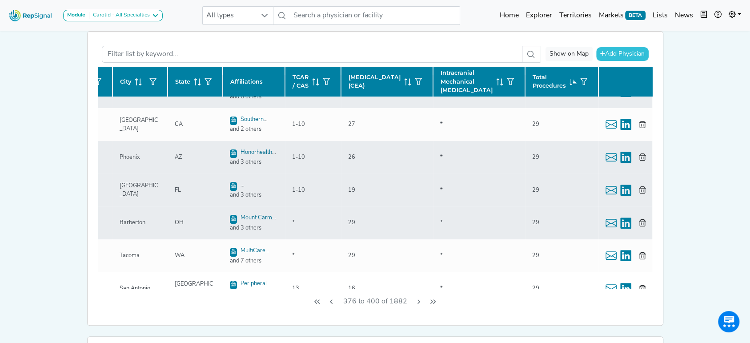
drag, startPoint x: 413, startPoint y: 299, endPoint x: 410, endPoint y: 2, distance: 296.8
click at [413, 299] on button "Next Page" at bounding box center [418, 301] width 14 height 17
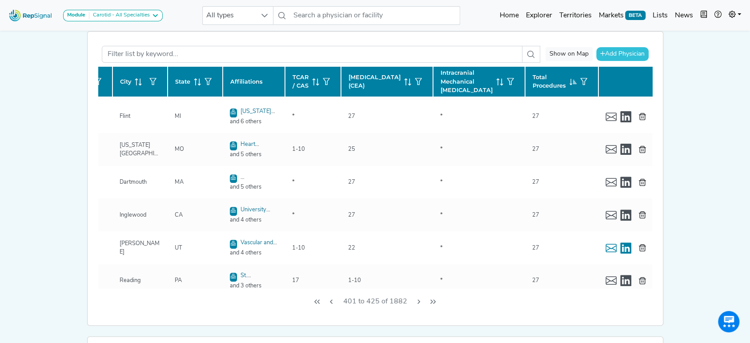
scroll to position [0, 136]
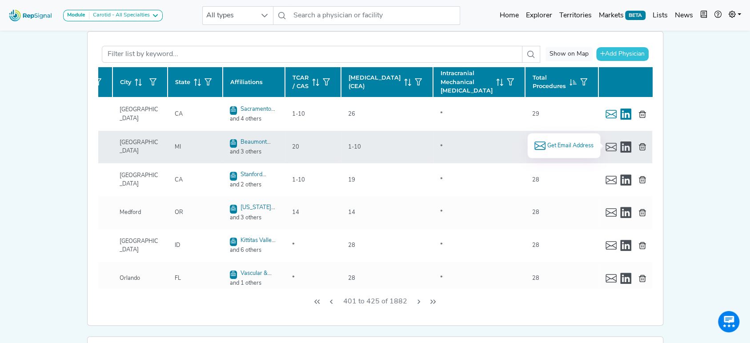
click at [573, 143] on span "Get Email Address" at bounding box center [569, 145] width 46 height 8
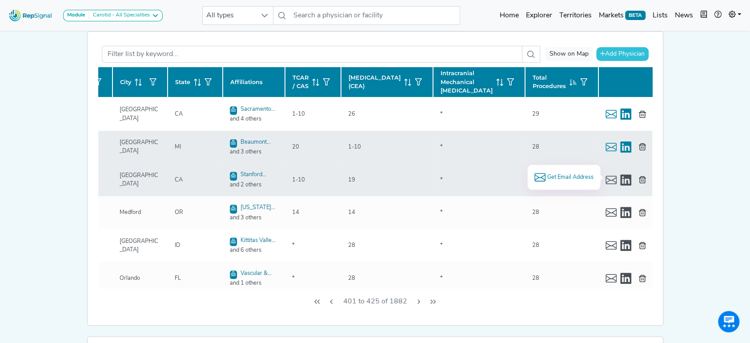
click at [577, 174] on span "Get Email Address" at bounding box center [569, 177] width 46 height 8
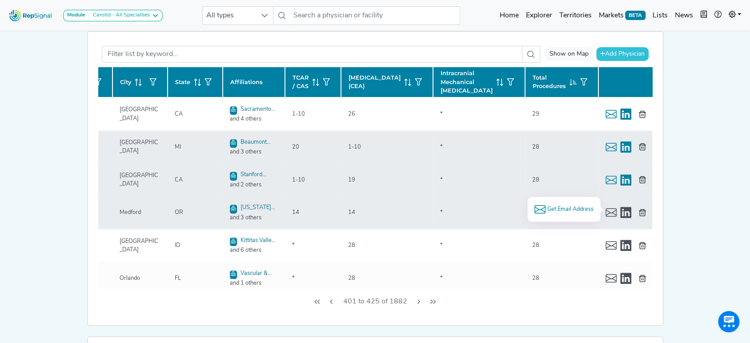
click at [562, 205] on span "Get Email Address" at bounding box center [569, 209] width 46 height 8
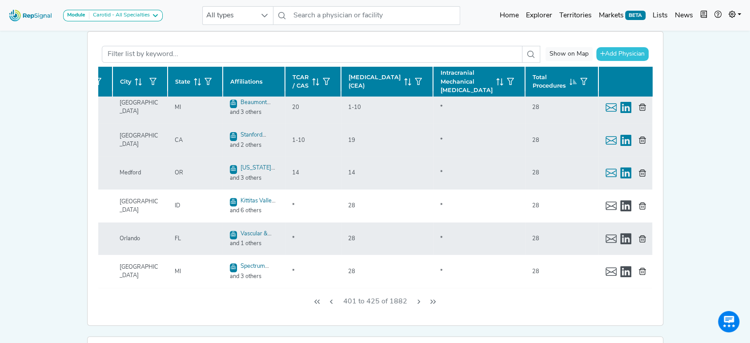
scroll to position [59, 136]
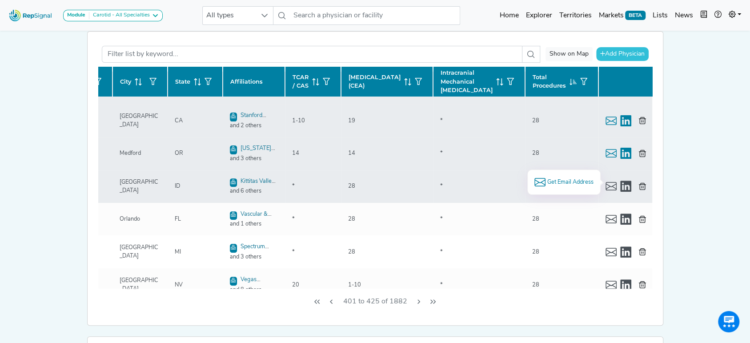
click at [574, 179] on span "Get Email Address" at bounding box center [569, 182] width 46 height 8
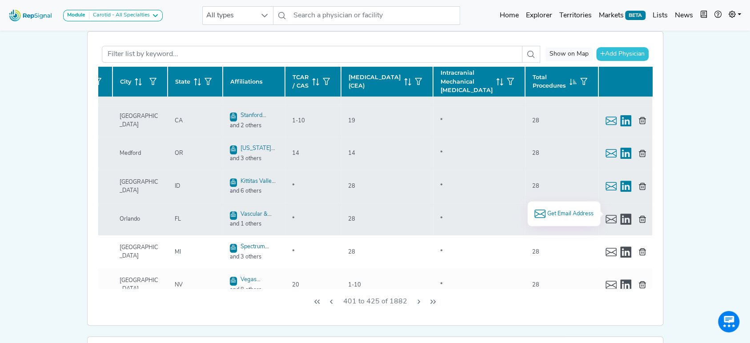
click at [572, 213] on span "Get Email Address" at bounding box center [569, 213] width 46 height 8
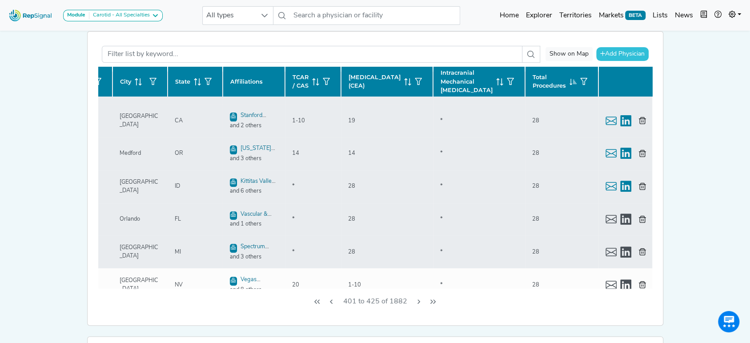
scroll to position [118, 136]
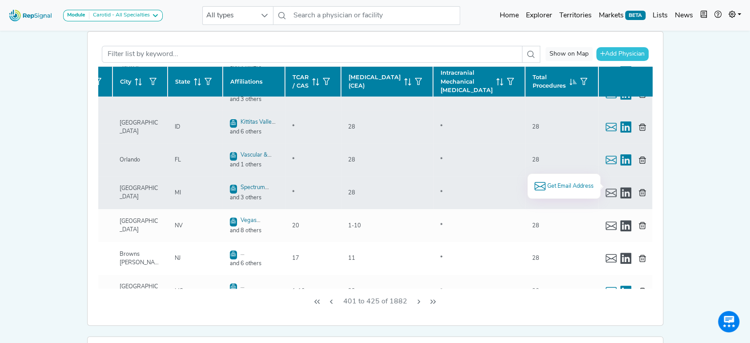
drag, startPoint x: 573, startPoint y: 184, endPoint x: 594, endPoint y: 211, distance: 34.1
click at [573, 184] on span "Get Email Address" at bounding box center [569, 186] width 46 height 8
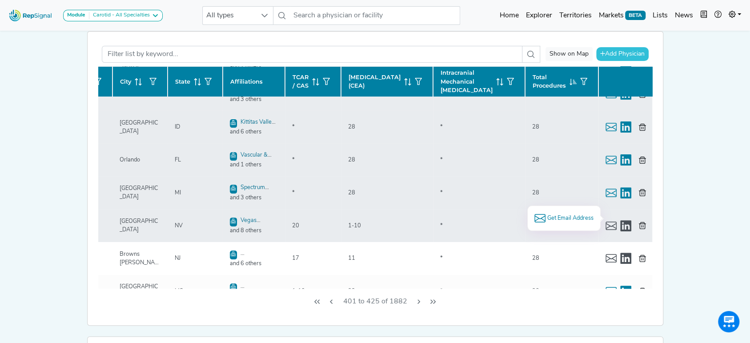
click at [580, 214] on span "Get Email Address" at bounding box center [569, 218] width 46 height 8
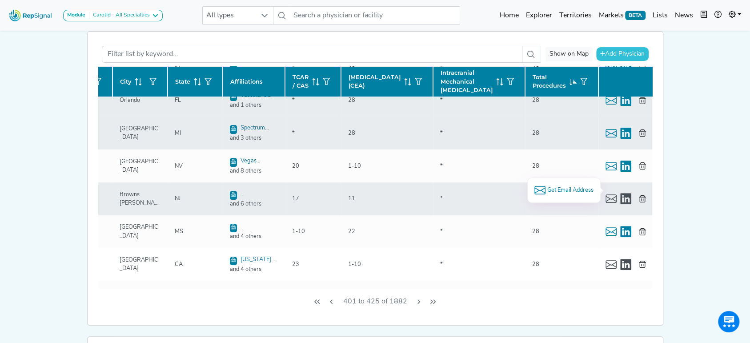
click at [577, 192] on span "Get Email Address" at bounding box center [569, 190] width 46 height 8
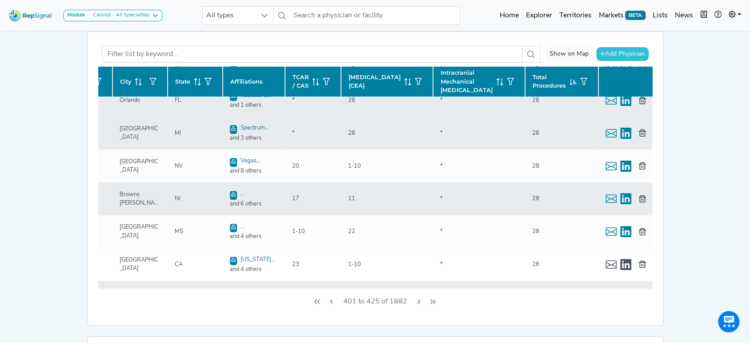
scroll to position [237, 136]
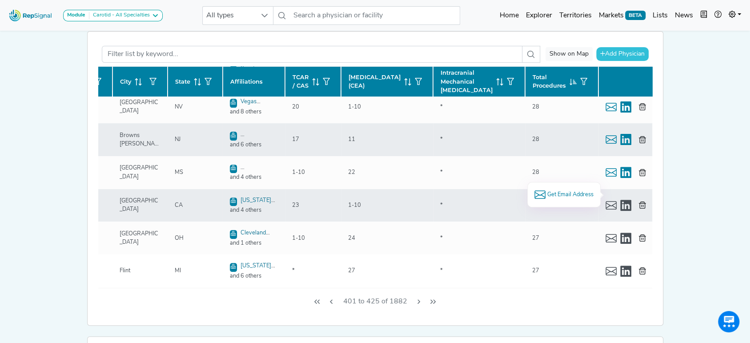
click at [572, 193] on span "Get Email Address" at bounding box center [569, 194] width 46 height 8
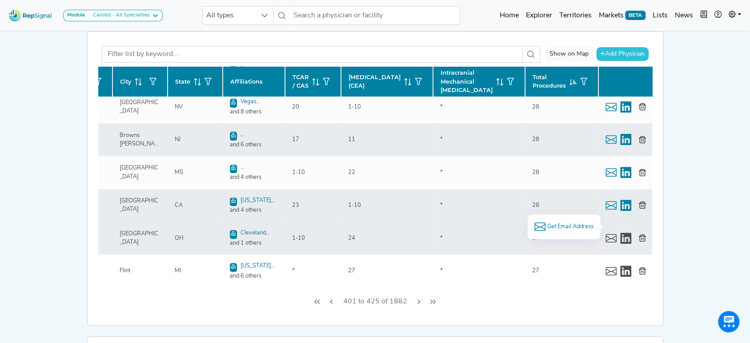
click at [578, 226] on span "Get Email Address" at bounding box center [569, 226] width 46 height 8
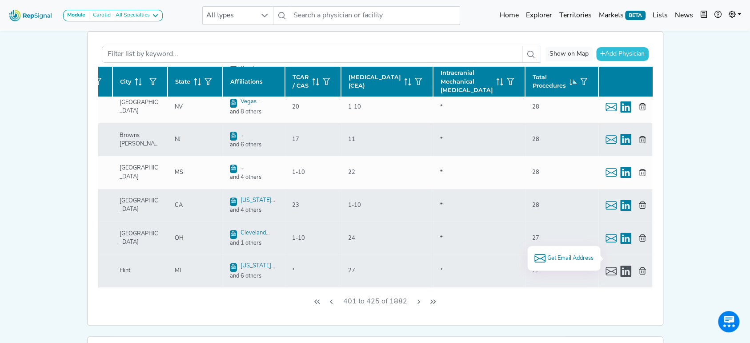
click at [569, 259] on span "Get Email Address" at bounding box center [569, 258] width 46 height 8
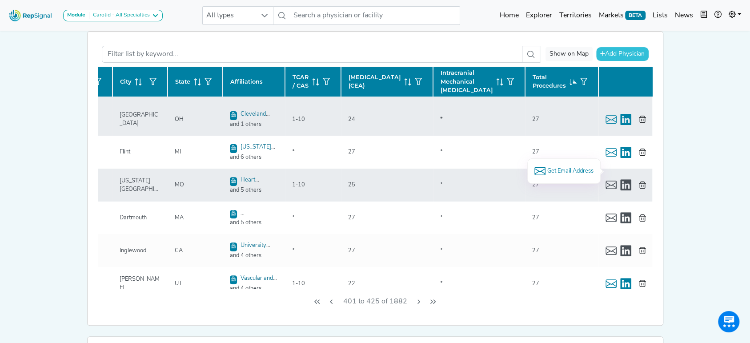
click at [560, 167] on span "Get Email Address" at bounding box center [569, 171] width 46 height 8
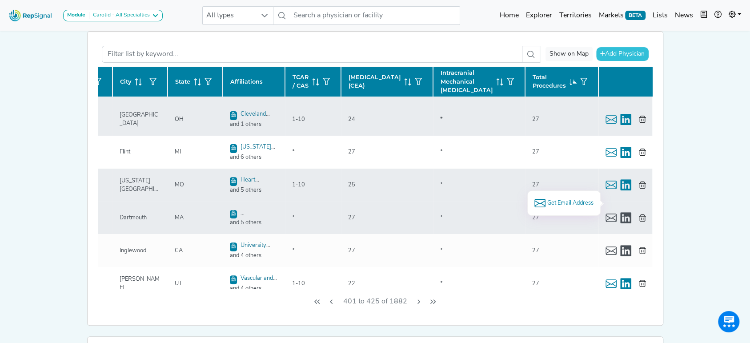
click at [574, 199] on span "Get Email Address" at bounding box center [569, 203] width 46 height 8
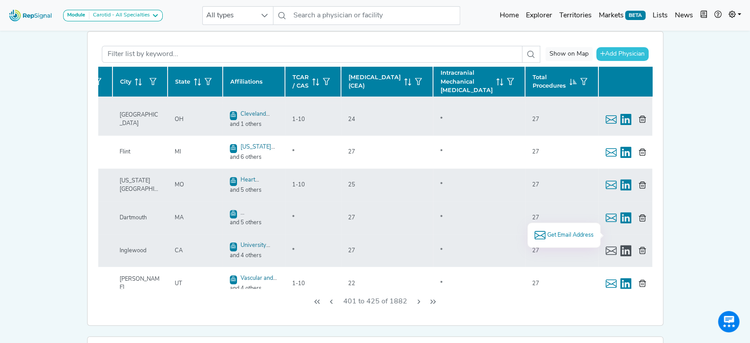
click at [583, 231] on span "Get Email Address" at bounding box center [569, 235] width 46 height 8
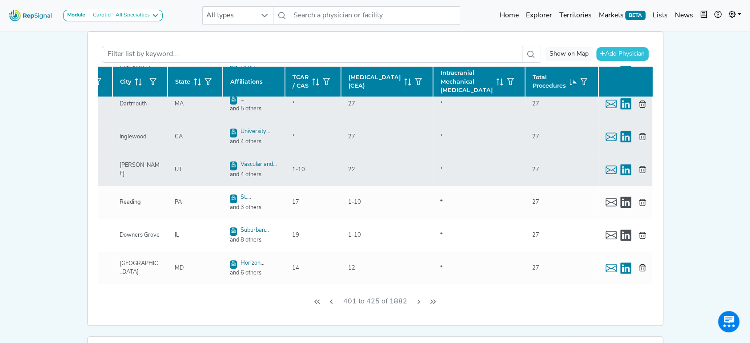
scroll to position [474, 136]
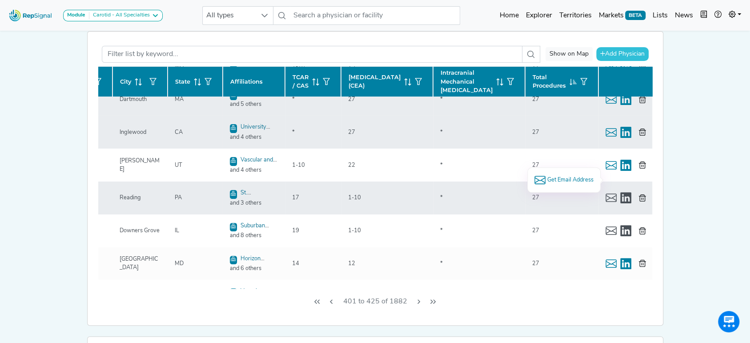
click at [563, 172] on div "Get Email Address" at bounding box center [563, 179] width 73 height 25
click at [563, 180] on span "Get Email Address" at bounding box center [569, 180] width 46 height 8
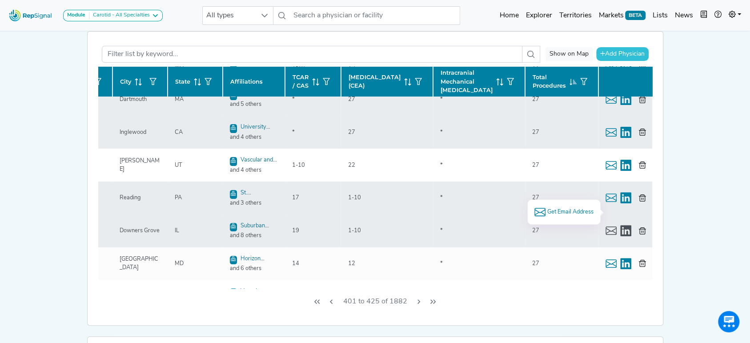
click at [574, 210] on span "Get Email Address" at bounding box center [569, 211] width 46 height 8
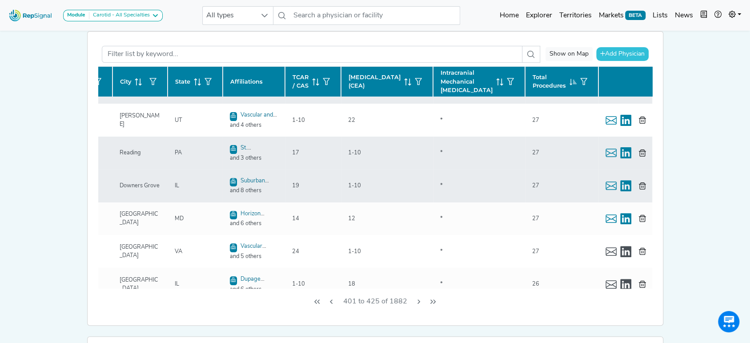
scroll to position [533, 136]
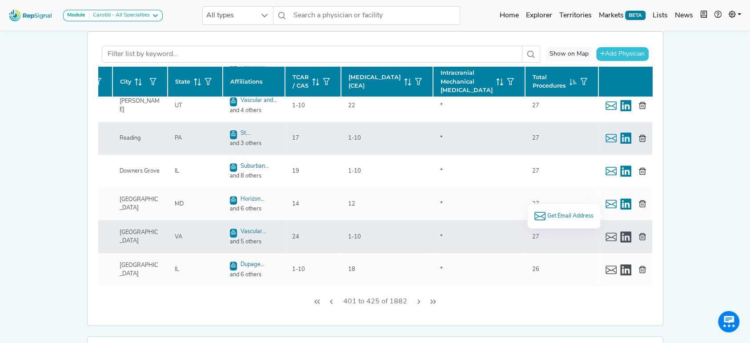
click at [585, 212] on div "Get Email Address" at bounding box center [563, 215] width 73 height 25
click at [579, 215] on span "Get Email Address" at bounding box center [569, 215] width 46 height 8
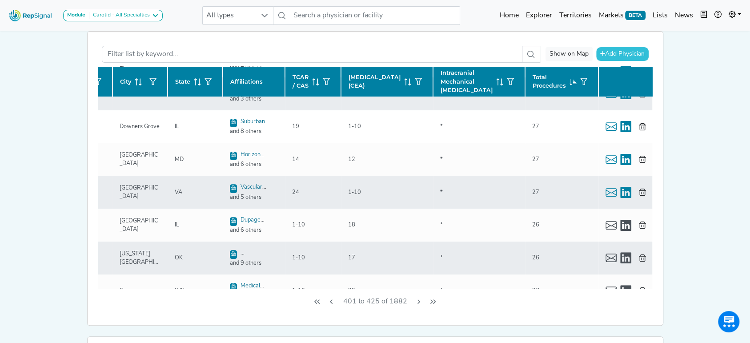
scroll to position [592, 136]
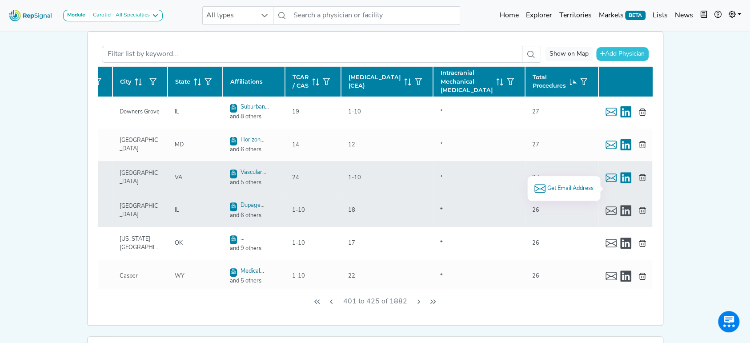
click at [570, 185] on span "Get Email Address" at bounding box center [569, 188] width 46 height 8
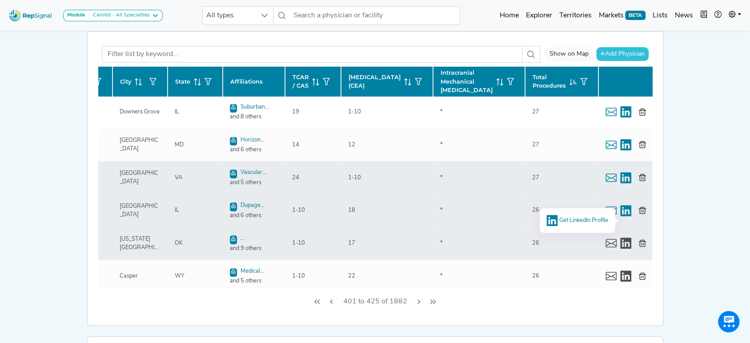
click at [577, 220] on span "Get LinkedIn Profile" at bounding box center [583, 220] width 49 height 6
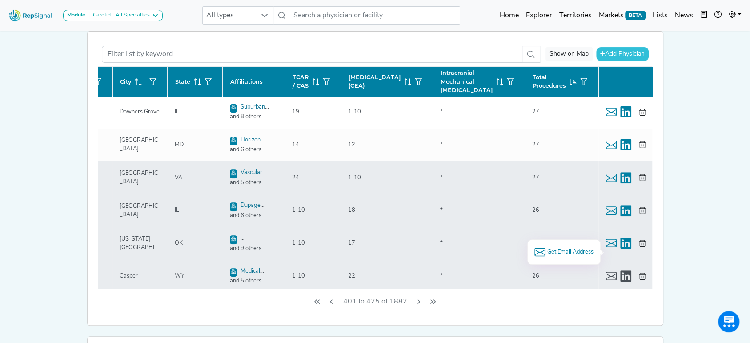
click at [562, 252] on span "Get Email Address" at bounding box center [569, 251] width 46 height 8
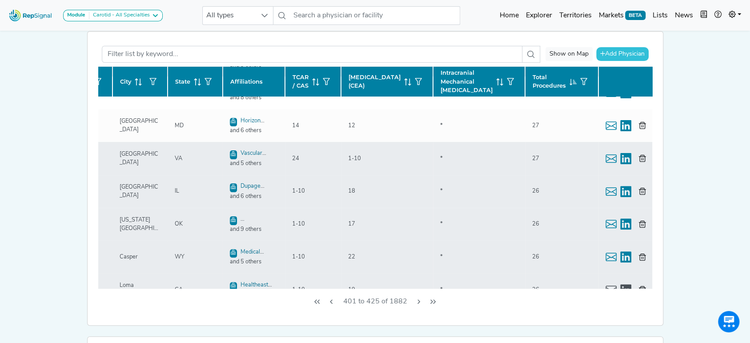
scroll to position [612, 136]
click at [564, 259] on span "Get Email Address" at bounding box center [569, 263] width 46 height 8
drag, startPoint x: 421, startPoint y: 300, endPoint x: 647, endPoint y: 243, distance: 233.3
click at [421, 300] on icon "Next Page" at bounding box center [418, 301] width 7 height 7
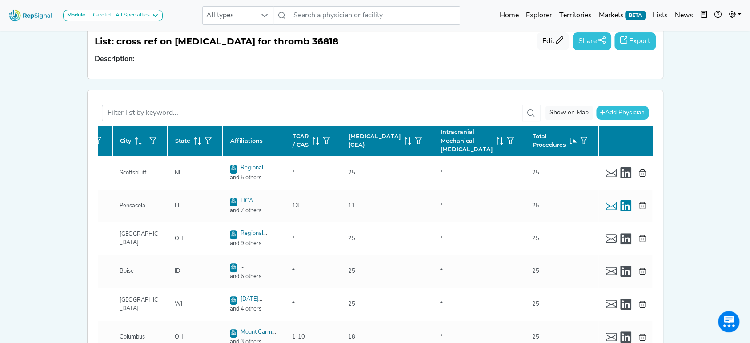
scroll to position [118, 0]
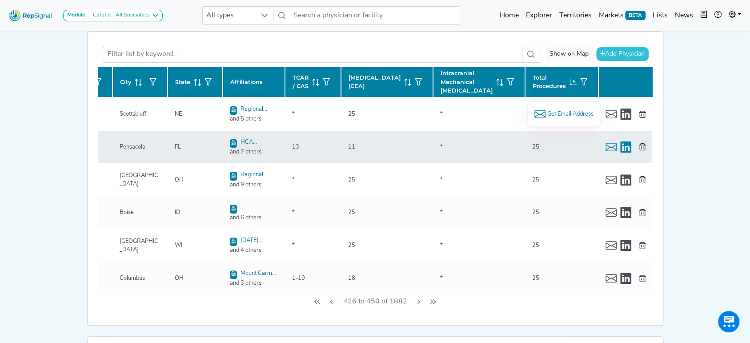
drag, startPoint x: 568, startPoint y: 111, endPoint x: 588, endPoint y: 140, distance: 35.7
click at [567, 112] on span "Get Email Address" at bounding box center [569, 114] width 46 height 8
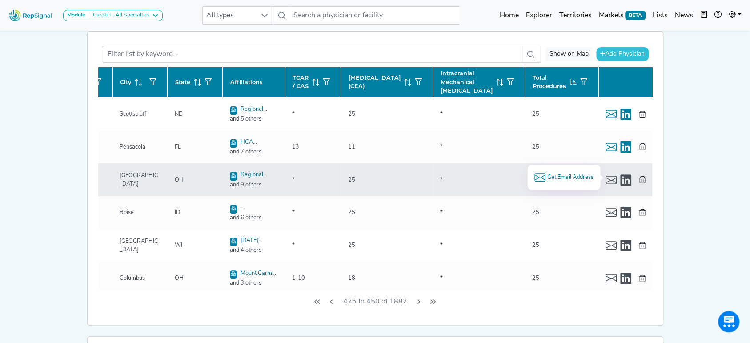
click at [562, 175] on span "Get Email Address" at bounding box center [569, 177] width 46 height 8
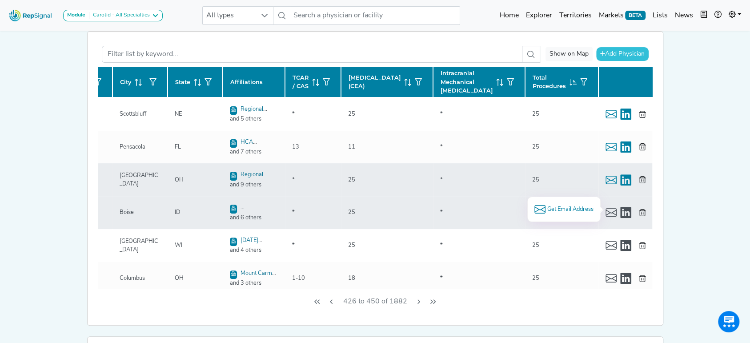
click at [565, 205] on span "Get Email Address" at bounding box center [569, 209] width 46 height 8
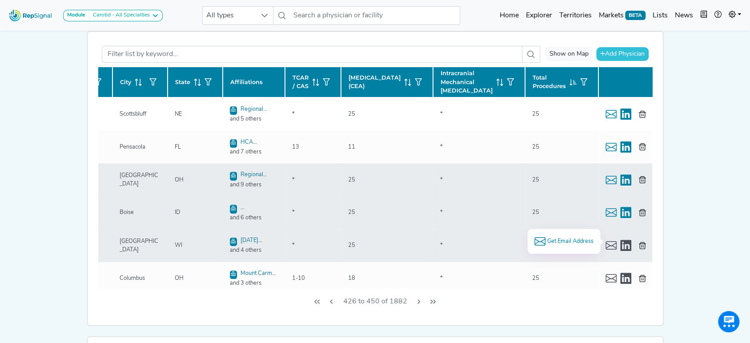
click at [566, 237] on span "Get Email Address" at bounding box center [569, 241] width 46 height 8
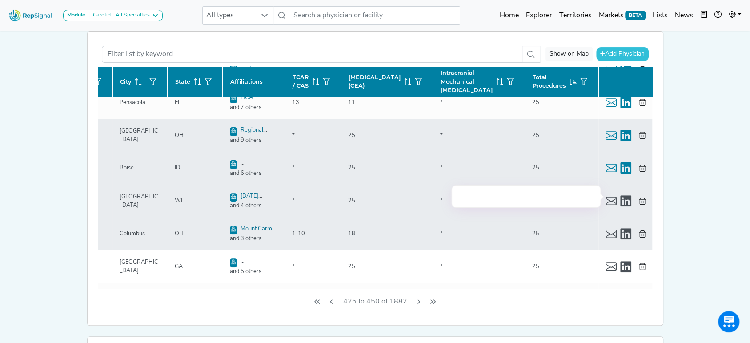
scroll to position [59, 136]
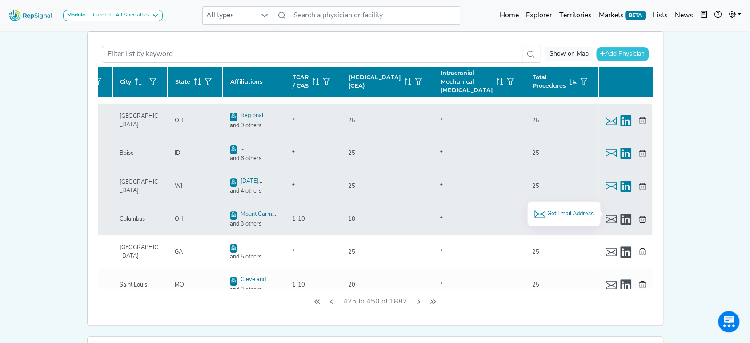
click at [569, 211] on span "Get Email Address" at bounding box center [569, 213] width 46 height 8
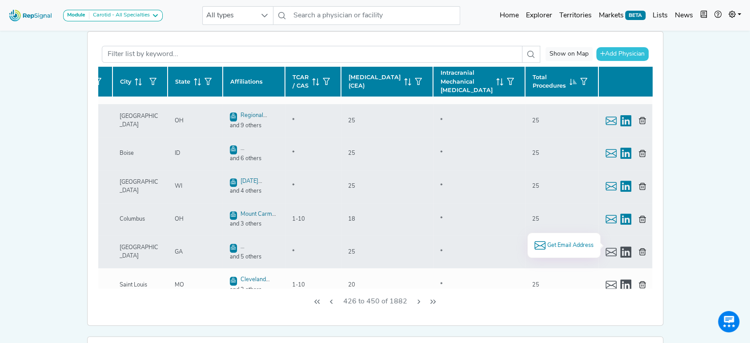
click at [571, 242] on span "Get Email Address" at bounding box center [569, 245] width 46 height 8
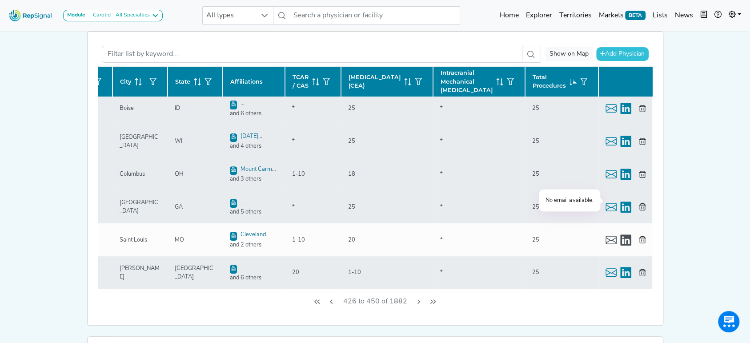
scroll to position [118, 136]
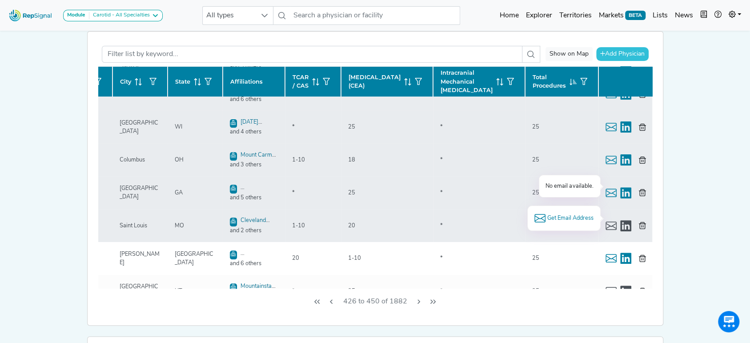
click at [554, 212] on li "Get Email Address" at bounding box center [563, 217] width 59 height 11
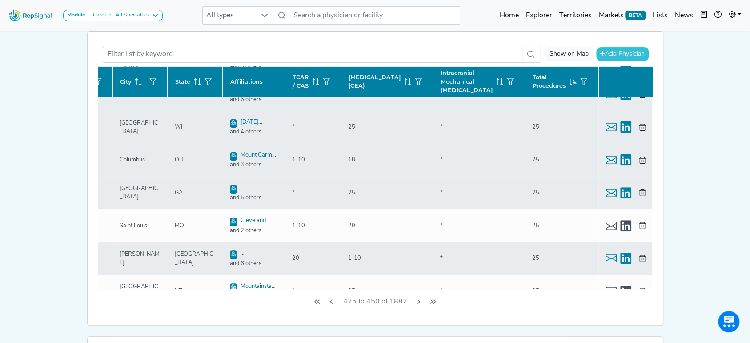
scroll to position [178, 136]
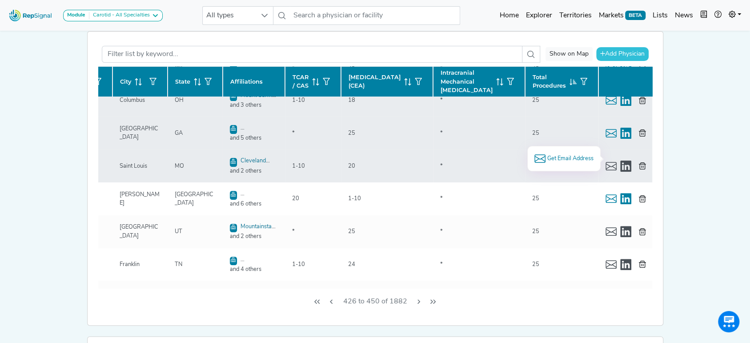
click at [562, 158] on span "Get Email Address" at bounding box center [569, 158] width 46 height 8
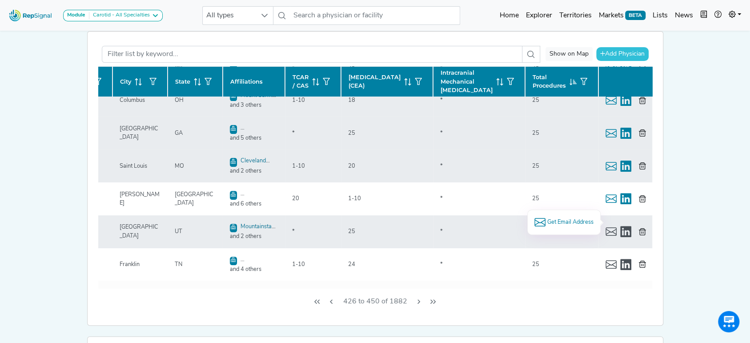
click at [573, 220] on span "Get Email Address" at bounding box center [569, 222] width 46 height 8
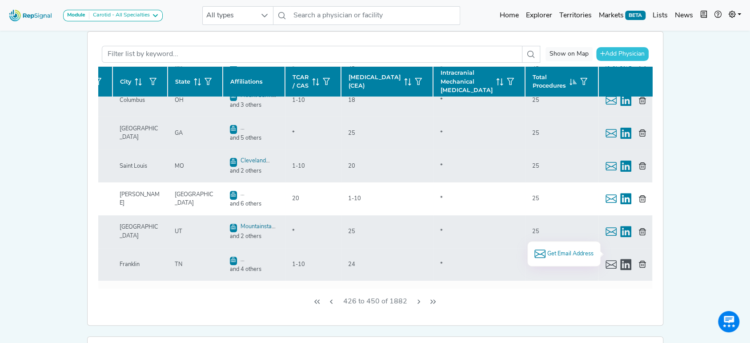
click at [561, 246] on div "Get Email Address" at bounding box center [563, 253] width 73 height 25
click at [560, 249] on span "Get Email Address" at bounding box center [569, 253] width 46 height 8
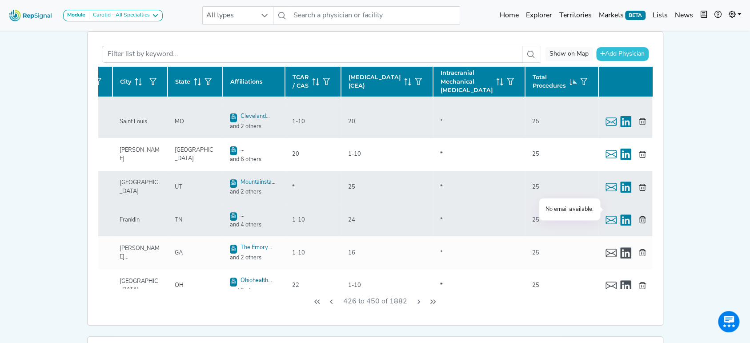
scroll to position [237, 136]
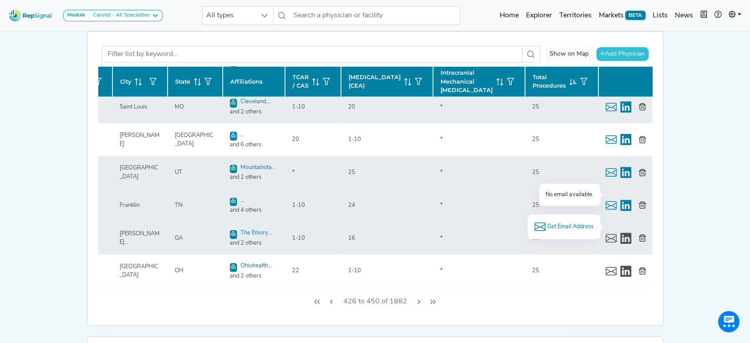
click at [562, 224] on span "Get Email Address" at bounding box center [569, 226] width 46 height 8
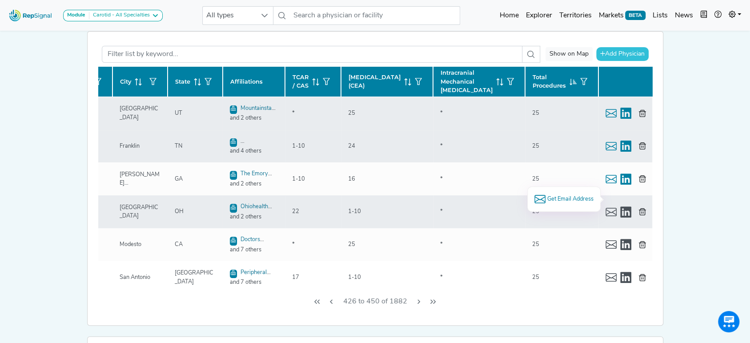
click at [562, 199] on span "Get Email Address" at bounding box center [569, 199] width 46 height 8
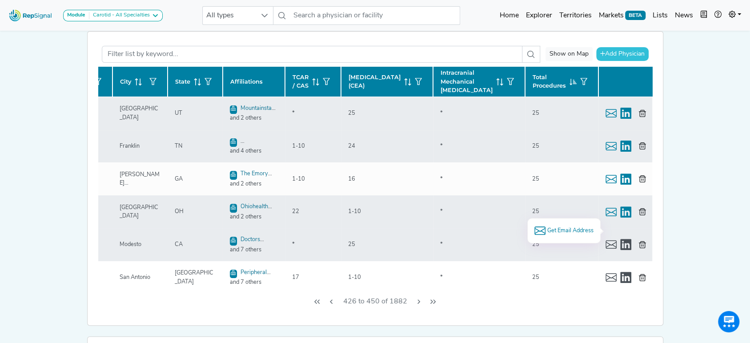
click at [546, 227] on span "Get Email Address" at bounding box center [569, 230] width 46 height 8
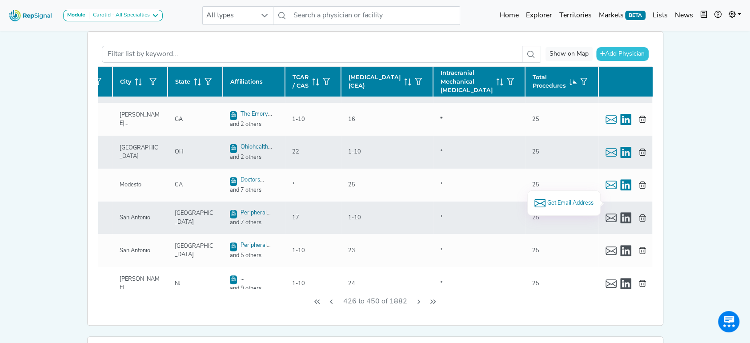
click at [573, 199] on span "Get Email Address" at bounding box center [569, 203] width 46 height 8
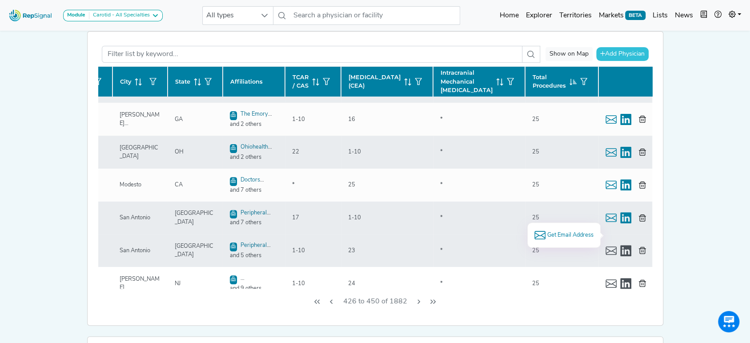
click at [550, 231] on span "Get Email Address" at bounding box center [569, 235] width 46 height 8
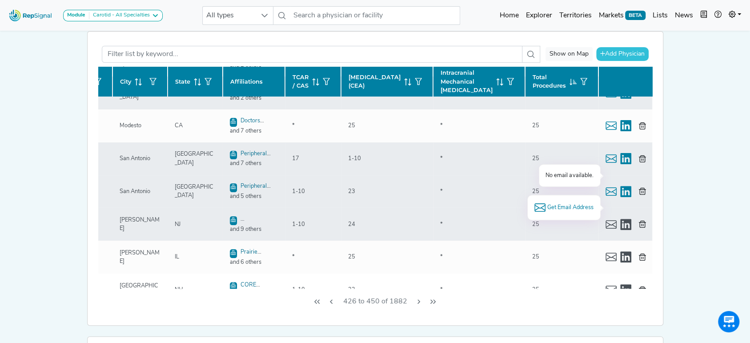
click at [562, 205] on span "Get Email Address" at bounding box center [569, 207] width 46 height 8
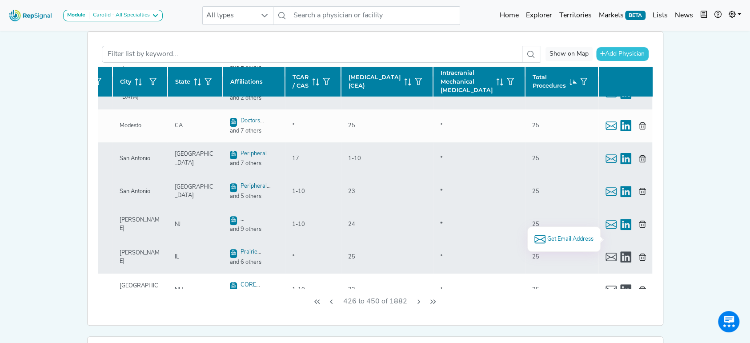
click at [565, 236] on span "Get Email Address" at bounding box center [569, 239] width 46 height 8
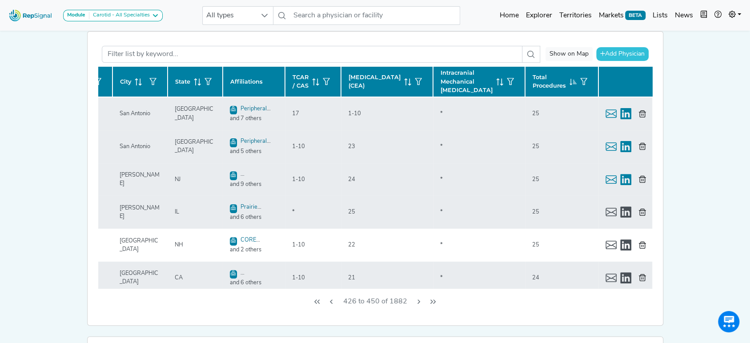
scroll to position [474, 136]
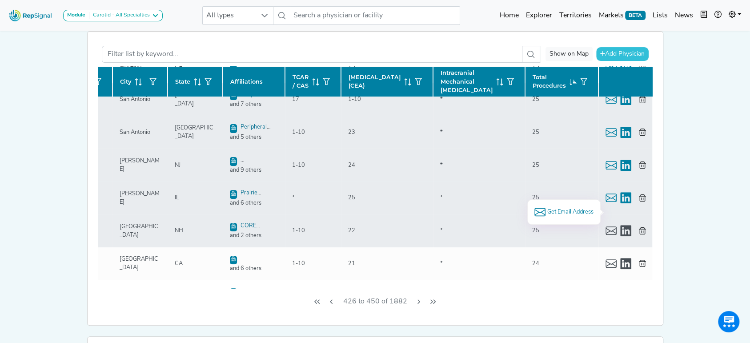
click at [579, 207] on span "Get Email Address" at bounding box center [569, 211] width 46 height 8
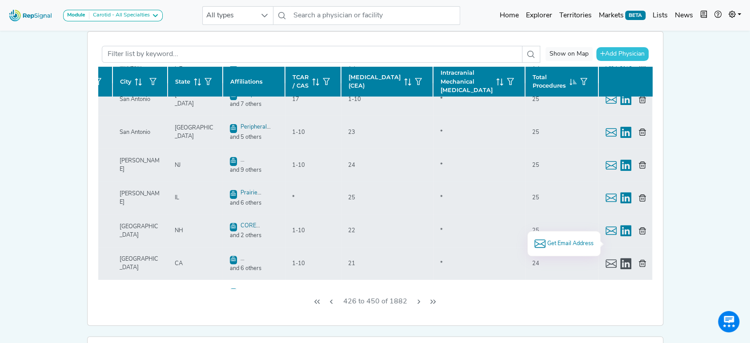
click at [554, 240] on span "Get Email Address" at bounding box center [569, 243] width 46 height 8
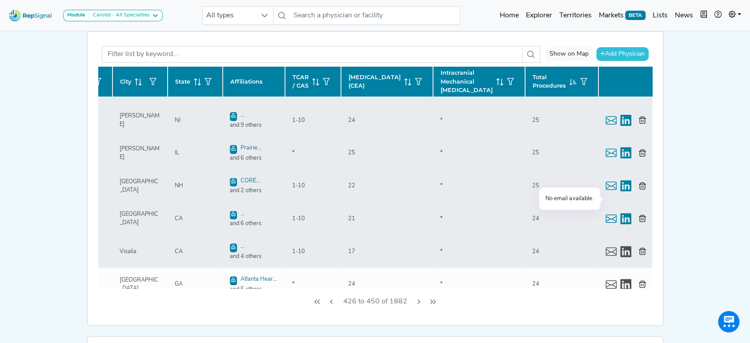
scroll to position [533, 136]
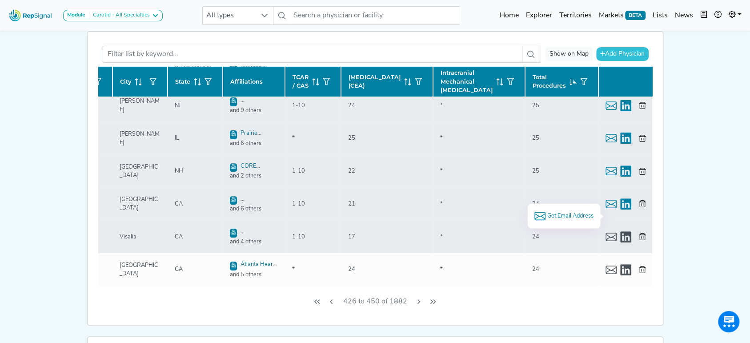
click at [564, 211] on span "Get Email Address" at bounding box center [569, 215] width 46 height 8
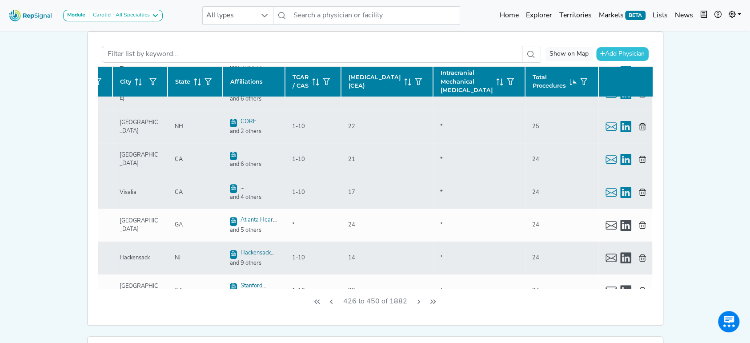
scroll to position [592, 136]
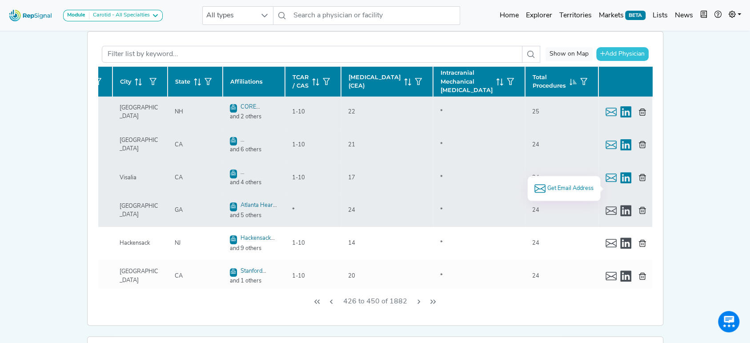
click at [575, 187] on span "Get Email Address" at bounding box center [569, 188] width 46 height 8
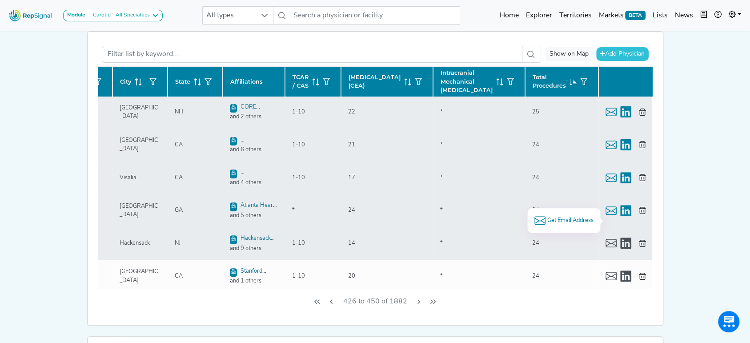
click at [568, 217] on span "Get Email Address" at bounding box center [569, 220] width 46 height 8
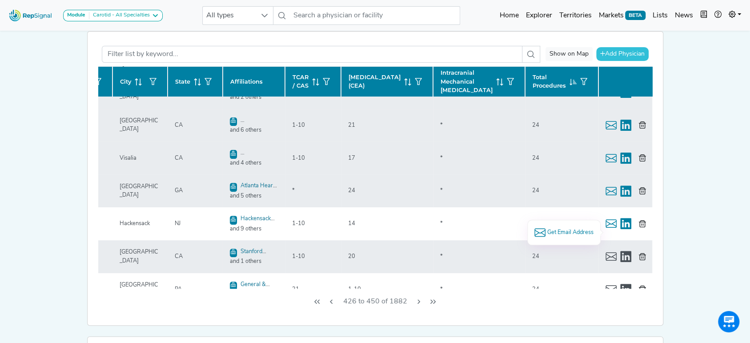
click at [562, 227] on li "Get Email Address" at bounding box center [563, 232] width 59 height 11
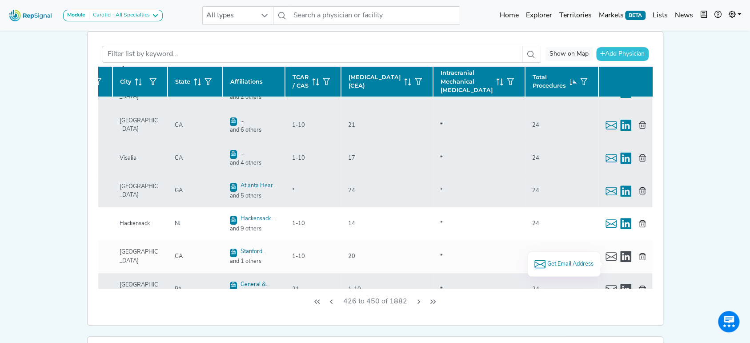
click at [573, 260] on span "Get Email Address" at bounding box center [569, 263] width 46 height 8
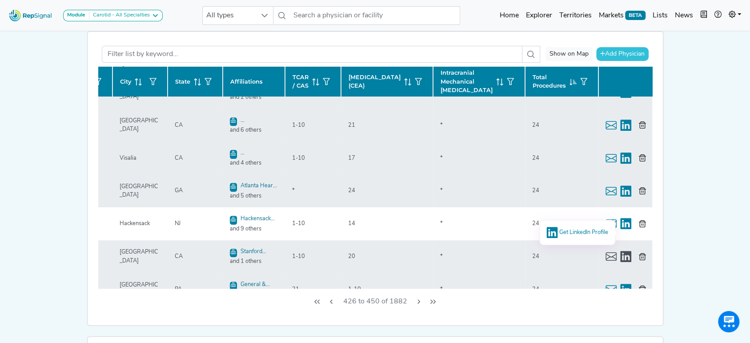
click at [572, 229] on span "Get LinkedIn Profile" at bounding box center [583, 232] width 49 height 6
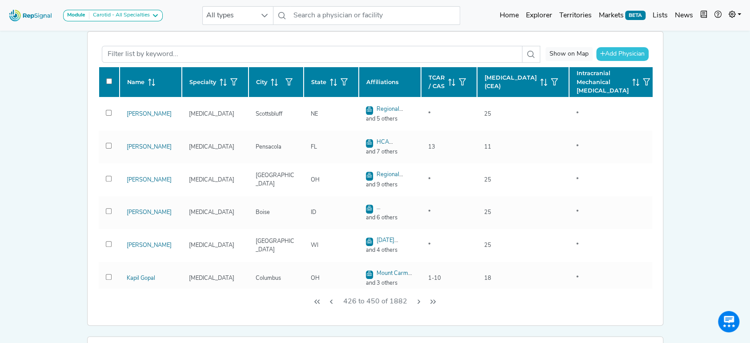
scroll to position [612, 136]
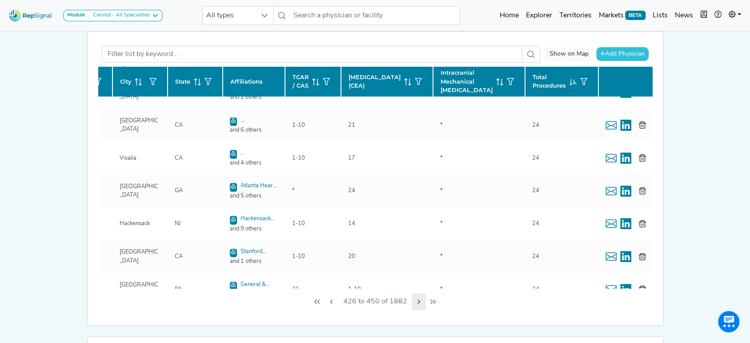
click at [413, 300] on button "Next Page" at bounding box center [418, 301] width 14 height 17
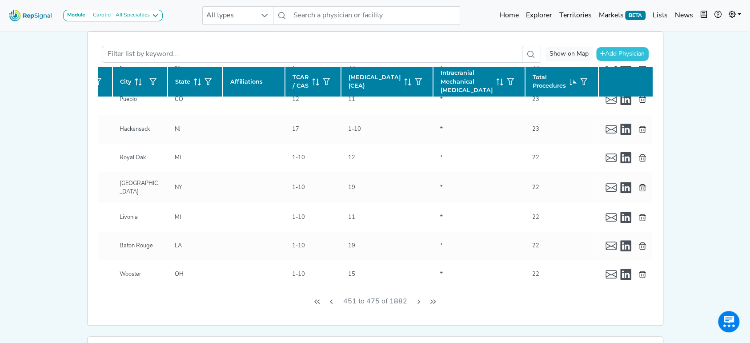
checkbox input "false"
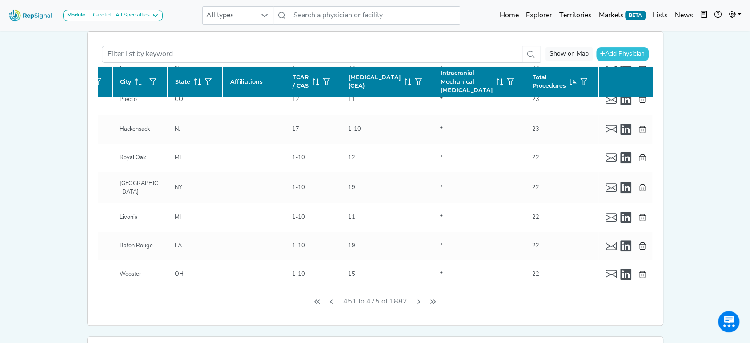
checkbox input "false"
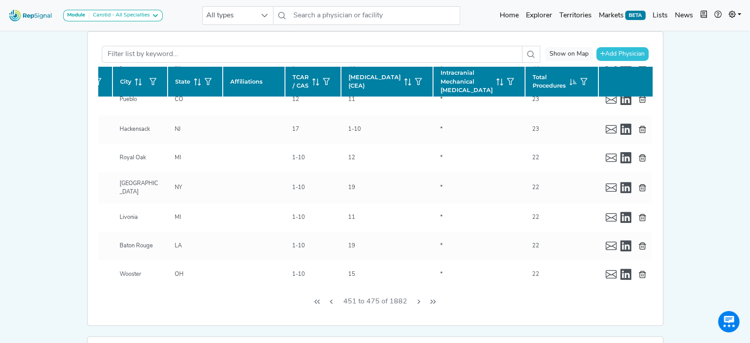
checkbox input "false"
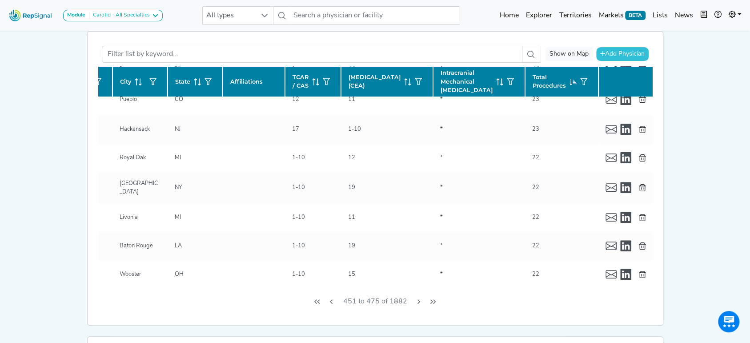
checkbox input "false"
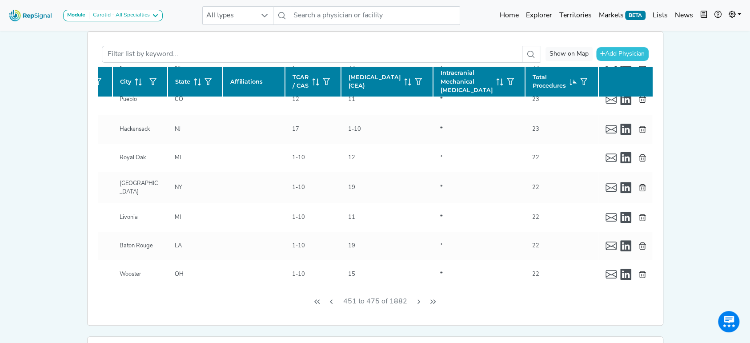
checkbox input "false"
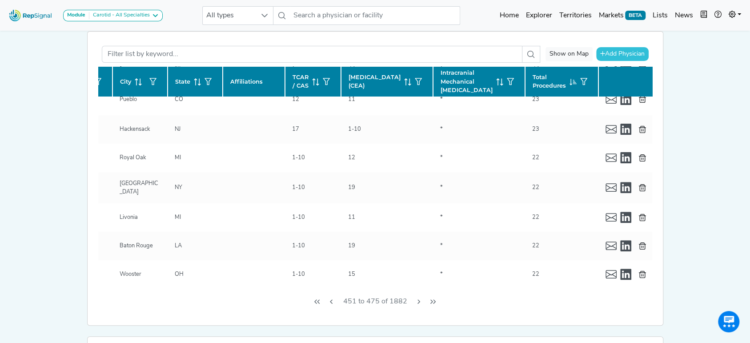
checkbox input "false"
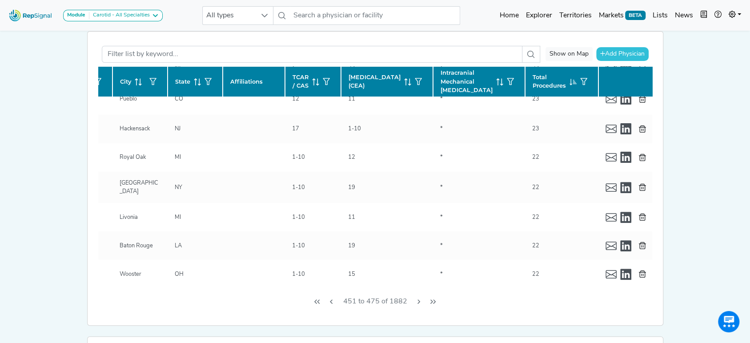
checkbox input "false"
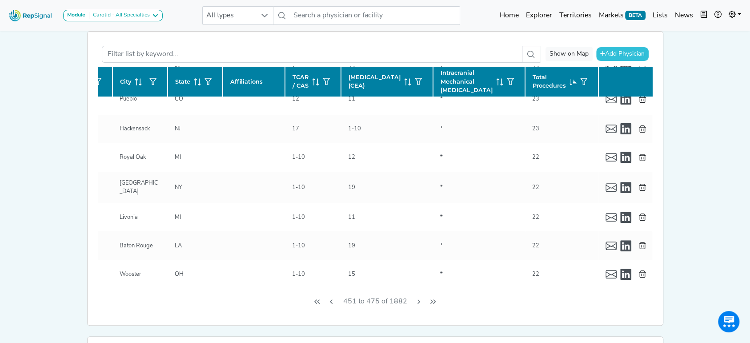
checkbox input "false"
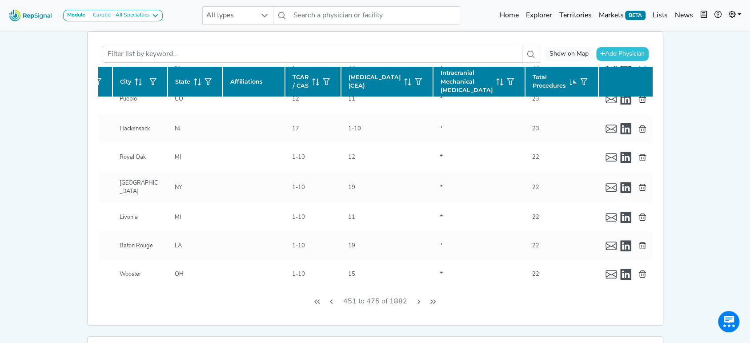
checkbox input "false"
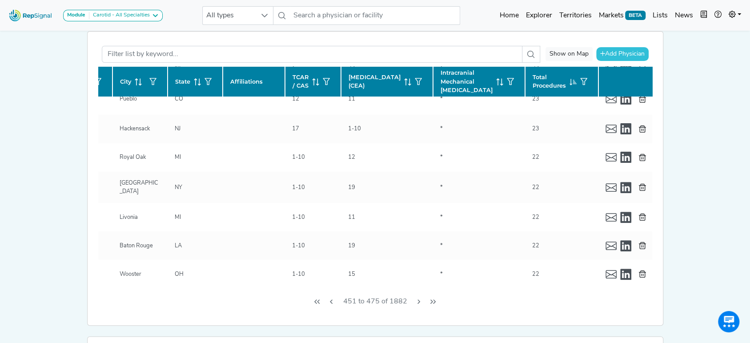
checkbox input "false"
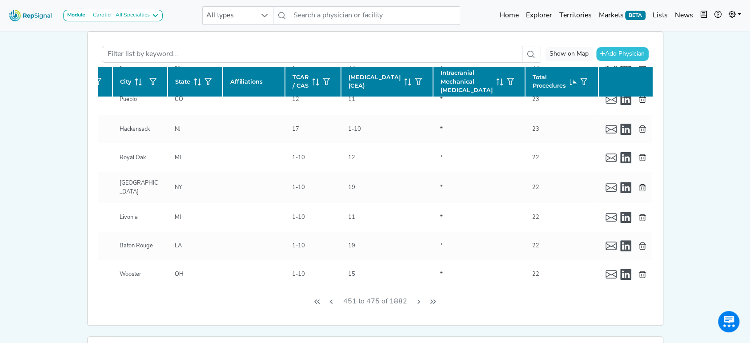
checkbox input "false"
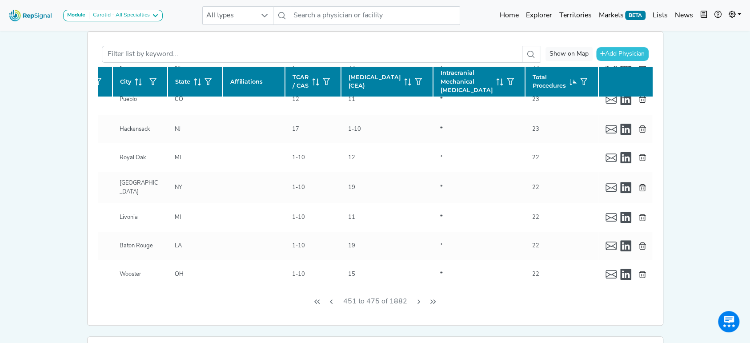
checkbox input "false"
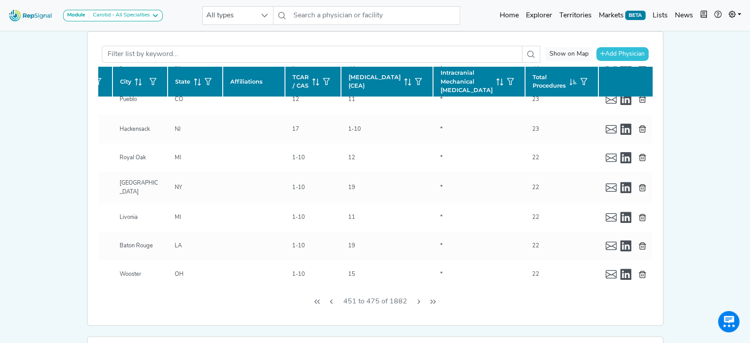
checkbox input "false"
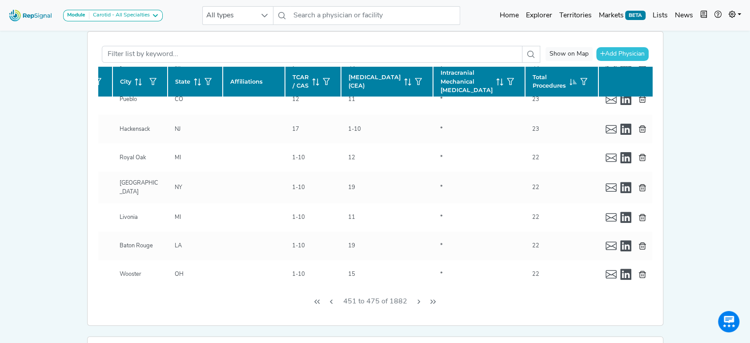
checkbox input "false"
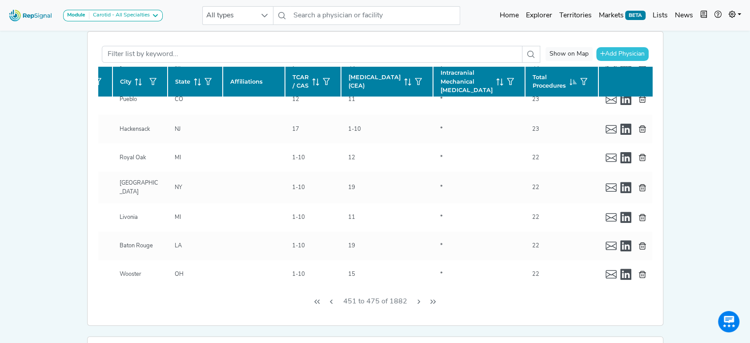
checkbox input "false"
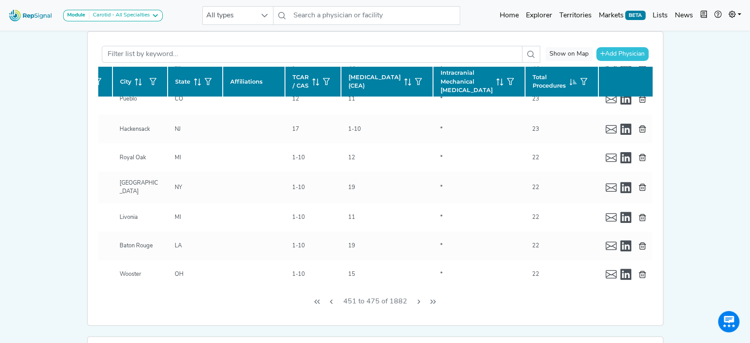
checkbox input "false"
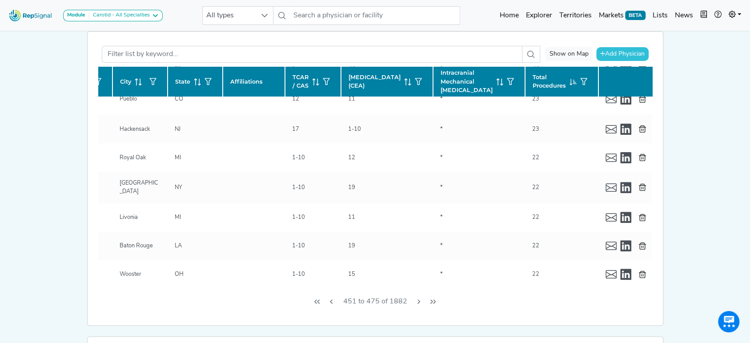
checkbox input "false"
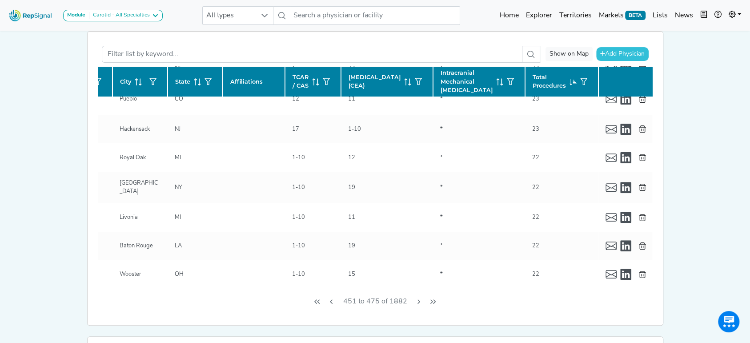
checkbox input "false"
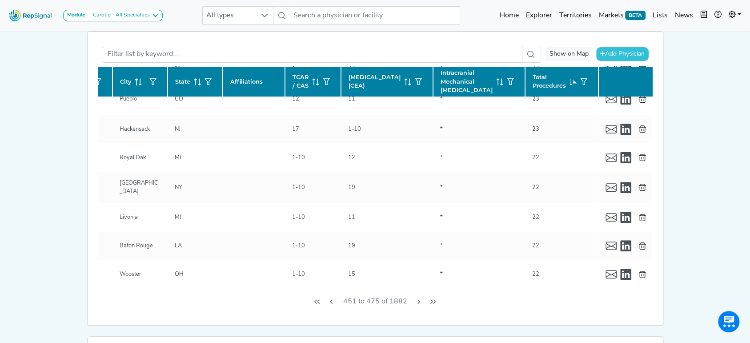
checkbox input "false"
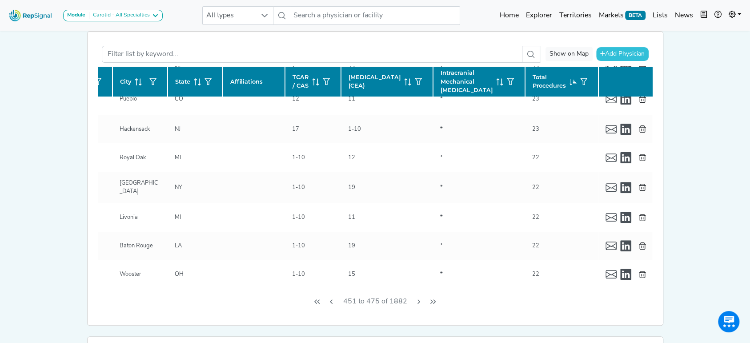
checkbox input "false"
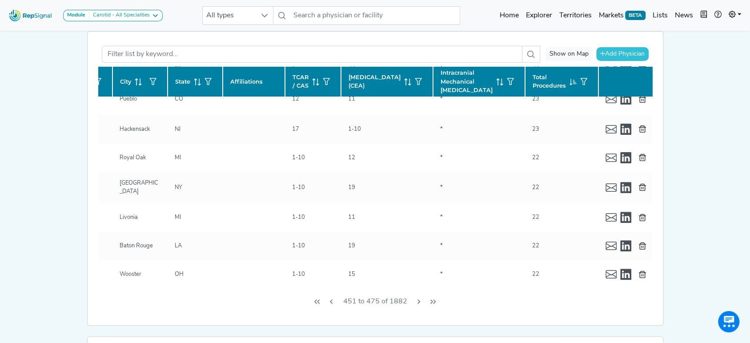
checkbox input "false"
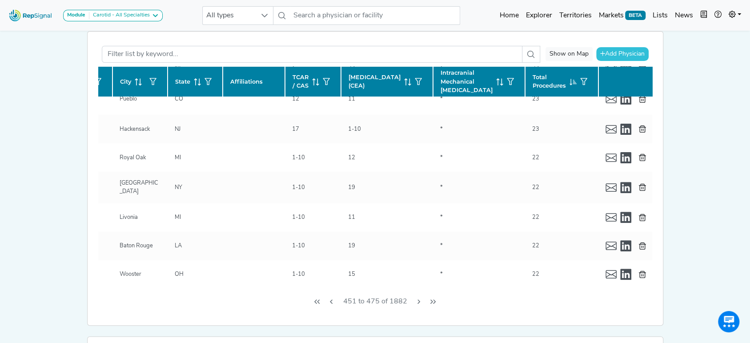
checkbox input "false"
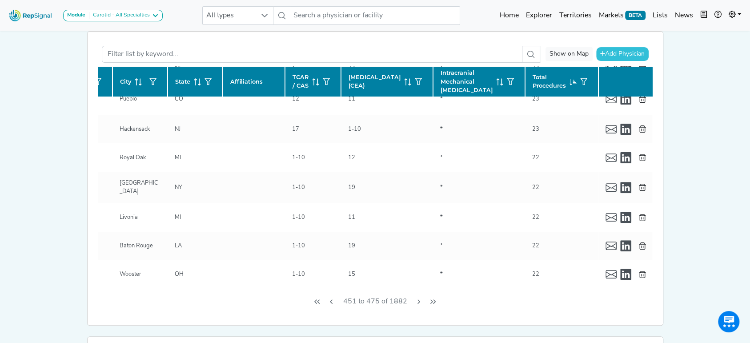
checkbox input "false"
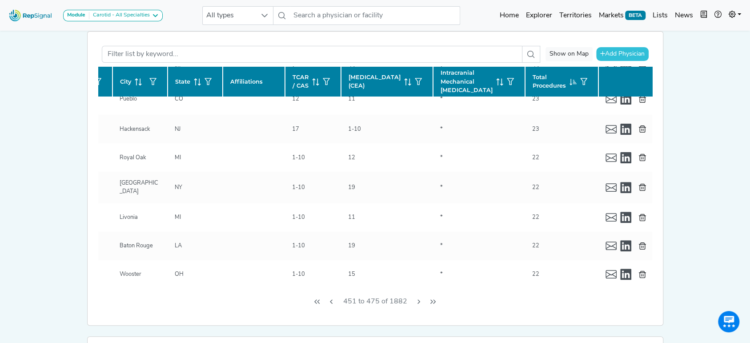
checkbox input "false"
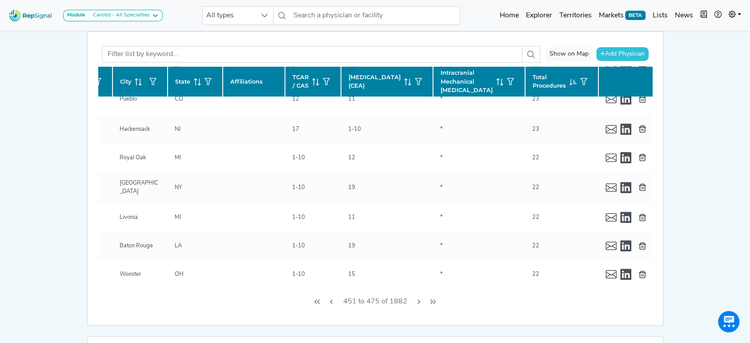
checkbox input "false"
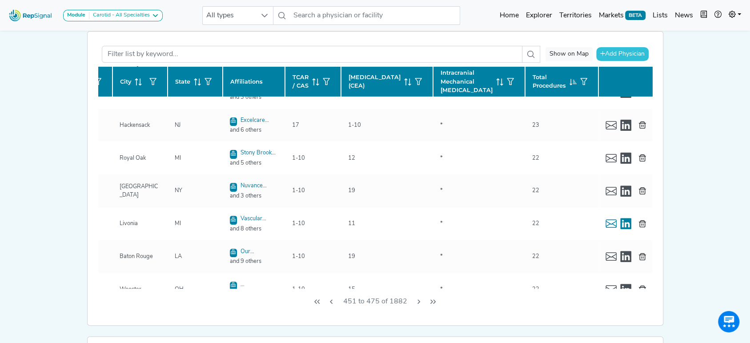
checkbox input "false"
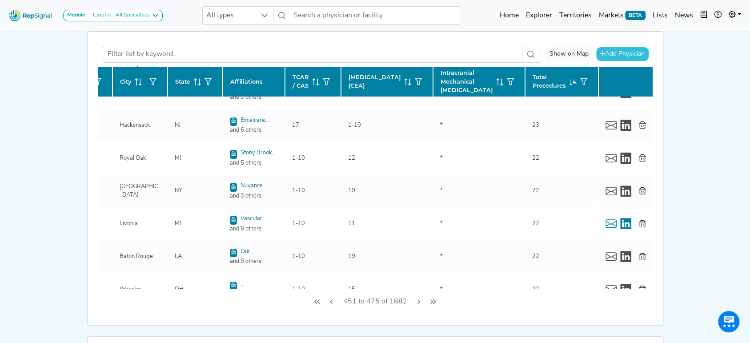
checkbox input "false"
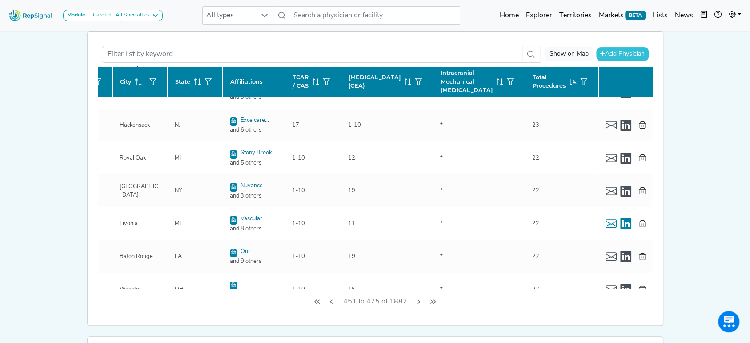
checkbox input "false"
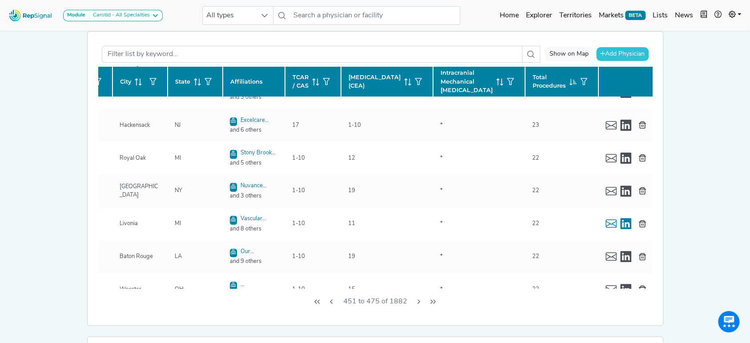
checkbox input "false"
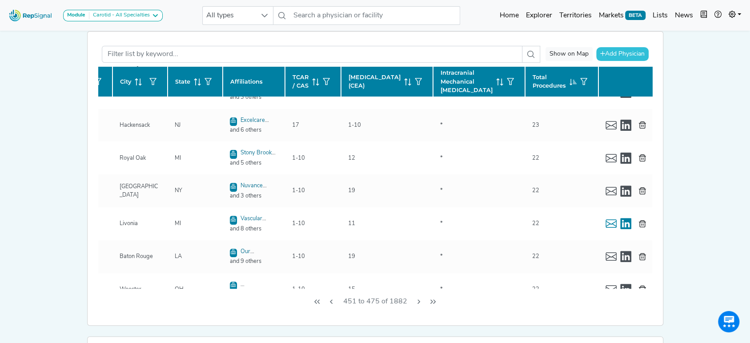
checkbox input "false"
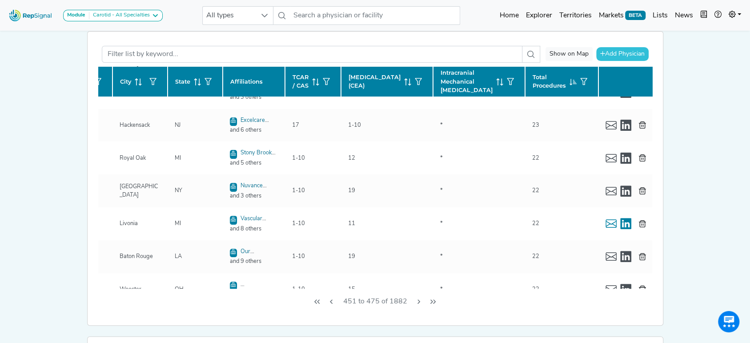
scroll to position [4, 136]
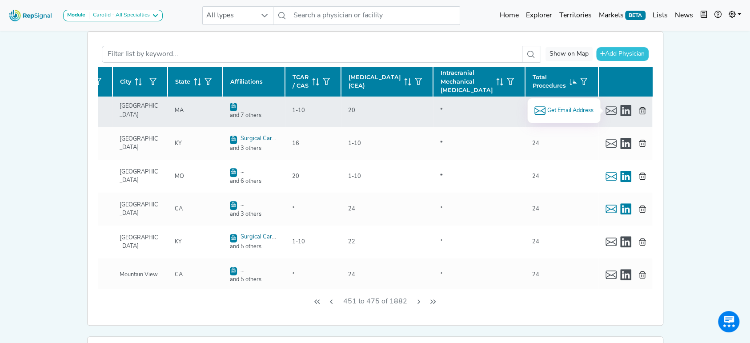
click at [546, 109] on span "Get Email Address" at bounding box center [569, 110] width 46 height 8
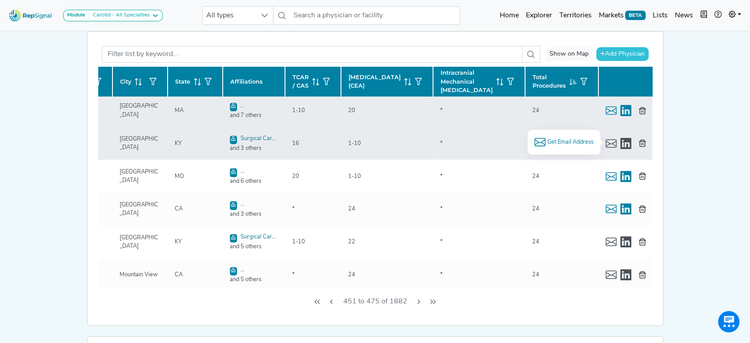
click at [557, 139] on span "Get Email Address" at bounding box center [569, 142] width 46 height 8
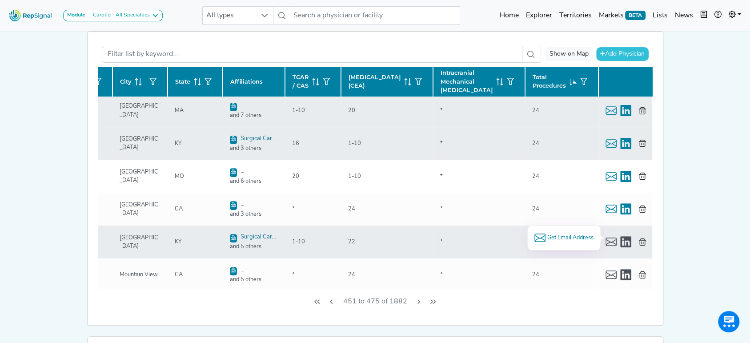
click at [573, 234] on span "Get Email Address" at bounding box center [569, 237] width 46 height 8
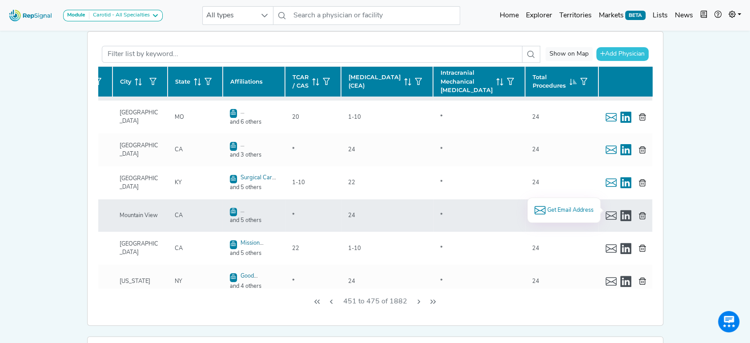
click at [563, 206] on span "Get Email Address" at bounding box center [569, 210] width 46 height 8
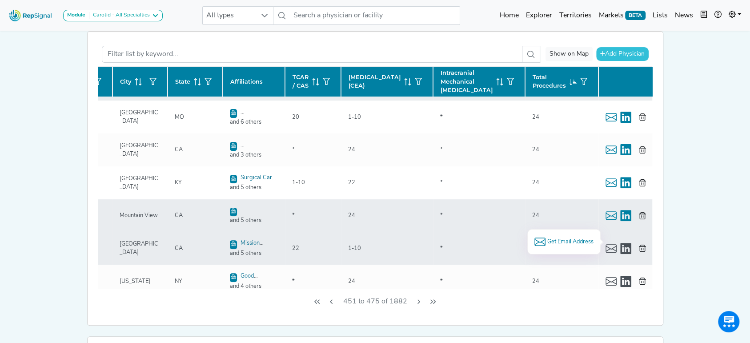
click at [558, 237] on span "Get Email Address" at bounding box center [569, 241] width 46 height 8
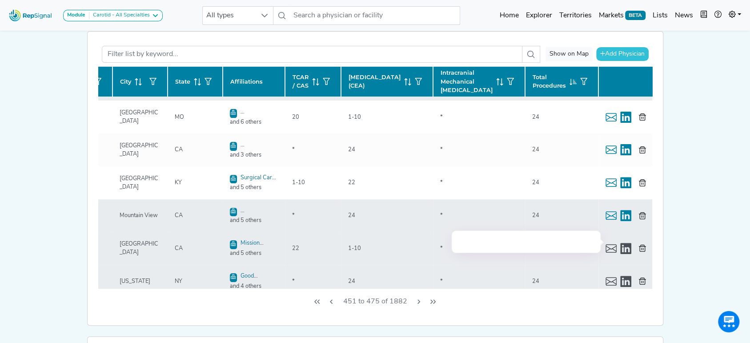
scroll to position [122, 136]
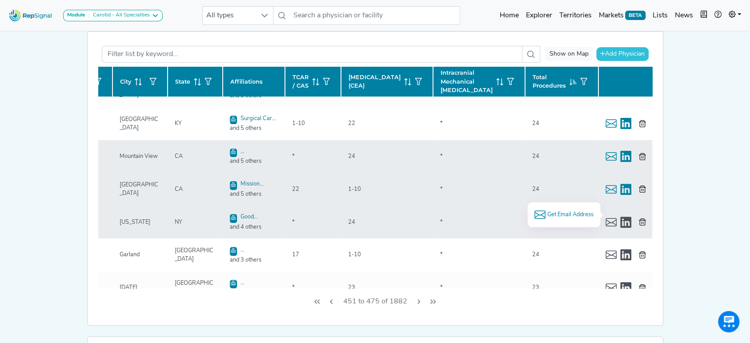
click at [552, 213] on span "Get Email Address" at bounding box center [569, 214] width 46 height 8
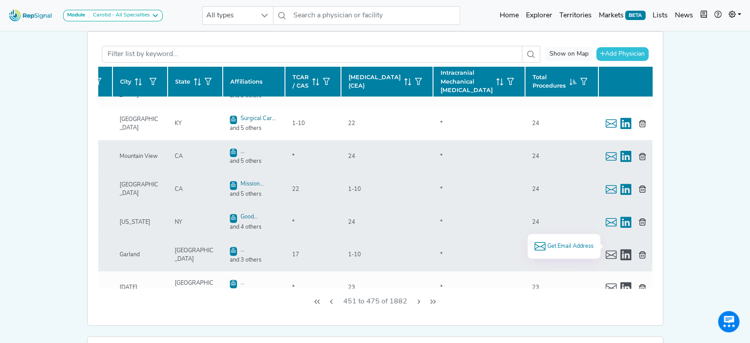
click at [575, 243] on span "Get Email Address" at bounding box center [569, 246] width 46 height 8
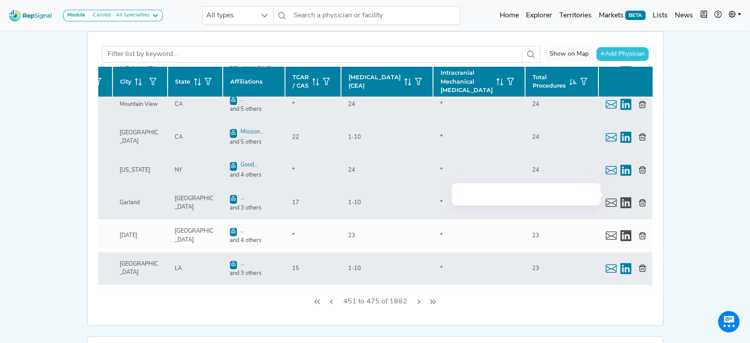
scroll to position [181, 136]
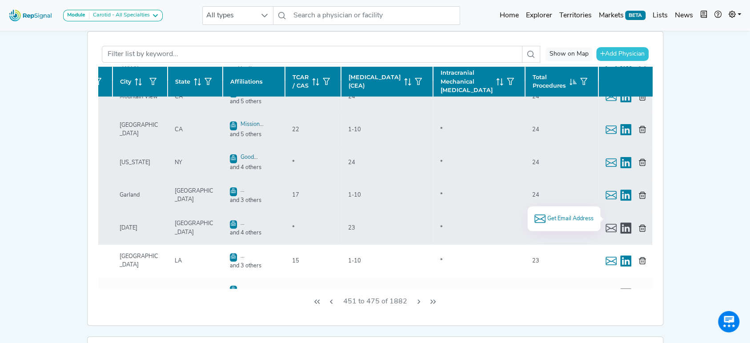
click at [570, 219] on span "Get Email Address" at bounding box center [569, 218] width 46 height 8
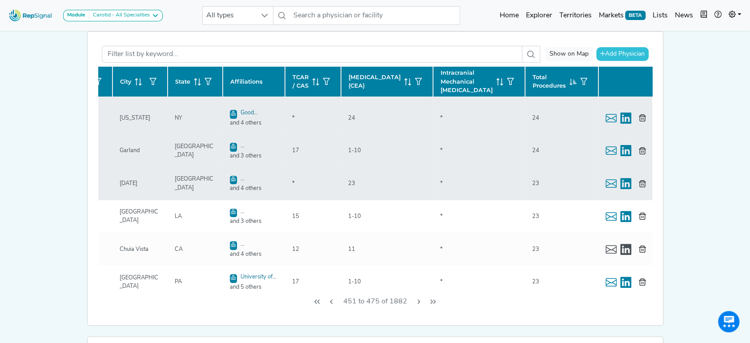
scroll to position [240, 136]
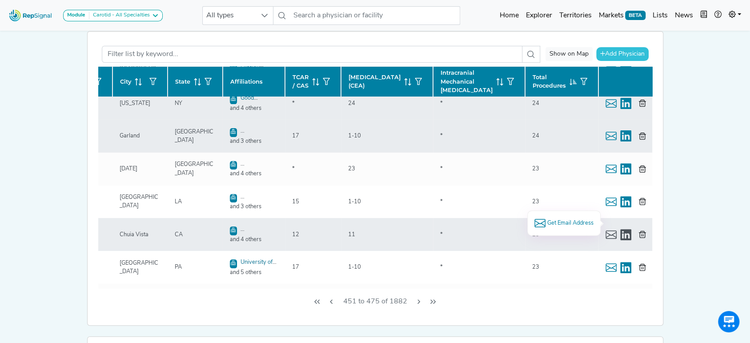
click at [572, 220] on span "Get Email Address" at bounding box center [569, 223] width 46 height 8
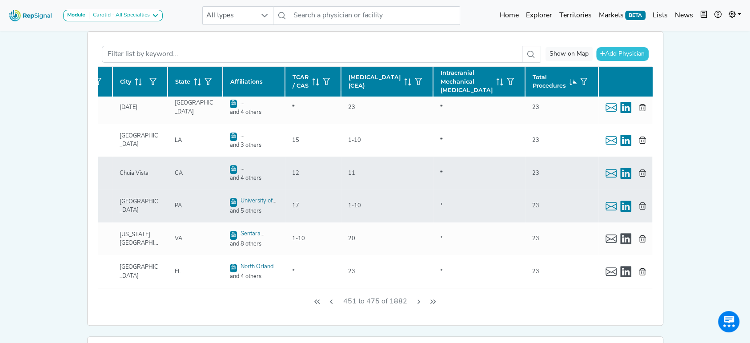
scroll to position [359, 136]
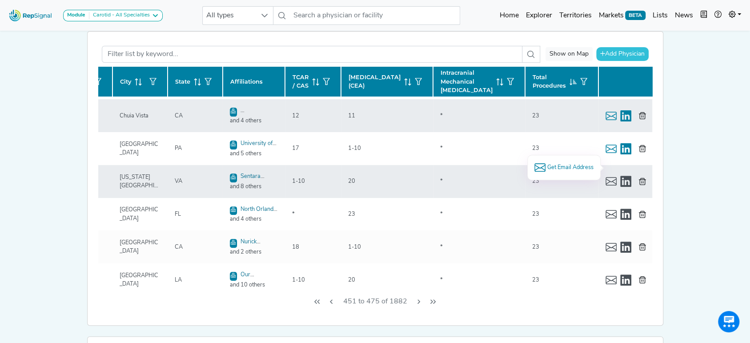
click at [577, 164] on span "Get Email Address" at bounding box center [569, 167] width 46 height 8
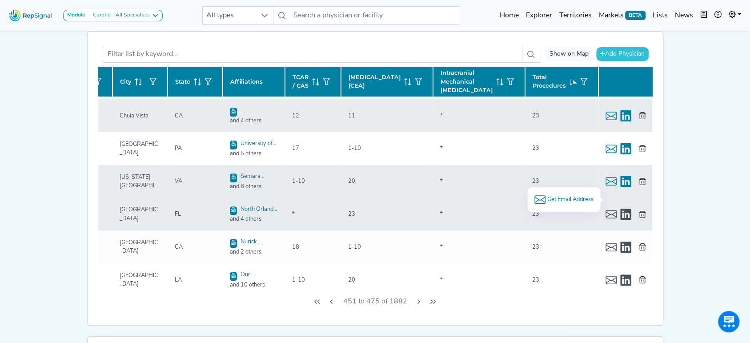
click at [570, 197] on span "Get Email Address" at bounding box center [569, 199] width 46 height 8
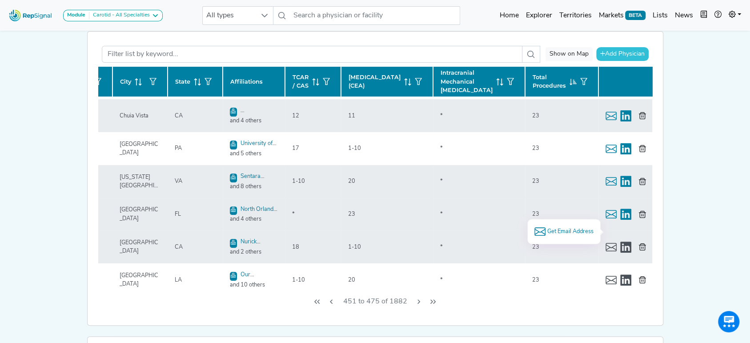
click at [579, 231] on span "Get Email Address" at bounding box center [569, 231] width 46 height 8
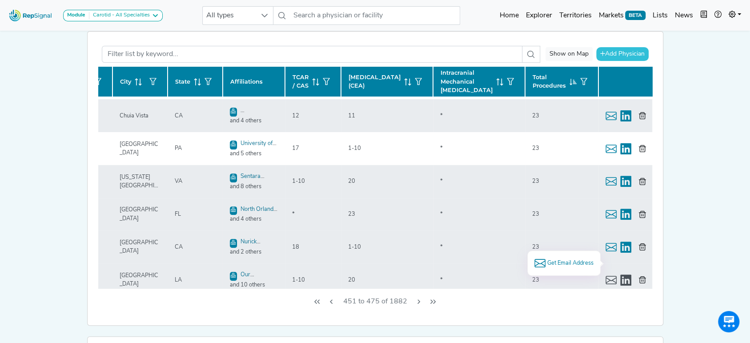
click at [562, 259] on span "Get Email Address" at bounding box center [569, 263] width 46 height 8
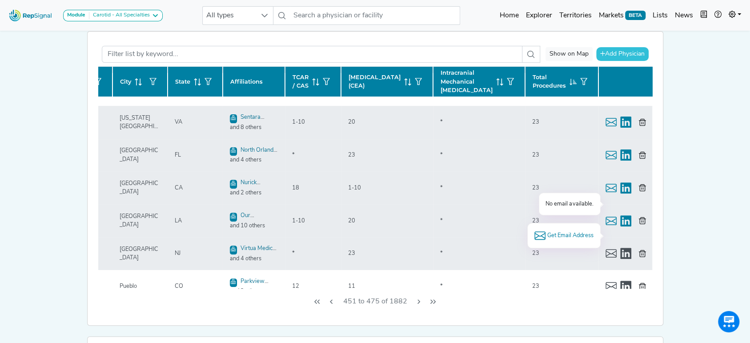
click at [578, 232] on span "Get Email Address" at bounding box center [569, 235] width 46 height 8
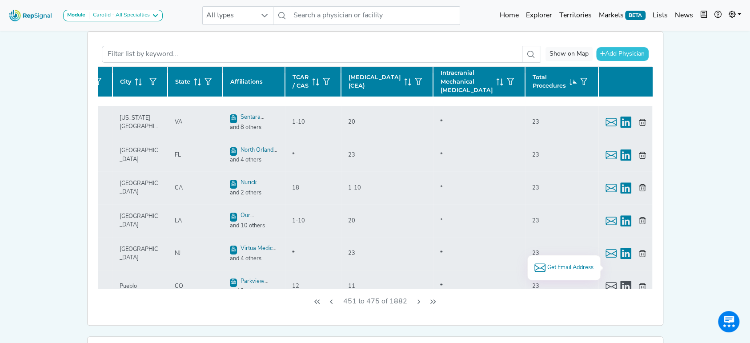
click at [564, 263] on span "Get Email Address" at bounding box center [569, 267] width 46 height 8
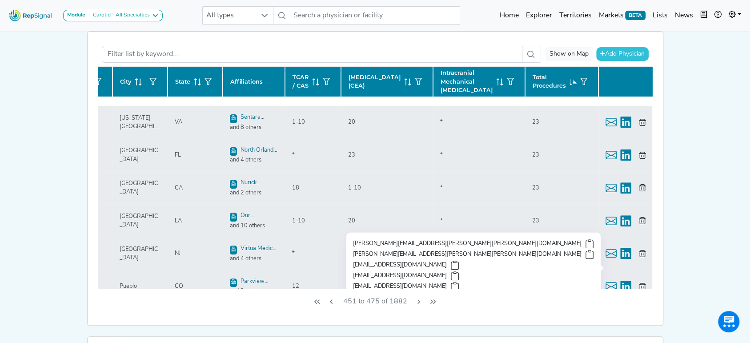
scroll to position [477, 136]
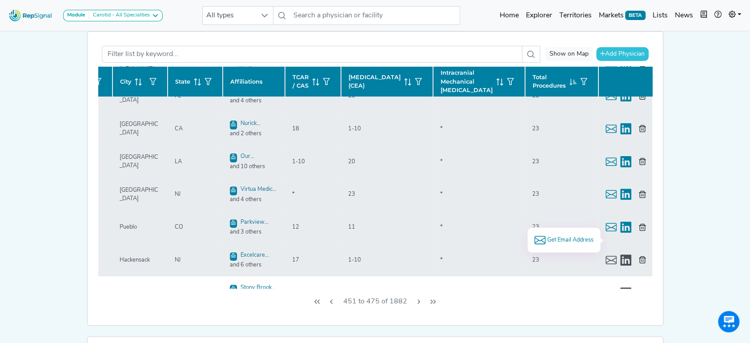
click at [546, 236] on span "Get Email Address" at bounding box center [569, 239] width 46 height 8
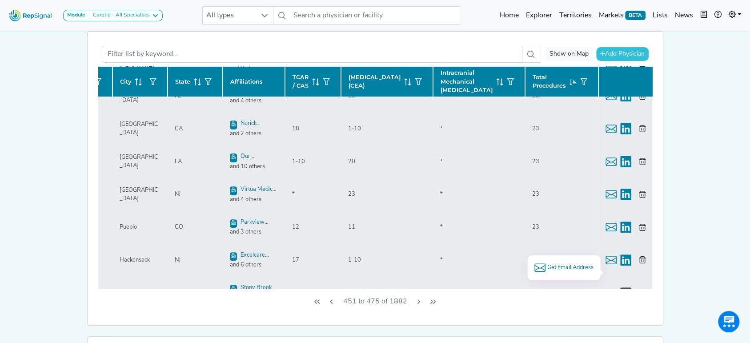
click at [570, 267] on span "Get Email Address" at bounding box center [569, 267] width 46 height 8
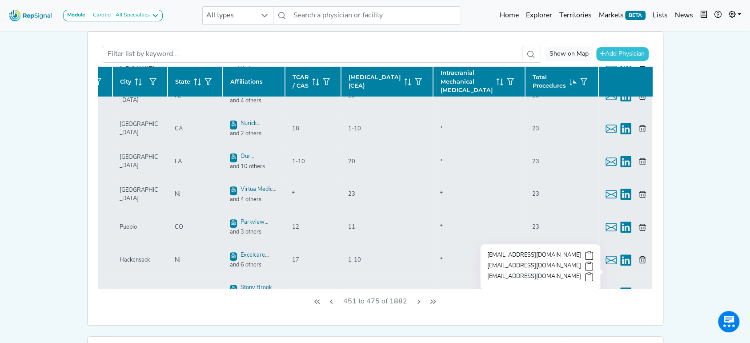
scroll to position [537, 136]
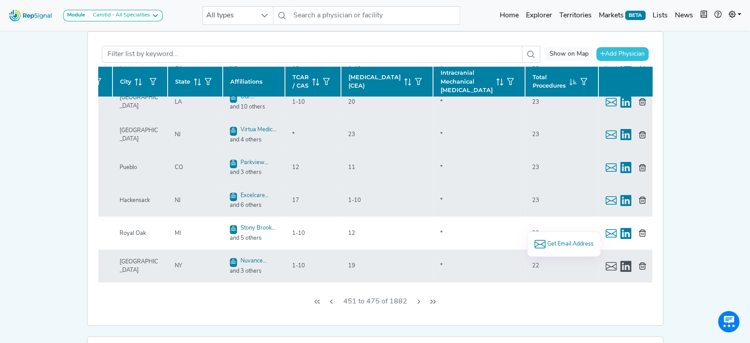
click at [559, 238] on li "Get Email Address" at bounding box center [563, 243] width 59 height 11
click at [559, 241] on span "Get Email Address" at bounding box center [569, 243] width 46 height 8
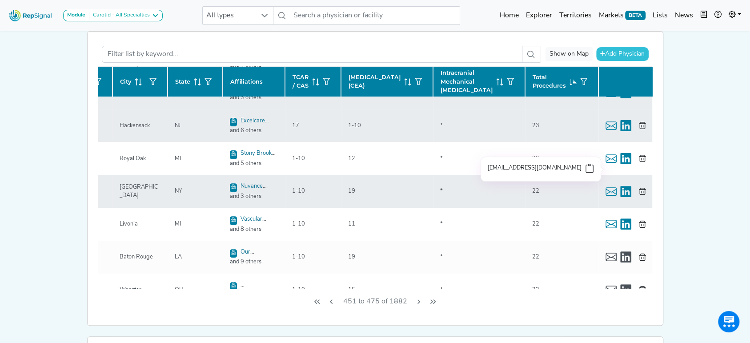
scroll to position [612, 136]
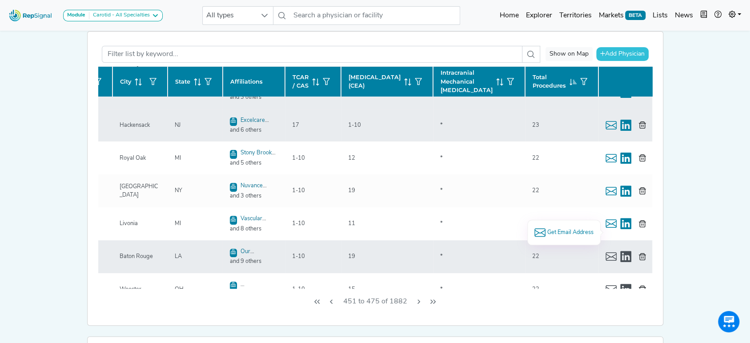
click at [563, 225] on div "Get Email Address" at bounding box center [563, 231] width 73 height 25
click at [563, 228] on span "Get Email Address" at bounding box center [569, 232] width 46 height 8
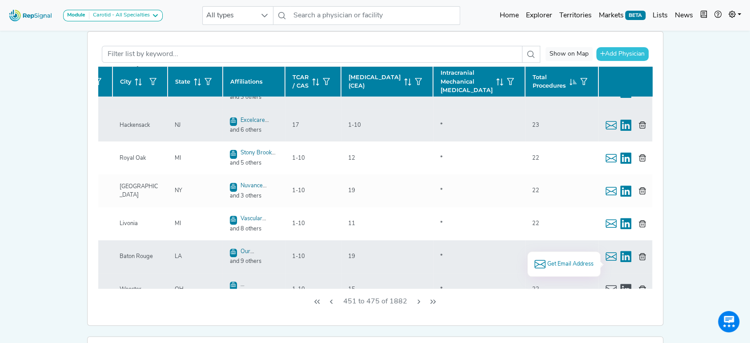
click at [572, 259] on span "Get Email Address" at bounding box center [569, 263] width 46 height 8
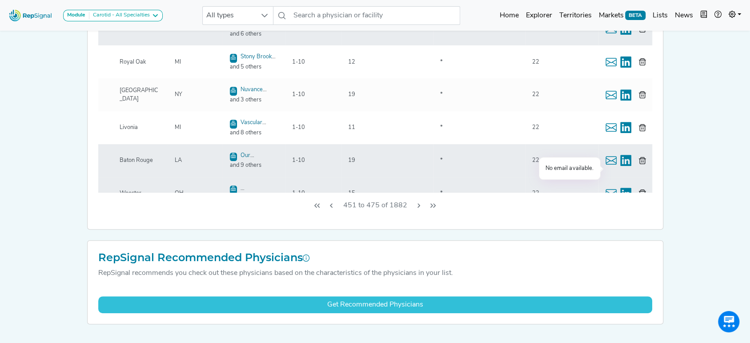
scroll to position [233, 0]
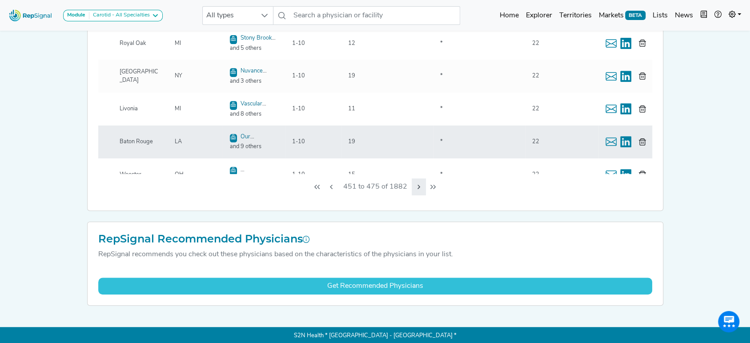
click at [422, 188] on button "Next Page" at bounding box center [418, 186] width 14 height 17
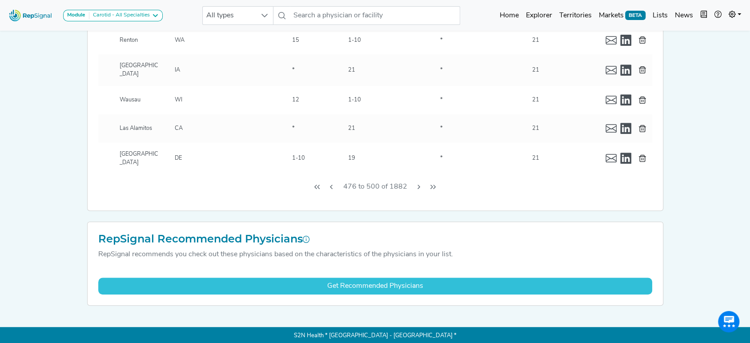
checkbox input "false"
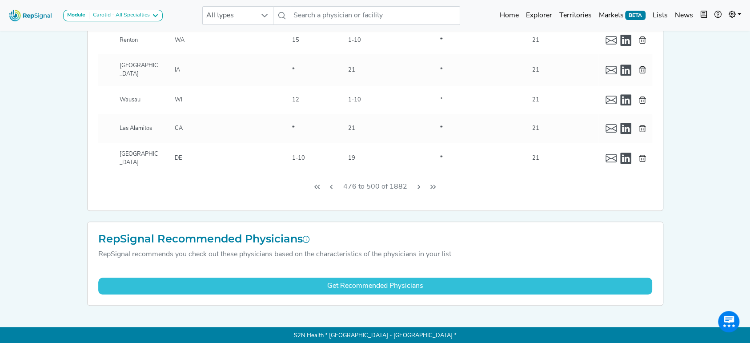
checkbox input "false"
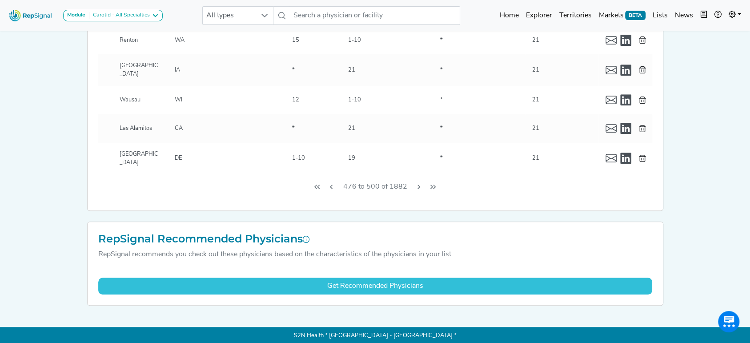
checkbox input "false"
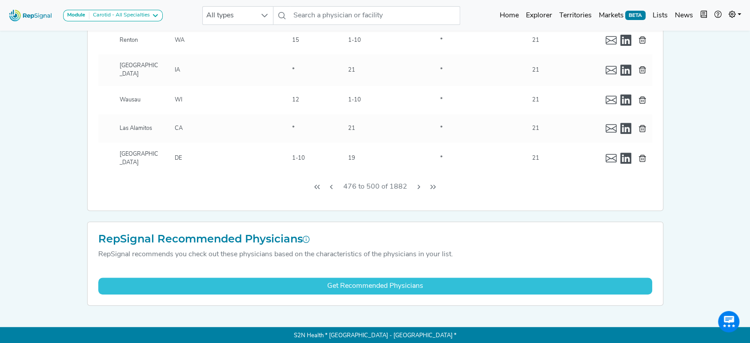
checkbox input "false"
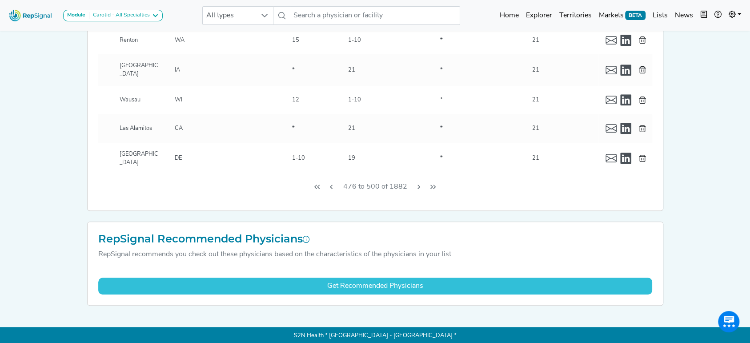
checkbox input "false"
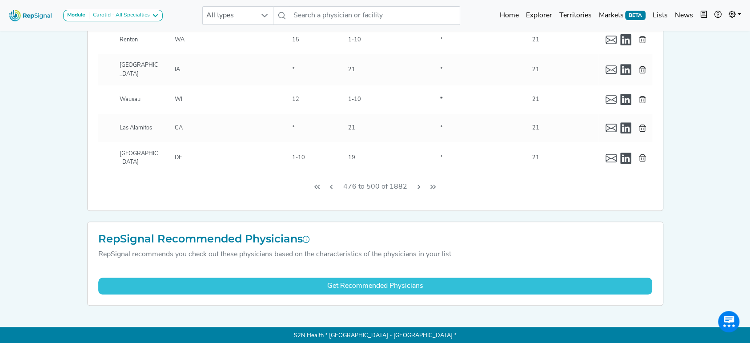
checkbox input "false"
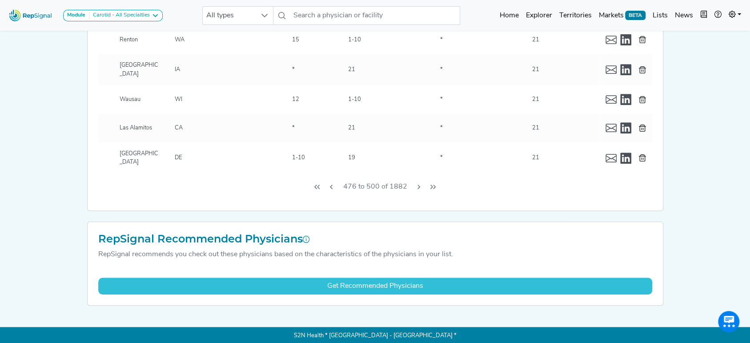
checkbox input "false"
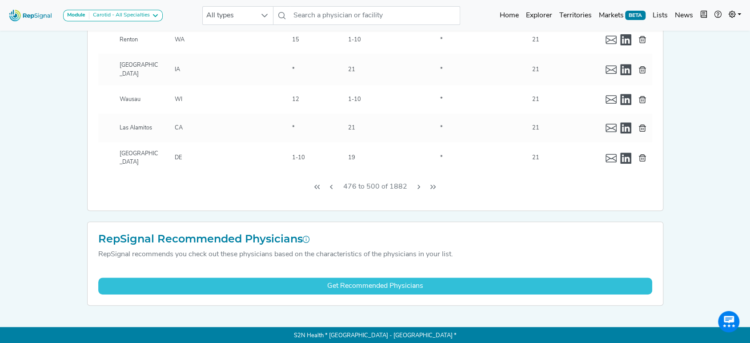
checkbox input "false"
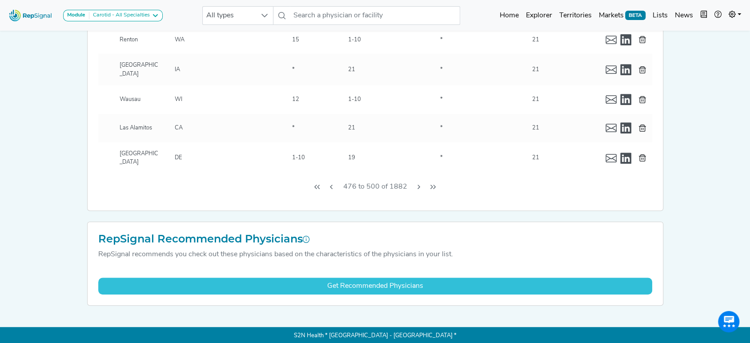
checkbox input "false"
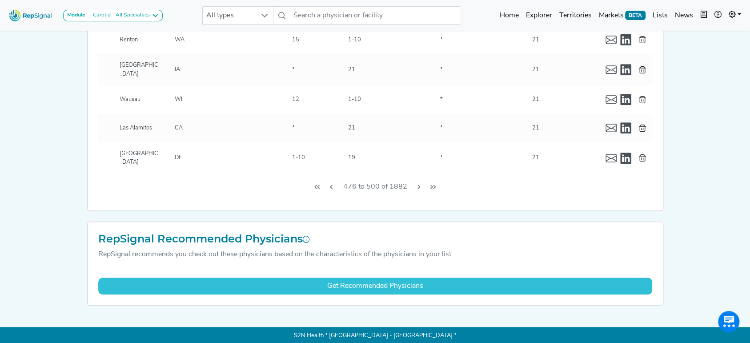
checkbox input "false"
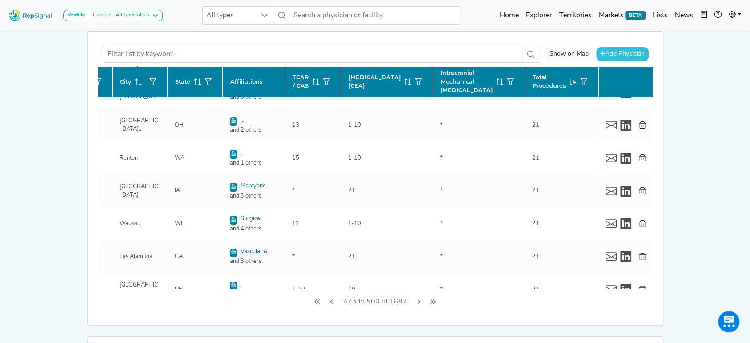
scroll to position [0, 136]
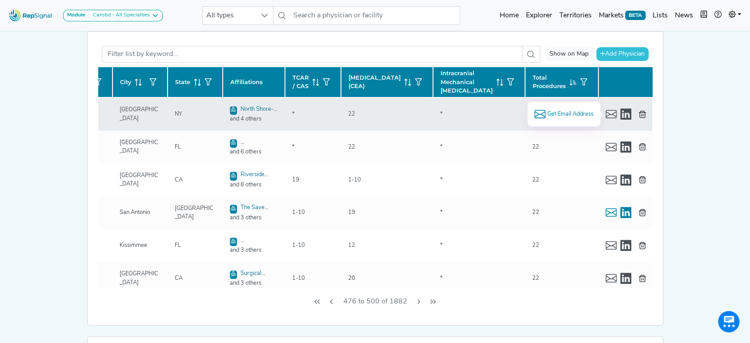
click at [567, 110] on span "Get Email Address" at bounding box center [569, 114] width 46 height 8
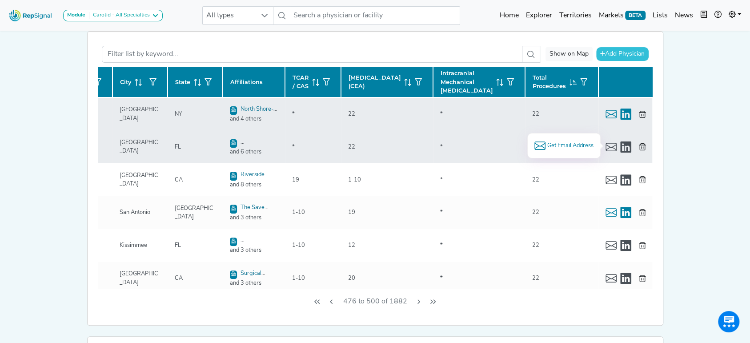
click at [554, 142] on span "Get Email Address" at bounding box center [569, 145] width 46 height 8
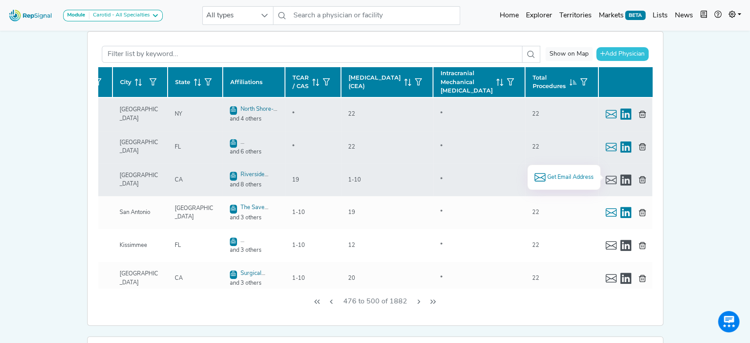
click at [572, 175] on span "Get Email Address" at bounding box center [569, 177] width 46 height 8
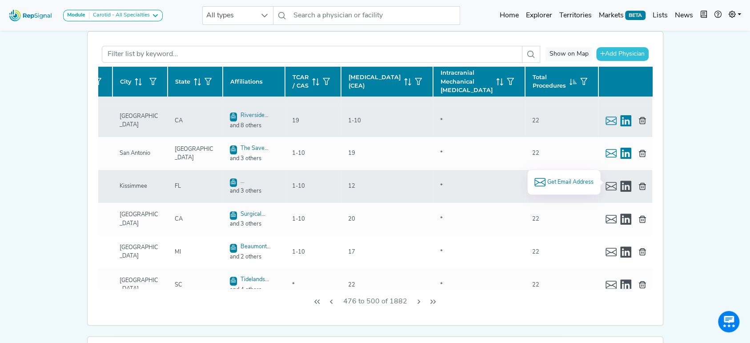
click at [572, 178] on span "Get Email Address" at bounding box center [569, 182] width 46 height 8
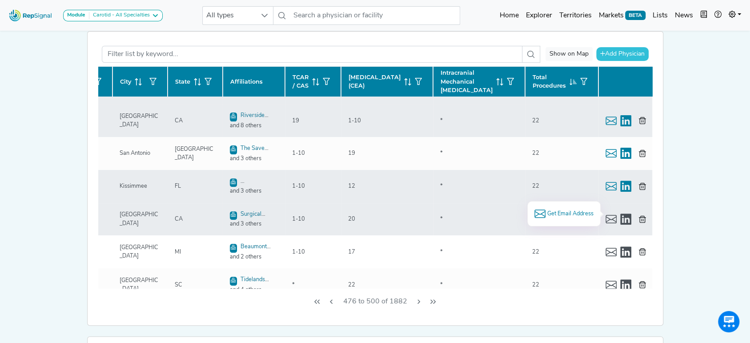
click at [584, 210] on span "Get Email Address" at bounding box center [569, 213] width 46 height 8
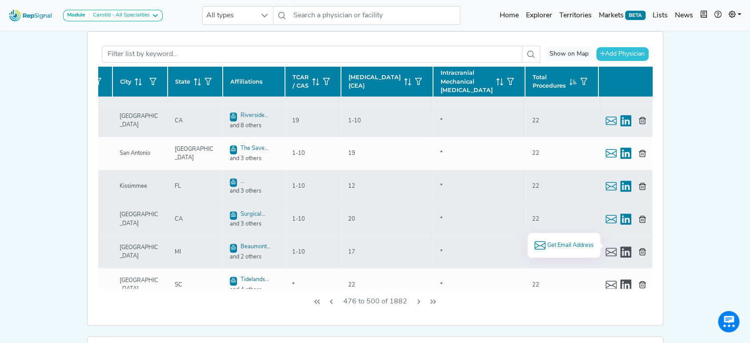
click at [576, 245] on span "Get Email Address" at bounding box center [569, 245] width 46 height 8
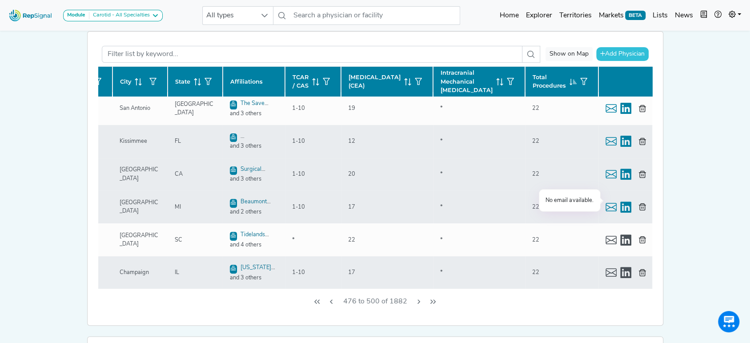
scroll to position [118, 136]
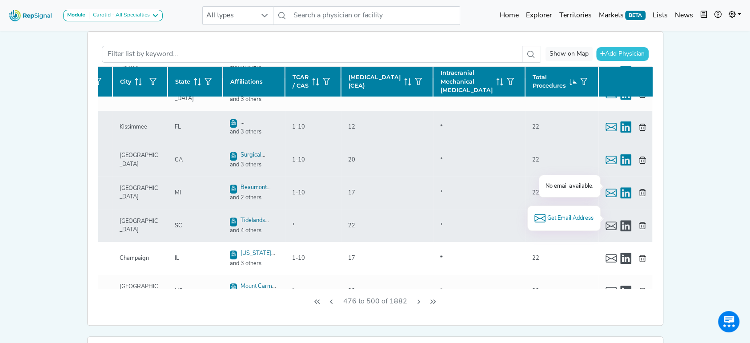
click at [570, 215] on span "Get Email Address" at bounding box center [569, 218] width 46 height 8
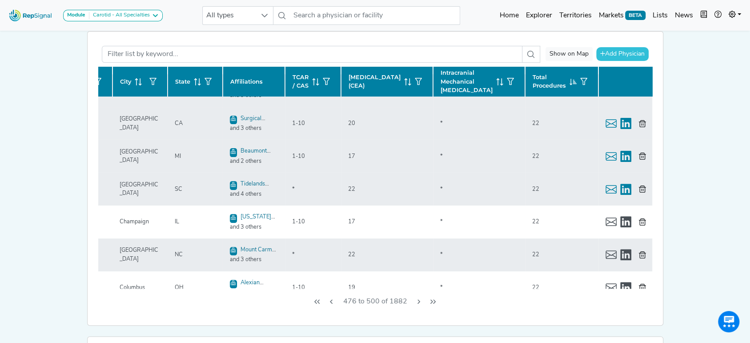
scroll to position [178, 136]
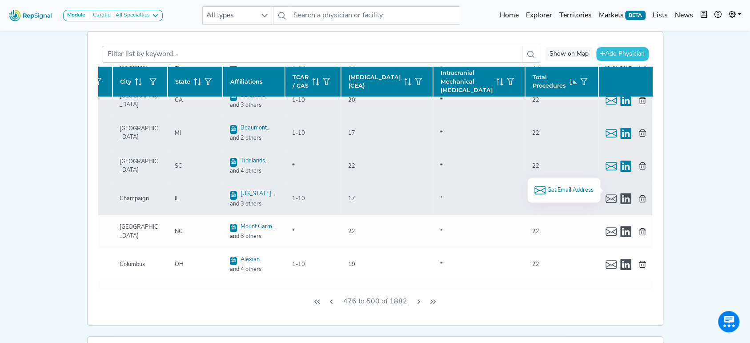
click at [572, 187] on span "Get Email Address" at bounding box center [569, 190] width 46 height 8
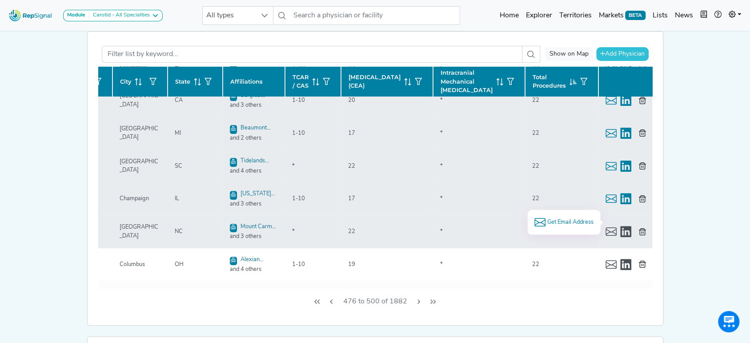
click at [576, 221] on span "Get Email Address" at bounding box center [569, 222] width 46 height 8
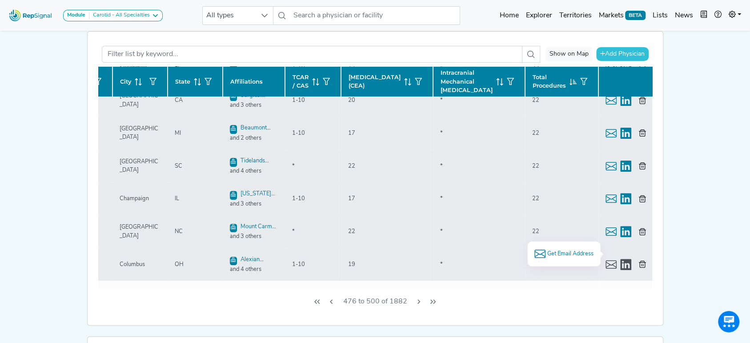
click at [554, 251] on span "Get Email Address" at bounding box center [569, 253] width 46 height 8
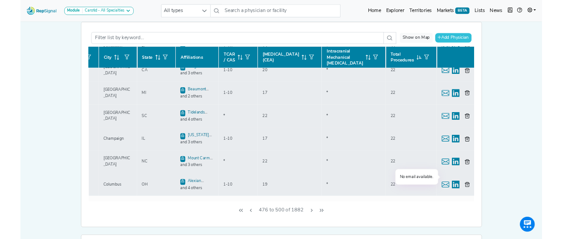
scroll to position [237, 136]
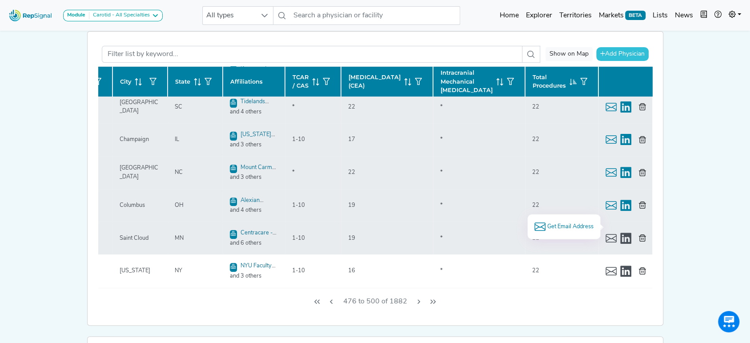
click at [546, 221] on li "Get Email Address" at bounding box center [563, 226] width 59 height 11
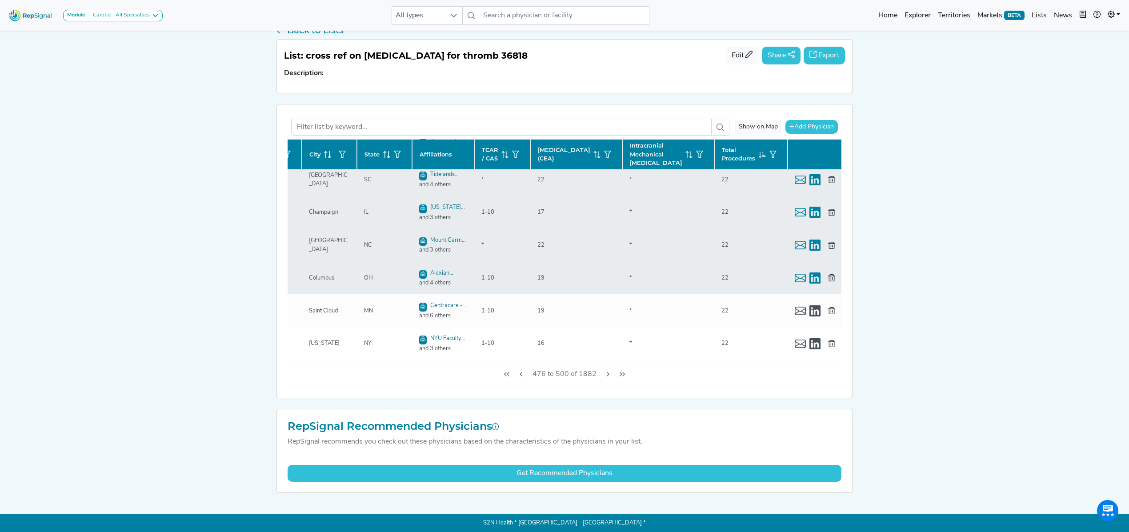
scroll to position [22, 0]
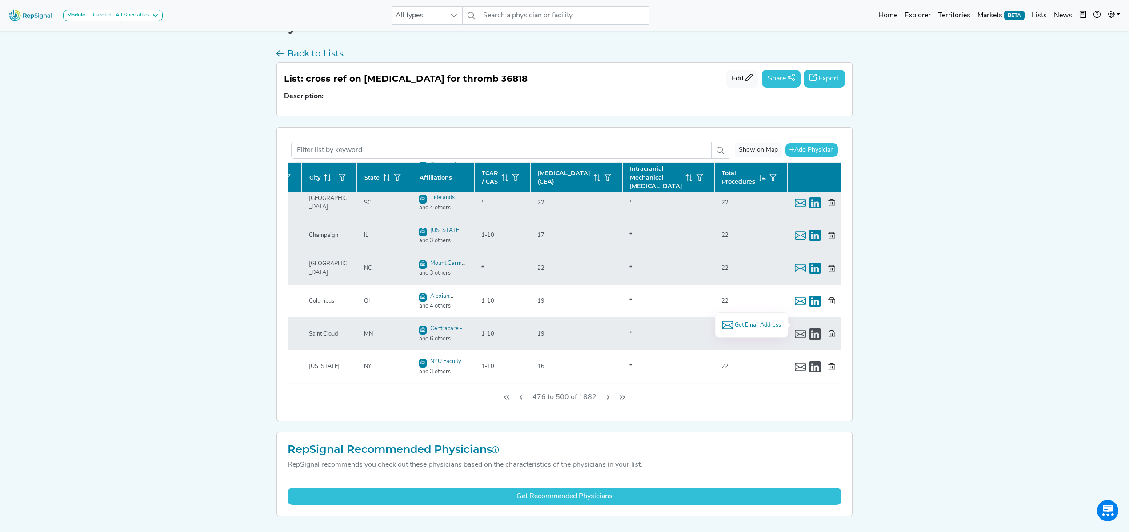
click at [749, 326] on span "Get Email Address" at bounding box center [757, 325] width 46 height 8
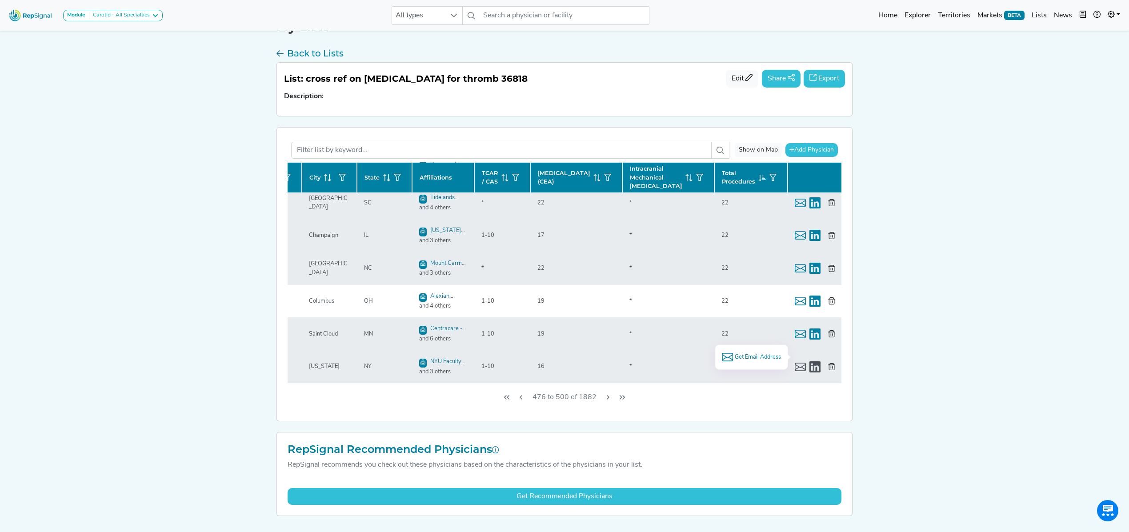
click at [749, 342] on span "Get Email Address" at bounding box center [757, 357] width 46 height 8
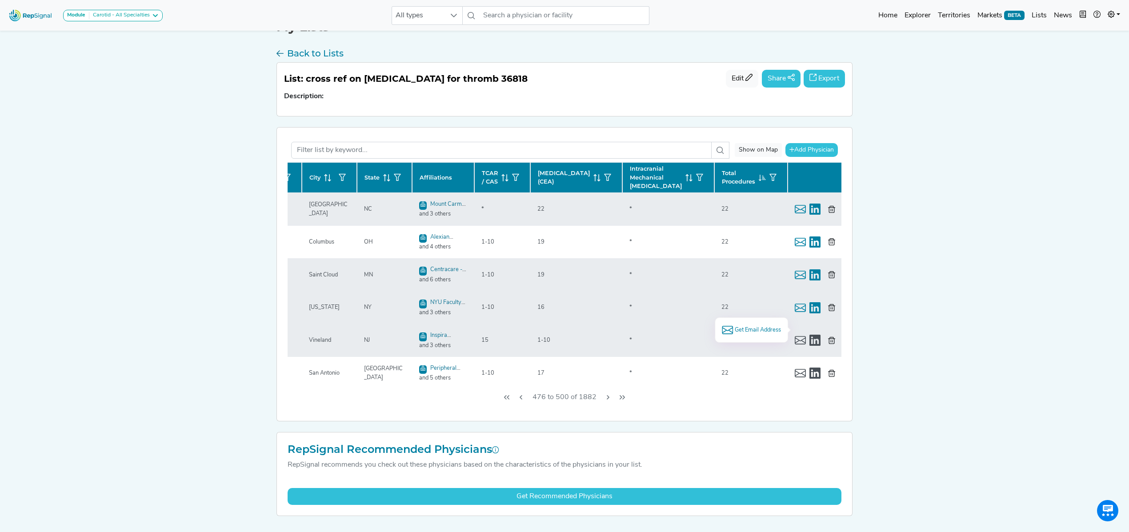
click at [749, 329] on span "Get Email Address" at bounding box center [757, 330] width 46 height 8
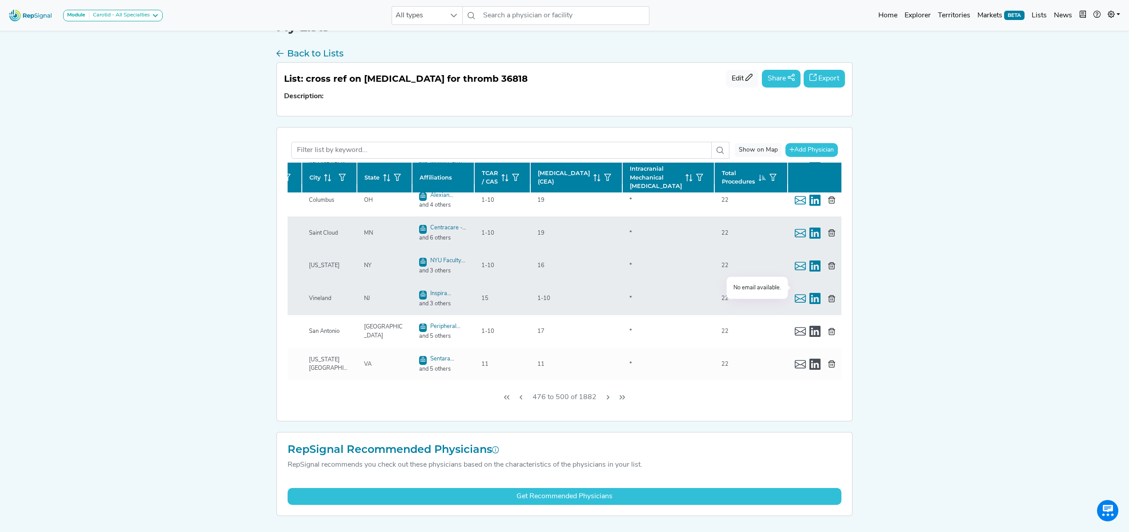
scroll to position [355, 136]
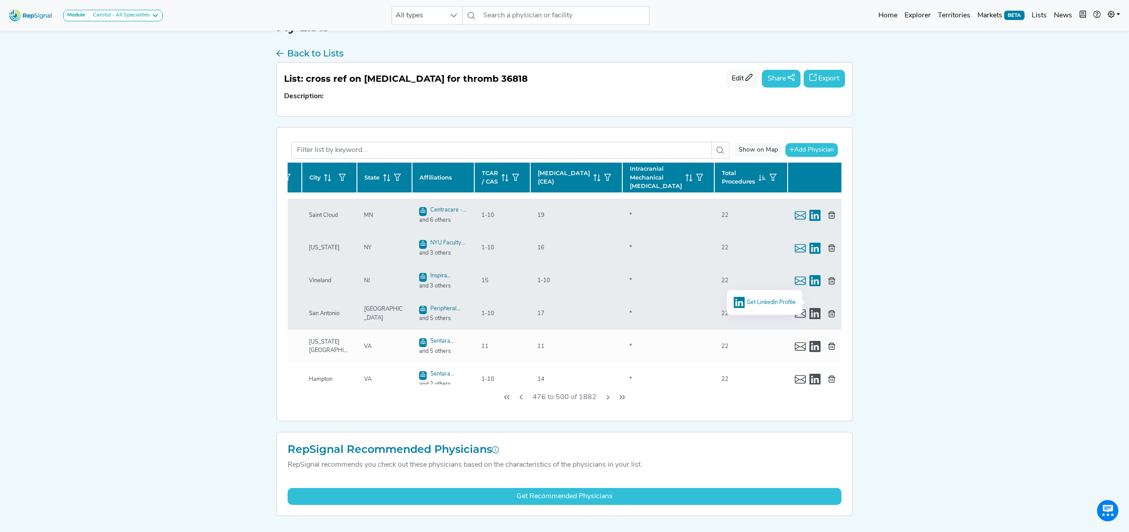
click at [749, 303] on span "Get LinkedIn Profile" at bounding box center [770, 302] width 49 height 6
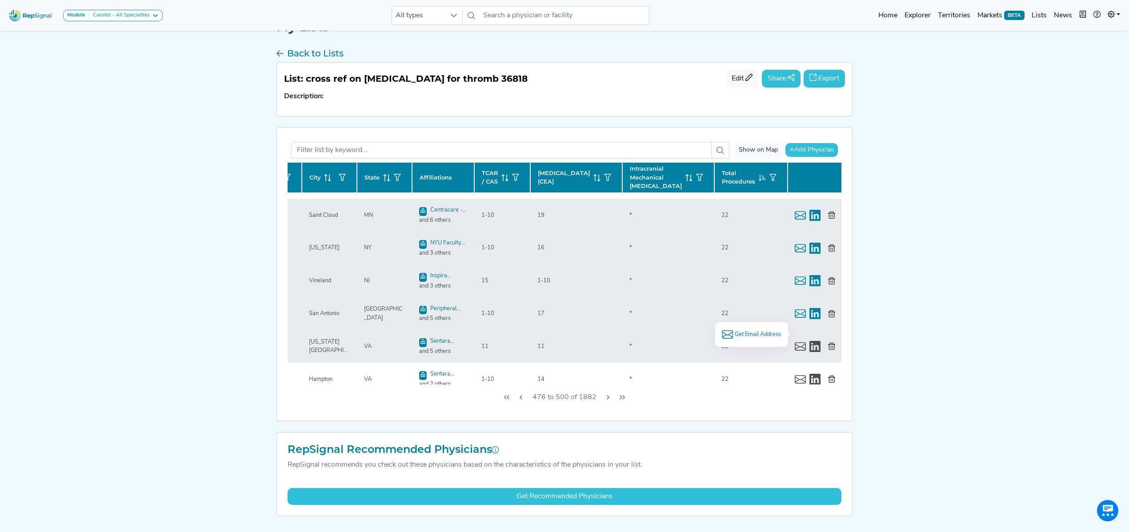
click at [749, 333] on span "Get Email Address" at bounding box center [757, 334] width 46 height 8
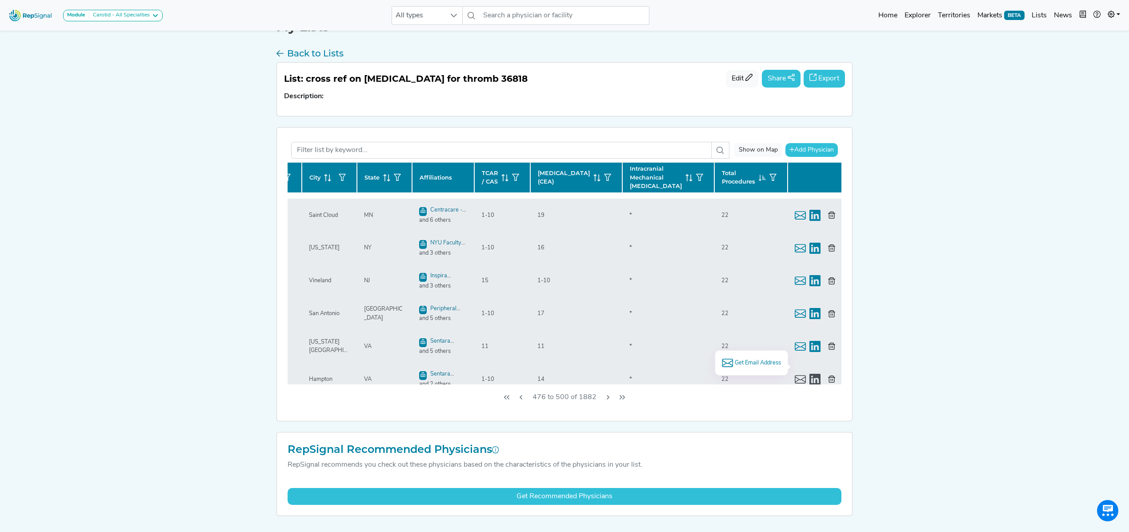
click at [749, 342] on span "Get Email Address" at bounding box center [757, 363] width 46 height 8
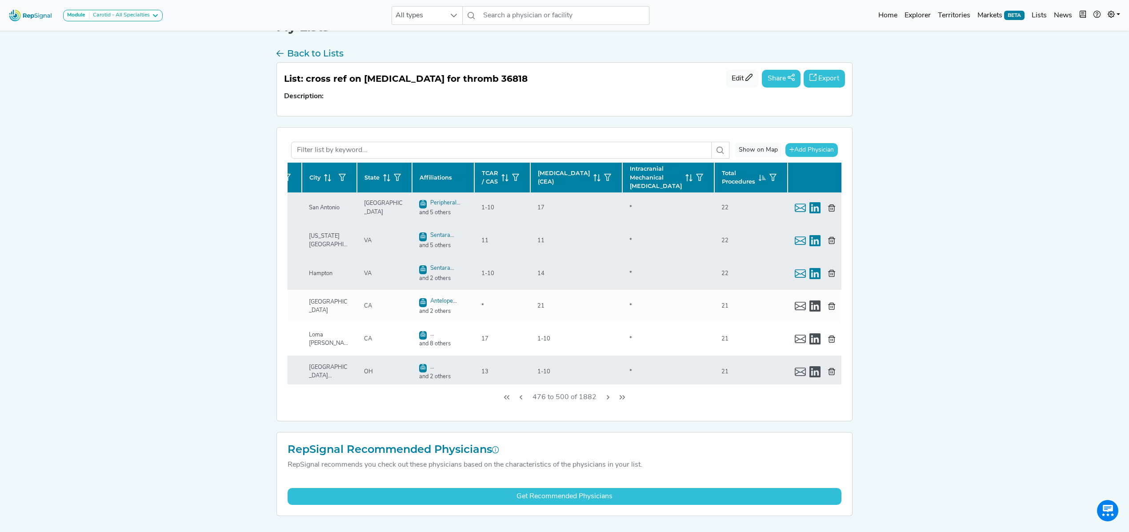
scroll to position [474, 136]
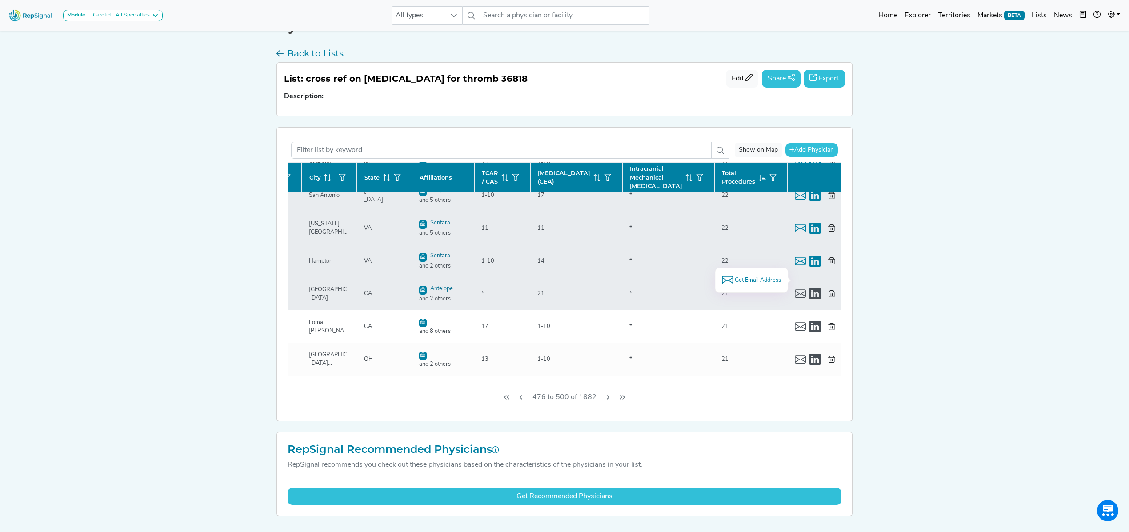
click at [749, 280] on span "Get Email Address" at bounding box center [757, 280] width 46 height 8
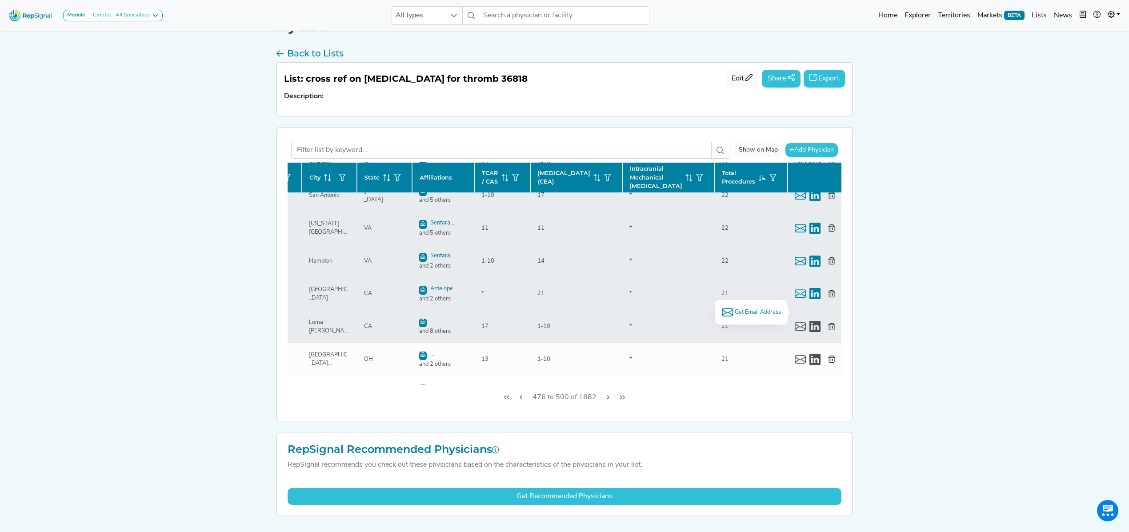
click at [749, 311] on span "Get Email Address" at bounding box center [757, 312] width 46 height 8
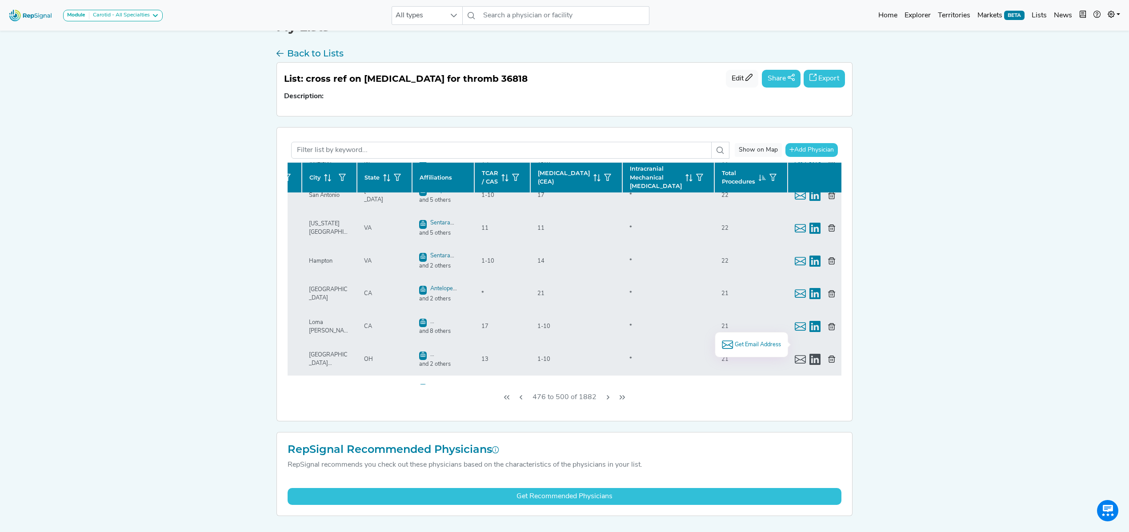
click at [749, 342] on span "Get Email Address" at bounding box center [757, 344] width 46 height 8
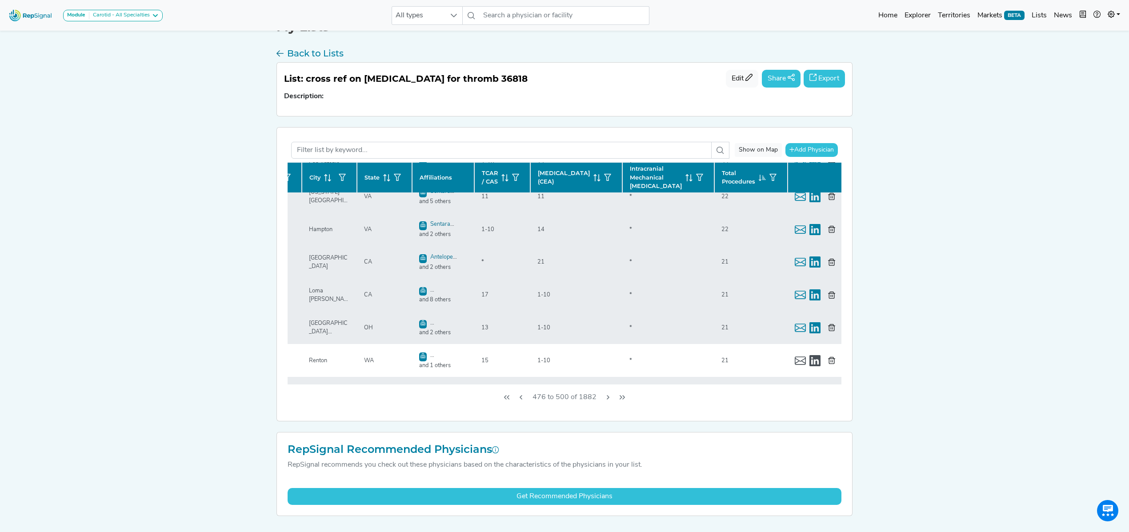
scroll to position [533, 136]
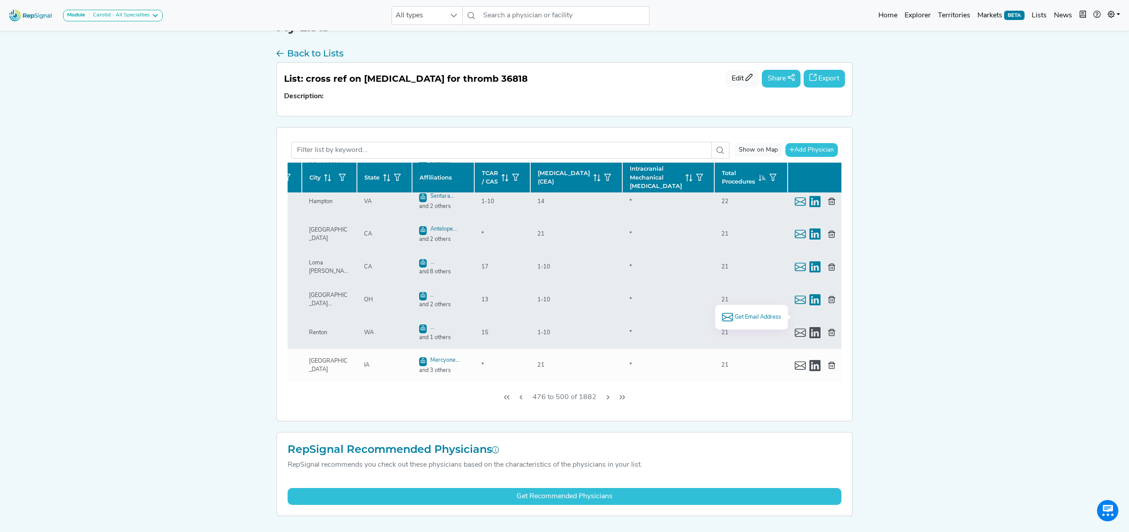
click at [749, 315] on span "Get Email Address" at bounding box center [757, 317] width 46 height 8
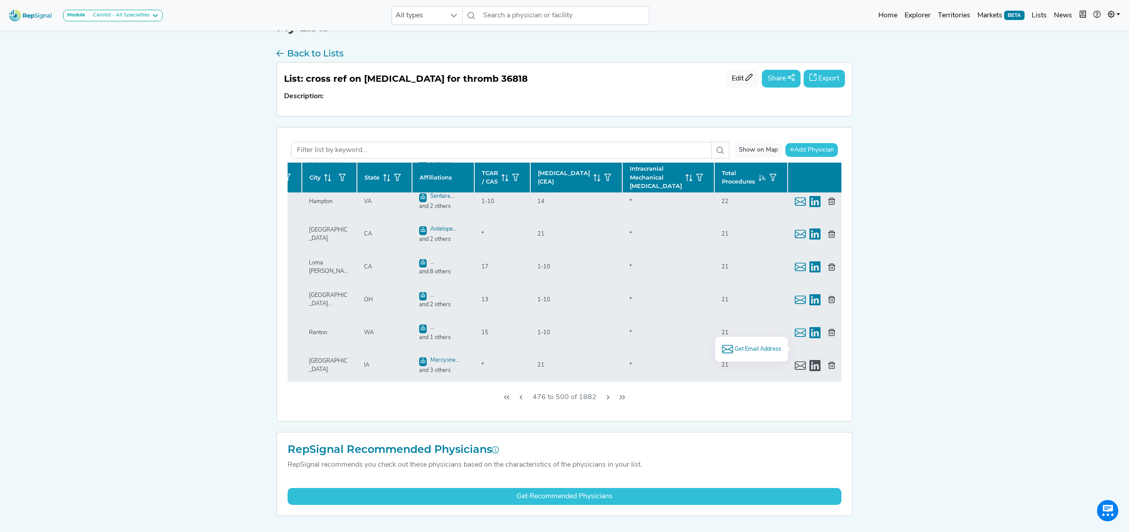
click at [749, 342] on span "Get Email Address" at bounding box center [757, 349] width 46 height 8
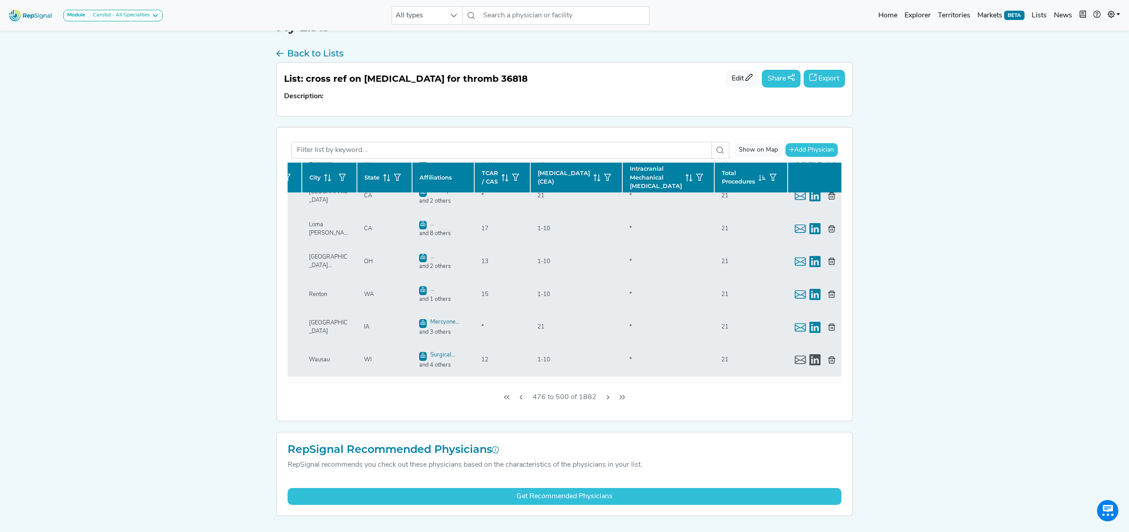
scroll to position [592, 136]
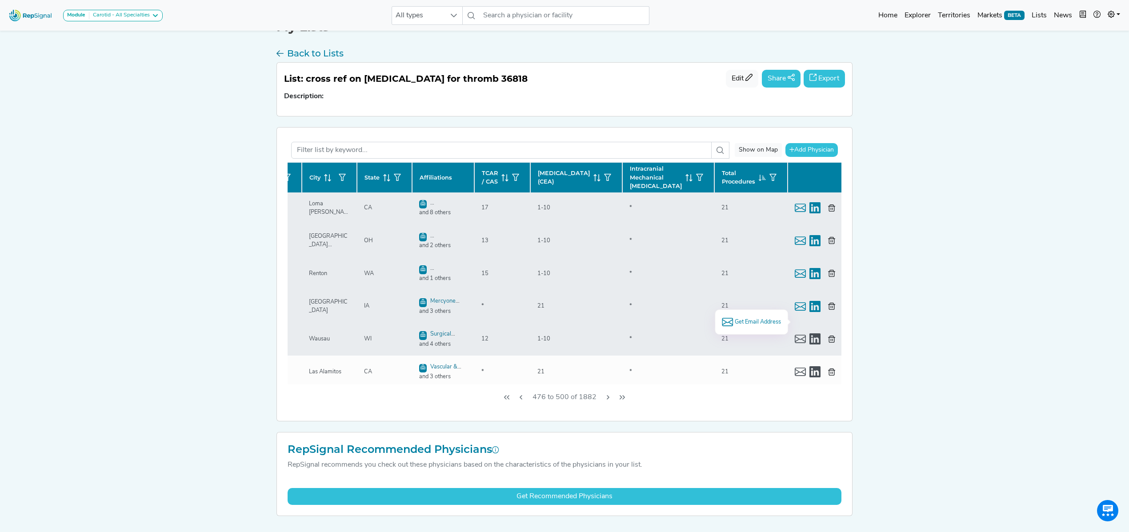
click at [749, 319] on span "Get Email Address" at bounding box center [757, 322] width 46 height 8
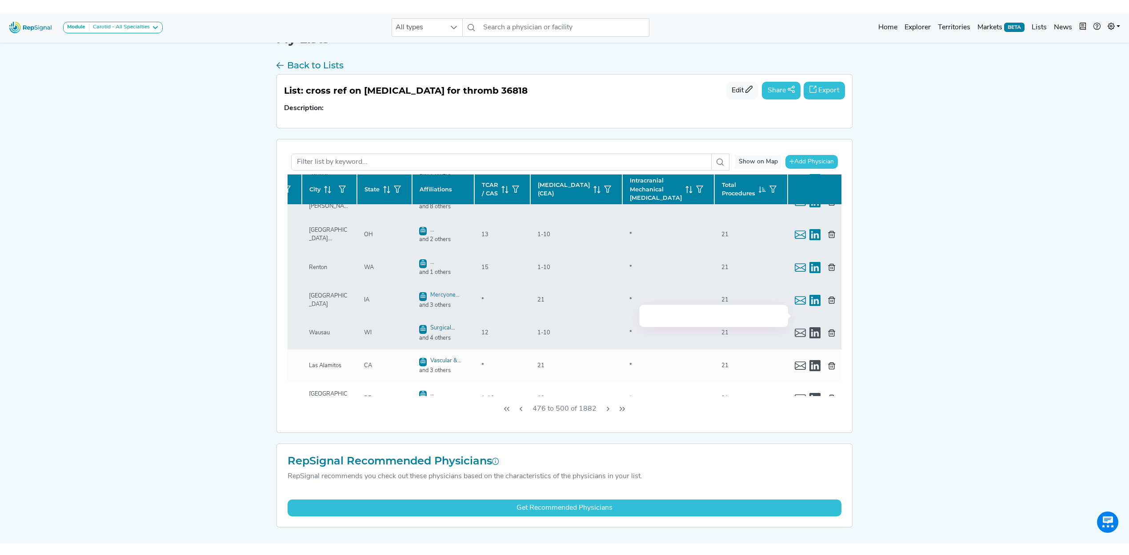
scroll to position [619, 136]
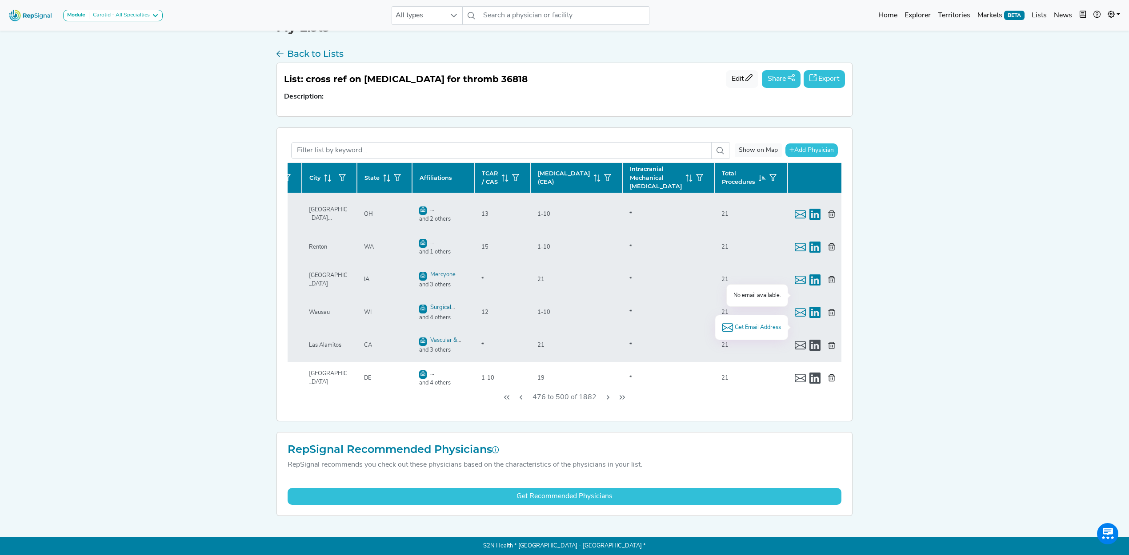
click at [749, 330] on span "Get Email Address" at bounding box center [757, 327] width 46 height 8
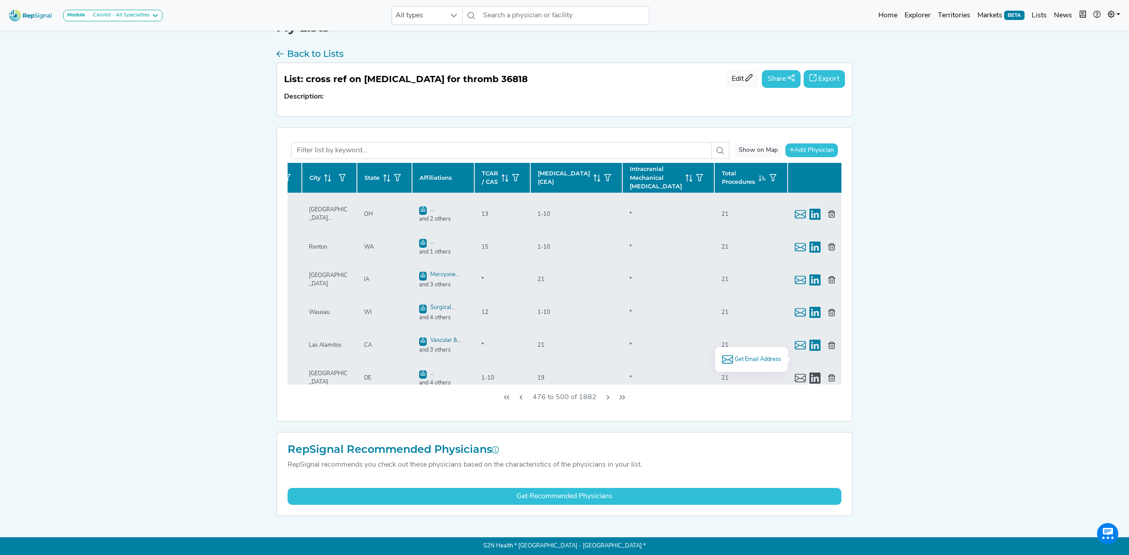
click at [749, 342] on span "Get Email Address" at bounding box center [757, 359] width 46 height 8
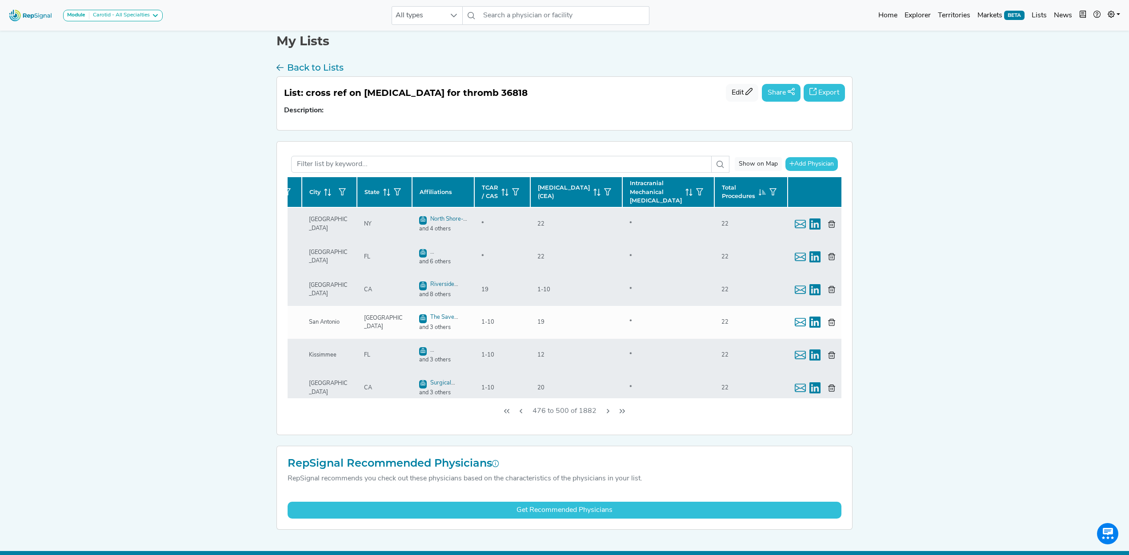
scroll to position [0, 0]
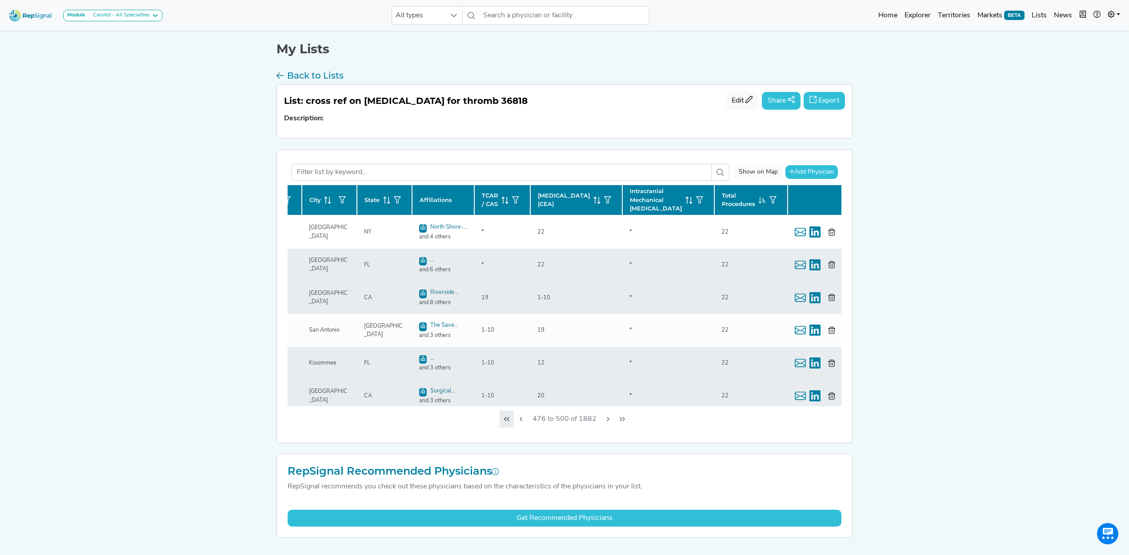
click at [507, 342] on icon "First Page" at bounding box center [506, 419] width 5 height 4
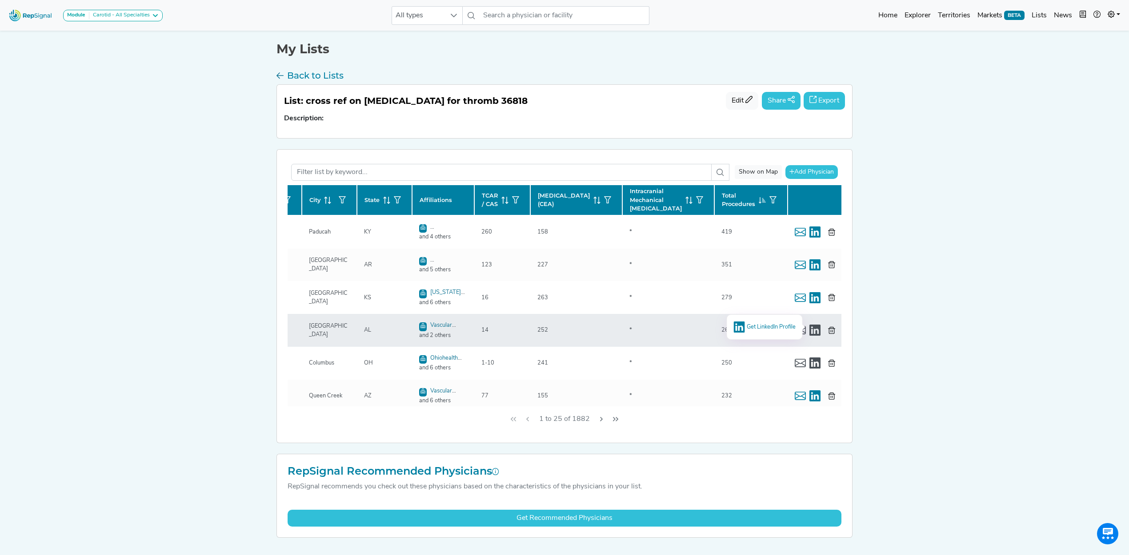
click at [749, 326] on span "Get LinkedIn Profile" at bounding box center [770, 327] width 49 height 6
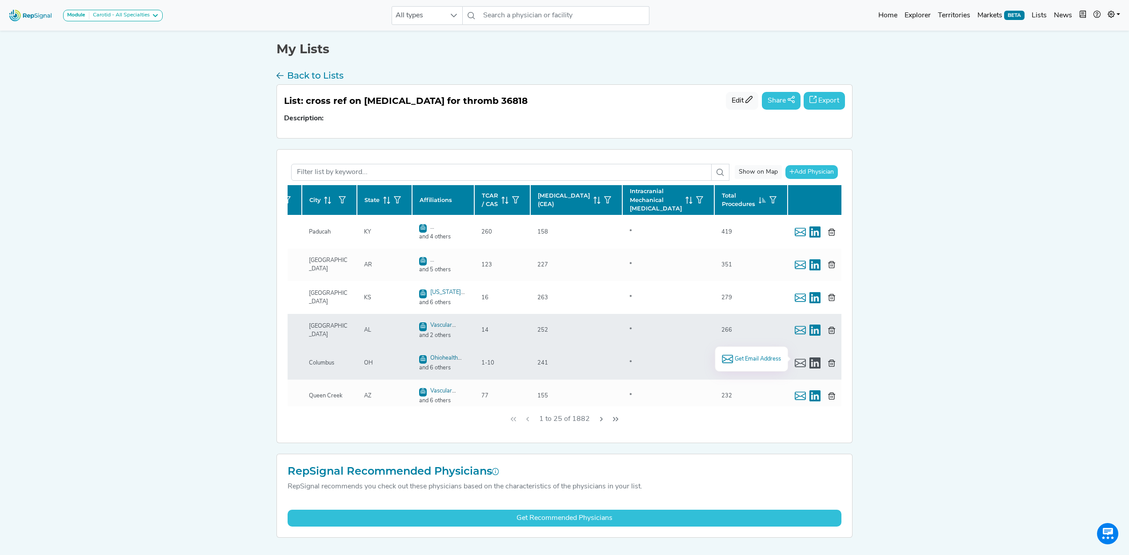
click at [749, 342] on span "Get Email Address" at bounding box center [757, 359] width 46 height 8
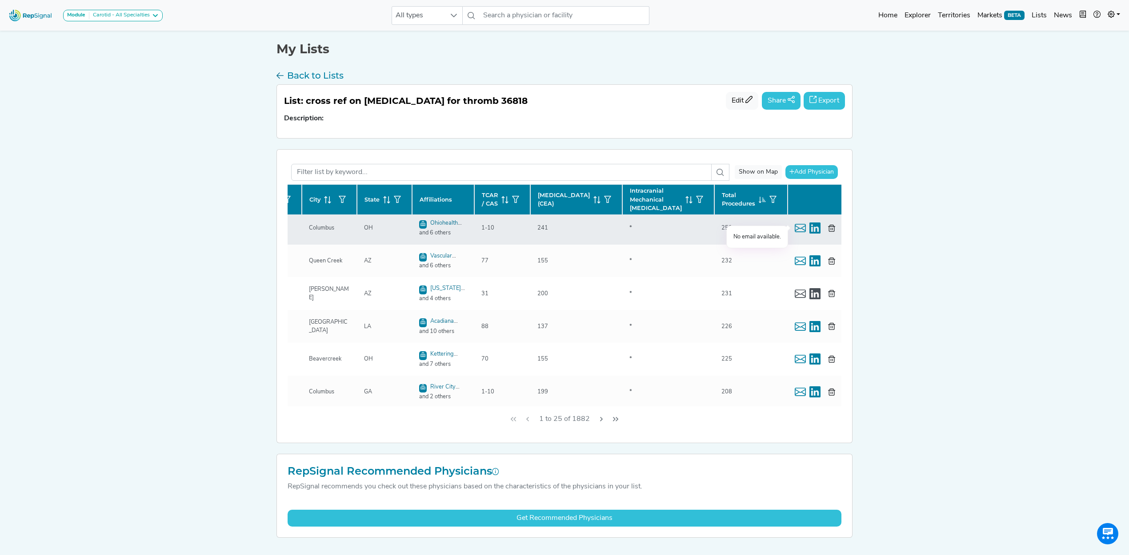
scroll to position [178, 136]
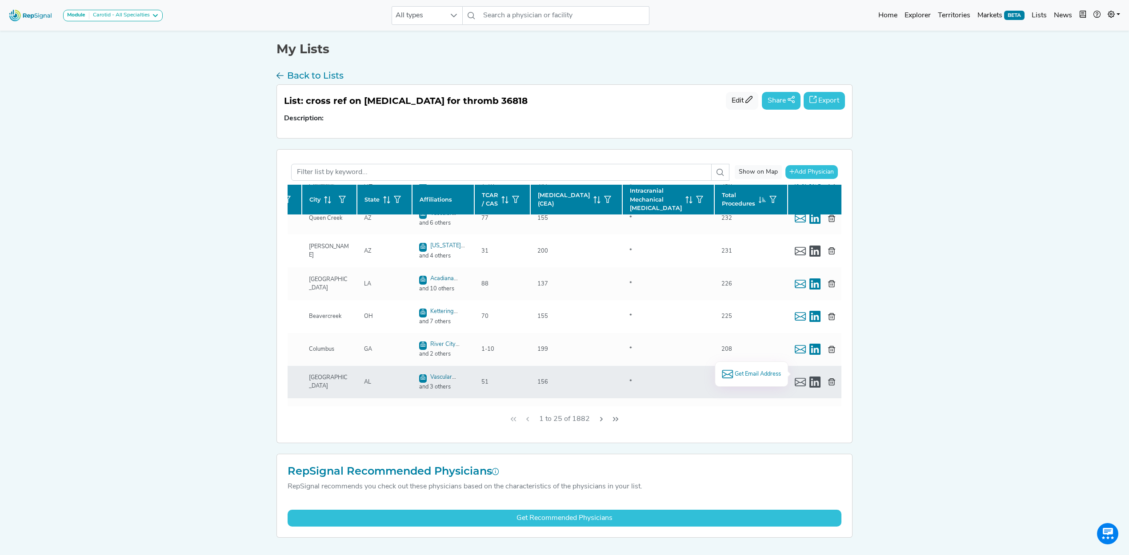
click at [749, 342] on span "Get Email Address" at bounding box center [757, 374] width 46 height 8
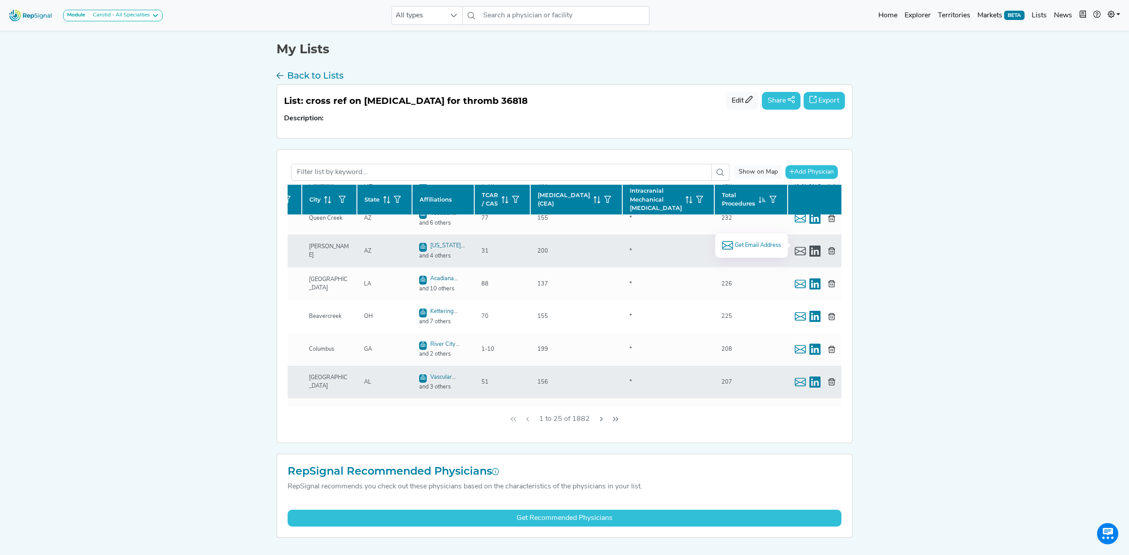
click at [747, 242] on span "Get Email Address" at bounding box center [757, 245] width 46 height 8
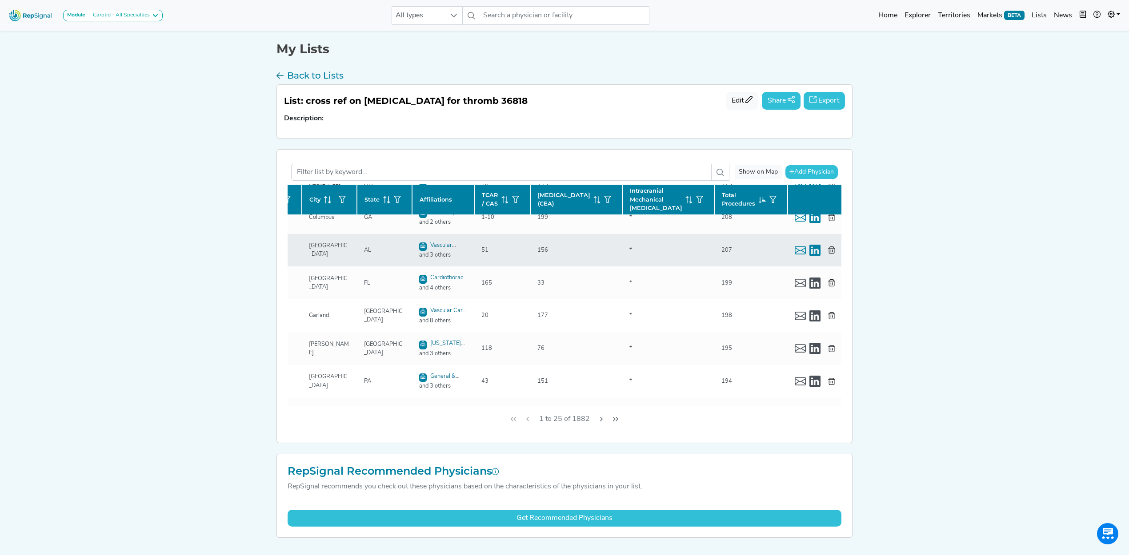
scroll to position [355, 136]
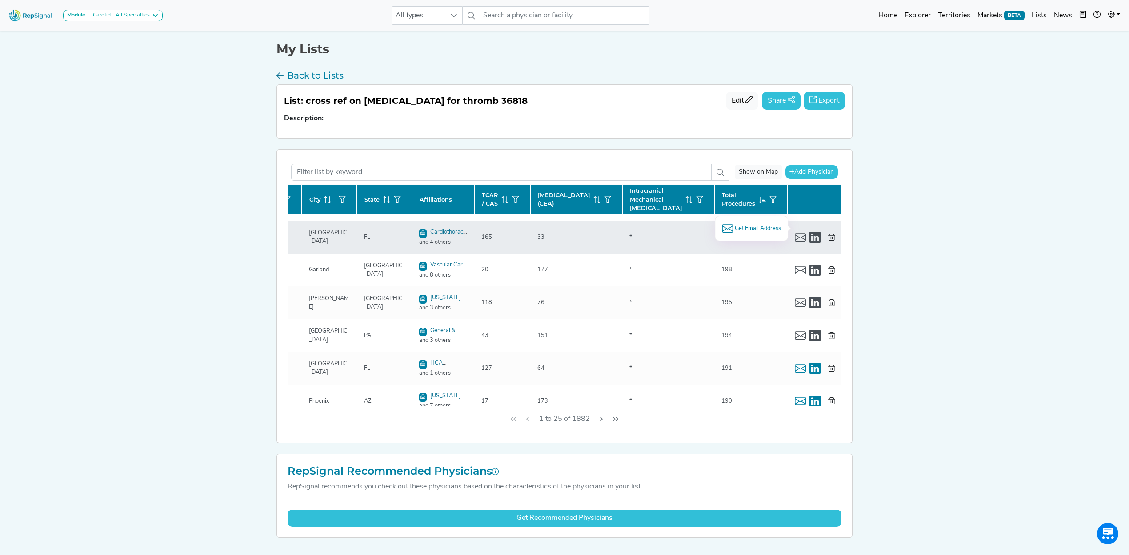
click at [749, 225] on span "Get Email Address" at bounding box center [757, 228] width 46 height 8
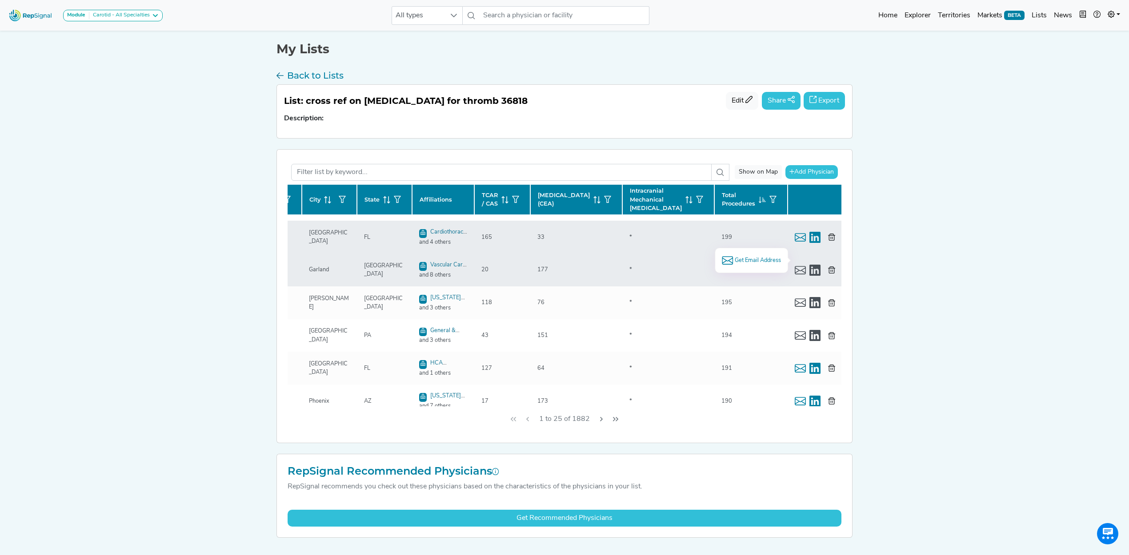
click at [749, 262] on span "Get Email Address" at bounding box center [757, 260] width 46 height 8
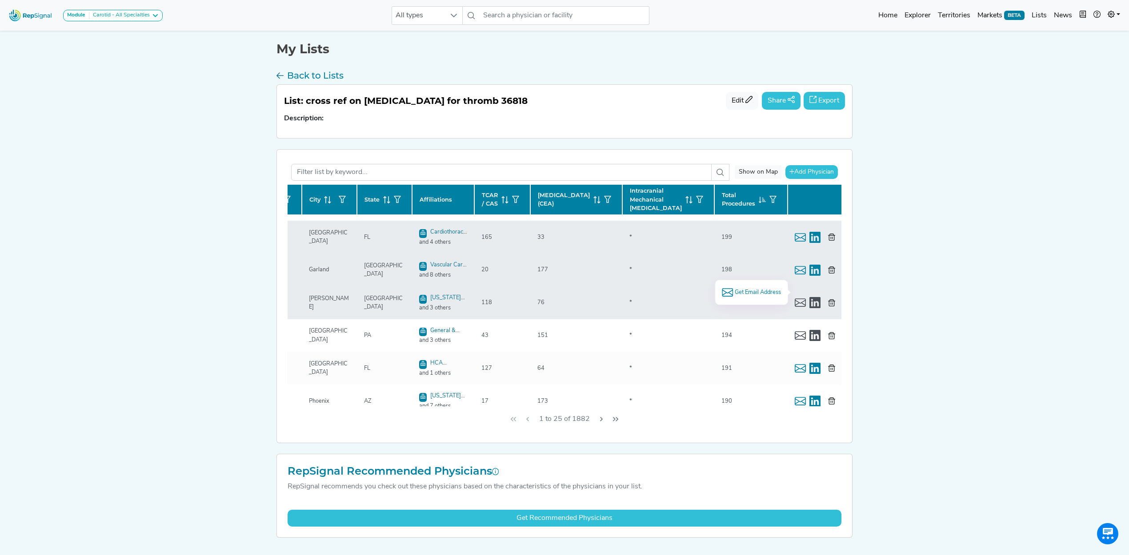
drag, startPoint x: 761, startPoint y: 293, endPoint x: 802, endPoint y: 329, distance: 54.1
click at [749, 294] on span "Get Email Address" at bounding box center [757, 292] width 46 height 8
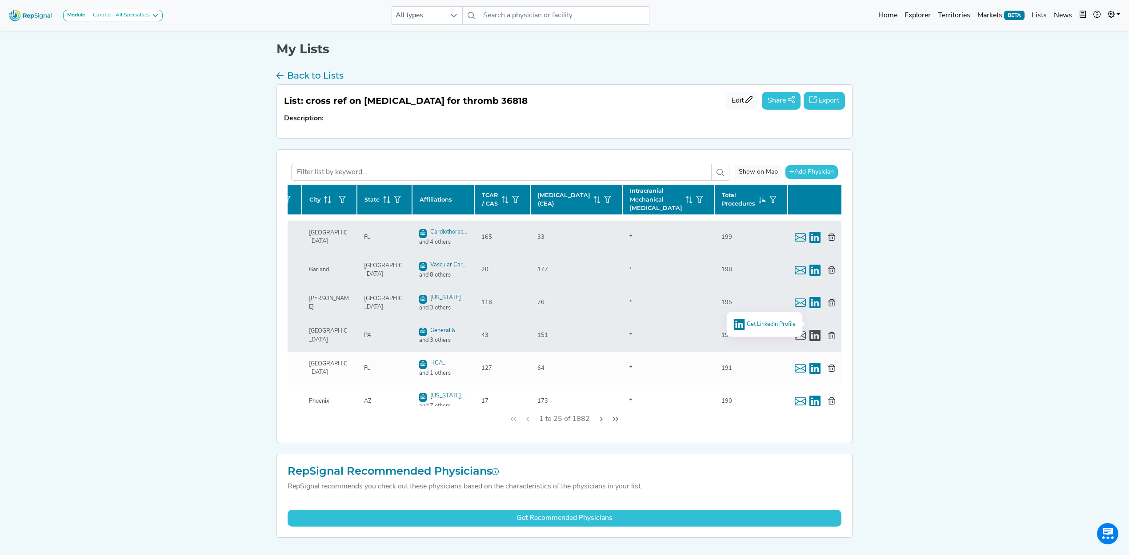
click at [749, 326] on span "Get LinkedIn Profile" at bounding box center [770, 324] width 49 height 6
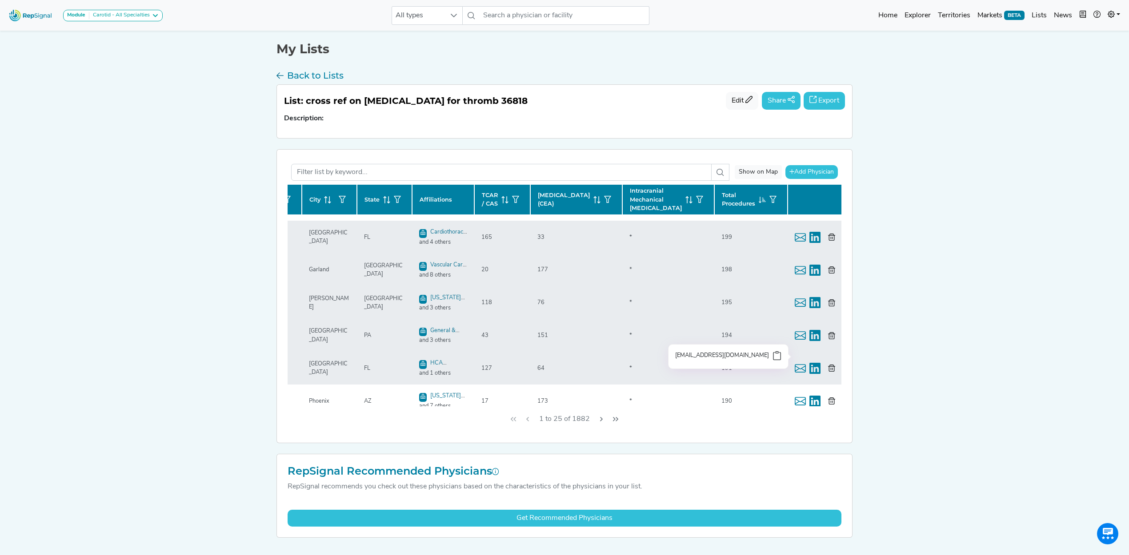
scroll to position [474, 136]
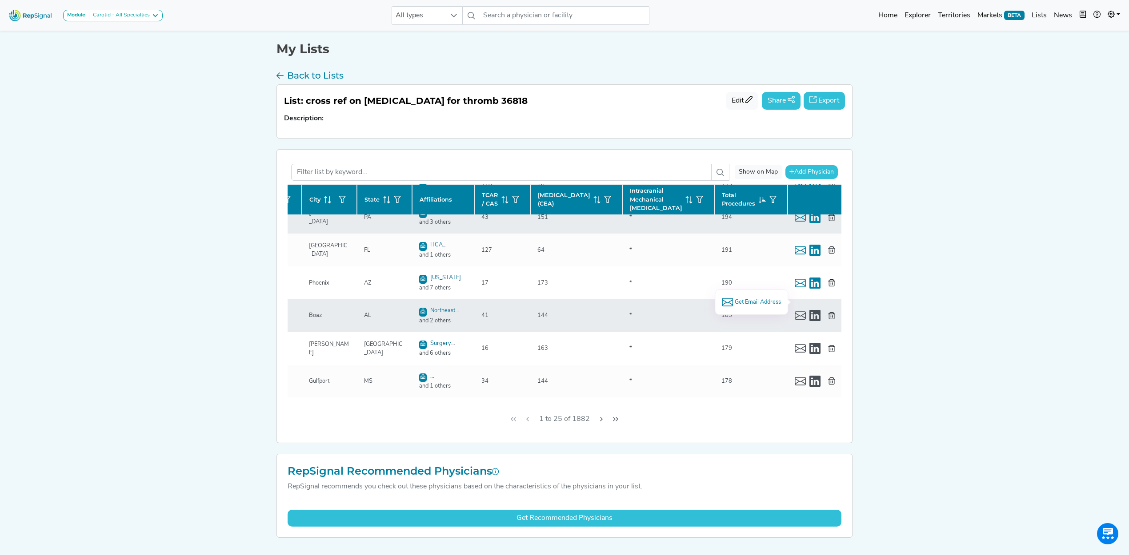
click at [749, 304] on span "Get Email Address" at bounding box center [757, 302] width 46 height 8
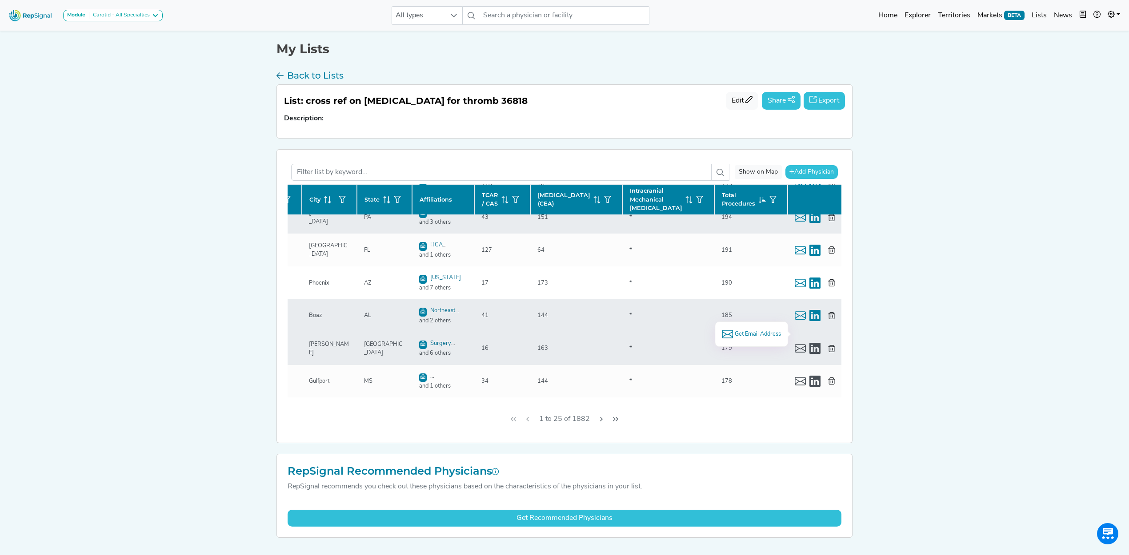
click at [746, 331] on span "Get Email Address" at bounding box center [757, 334] width 46 height 8
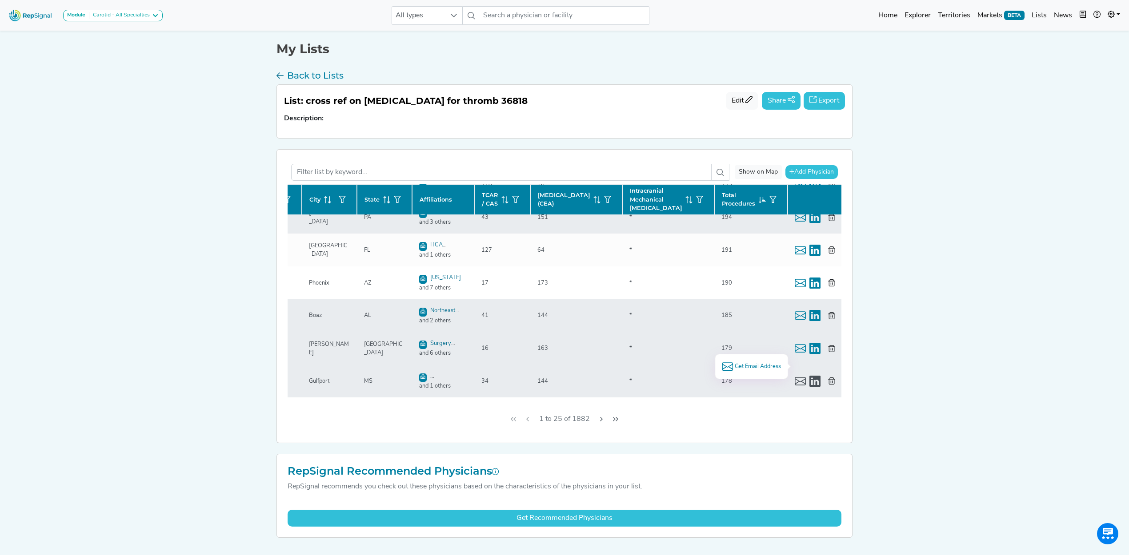
click at [749, 342] on span "Get Email Address" at bounding box center [757, 367] width 46 height 8
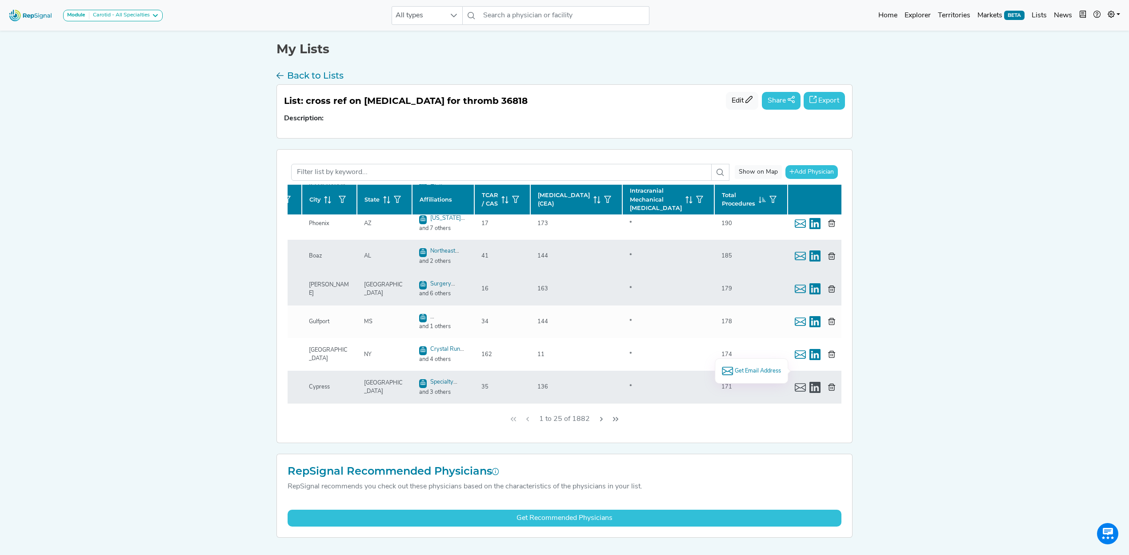
click at [749, 342] on span "Get Email Address" at bounding box center [757, 371] width 46 height 8
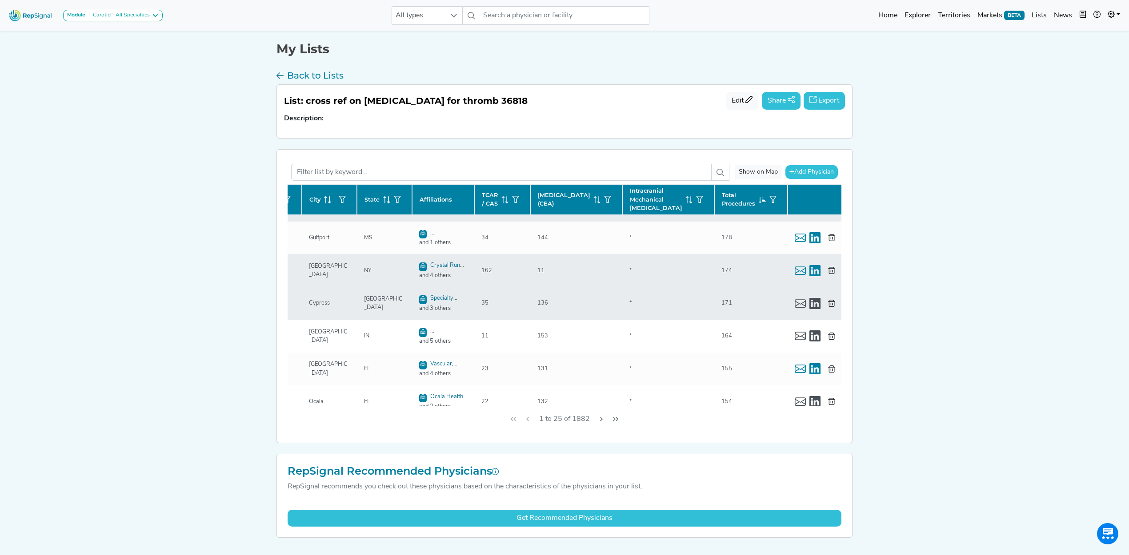
scroll to position [619, 136]
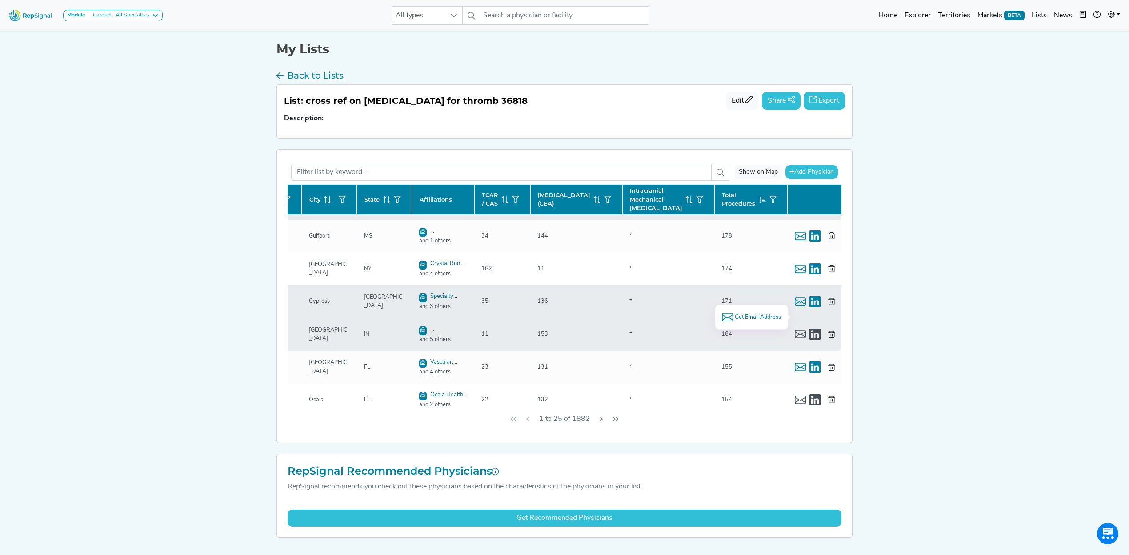
click at [749, 315] on span "Get Email Address" at bounding box center [757, 317] width 46 height 8
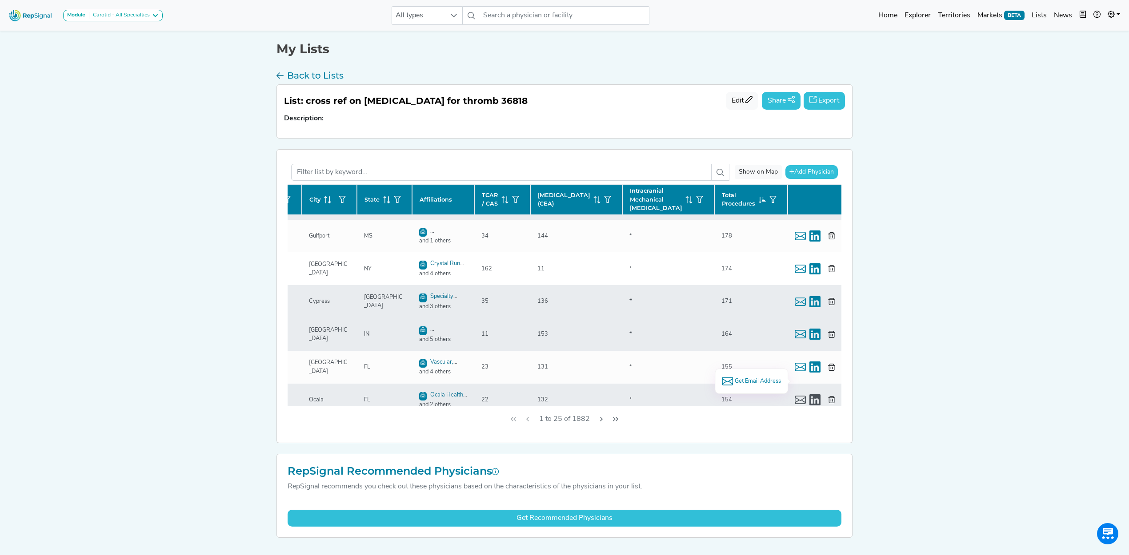
click at [749, 342] on span "Get Email Address" at bounding box center [757, 381] width 46 height 8
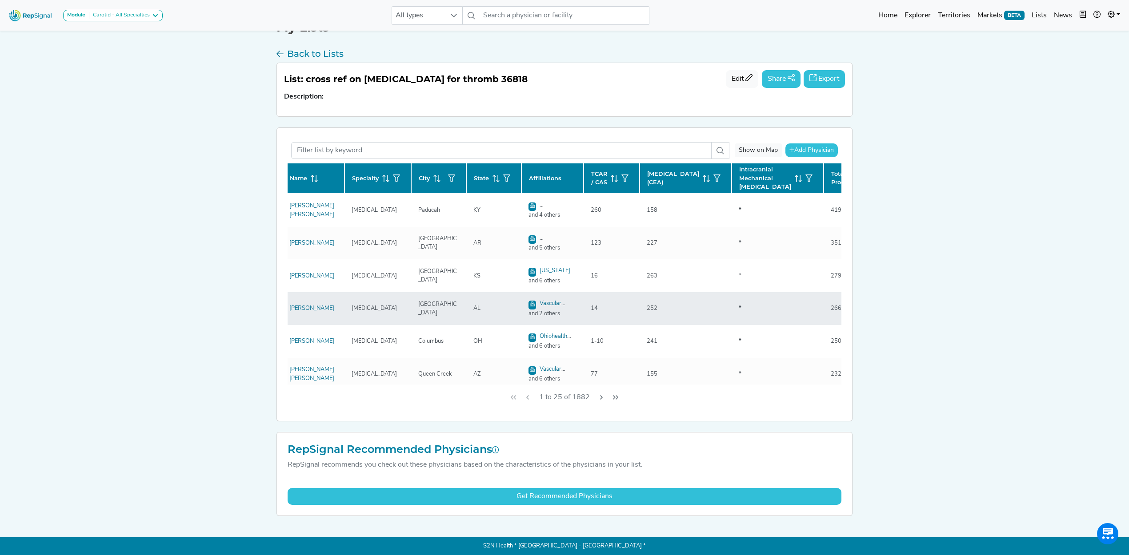
scroll to position [0, 0]
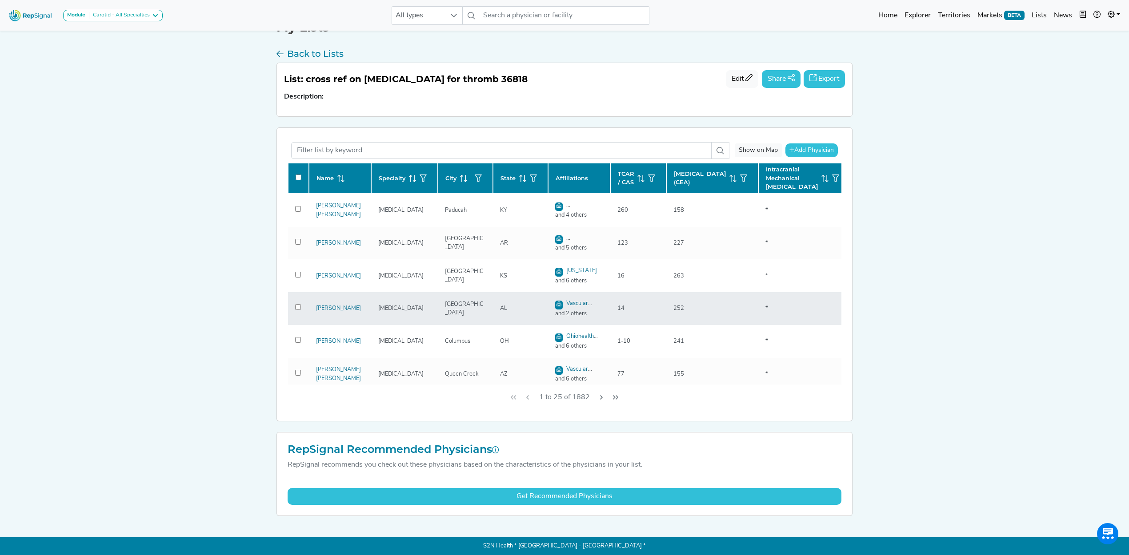
click at [20, 13] on img at bounding box center [30, 15] width 51 height 19
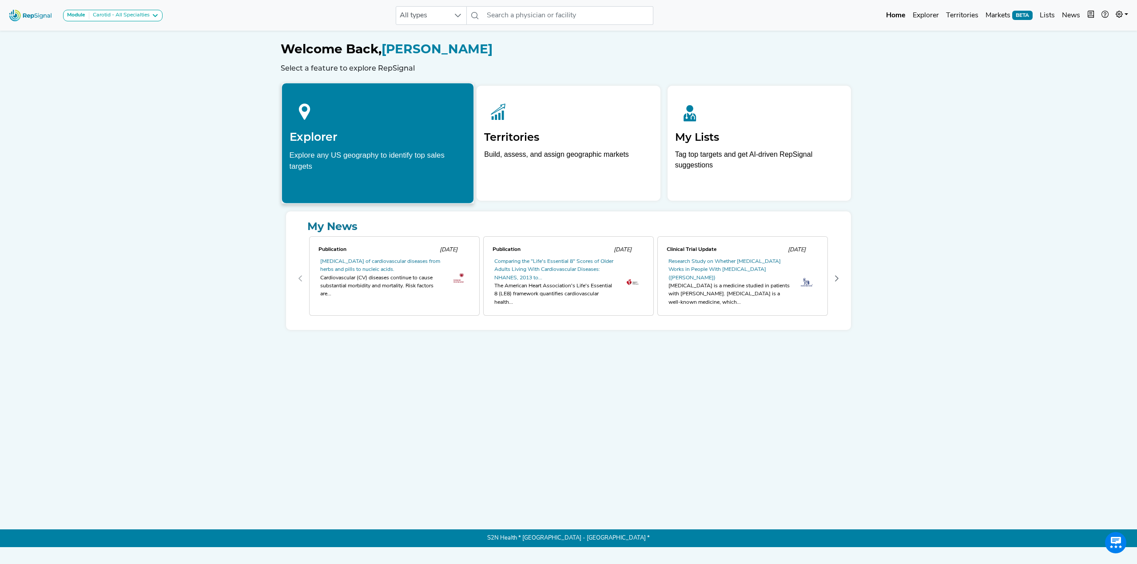
click at [307, 140] on h2 "Explorer" at bounding box center [378, 136] width 177 height 13
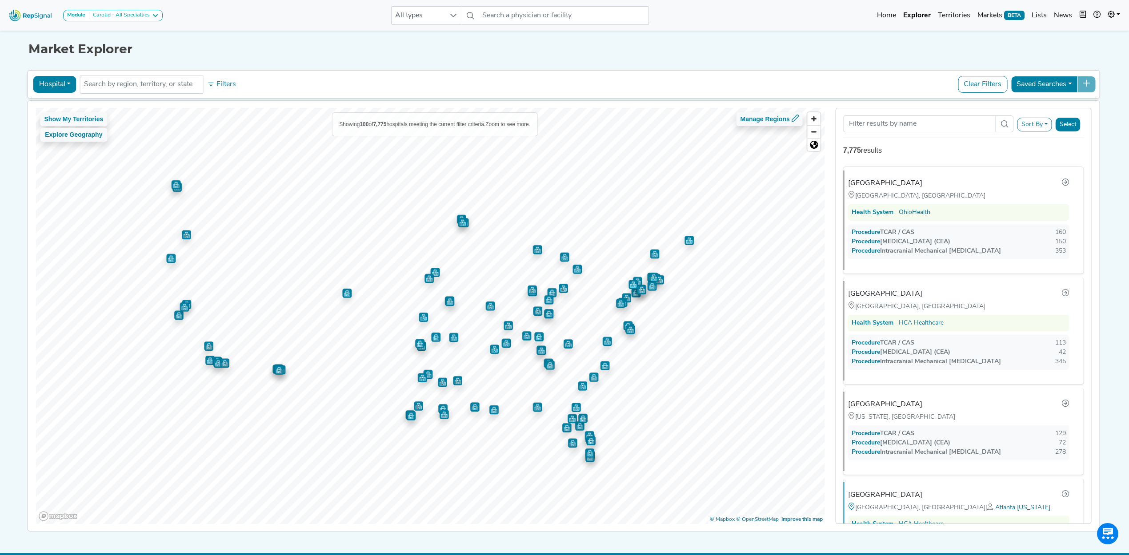
click at [68, 85] on button "Hospital" at bounding box center [54, 84] width 43 height 17
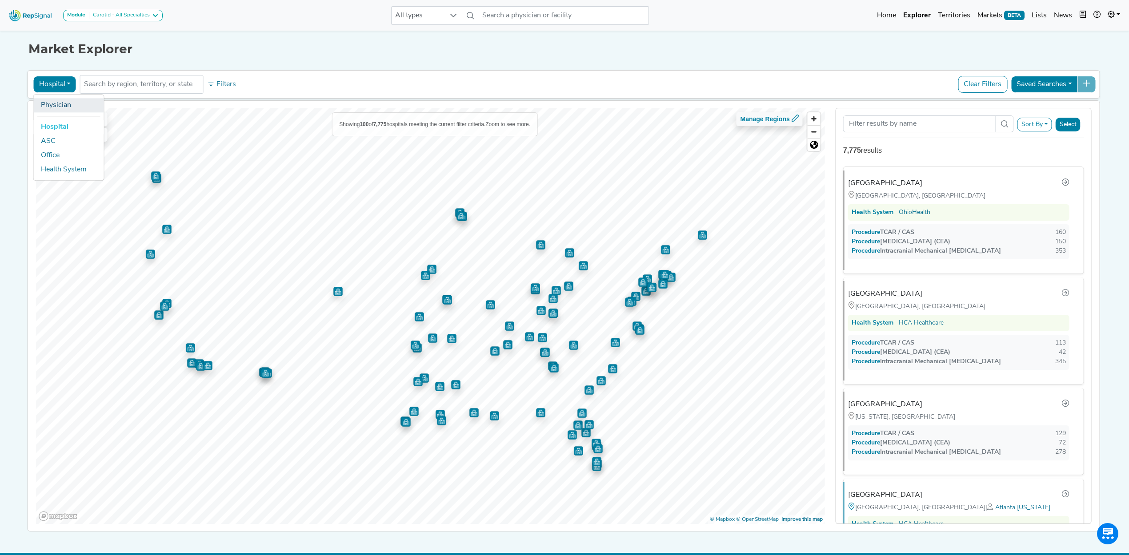
click at [52, 101] on link "Physician" at bounding box center [69, 105] width 70 height 14
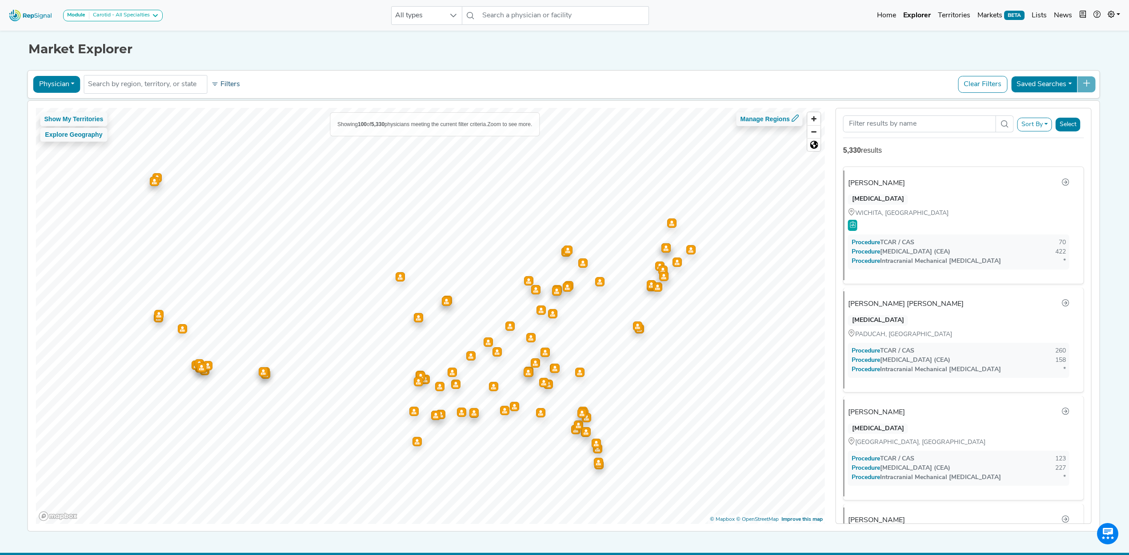
click at [212, 84] on icon at bounding box center [214, 84] width 5 height 3
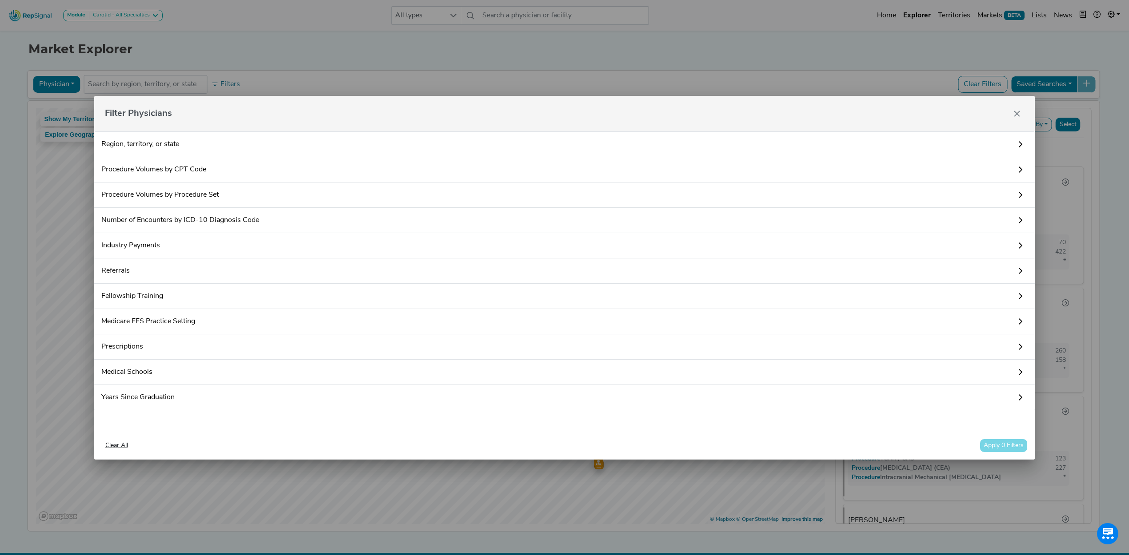
click at [157, 165] on link "Procedure Volumes by CPT Code" at bounding box center [564, 169] width 941 height 25
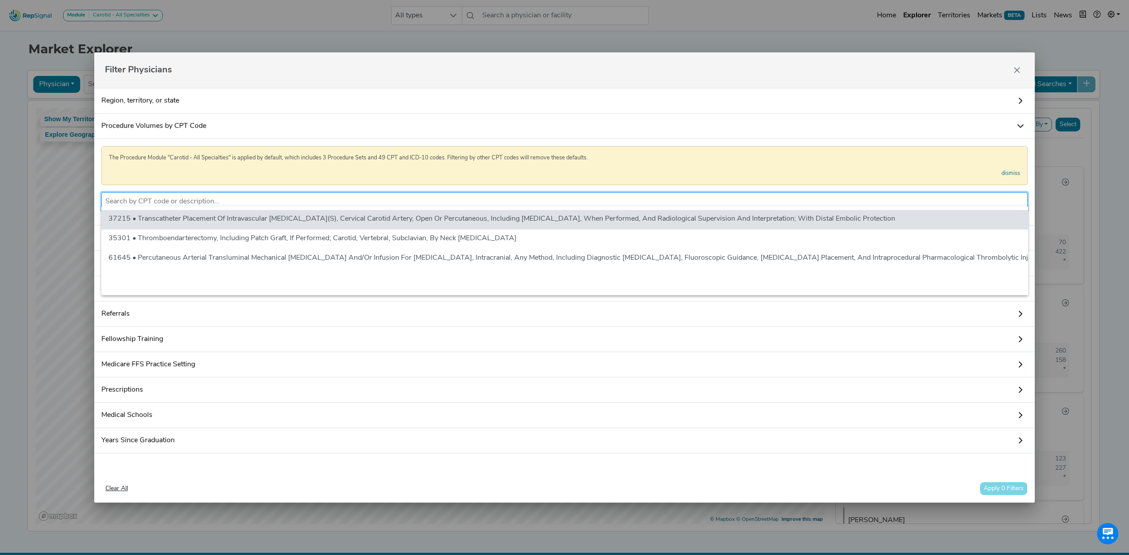
click at [212, 200] on input "text" at bounding box center [564, 201] width 918 height 11
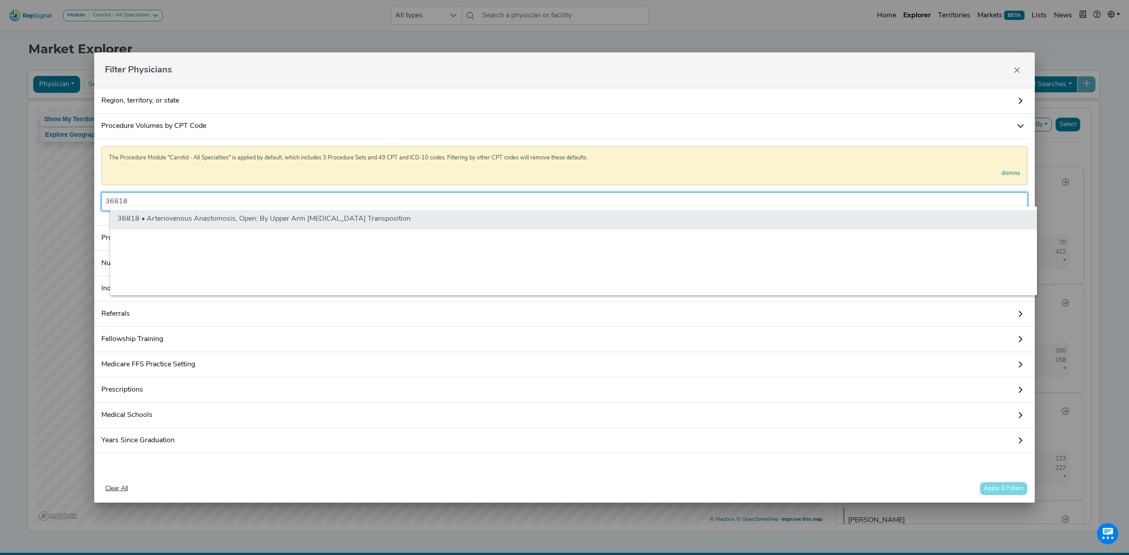
click at [235, 219] on li "36818 • Arteriovenous Anastomosis, Open; By Upper Arm [MEDICAL_DATA] Transposit…" at bounding box center [573, 220] width 926 height 20
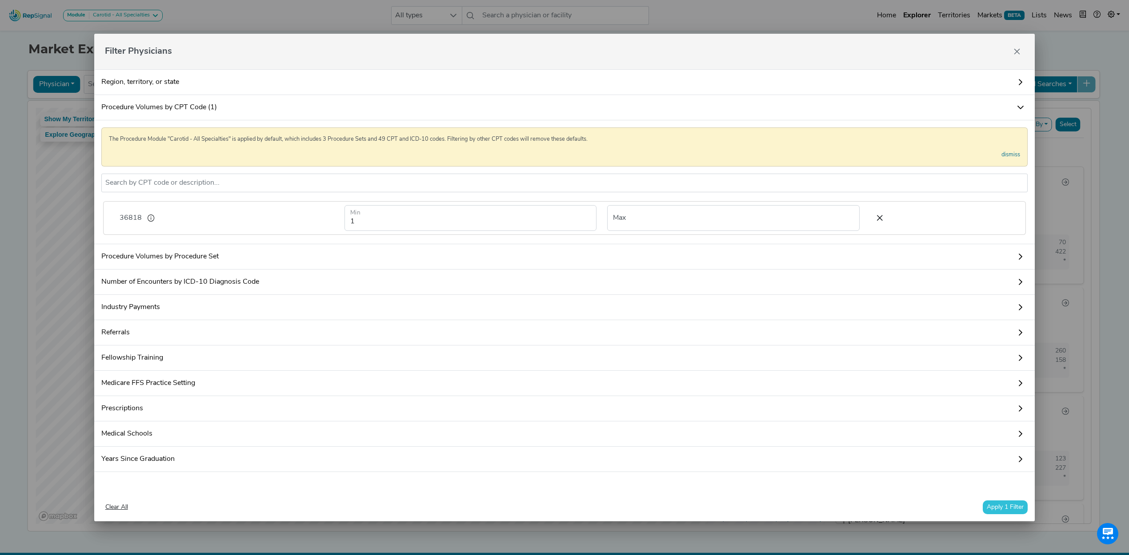
click at [749, 342] on button "Apply 1 Filter" at bounding box center [1004, 508] width 45 height 14
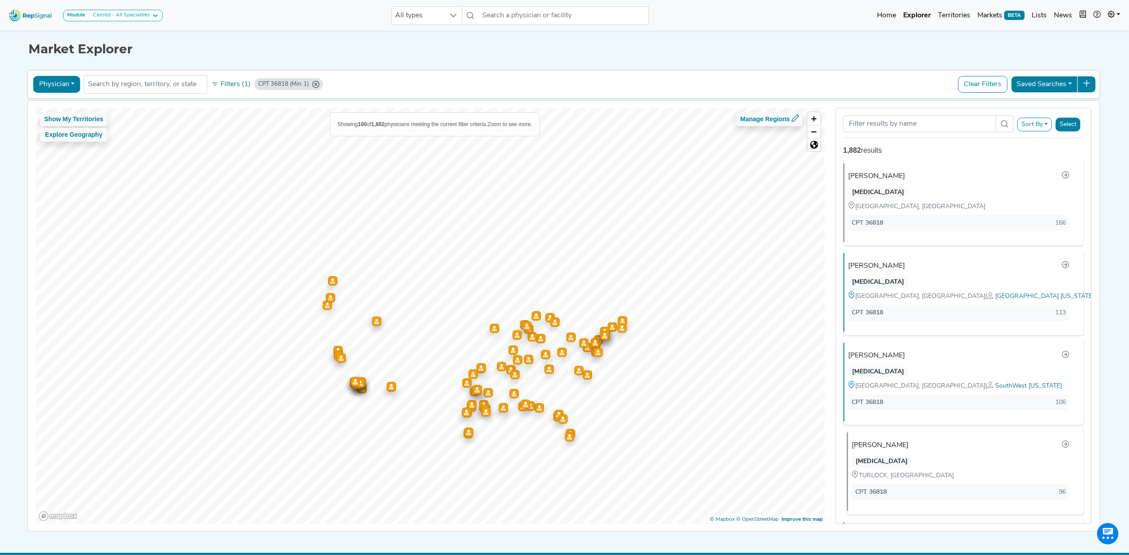
scroll to position [0, 0]
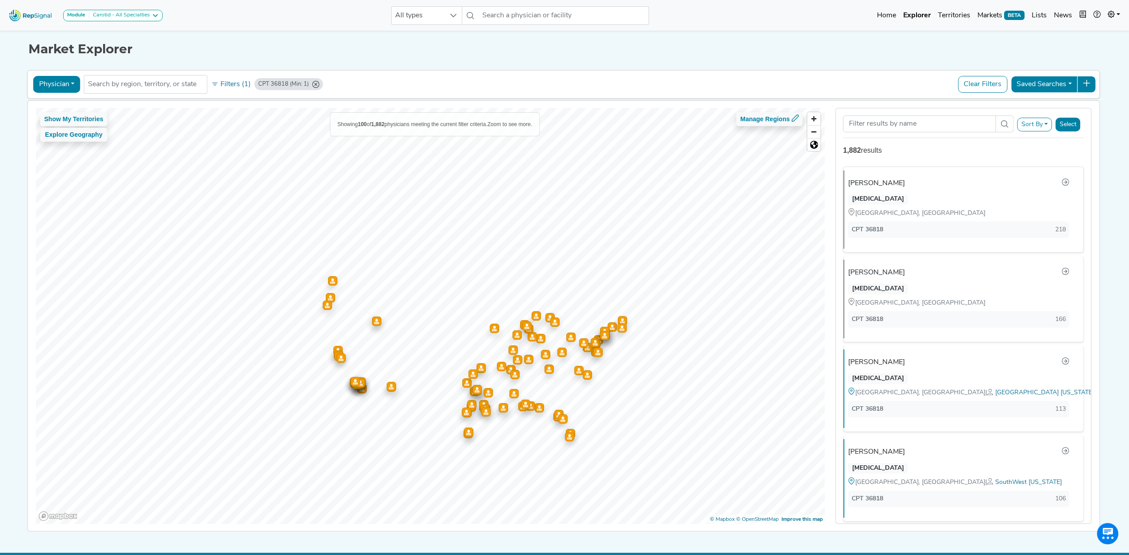
click at [18, 16] on img at bounding box center [30, 15] width 51 height 19
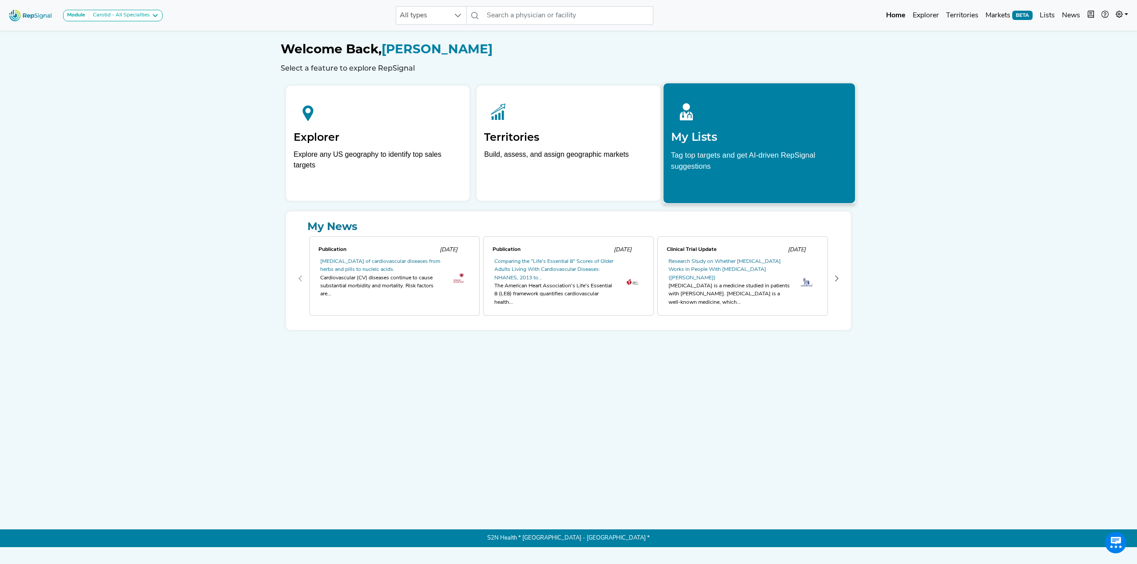
click at [749, 123] on div at bounding box center [759, 111] width 177 height 40
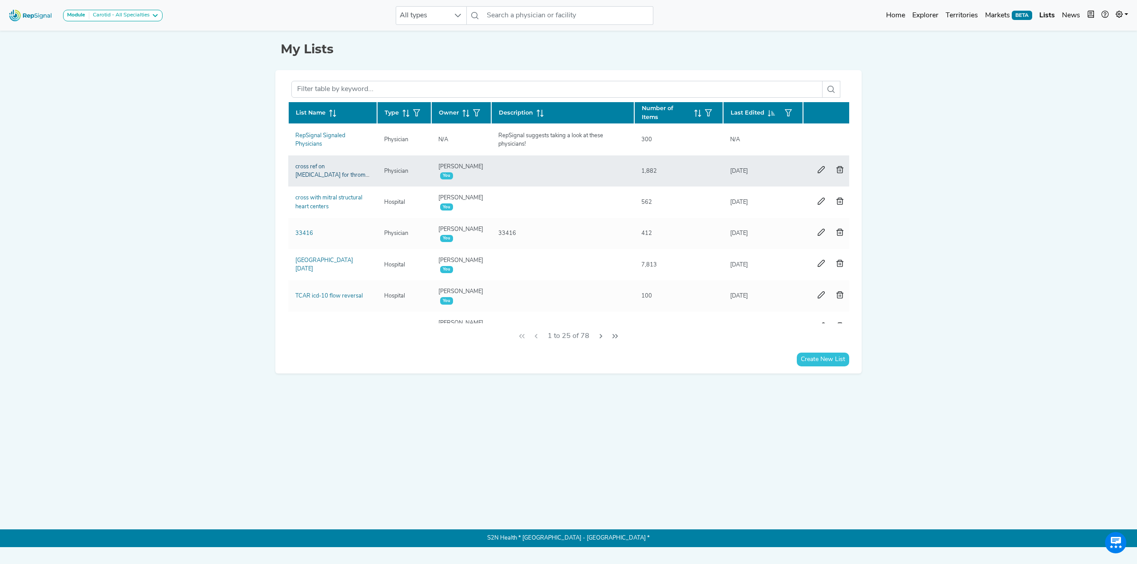
click at [306, 169] on link "cross ref on [MEDICAL_DATA] for thromb 36818" at bounding box center [332, 175] width 74 height 23
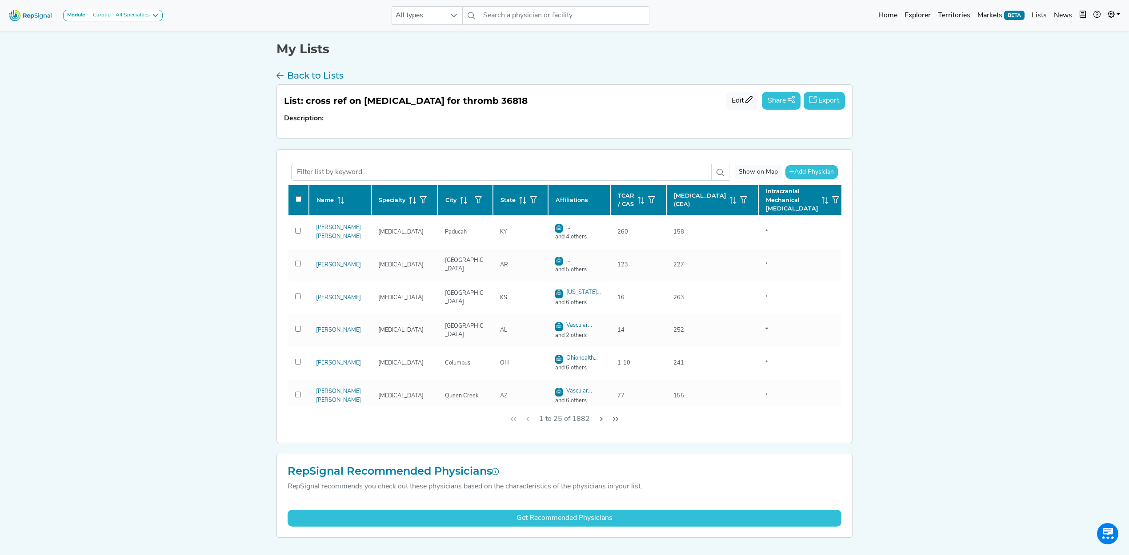
click at [749, 104] on button "Export" at bounding box center [823, 101] width 41 height 18
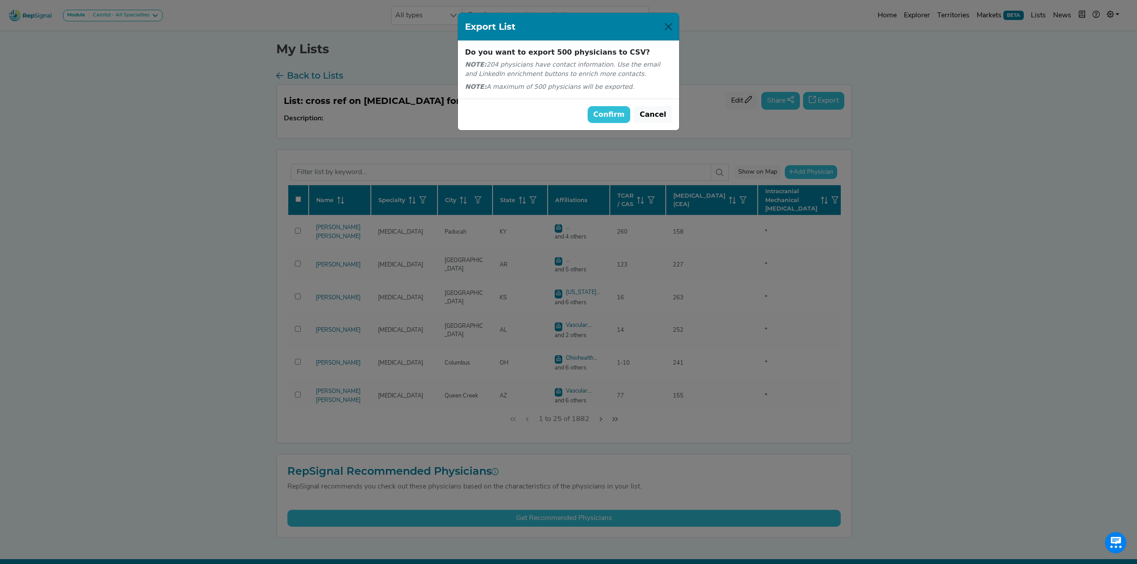
click at [621, 118] on button "Confirm" at bounding box center [609, 114] width 43 height 17
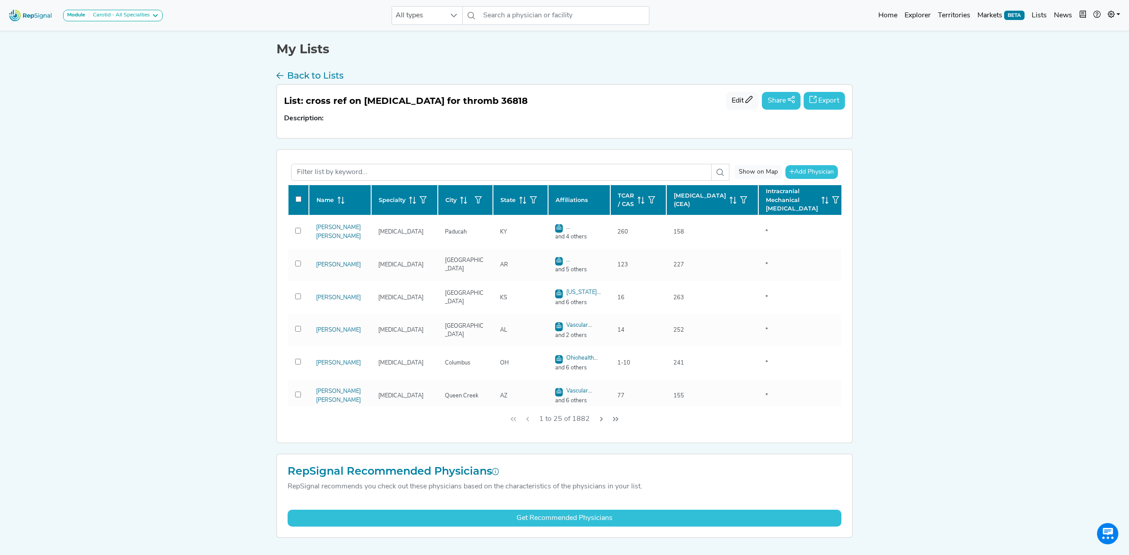
click at [22, 11] on img at bounding box center [30, 15] width 51 height 19
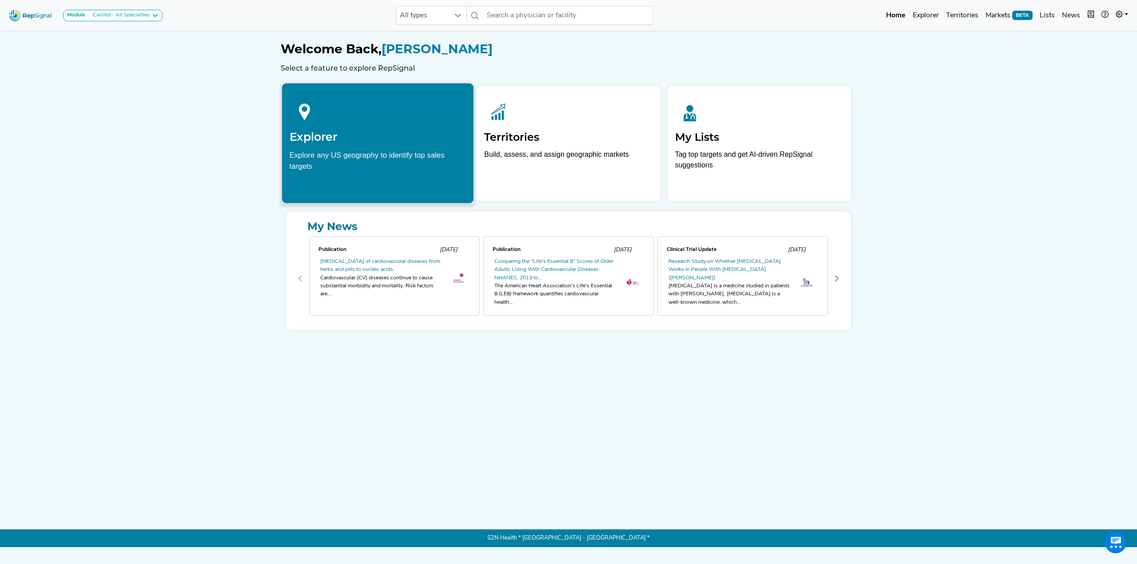
click at [364, 137] on h2 "Explorer" at bounding box center [378, 136] width 177 height 13
